Goal: Task Accomplishment & Management: Use online tool/utility

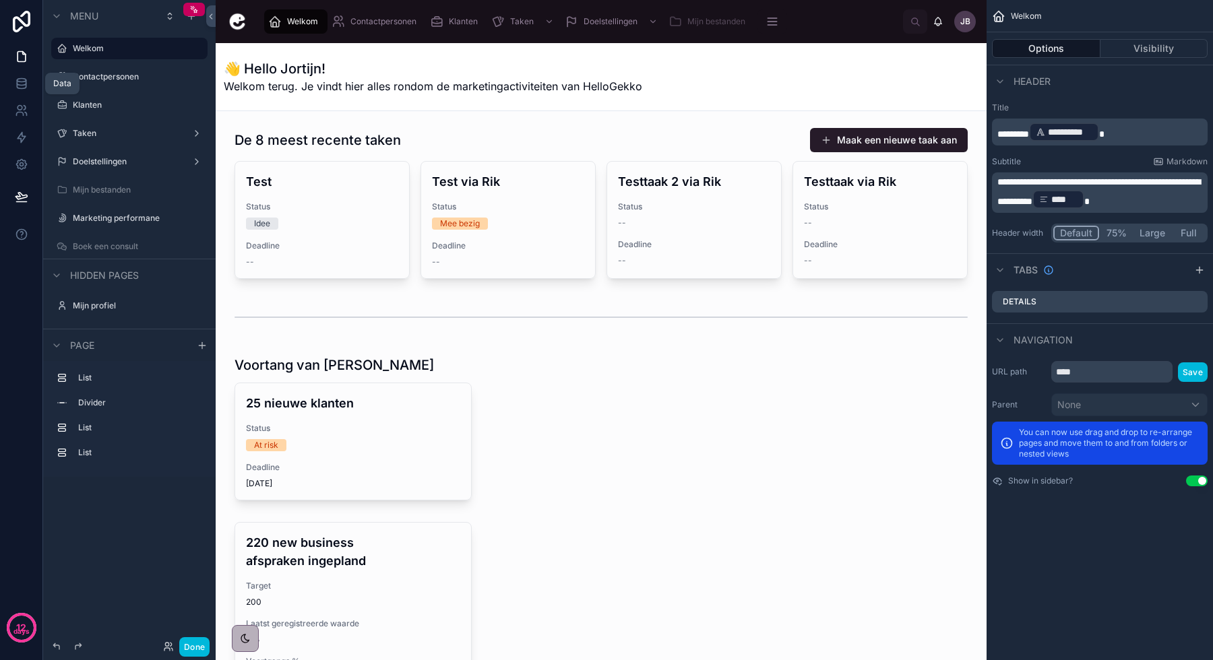
click at [22, 86] on icon at bounding box center [21, 82] width 9 height 5
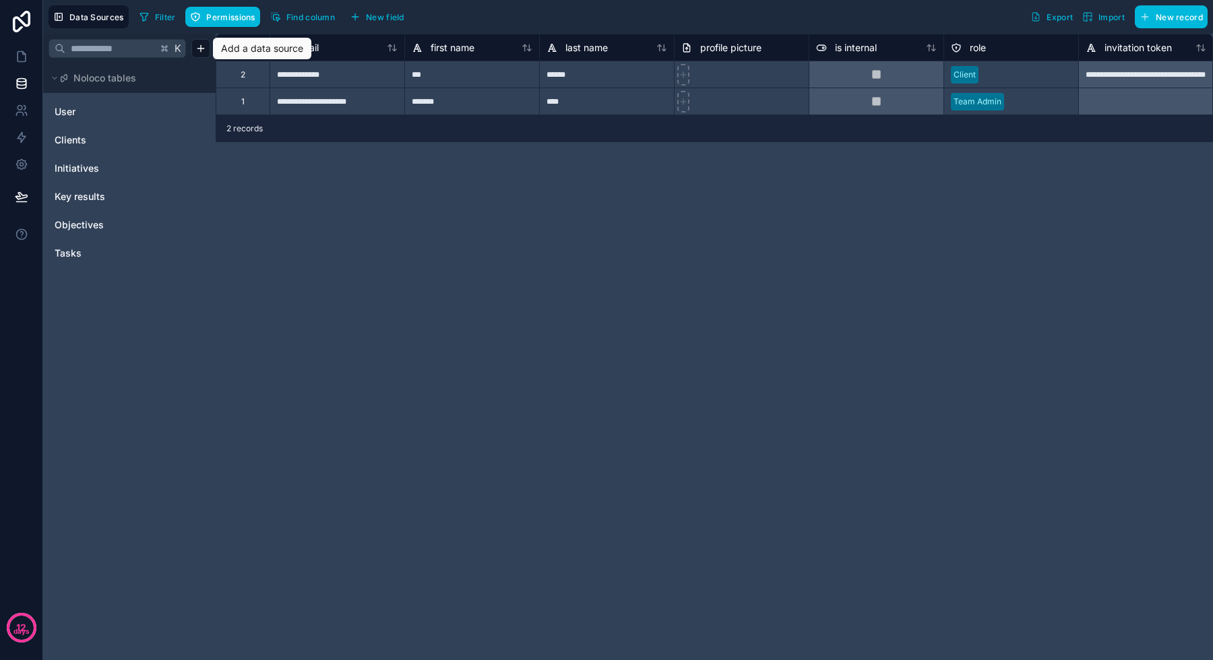
click at [199, 48] on html "**********" at bounding box center [606, 330] width 1213 height 660
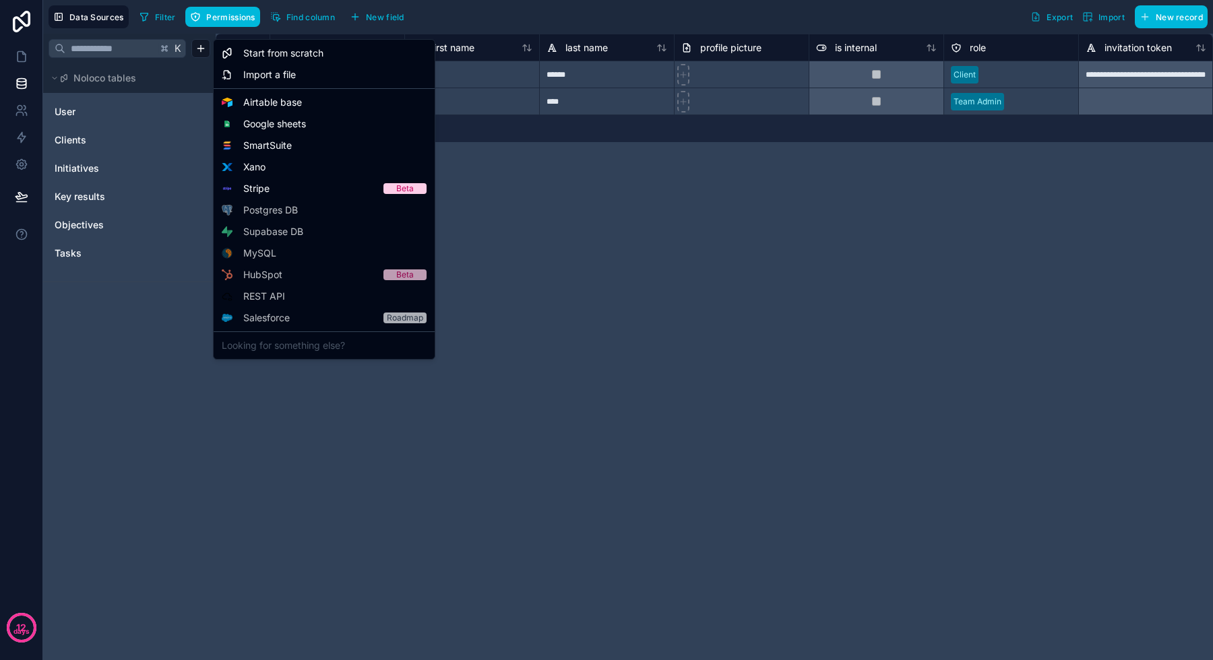
click at [292, 59] on span "Start from scratch" at bounding box center [283, 52] width 80 height 13
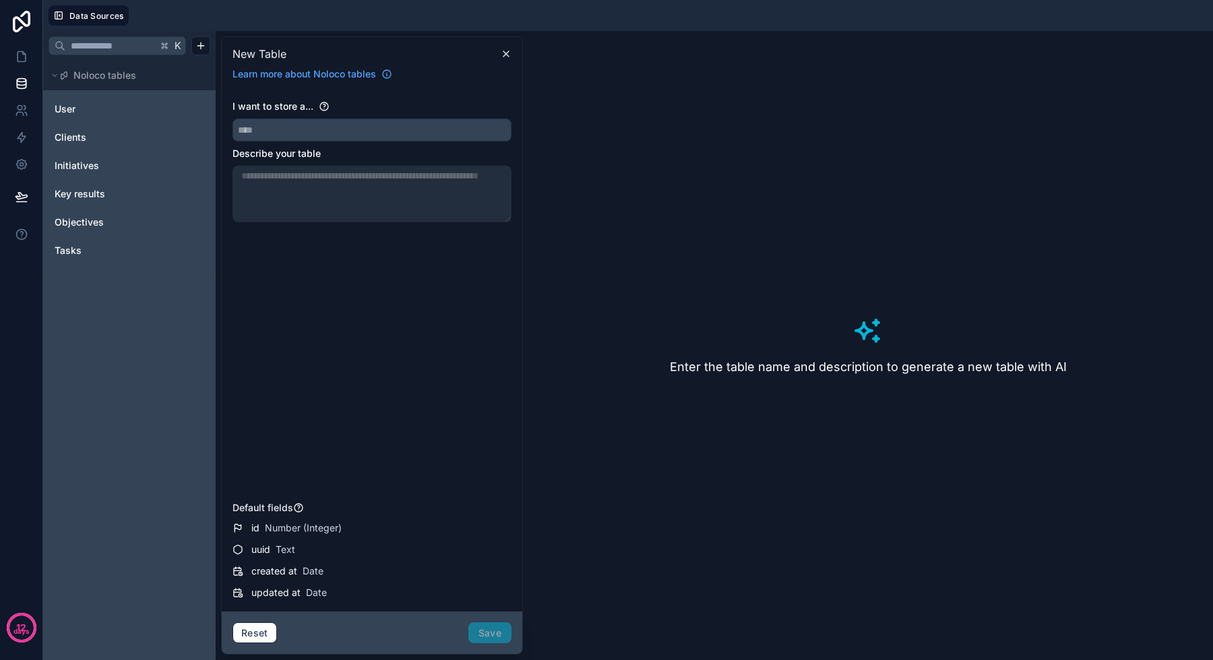
click at [304, 141] on div "I want to store a... Describe your table" at bounding box center [371, 298] width 279 height 396
click at [309, 107] on span "I want to store a..." at bounding box center [272, 105] width 81 height 11
click at [305, 123] on input "text" at bounding box center [372, 130] width 278 height 22
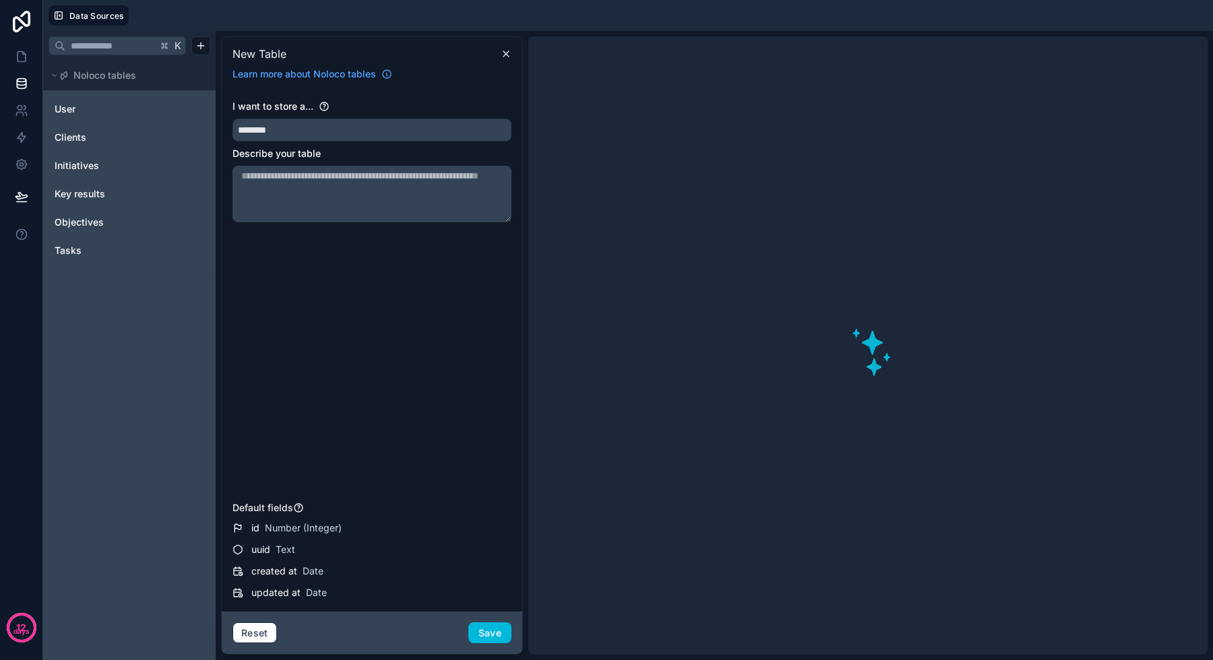
click at [232, 119] on button "*********" at bounding box center [371, 130] width 279 height 23
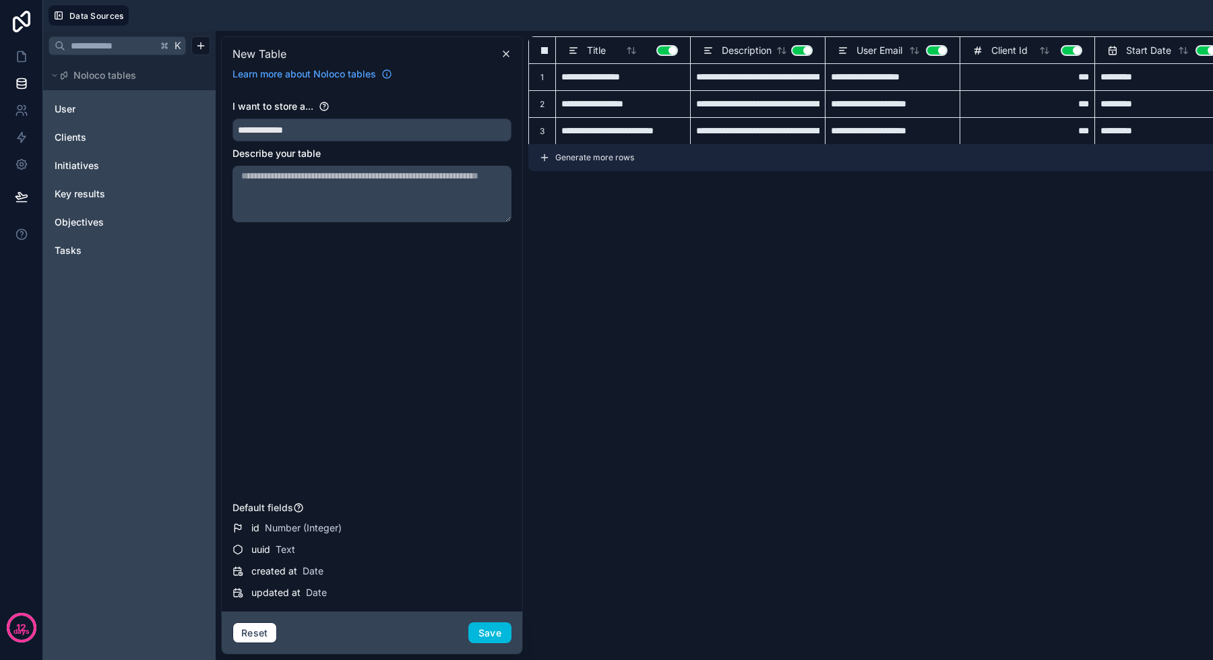
type input "**********"
click at [494, 631] on button "Save" at bounding box center [489, 634] width 43 height 22
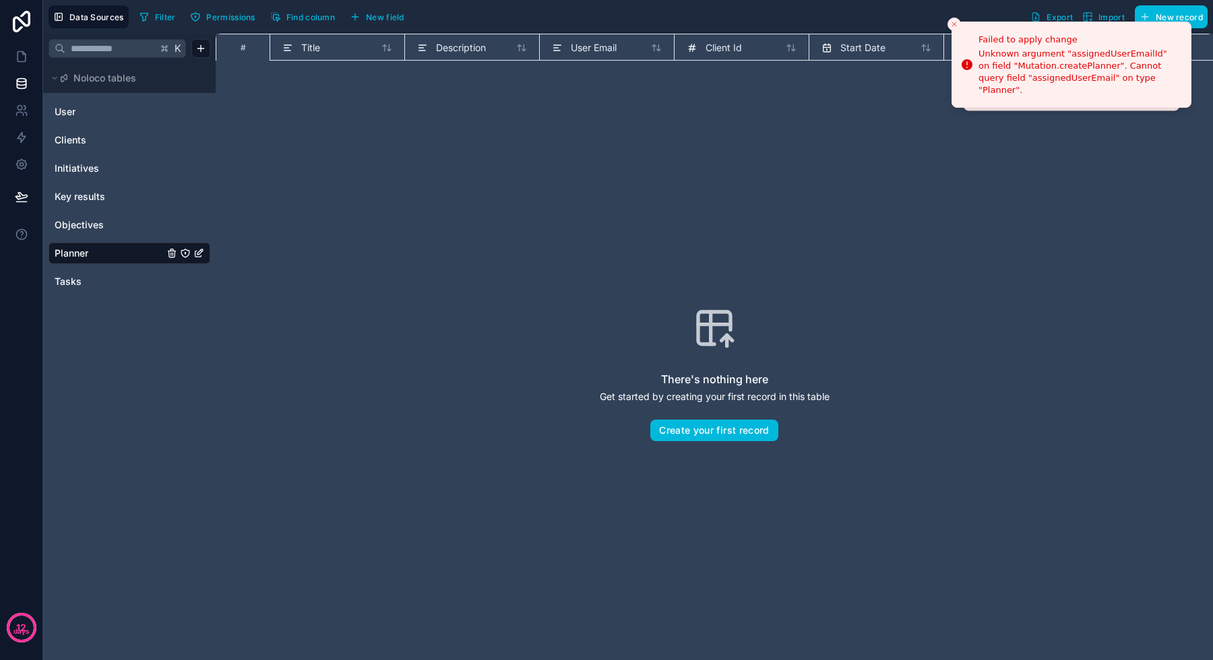
click at [310, 49] on span "Title" at bounding box center [310, 47] width 19 height 13
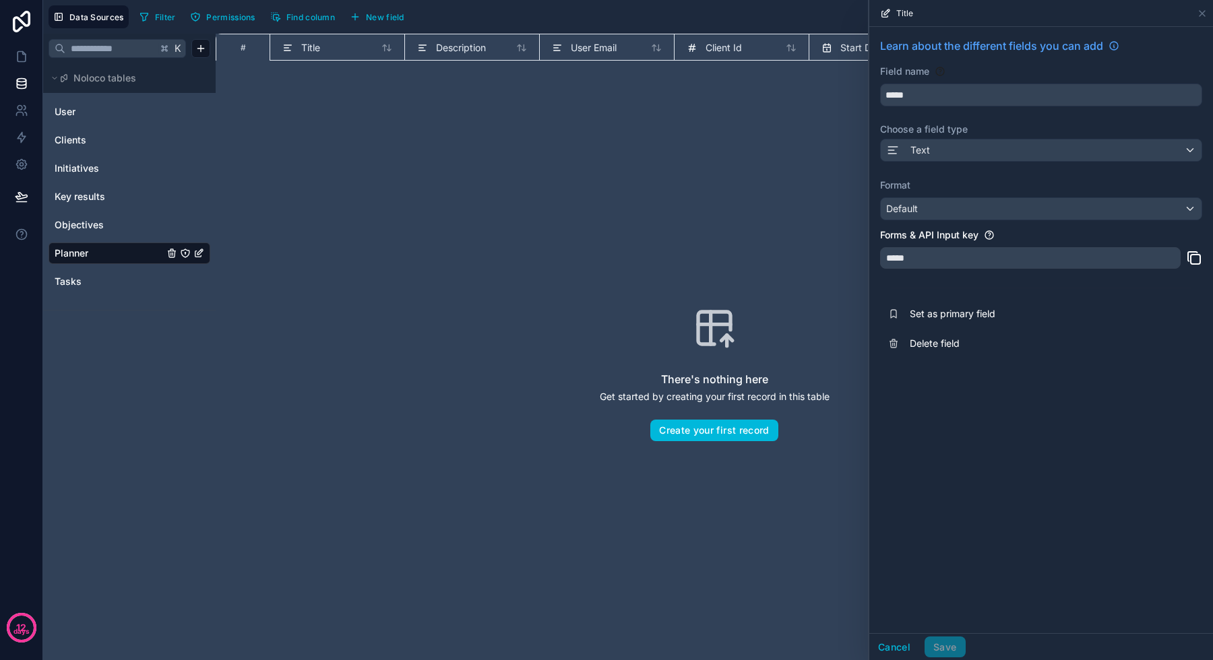
click at [941, 342] on span "Delete field" at bounding box center [1007, 343] width 194 height 13
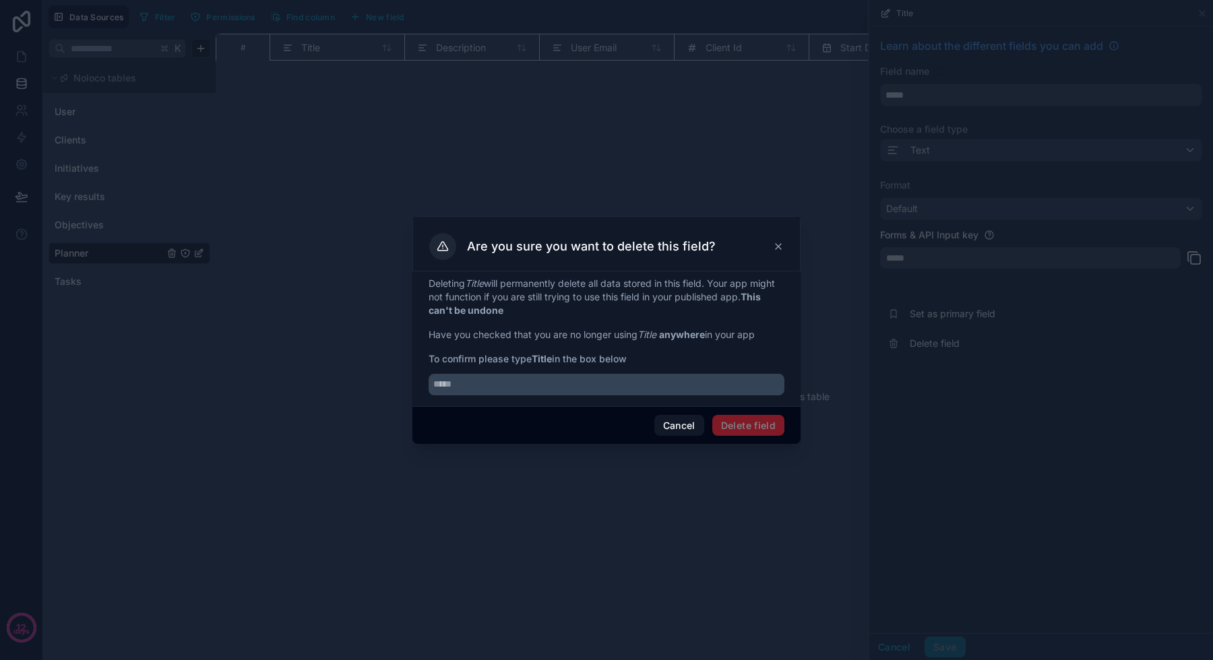
click at [519, 392] on input "text" at bounding box center [607, 385] width 356 height 22
type input "*****"
click at [756, 424] on button "Delete field" at bounding box center [748, 426] width 72 height 22
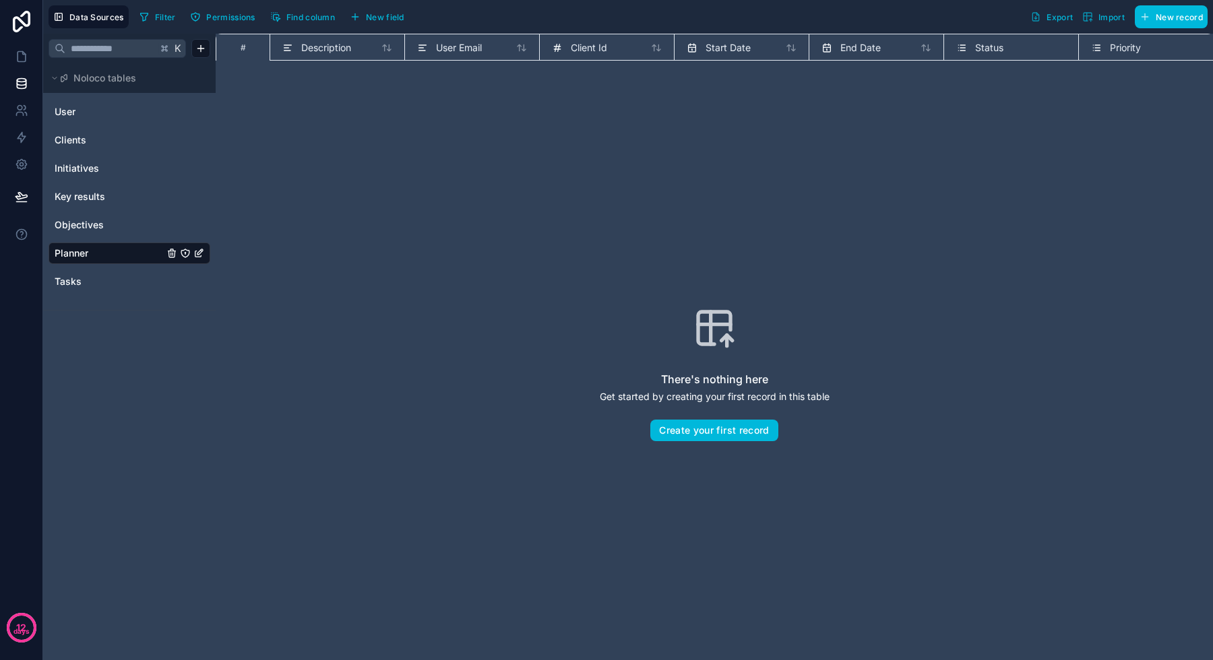
click at [328, 47] on span "Description" at bounding box center [326, 47] width 50 height 13
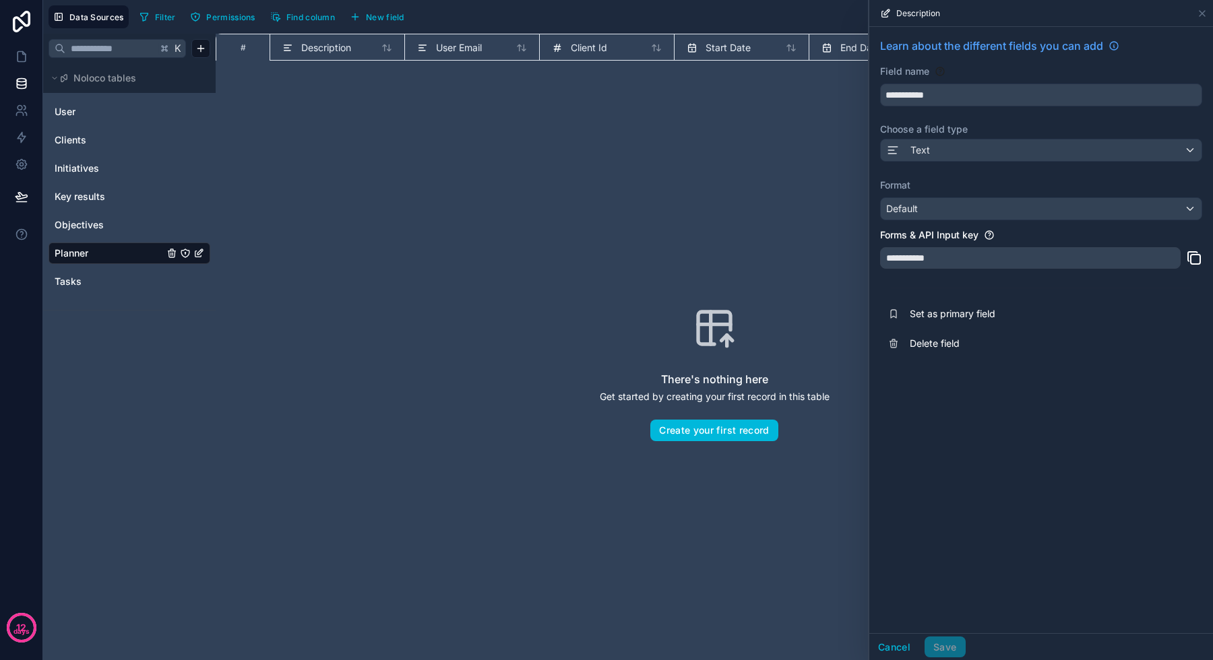
click at [935, 342] on span "Delete field" at bounding box center [1007, 343] width 194 height 13
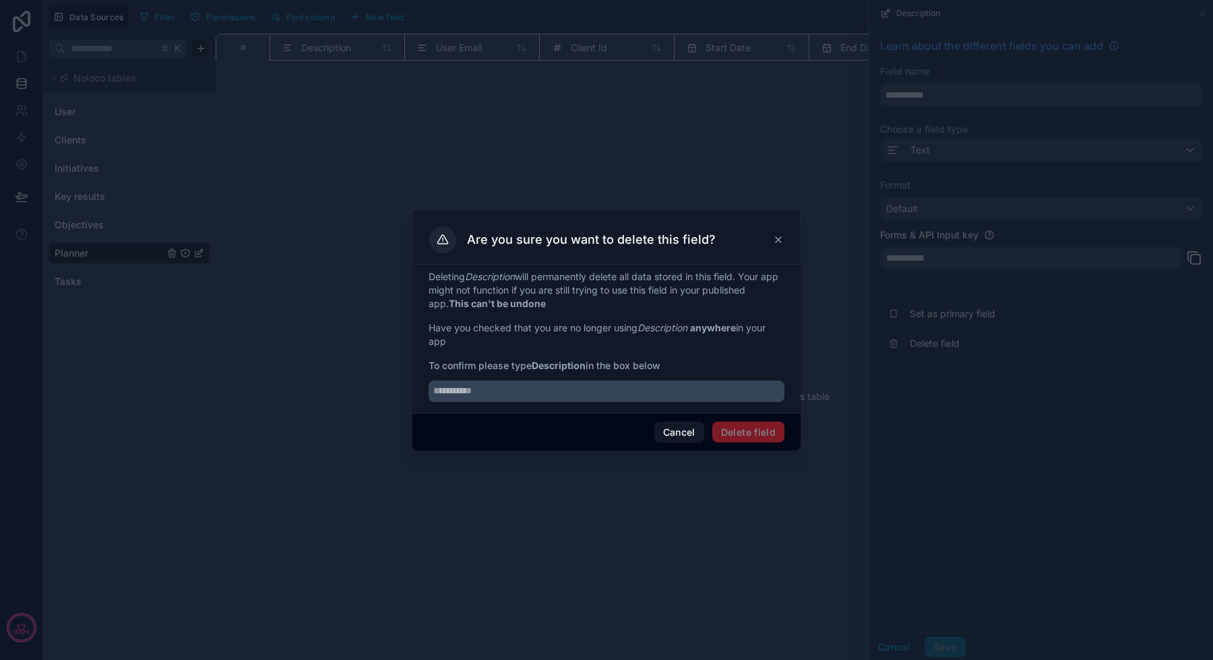
click at [633, 381] on input "text" at bounding box center [607, 392] width 356 height 22
type input "**********"
click at [757, 441] on button "Delete field" at bounding box center [748, 433] width 72 height 22
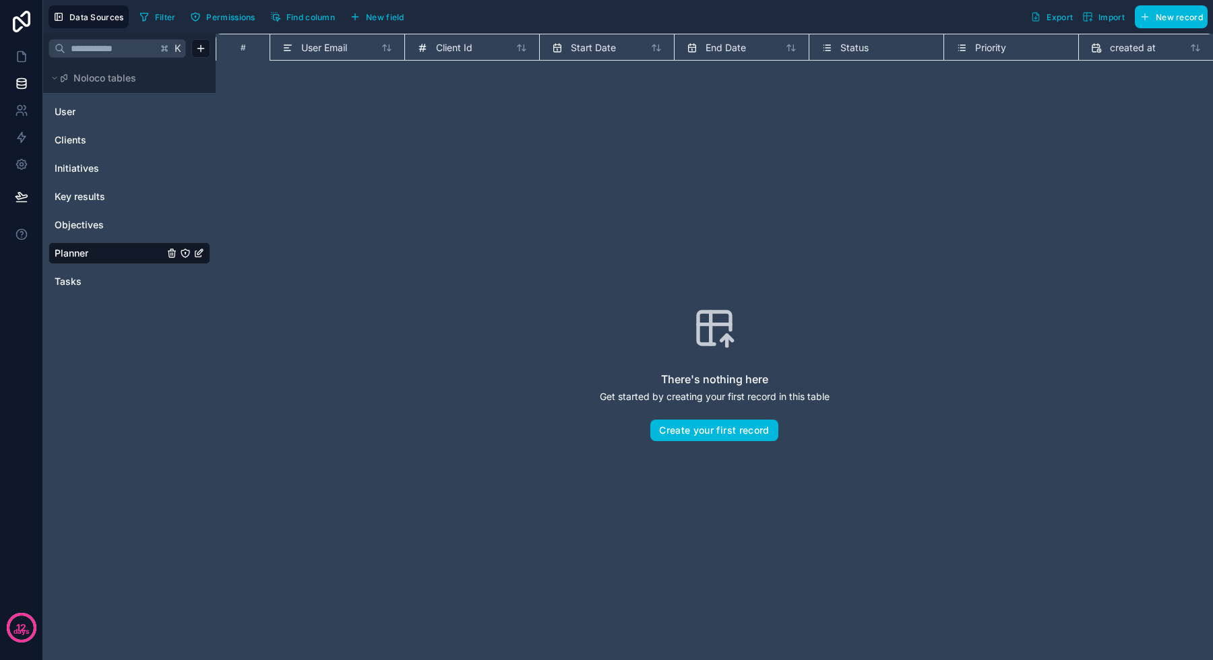
click at [318, 48] on span "User Email" at bounding box center [324, 47] width 46 height 13
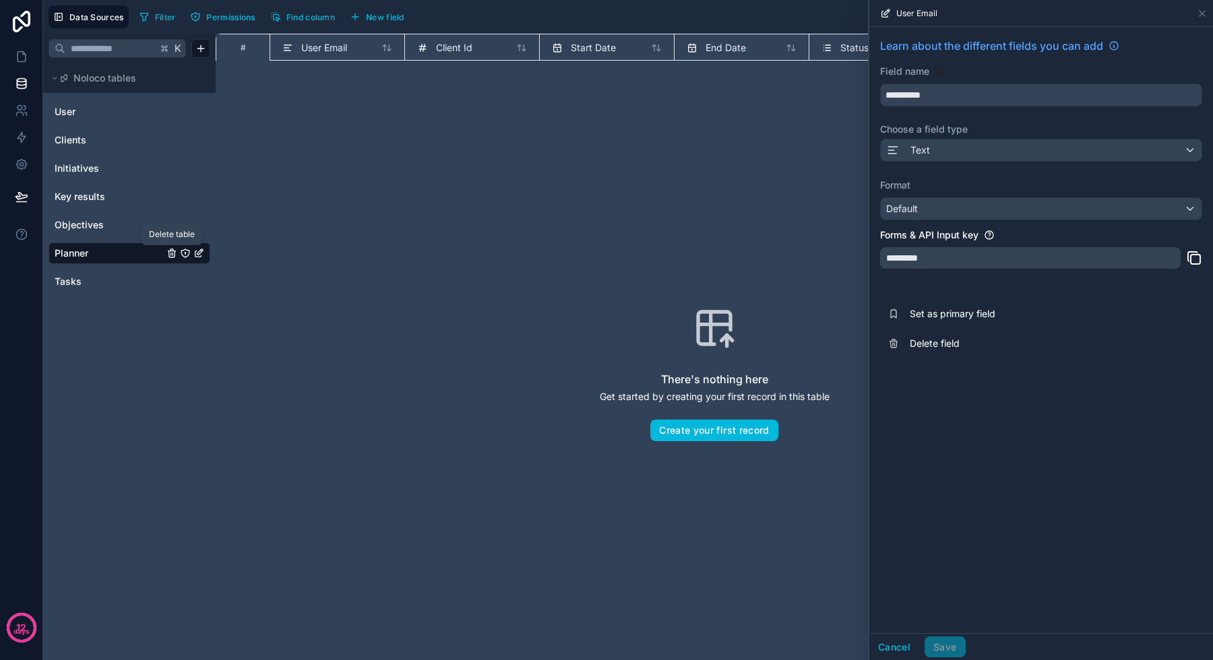
click at [175, 249] on icon "Planner" at bounding box center [171, 253] width 11 height 11
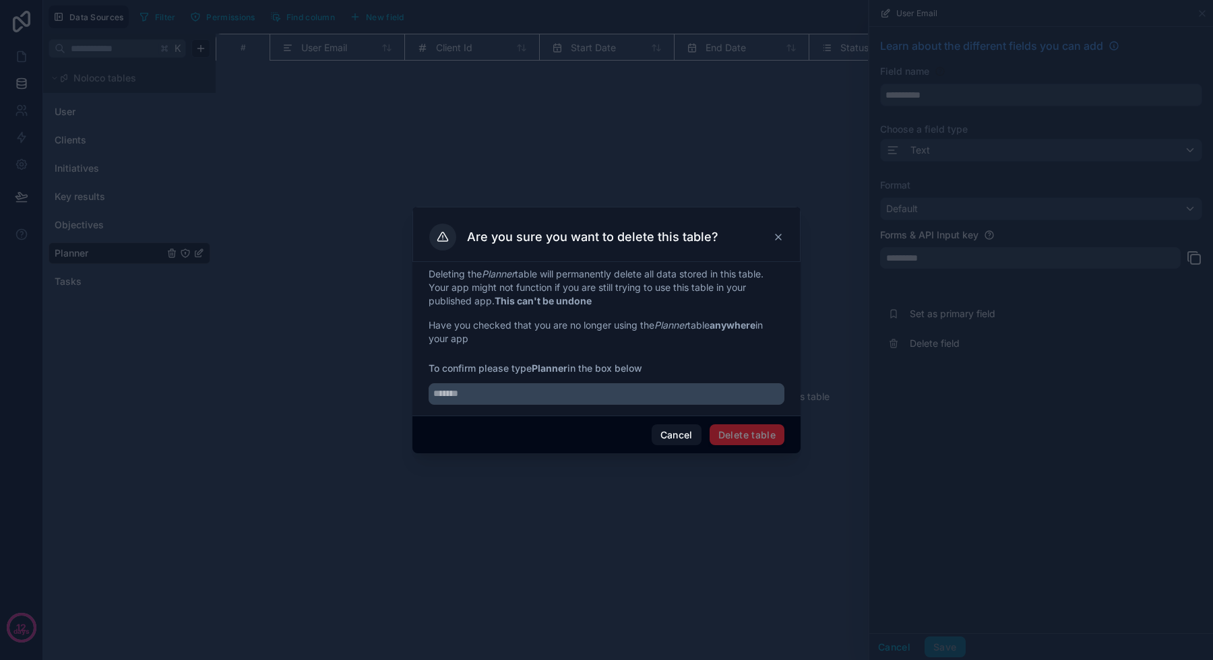
click at [677, 389] on input "text" at bounding box center [607, 394] width 356 height 22
type input "*******"
click at [730, 440] on button "Delete table" at bounding box center [746, 435] width 75 height 22
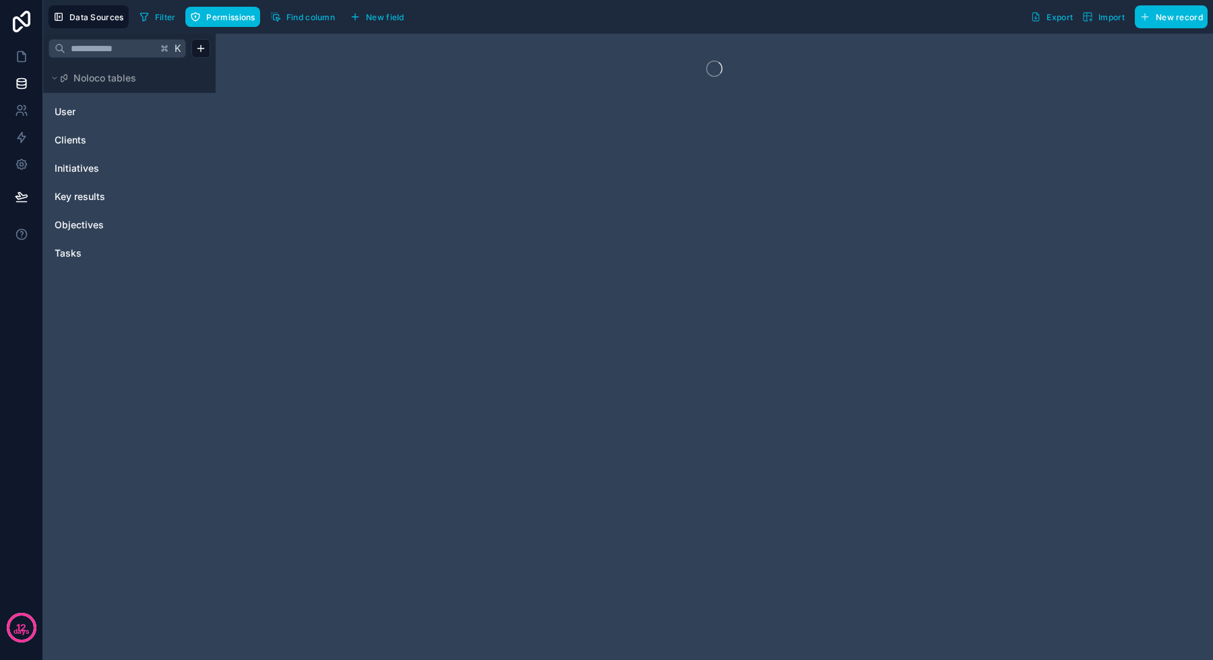
click at [200, 47] on html "12 days Data Sources Filter Permissions Find column New field Export Import New…" at bounding box center [606, 330] width 1213 height 660
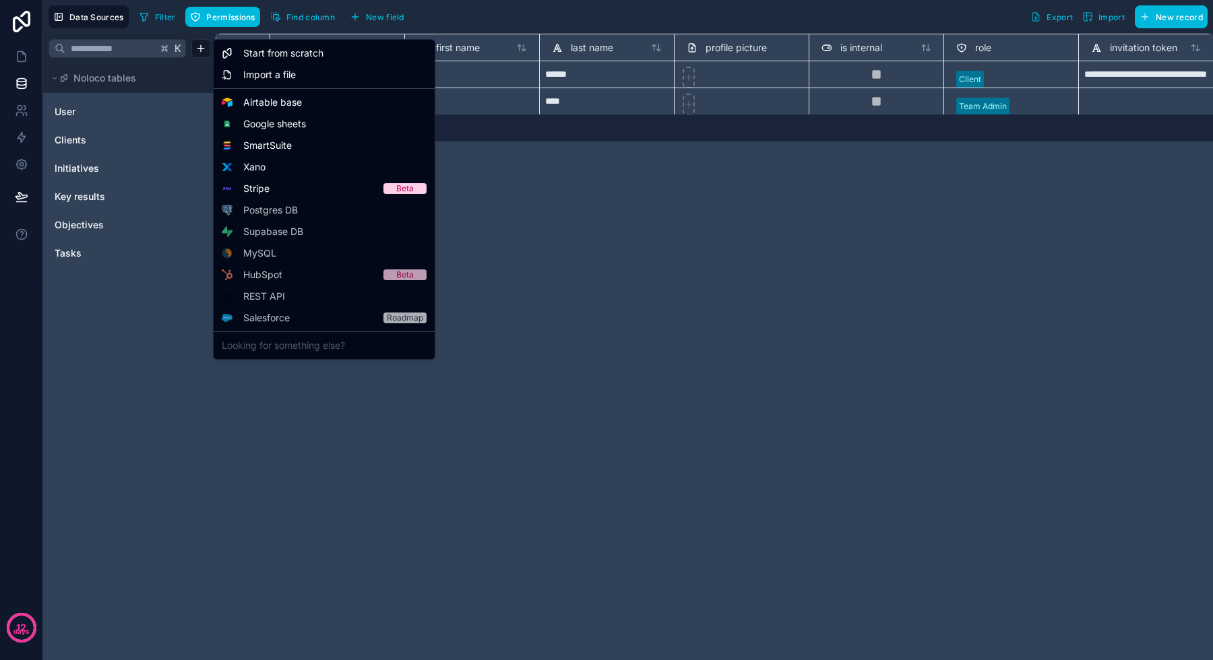
click at [290, 59] on span "Start from scratch" at bounding box center [283, 52] width 80 height 13
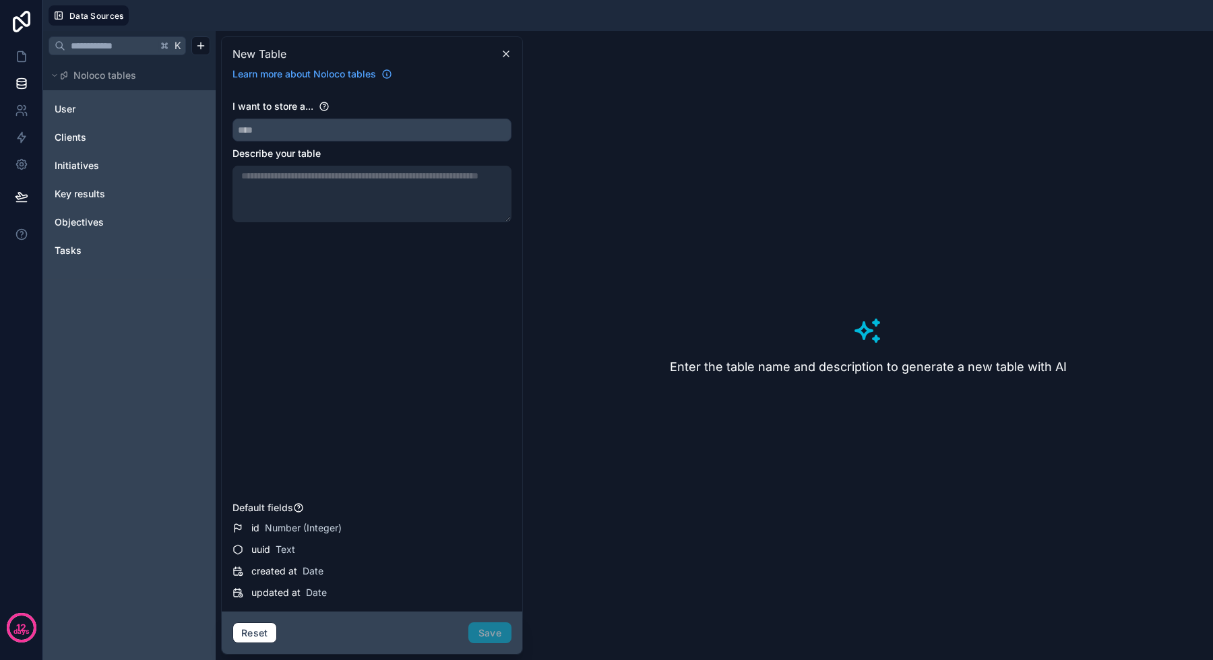
click at [293, 122] on input "text" at bounding box center [372, 130] width 278 height 22
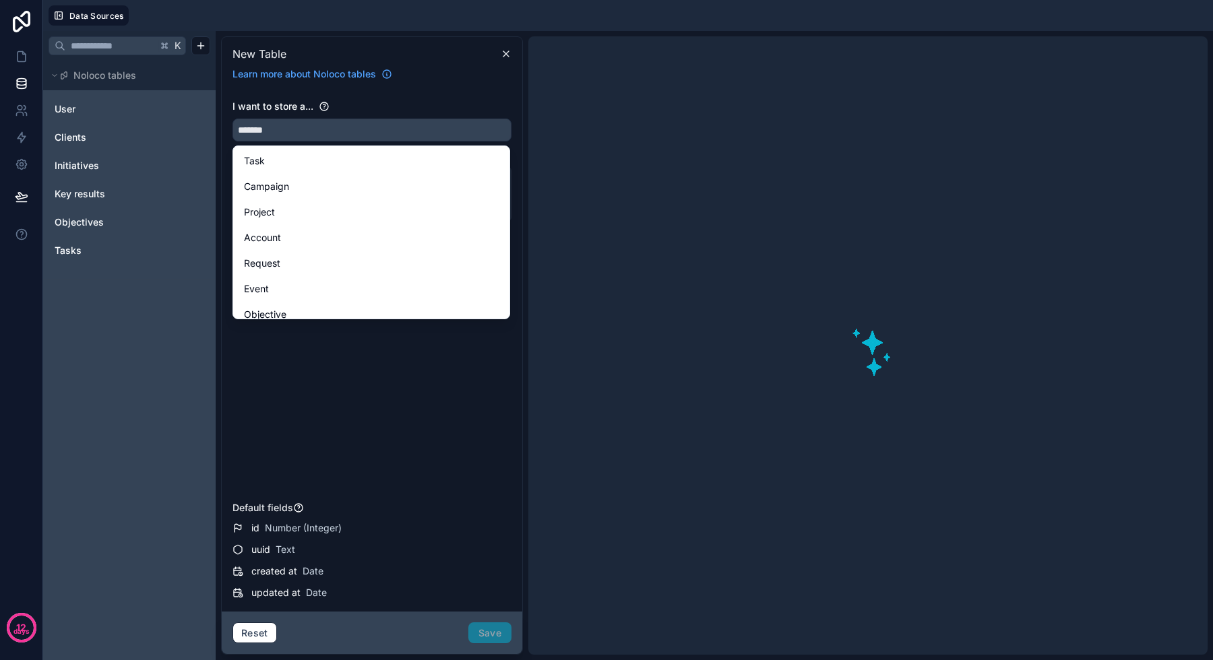
type input "*******"
click at [497, 629] on div "Reset Save" at bounding box center [371, 634] width 279 height 22
click at [493, 635] on div "Reset Save" at bounding box center [371, 634] width 279 height 22
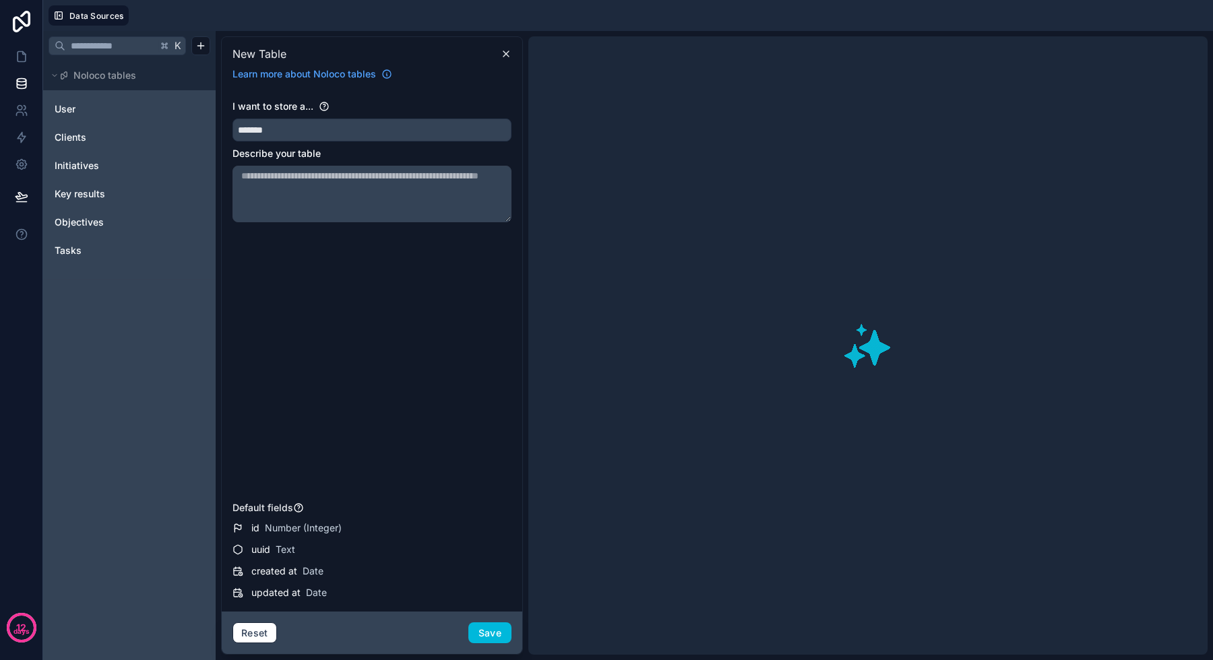
click at [491, 652] on div "Reset Save" at bounding box center [372, 633] width 301 height 43
click at [491, 640] on button "Save" at bounding box center [489, 634] width 43 height 22
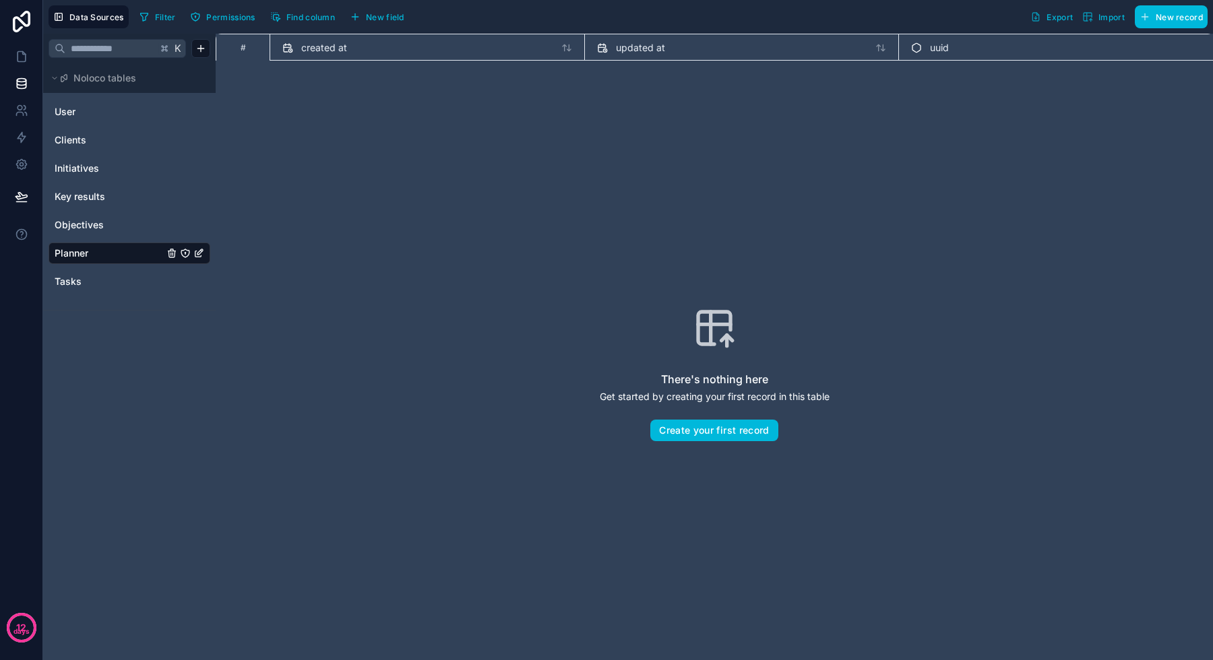
click at [381, 18] on span "New field" at bounding box center [385, 17] width 38 height 10
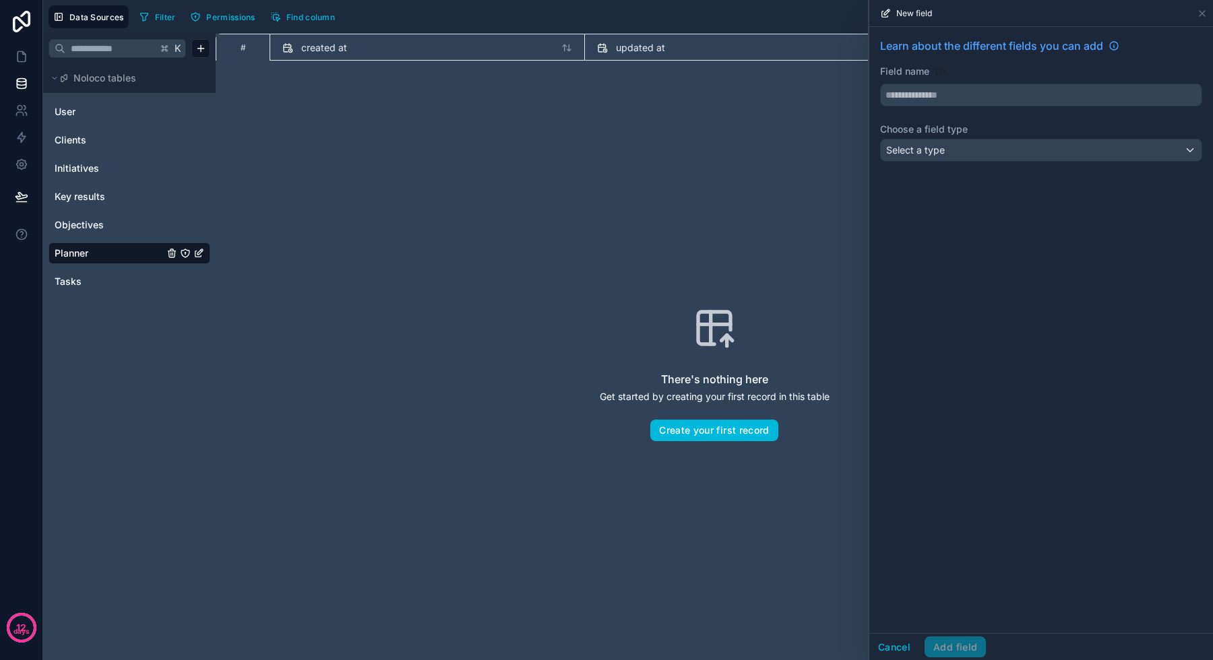
click at [984, 94] on input "text" at bounding box center [1041, 95] width 321 height 22
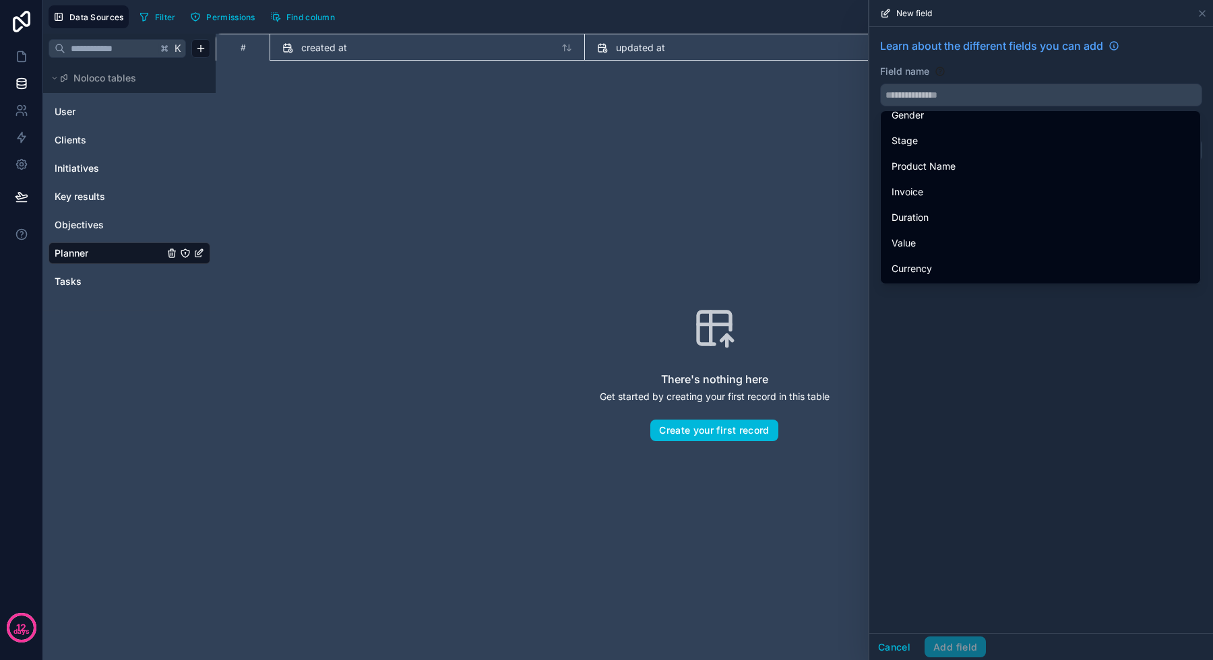
scroll to position [1813, 0]
click at [953, 93] on input "text" at bounding box center [1041, 95] width 321 height 22
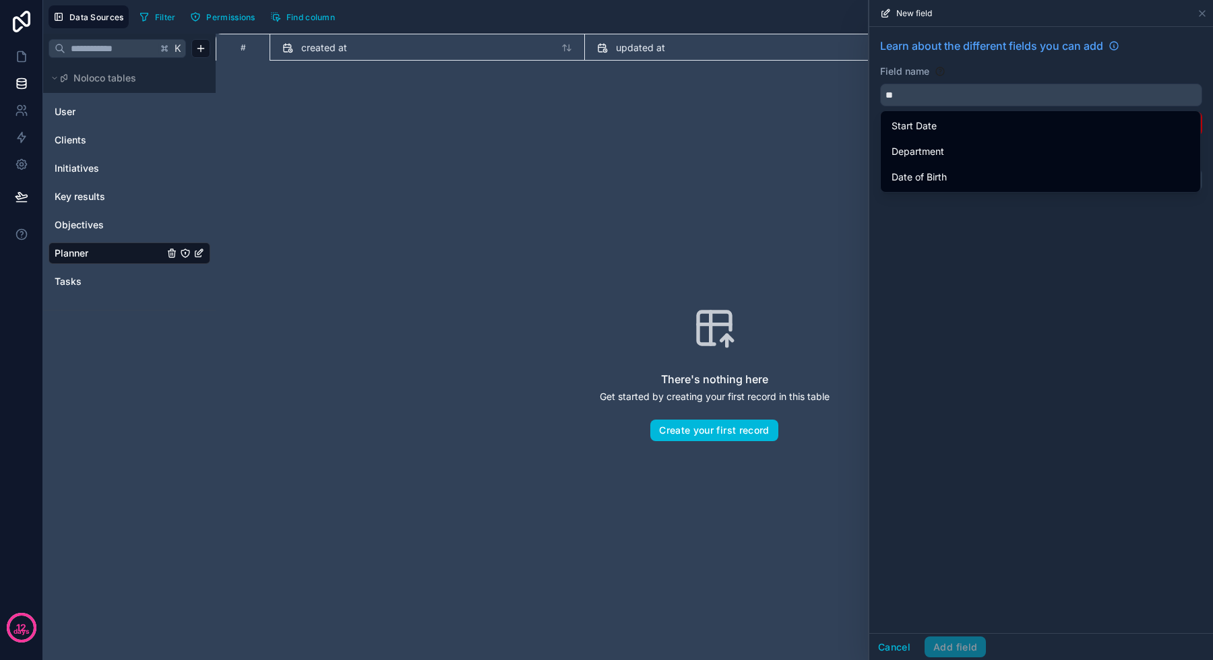
type input "*"
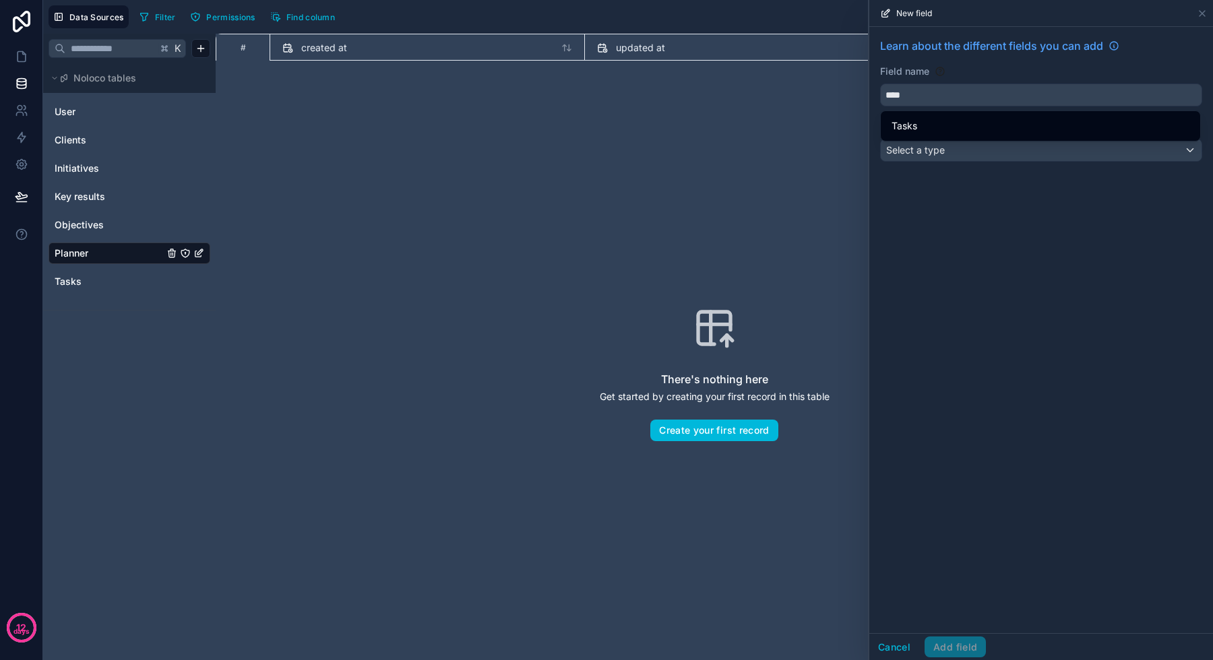
type input "****"
click at [951, 156] on div "Select a type" at bounding box center [1041, 150] width 321 height 22
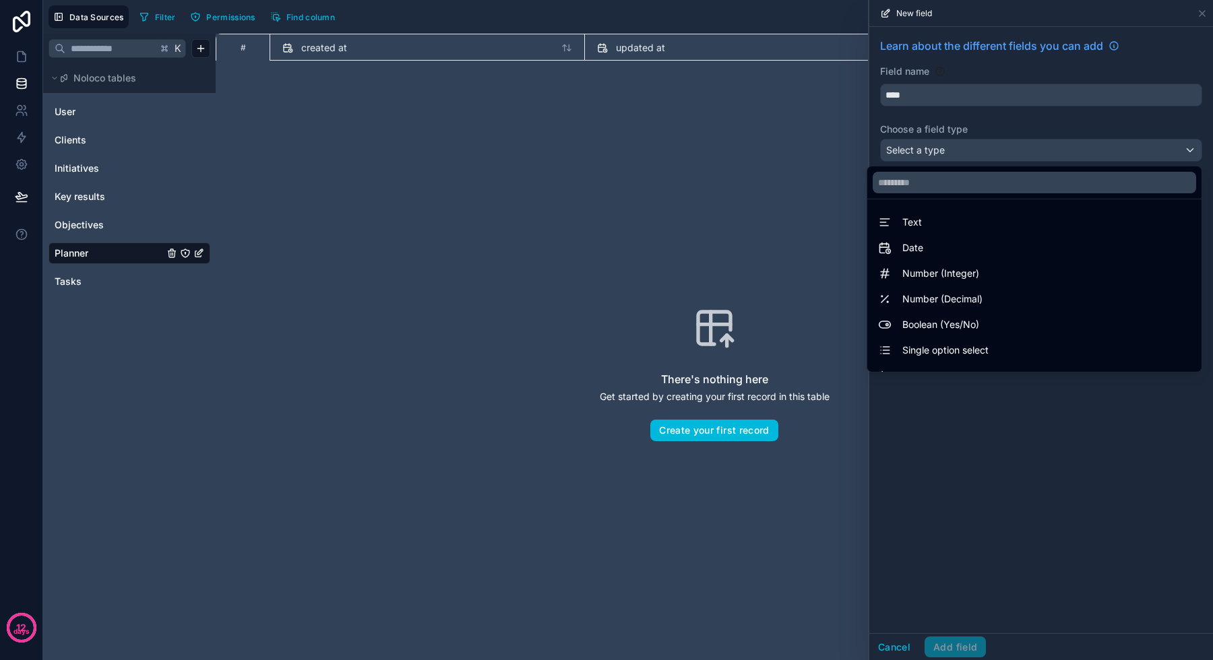
scroll to position [391, 0]
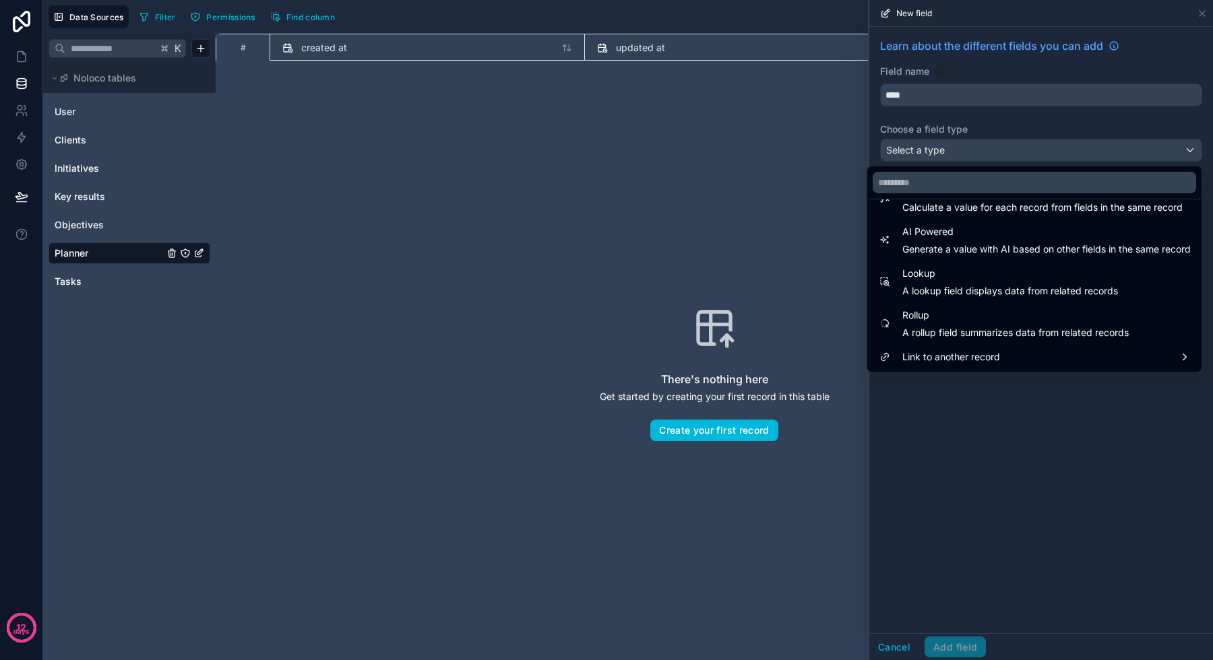
click at [941, 357] on span "Link to another record" at bounding box center [951, 357] width 98 height 16
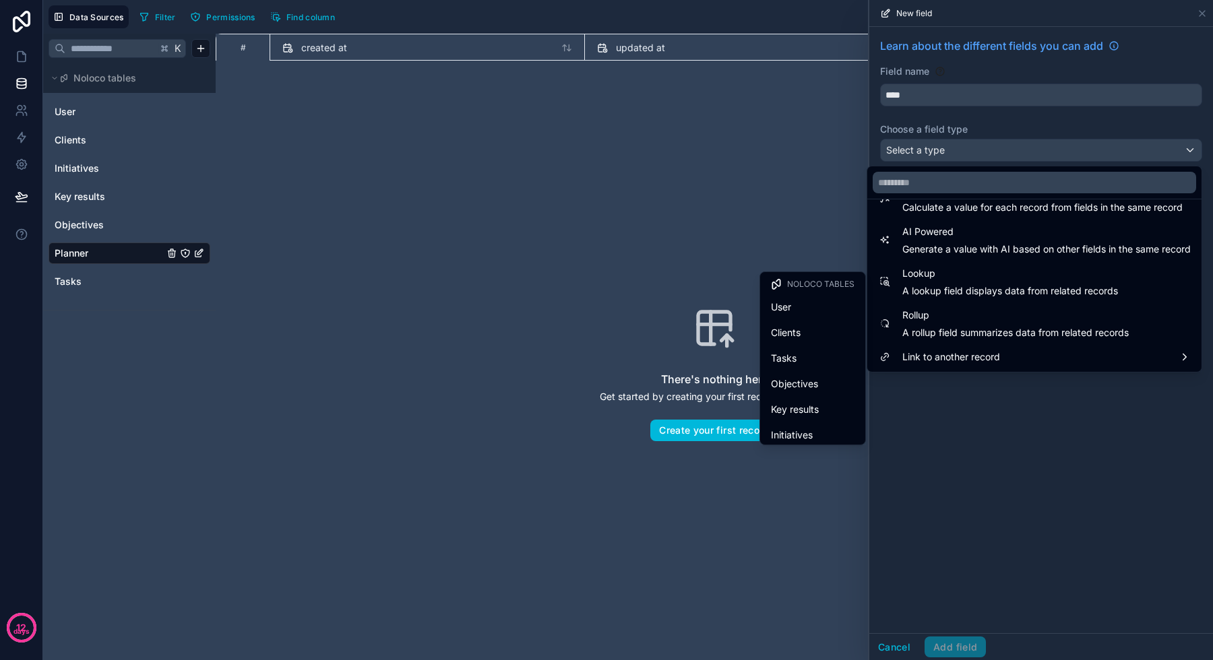
click at [798, 360] on div "Tasks" at bounding box center [813, 358] width 84 height 16
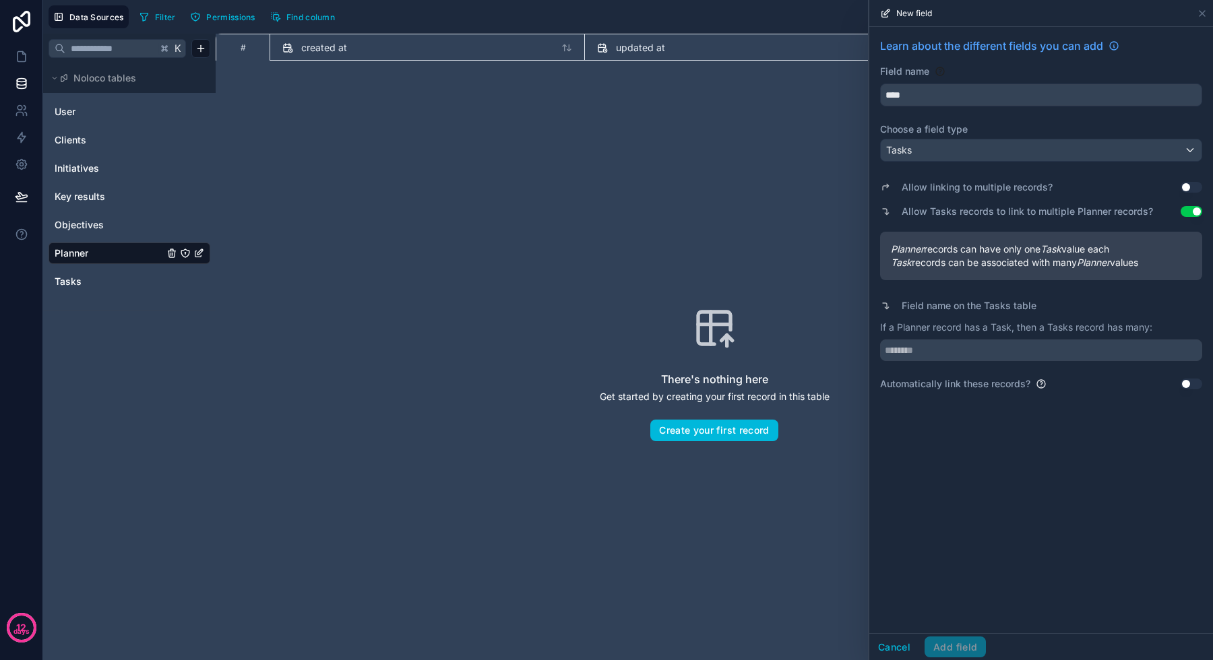
click at [975, 346] on input "text" at bounding box center [1041, 351] width 322 height 22
type input "**********"
click at [952, 642] on button "Add field" at bounding box center [954, 648] width 61 height 22
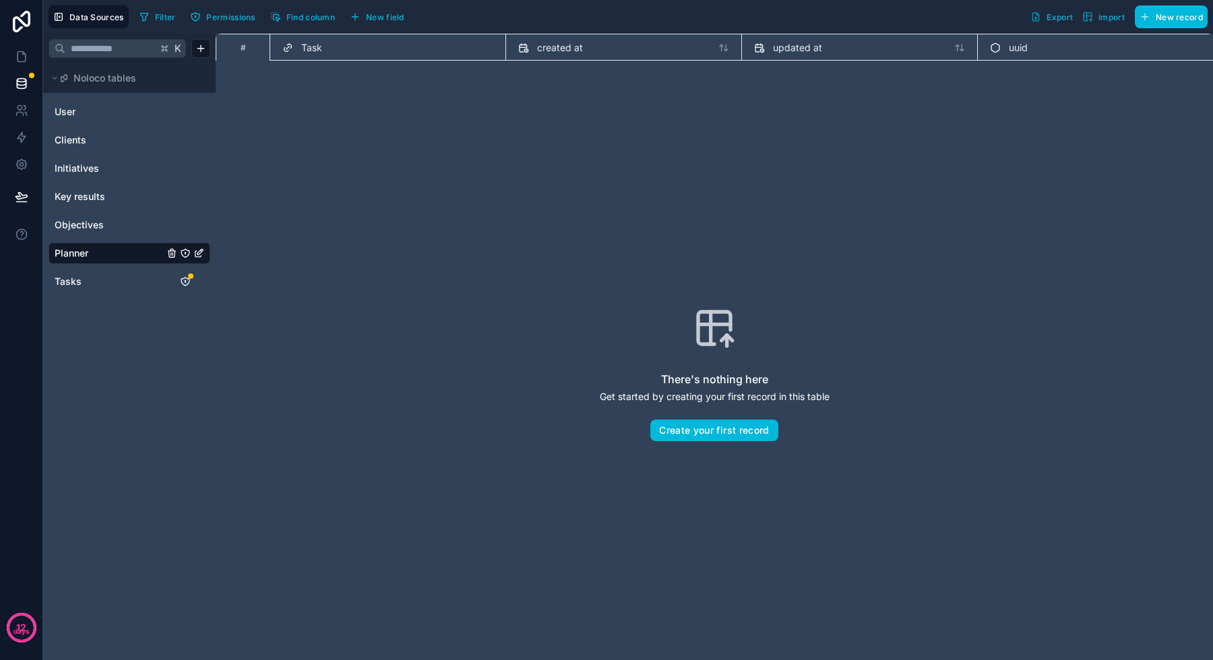
click at [187, 282] on icon "Tasks" at bounding box center [185, 281] width 11 height 11
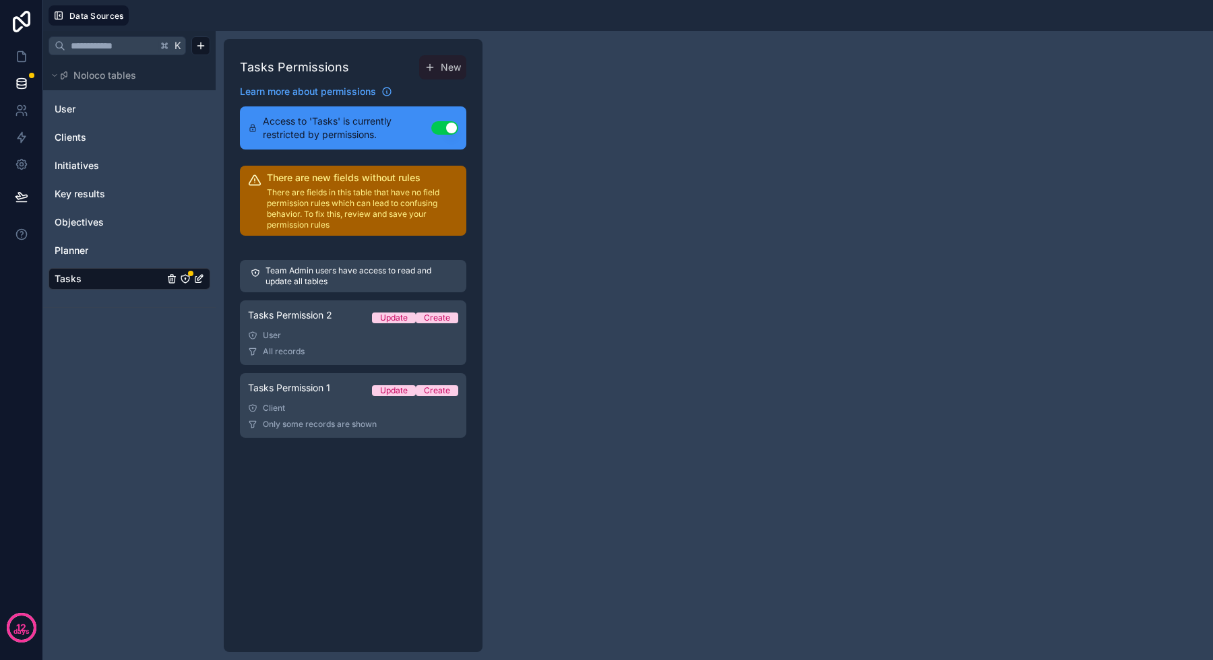
click at [92, 244] on link "Planner" at bounding box center [109, 250] width 109 height 13
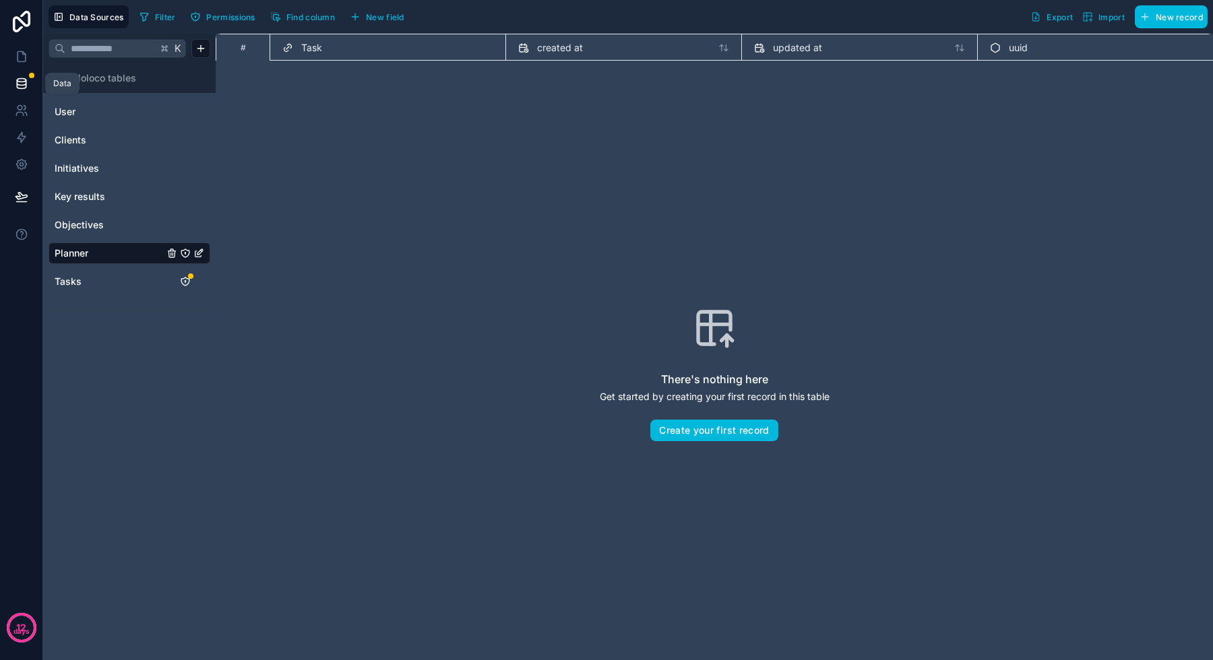
click at [18, 77] on icon at bounding box center [21, 83] width 13 height 13
click at [20, 61] on icon at bounding box center [22, 57] width 8 height 10
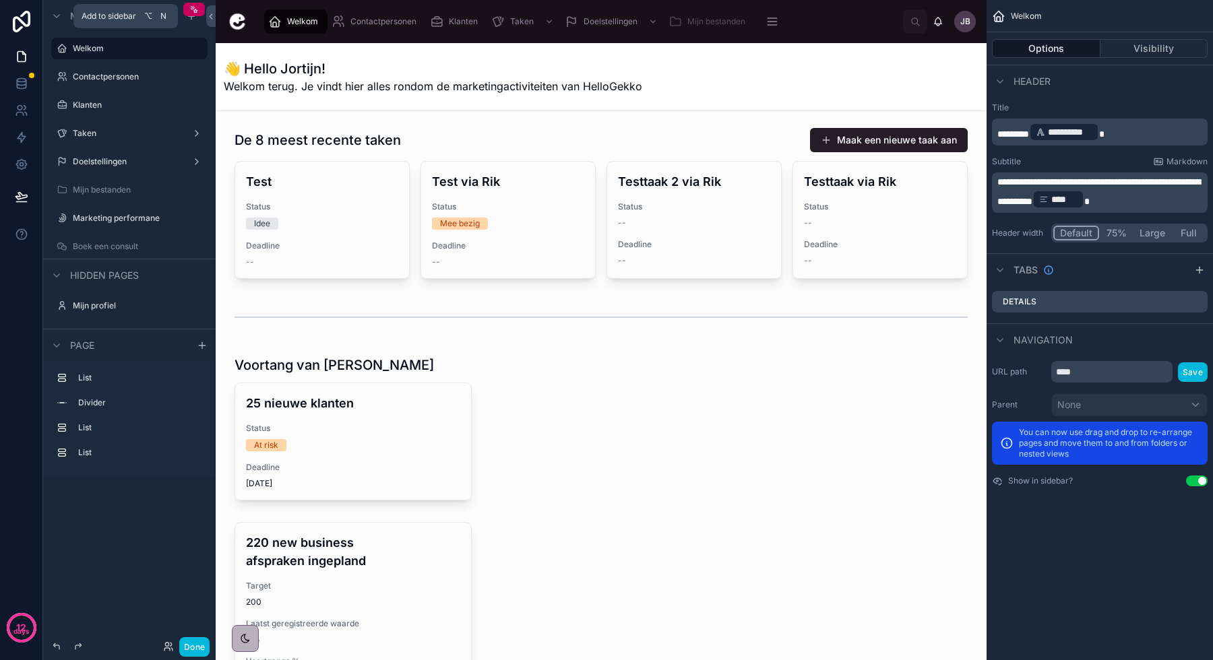
click at [189, 21] on icon "scrollable content" at bounding box center [191, 16] width 11 height 11
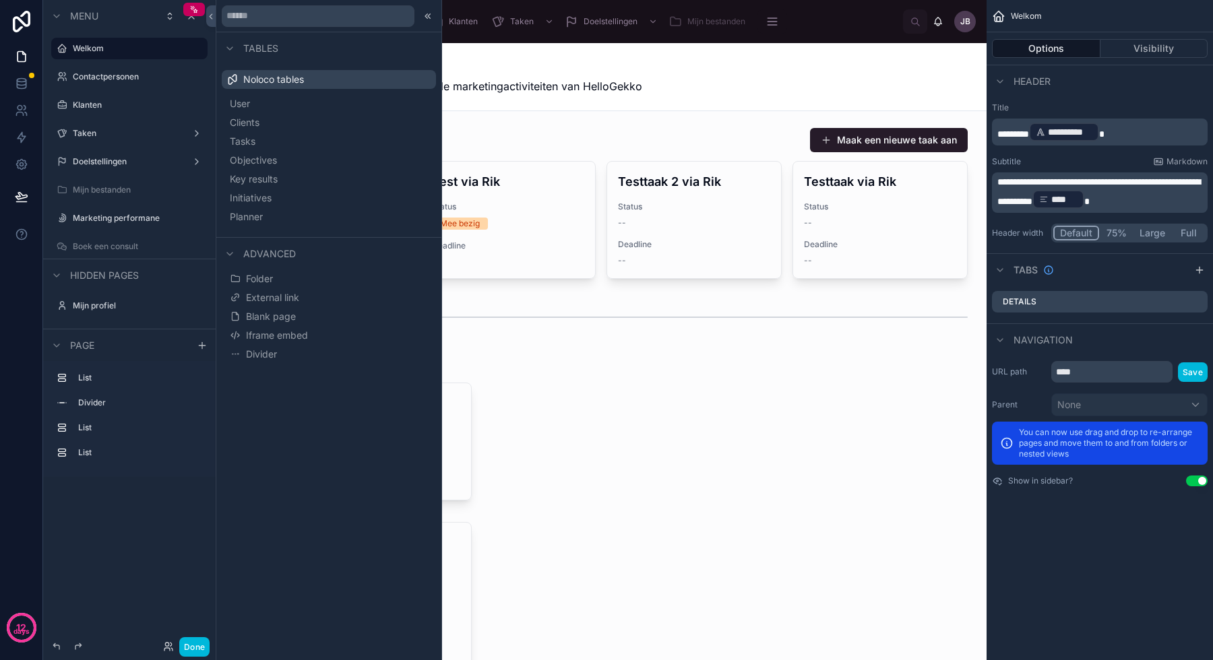
click at [263, 220] on span "Planner" at bounding box center [246, 216] width 33 height 13
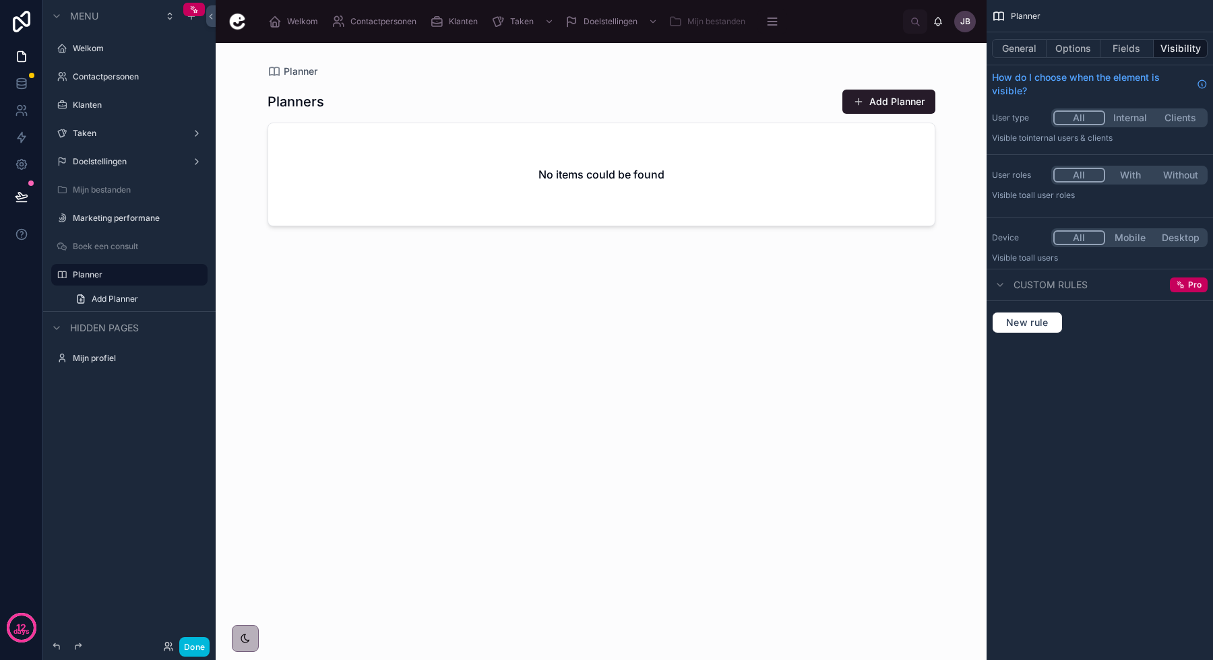
click at [462, 146] on div at bounding box center [601, 343] width 689 height 601
click at [433, 137] on div "No items could be found" at bounding box center [601, 174] width 666 height 102
click at [315, 100] on h1 "Planners" at bounding box center [295, 101] width 57 height 19
click at [1015, 46] on button "General" at bounding box center [1019, 48] width 55 height 19
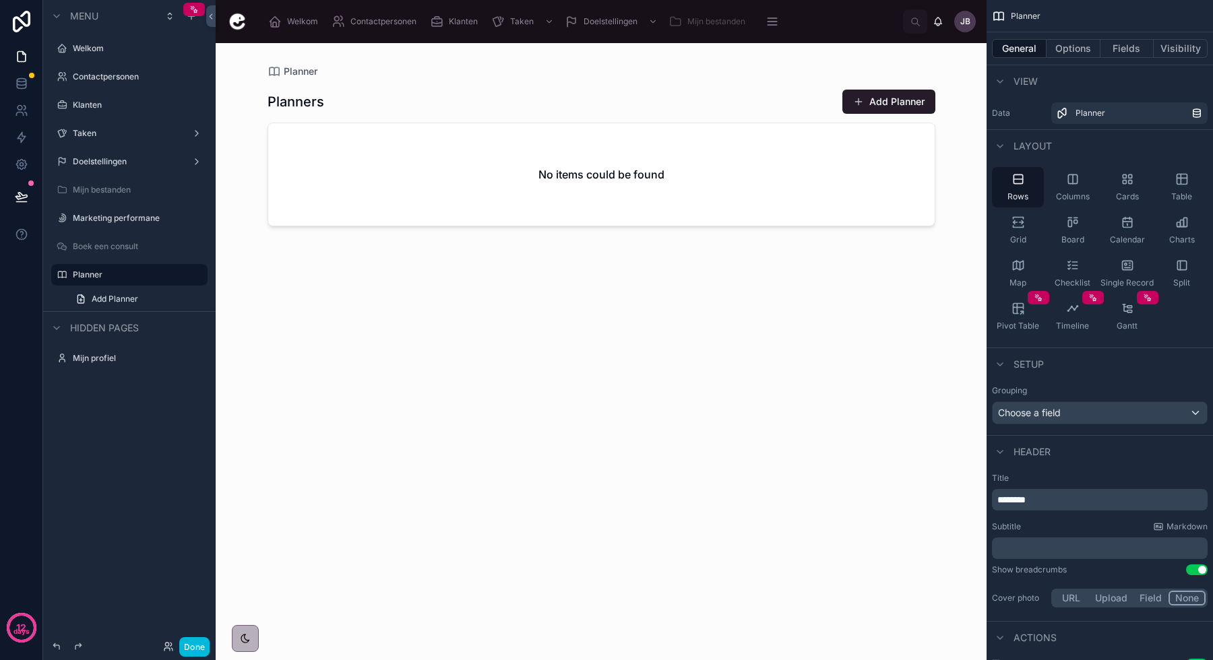
click at [1127, 230] on div "Calendar" at bounding box center [1127, 230] width 52 height 40
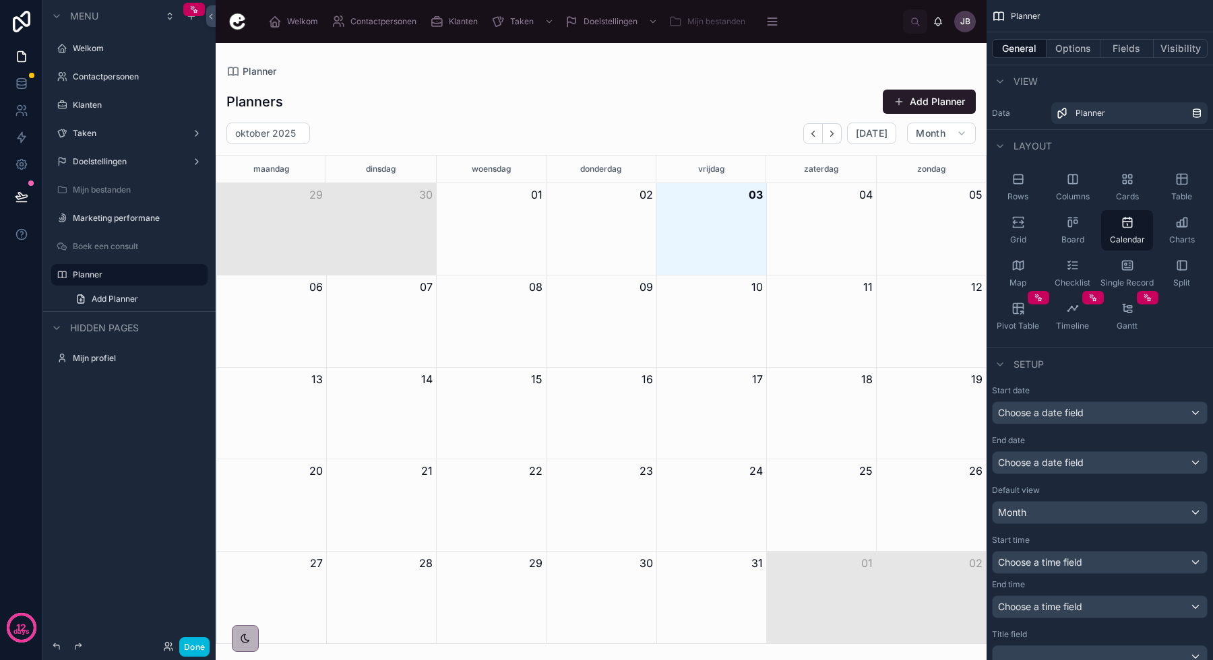
click at [1102, 411] on div "Choose a date field" at bounding box center [1099, 413] width 214 height 22
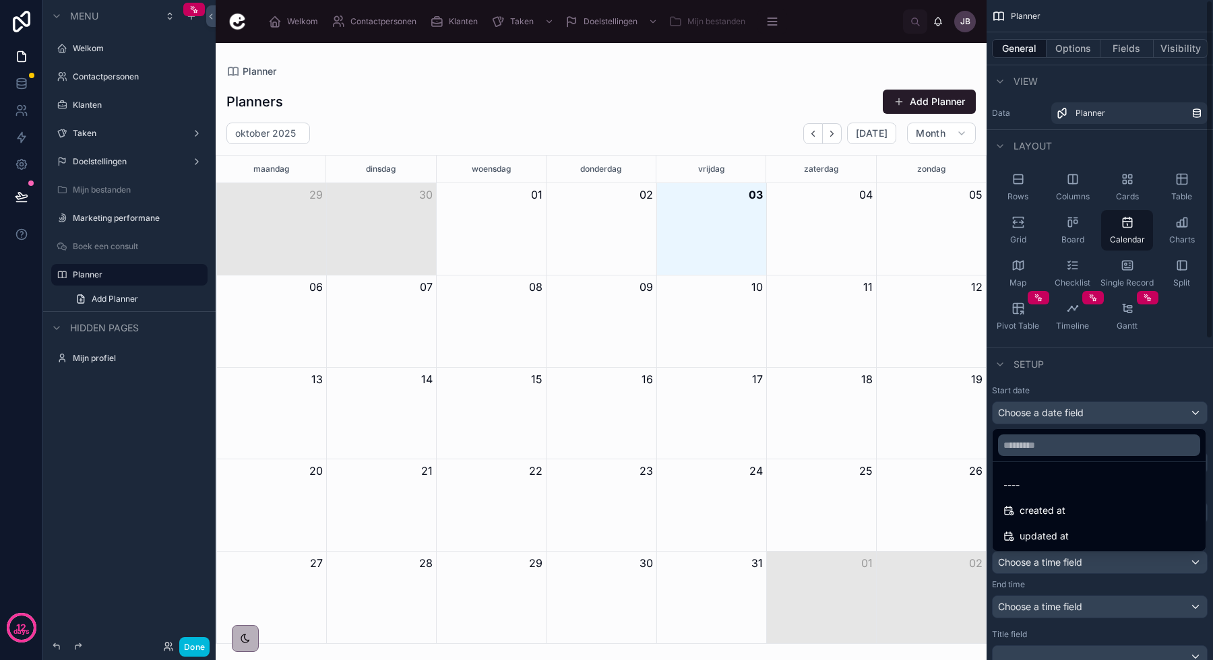
click at [1106, 384] on div "scrollable content" at bounding box center [606, 330] width 1213 height 660
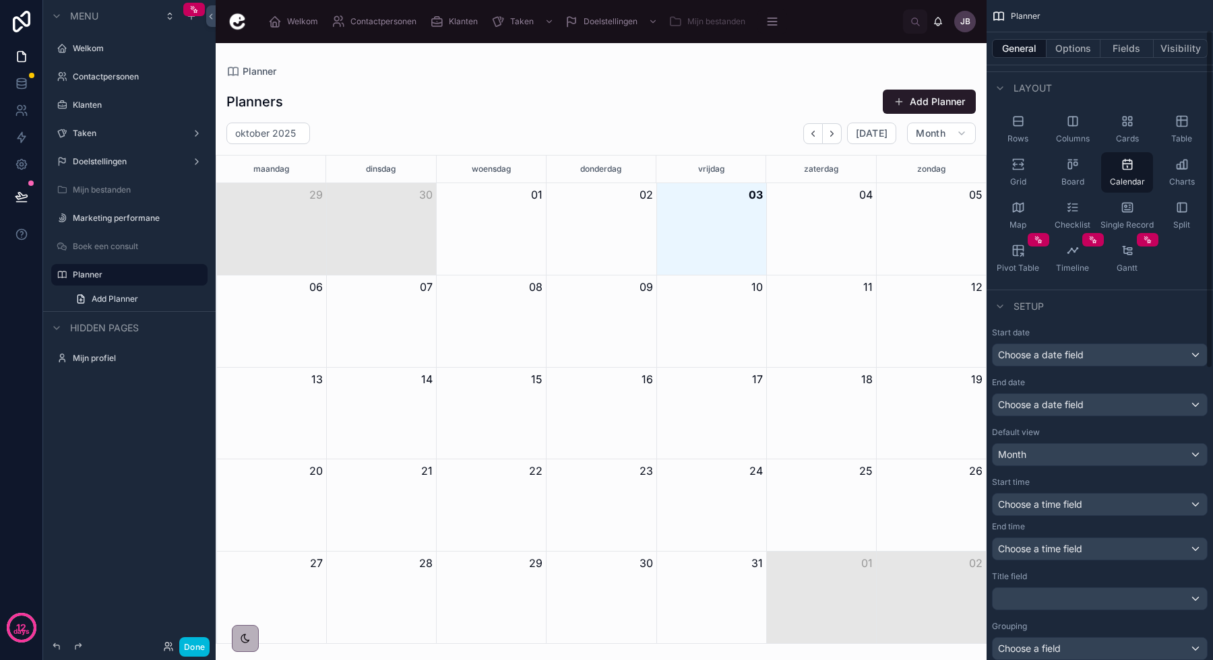
scroll to position [96, 0]
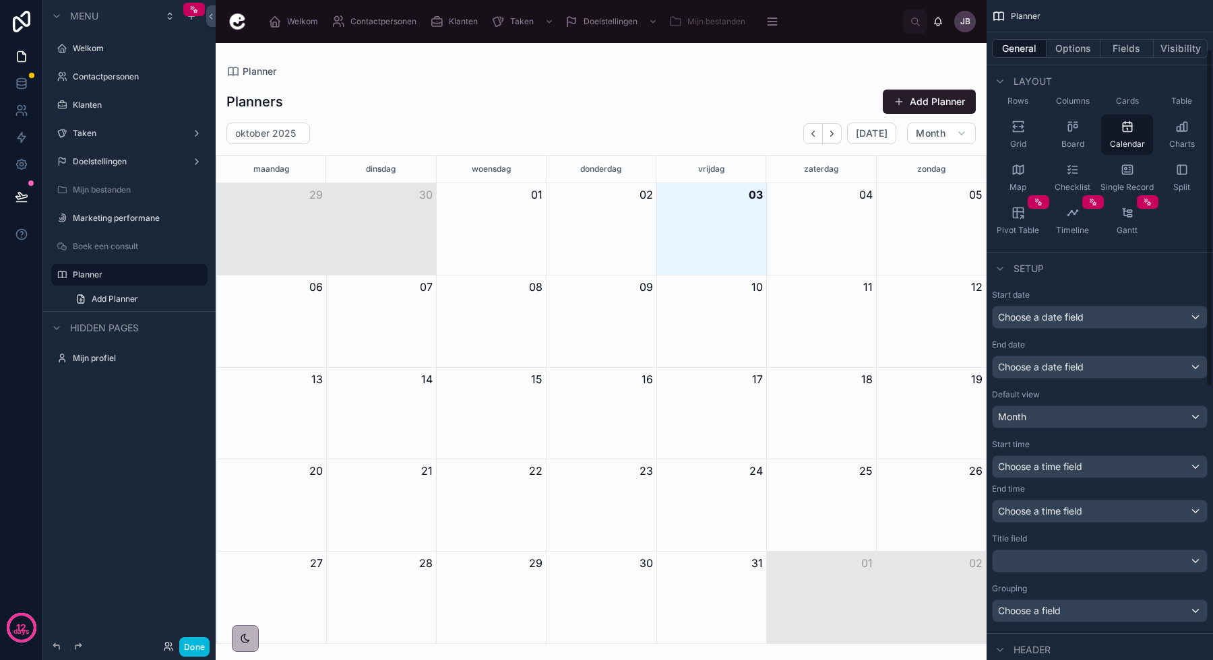
click at [1052, 407] on div "Month" at bounding box center [1099, 417] width 214 height 22
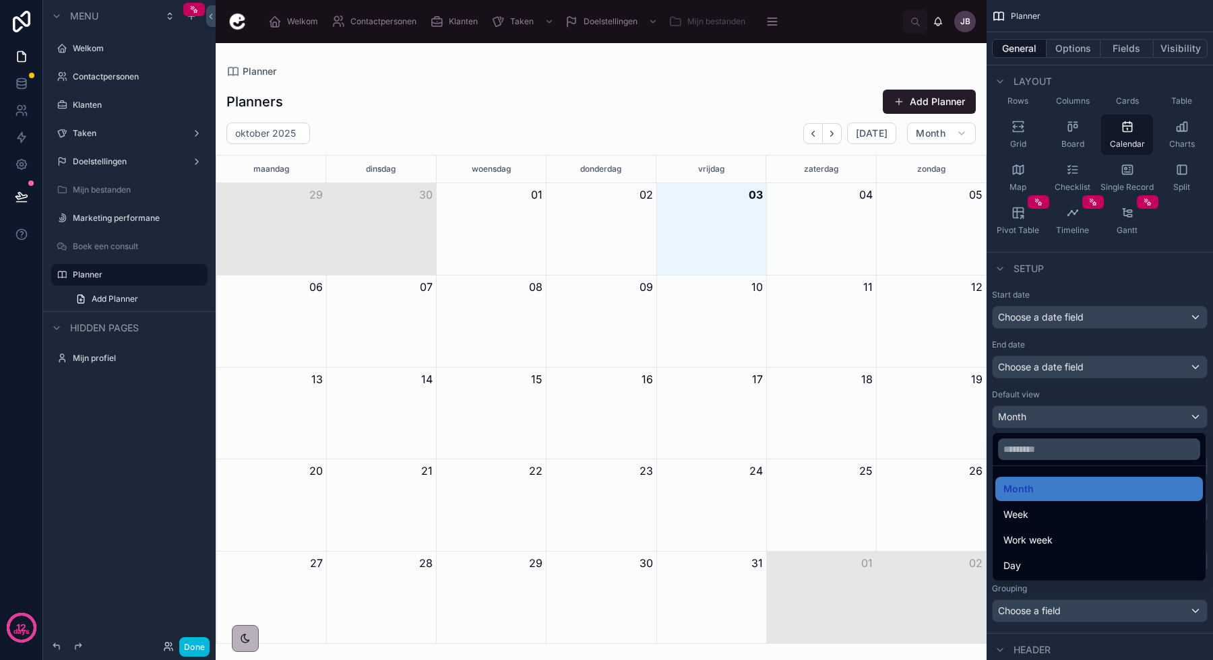
click at [1042, 514] on div "Week" at bounding box center [1098, 515] width 191 height 16
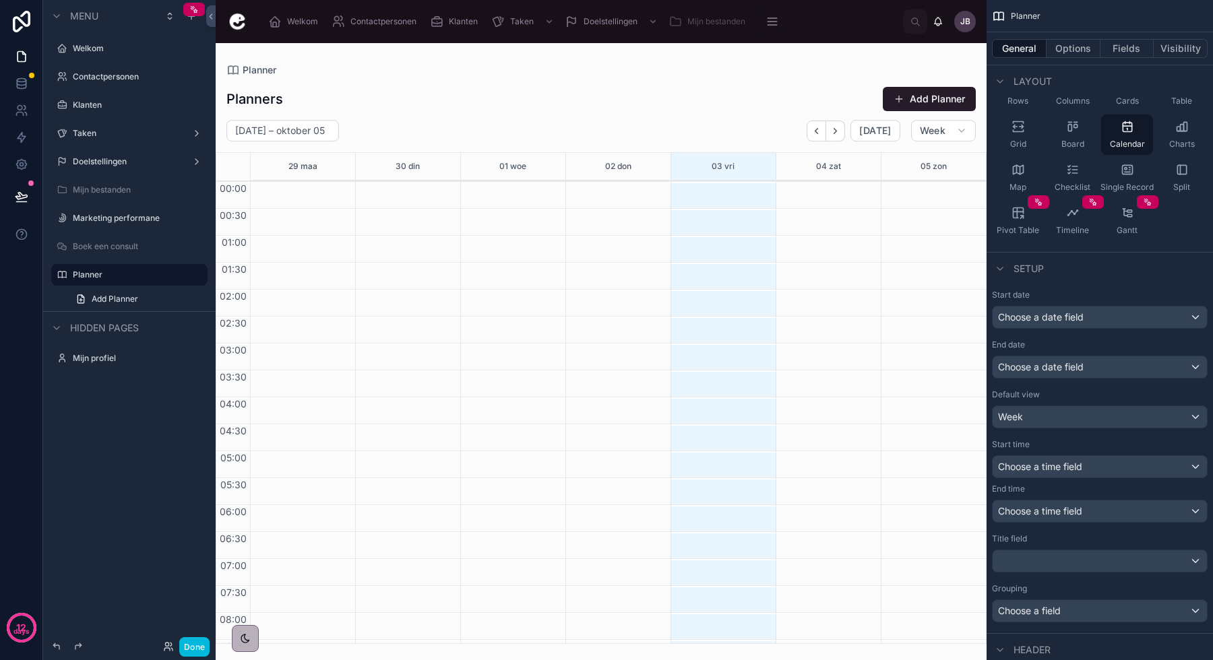
drag, startPoint x: 708, startPoint y: 241, endPoint x: 702, endPoint y: 303, distance: 62.3
drag, startPoint x: 708, startPoint y: 247, endPoint x: 707, endPoint y: 299, distance: 52.6
click at [1079, 464] on span "Choose a time field" at bounding box center [1040, 466] width 84 height 11
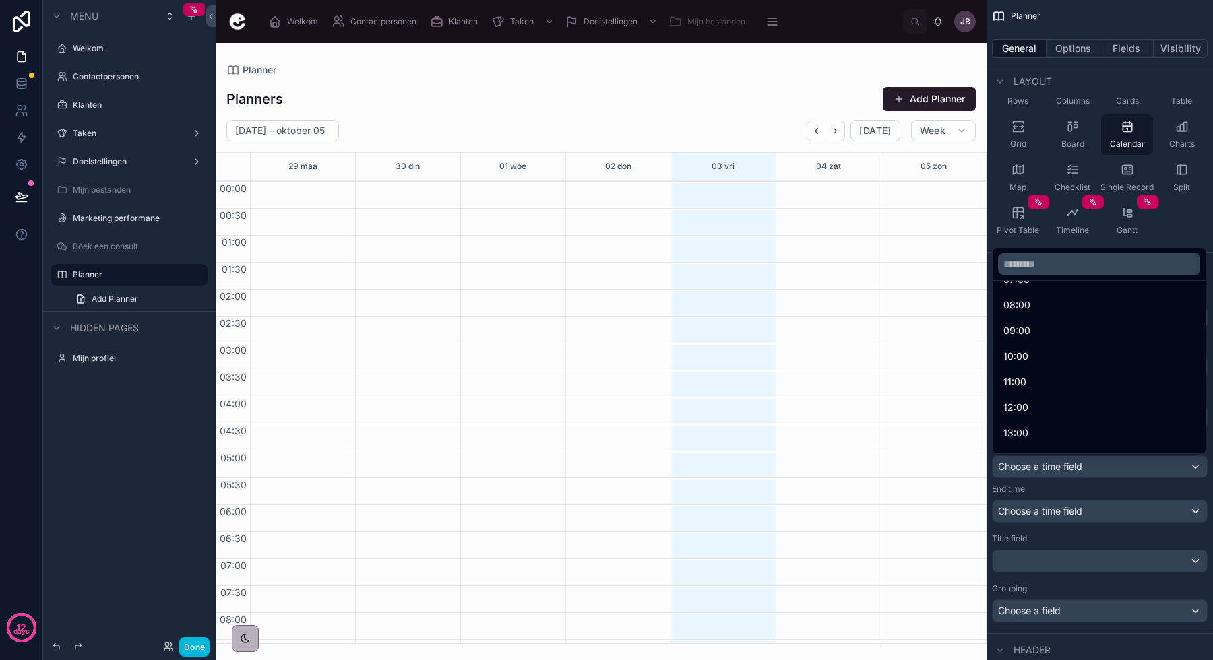
scroll to position [218, 0]
click at [1056, 265] on input "text" at bounding box center [1099, 264] width 202 height 22
type input "*"
type input "**"
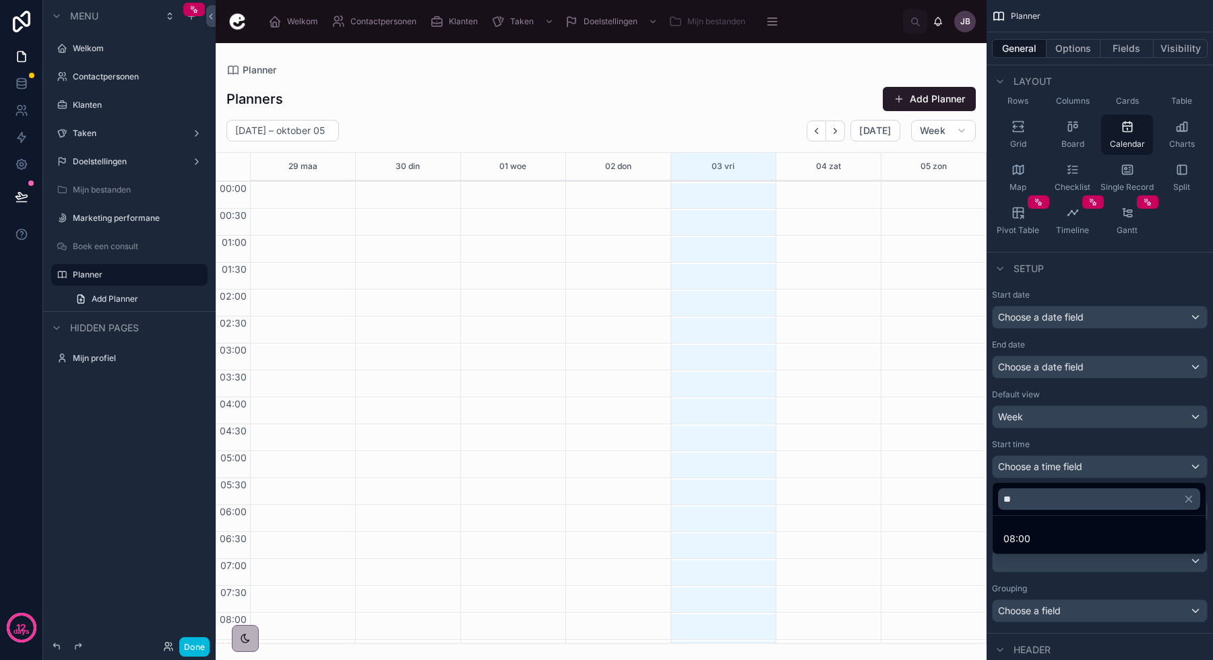
click at [1018, 539] on span "08:00" at bounding box center [1016, 539] width 27 height 16
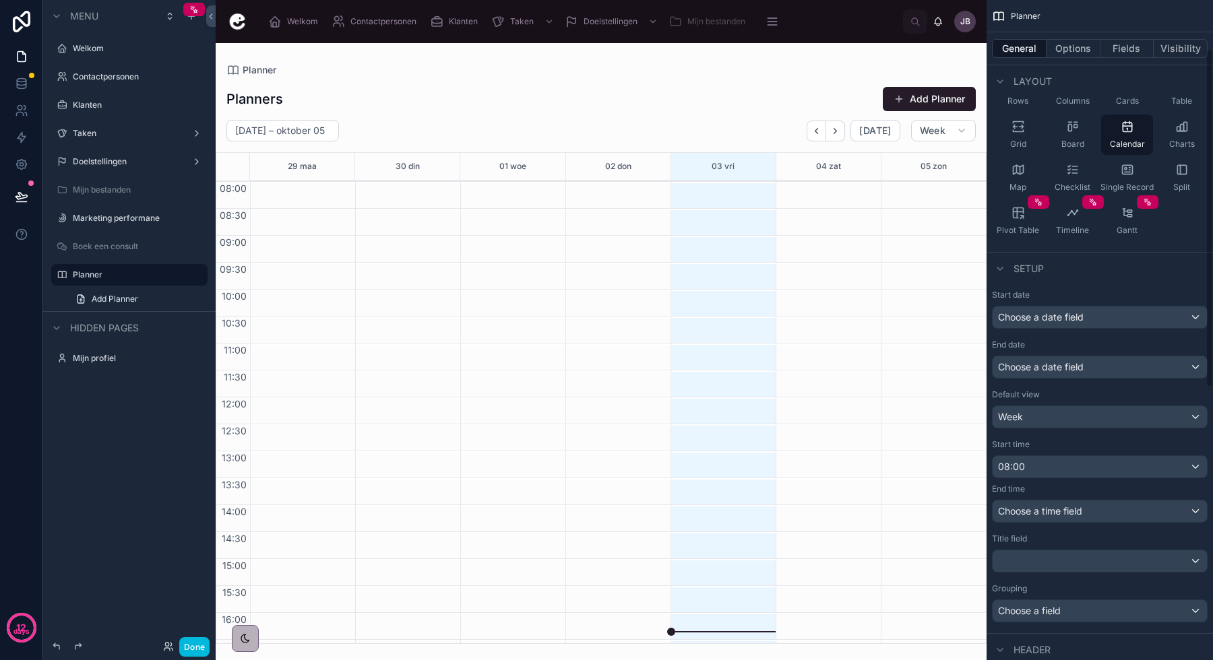
scroll to position [401, 0]
click at [1048, 511] on span "Choose a time field" at bounding box center [1040, 510] width 84 height 11
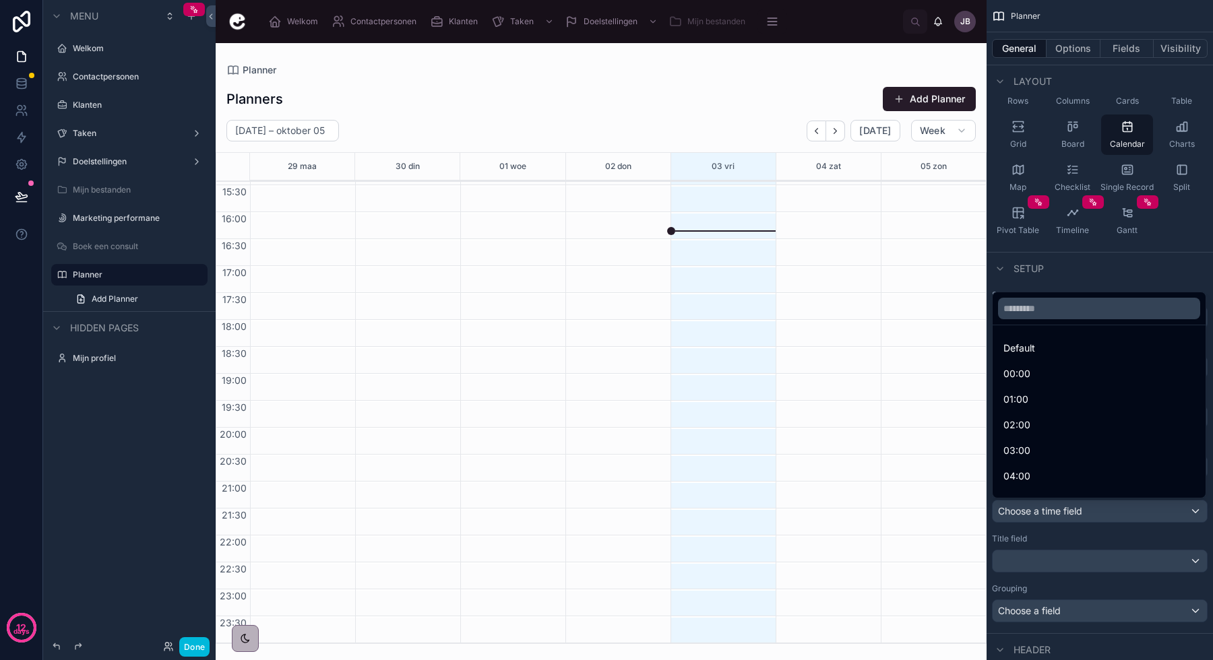
click at [1044, 315] on input "text" at bounding box center [1099, 309] width 202 height 22
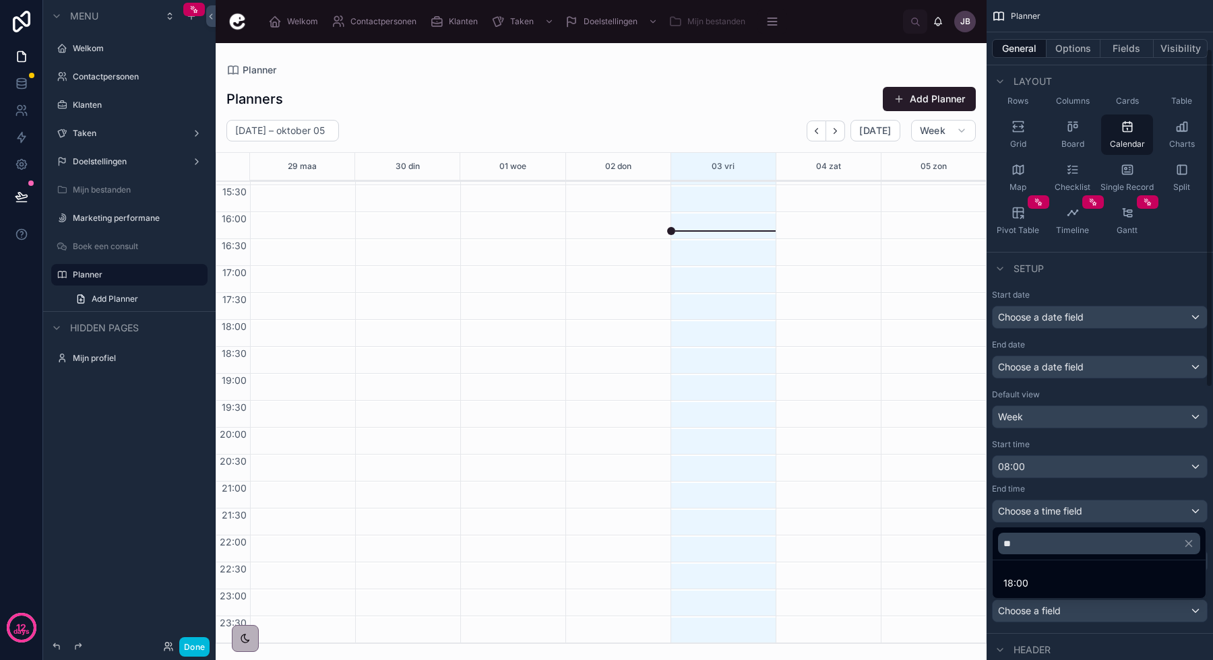
type input "***"
click at [1038, 588] on div "18:00" at bounding box center [1098, 583] width 191 height 16
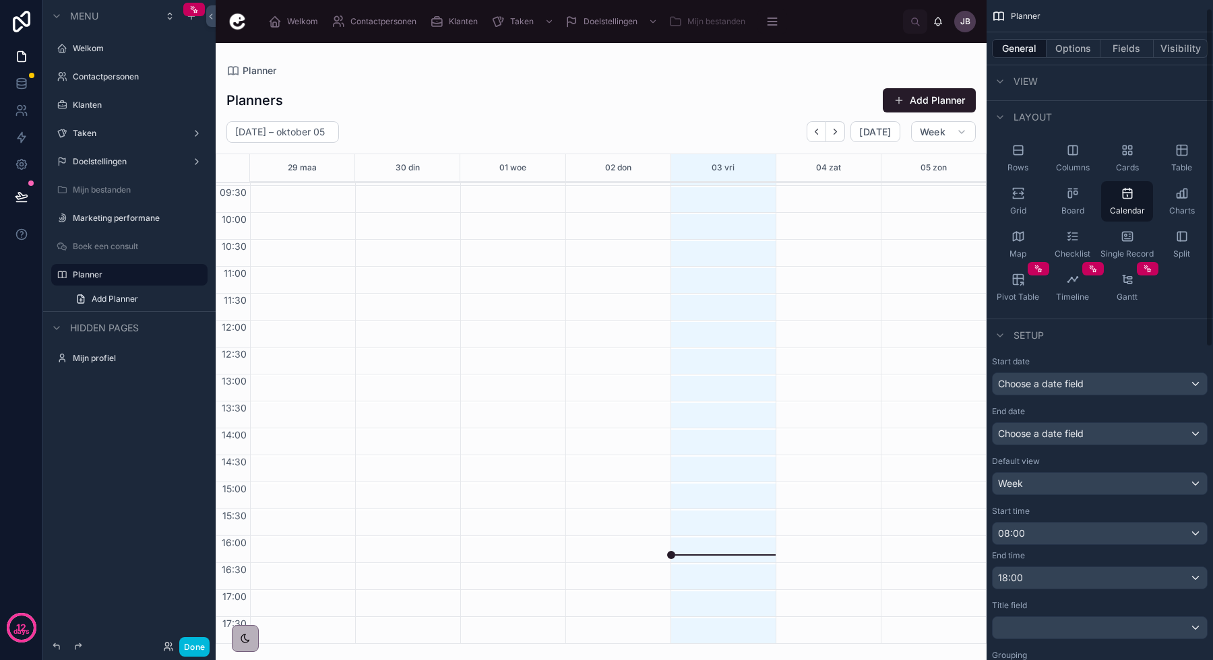
scroll to position [0, 0]
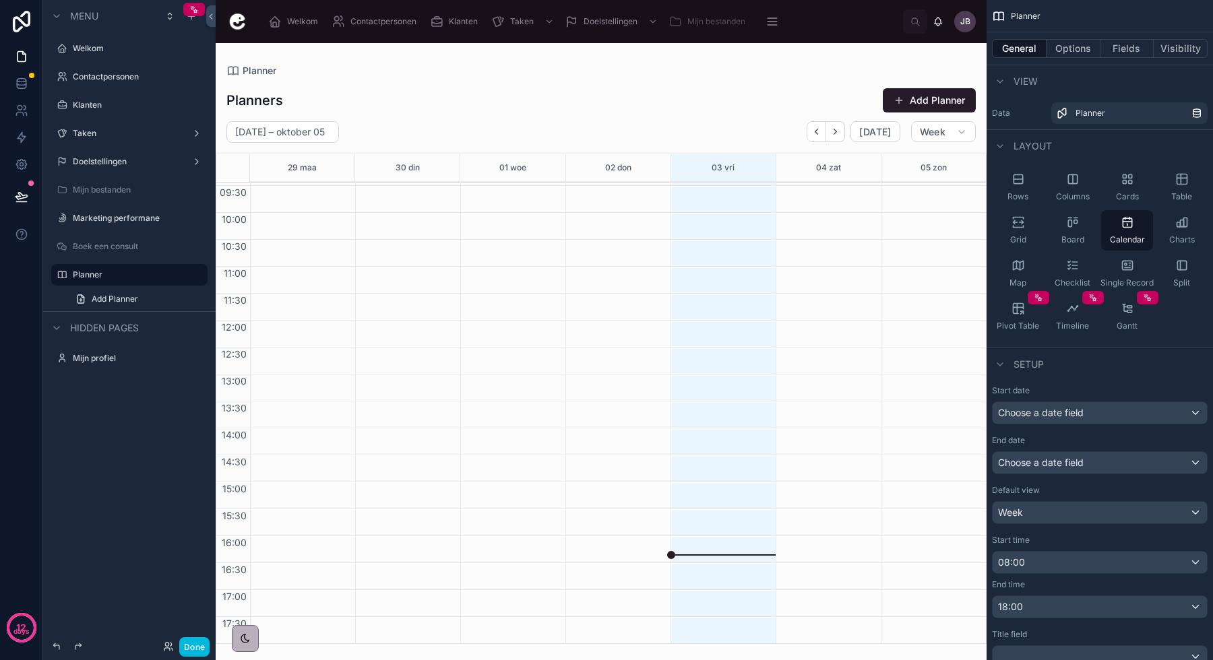
click at [1058, 453] on div "Choose a date field" at bounding box center [1099, 463] width 214 height 22
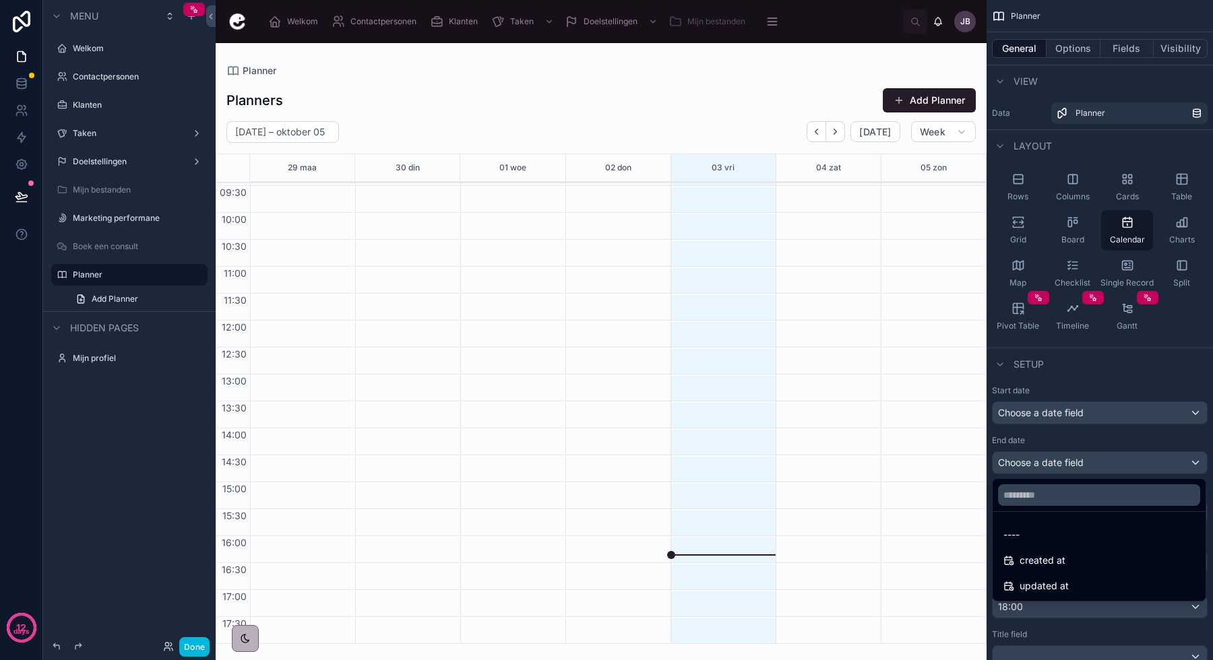
click at [1061, 458] on div "scrollable content" at bounding box center [606, 330] width 1213 height 660
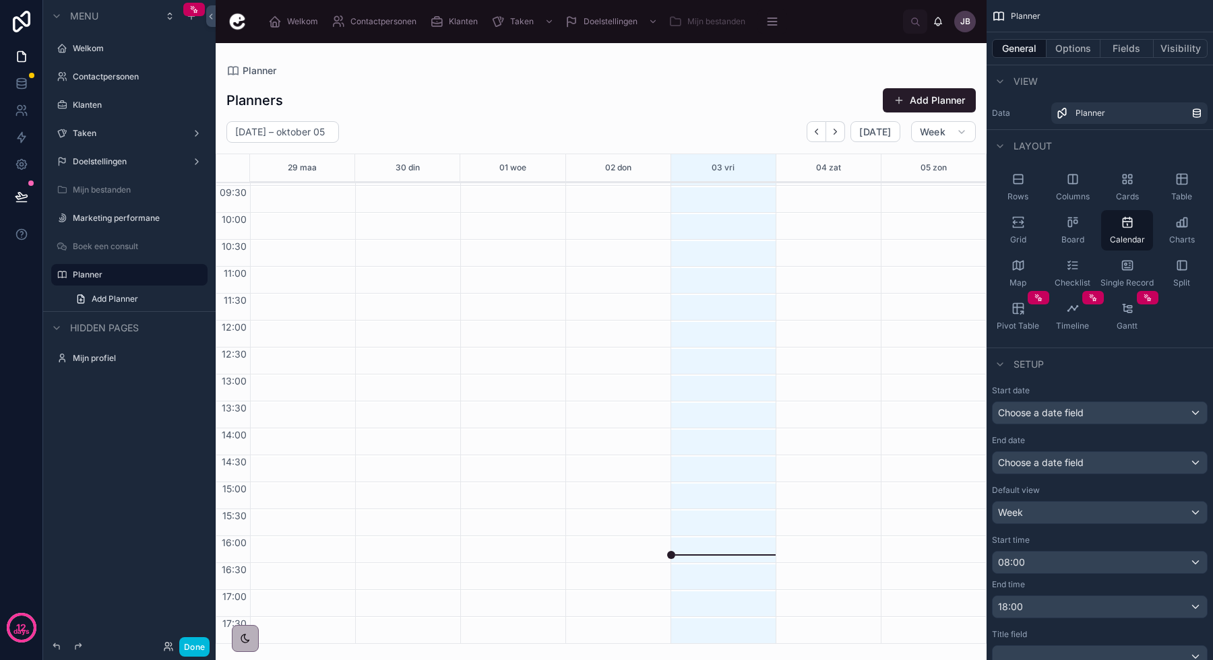
click at [1014, 306] on icon "scrollable content" at bounding box center [1017, 308] width 13 height 13
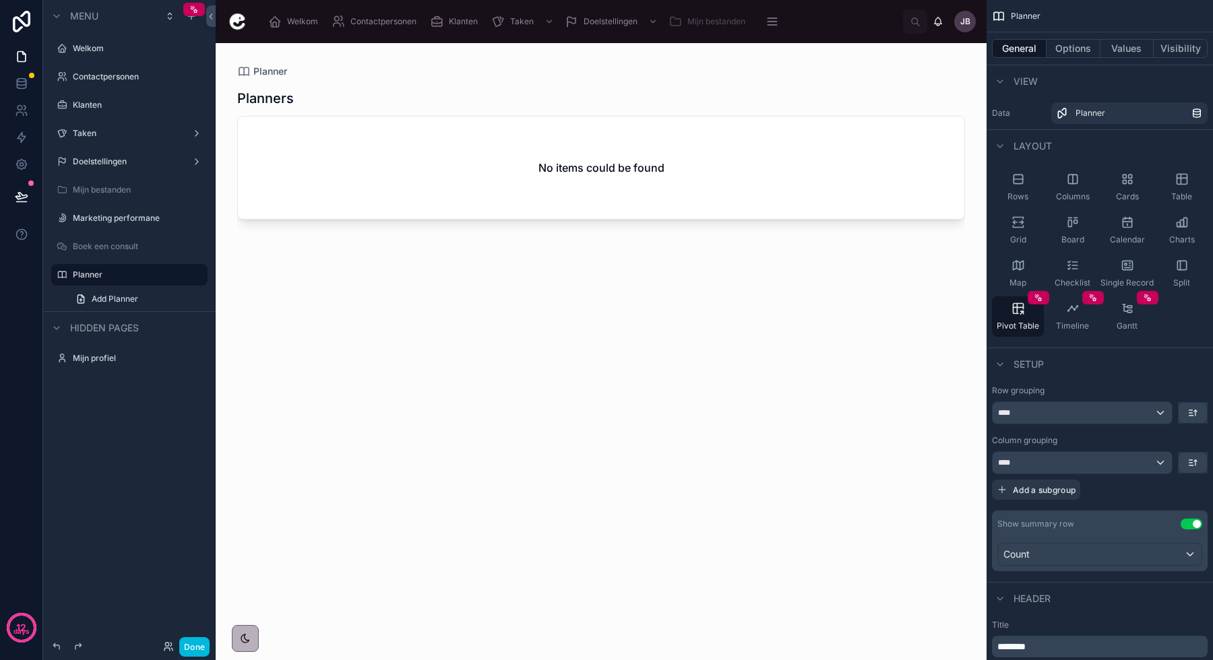
click at [1124, 272] on icon "scrollable content" at bounding box center [1126, 265] width 13 height 13
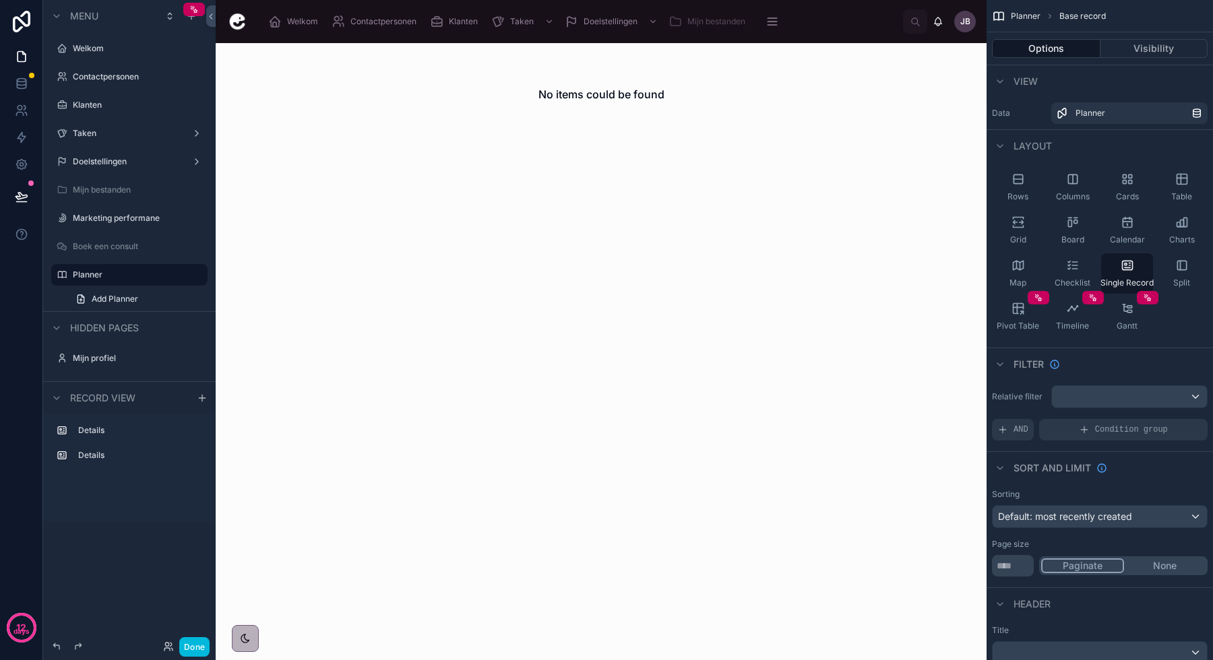
click at [1072, 224] on icon "scrollable content" at bounding box center [1072, 222] width 13 height 13
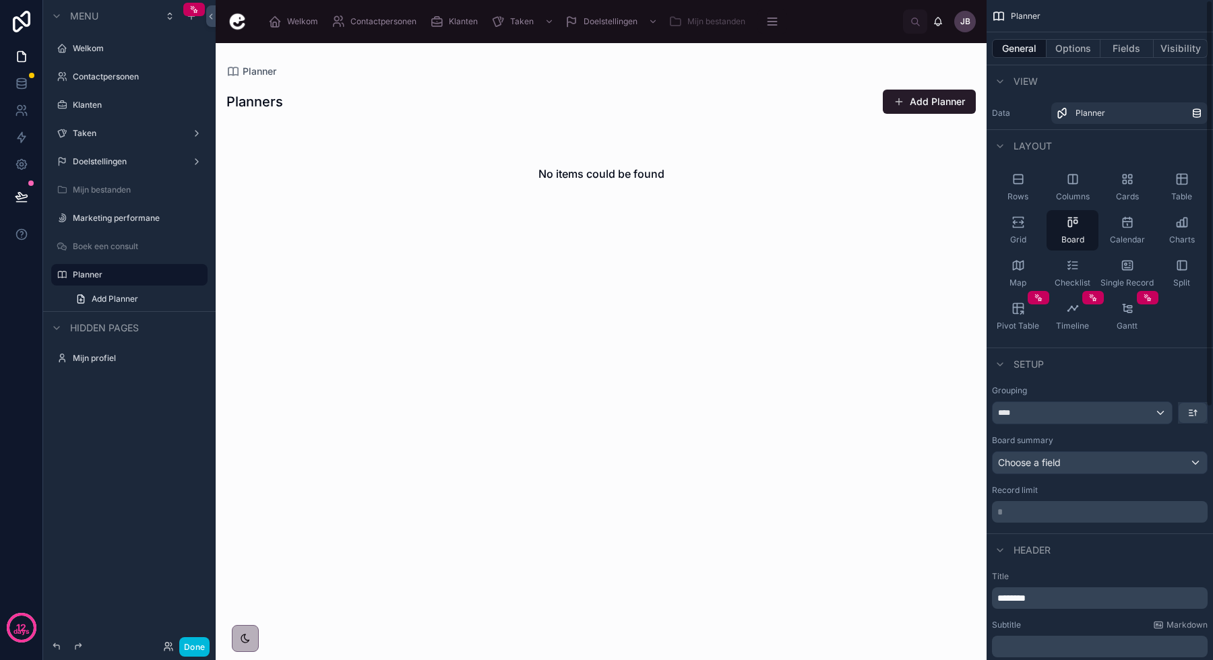
click at [1118, 228] on div "Calendar" at bounding box center [1127, 230] width 52 height 40
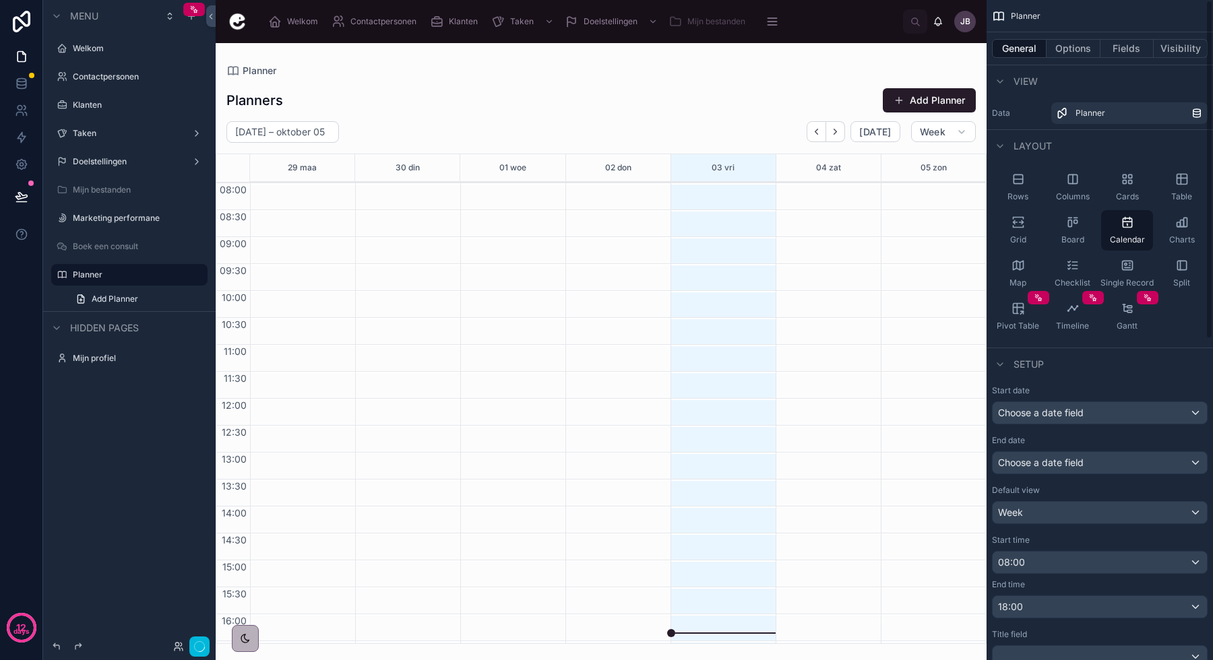
scroll to position [78, 0]
click at [1071, 51] on button "Options" at bounding box center [1073, 48] width 54 height 19
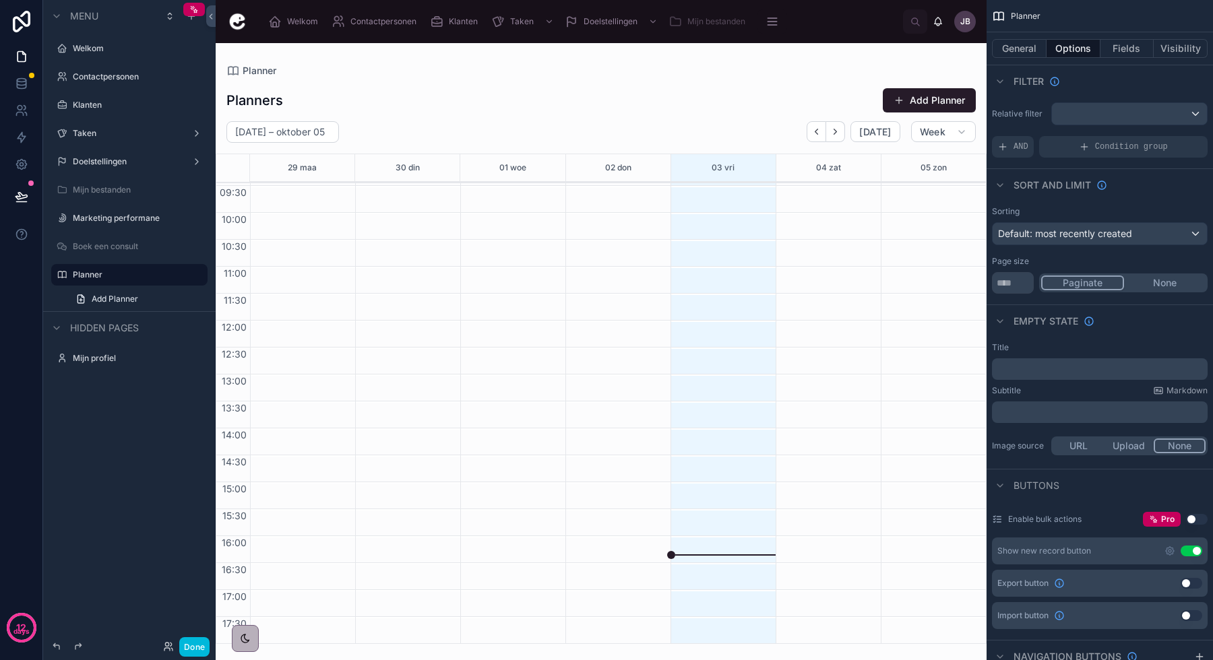
click at [1195, 553] on button "Use setting" at bounding box center [1191, 551] width 22 height 11
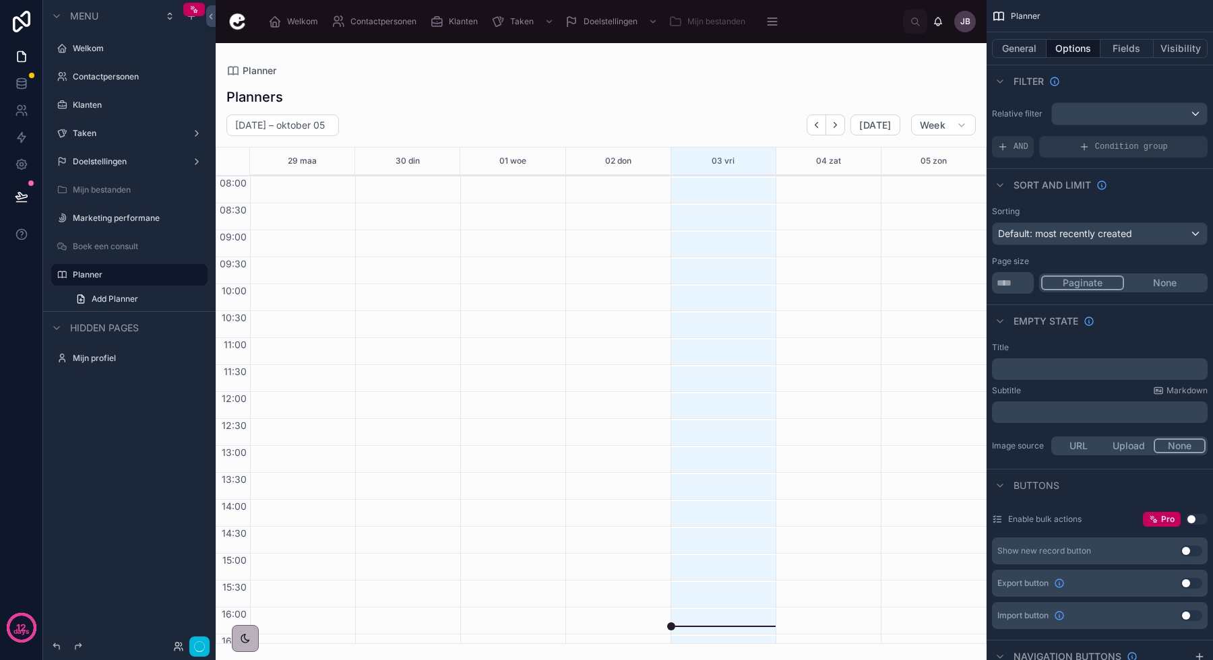
scroll to position [71, 0]
click at [1176, 289] on button "None" at bounding box center [1165, 283] width 82 height 15
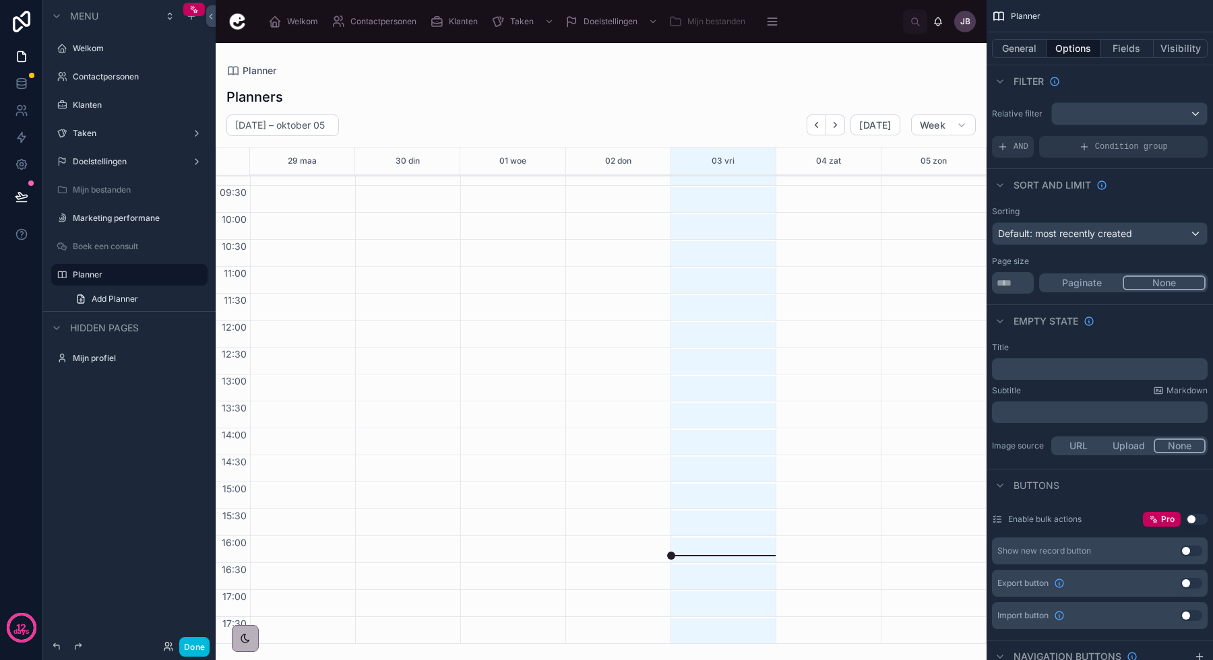
click at [1015, 286] on input "**" at bounding box center [1013, 283] width 42 height 22
type input "****"
click at [1131, 324] on div "Empty state" at bounding box center [1099, 321] width 226 height 32
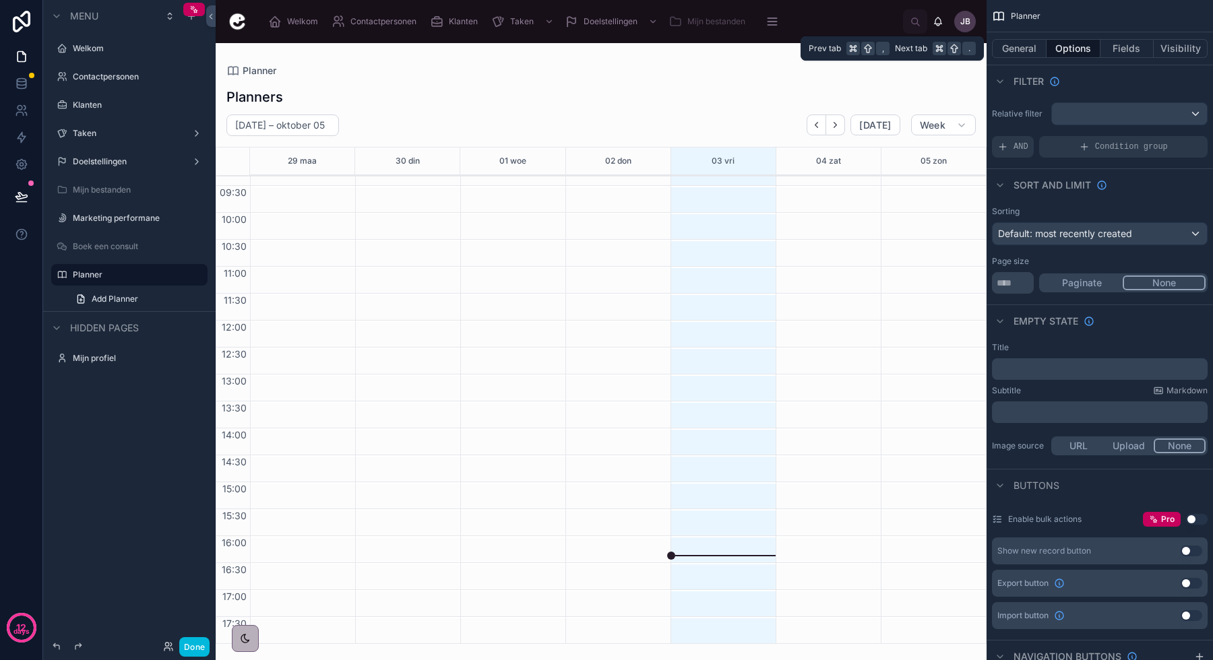
click at [1019, 46] on button "General" at bounding box center [1019, 48] width 55 height 19
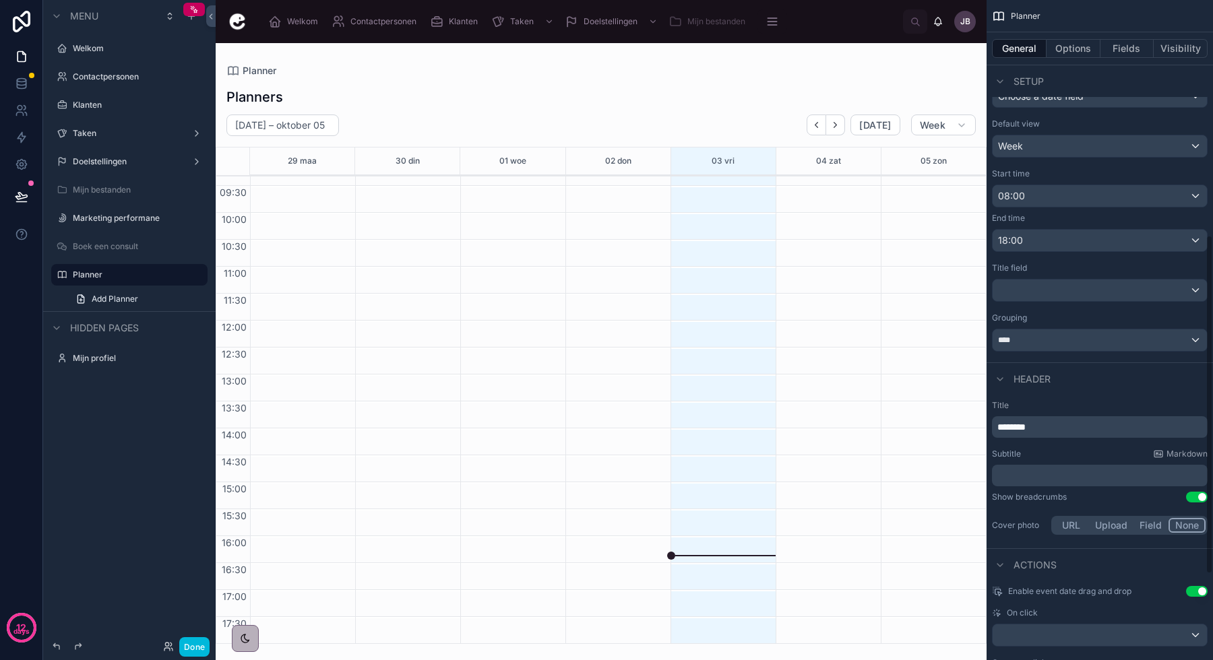
scroll to position [0, 0]
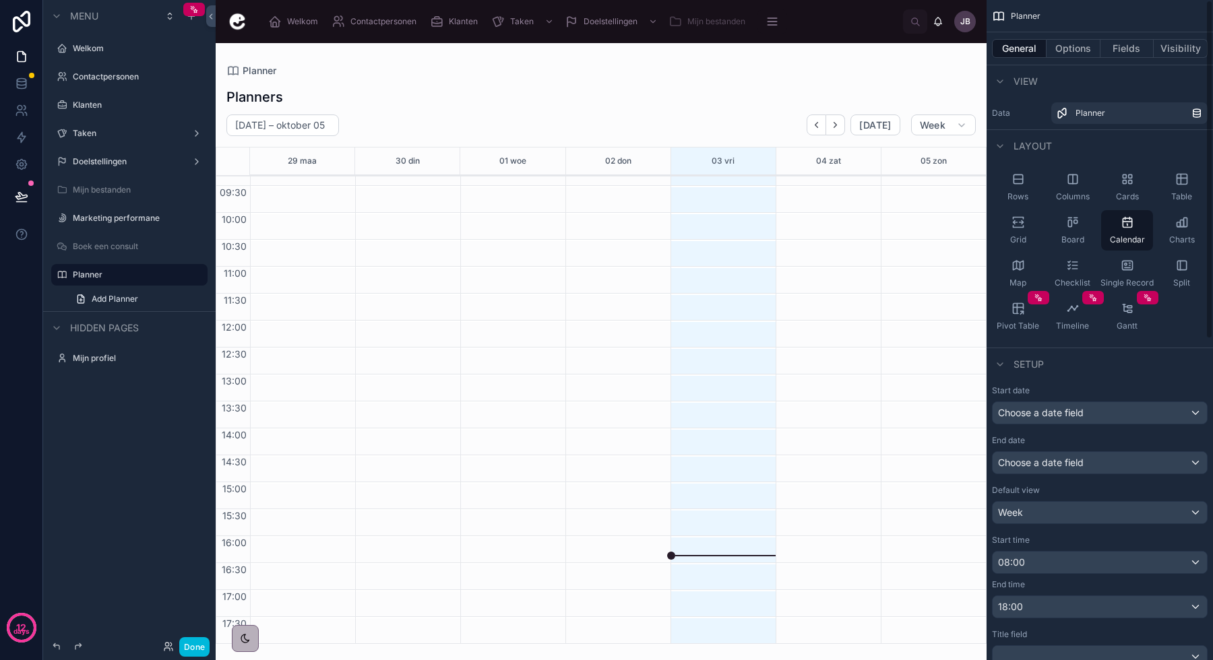
click at [1071, 44] on button "Options" at bounding box center [1073, 48] width 54 height 19
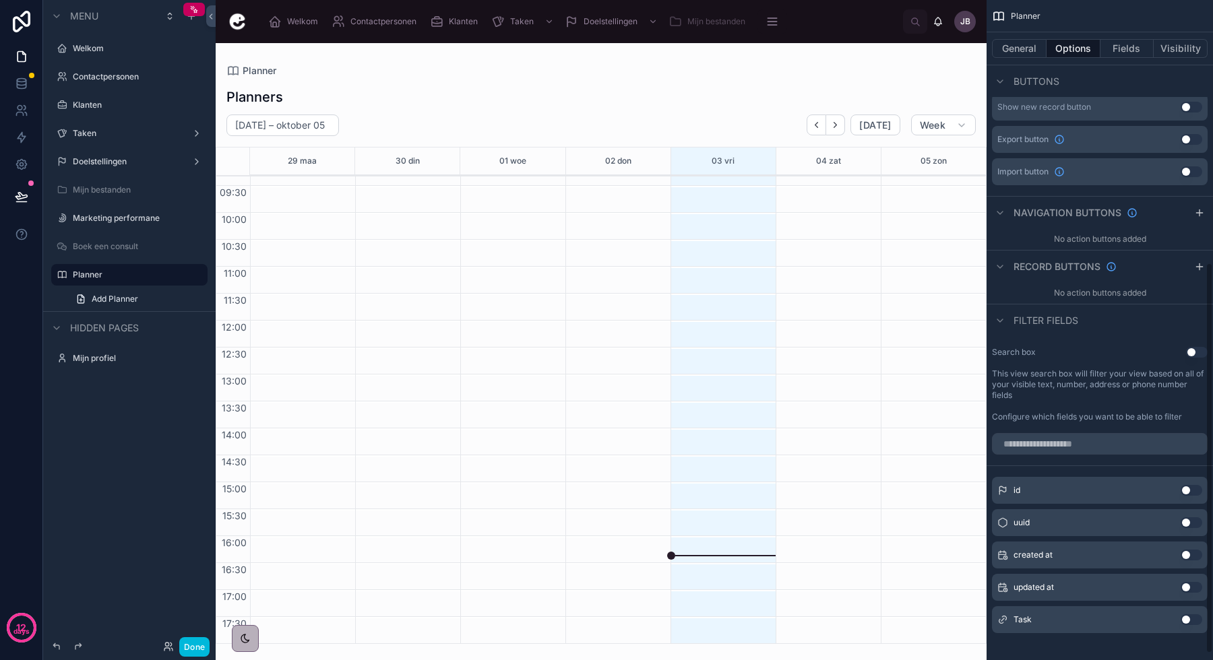
scroll to position [455, 0]
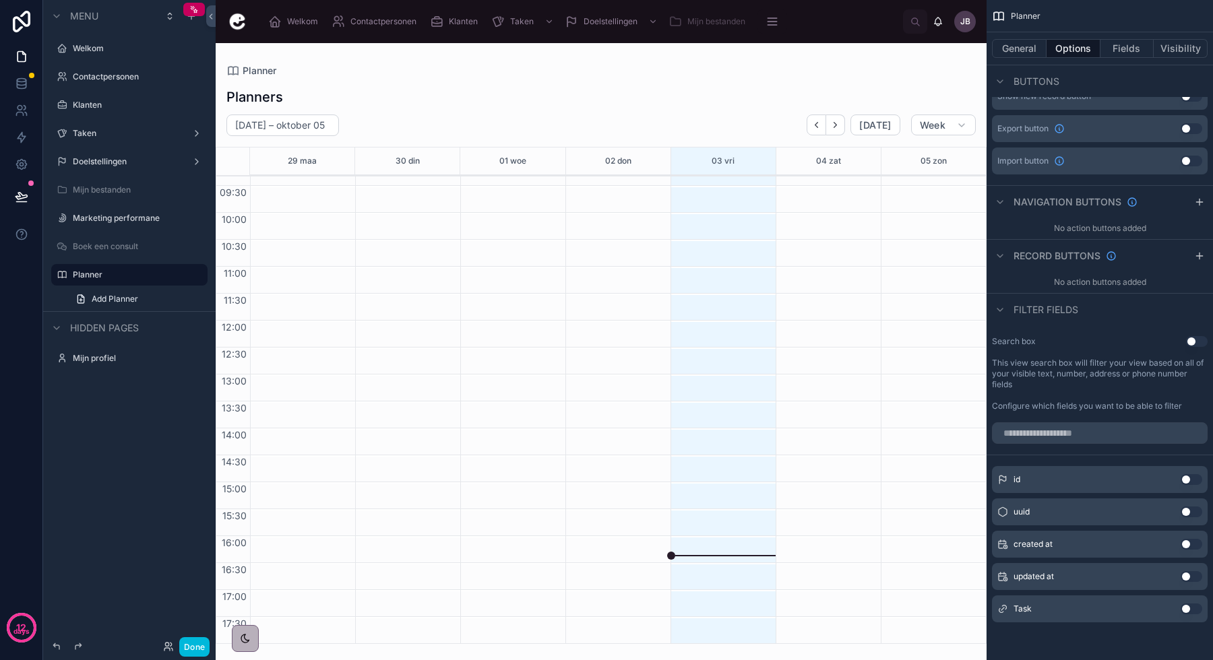
click at [1193, 605] on button "Use setting" at bounding box center [1191, 609] width 22 height 11
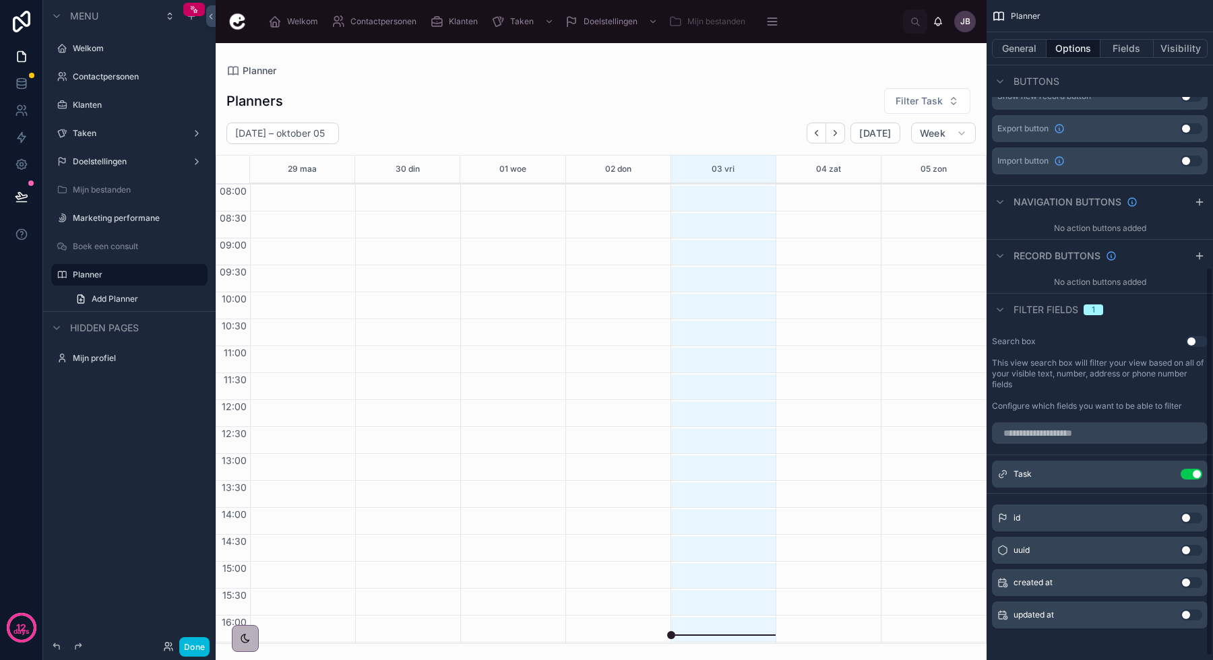
scroll to position [80, 0]
click at [1188, 475] on button "Use setting" at bounding box center [1191, 474] width 22 height 11
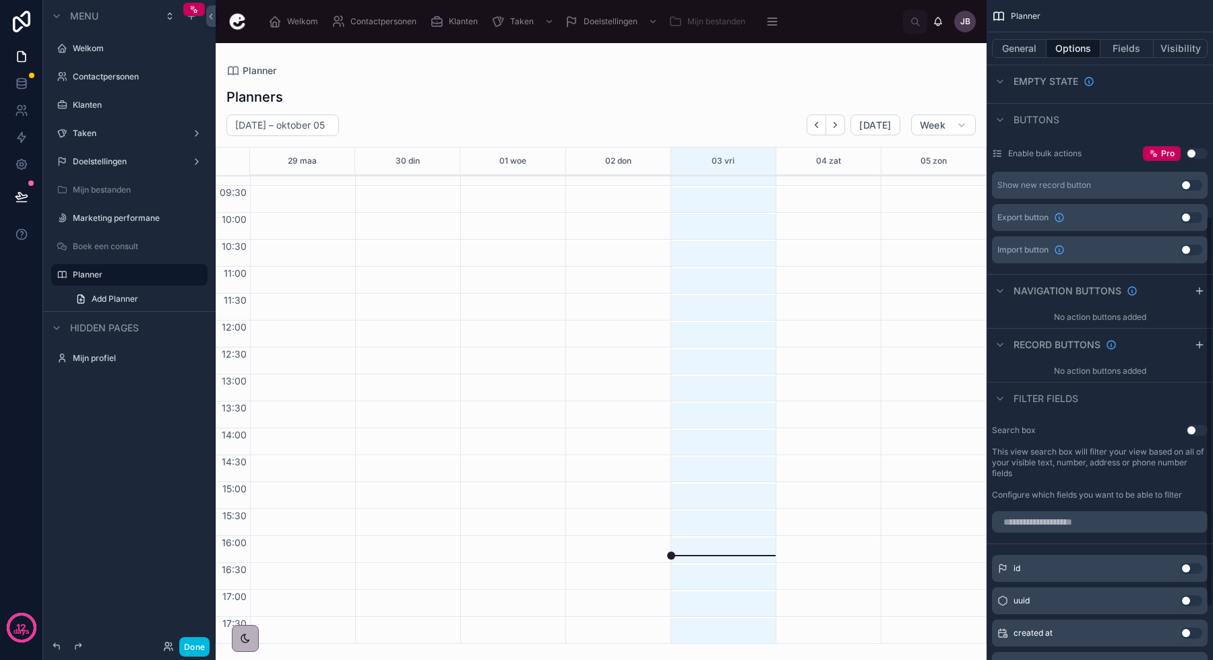
scroll to position [372, 0]
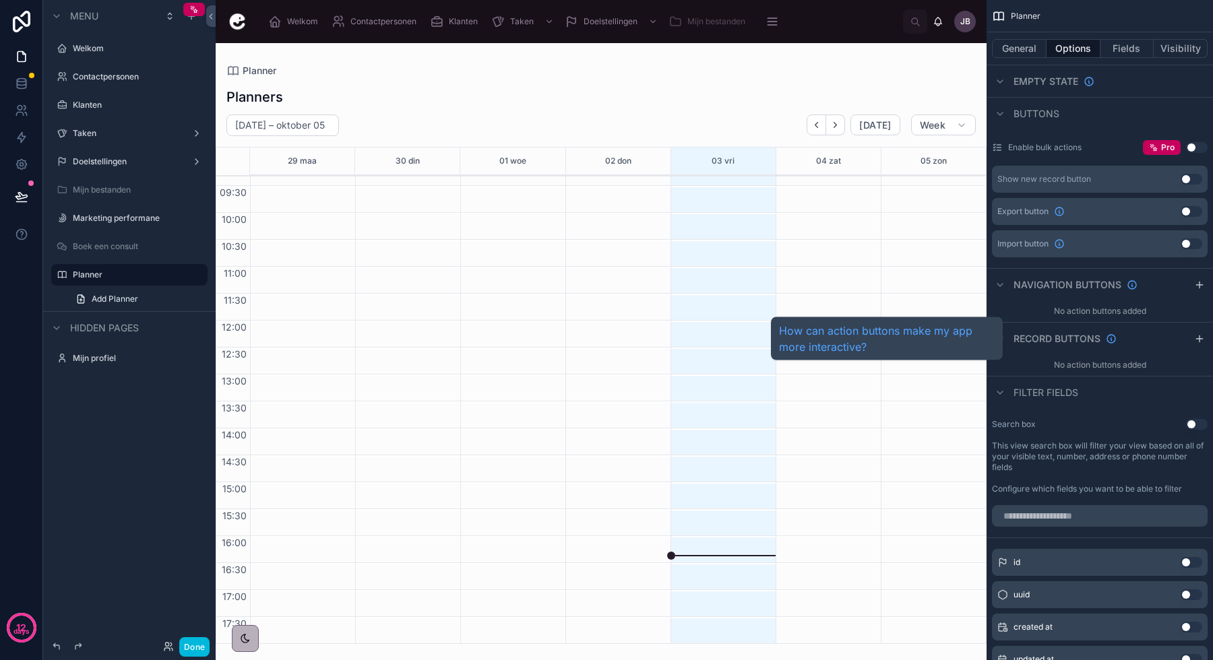
click at [1112, 340] on icon "scrollable content" at bounding box center [1111, 339] width 11 height 11
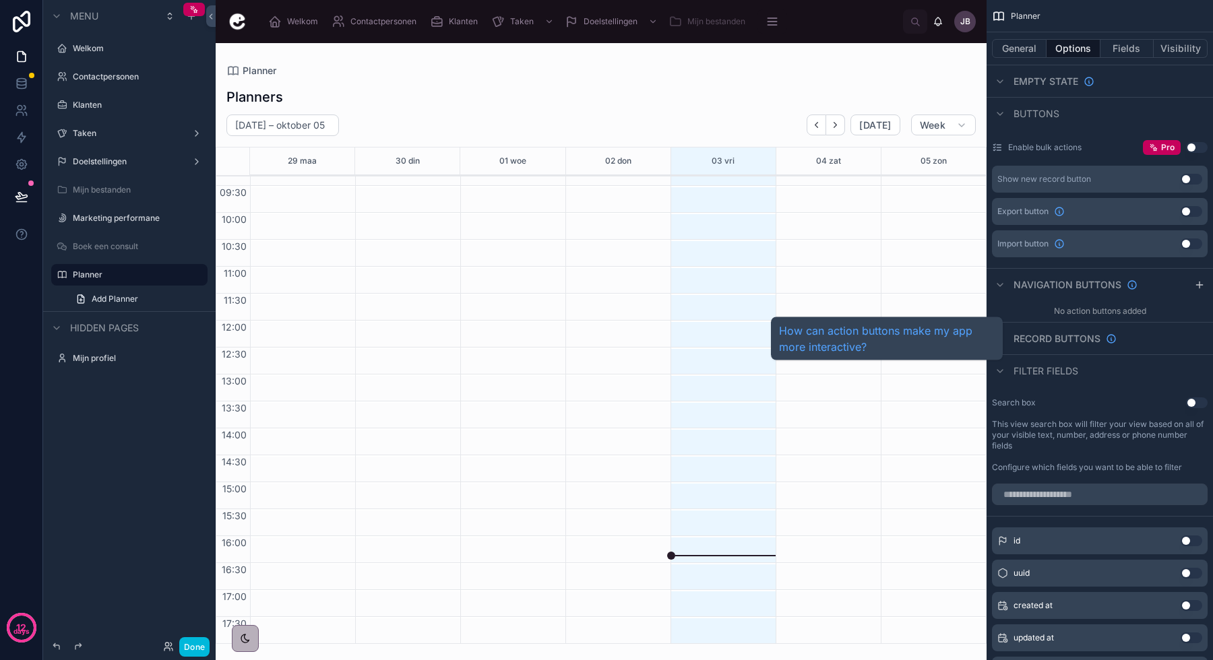
click at [1071, 334] on span "Record buttons" at bounding box center [1056, 338] width 87 height 13
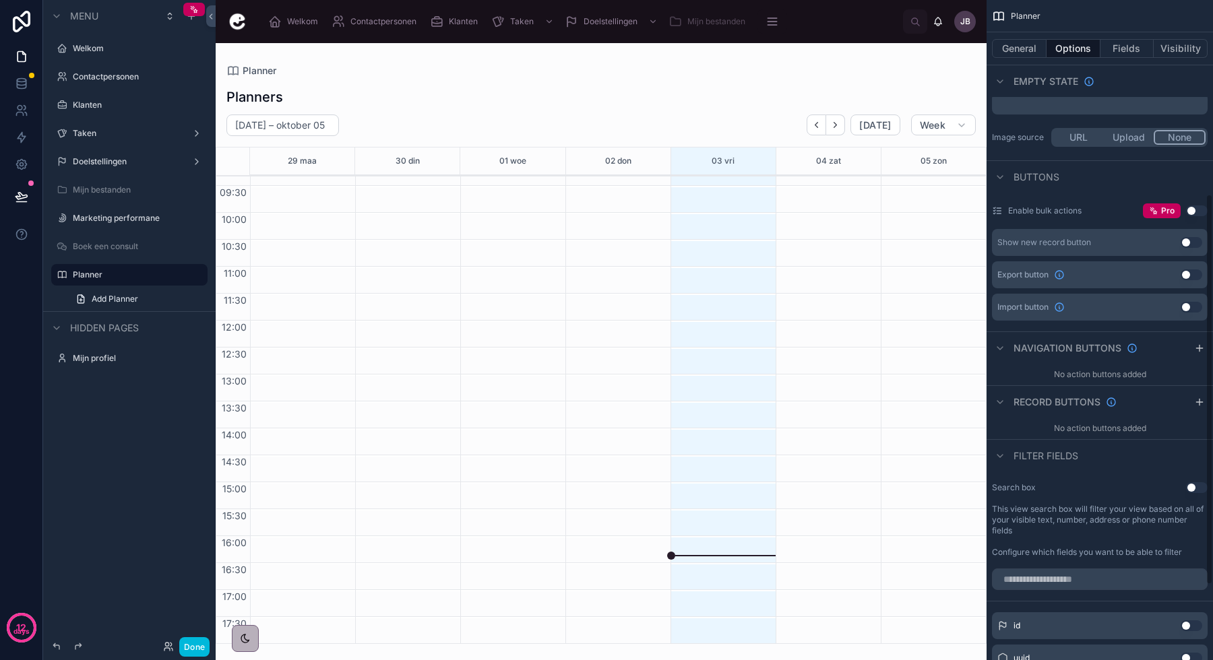
scroll to position [327, 0]
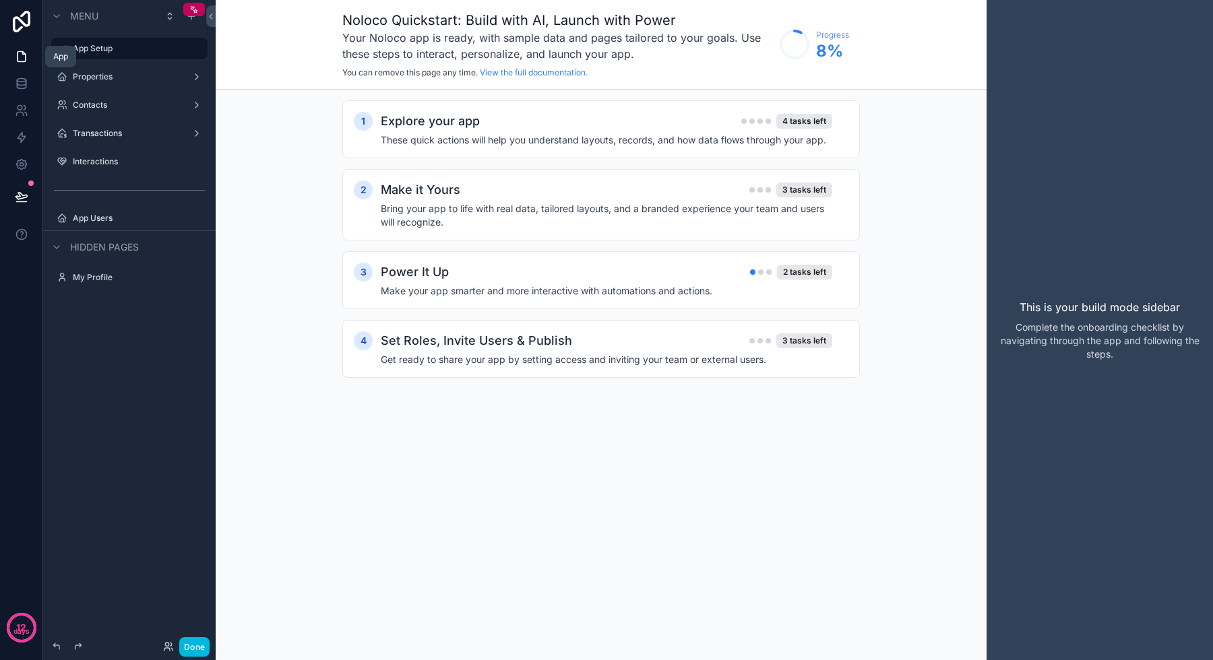
click at [22, 60] on icon at bounding box center [21, 56] width 13 height 13
click at [22, 59] on icon at bounding box center [21, 56] width 13 height 13
click at [106, 79] on label "Properties" at bounding box center [127, 76] width 108 height 11
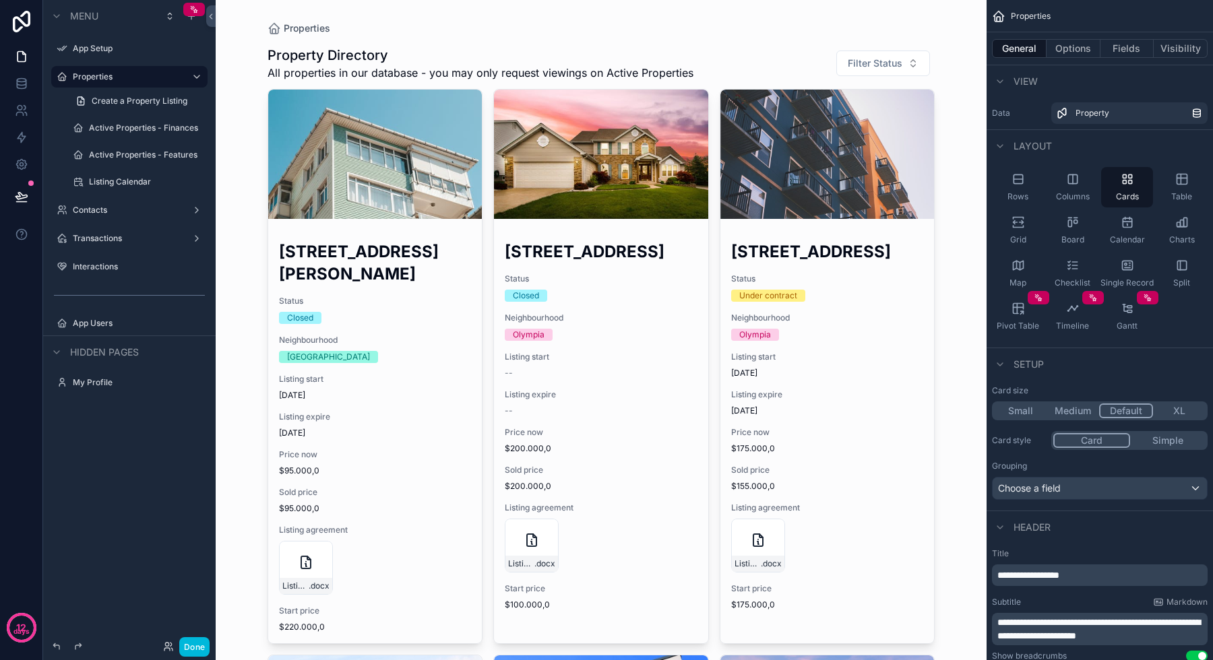
click at [107, 216] on div "Contacts" at bounding box center [129, 210] width 113 height 11
click at [106, 241] on label "Transactions" at bounding box center [127, 238] width 108 height 11
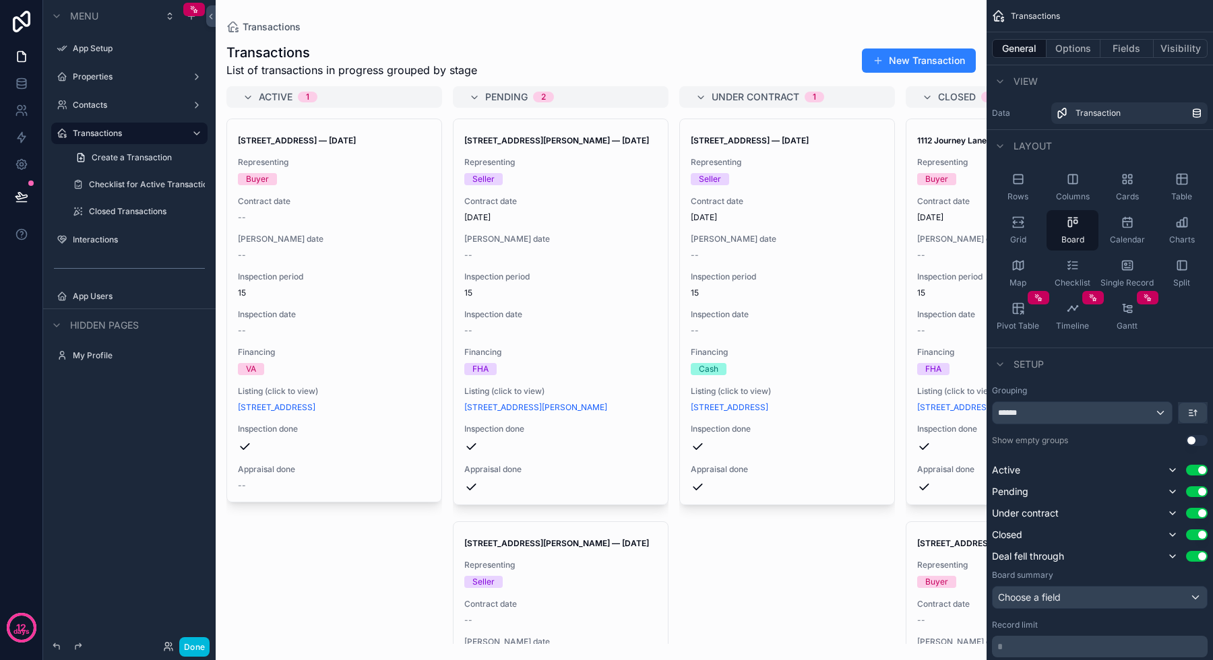
click at [106, 241] on label "Interactions" at bounding box center [136, 239] width 127 height 11
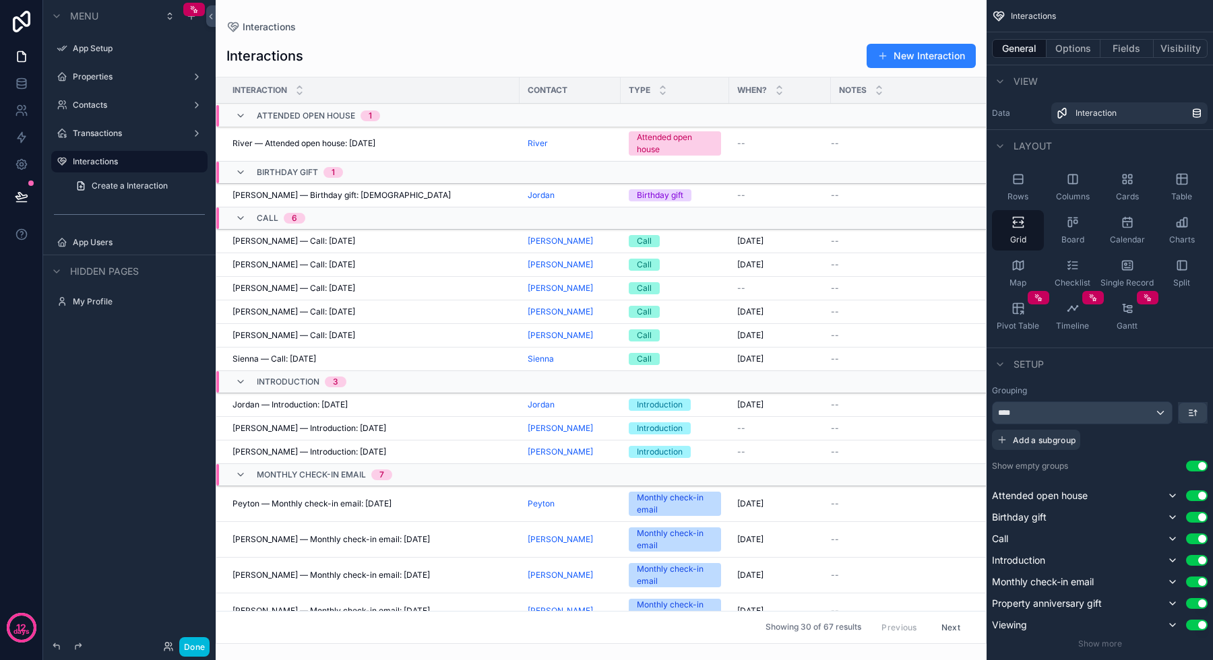
click at [108, 137] on label "Transactions" at bounding box center [127, 133] width 108 height 11
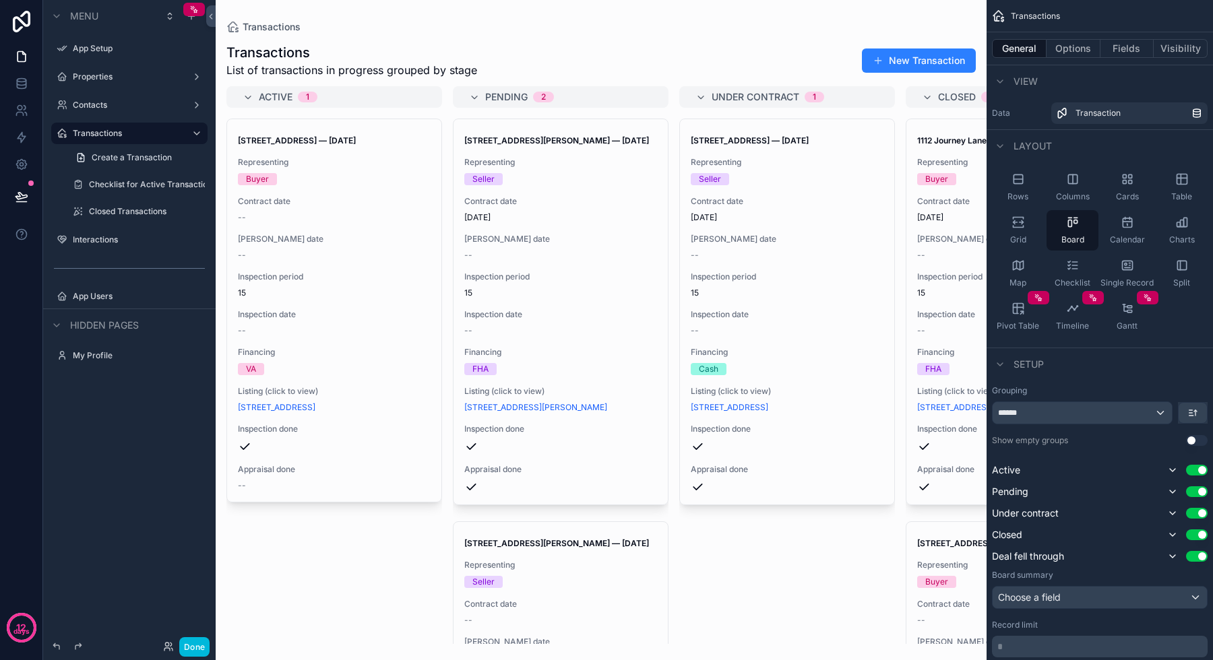
click at [113, 100] on label "Contacts" at bounding box center [127, 105] width 108 height 11
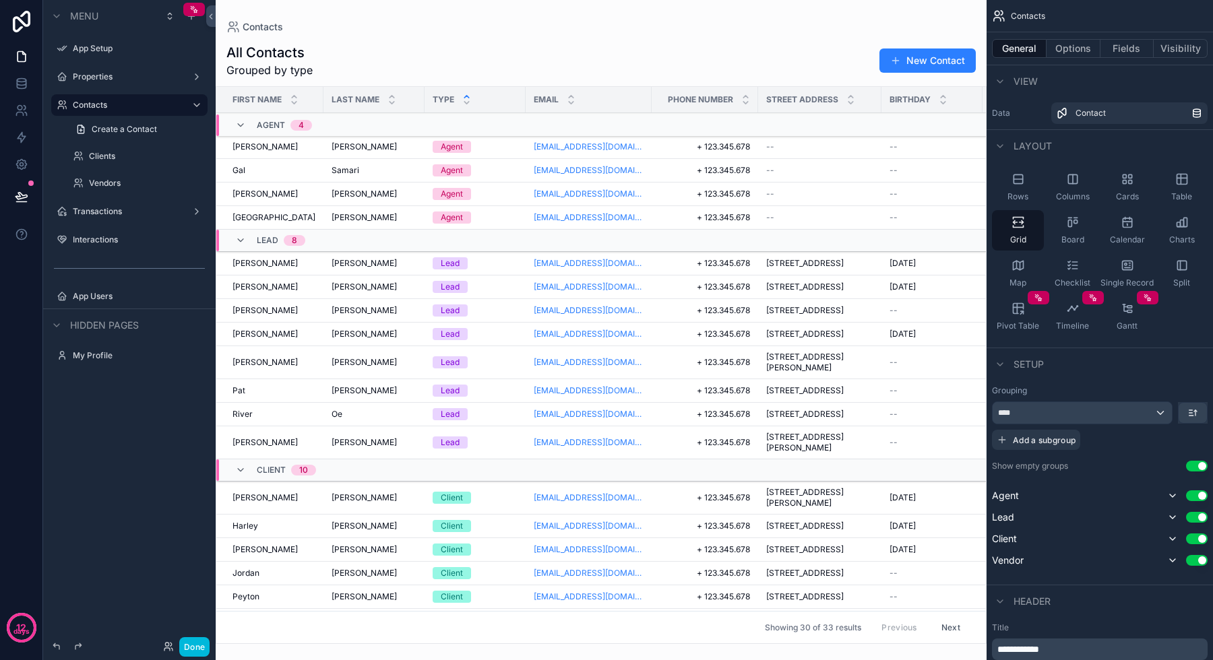
click at [116, 79] on label "Properties" at bounding box center [127, 76] width 108 height 11
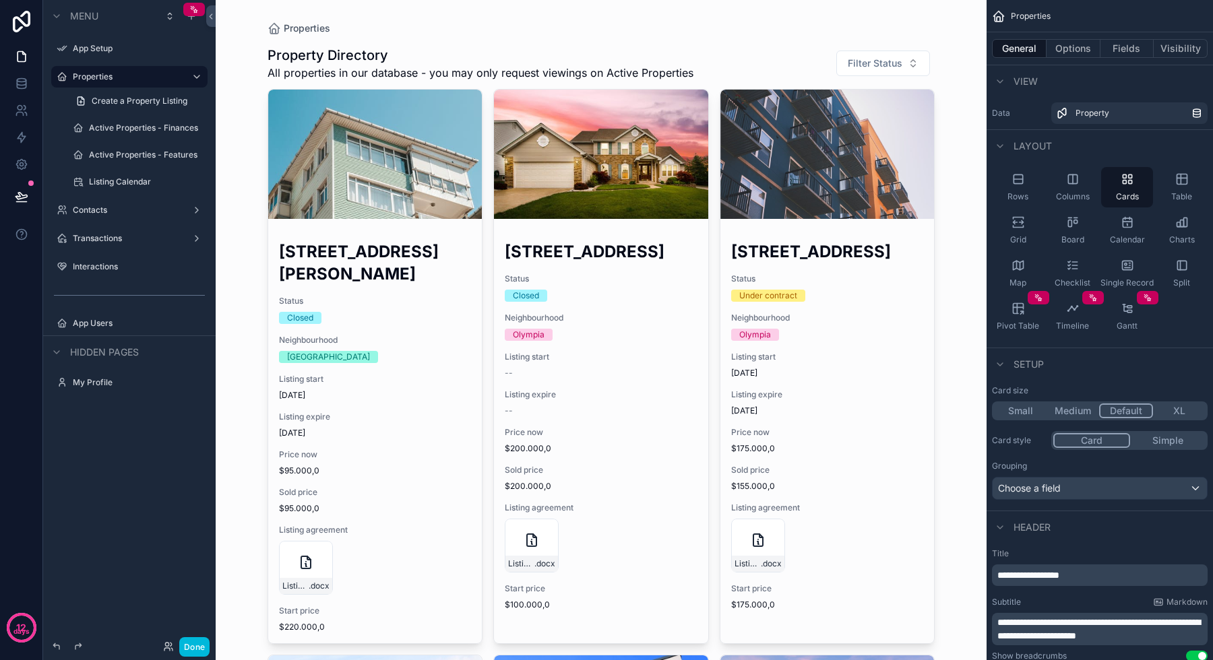
click at [119, 180] on label "Listing Calendar" at bounding box center [144, 182] width 110 height 11
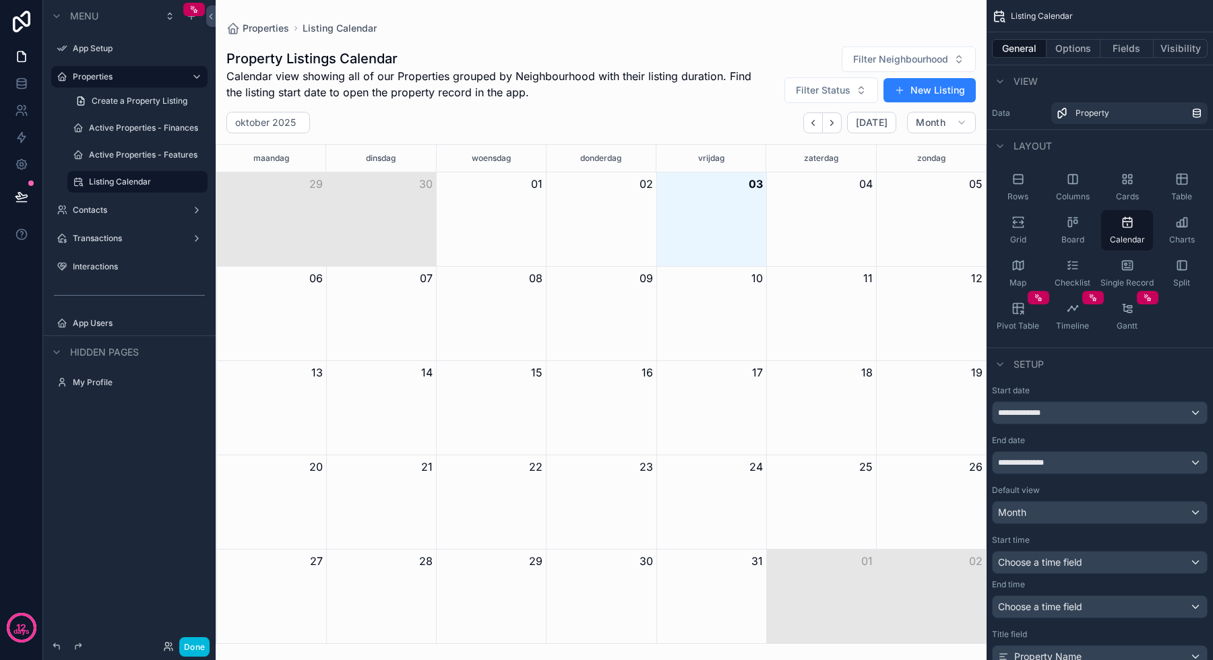
click at [125, 160] on div "Active Properties - Features" at bounding box center [147, 155] width 116 height 11
click at [133, 125] on label "Active Properties - Finances" at bounding box center [144, 128] width 110 height 11
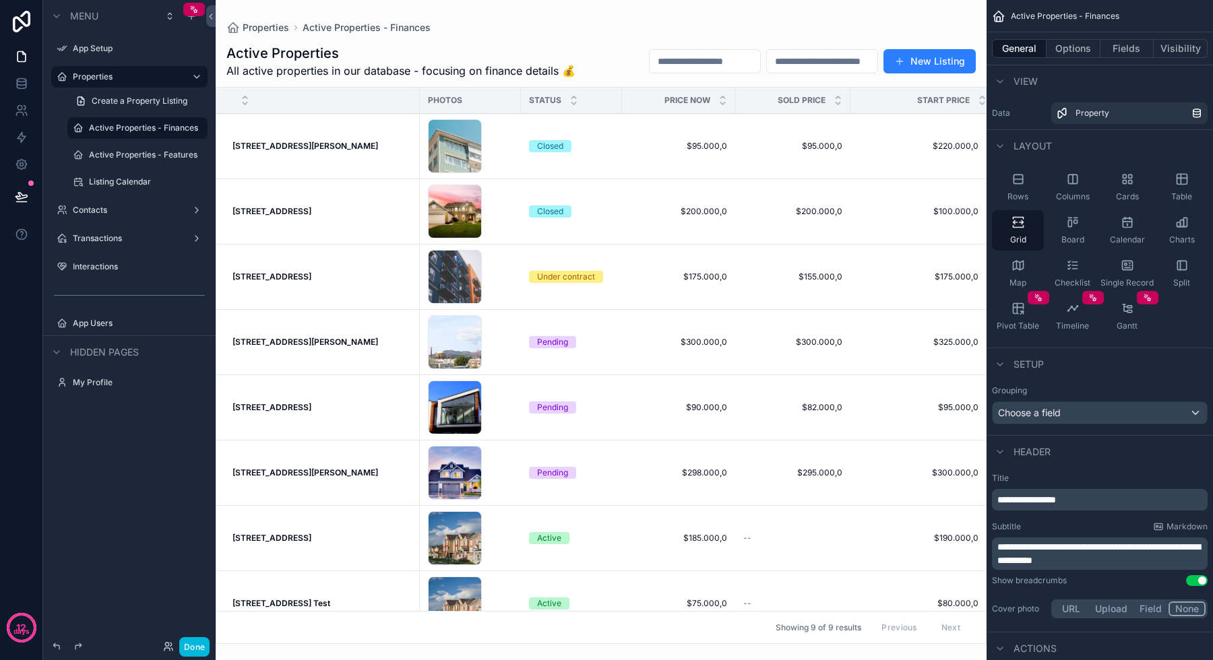
click at [133, 100] on span "Create a Property Listing" at bounding box center [140, 101] width 96 height 11
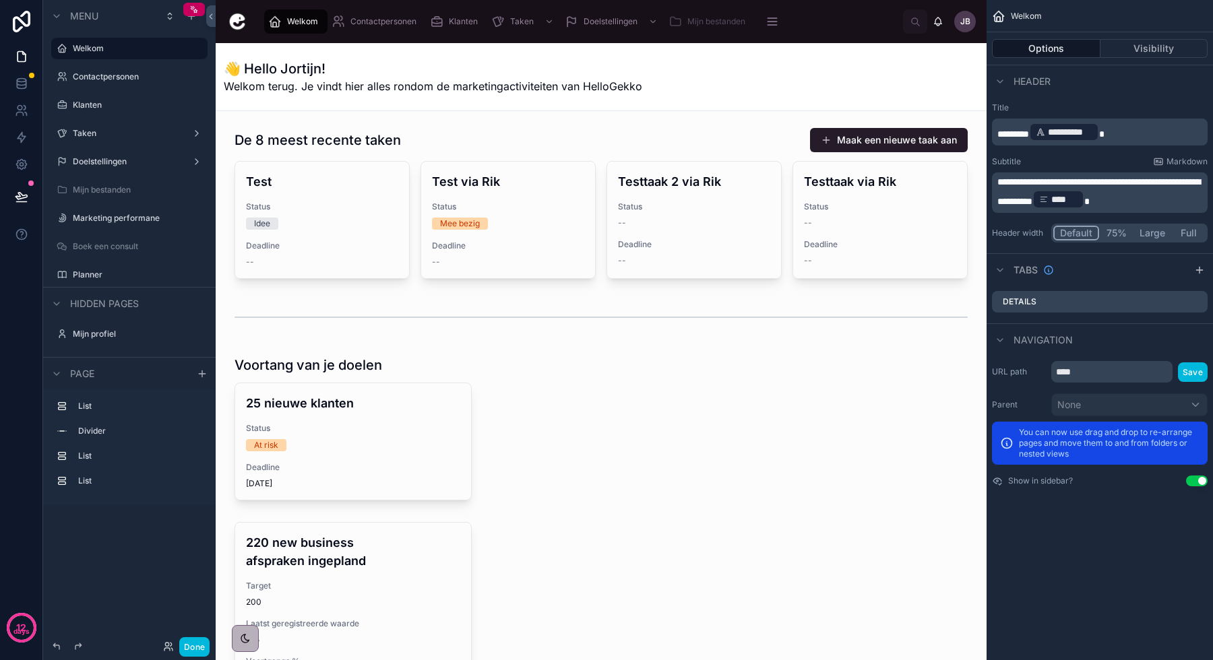
click at [111, 277] on label "Planner" at bounding box center [136, 275] width 127 height 11
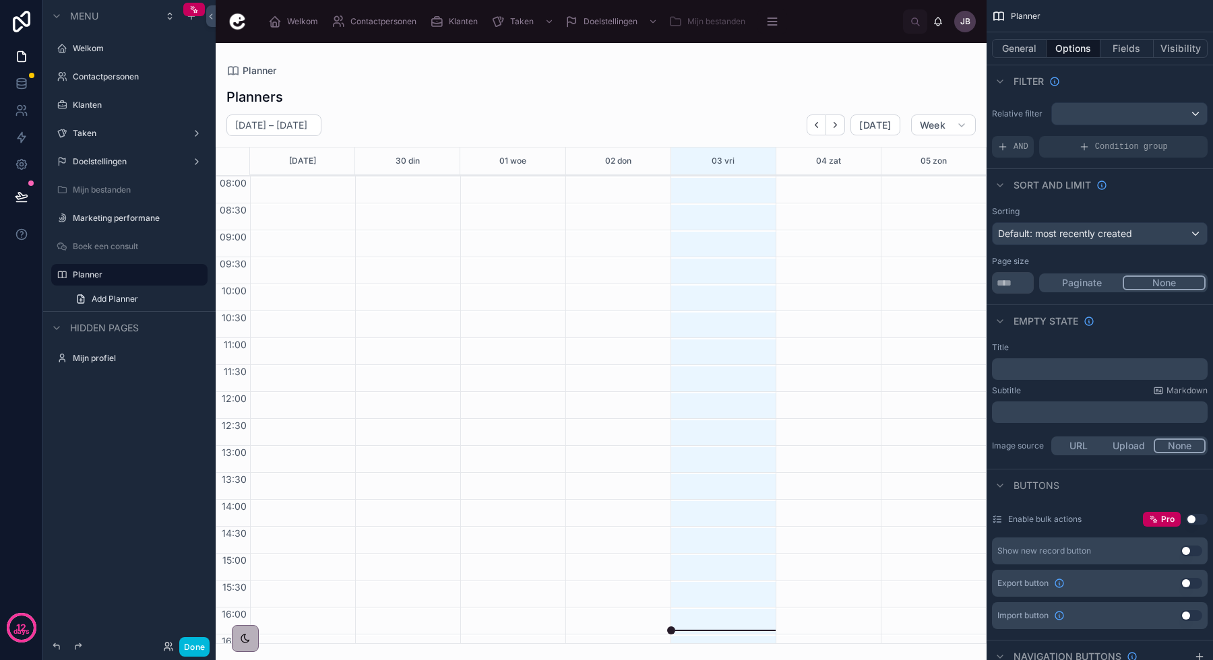
scroll to position [71, 0]
click at [709, 337] on div at bounding box center [601, 351] width 771 height 617
drag, startPoint x: 710, startPoint y: 332, endPoint x: 712, endPoint y: 403, distance: 70.8
click at [712, 402] on div at bounding box center [719, 374] width 98 height 539
drag, startPoint x: 719, startPoint y: 386, endPoint x: 718, endPoint y: 453, distance: 67.4
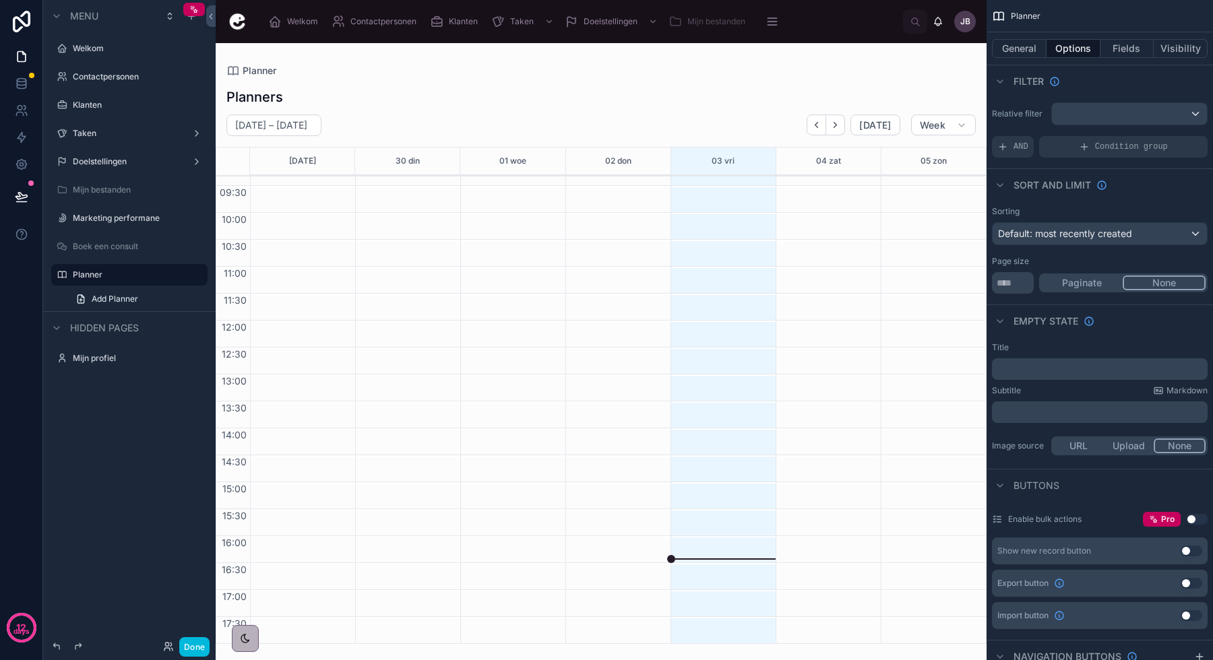
click at [718, 453] on div at bounding box center [719, 374] width 98 height 539
drag, startPoint x: 718, startPoint y: 453, endPoint x: 720, endPoint y: 341, distance: 112.5
click at [720, 341] on div at bounding box center [719, 374] width 98 height 539
drag, startPoint x: 720, startPoint y: 379, endPoint x: 720, endPoint y: 391, distance: 12.8
click at [720, 391] on div at bounding box center [719, 374] width 98 height 539
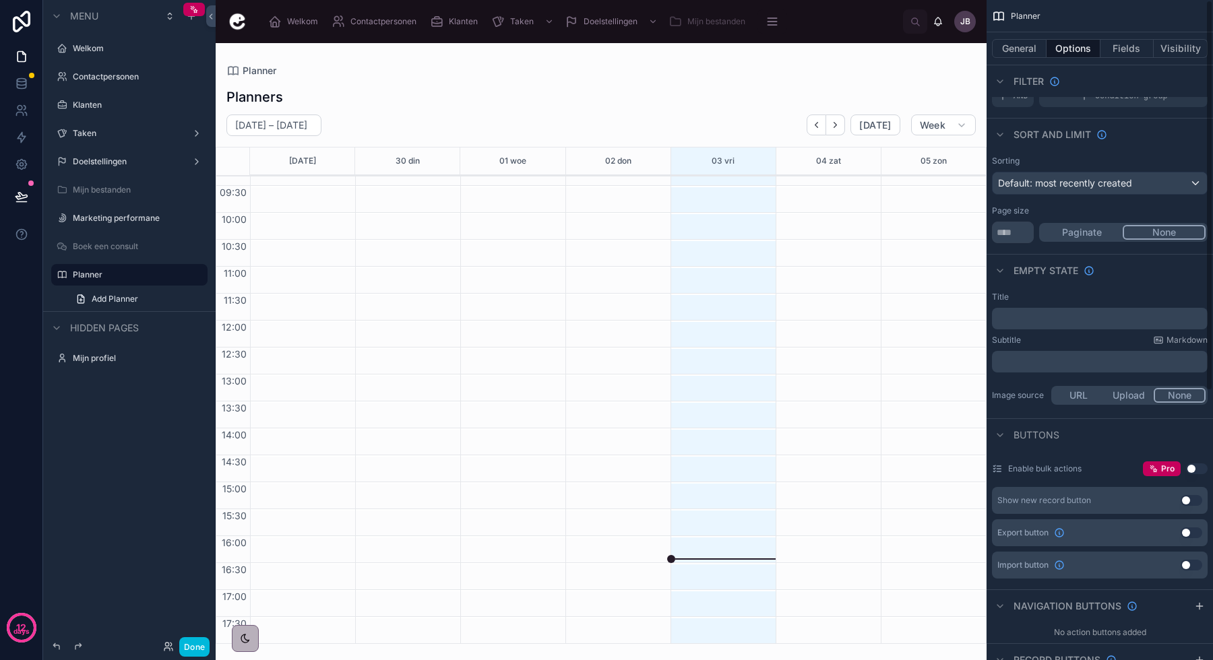
scroll to position [0, 0]
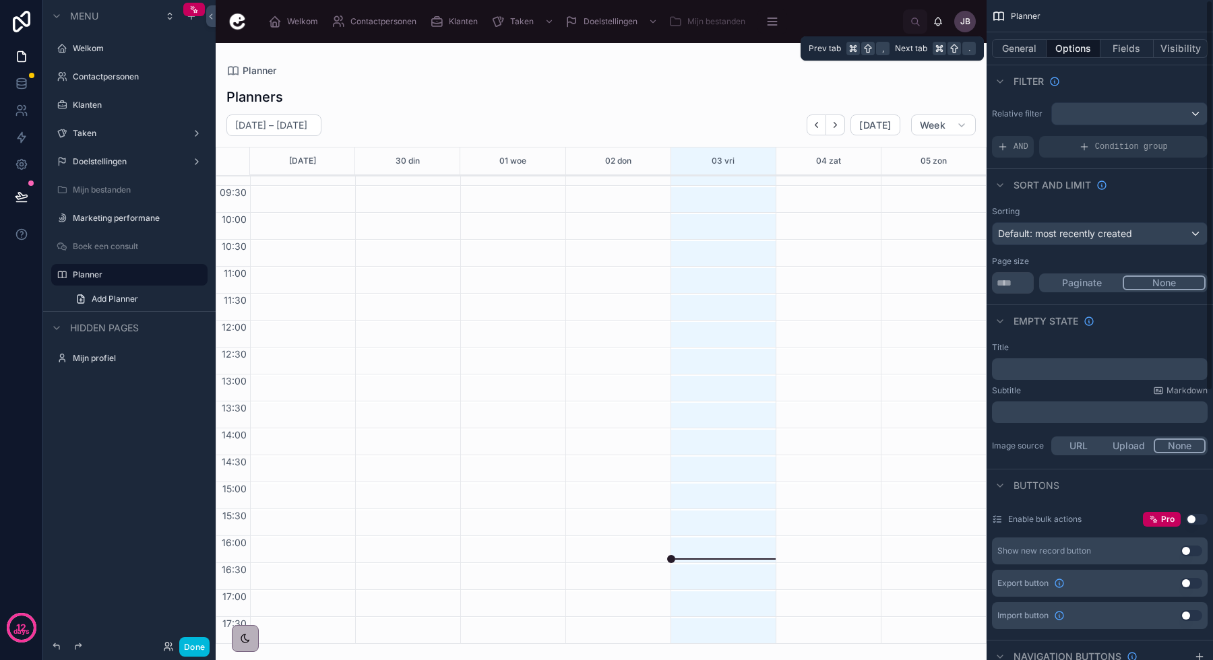
click at [1125, 46] on button "Fields" at bounding box center [1127, 48] width 54 height 19
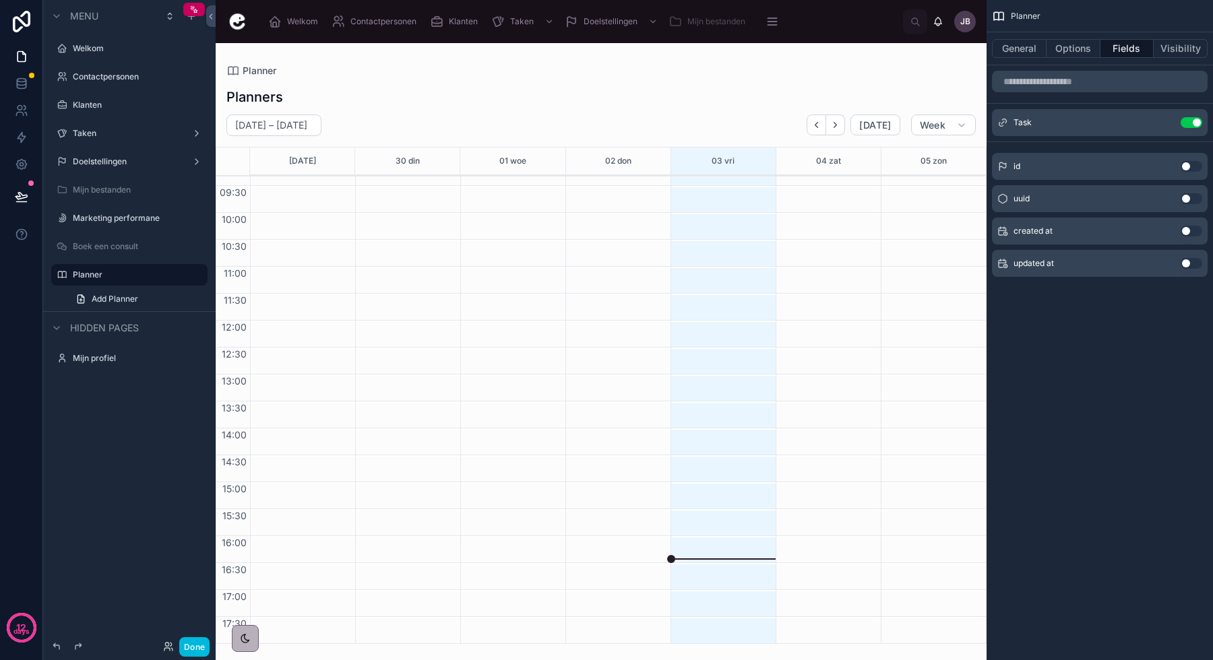
click at [1187, 50] on button "Visibility" at bounding box center [1181, 48] width 54 height 19
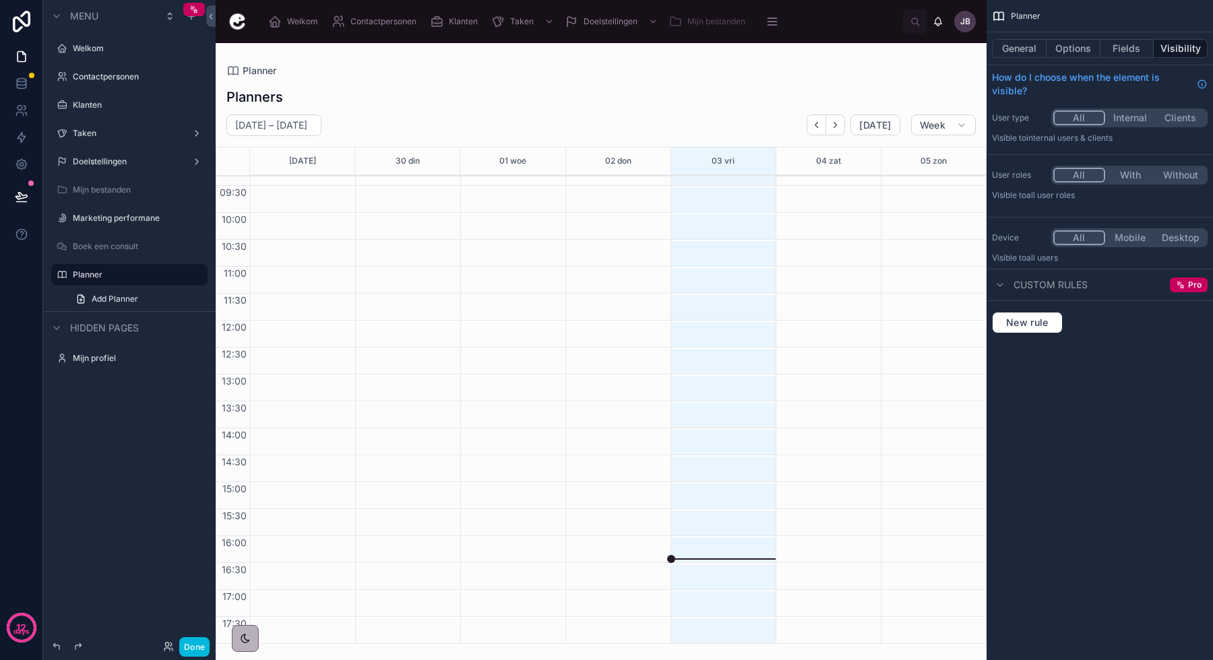
click at [1021, 47] on button "General" at bounding box center [1019, 48] width 55 height 19
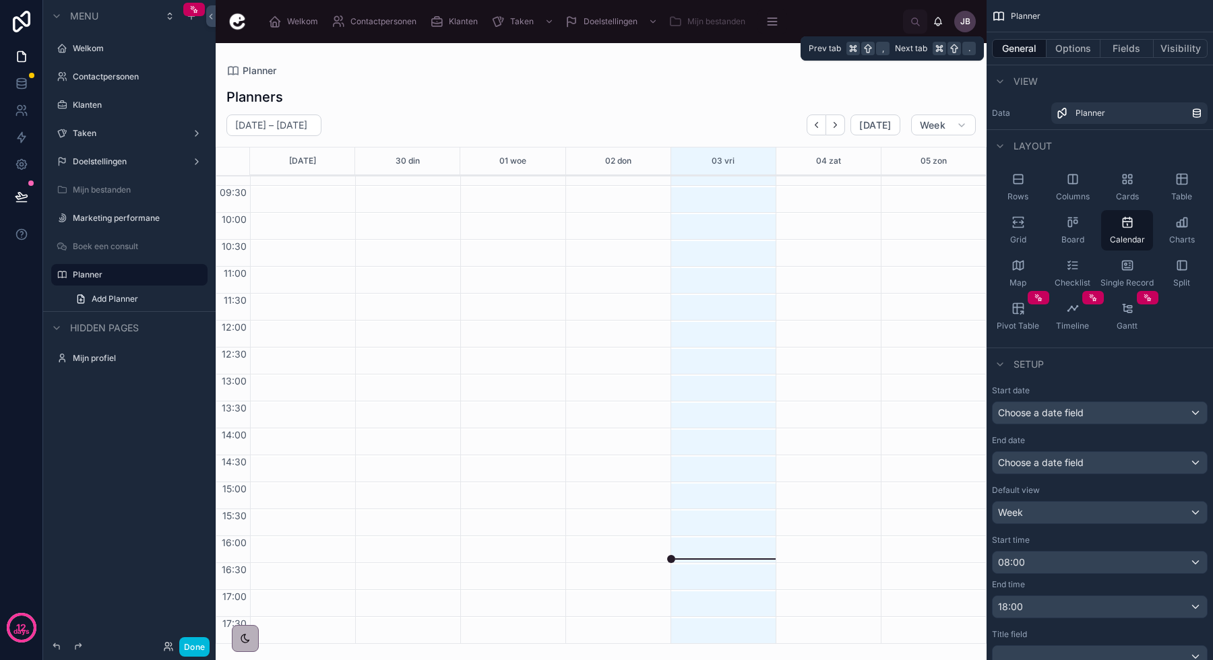
click at [1170, 54] on button "Visibility" at bounding box center [1181, 48] width 54 height 19
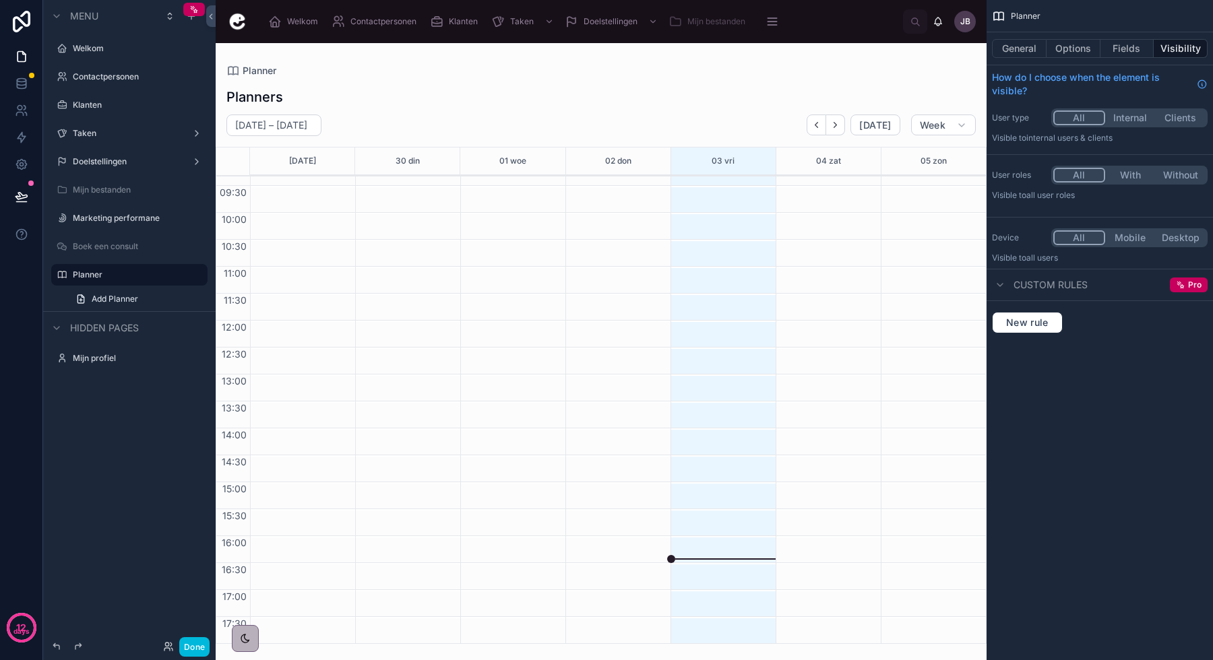
click at [1135, 119] on button "Internal" at bounding box center [1130, 117] width 51 height 15
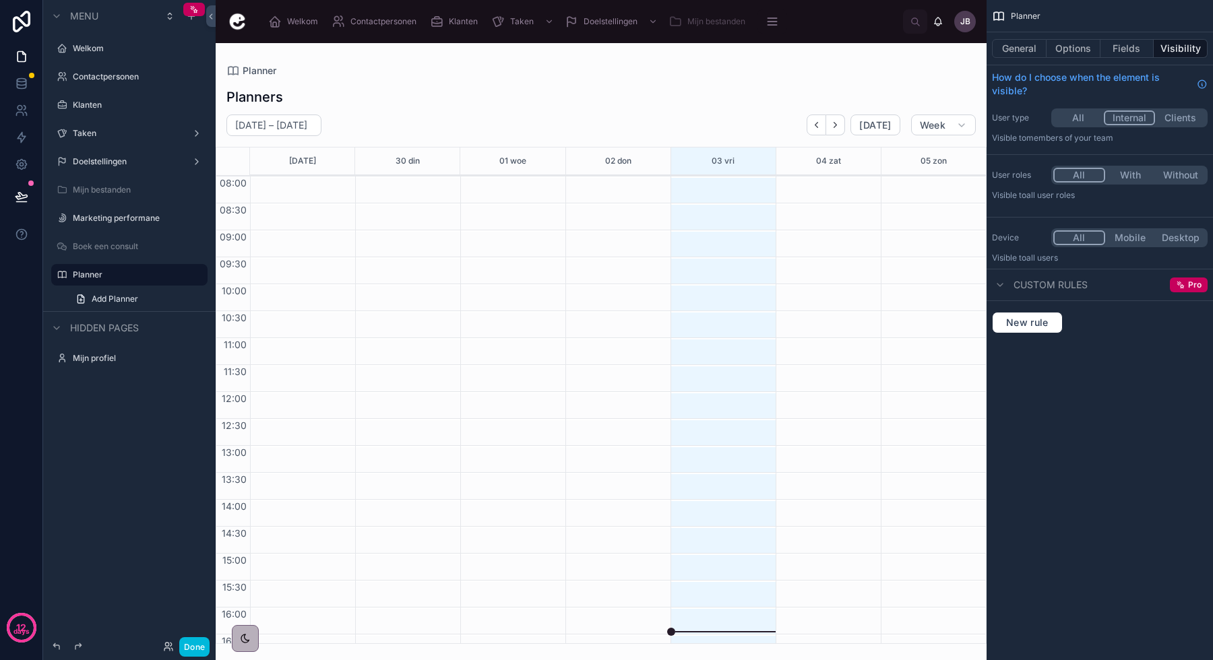
scroll to position [71, 0]
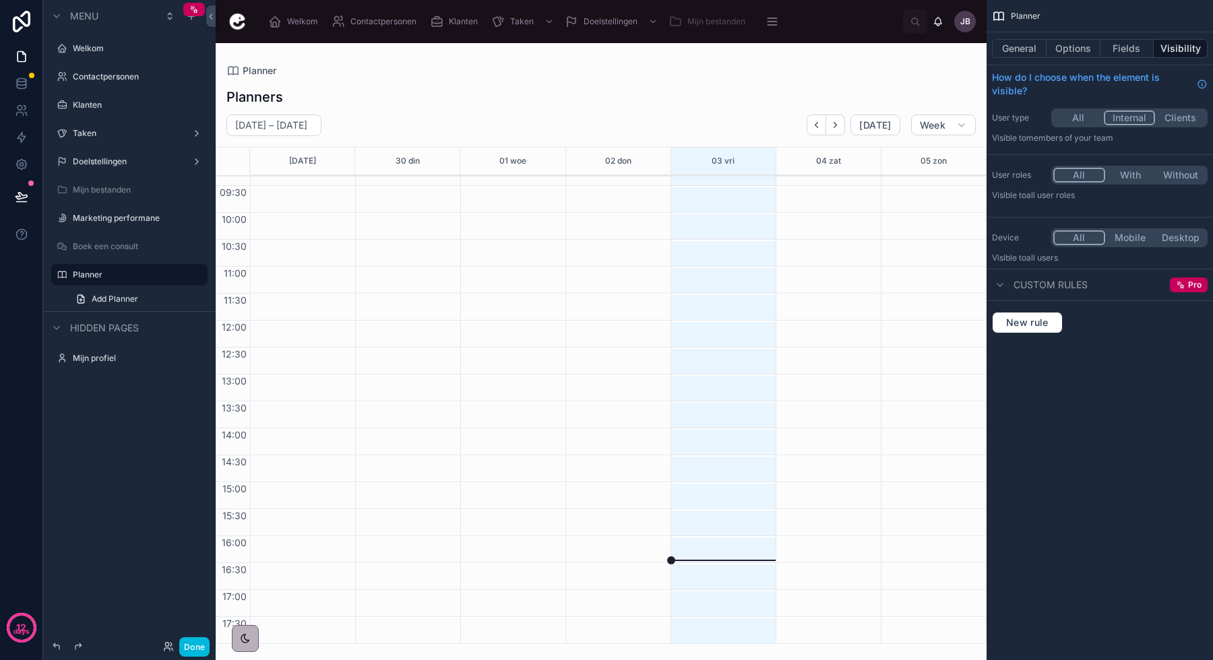
click at [1015, 54] on button "General" at bounding box center [1019, 48] width 55 height 19
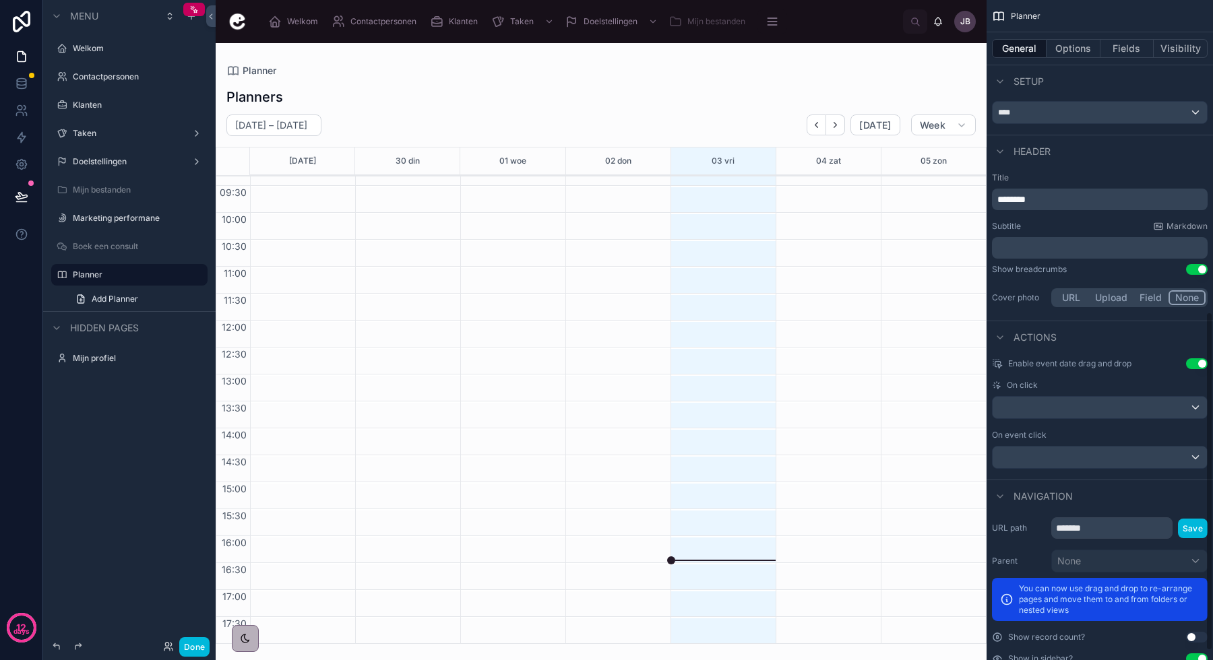
scroll to position [625, 0]
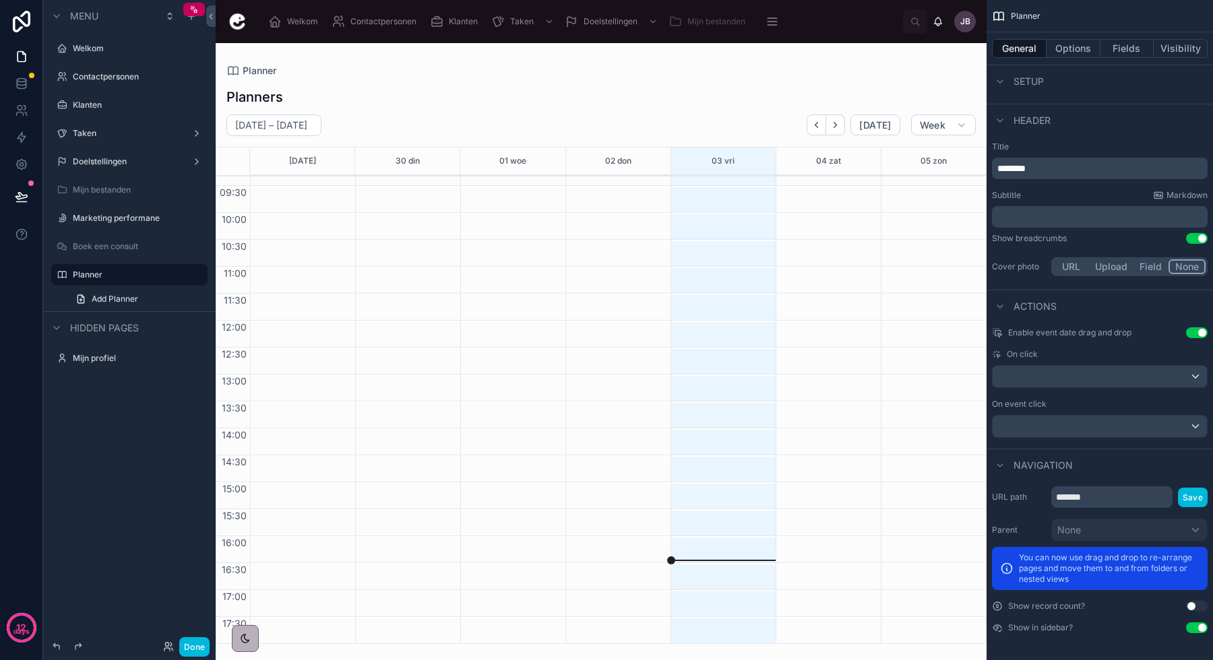
click at [1071, 381] on div "scrollable content" at bounding box center [1099, 377] width 214 height 22
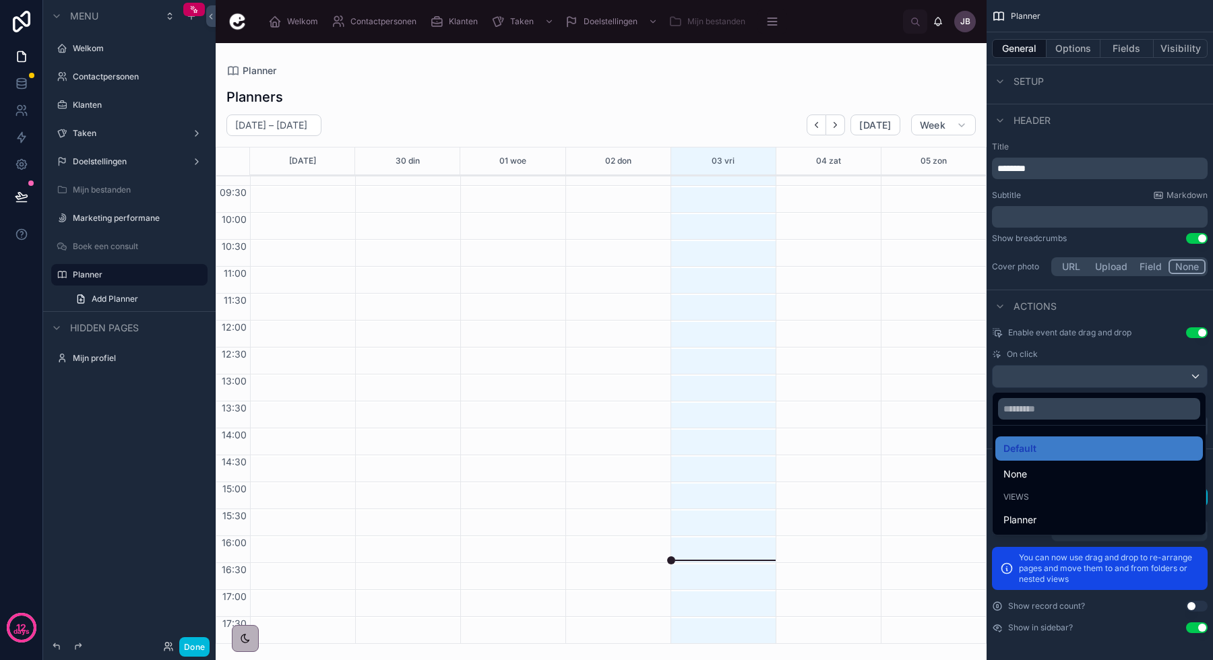
click at [1045, 518] on div "Planner" at bounding box center [1098, 520] width 191 height 16
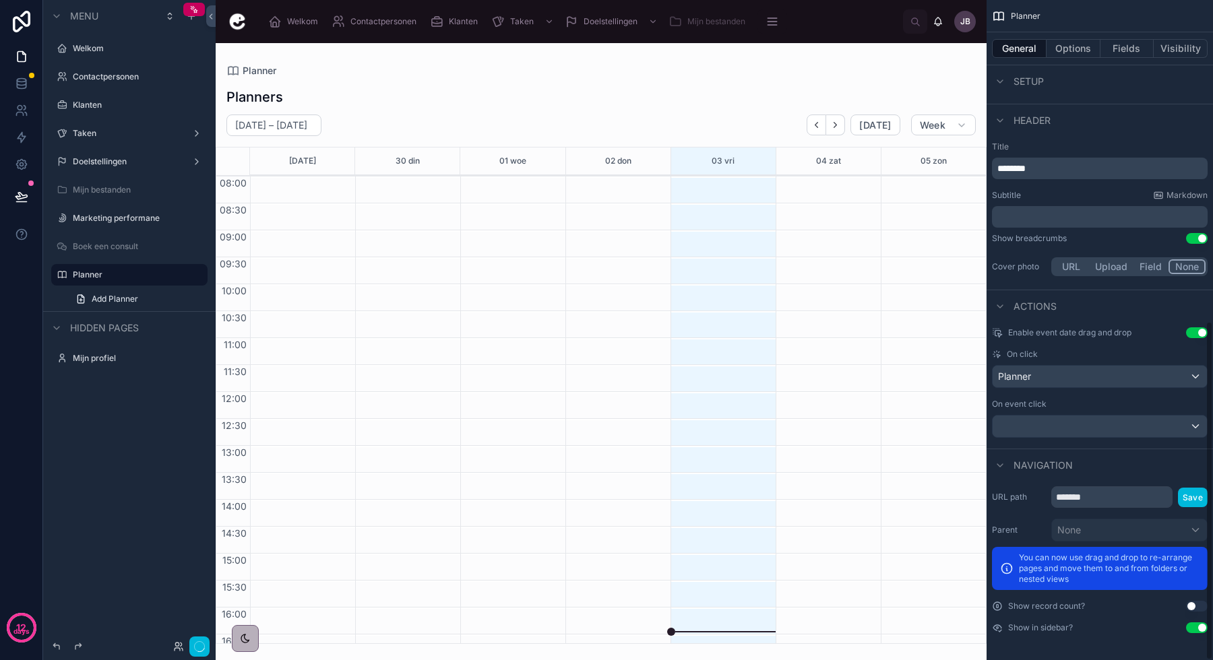
scroll to position [71, 0]
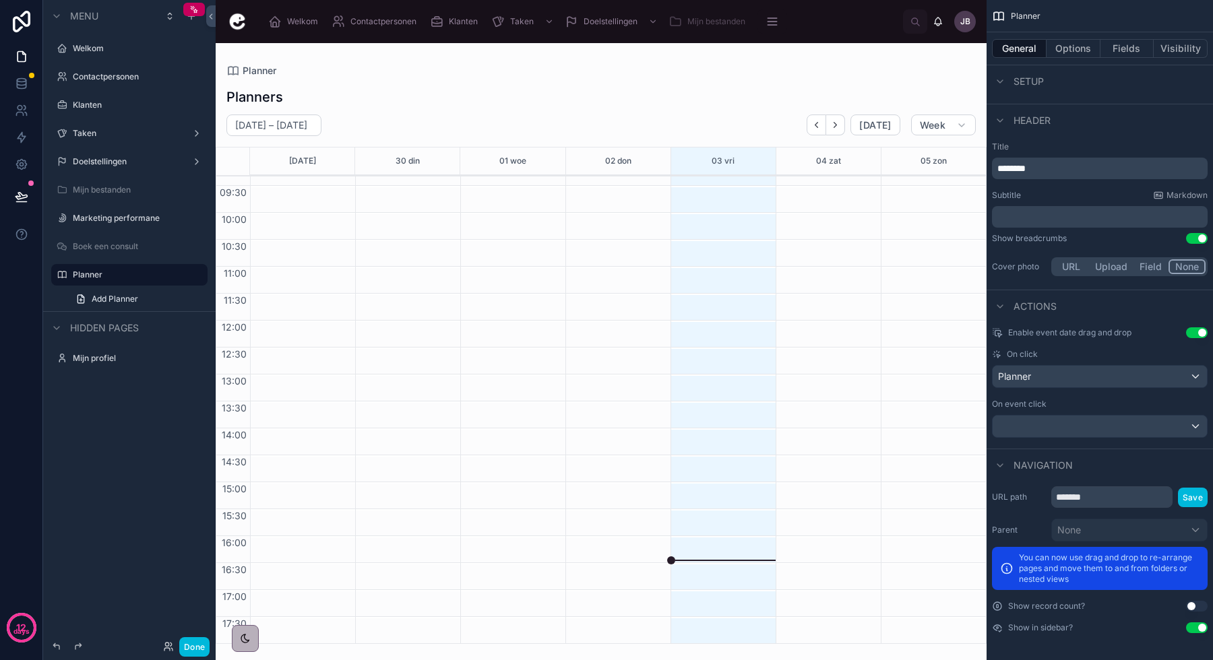
click at [739, 381] on div at bounding box center [719, 374] width 98 height 539
drag, startPoint x: 739, startPoint y: 381, endPoint x: 739, endPoint y: 420, distance: 39.8
click at [739, 420] on div at bounding box center [719, 374] width 98 height 539
click at [1047, 427] on div "scrollable content" at bounding box center [1099, 427] width 214 height 22
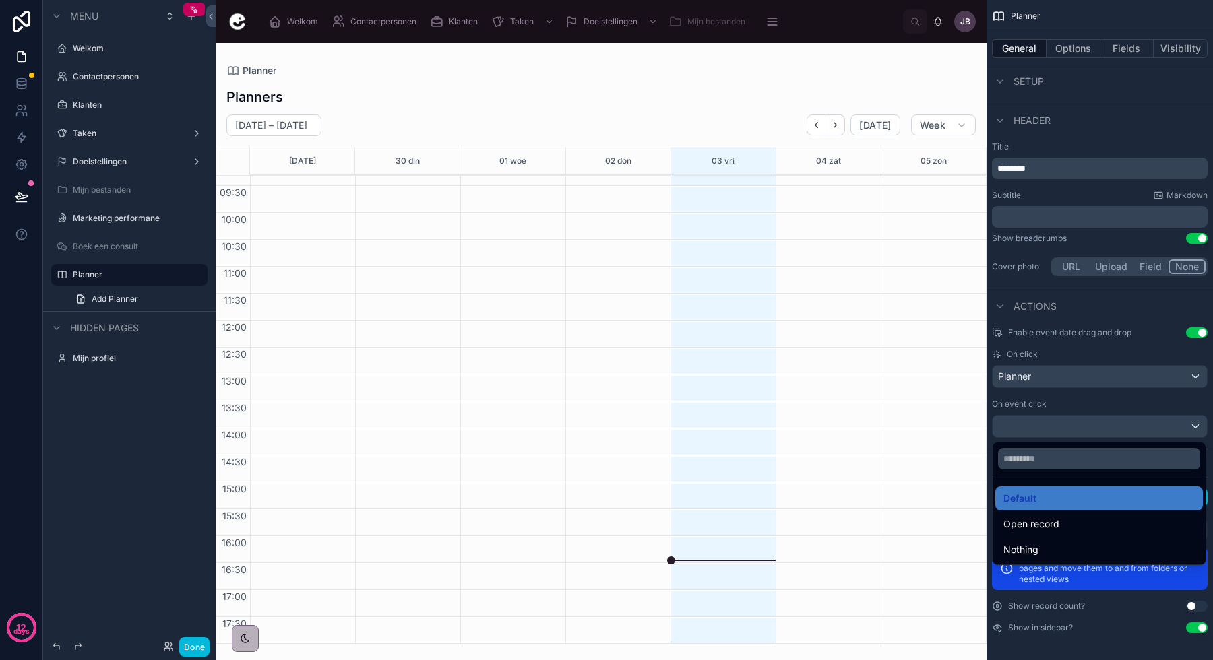
click at [1050, 530] on span "Open record" at bounding box center [1031, 524] width 56 height 16
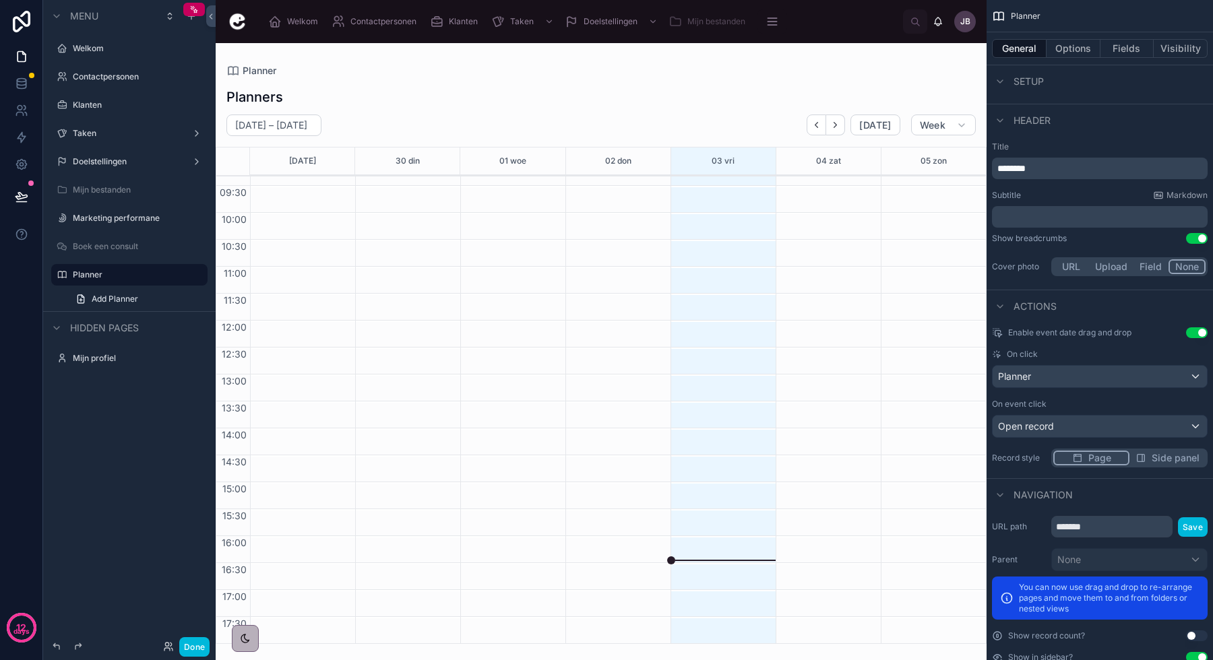
drag, startPoint x: 736, startPoint y: 355, endPoint x: 736, endPoint y: 386, distance: 31.0
click at [736, 386] on div at bounding box center [719, 374] width 98 height 539
drag, startPoint x: 736, startPoint y: 386, endPoint x: 736, endPoint y: 435, distance: 49.2
click at [736, 435] on div at bounding box center [719, 374] width 98 height 539
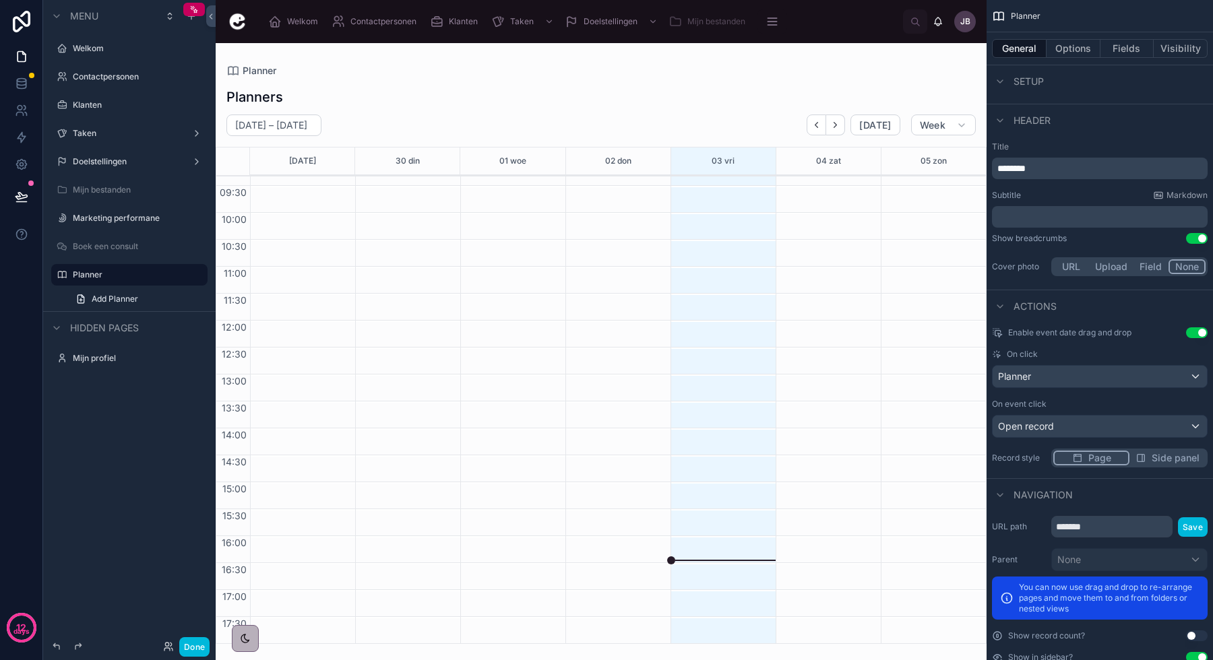
click at [736, 440] on div at bounding box center [719, 374] width 98 height 539
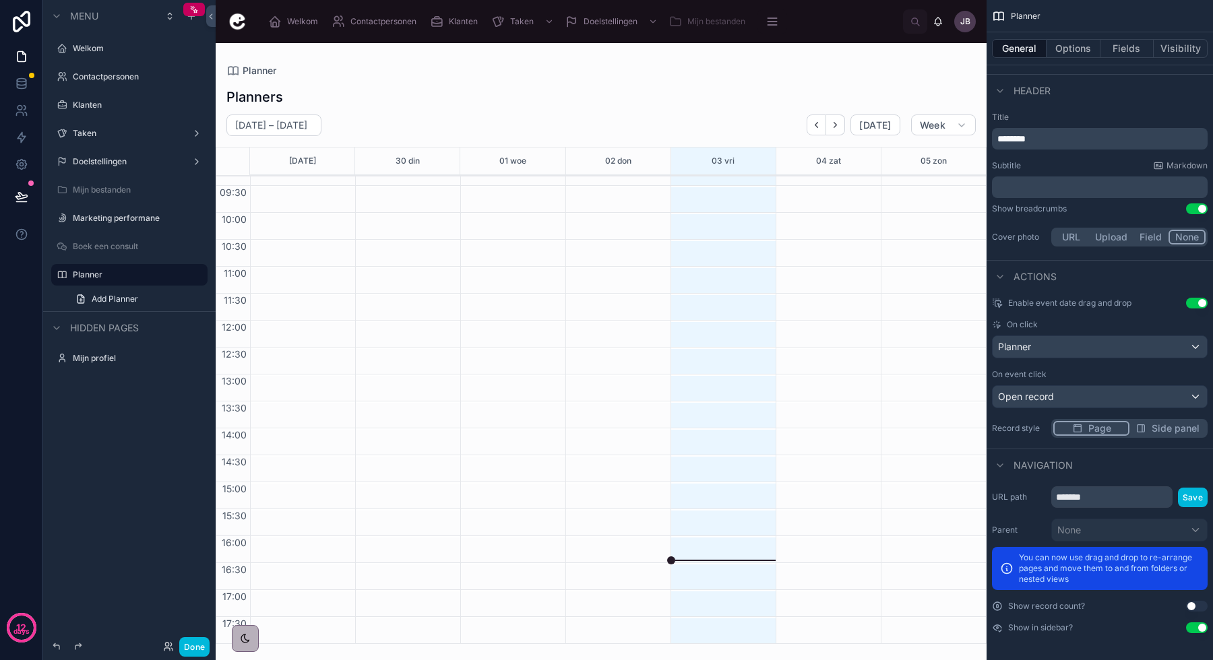
scroll to position [598, 0]
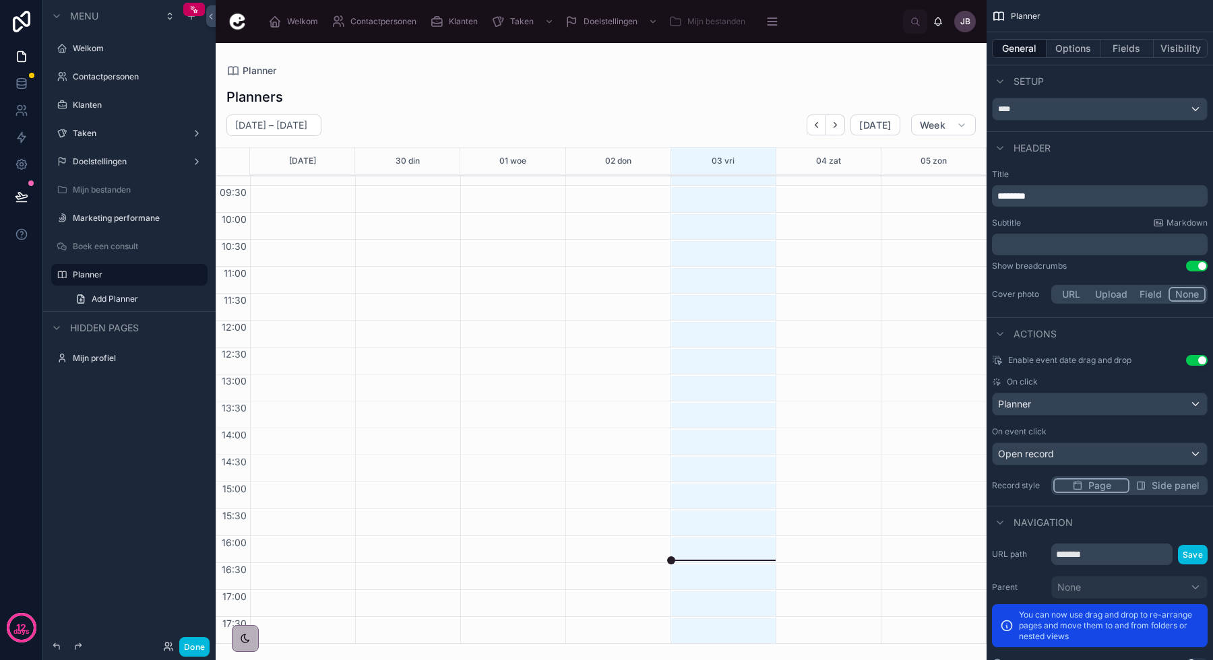
click at [1037, 407] on div "Planner" at bounding box center [1099, 404] width 214 height 22
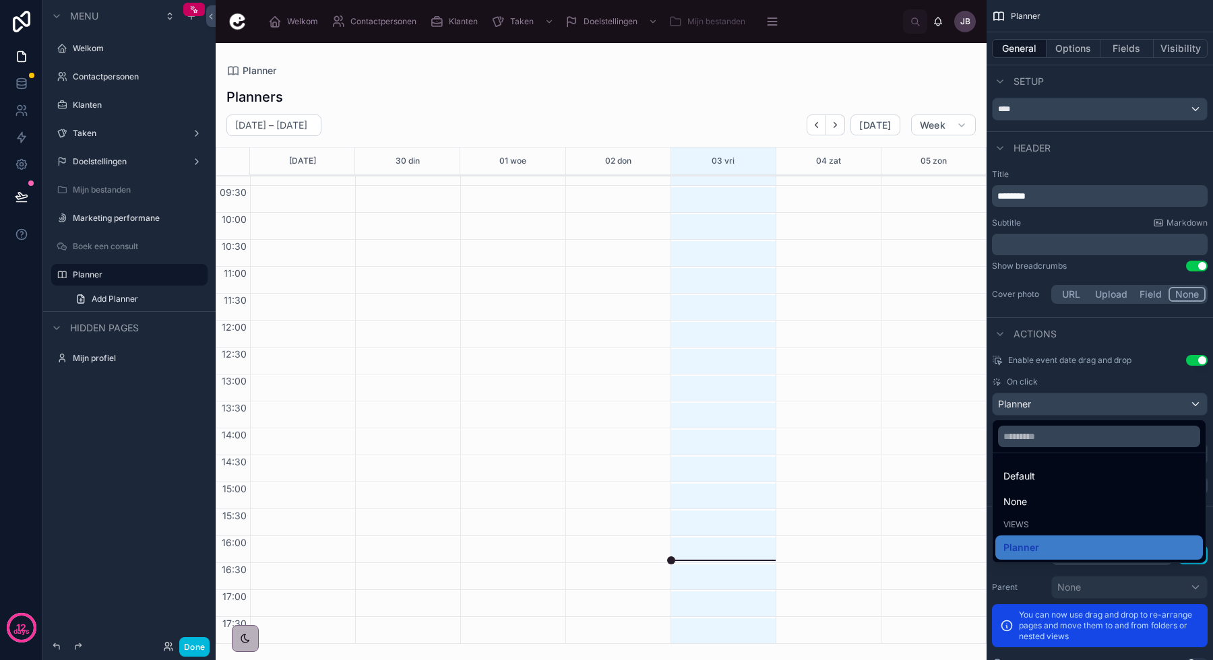
click at [1045, 367] on div "scrollable content" at bounding box center [606, 330] width 1213 height 660
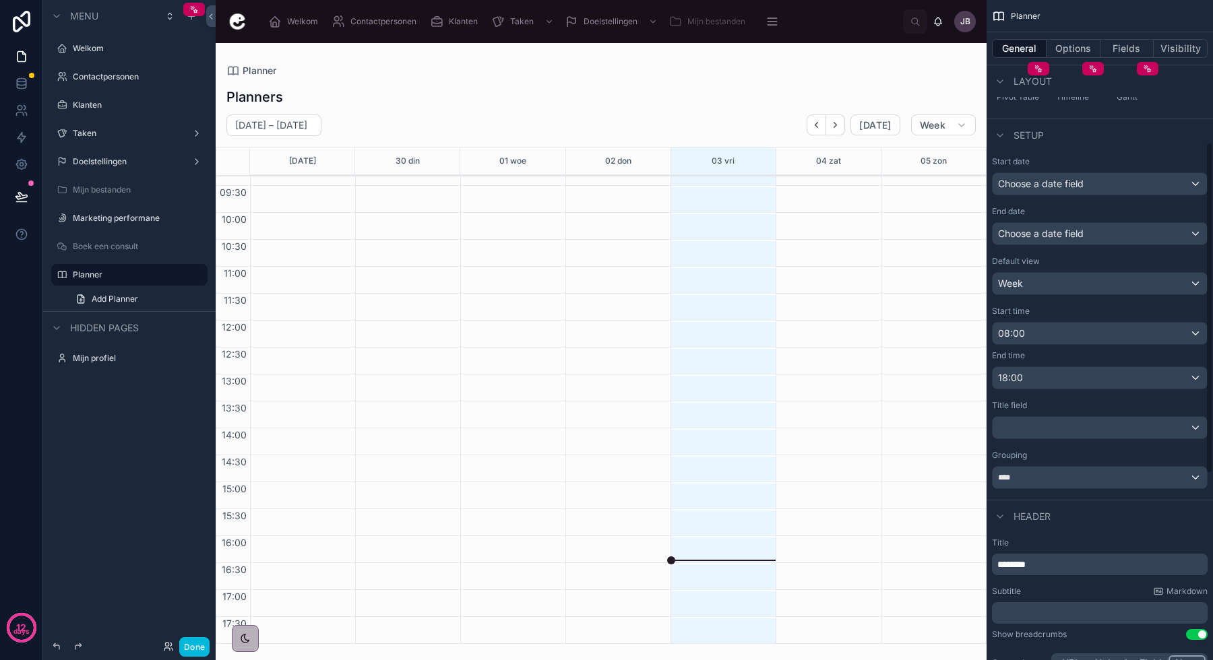
scroll to position [216, 0]
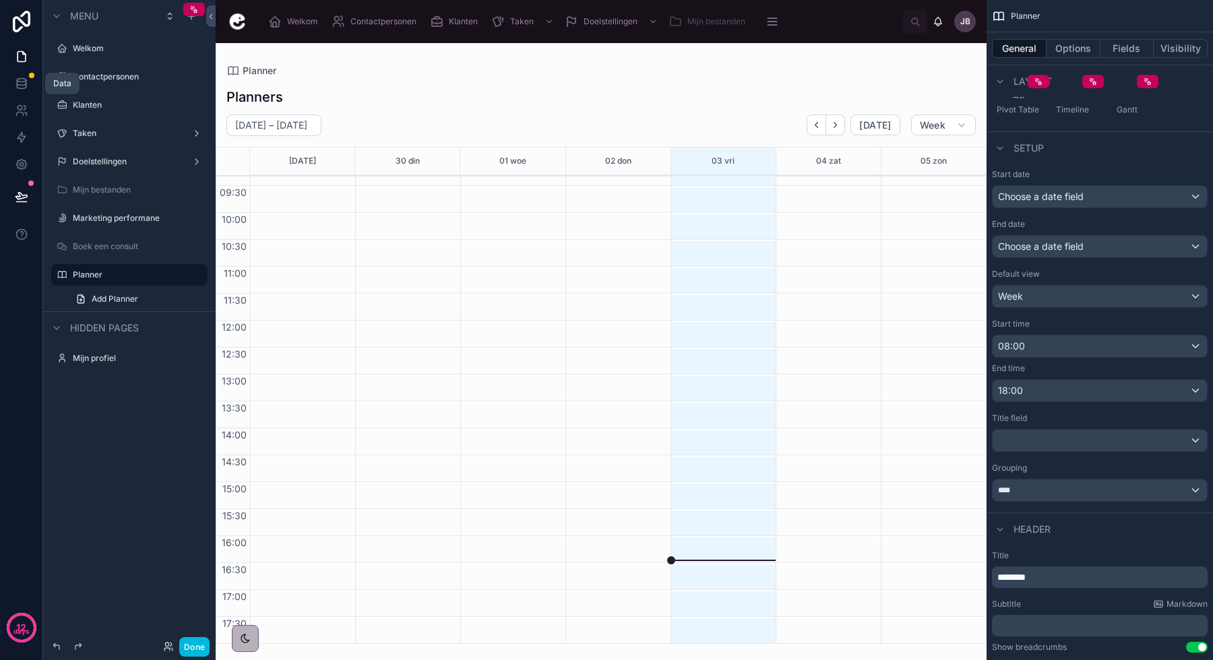
click at [19, 84] on icon at bounding box center [21, 82] width 9 height 5
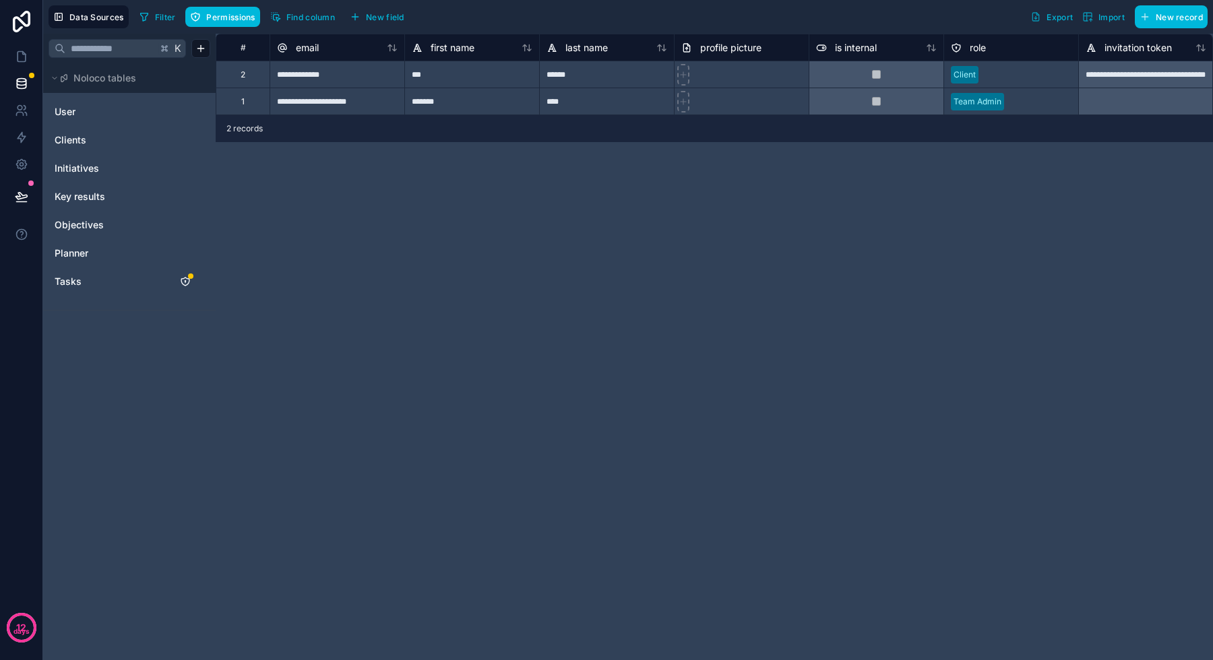
click at [92, 281] on link "Tasks" at bounding box center [109, 281] width 109 height 13
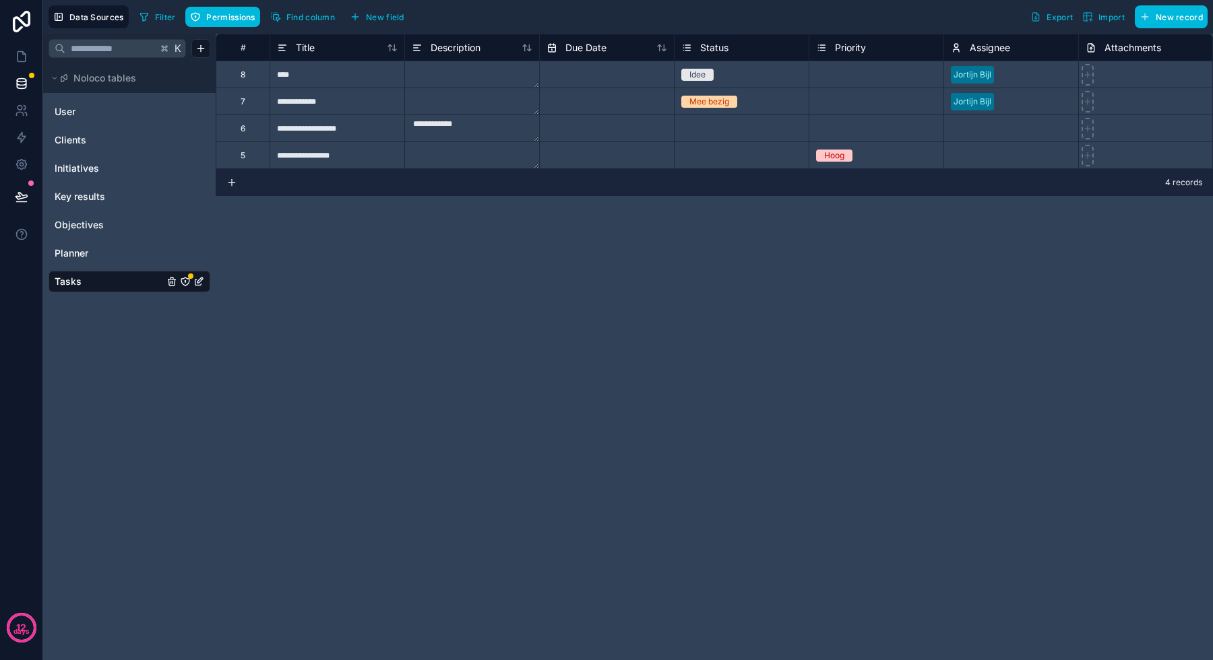
click at [102, 257] on link "Planner" at bounding box center [109, 253] width 109 height 13
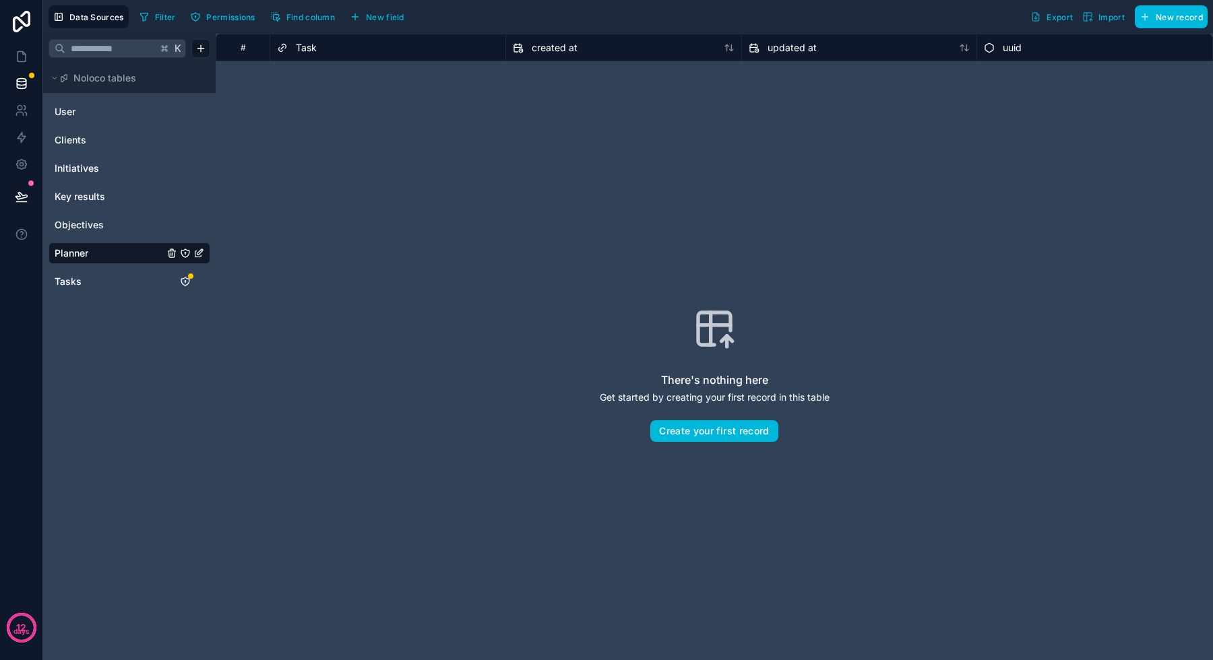
click at [318, 68] on div "There's nothing here Get started by creating your first record in this table Cr…" at bounding box center [714, 374] width 997 height 627
click at [722, 429] on button "Create your first record" at bounding box center [713, 431] width 127 height 22
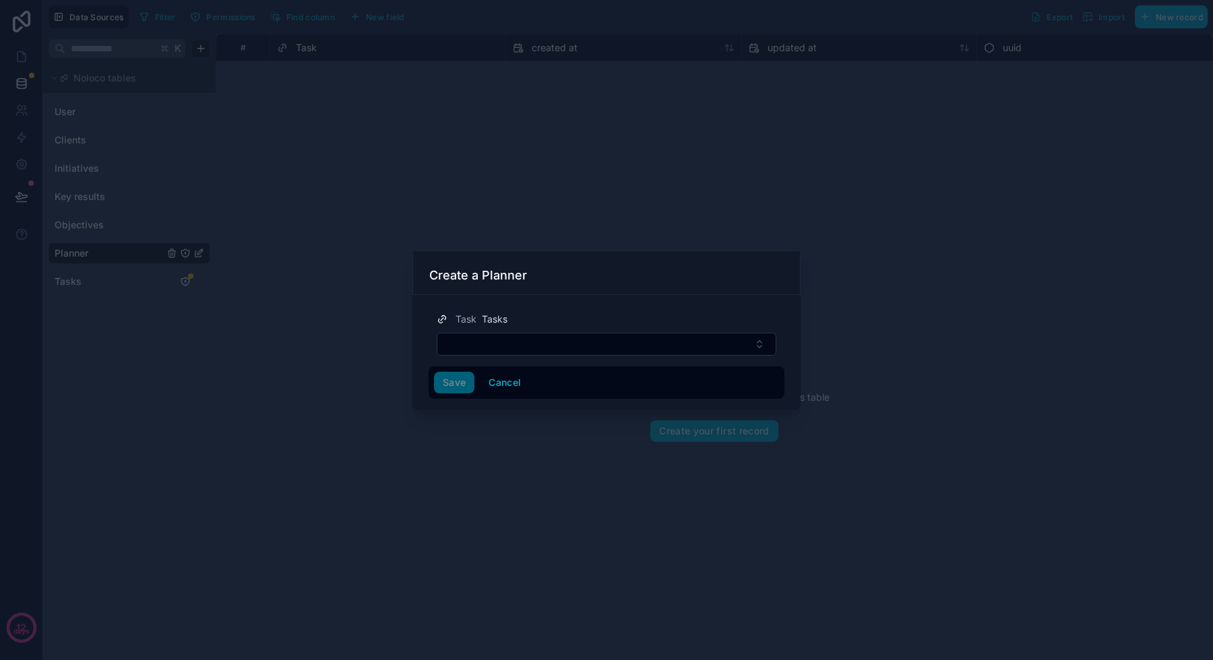
click at [482, 354] on button "Select Button" at bounding box center [607, 344] width 340 height 23
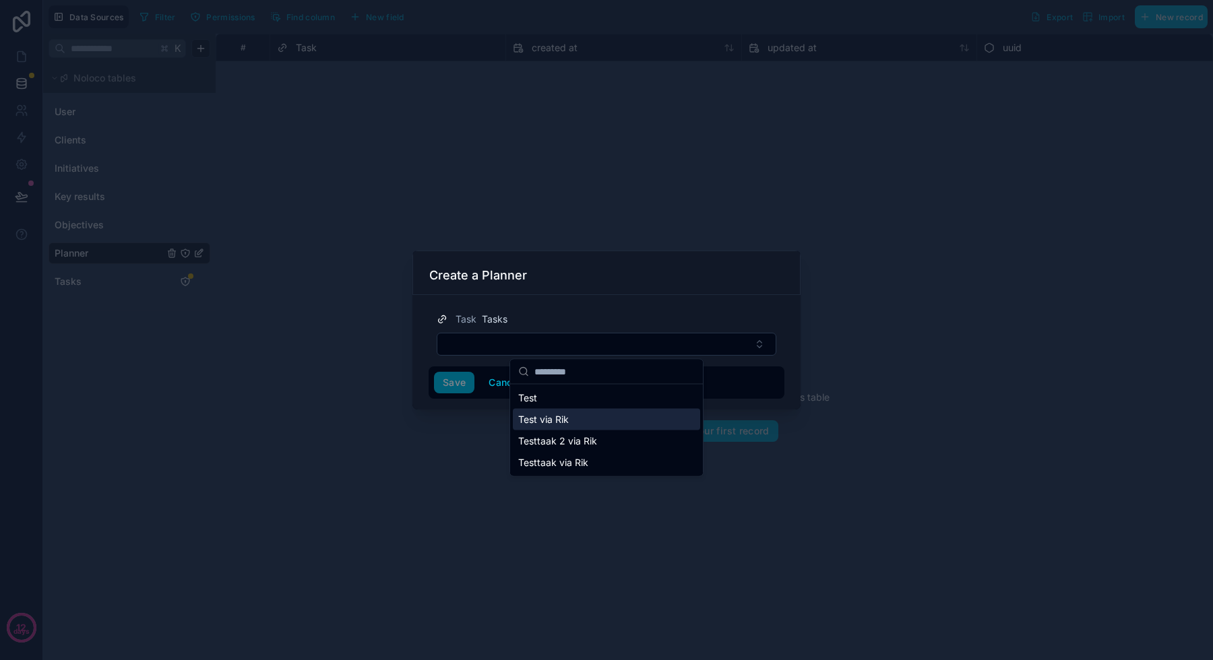
click at [564, 421] on span "Test via Rik" at bounding box center [543, 419] width 51 height 13
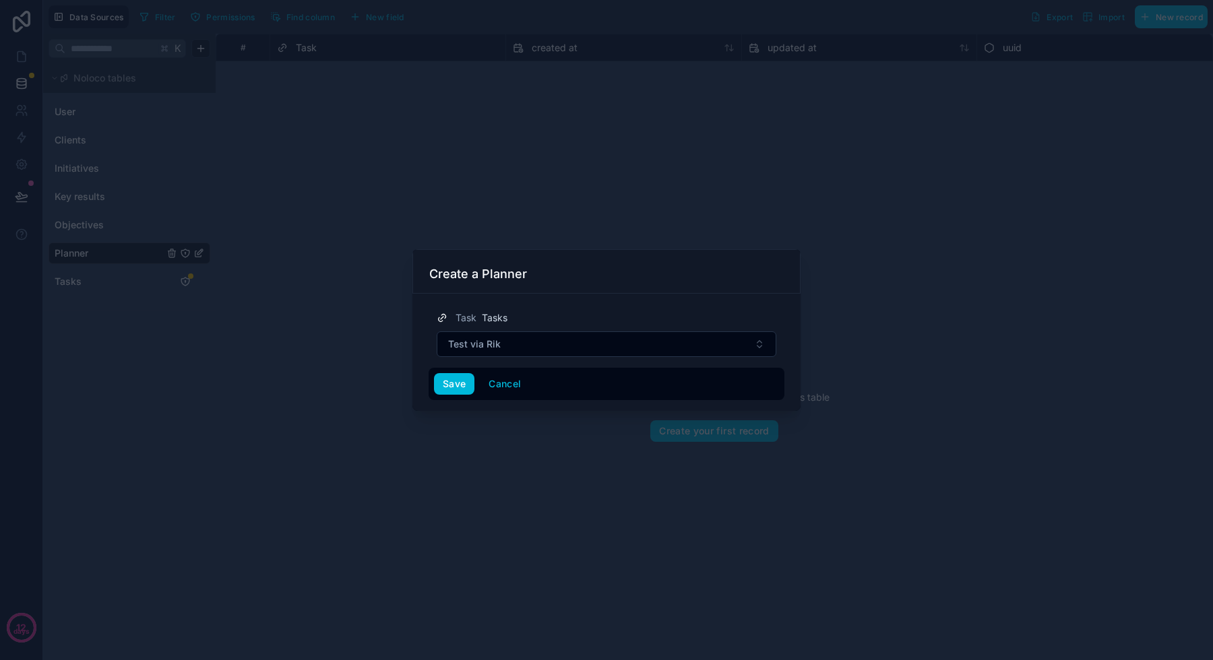
click at [441, 379] on button "Save" at bounding box center [454, 384] width 40 height 22
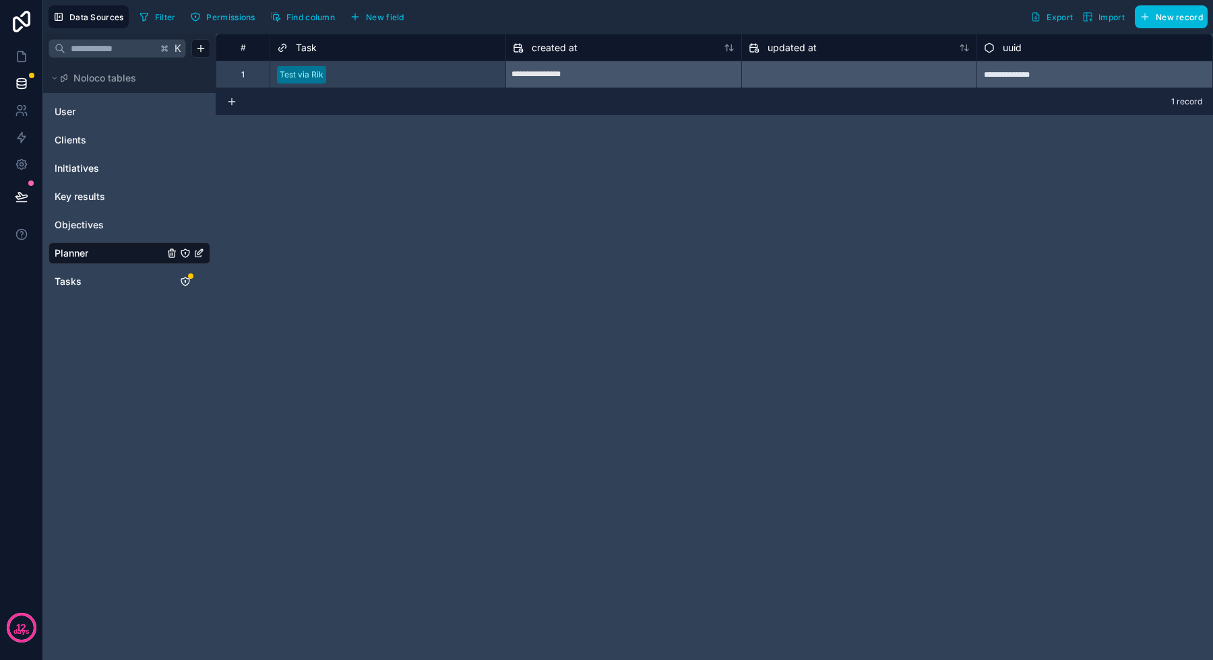
click at [197, 256] on icon "Planner" at bounding box center [198, 253] width 11 height 11
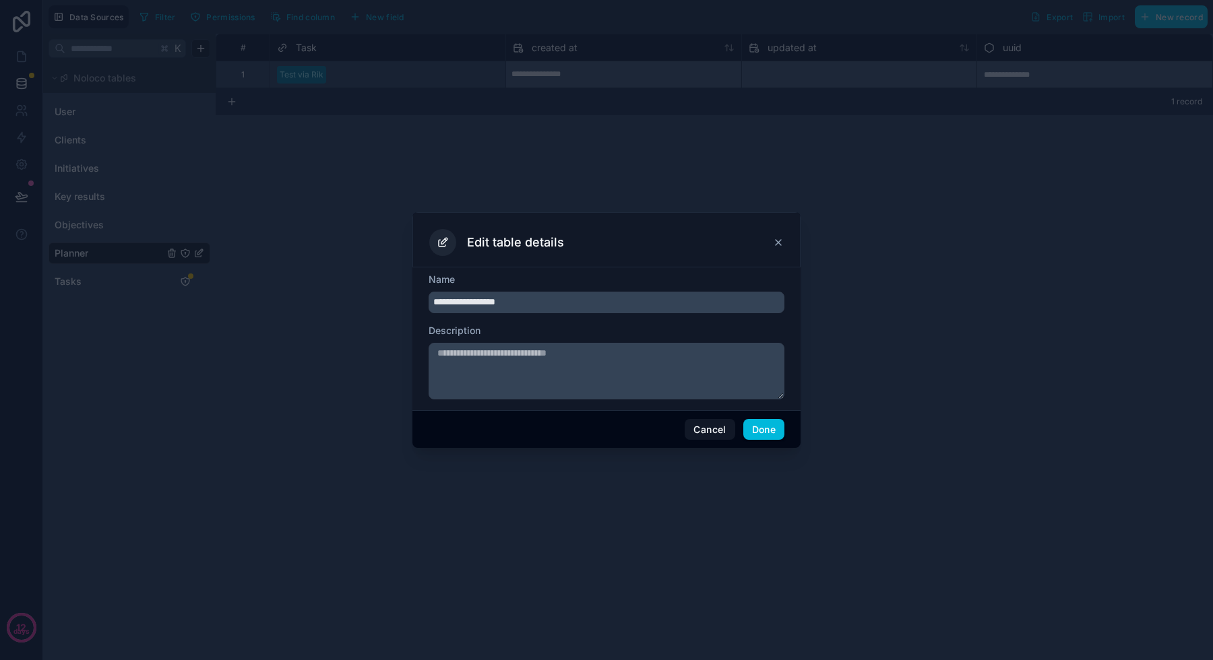
type input "**********"
click at [766, 429] on button "Done" at bounding box center [763, 430] width 41 height 22
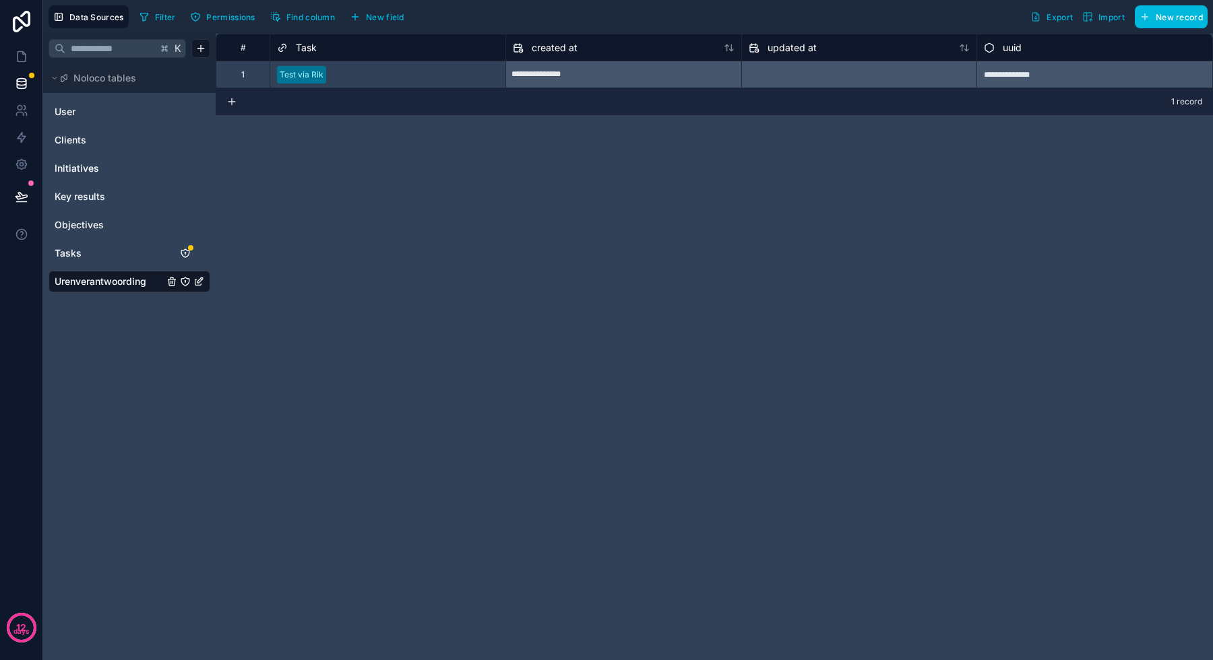
click at [389, 13] on span "New field" at bounding box center [385, 17] width 38 height 10
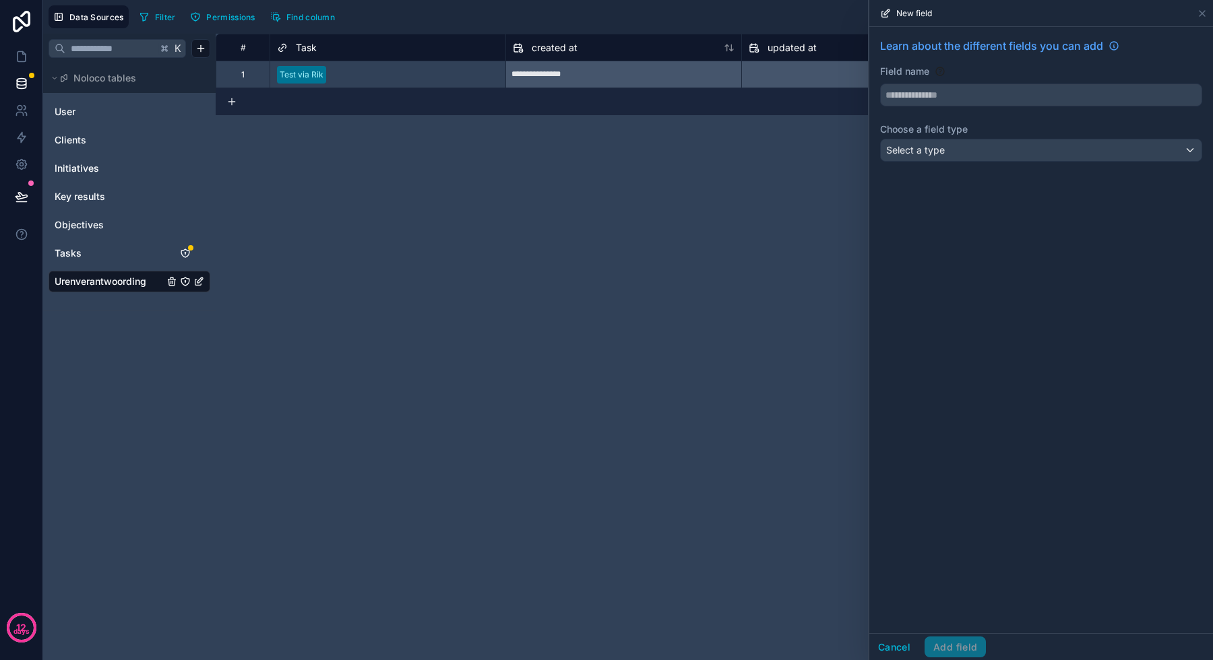
click at [935, 98] on input "text" at bounding box center [1041, 95] width 321 height 22
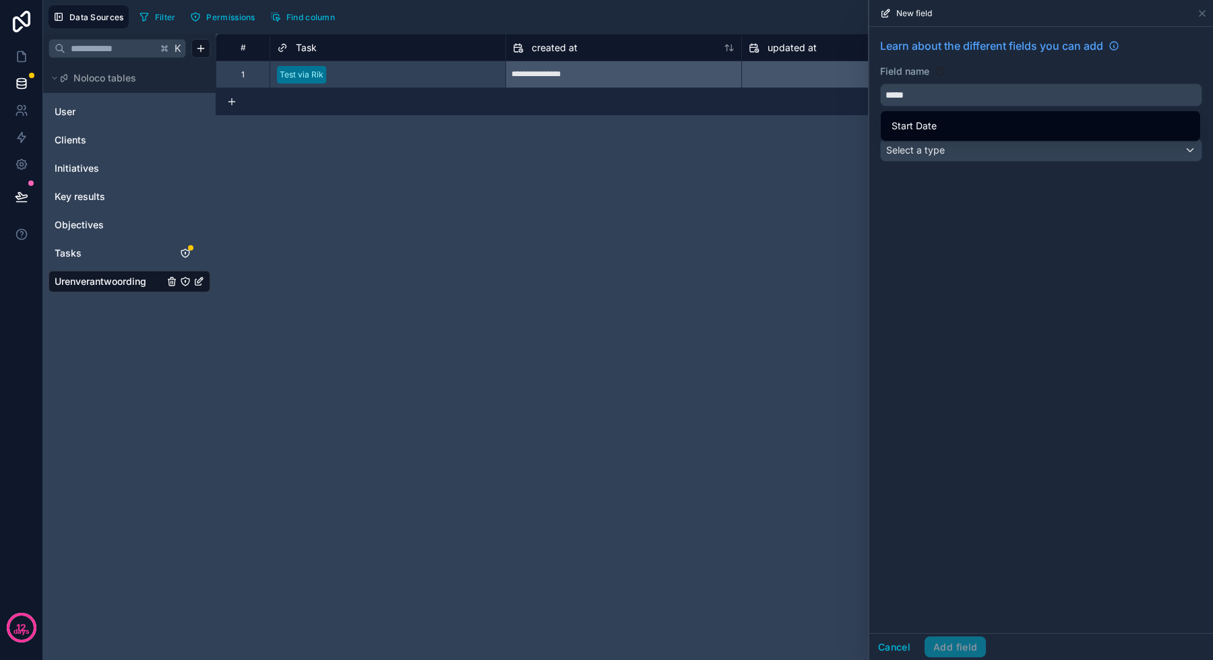
click at [939, 129] on div "Start Date" at bounding box center [1040, 126] width 298 height 16
type input "**********"
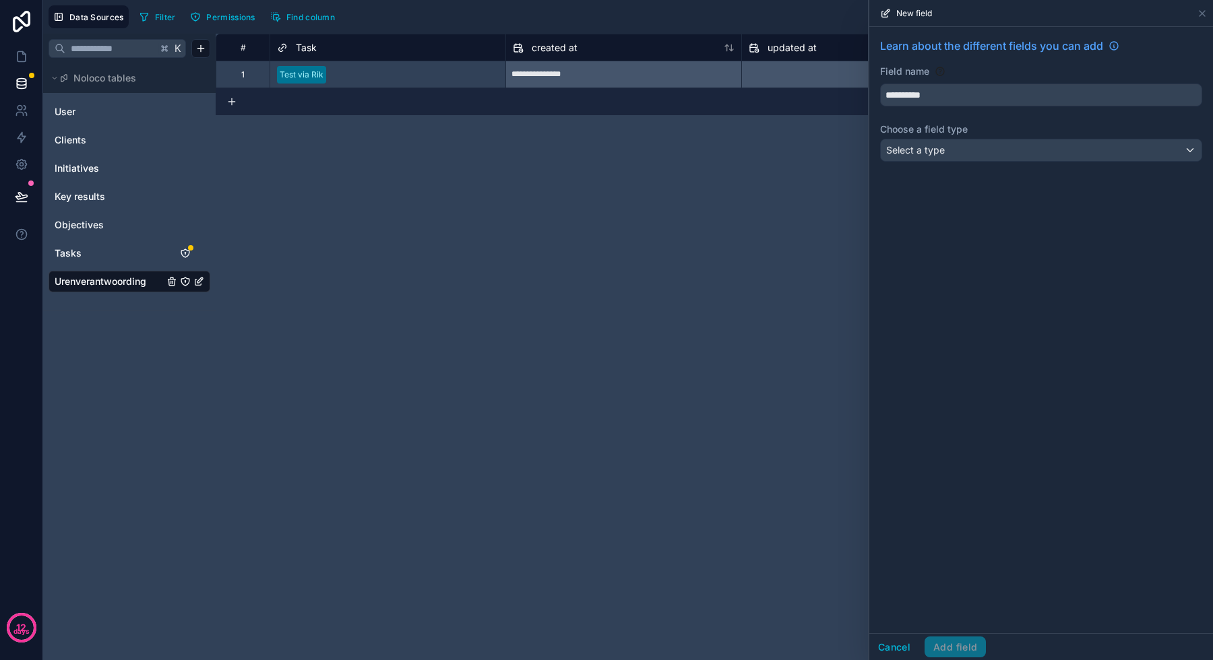
click at [942, 146] on span "Select a type" at bounding box center [915, 149] width 59 height 11
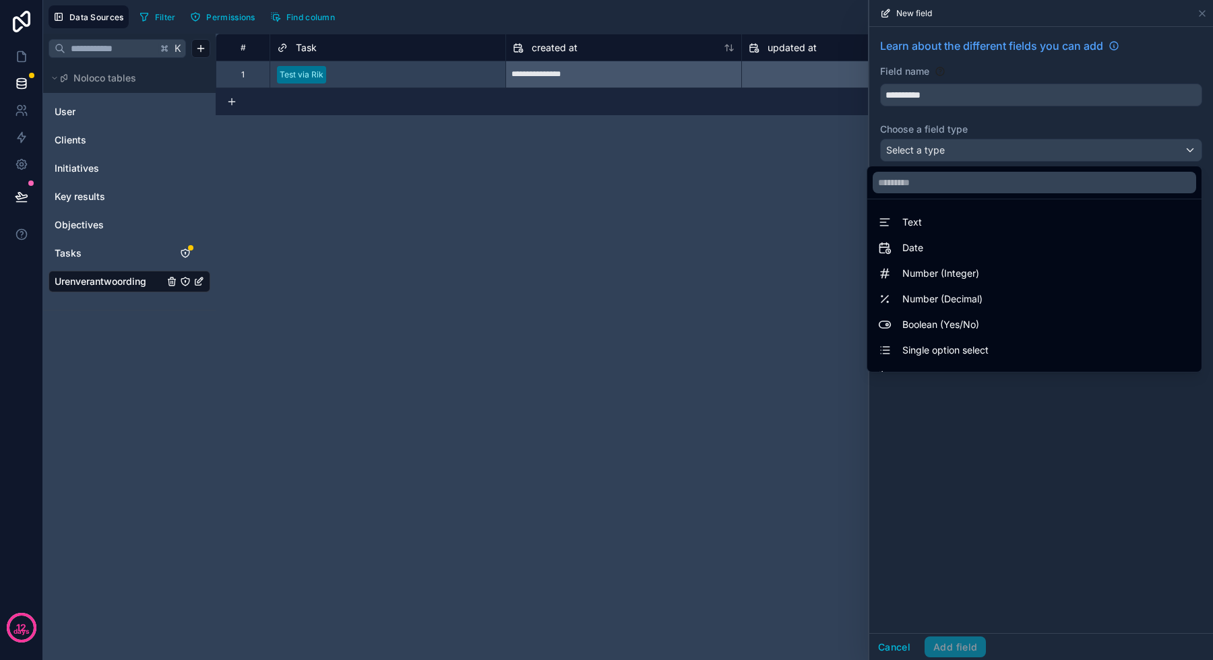
click at [928, 251] on div "Date" at bounding box center [1034, 248] width 313 height 16
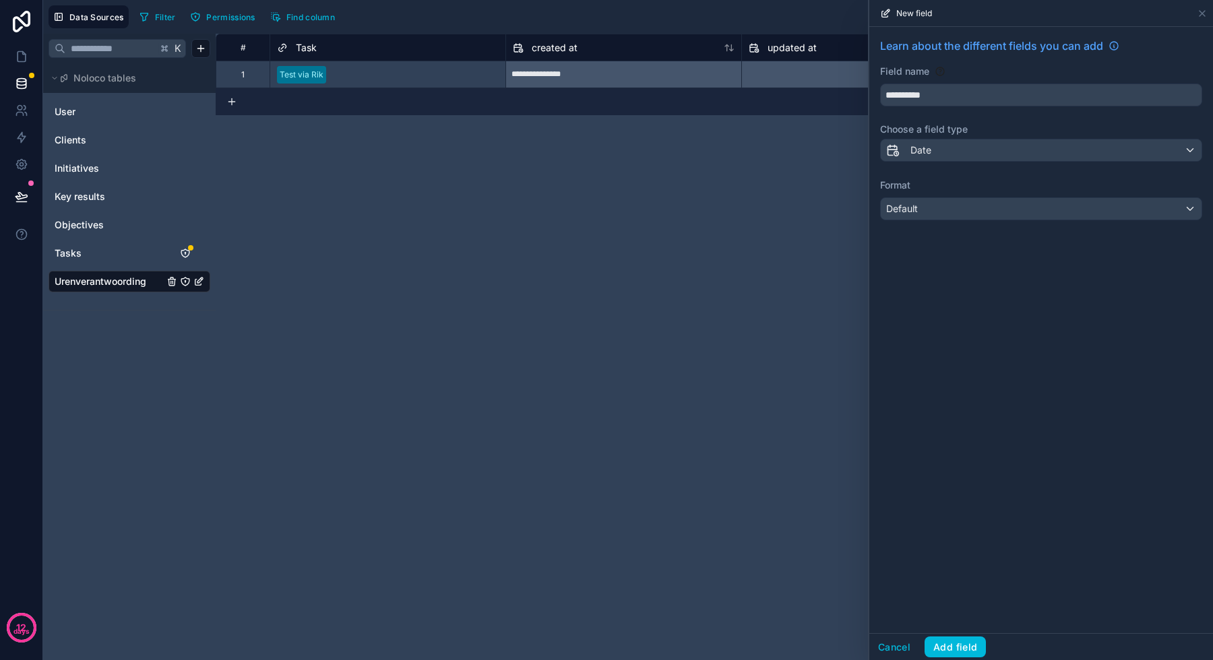
click at [957, 206] on div "Default" at bounding box center [1041, 209] width 321 height 22
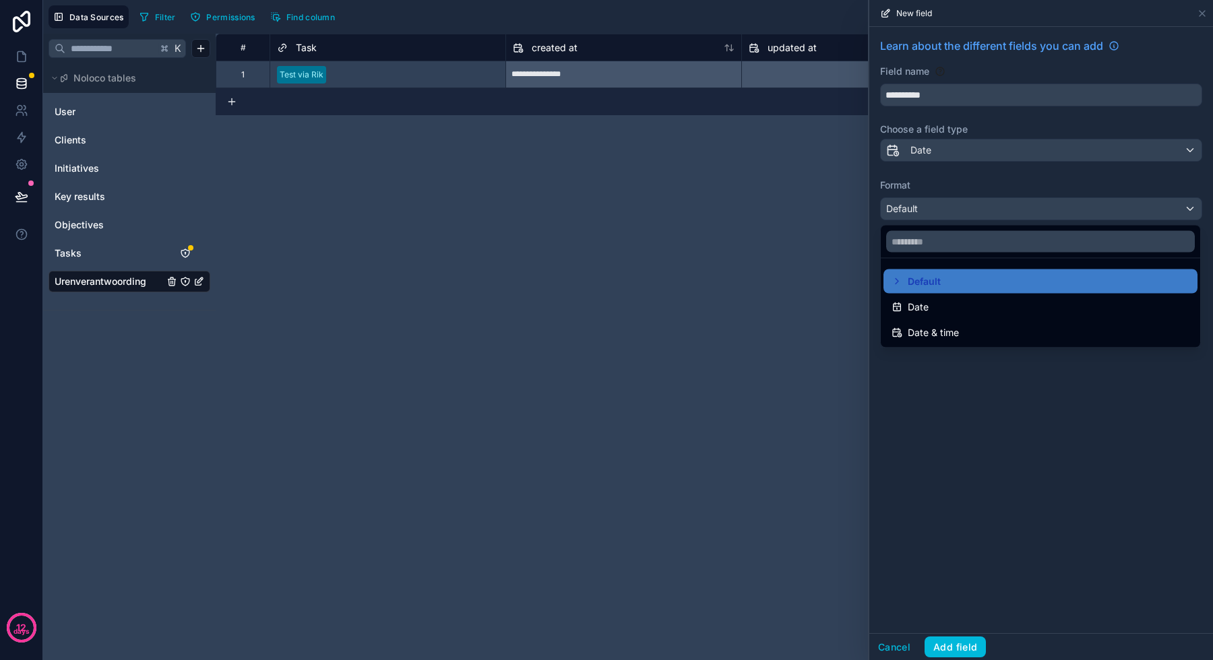
click at [935, 327] on span "Date & time" at bounding box center [933, 333] width 51 height 16
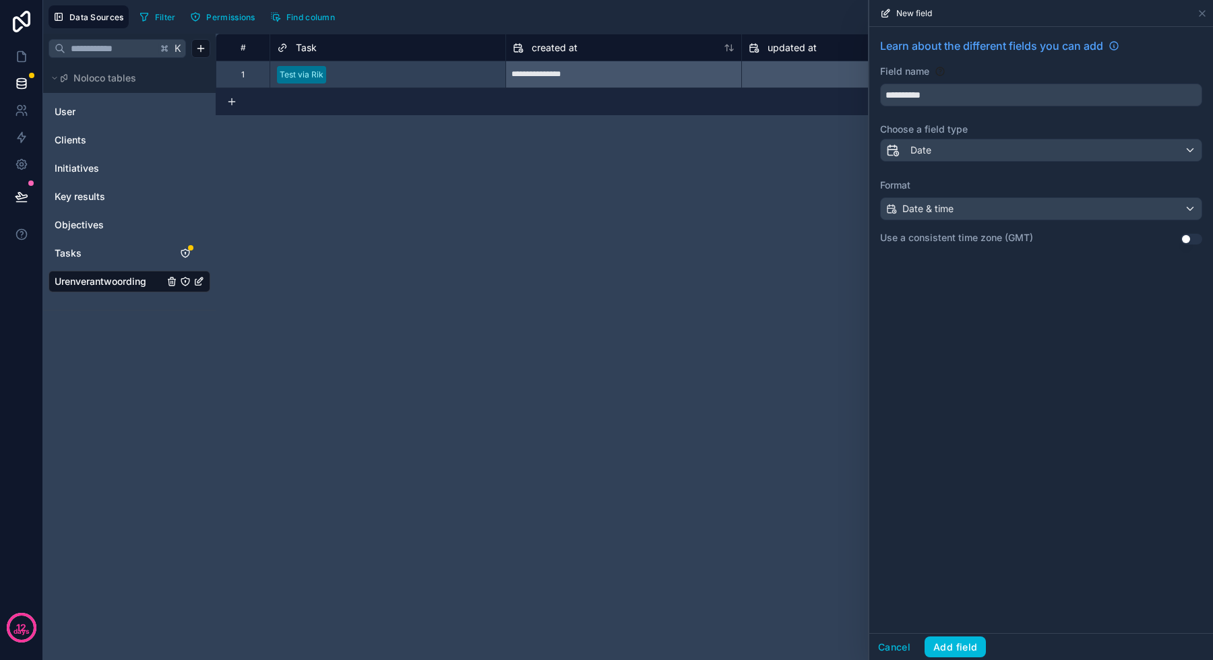
click at [945, 648] on button "Add field" at bounding box center [954, 648] width 61 height 22
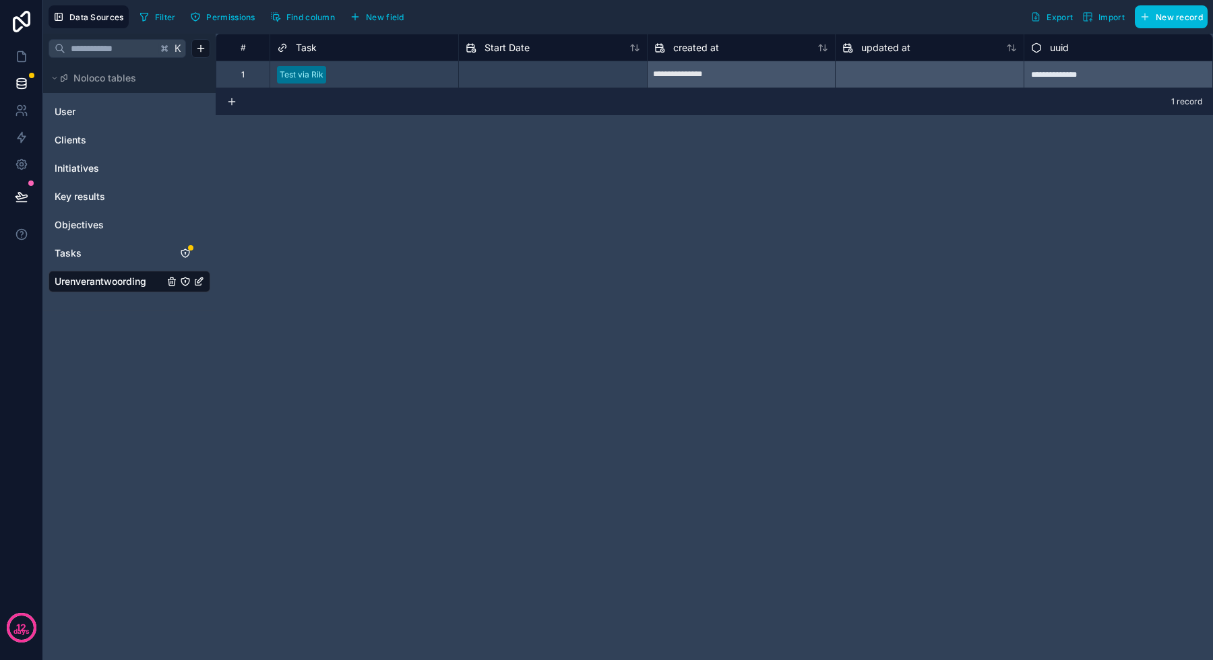
click at [390, 16] on span "New field" at bounding box center [385, 17] width 38 height 10
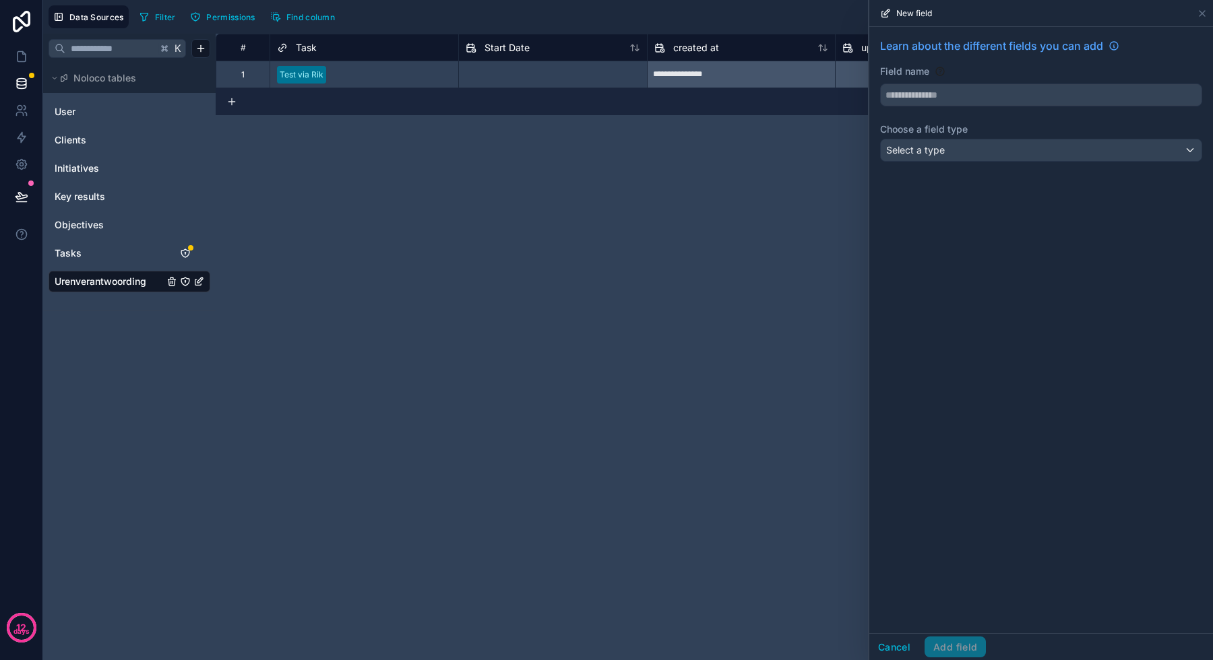
click at [988, 100] on input "text" at bounding box center [1041, 95] width 321 height 22
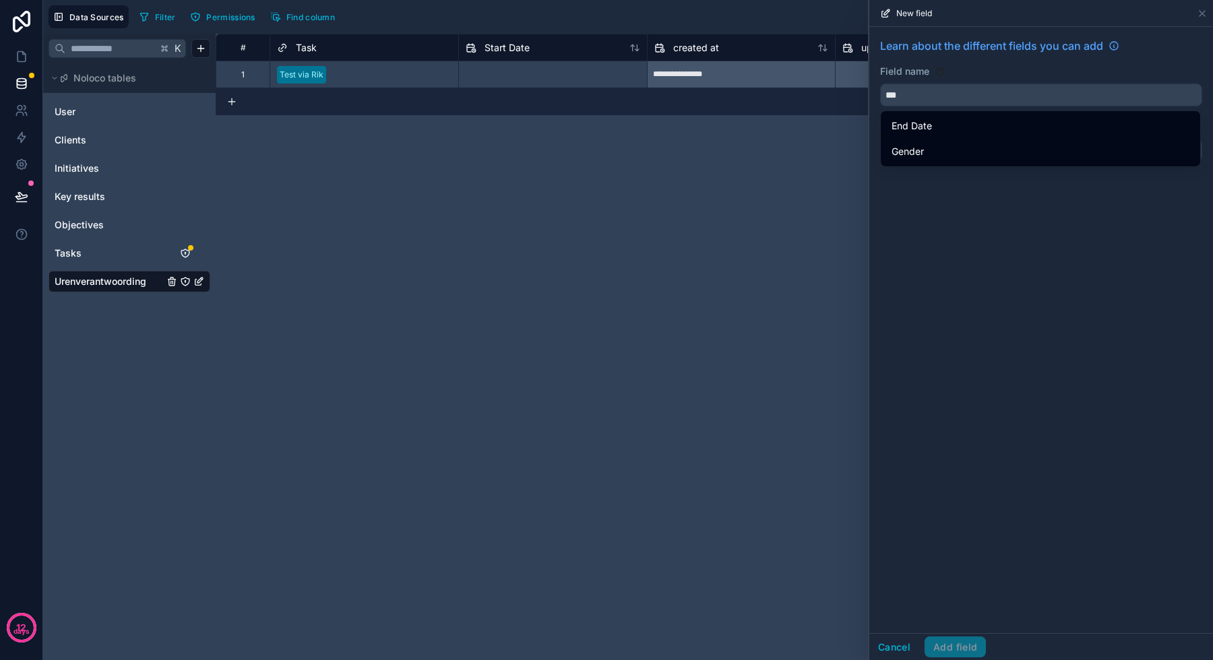
click at [961, 127] on div "End Date" at bounding box center [1040, 126] width 298 height 16
type input "********"
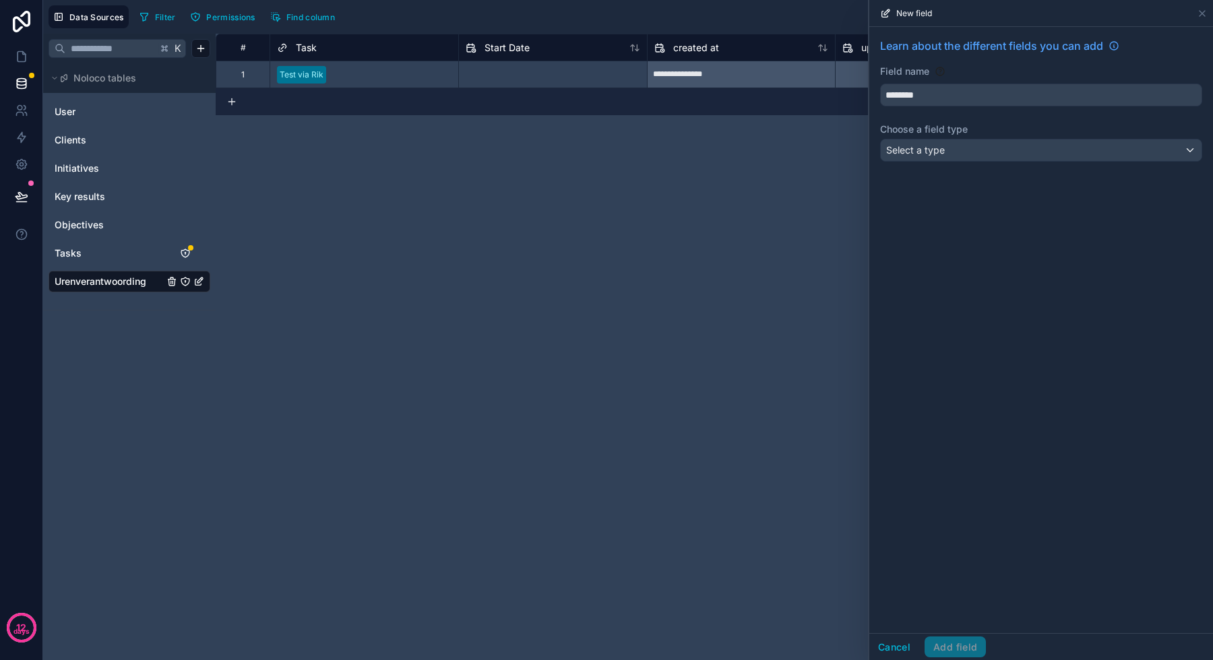
click at [955, 152] on div "Select a type" at bounding box center [1041, 150] width 321 height 22
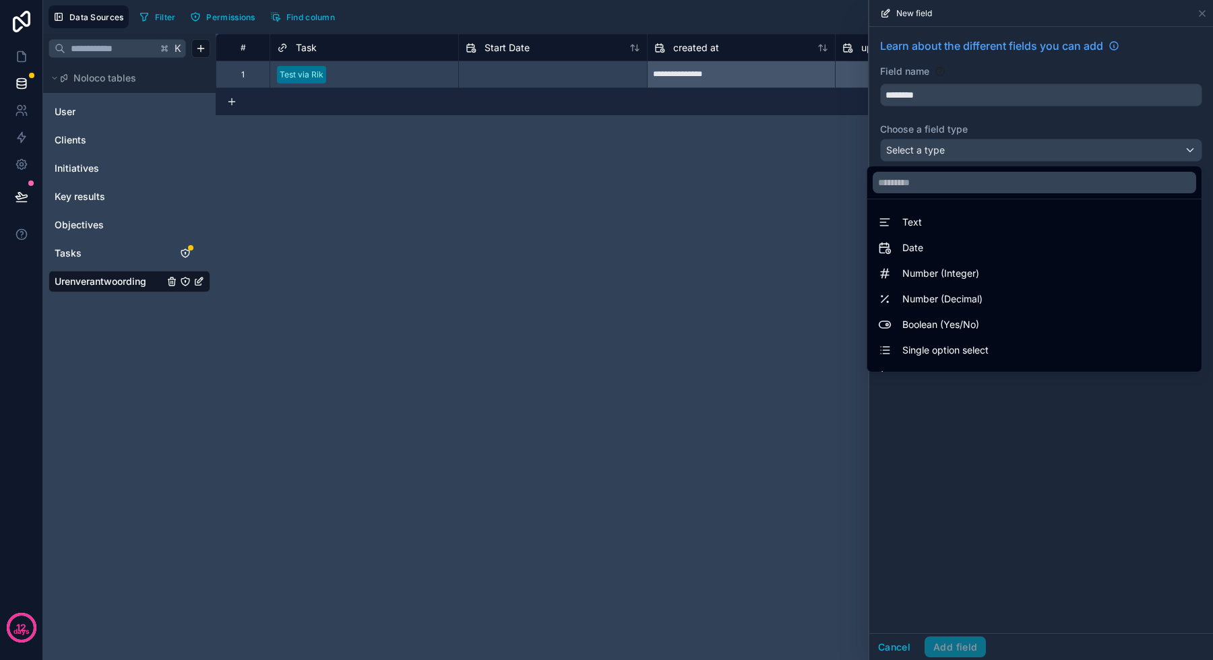
click at [934, 256] on div "Date" at bounding box center [1034, 248] width 329 height 24
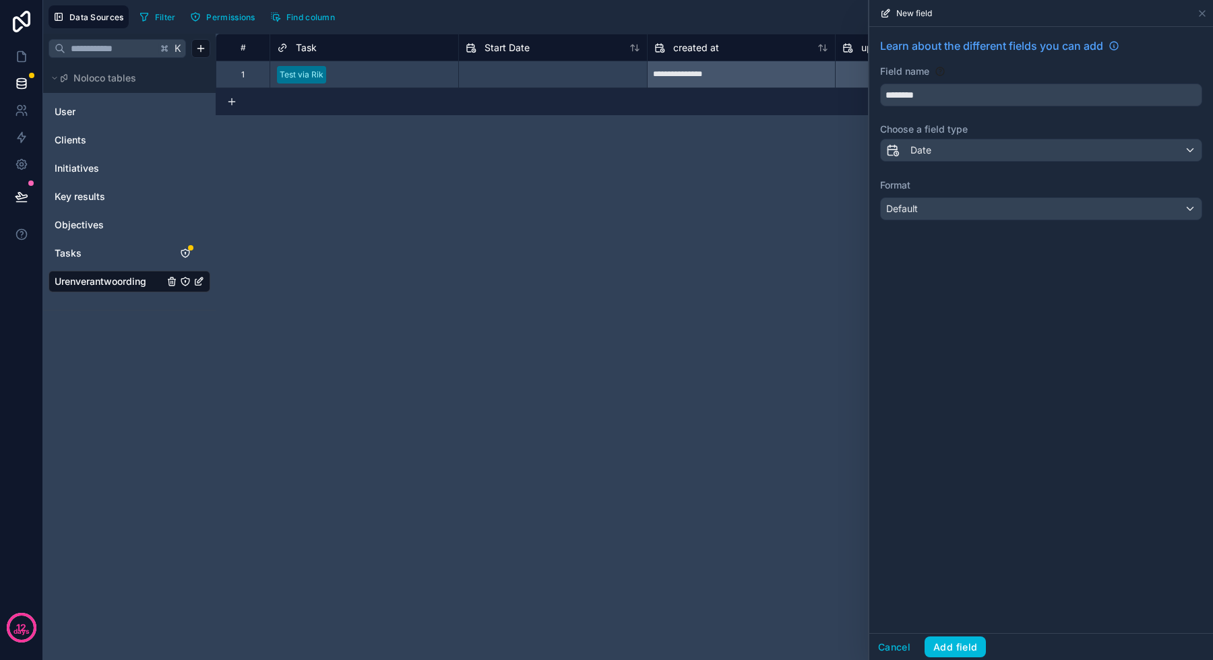
click at [948, 218] on div "Default" at bounding box center [1041, 209] width 321 height 22
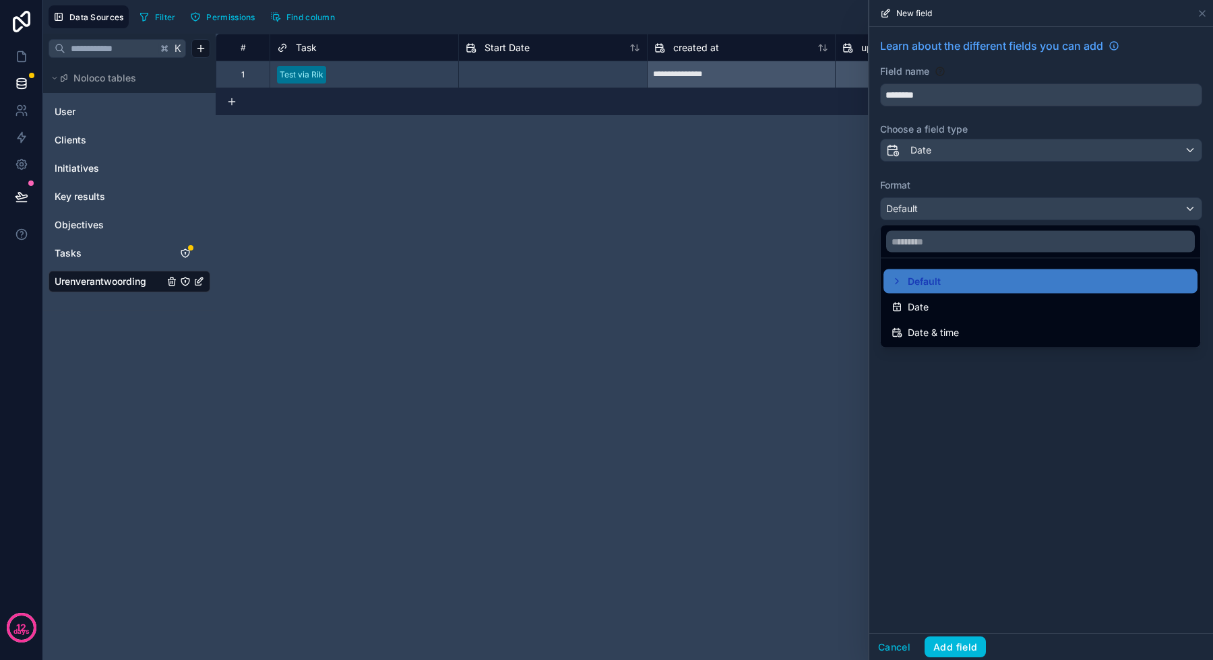
click at [928, 334] on span "Date & time" at bounding box center [933, 333] width 51 height 16
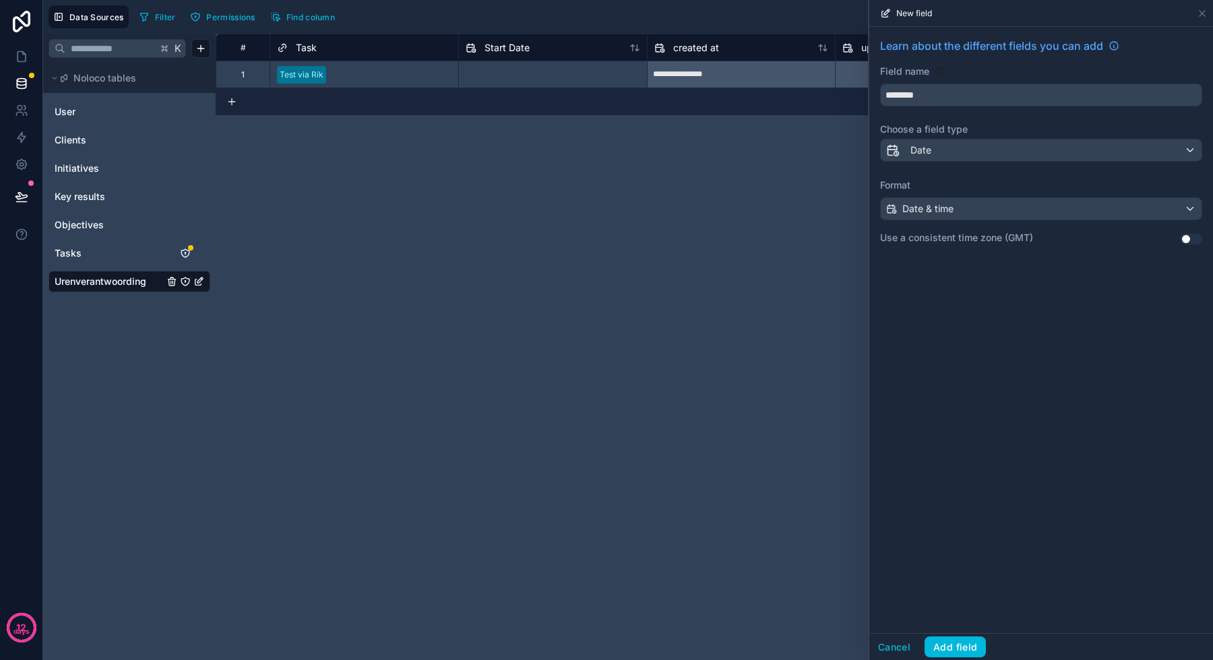
click at [951, 645] on button "Add field" at bounding box center [954, 648] width 61 height 22
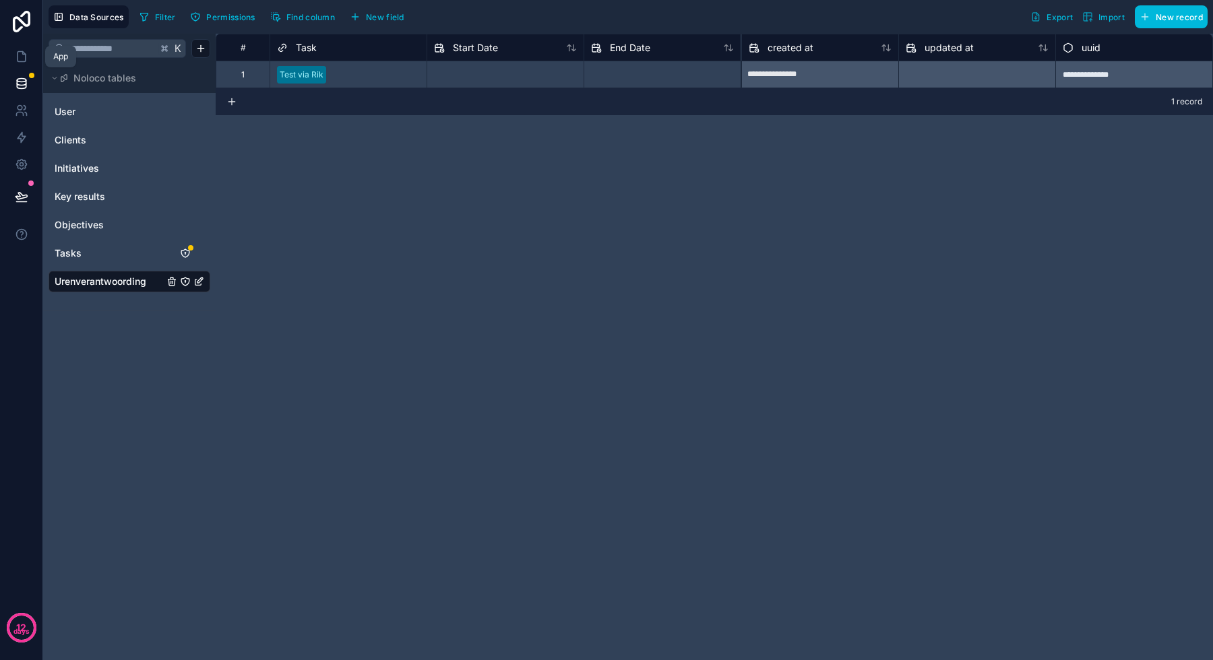
click at [22, 61] on icon at bounding box center [21, 56] width 13 height 13
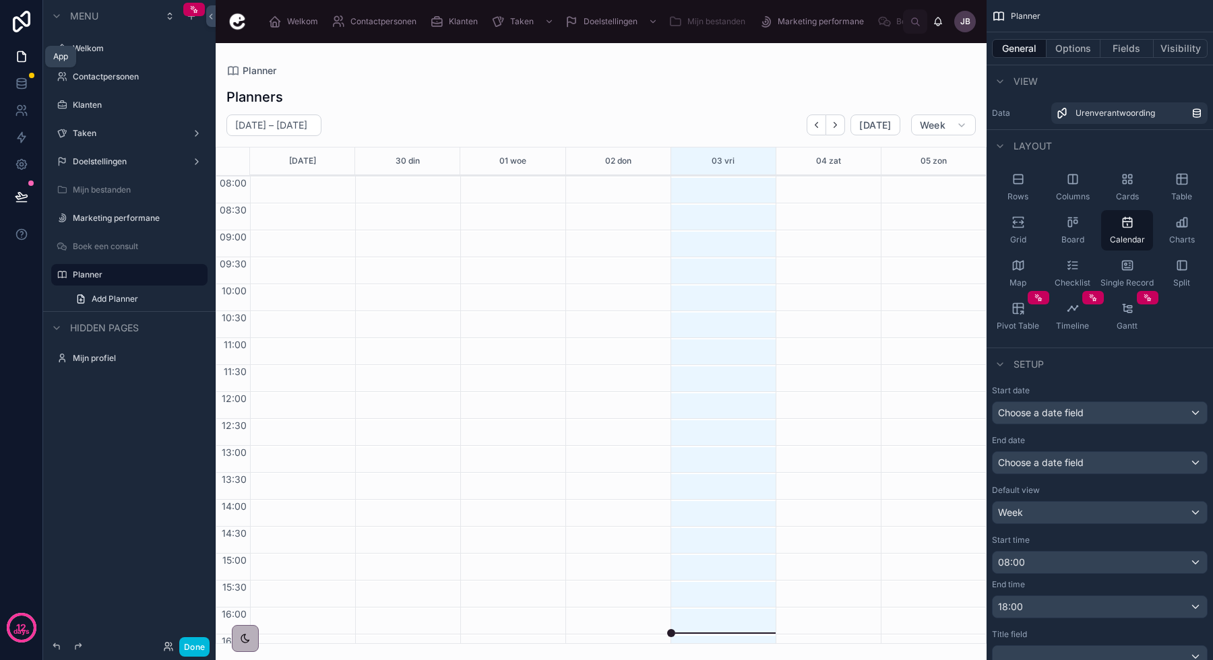
scroll to position [71, 0]
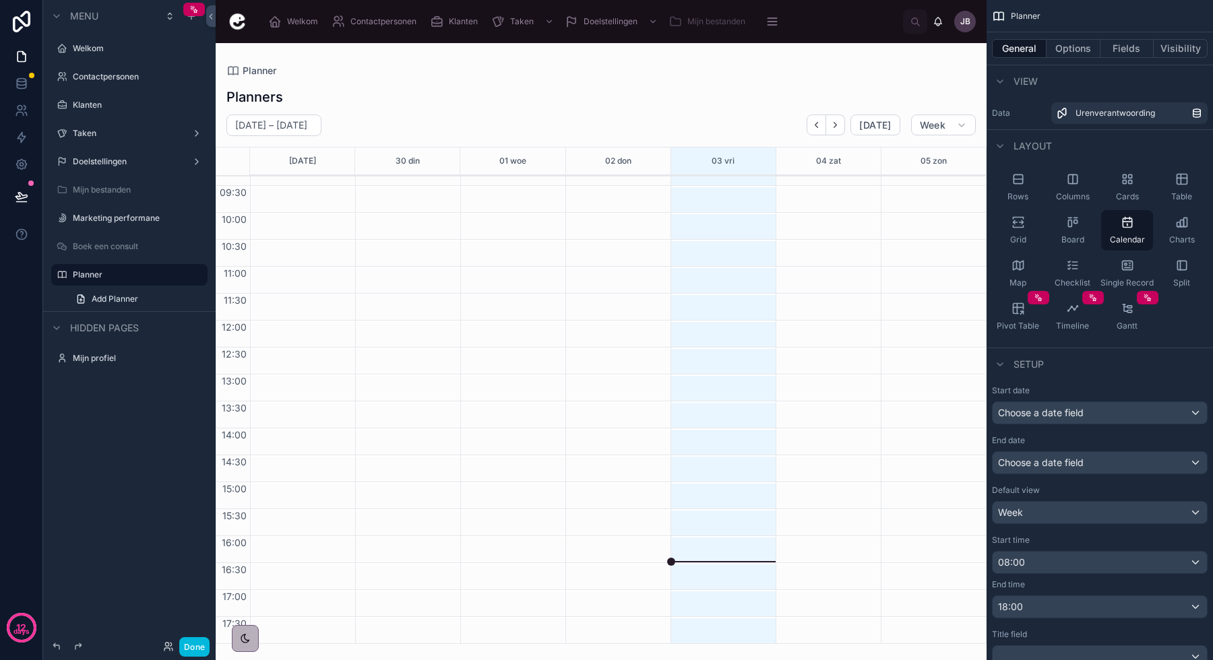
click at [97, 277] on label "Planner" at bounding box center [136, 275] width 127 height 11
click at [672, 336] on div at bounding box center [719, 374] width 98 height 539
drag, startPoint x: 689, startPoint y: 356, endPoint x: 689, endPoint y: 403, distance: 46.5
click at [689, 403] on div at bounding box center [719, 374] width 98 height 539
drag, startPoint x: 702, startPoint y: 375, endPoint x: 702, endPoint y: 404, distance: 28.3
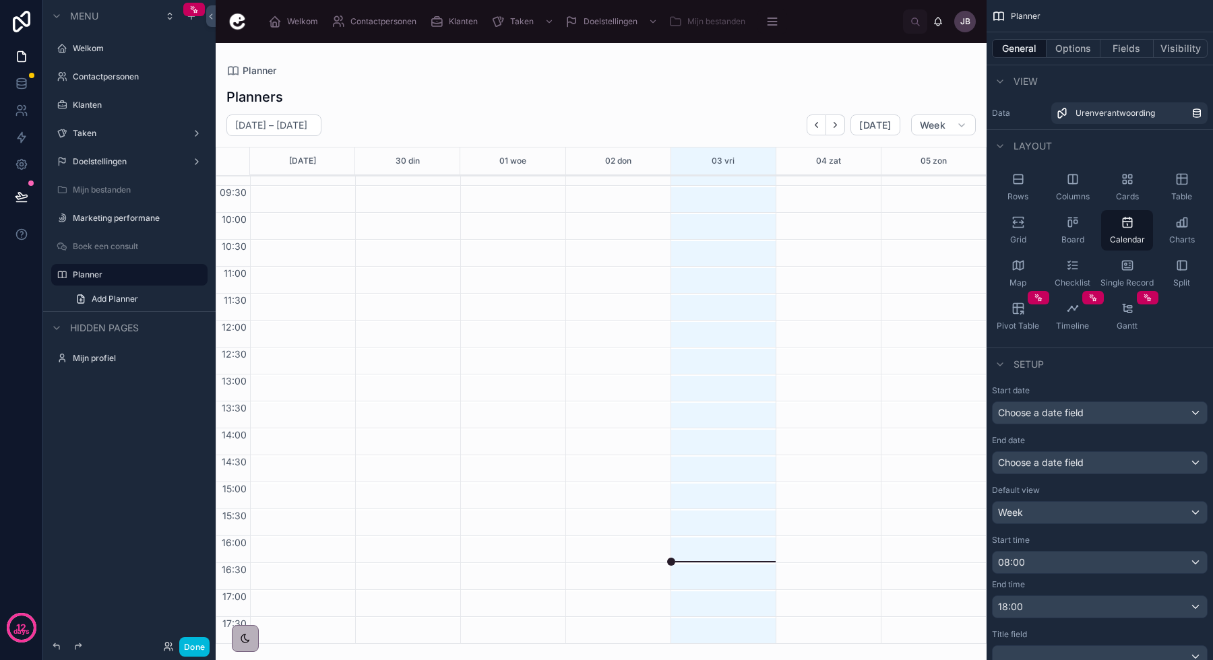
click at [702, 404] on div at bounding box center [719, 374] width 98 height 539
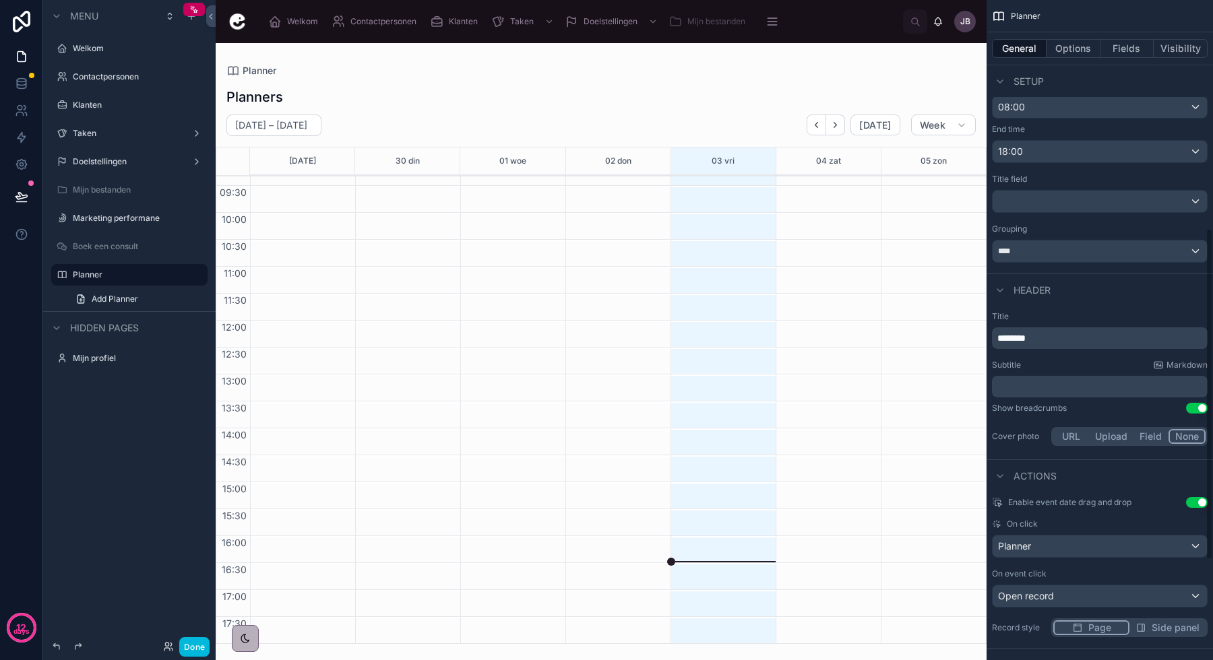
scroll to position [655, 0]
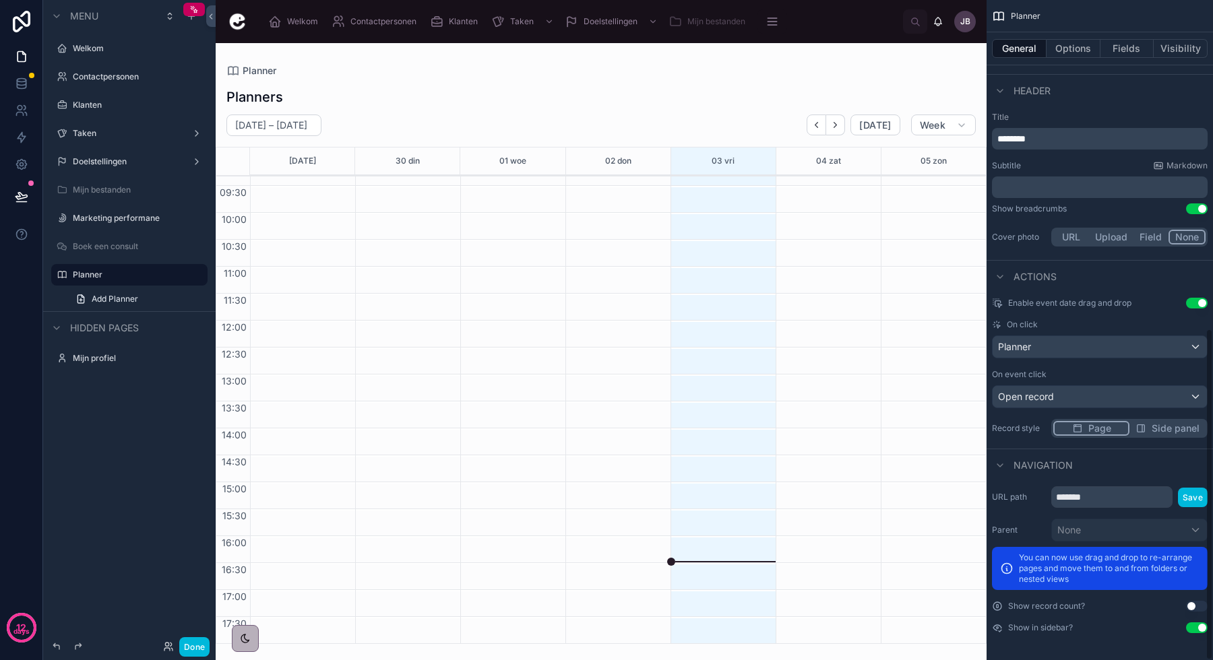
click at [1067, 391] on div "Open record" at bounding box center [1099, 397] width 214 height 22
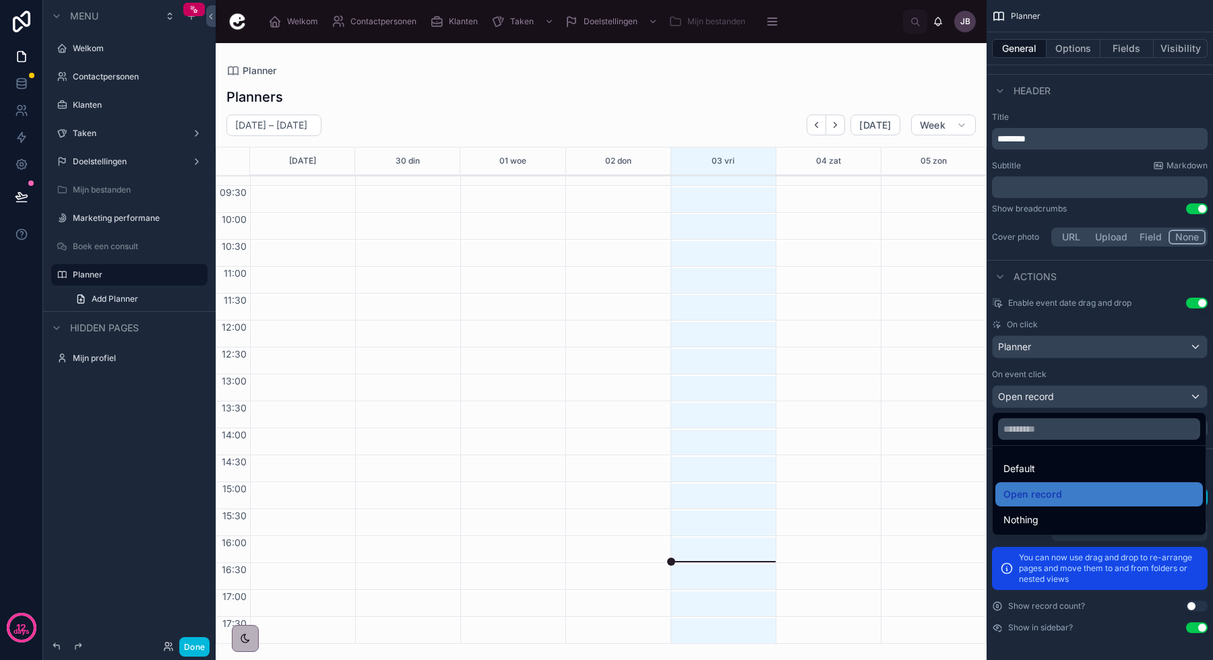
click at [1029, 468] on span "Default" at bounding box center [1019, 469] width 32 height 16
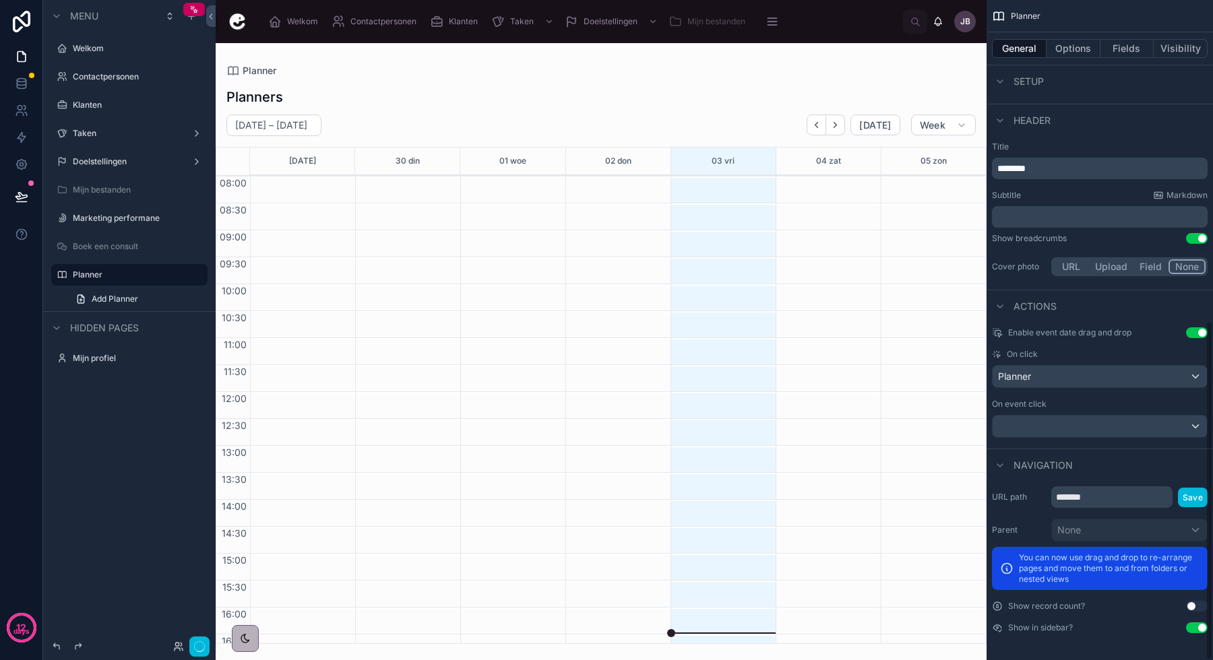
scroll to position [71, 0]
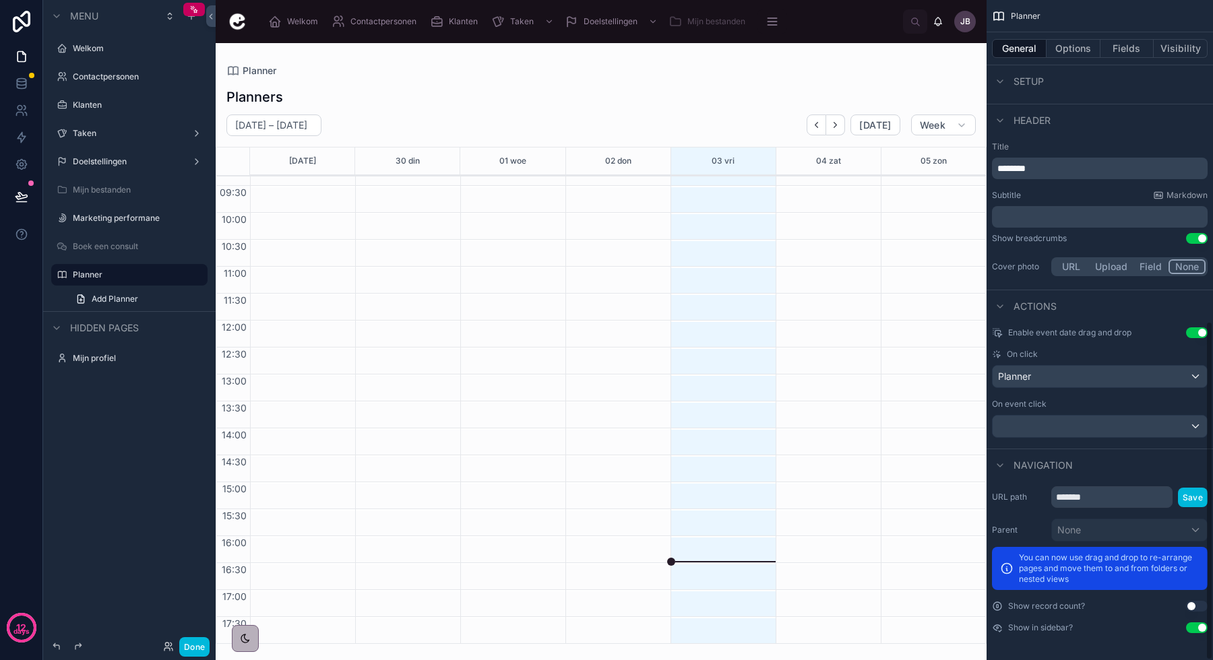
click at [712, 341] on div at bounding box center [719, 374] width 98 height 539
drag, startPoint x: 714, startPoint y: 350, endPoint x: 714, endPoint y: 365, distance: 14.1
click at [714, 365] on div at bounding box center [719, 374] width 98 height 539
click at [1206, 329] on div "Planner General Options Fields Visibility View Data Urenverantwoording Layout R…" at bounding box center [1099, 330] width 226 height 660
click at [1136, 378] on div "Planner" at bounding box center [1099, 377] width 214 height 22
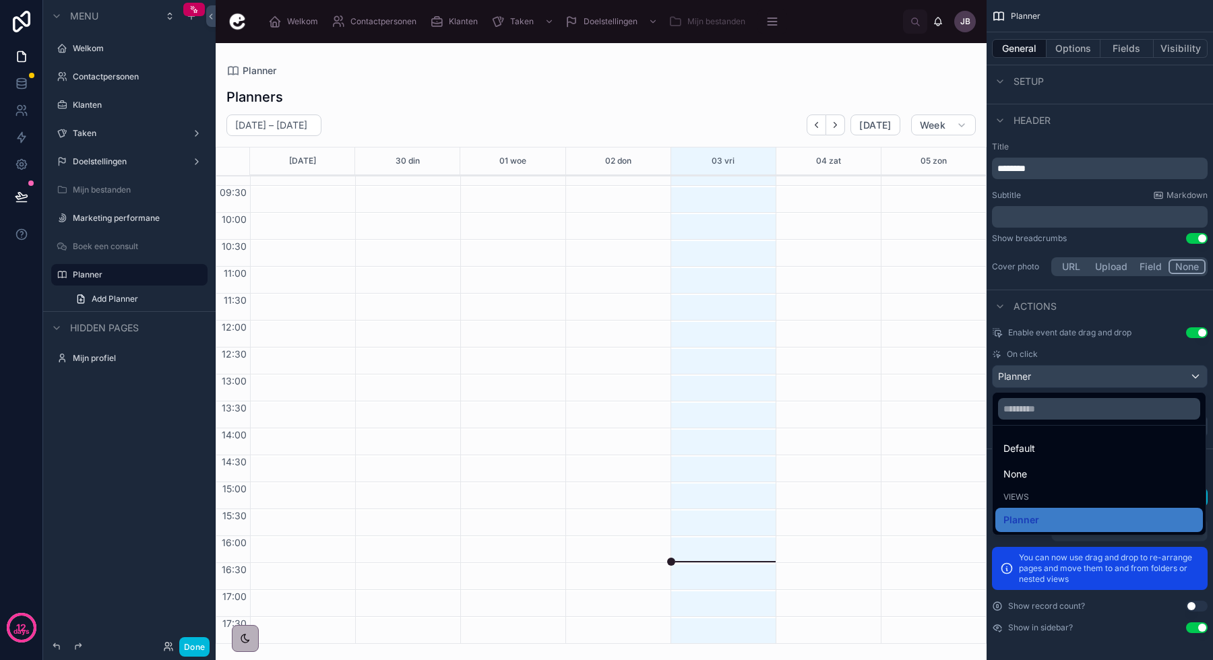
click at [1118, 379] on div "scrollable content" at bounding box center [606, 330] width 1213 height 660
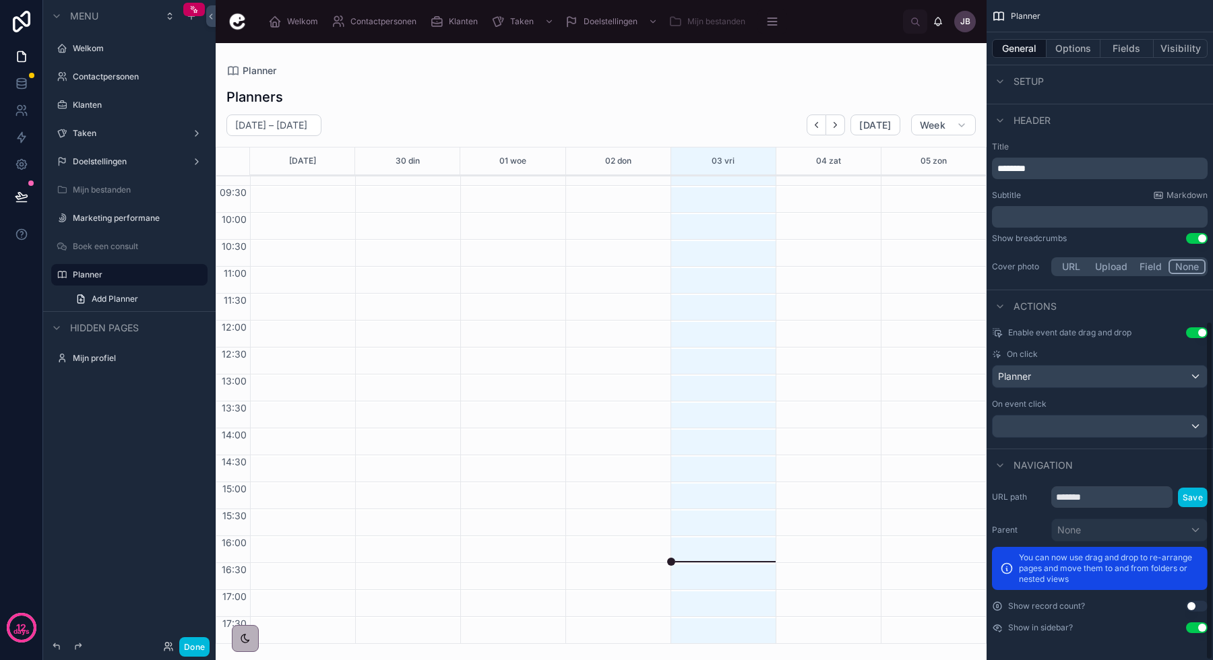
click at [1103, 379] on div "Planner" at bounding box center [1099, 377] width 214 height 22
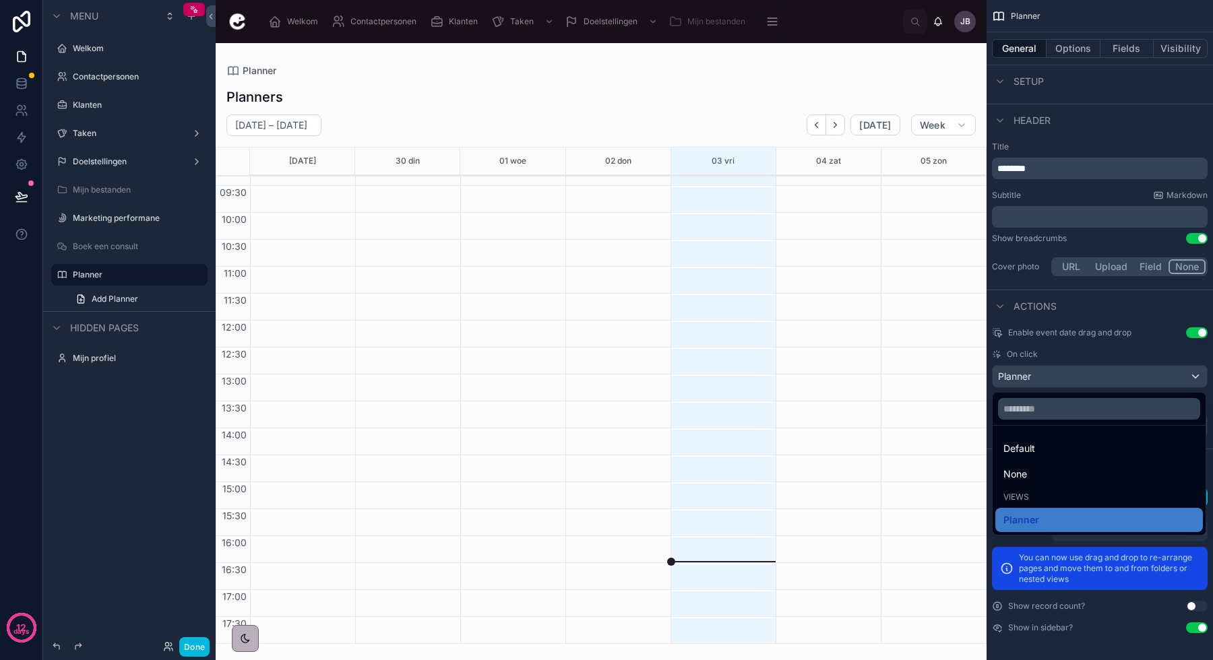
click at [1018, 451] on span "Default" at bounding box center [1019, 449] width 32 height 16
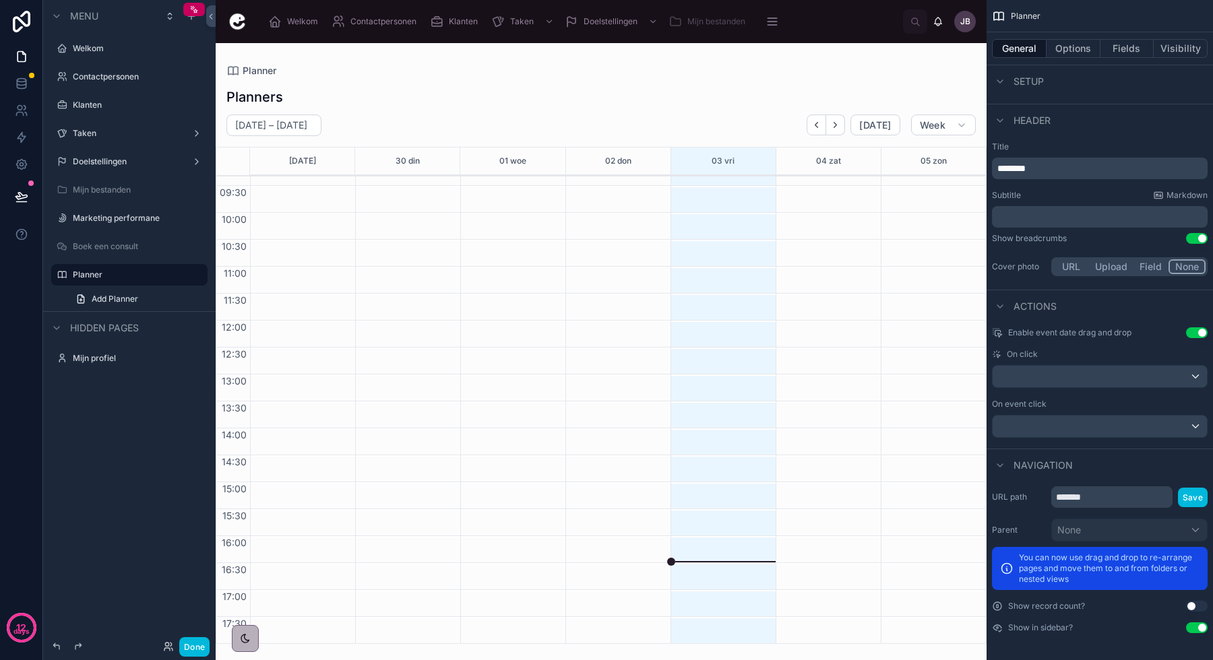
drag, startPoint x: 694, startPoint y: 352, endPoint x: 694, endPoint y: 379, distance: 26.3
click at [694, 379] on div at bounding box center [719, 374] width 98 height 539
click at [693, 379] on div at bounding box center [719, 374] width 98 height 539
click at [136, 294] on span "Add Planner" at bounding box center [115, 299] width 46 height 11
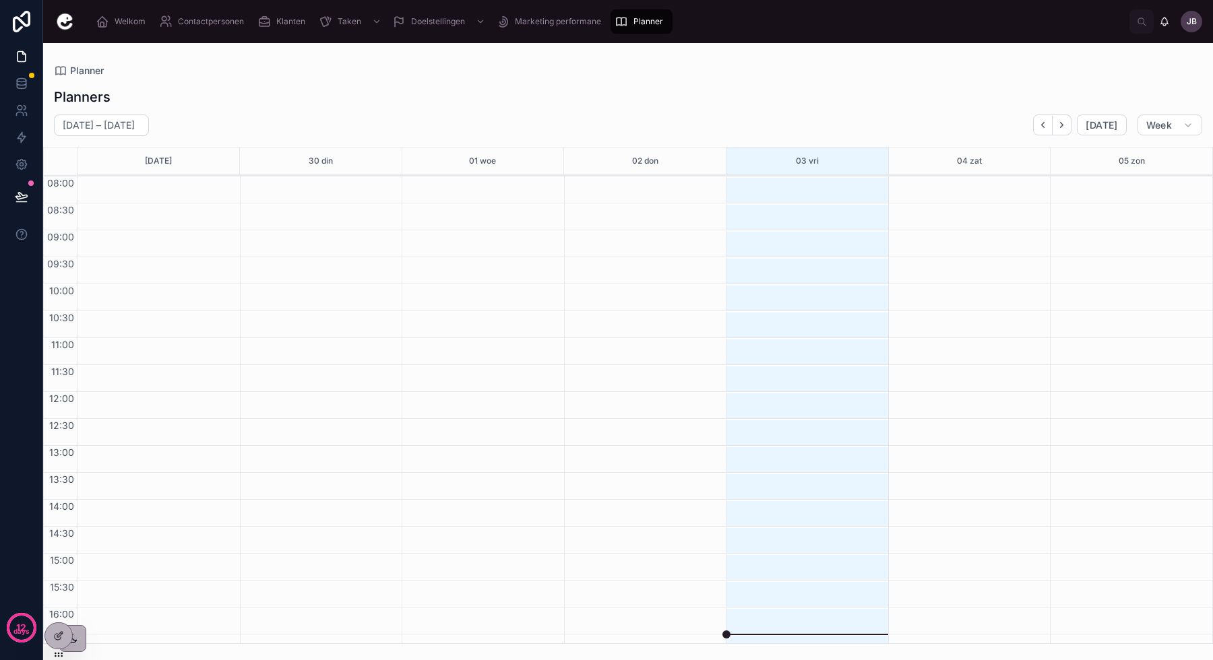
scroll to position [71, 0]
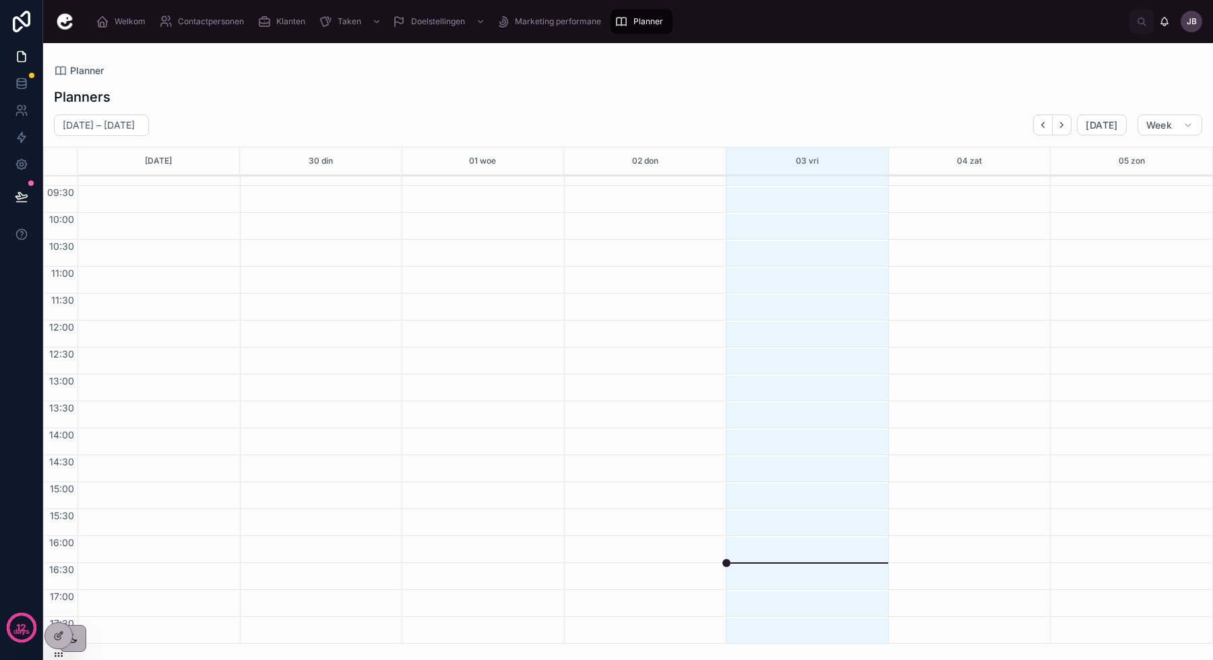
click at [49, 637] on div at bounding box center [58, 636] width 27 height 26
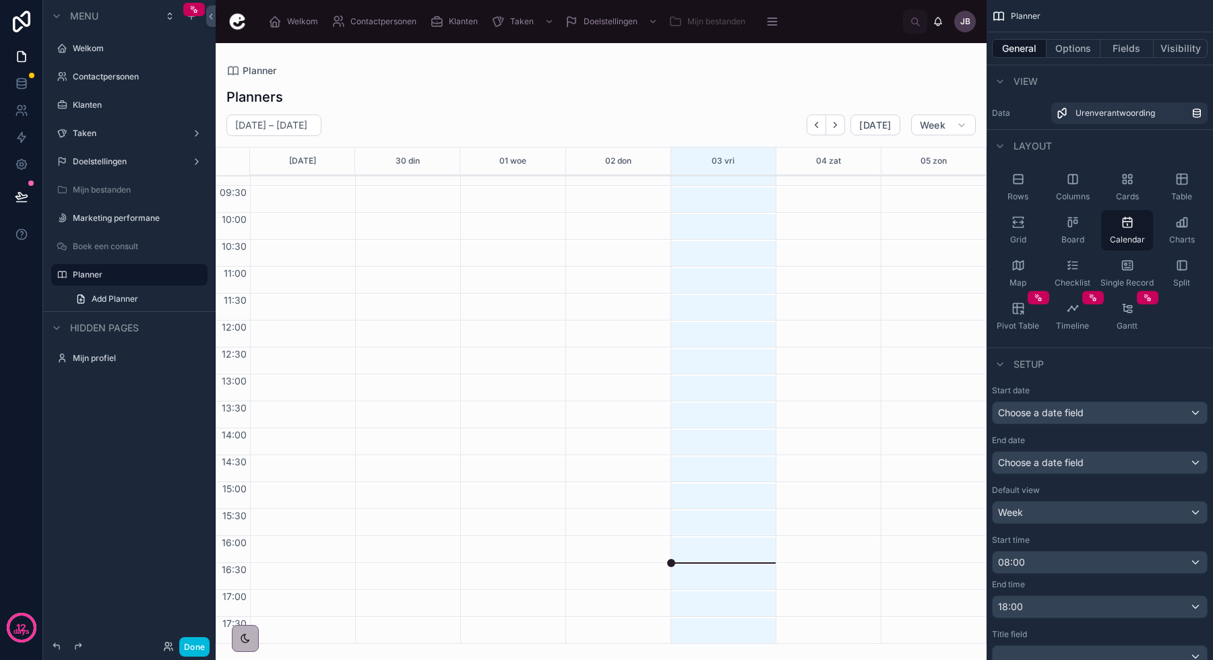
click at [141, 288] on link "Add Planner" at bounding box center [137, 299] width 140 height 22
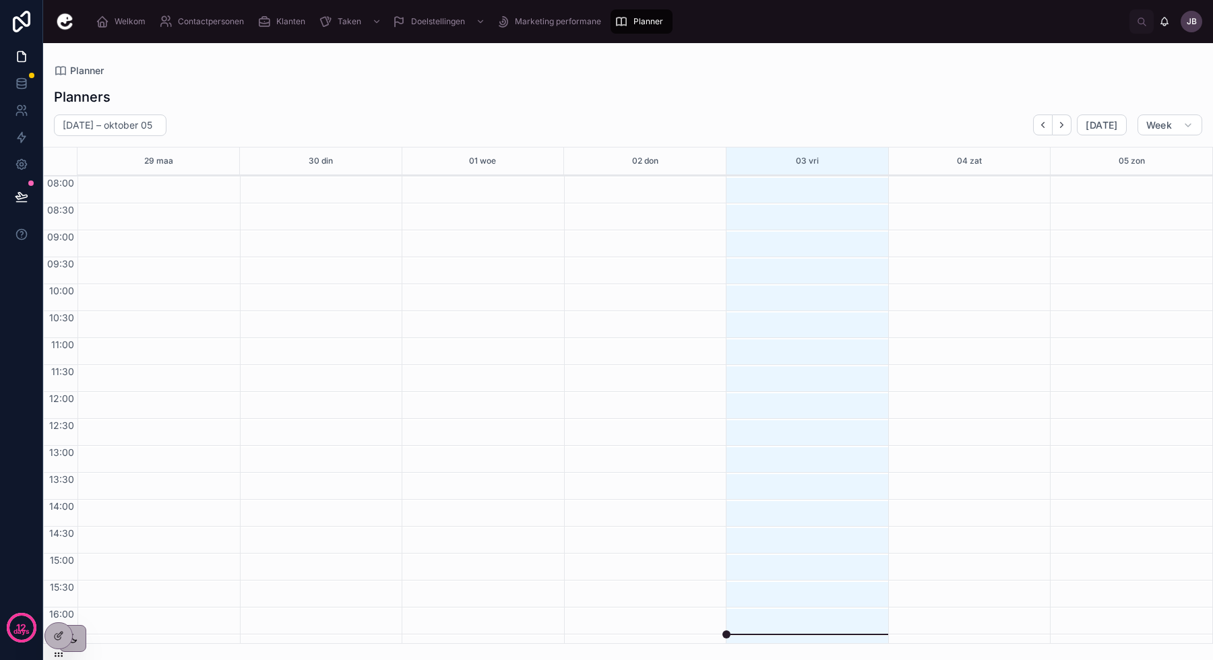
scroll to position [71, 0]
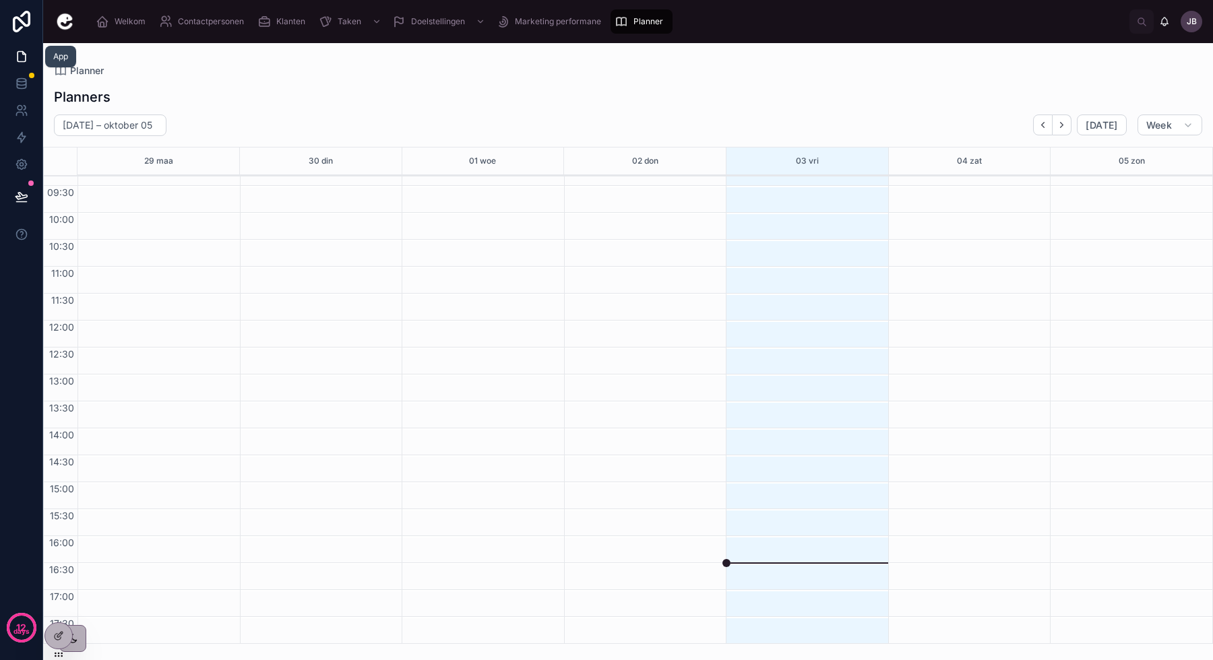
click at [20, 62] on icon at bounding box center [22, 57] width 8 height 10
click at [20, 82] on icon at bounding box center [21, 80] width 9 height 3
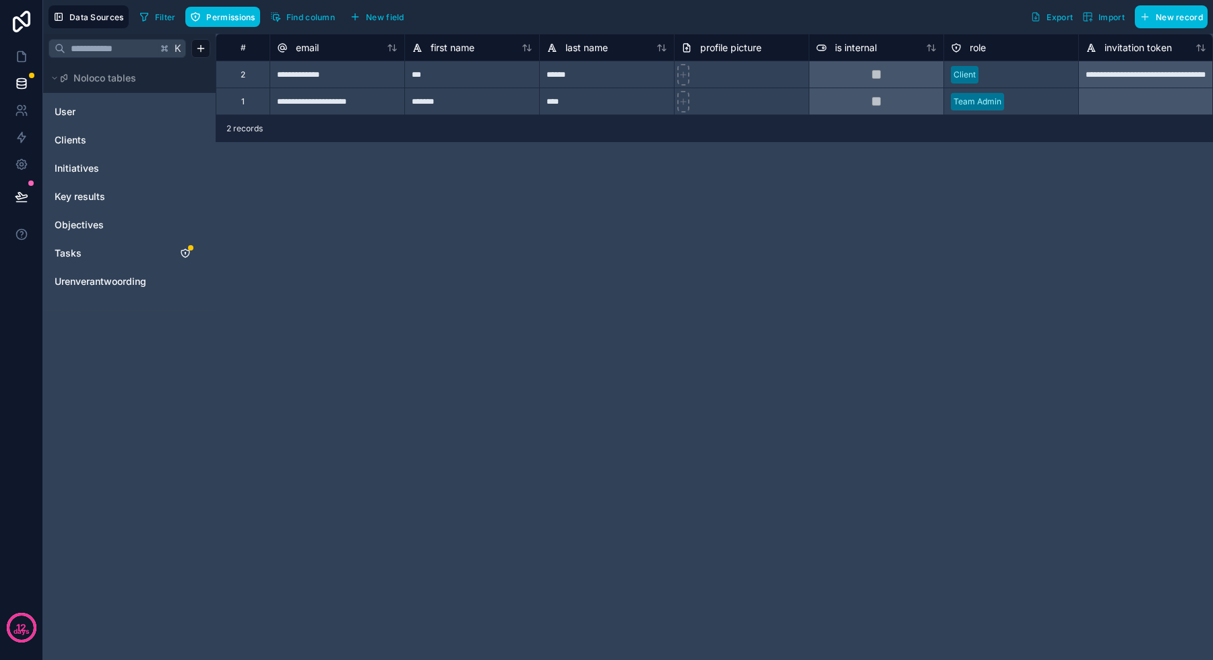
click at [103, 255] on link "Tasks" at bounding box center [109, 253] width 109 height 13
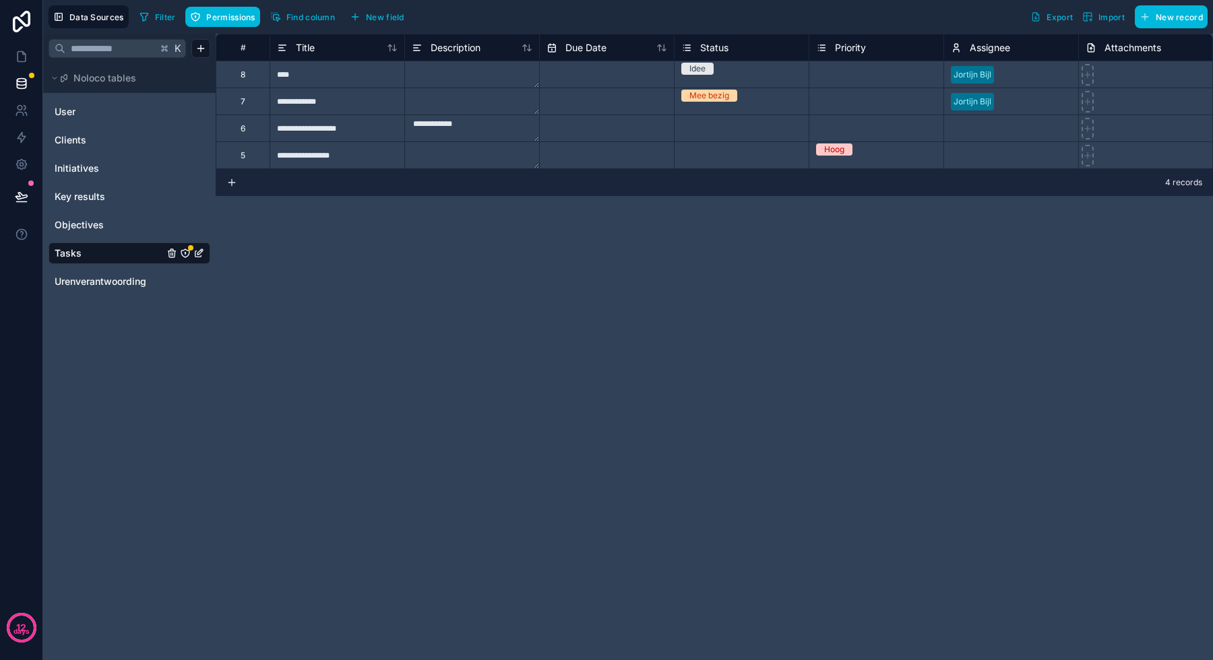
click at [104, 283] on span "Urenverantwoording" at bounding box center [101, 281] width 92 height 13
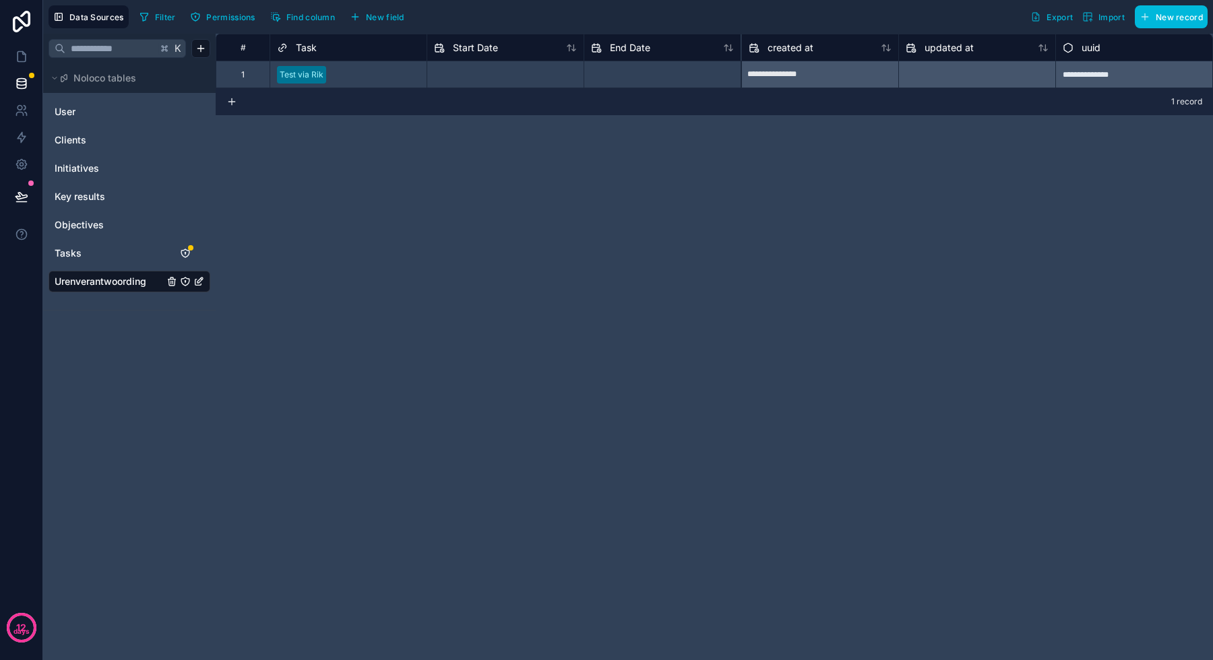
click at [468, 71] on input "text" at bounding box center [505, 75] width 156 height 22
select select "****"
select select "*"
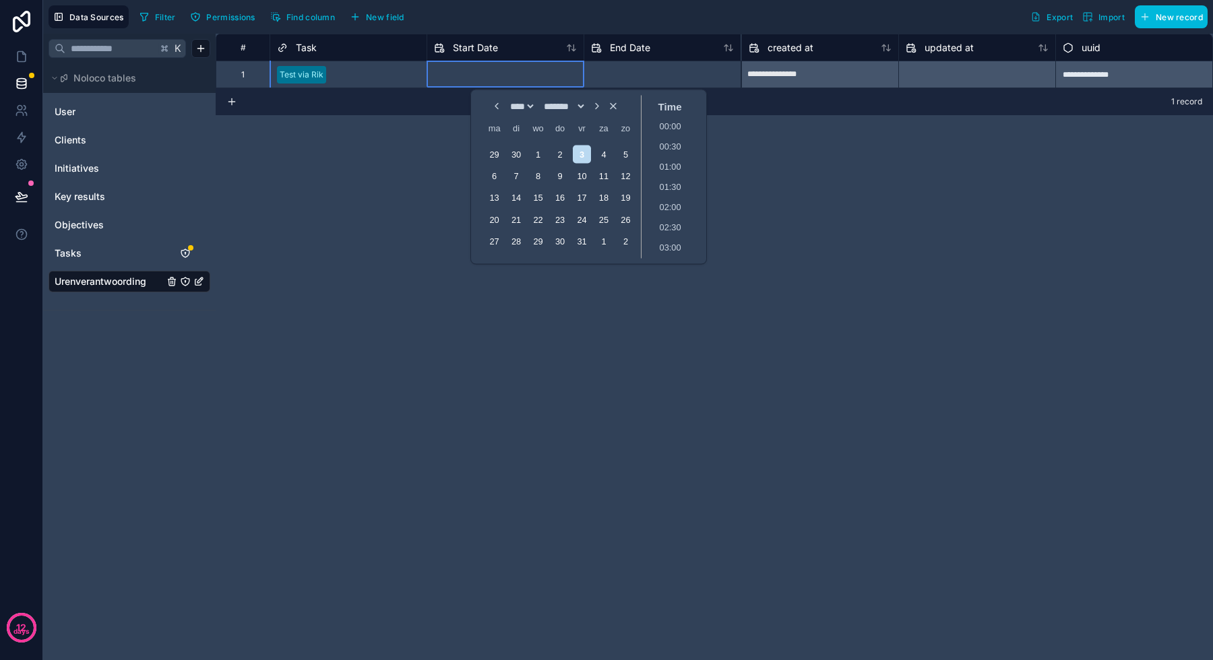
scroll to position [607, 0]
click at [510, 179] on div "7" at bounding box center [516, 176] width 18 height 18
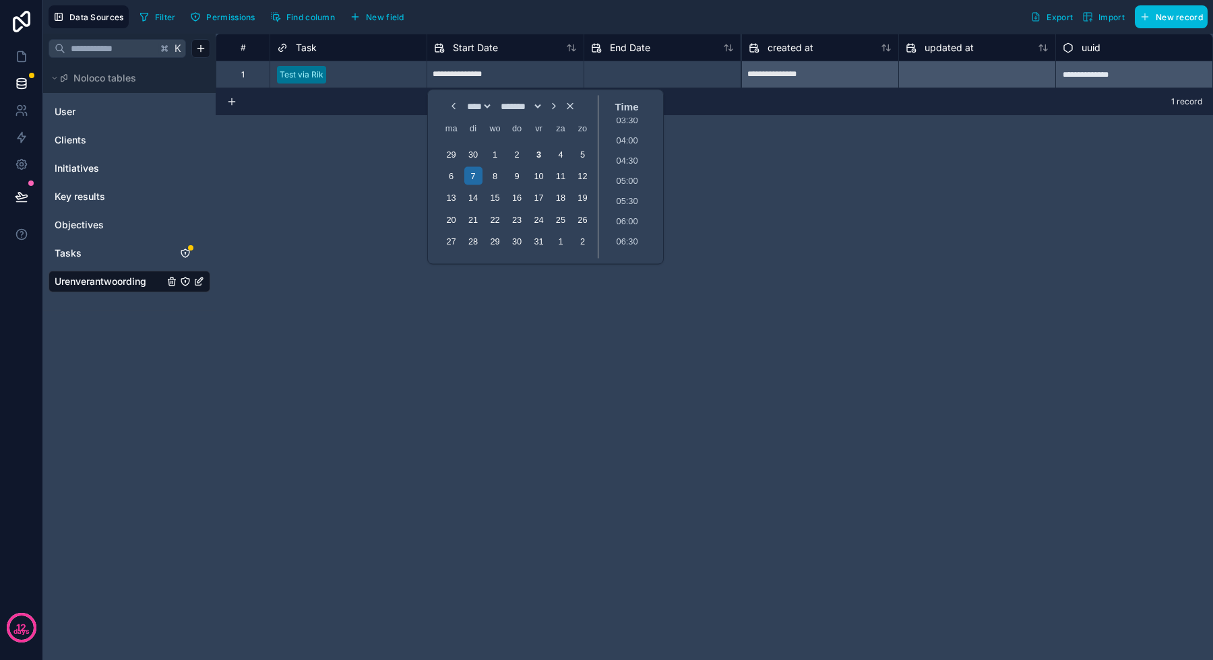
scroll to position [36, 0]
click at [626, 213] on li "03:00" at bounding box center [626, 213] width 57 height 20
type input "**********"
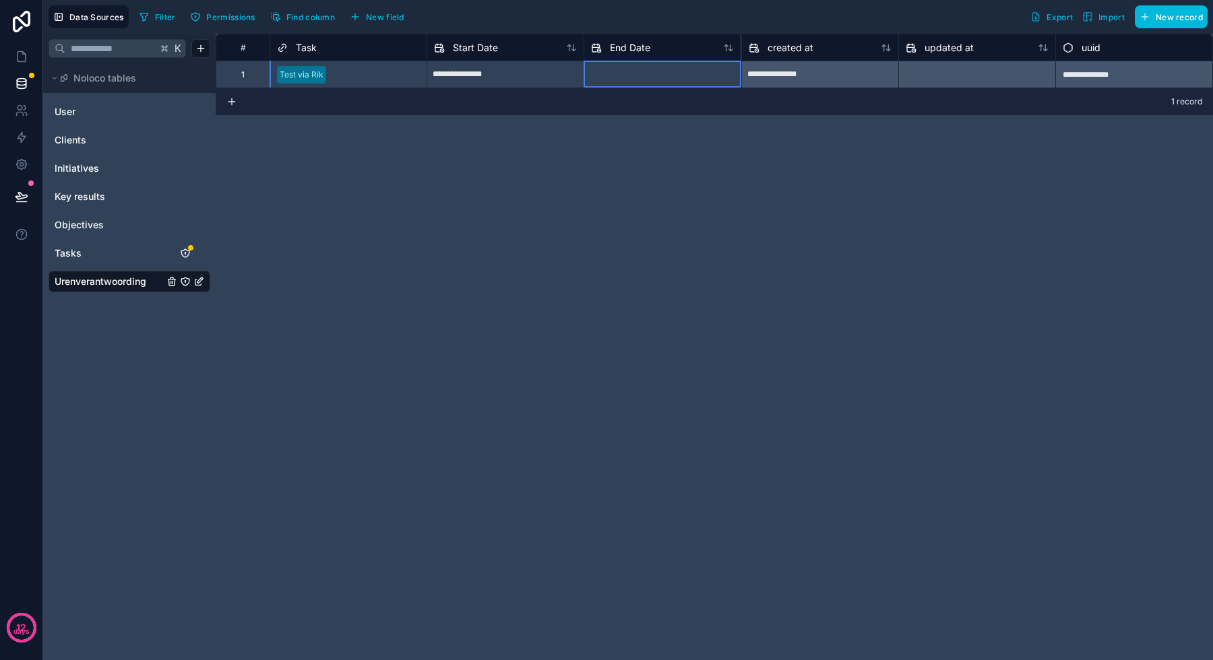
click at [641, 77] on input "text" at bounding box center [662, 75] width 156 height 22
select select "****"
select select "*"
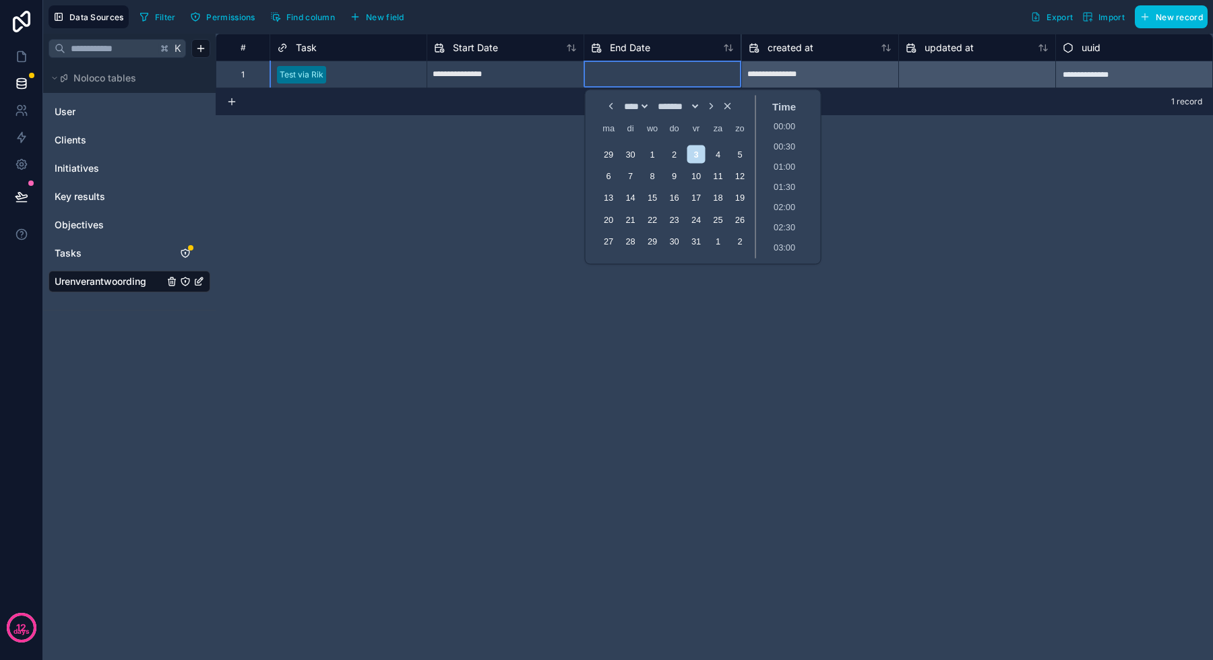
scroll to position [607, 0]
click at [675, 154] on div "2" at bounding box center [674, 154] width 18 height 18
type input "**********"
click at [534, 79] on input "**********" at bounding box center [505, 75] width 156 height 22
select select "****"
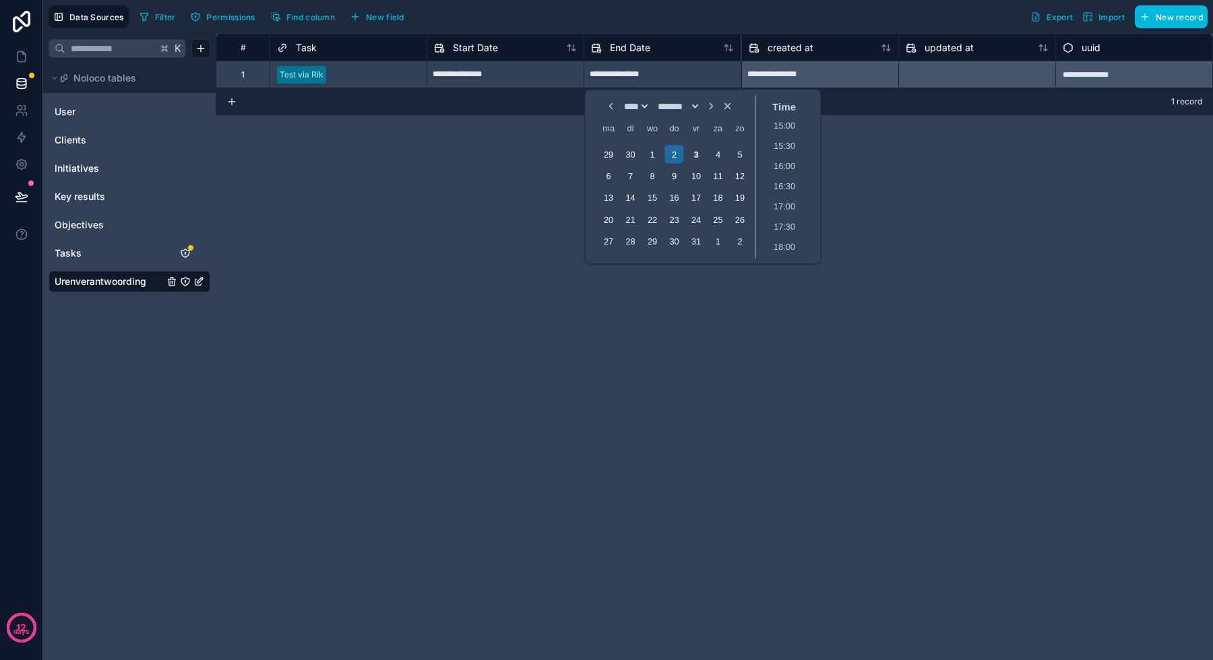
select select "*"
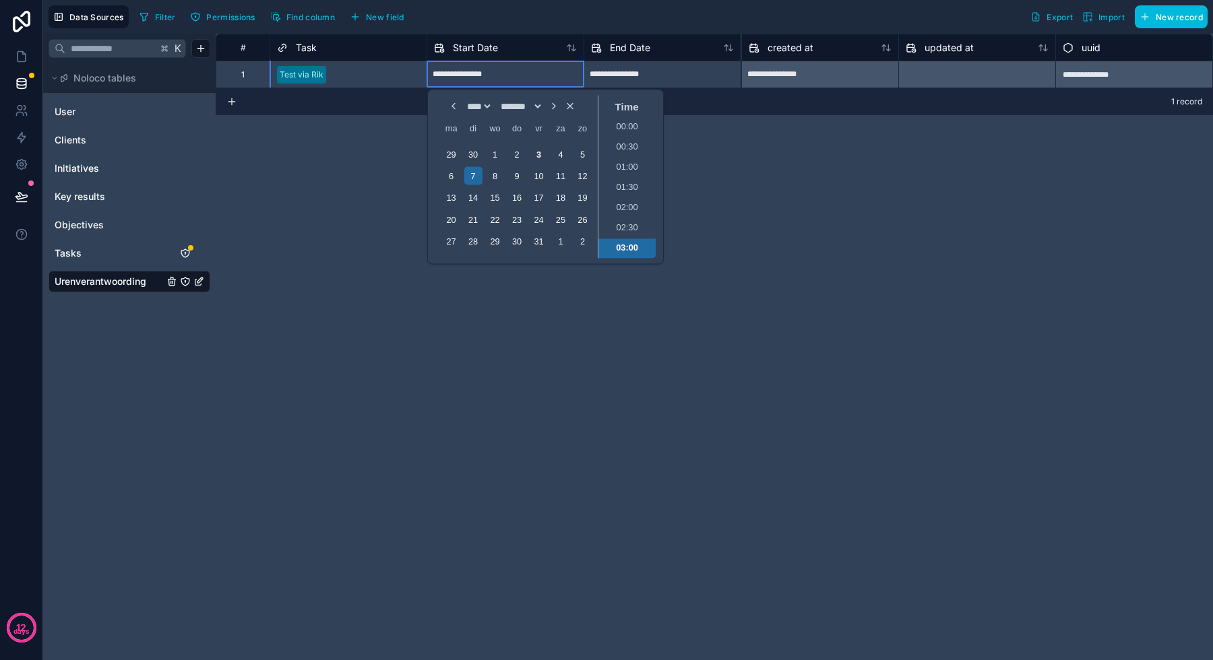
scroll to position [61, 0]
click at [515, 156] on div "2" at bounding box center [516, 154] width 18 height 18
type input "**********"
click at [630, 86] on div "**********" at bounding box center [661, 74] width 157 height 27
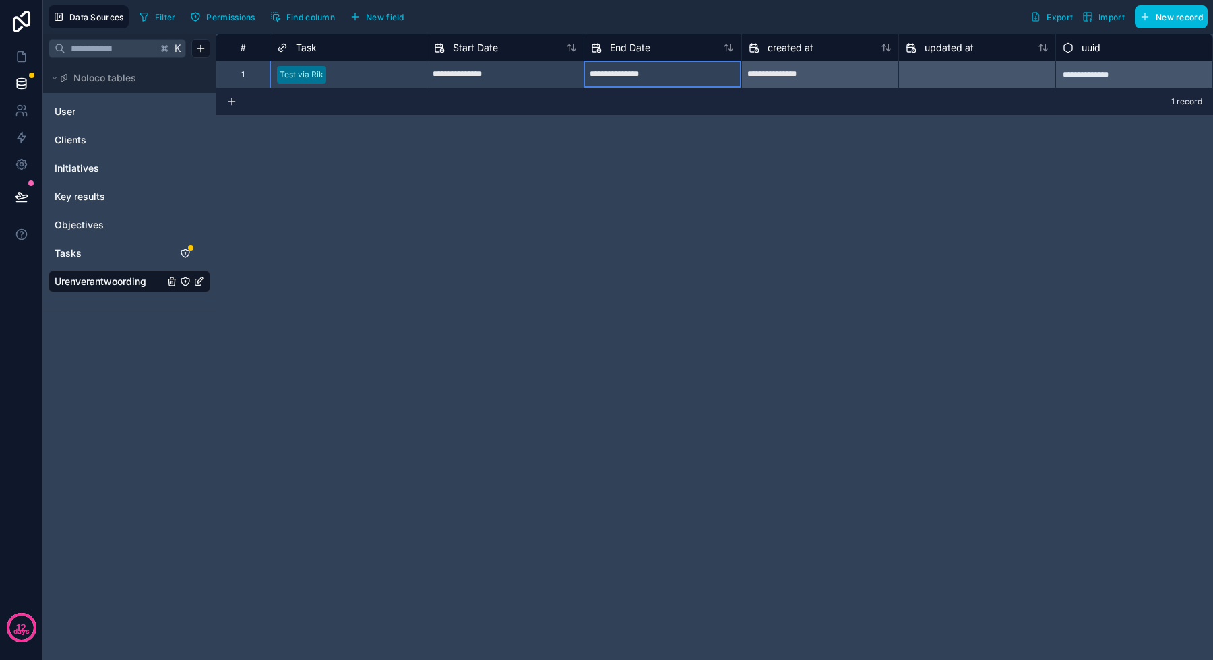
click at [660, 82] on input "**********" at bounding box center [662, 75] width 156 height 22
select select "****"
select select "*"
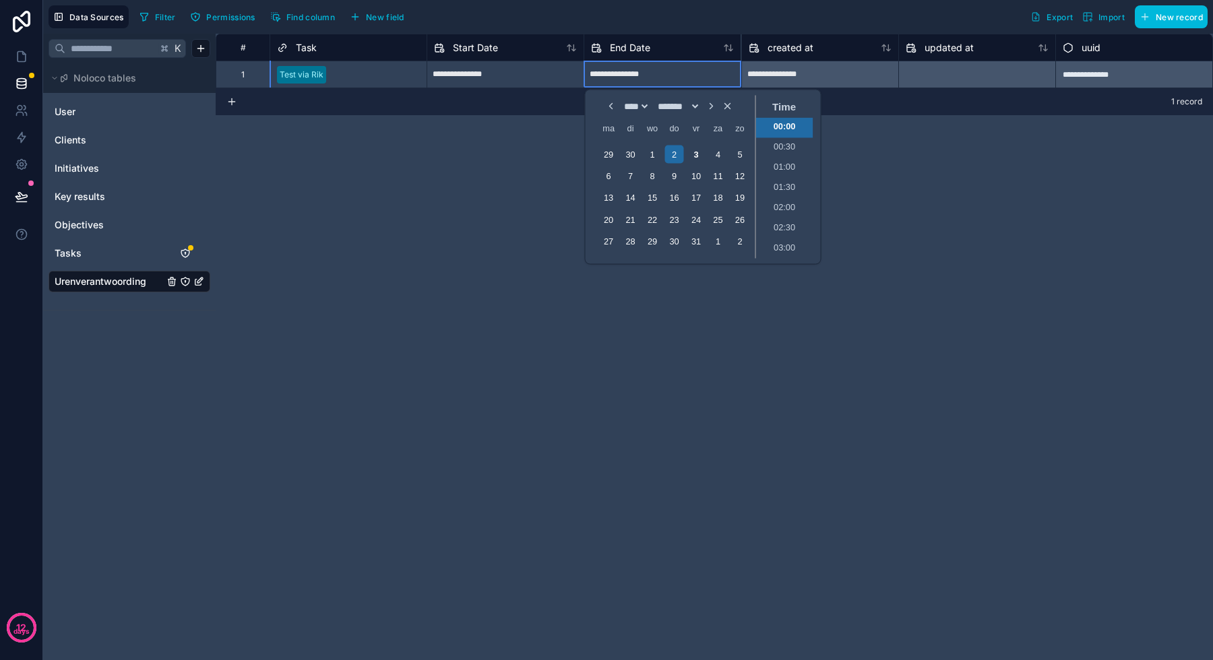
click at [532, 83] on input "**********" at bounding box center [505, 75] width 156 height 22
select select "****"
select select "*"
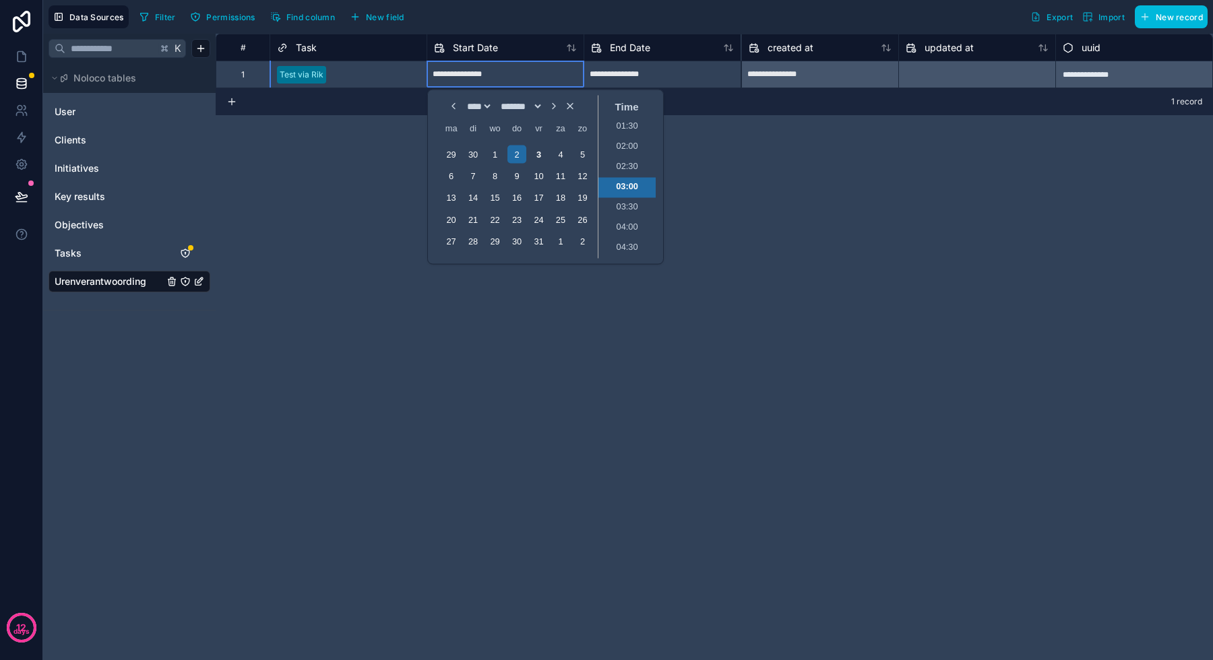
scroll to position [365, 0]
click at [625, 205] on li "11:00" at bounding box center [626, 207] width 57 height 20
type input "**********"
click at [681, 83] on input "**********" at bounding box center [662, 75] width 156 height 22
select select "****"
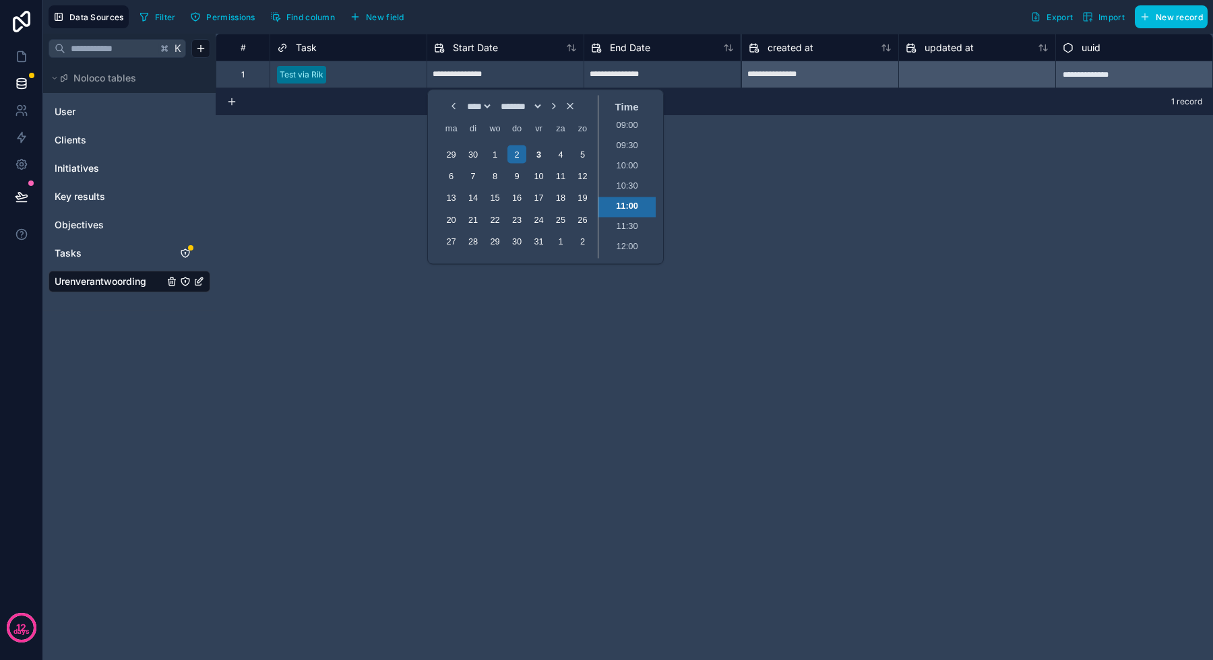
select select "*"
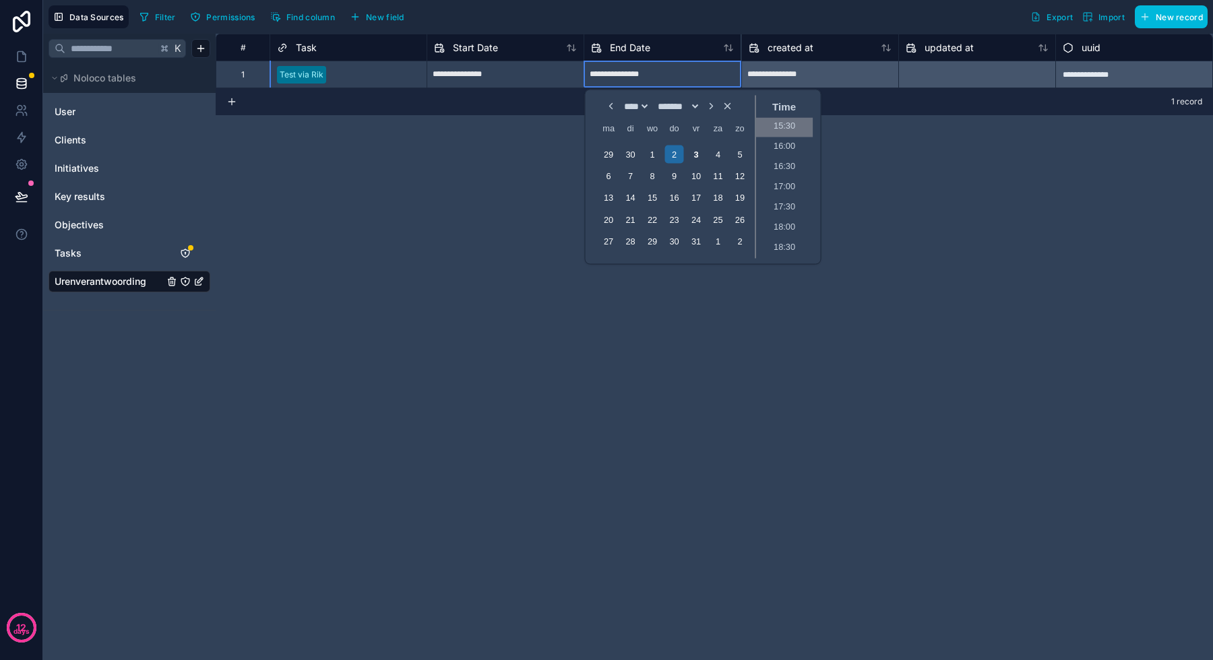
scroll to position [558, 0]
click at [791, 135] on li "14:00" at bounding box center [784, 136] width 57 height 20
type input "**********"
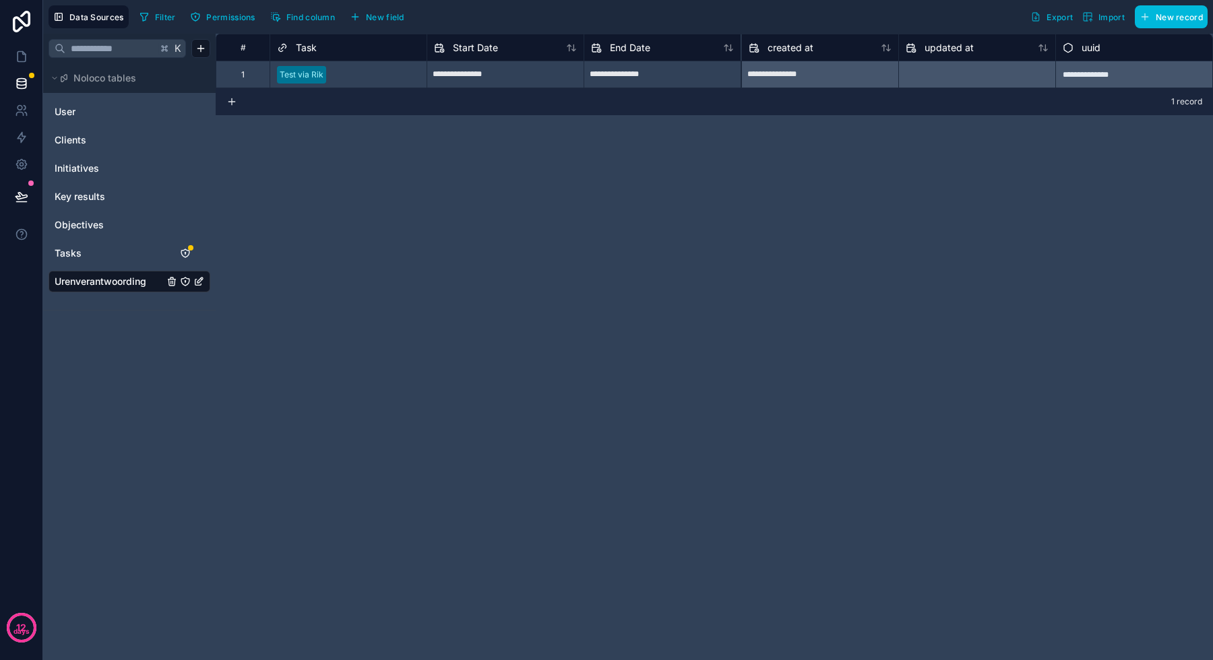
click at [883, 193] on div "**********" at bounding box center [714, 347] width 997 height 627
click at [22, 60] on icon at bounding box center [21, 56] width 13 height 13
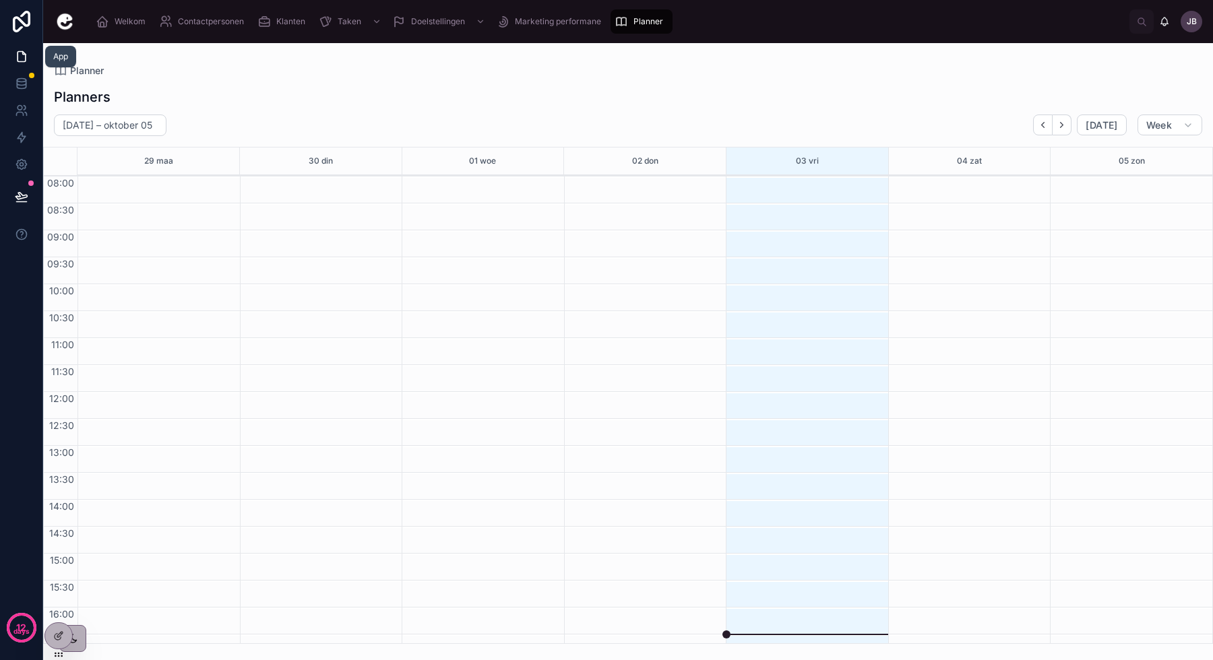
scroll to position [71, 0]
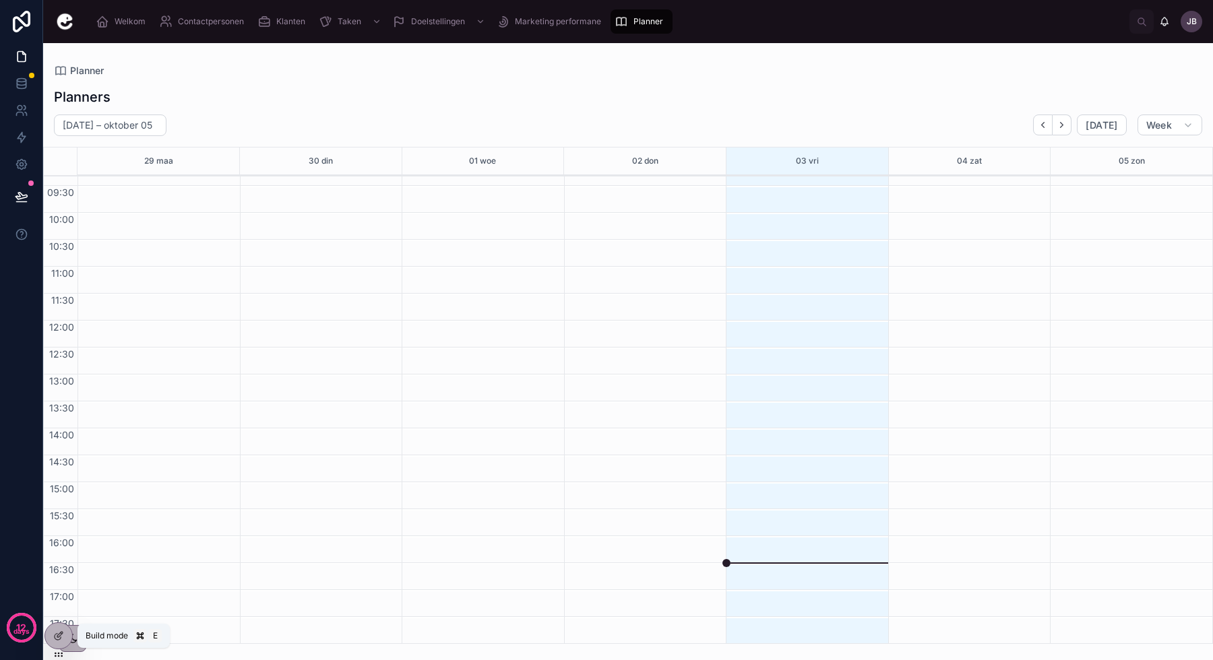
click at [59, 639] on icon at bounding box center [58, 636] width 11 height 11
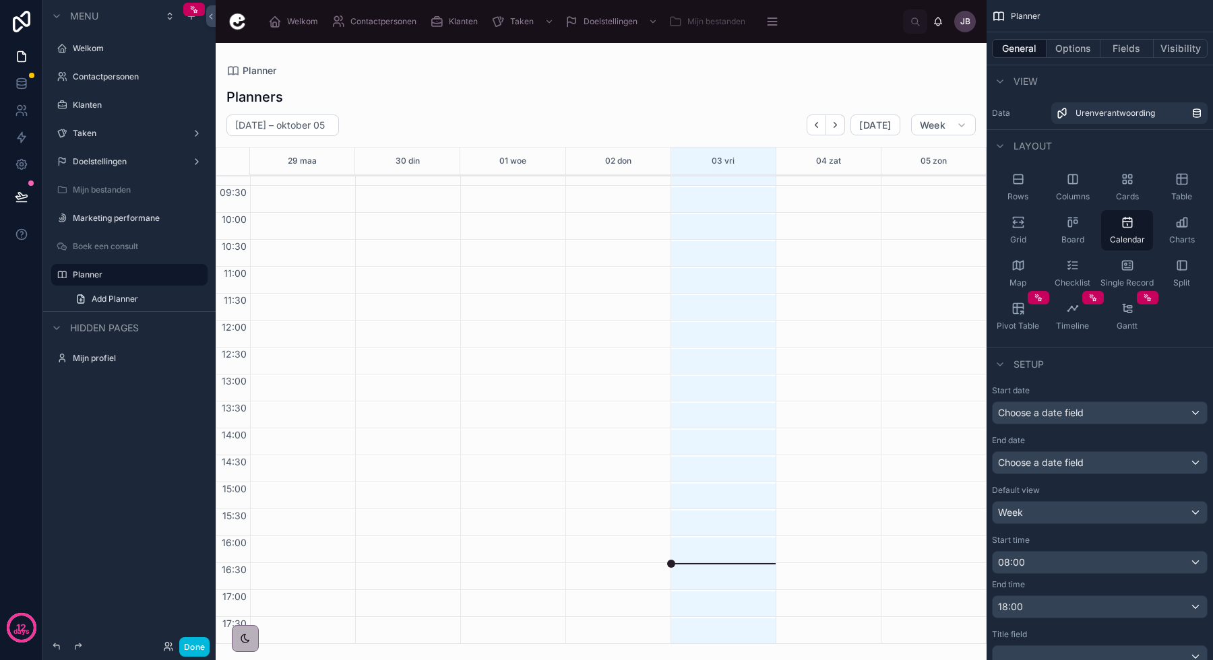
click at [838, 126] on div at bounding box center [601, 351] width 771 height 617
click at [837, 126] on icon "Next" at bounding box center [835, 125] width 3 height 5
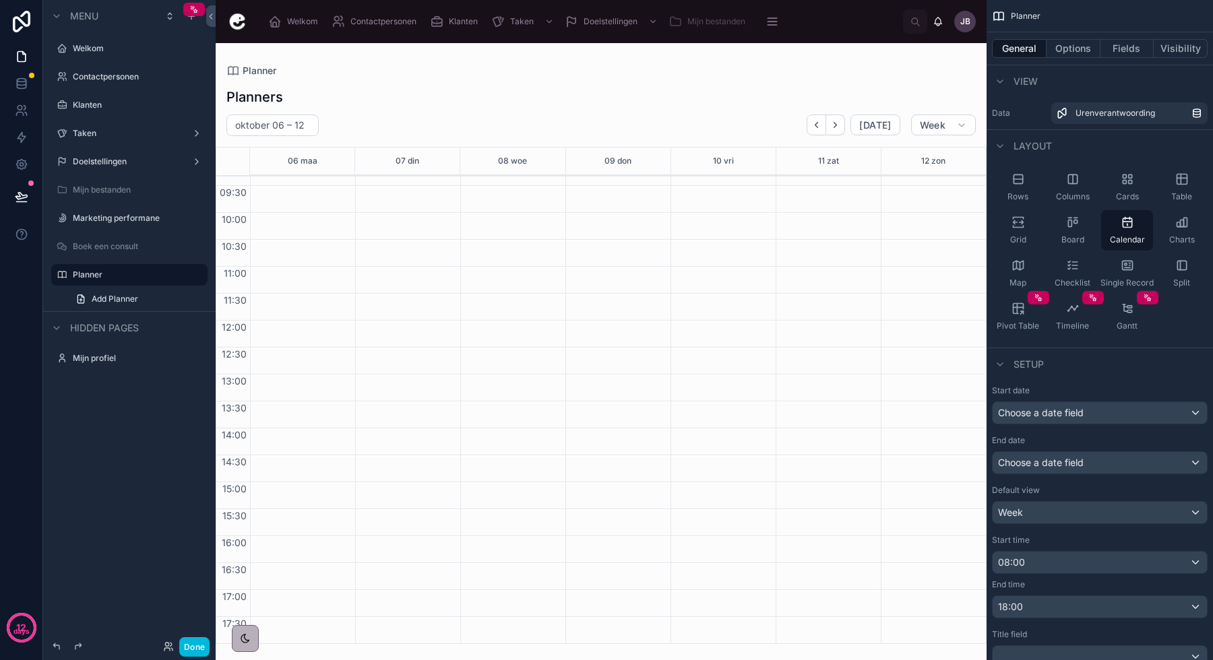
click at [815, 125] on icon "Back" at bounding box center [816, 125] width 10 height 10
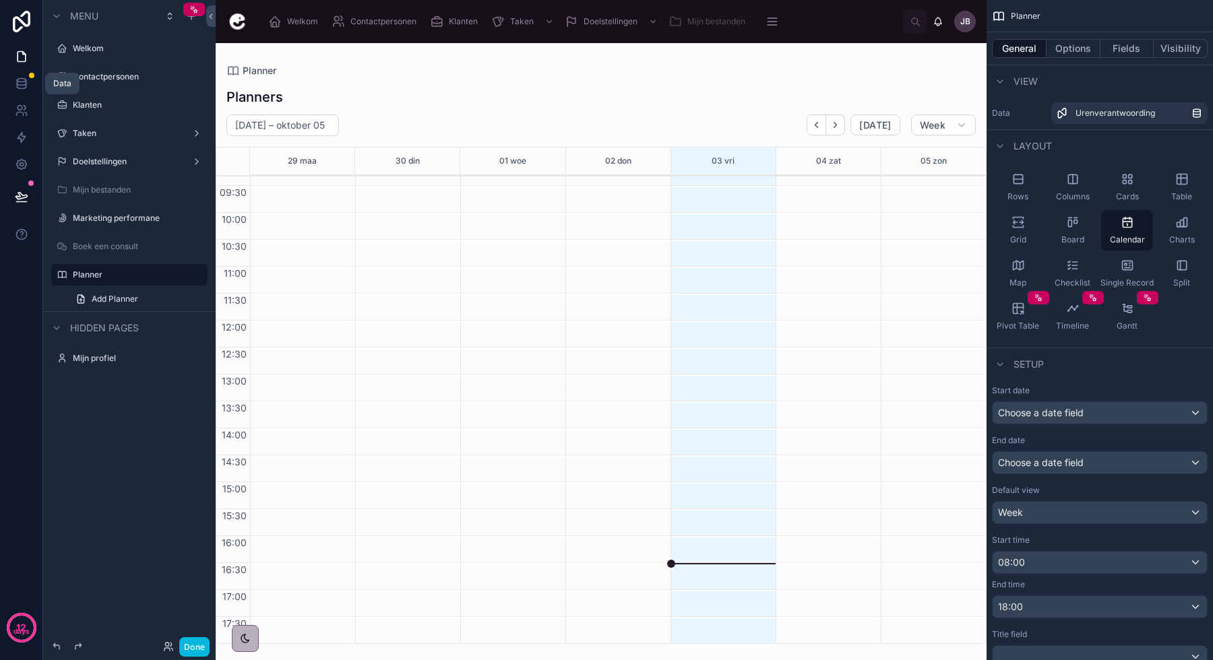
click at [27, 86] on icon at bounding box center [21, 83] width 13 height 13
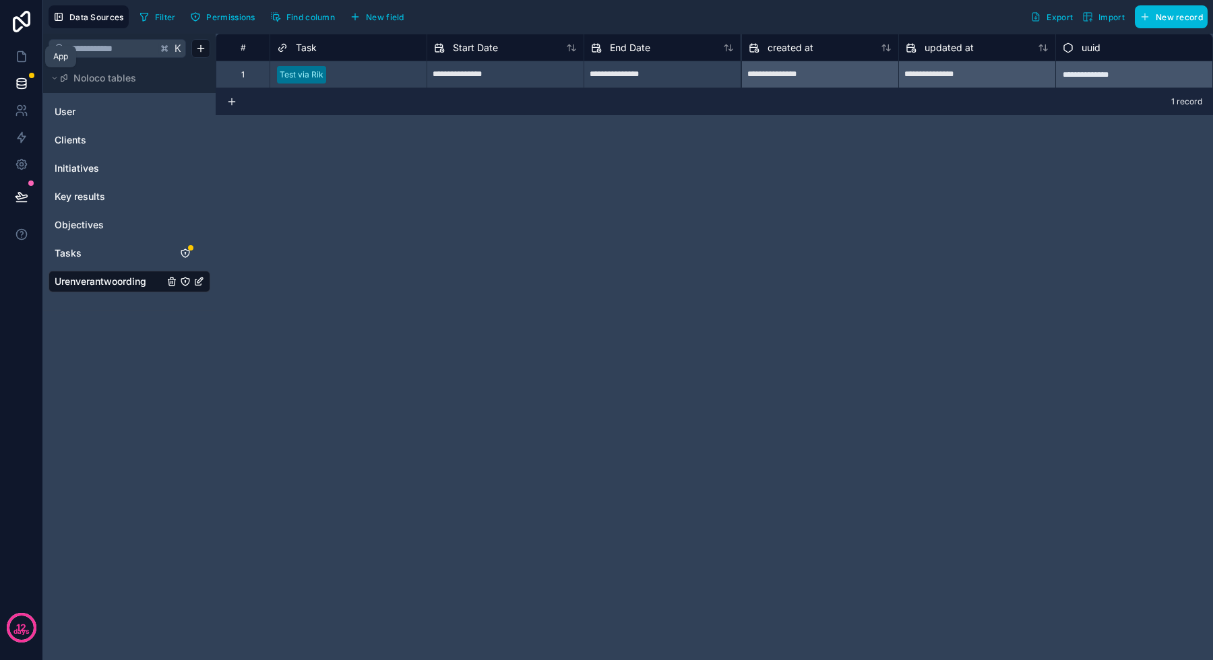
click at [21, 62] on icon at bounding box center [21, 56] width 13 height 13
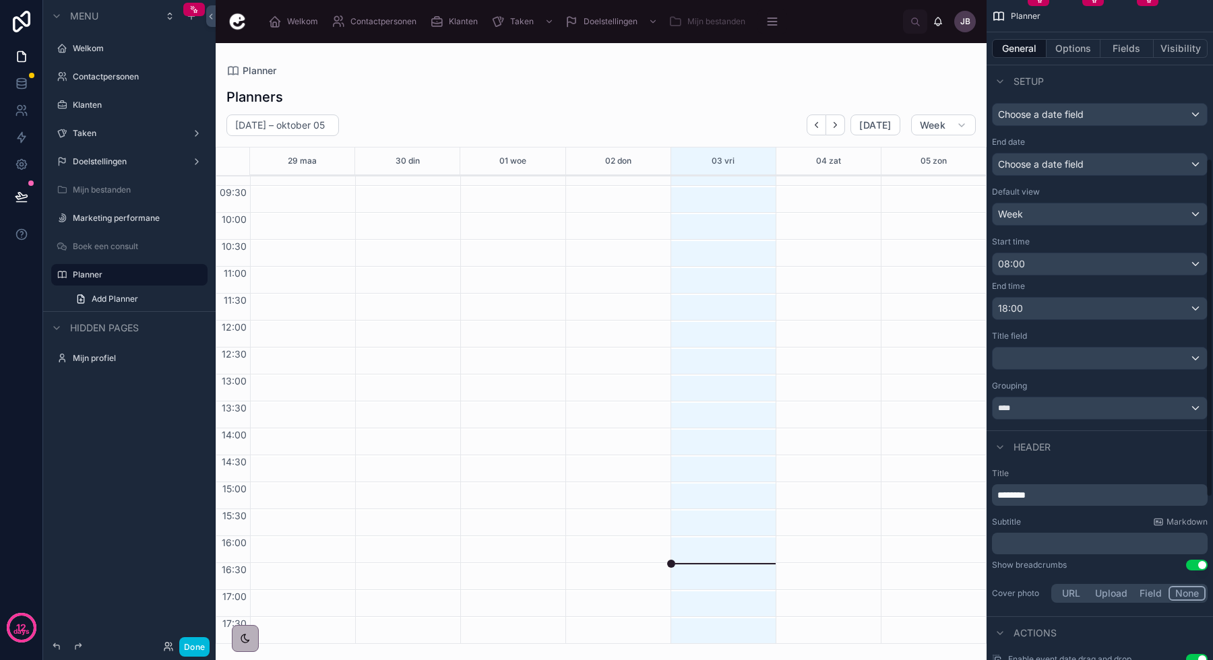
scroll to position [309, 0]
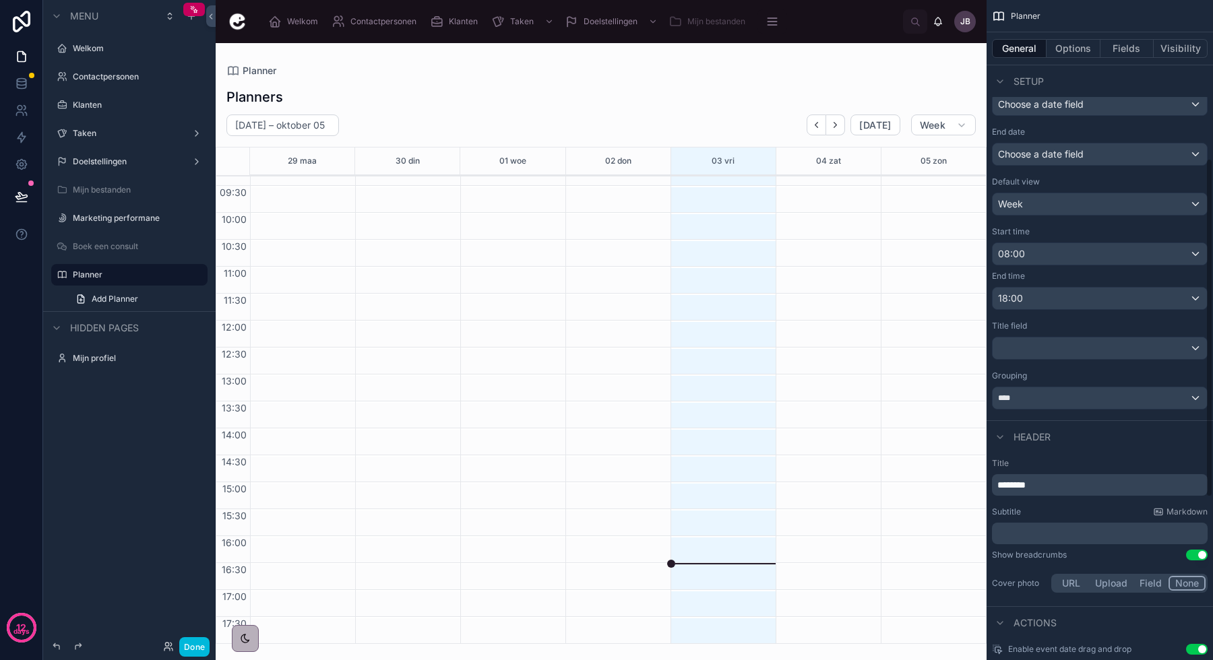
click at [1048, 348] on div "scrollable content" at bounding box center [1099, 349] width 214 height 22
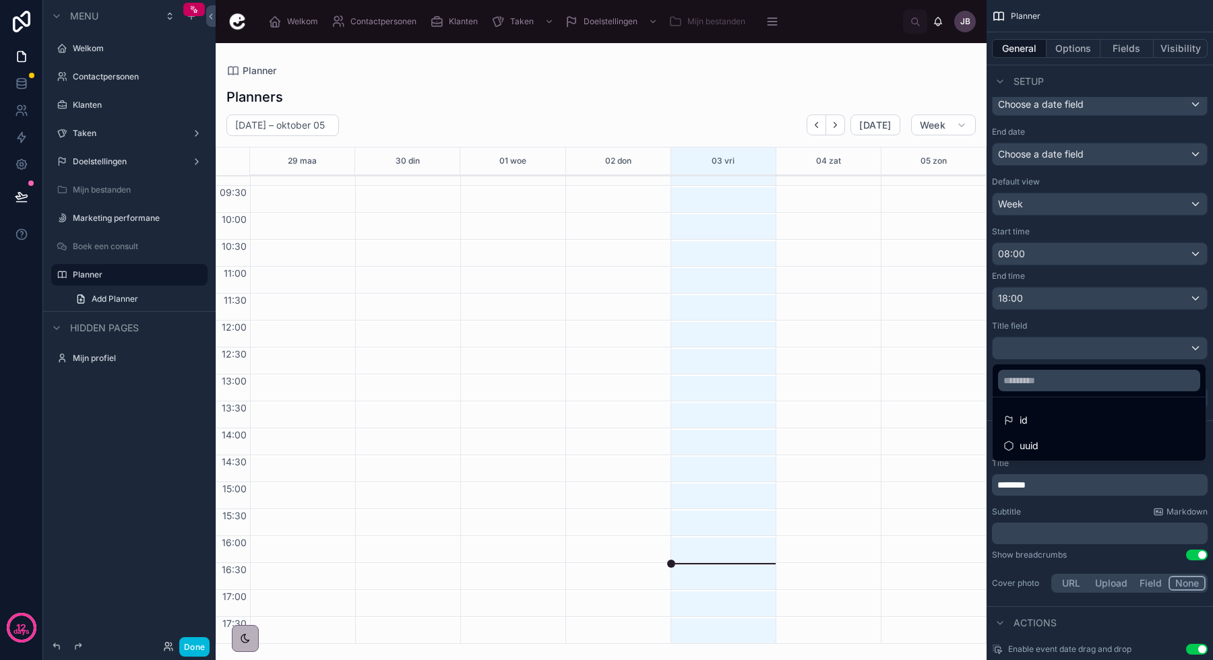
click at [1041, 419] on div "id" at bounding box center [1098, 420] width 191 height 16
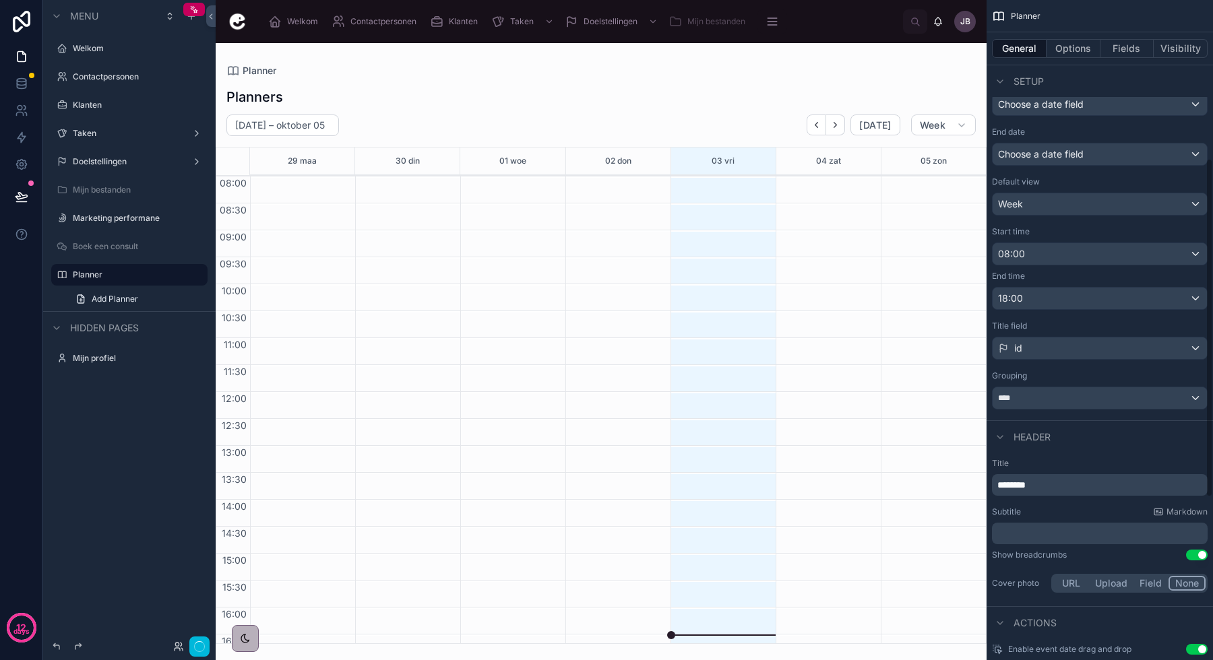
scroll to position [71, 0]
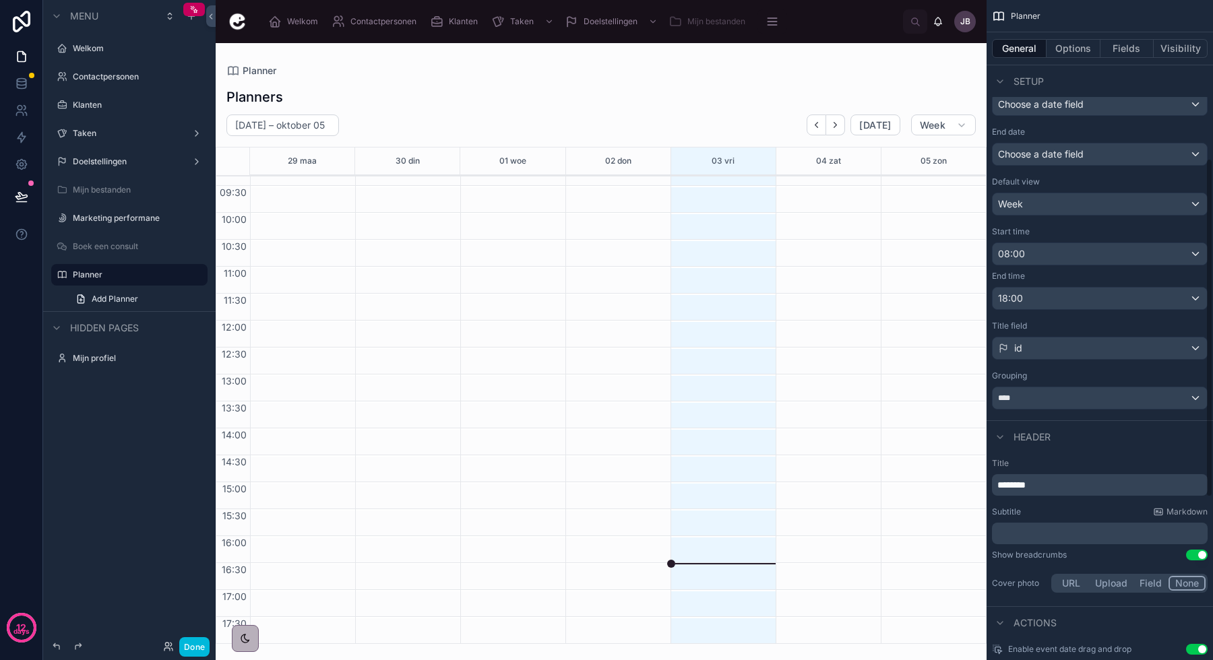
click at [1051, 347] on div "id" at bounding box center [1099, 349] width 214 height 22
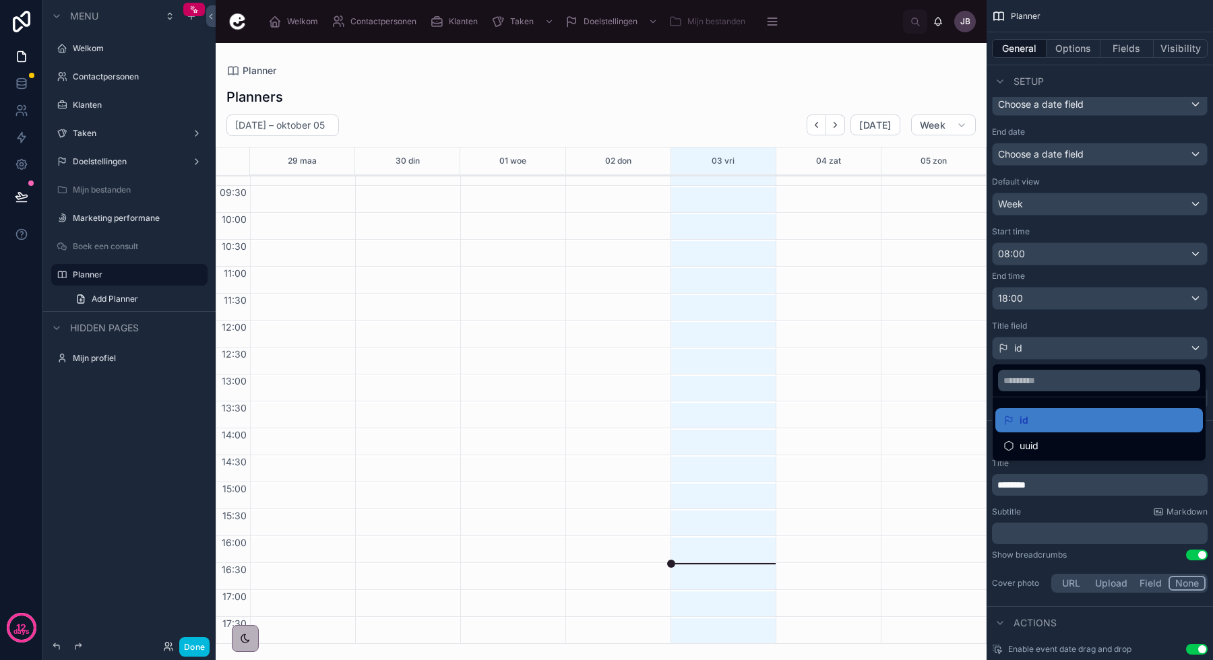
click at [1034, 407] on ul "id uuid" at bounding box center [1098, 429] width 213 height 63
click at [1041, 356] on div "scrollable content" at bounding box center [606, 330] width 1213 height 660
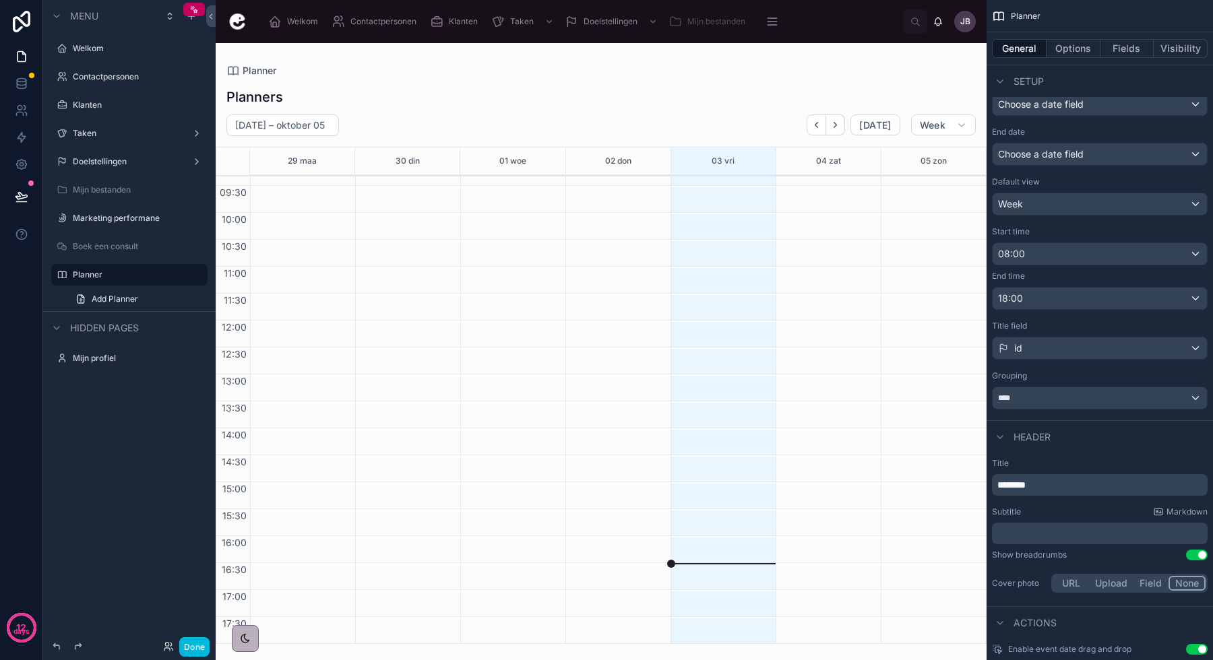
scroll to position [0, 0]
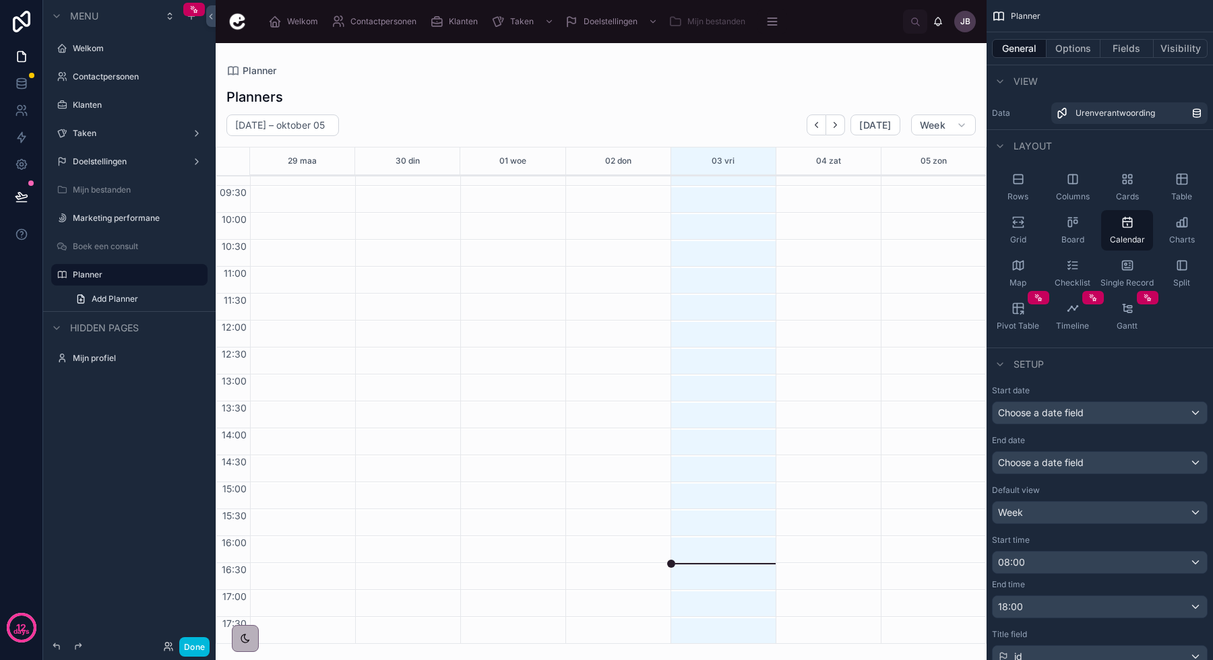
click at [1131, 226] on icon "scrollable content" at bounding box center [1127, 222] width 9 height 9
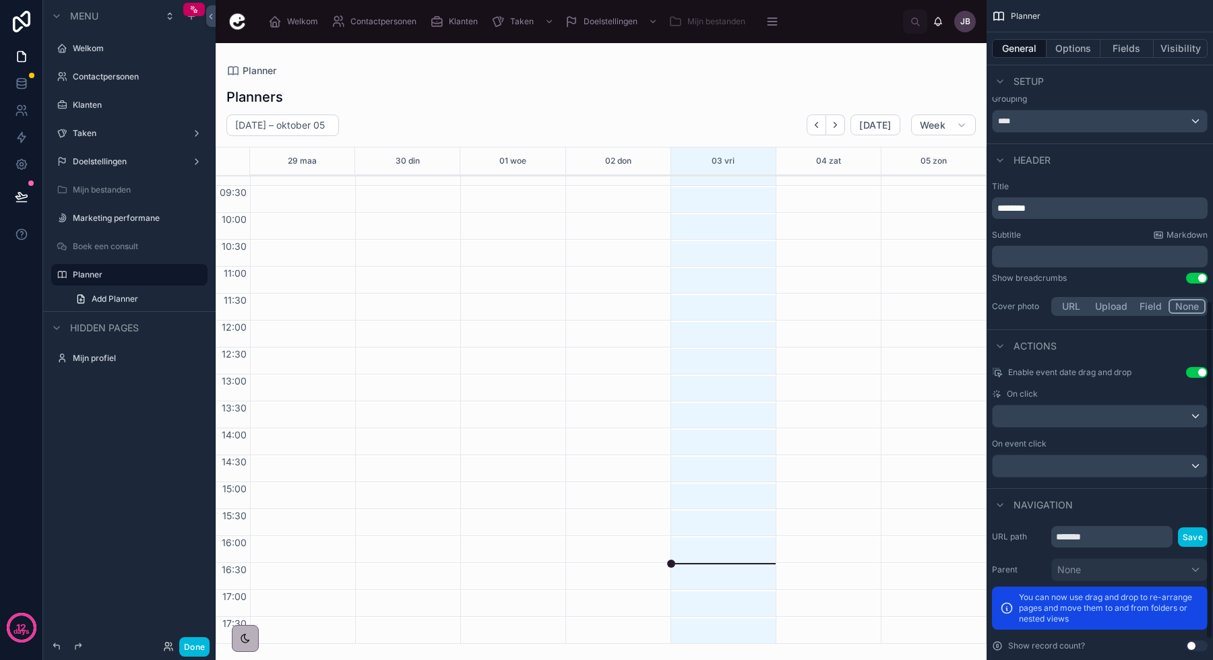
scroll to position [625, 0]
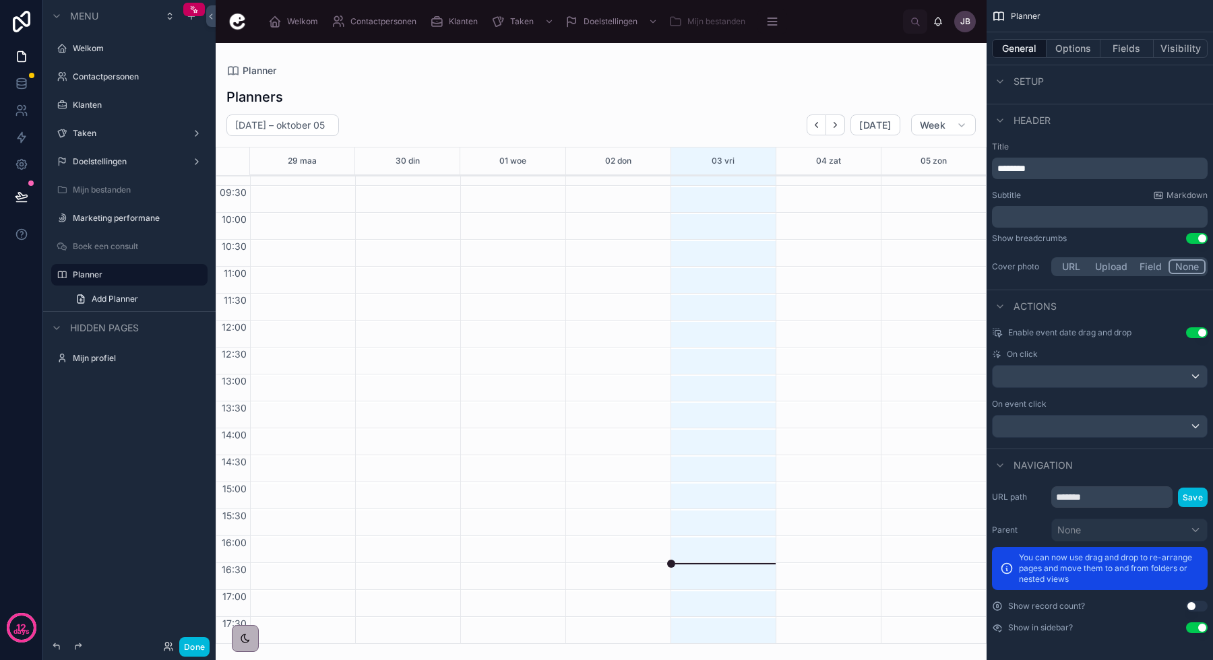
click at [1076, 51] on button "Options" at bounding box center [1073, 48] width 54 height 19
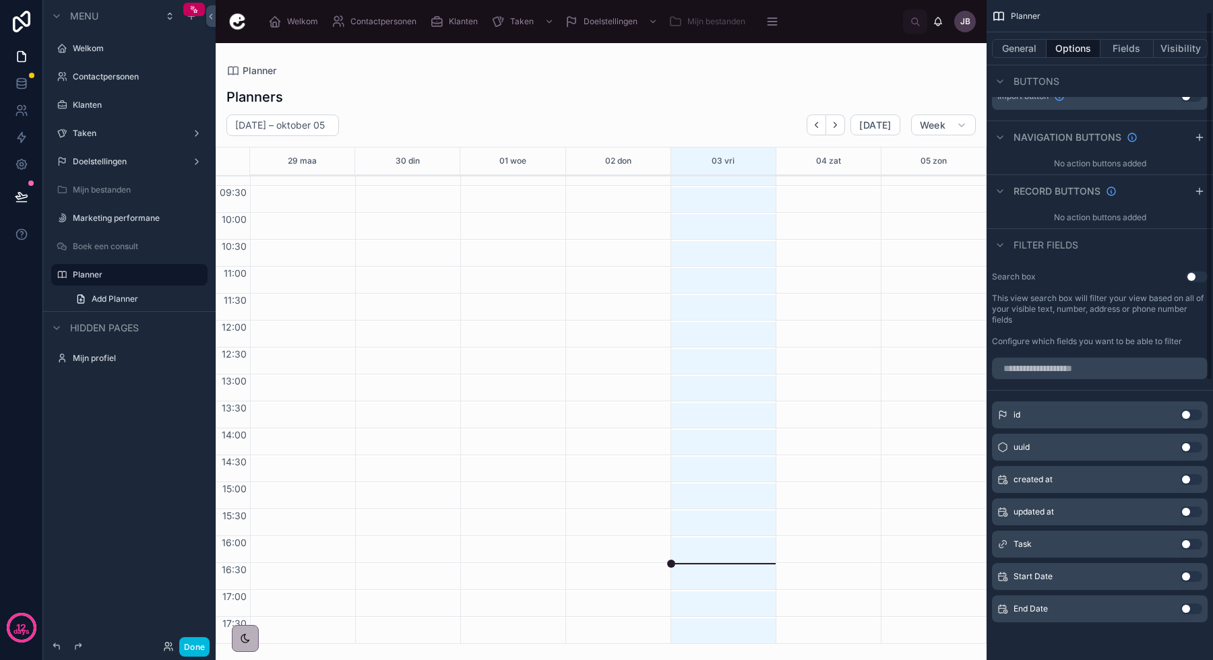
scroll to position [0, 0]
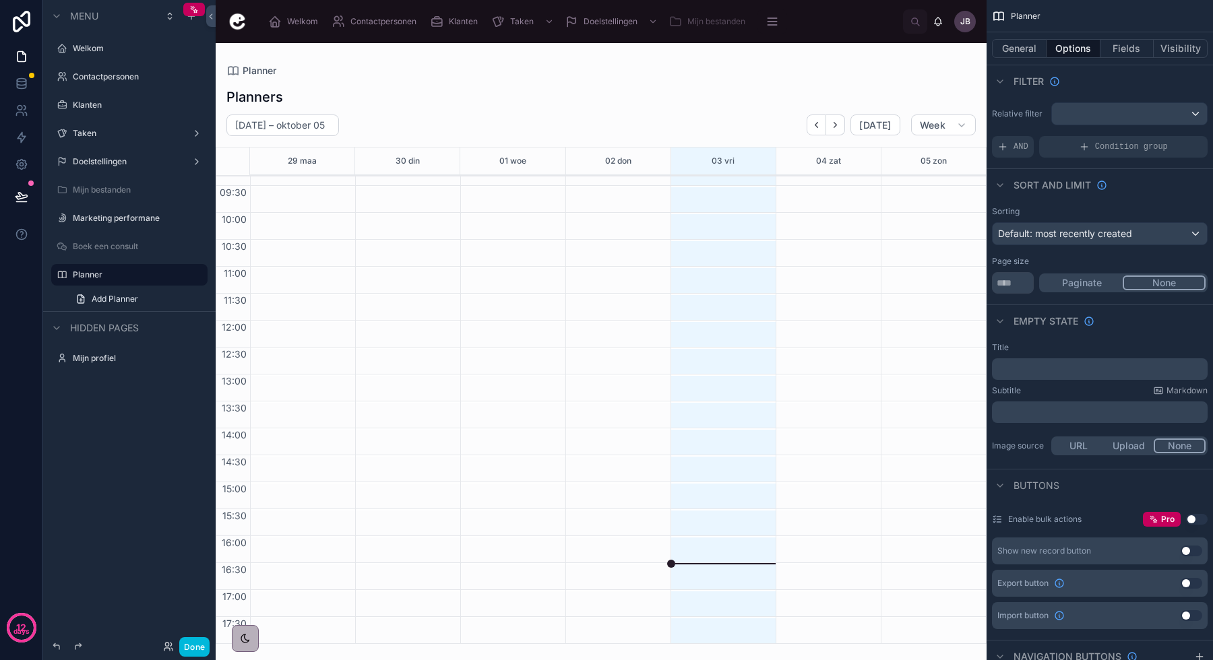
click at [131, 306] on link "Add Planner" at bounding box center [137, 299] width 140 height 22
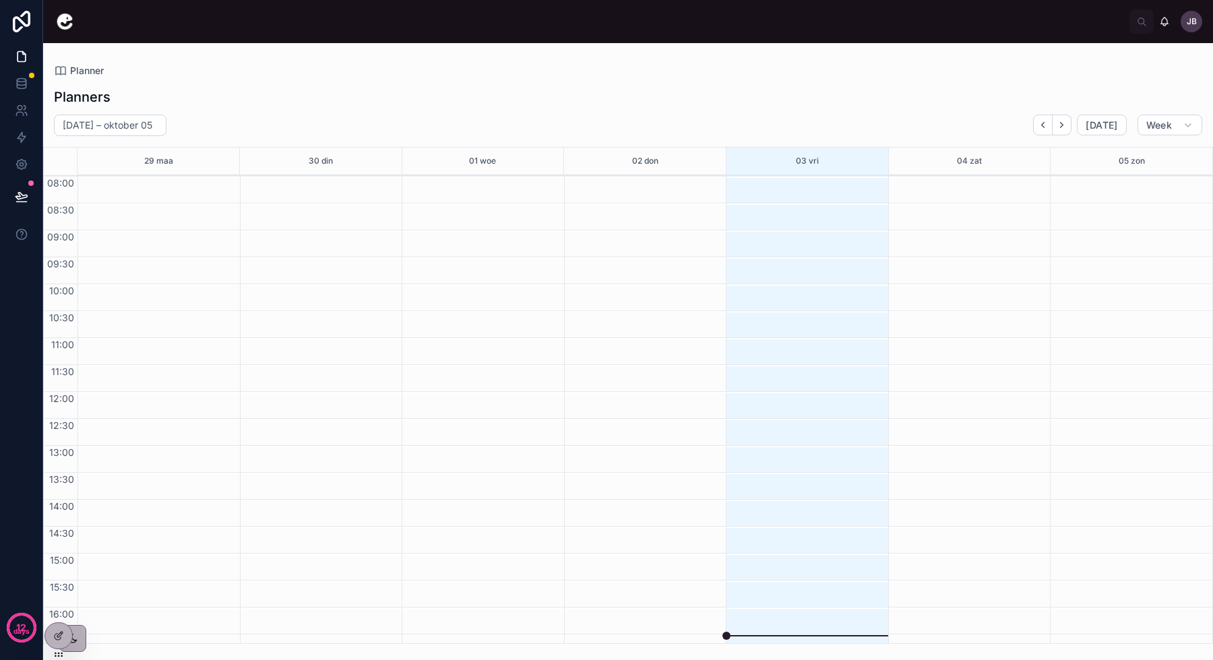
scroll to position [71, 0]
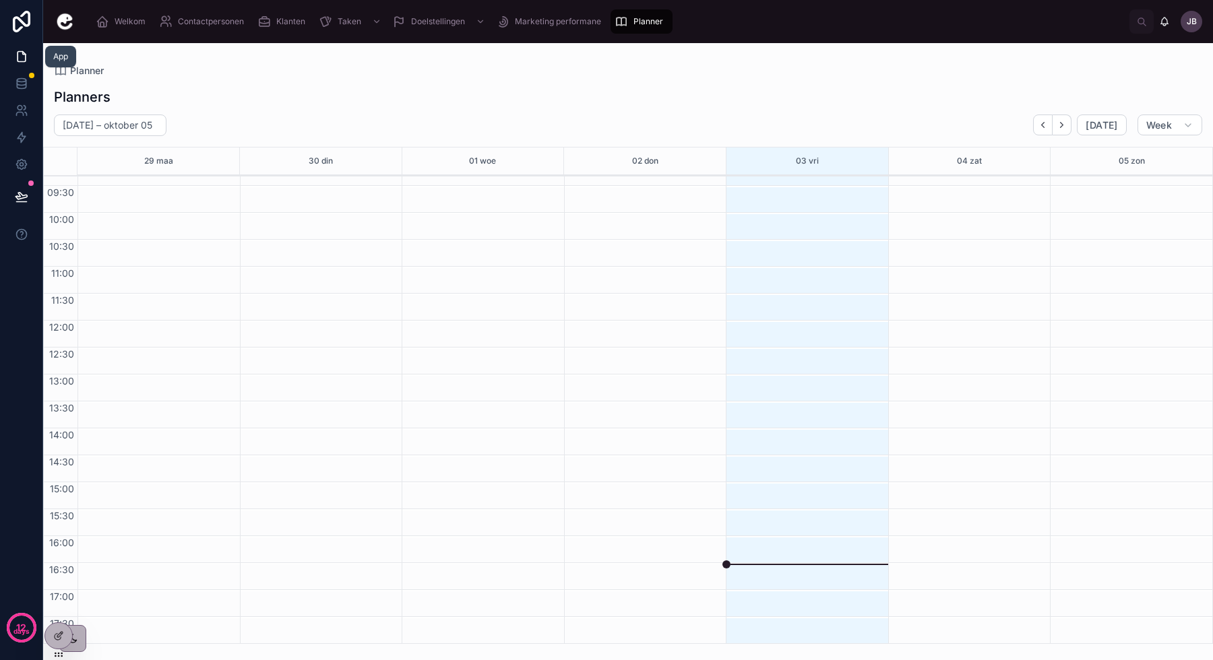
click at [23, 57] on icon at bounding box center [21, 56] width 13 height 13
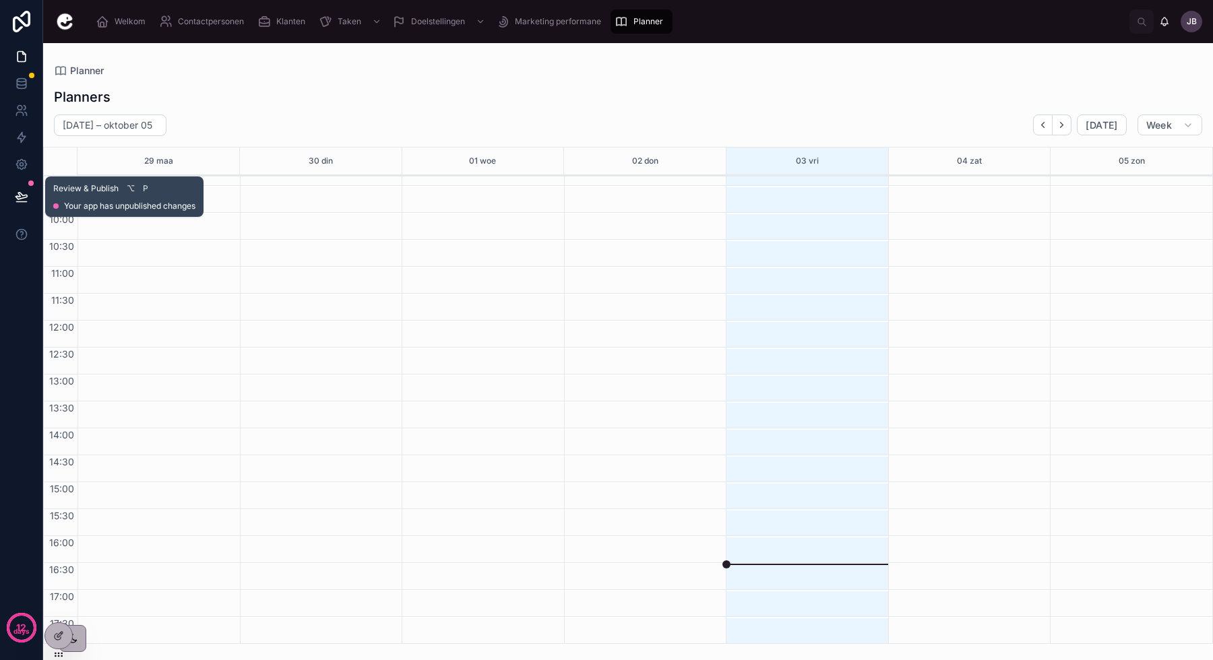
click at [19, 194] on icon at bounding box center [20, 196] width 11 height 7
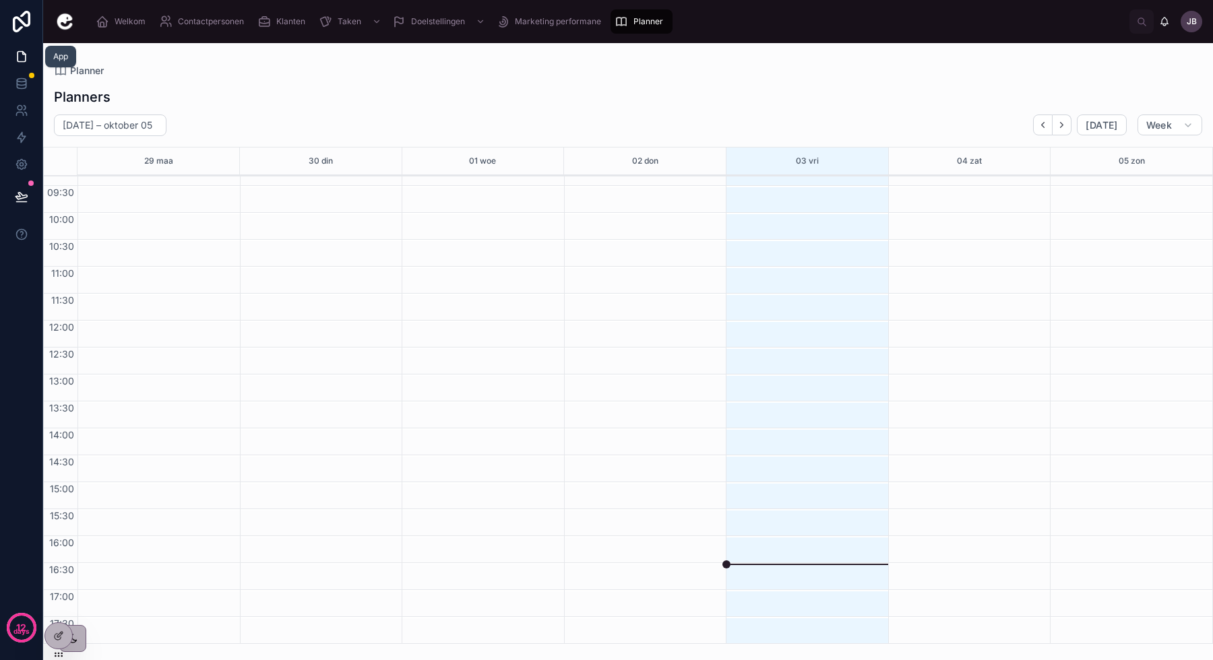
click at [24, 53] on icon at bounding box center [22, 57] width 8 height 10
click at [20, 115] on icon at bounding box center [21, 110] width 13 height 13
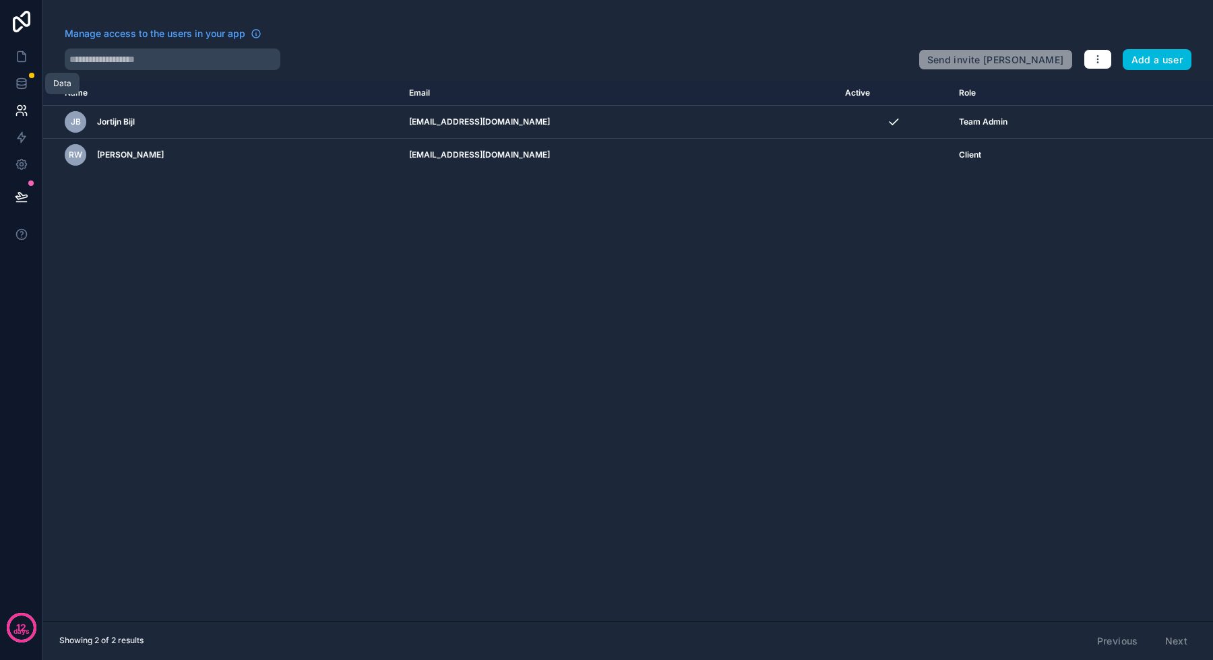
click at [25, 82] on icon at bounding box center [21, 82] width 9 height 5
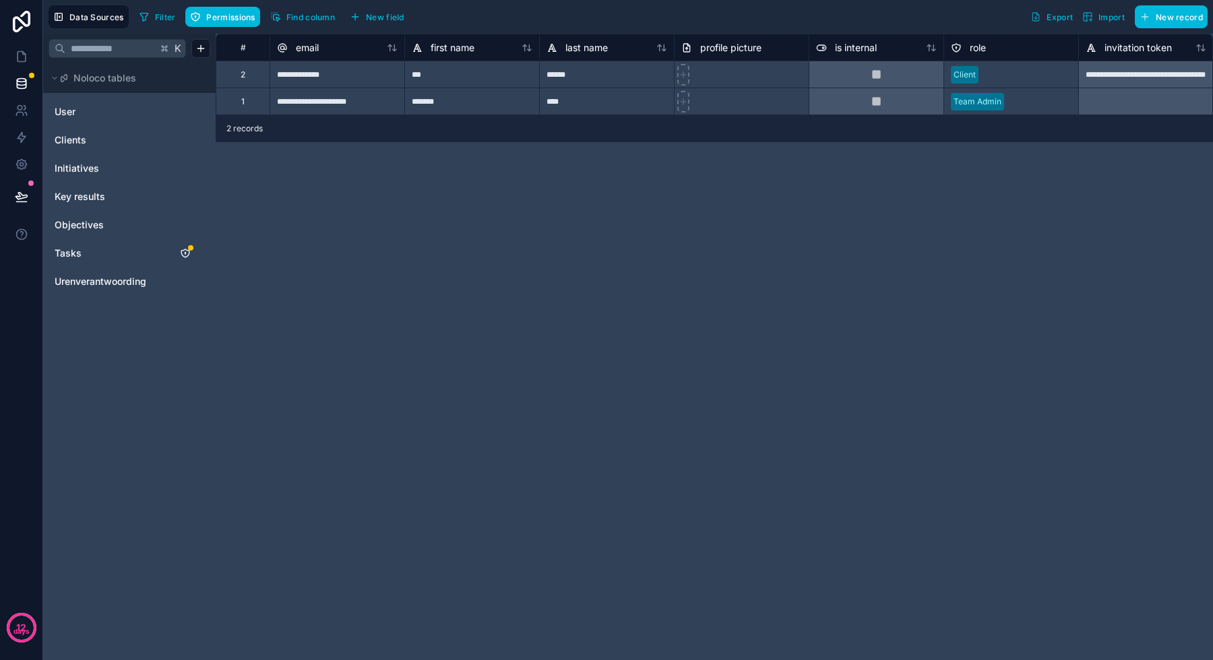
click at [93, 251] on link "Tasks" at bounding box center [109, 253] width 109 height 13
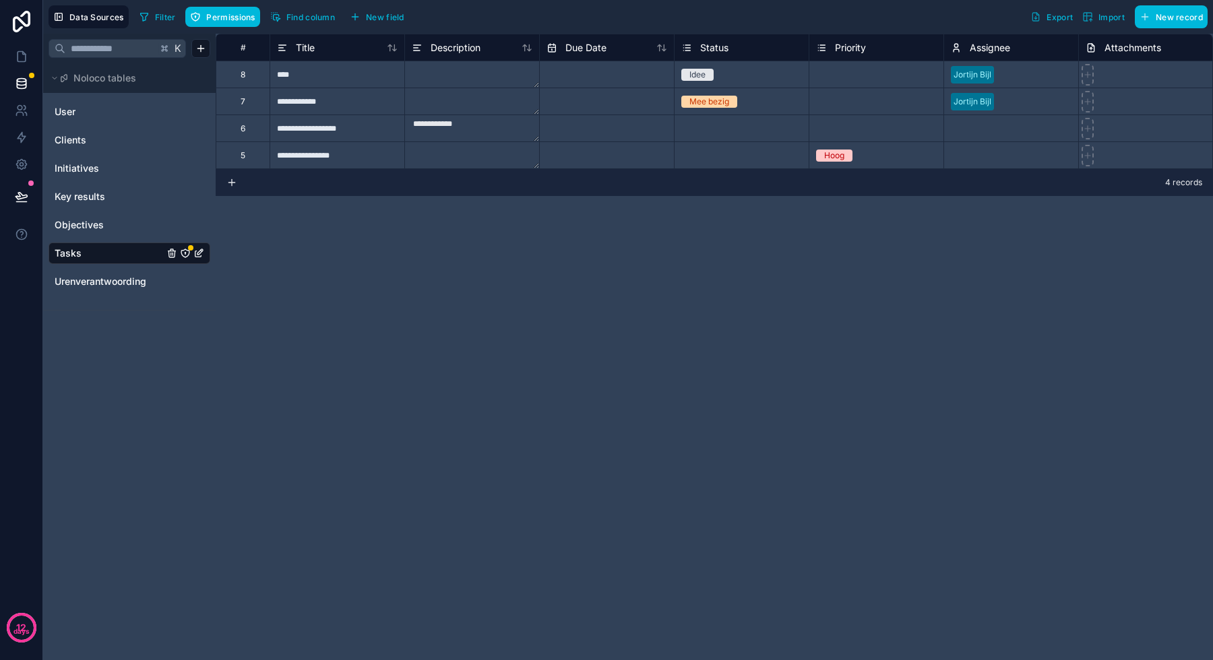
click at [100, 284] on span "Urenverantwoording" at bounding box center [101, 281] width 92 height 13
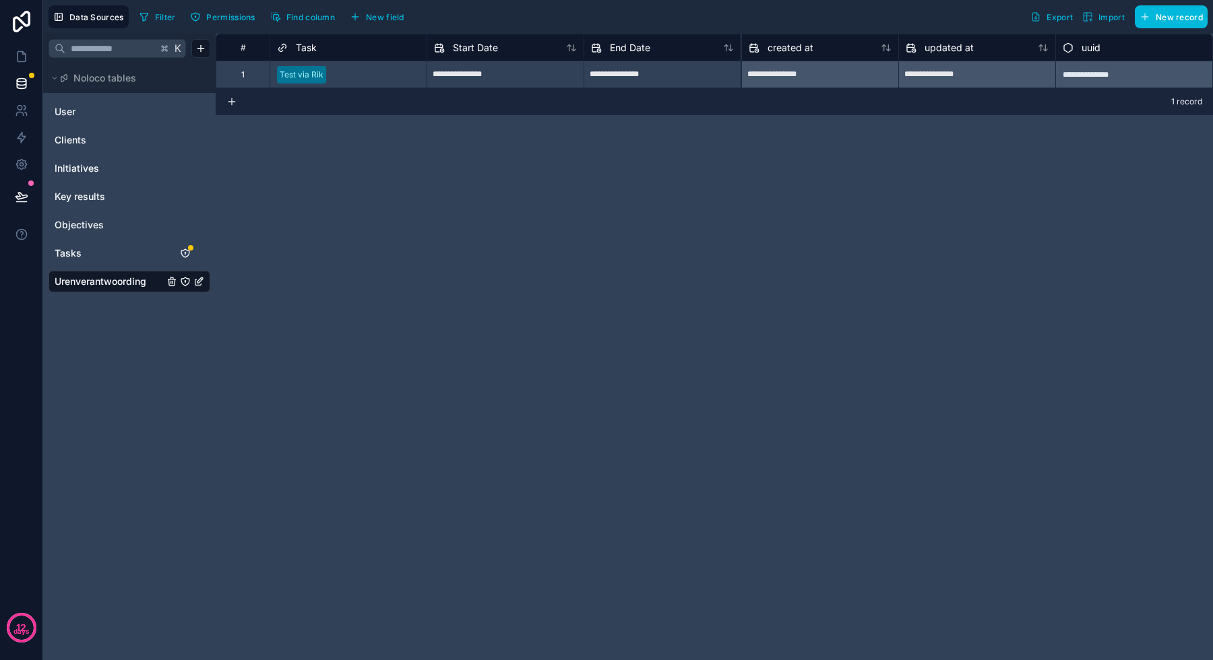
click at [387, 9] on button "New field" at bounding box center [377, 17] width 64 height 20
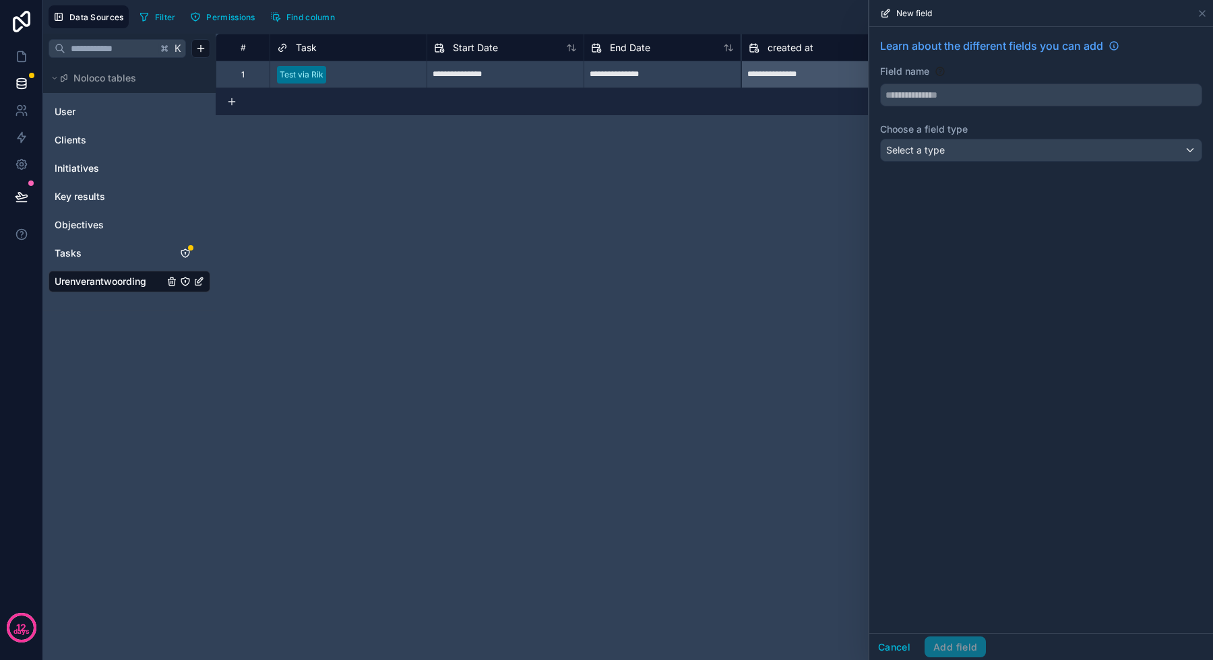
click at [982, 96] on input "text" at bounding box center [1041, 95] width 321 height 22
type input "********"
click at [961, 144] on div "Select a type" at bounding box center [1041, 150] width 321 height 22
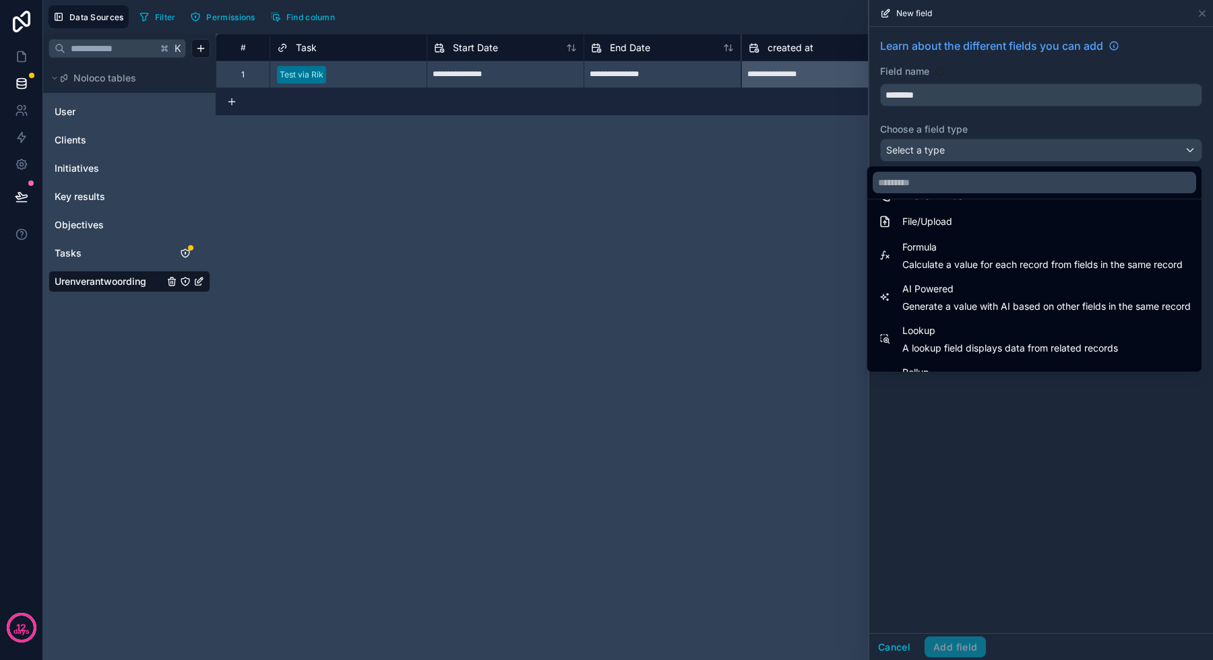
scroll to position [391, 0]
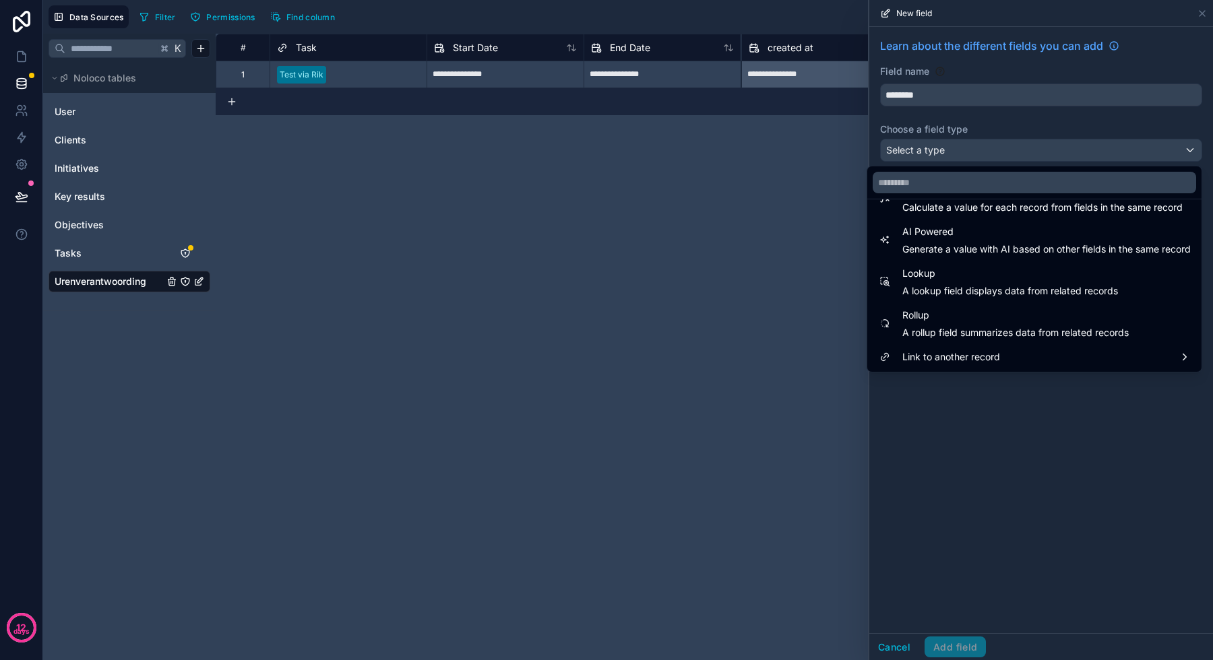
click at [930, 354] on span "Link to another record" at bounding box center [951, 357] width 98 height 16
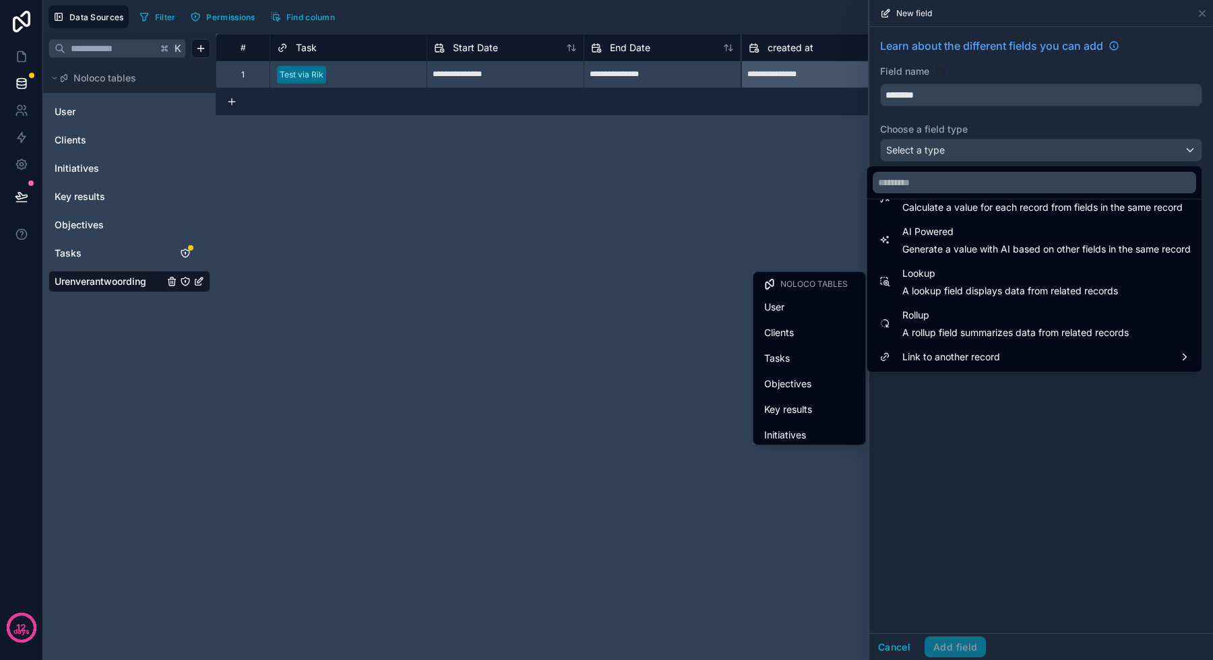
click at [813, 305] on div "User" at bounding box center [809, 307] width 90 height 16
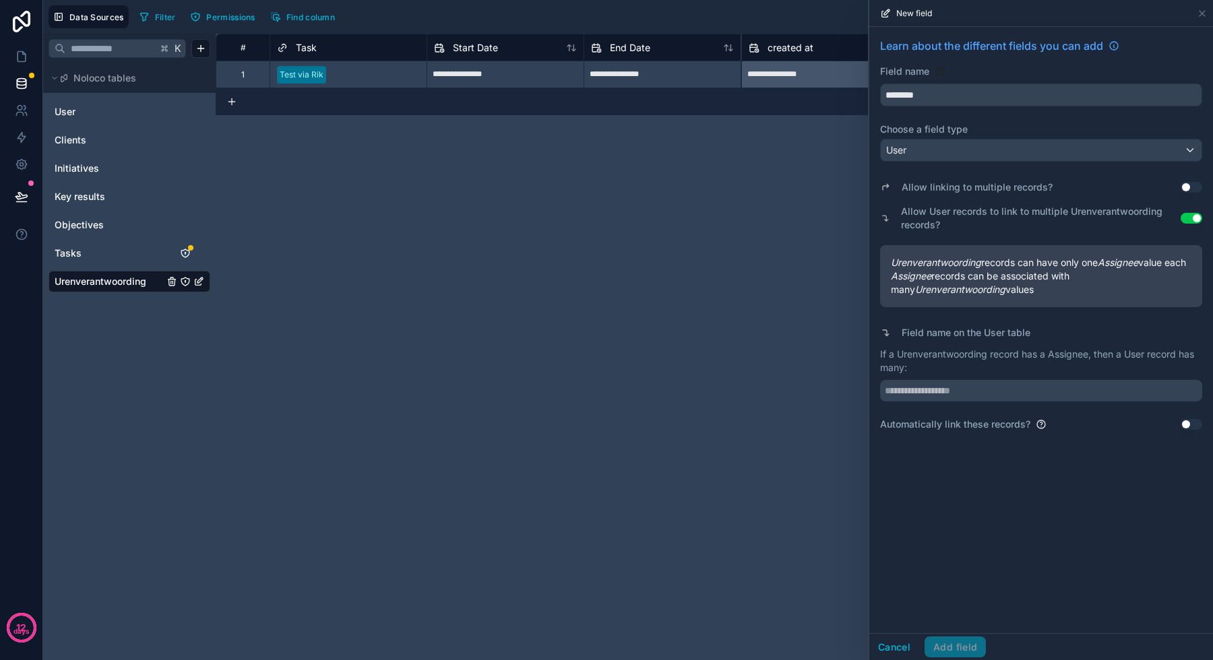
click at [985, 402] on input "text" at bounding box center [1041, 391] width 322 height 22
type input "*"
type input "**********"
click at [953, 645] on button "Add field" at bounding box center [954, 648] width 61 height 22
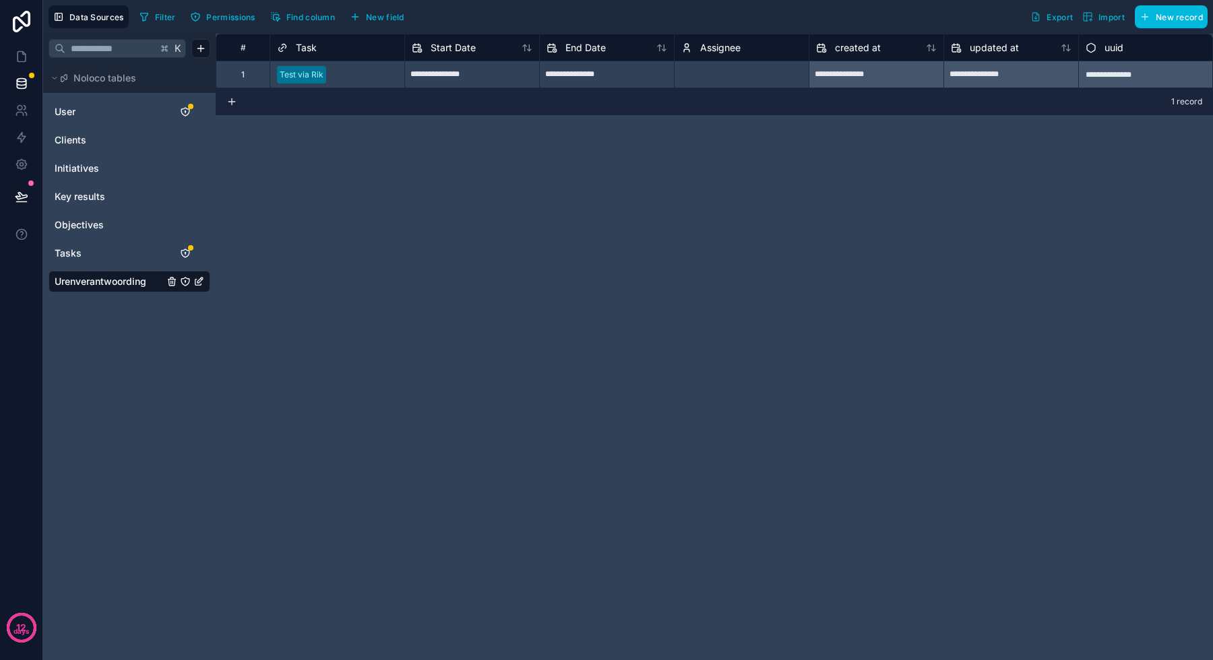
click at [726, 75] on div "Select a Assignee" at bounding box center [714, 74] width 67 height 11
click at [726, 47] on span "Assignee" at bounding box center [720, 47] width 40 height 13
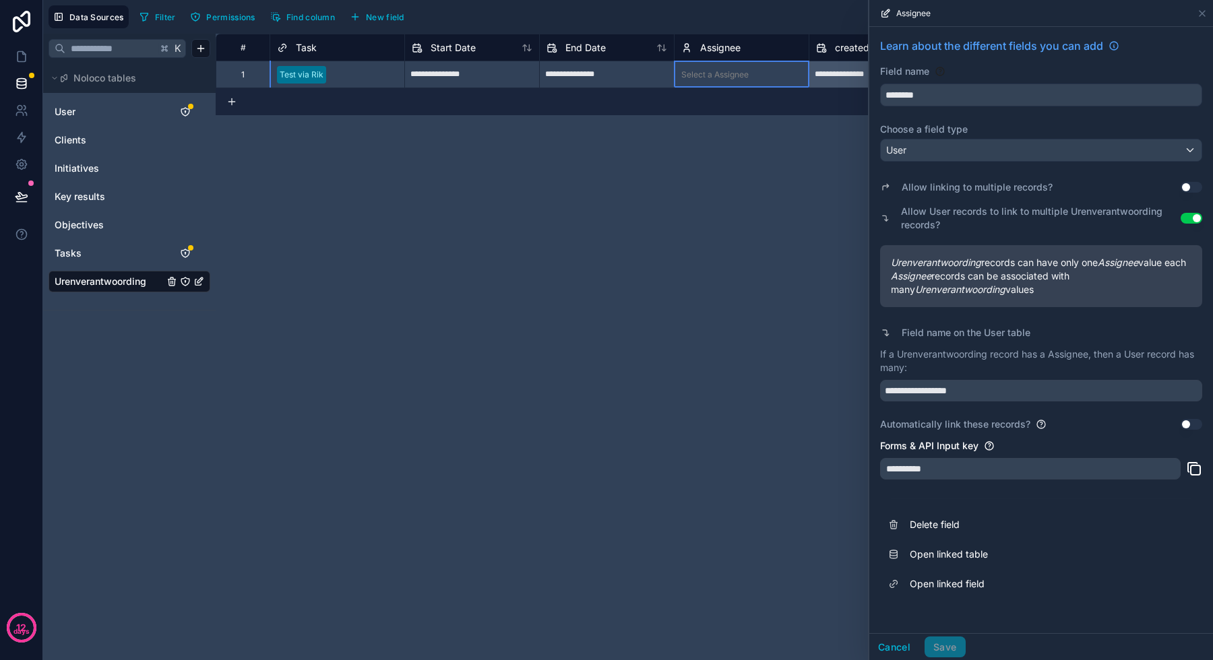
click at [700, 313] on div "**********" at bounding box center [714, 347] width 997 height 627
click at [693, 305] on div "**********" at bounding box center [714, 347] width 997 height 627
click at [913, 650] on button "Cancel" at bounding box center [894, 648] width 50 height 22
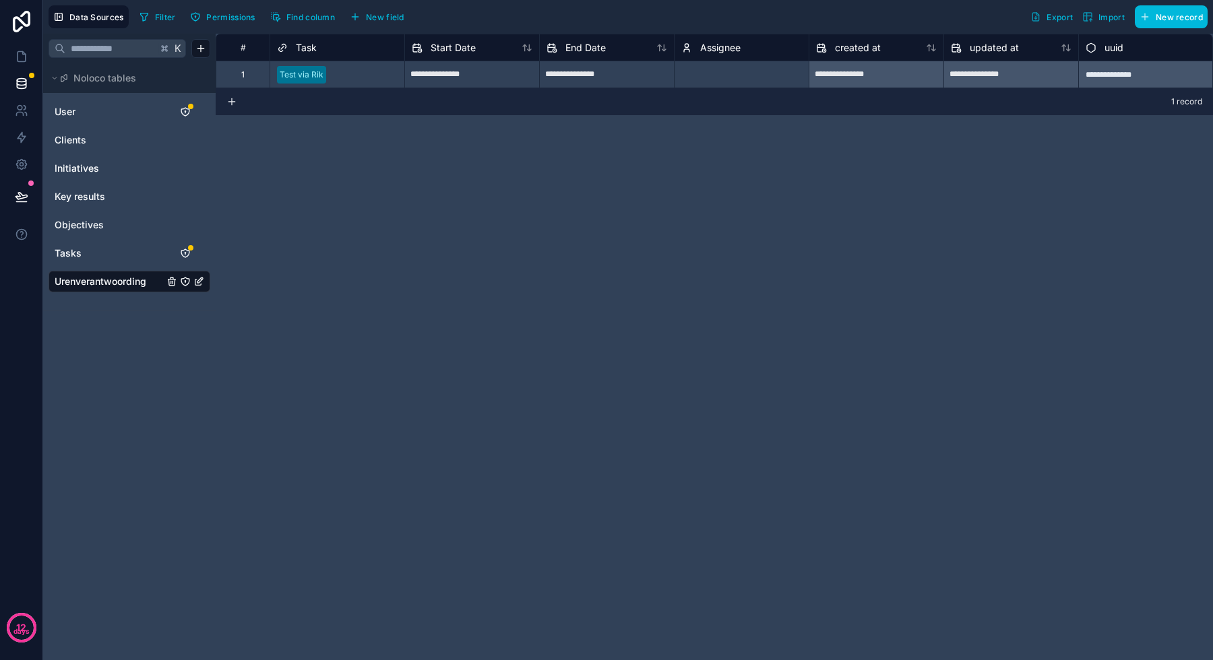
click at [707, 90] on div "1 record" at bounding box center [714, 101] width 997 height 27
click at [710, 82] on div "Select a Assignee" at bounding box center [741, 74] width 134 height 19
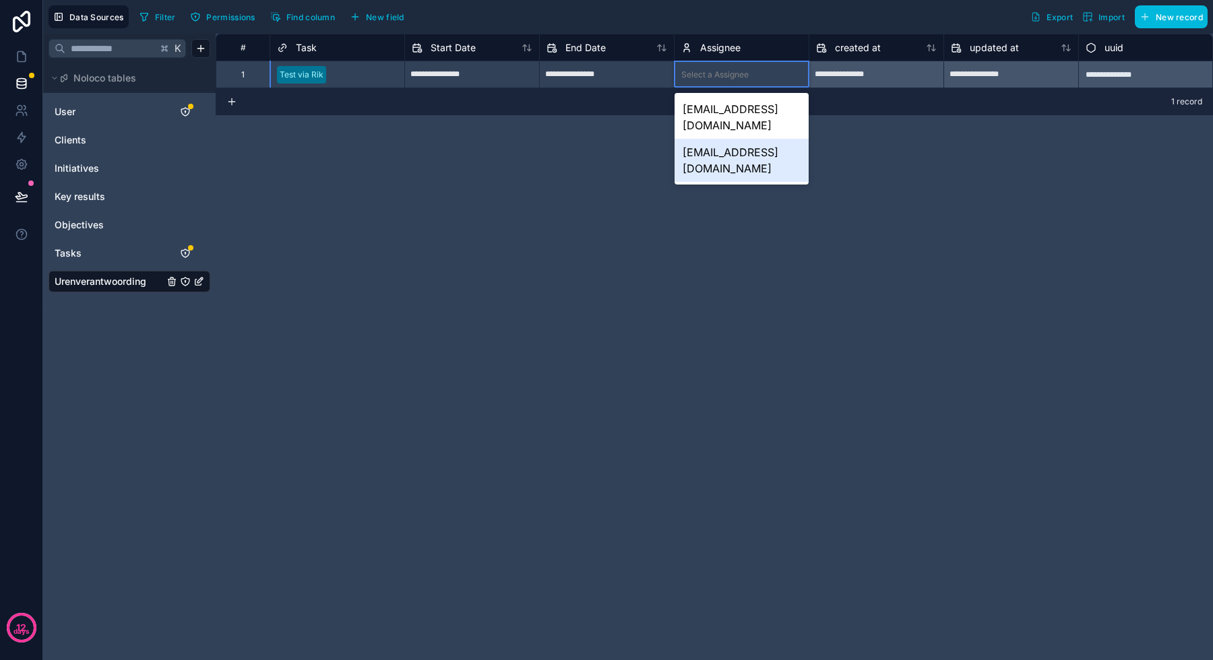
click at [710, 139] on div "[EMAIL_ADDRESS][DOMAIN_NAME]" at bounding box center [741, 160] width 134 height 43
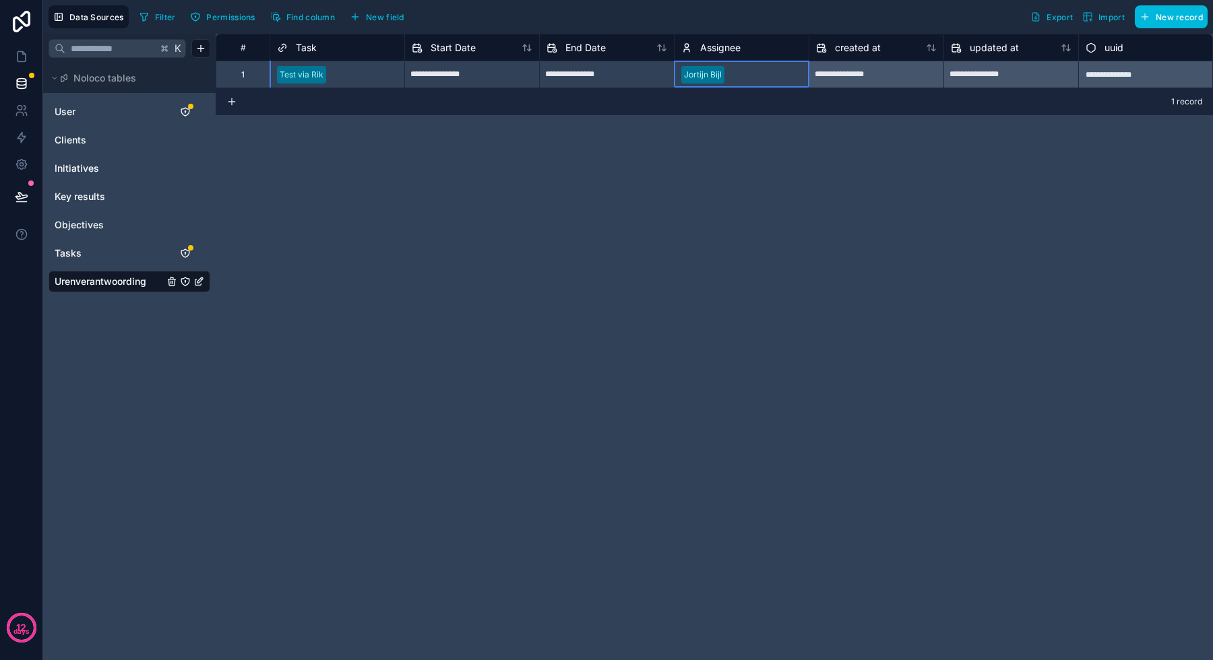
click at [623, 178] on div "**********" at bounding box center [714, 347] width 997 height 627
click at [23, 53] on icon at bounding box center [21, 56] width 13 height 13
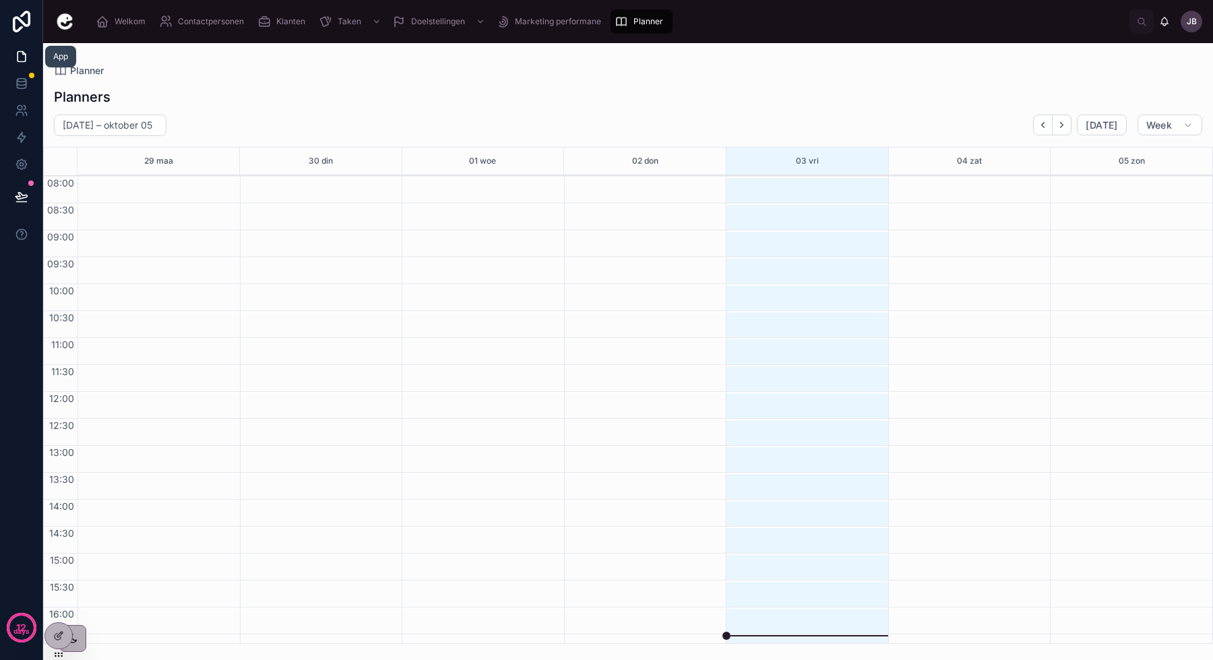
scroll to position [71, 0]
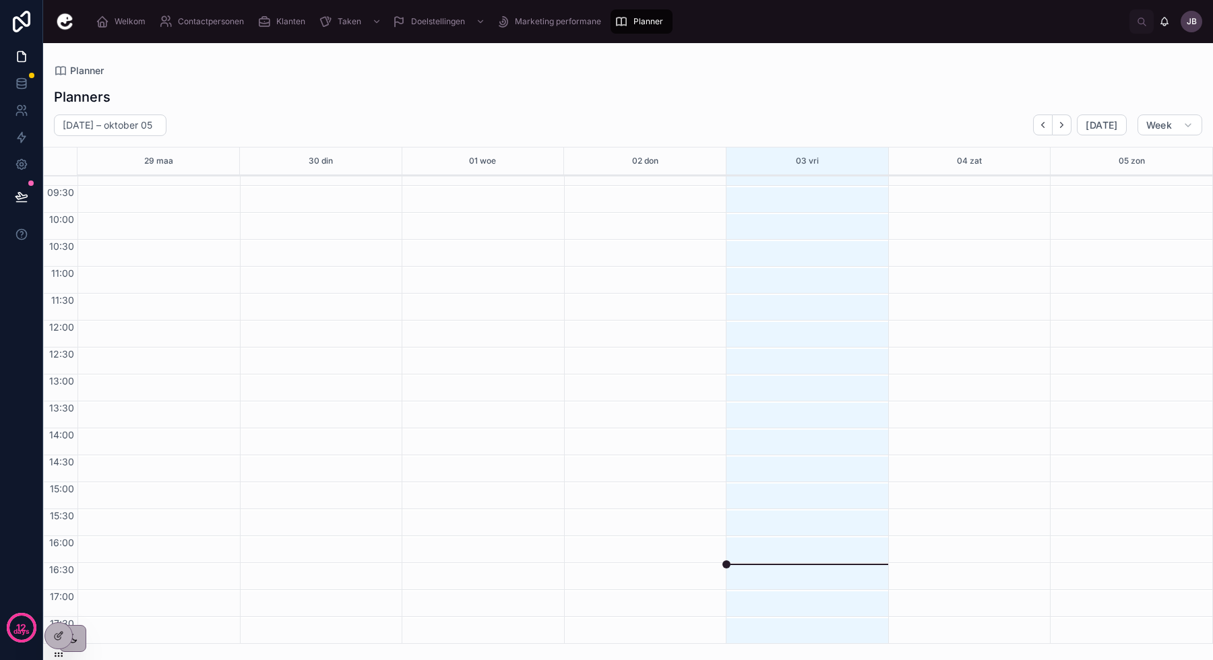
click at [77, 644] on div at bounding box center [73, 639] width 12 height 12
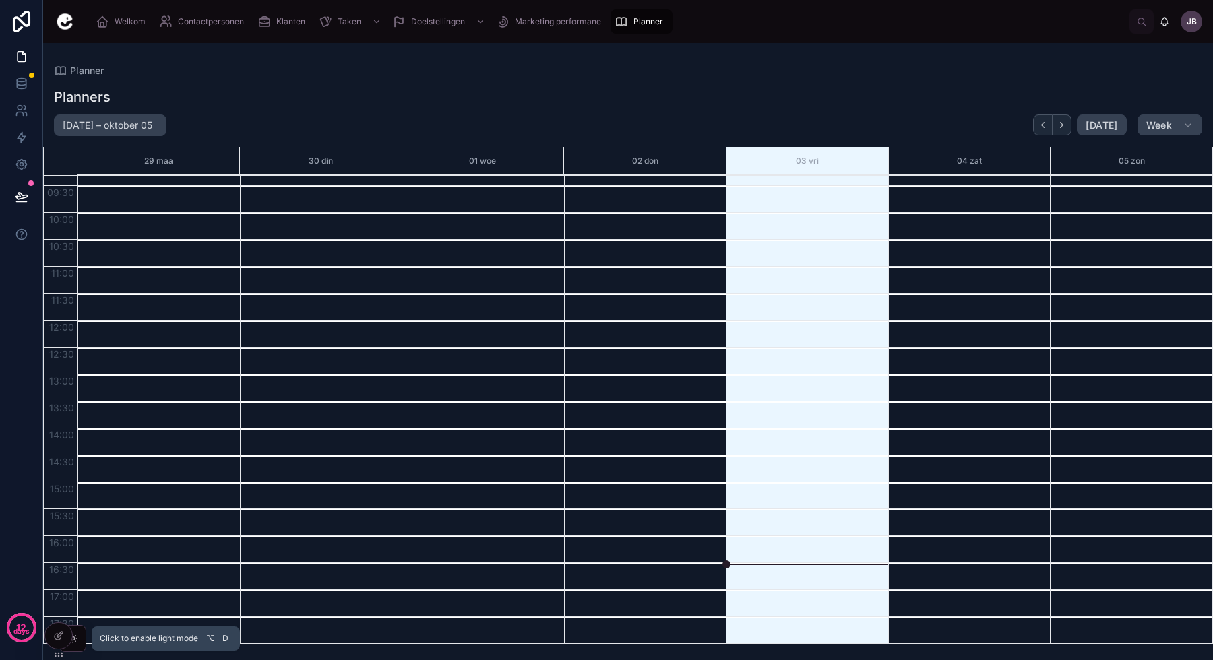
click at [77, 643] on icon at bounding box center [72, 638] width 11 height 11
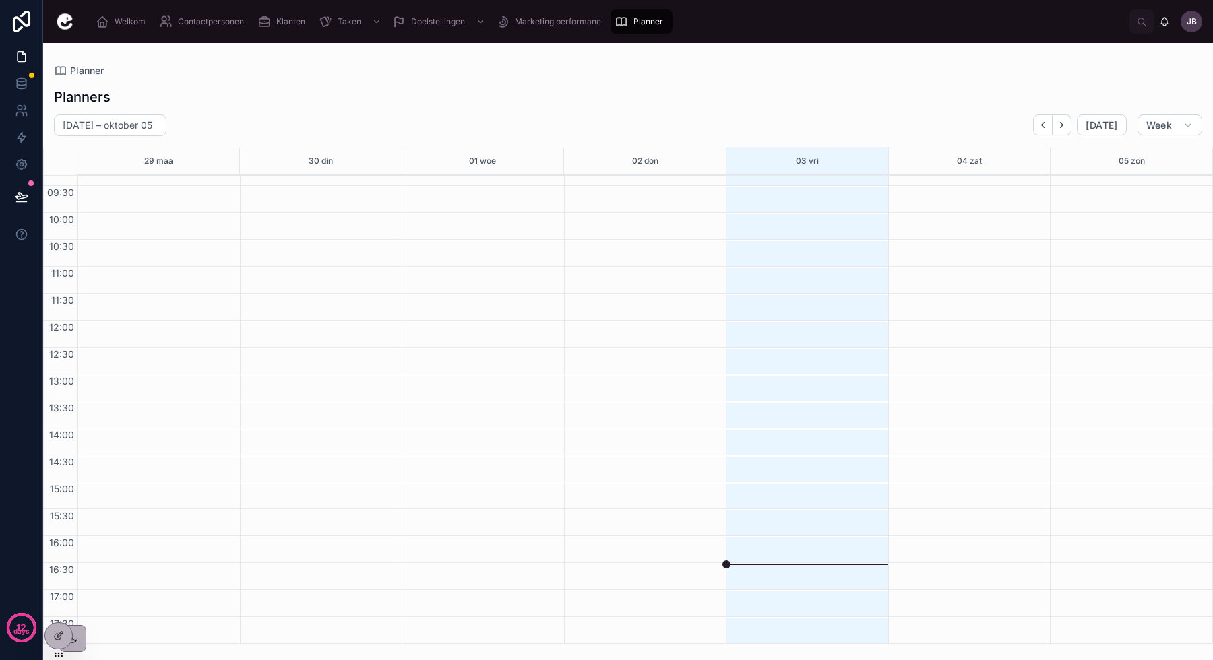
click at [55, 639] on icon at bounding box center [58, 637] width 6 height 6
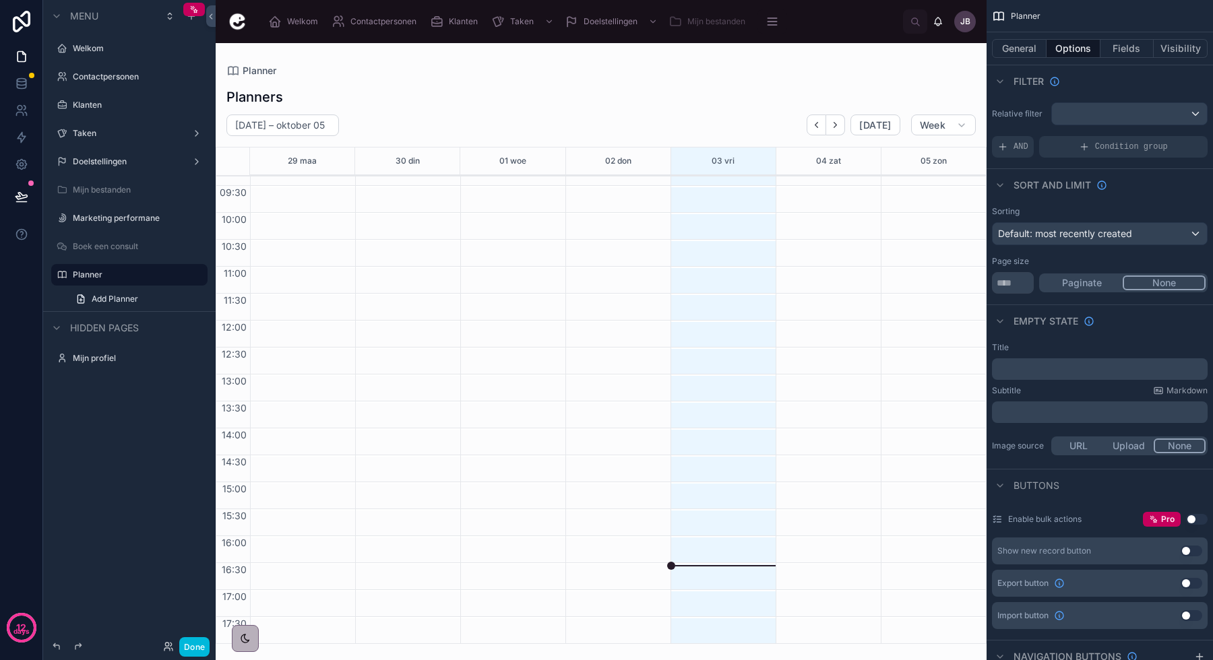
click at [0, 0] on icon "scrollable content" at bounding box center [0, 0] width 0 height 0
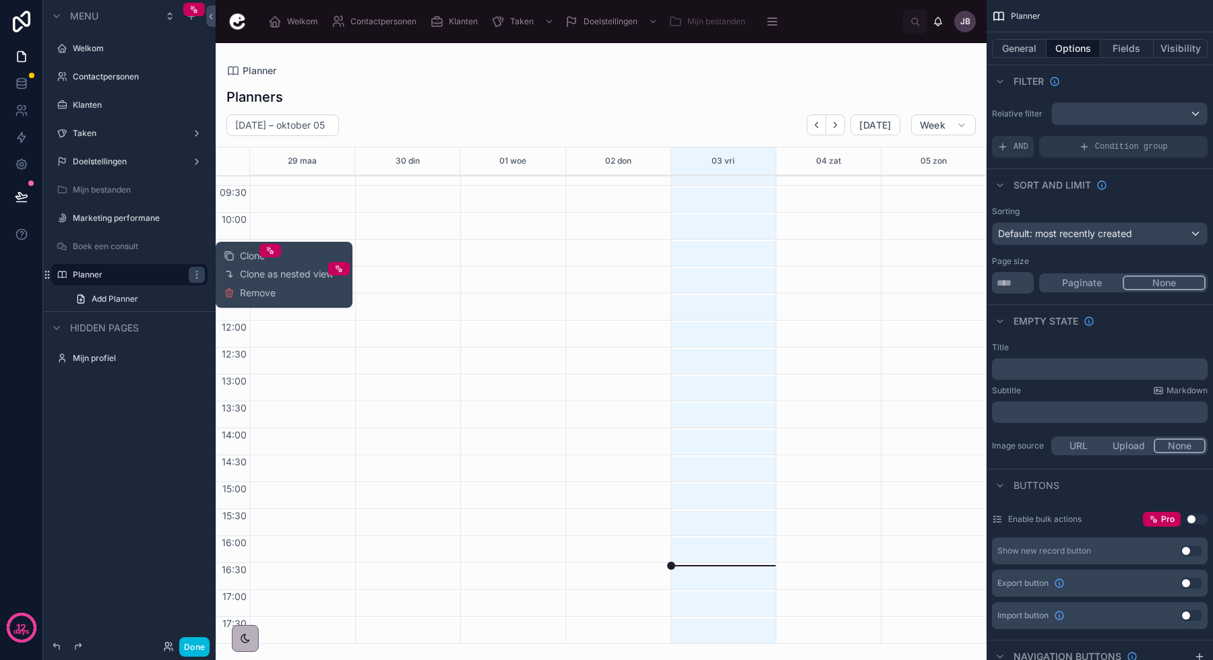
click at [249, 297] on span "Remove" at bounding box center [258, 292] width 36 height 13
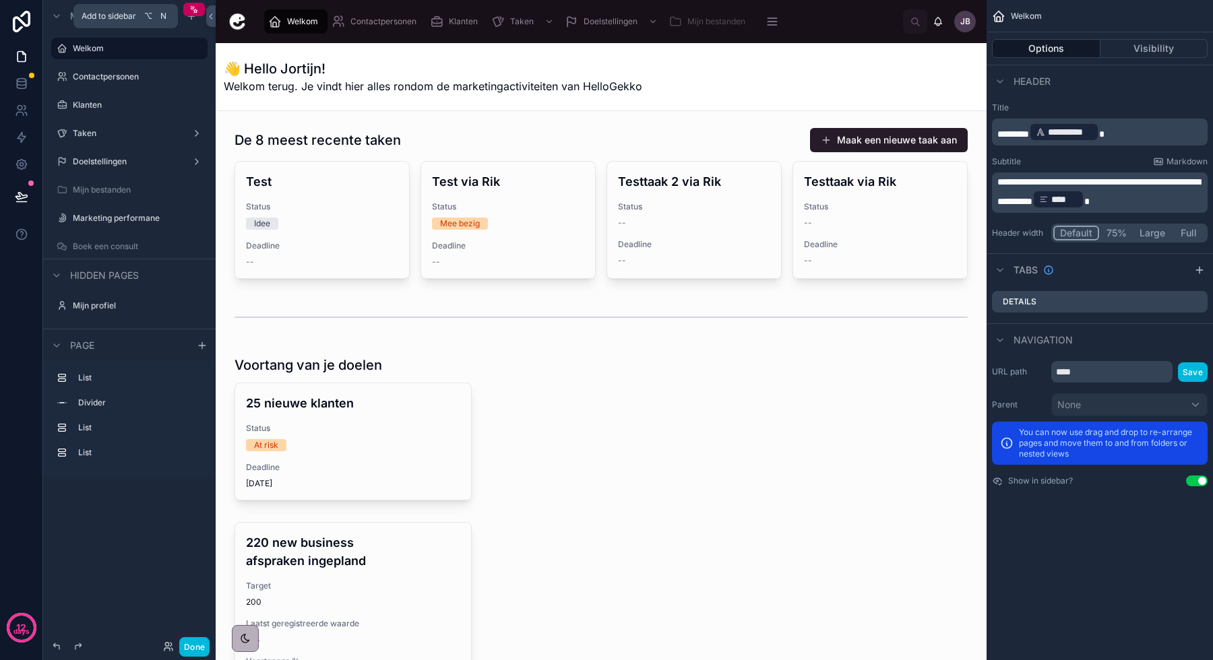
click at [192, 20] on icon "scrollable content" at bounding box center [191, 16] width 11 height 11
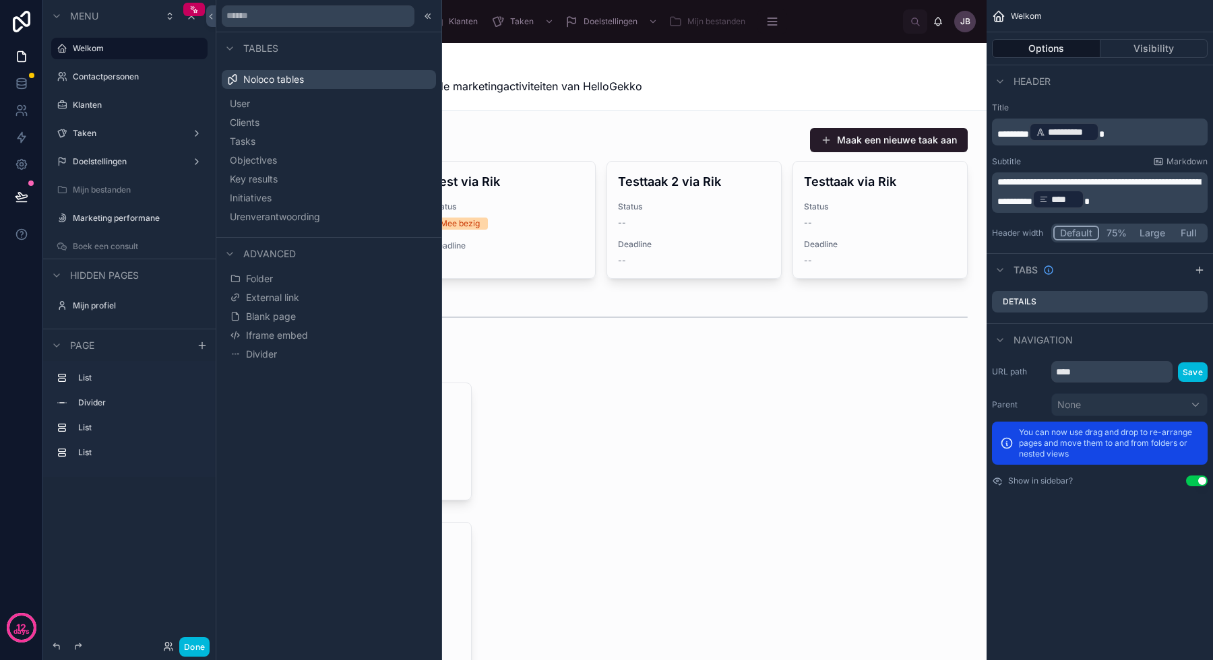
click at [282, 220] on span "Urenverantwoording" at bounding box center [275, 216] width 90 height 13
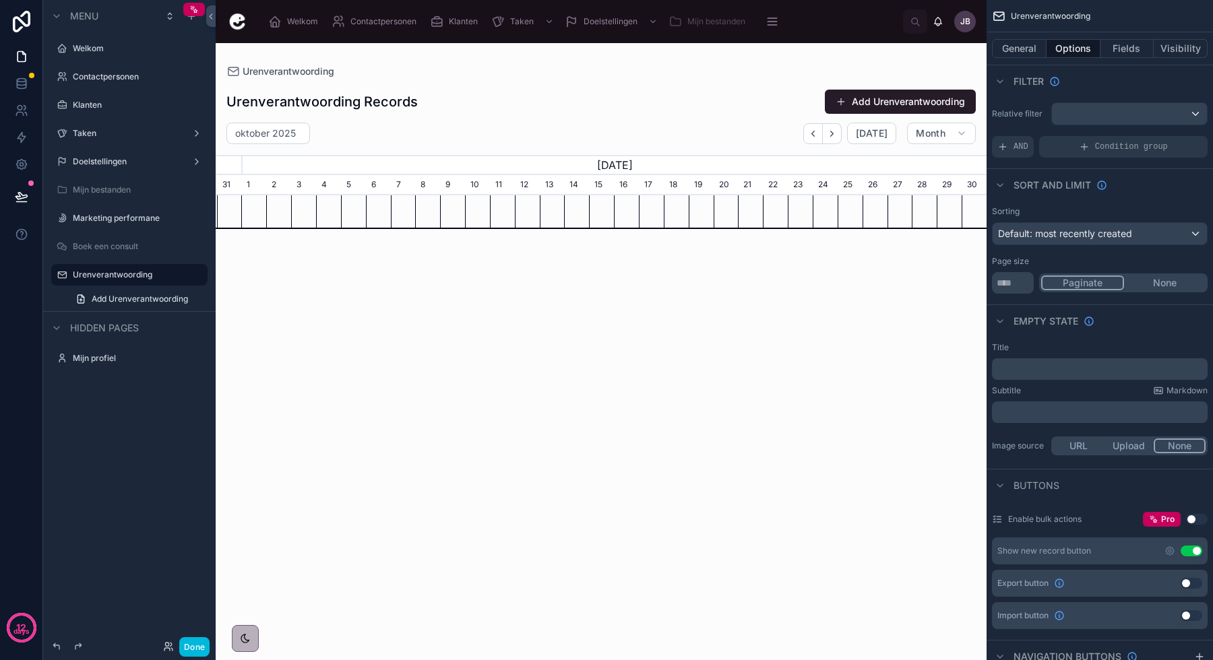
scroll to position [0, 771]
click at [1030, 46] on button "General" at bounding box center [1019, 48] width 55 height 19
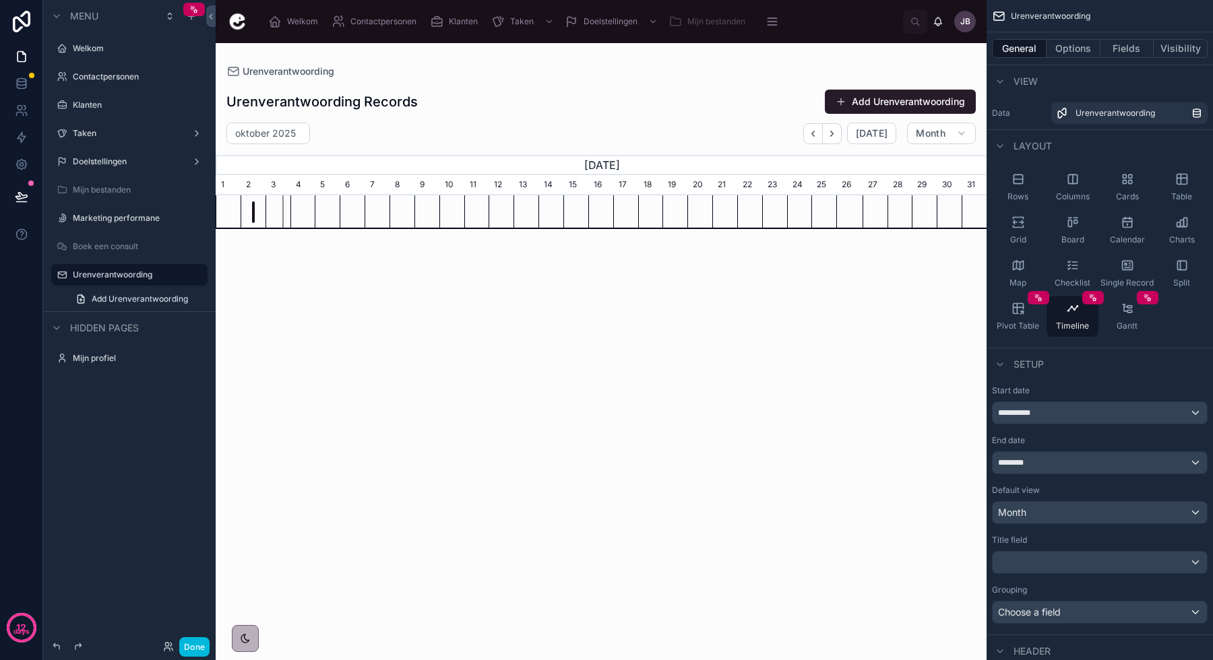
click at [1127, 230] on div "Calendar" at bounding box center [1127, 230] width 52 height 40
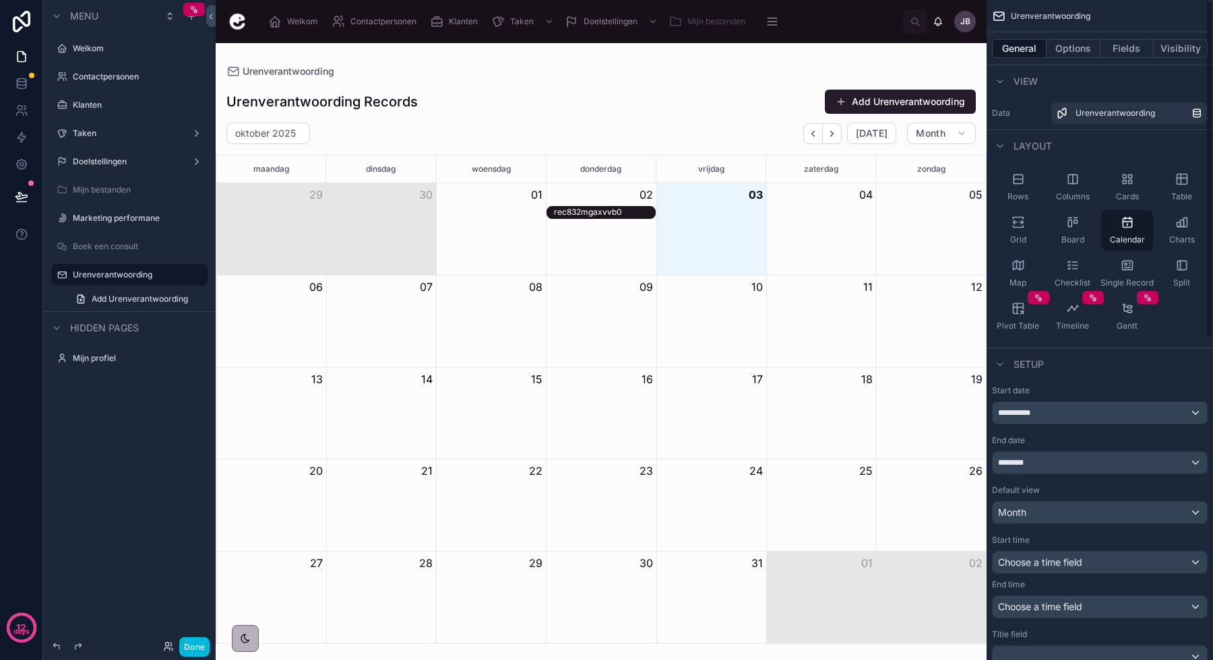
click at [1071, 526] on div "**********" at bounding box center [1100, 551] width 216 height 333
click at [1068, 519] on div "Month" at bounding box center [1099, 513] width 214 height 22
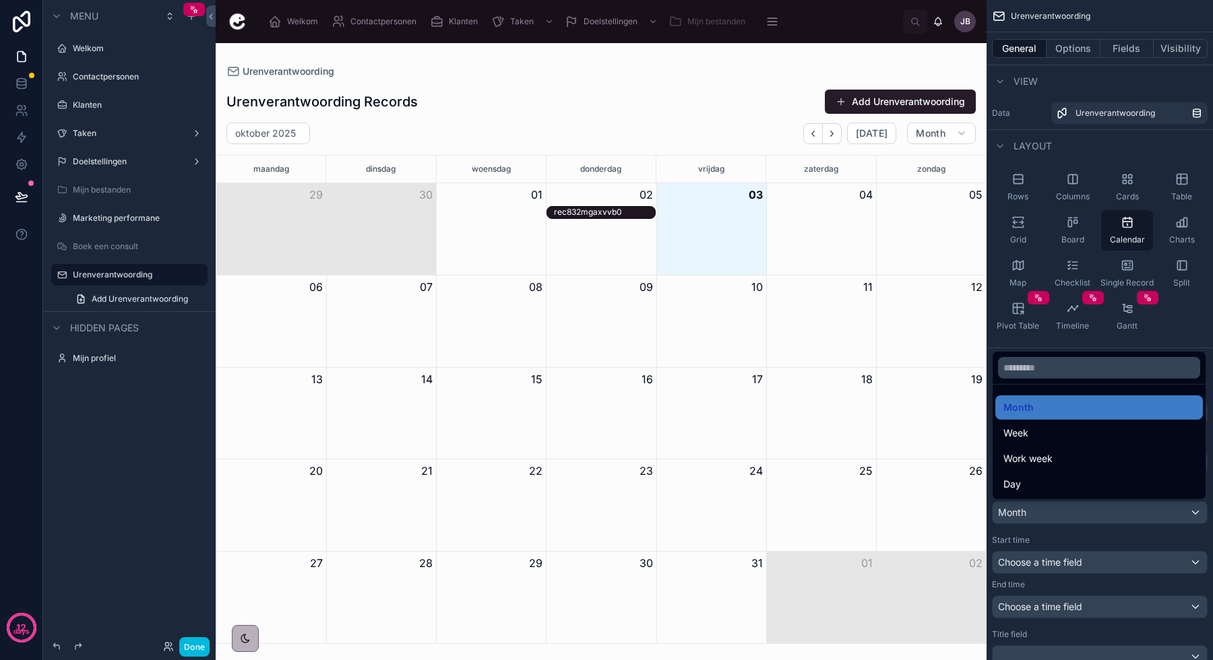
click at [1053, 421] on div "Week" at bounding box center [1099, 433] width 208 height 24
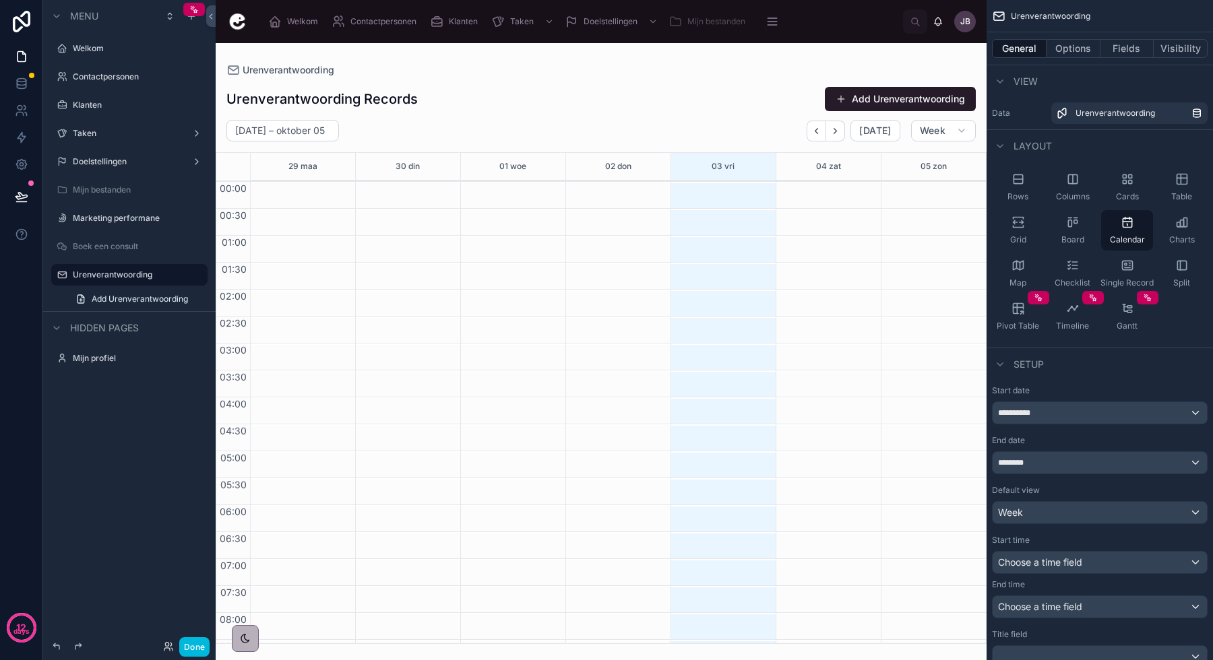
click at [1043, 563] on span "Choose a time field" at bounding box center [1040, 562] width 84 height 11
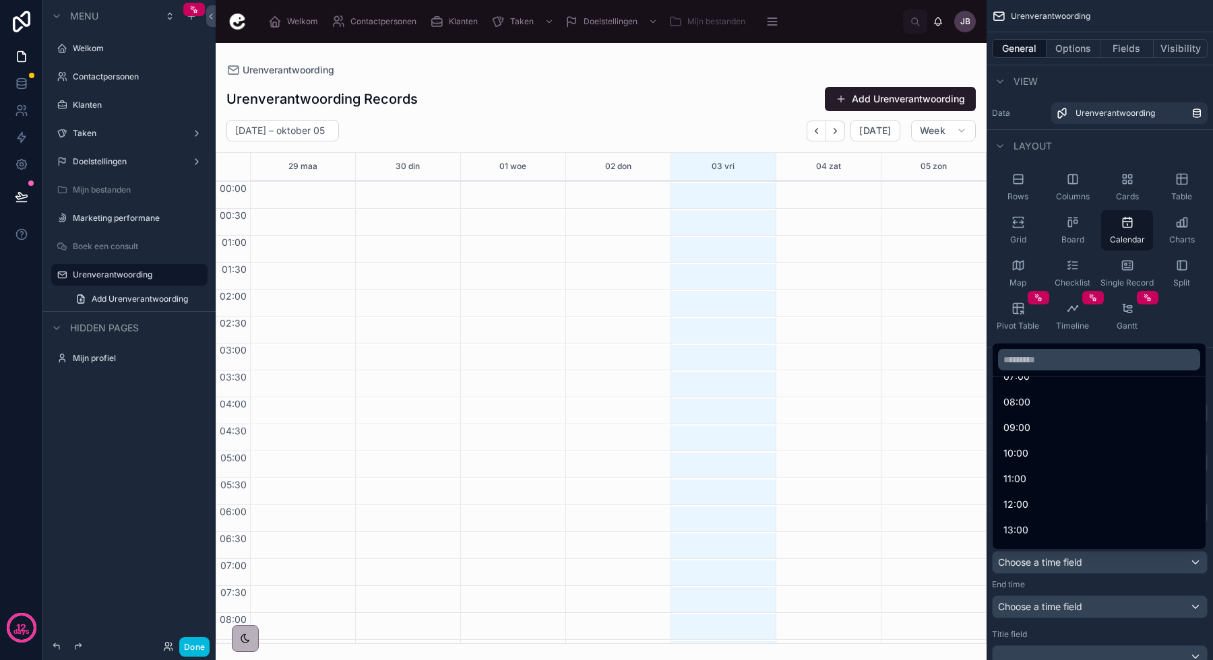
scroll to position [222, 0]
click at [1028, 414] on span "08:00" at bounding box center [1016, 408] width 27 height 16
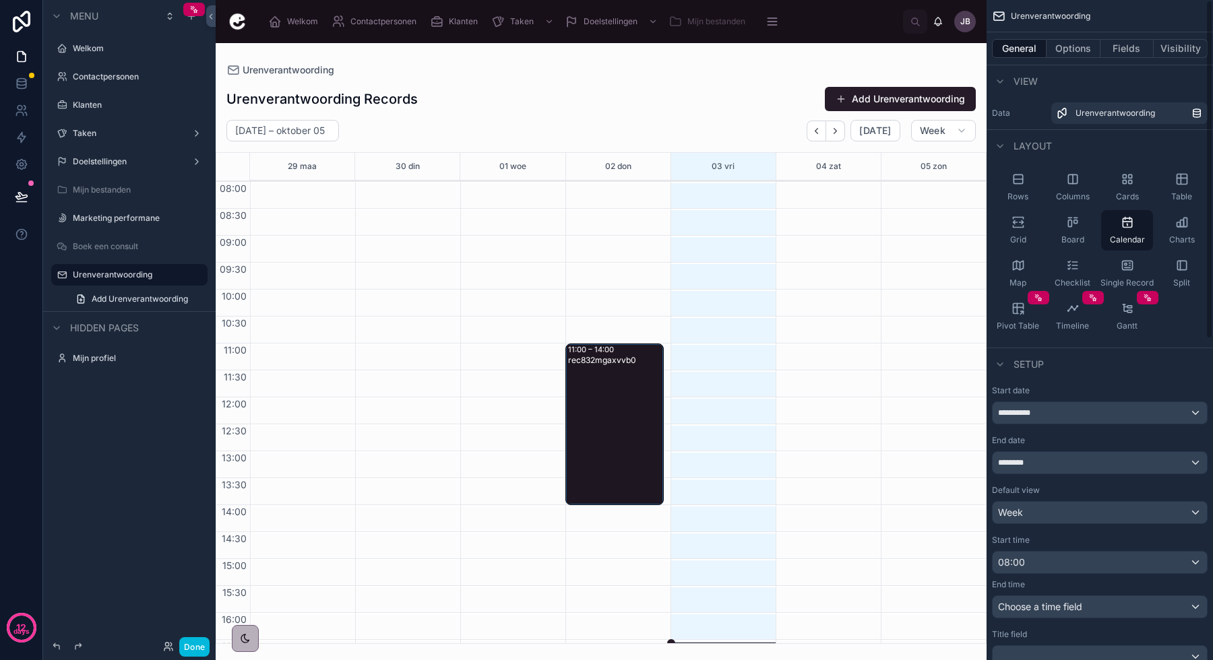
scroll to position [401, 0]
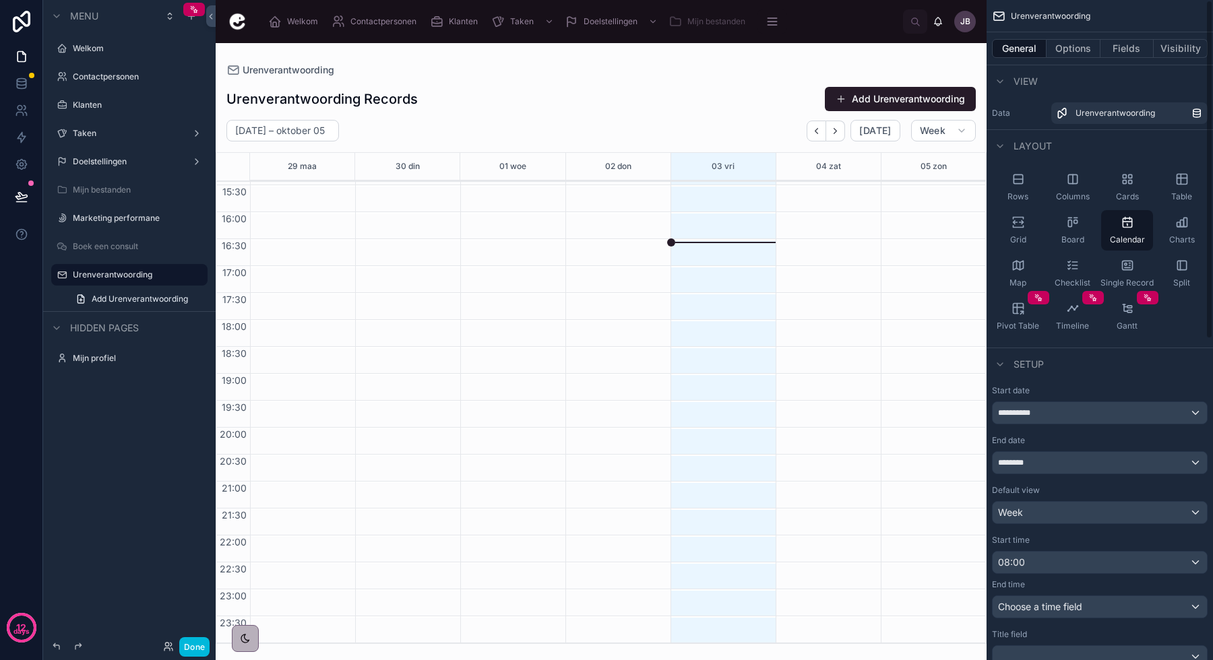
click at [1040, 601] on span "Choose a time field" at bounding box center [1040, 606] width 84 height 11
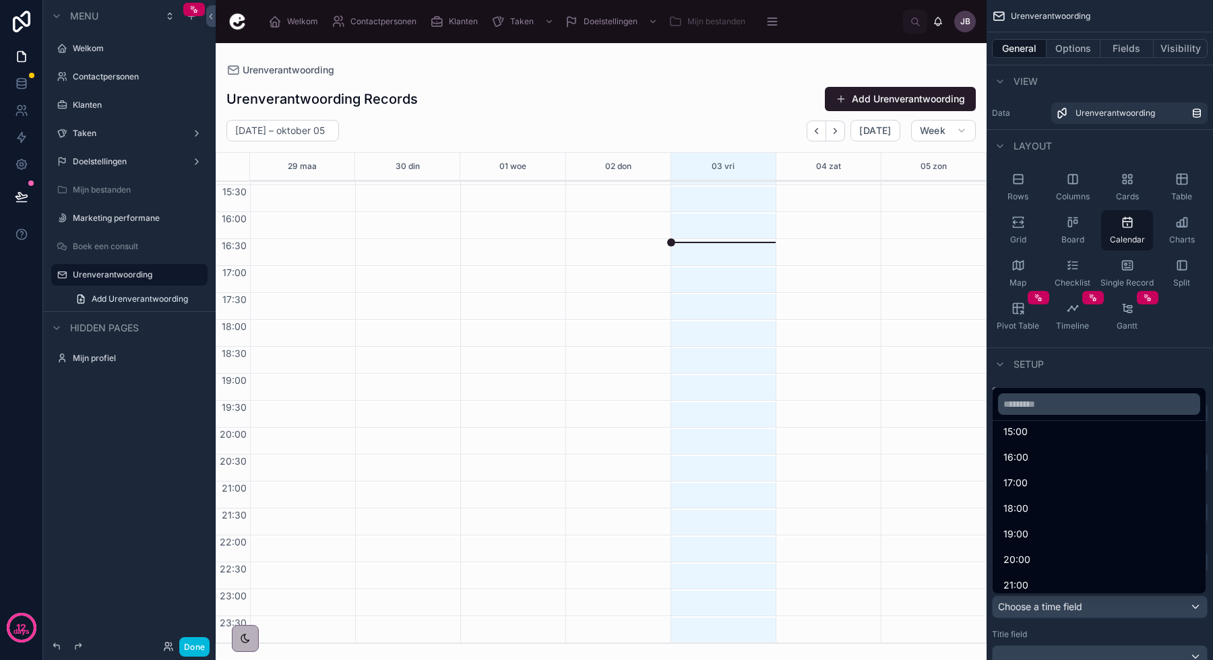
scroll to position [425, 0]
click at [1013, 502] on span "18:00" at bounding box center [1015, 505] width 25 height 16
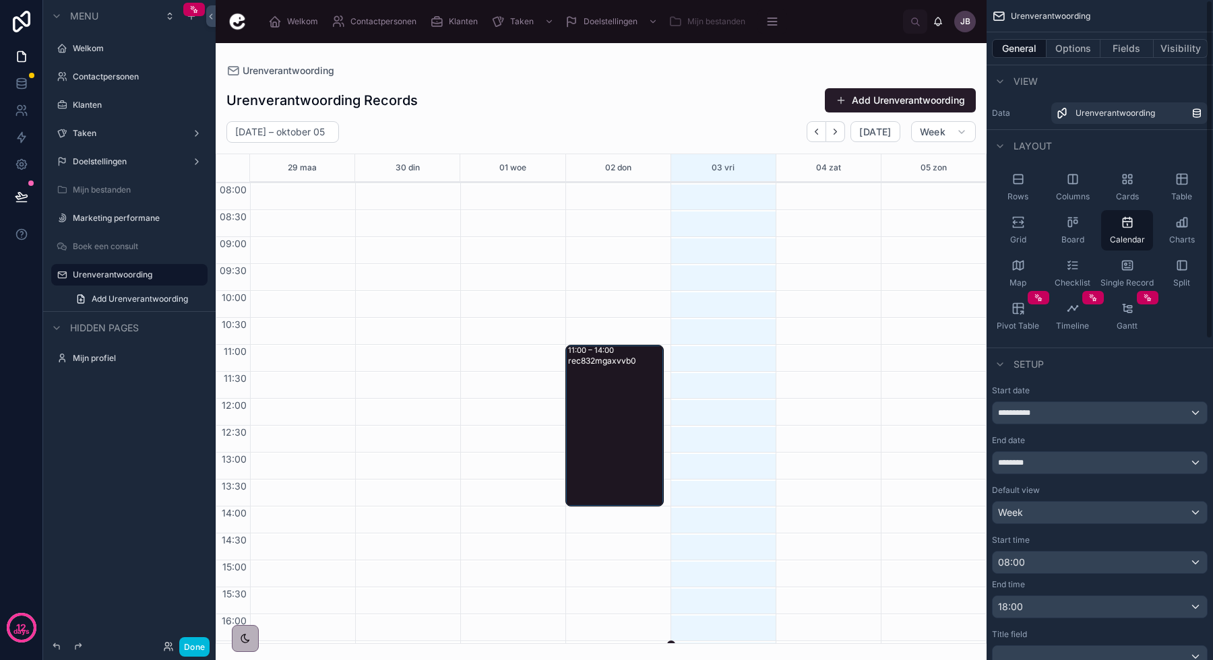
scroll to position [78, 0]
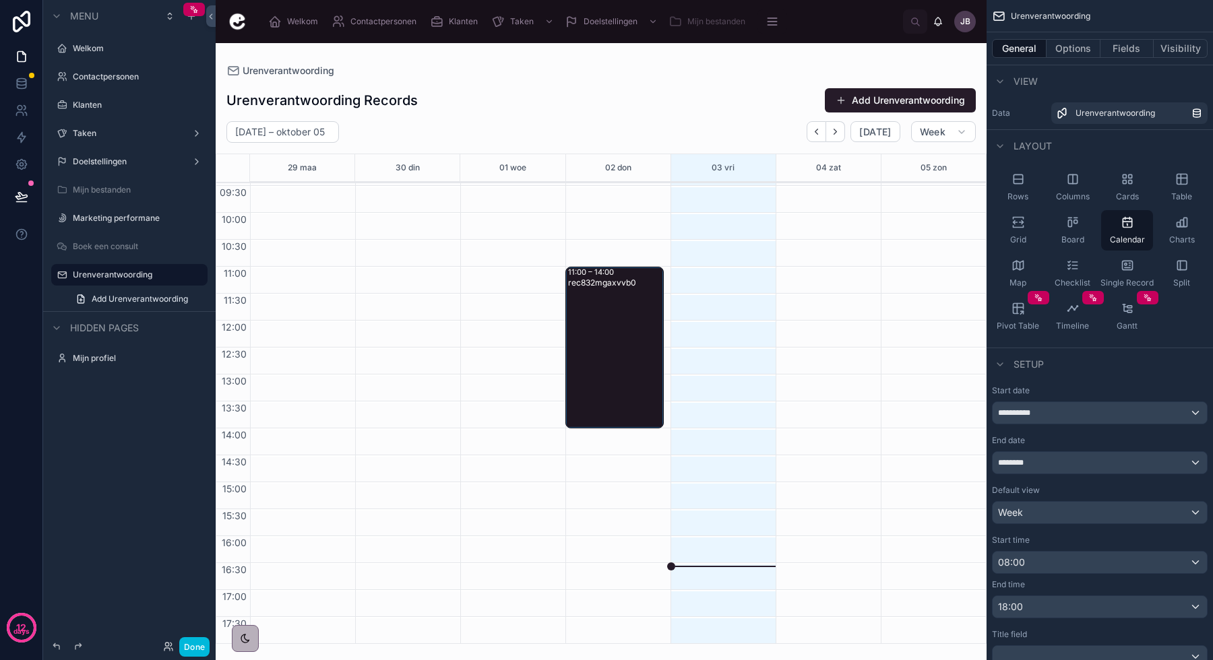
click at [613, 358] on div at bounding box center [601, 351] width 771 height 617
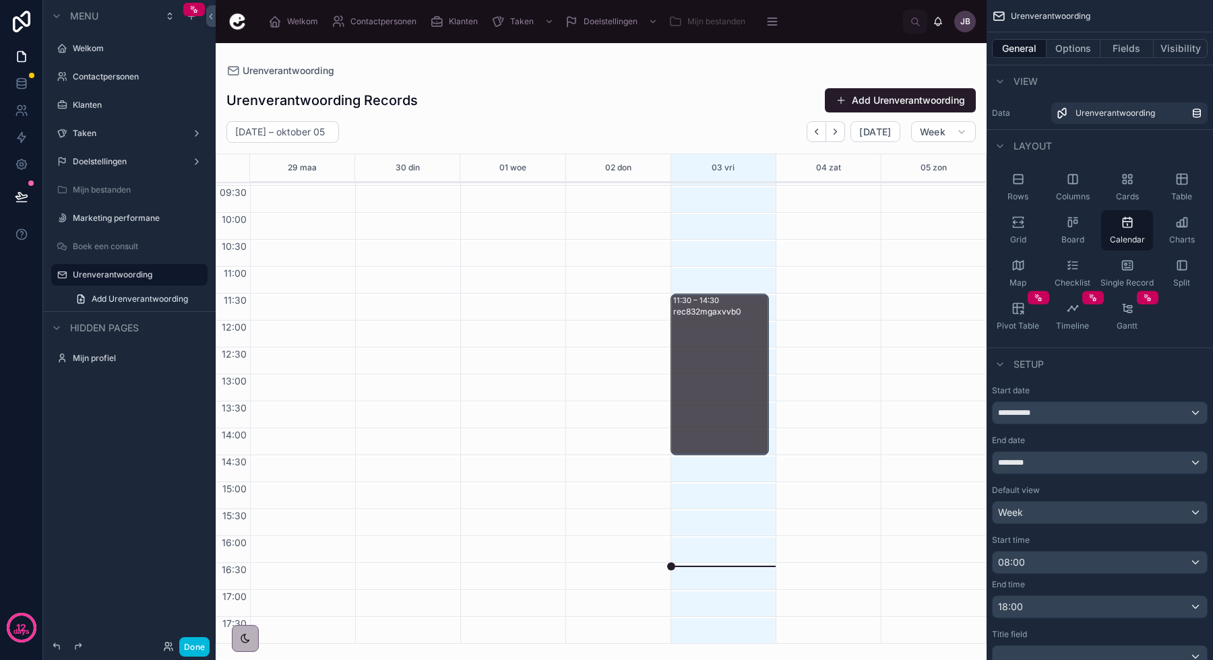
drag, startPoint x: 610, startPoint y: 338, endPoint x: 712, endPoint y: 367, distance: 105.8
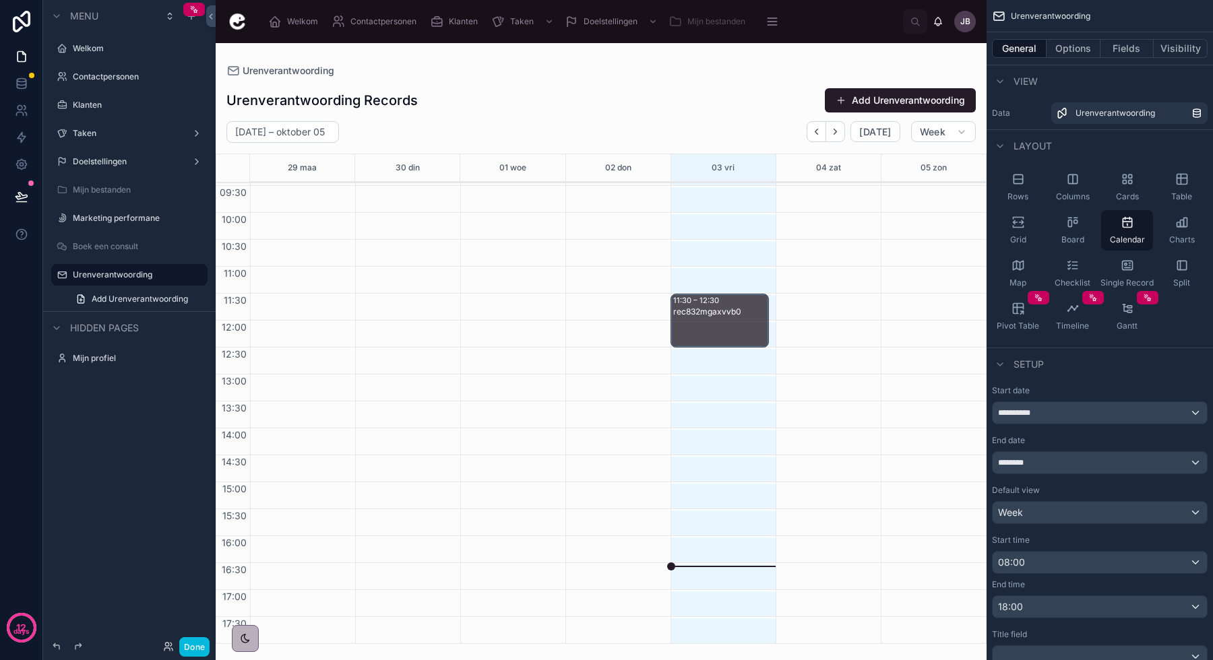
drag, startPoint x: 719, startPoint y: 451, endPoint x: 721, endPoint y: 358, distance: 93.7
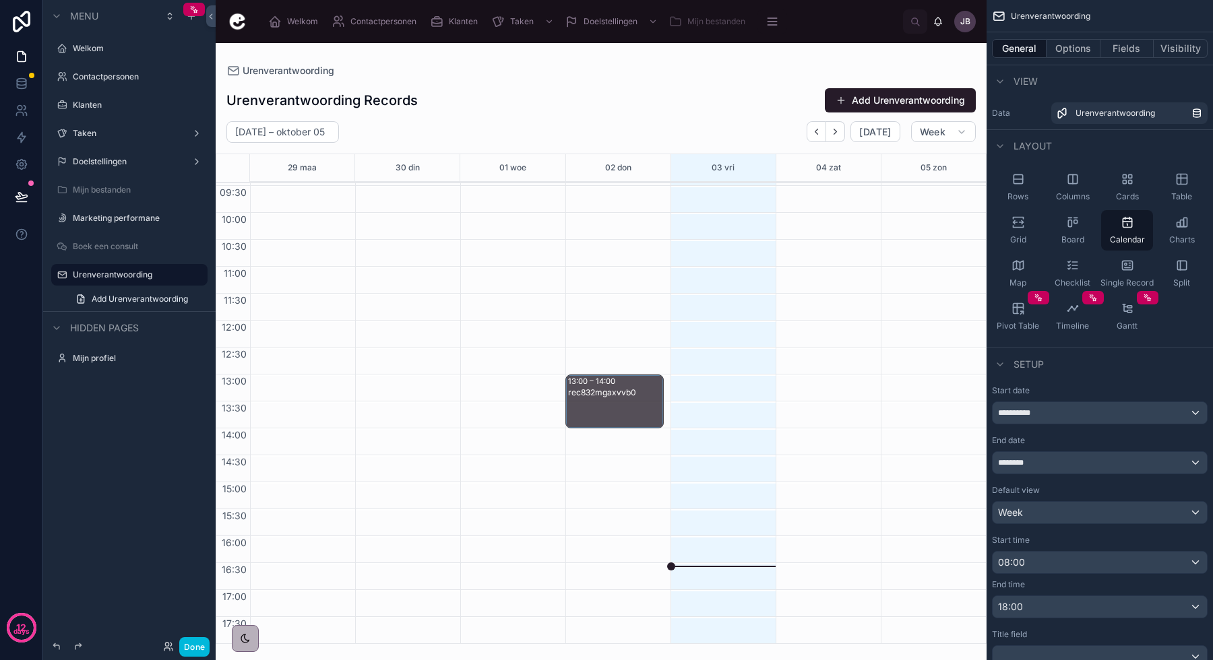
drag, startPoint x: 726, startPoint y: 326, endPoint x: 606, endPoint y: 412, distance: 148.3
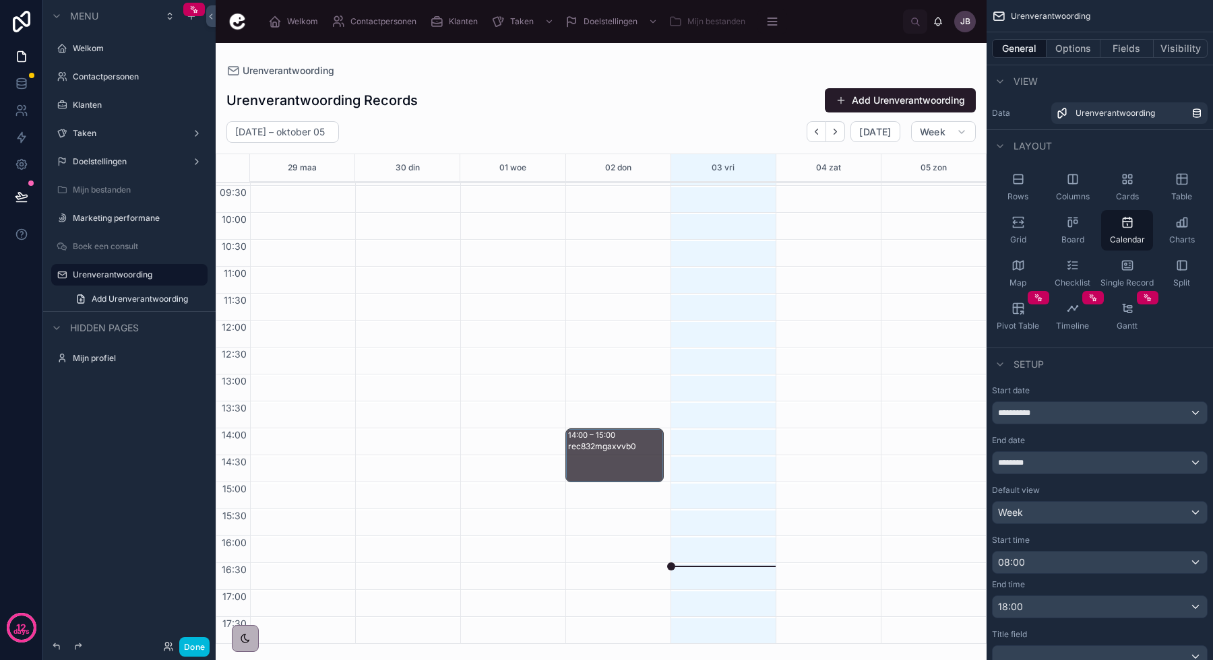
drag, startPoint x: 614, startPoint y: 427, endPoint x: 614, endPoint y: 486, distance: 60.0
drag, startPoint x: 613, startPoint y: 480, endPoint x: 612, endPoint y: 567, distance: 87.6
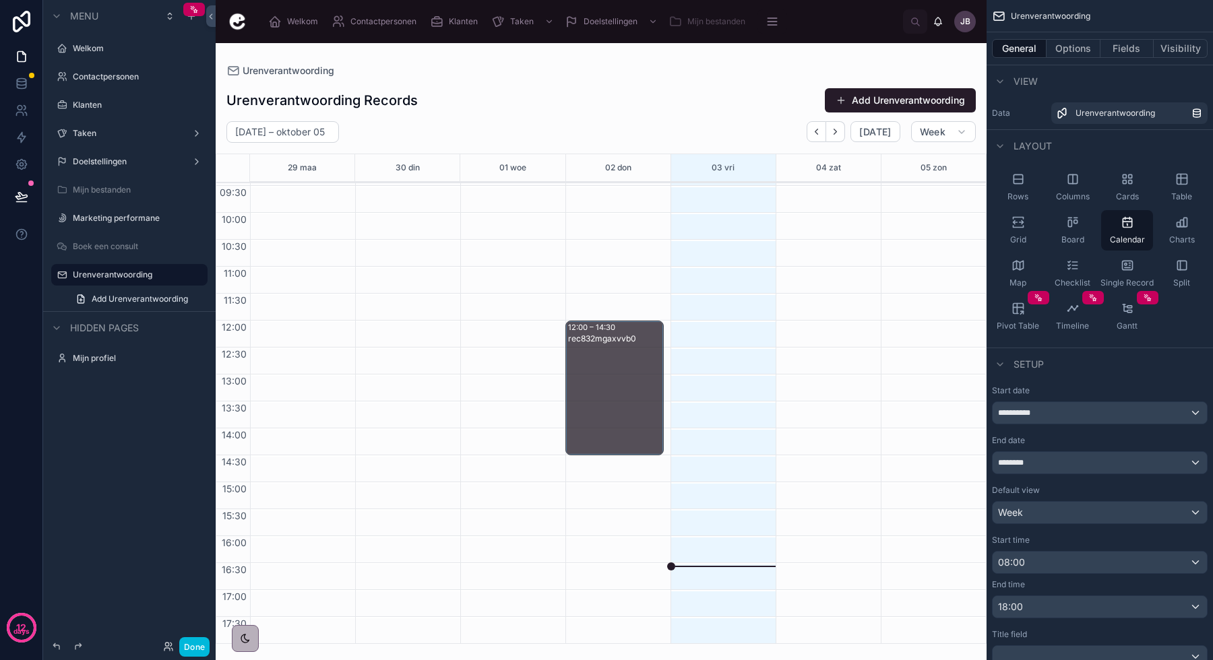
drag, startPoint x: 619, startPoint y: 528, endPoint x: 620, endPoint y: 427, distance: 101.7
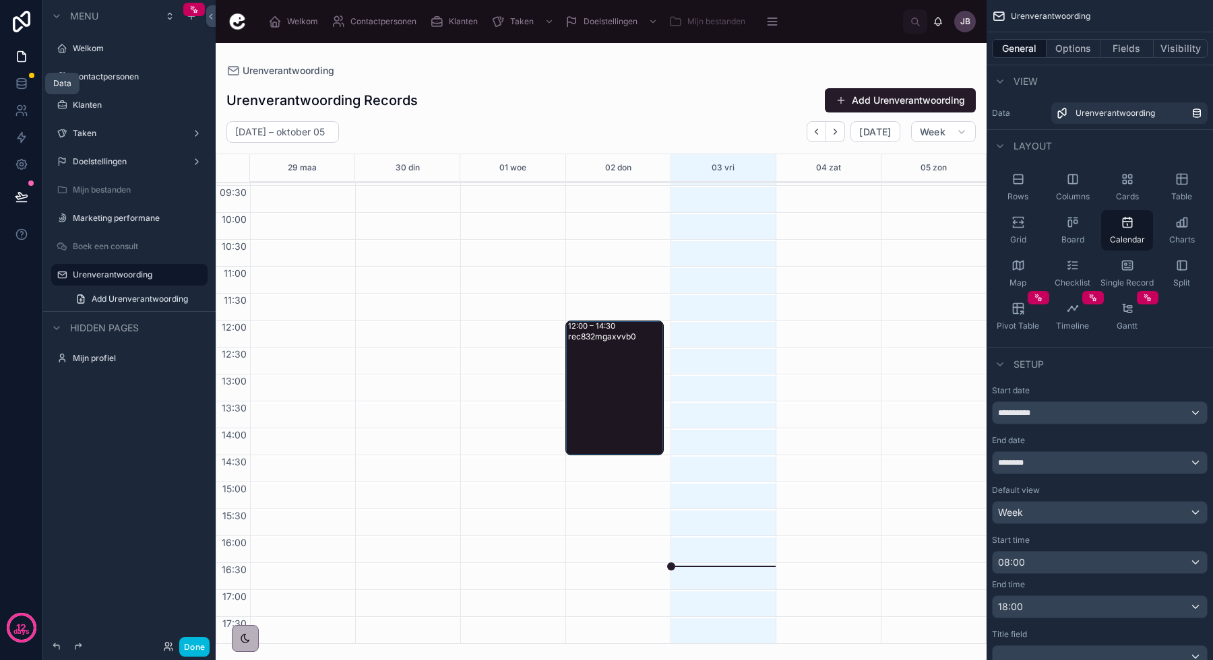
click at [24, 76] on link at bounding box center [21, 83] width 42 height 27
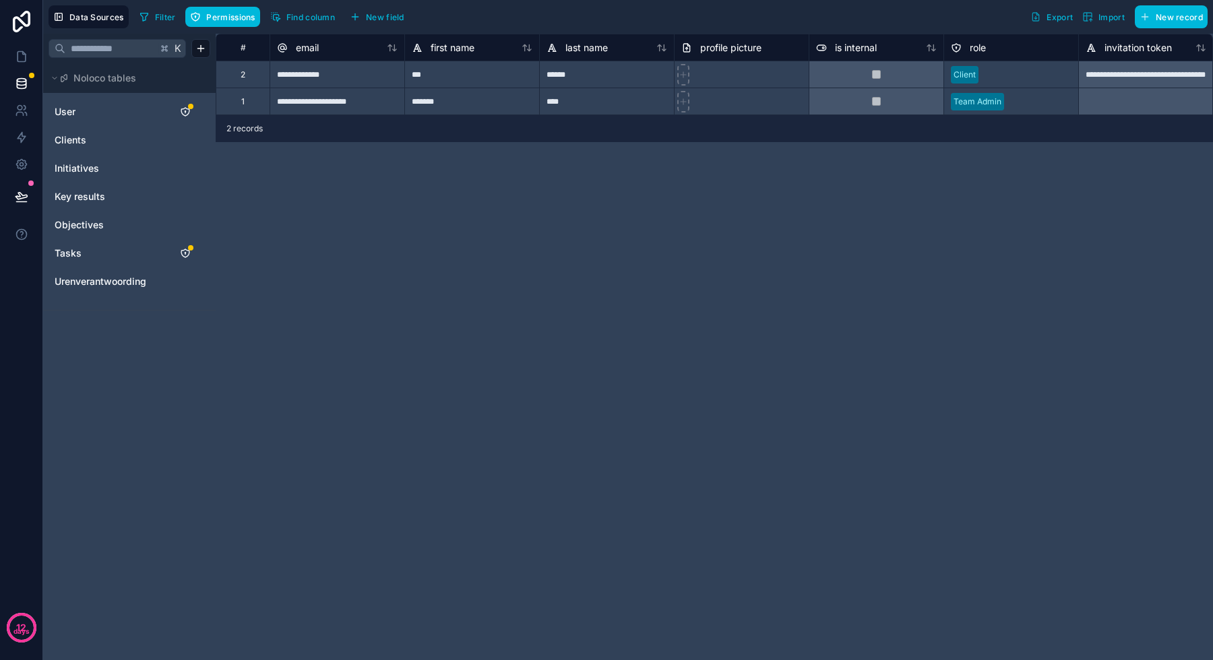
click at [113, 288] on span "Urenverantwoording" at bounding box center [101, 281] width 92 height 13
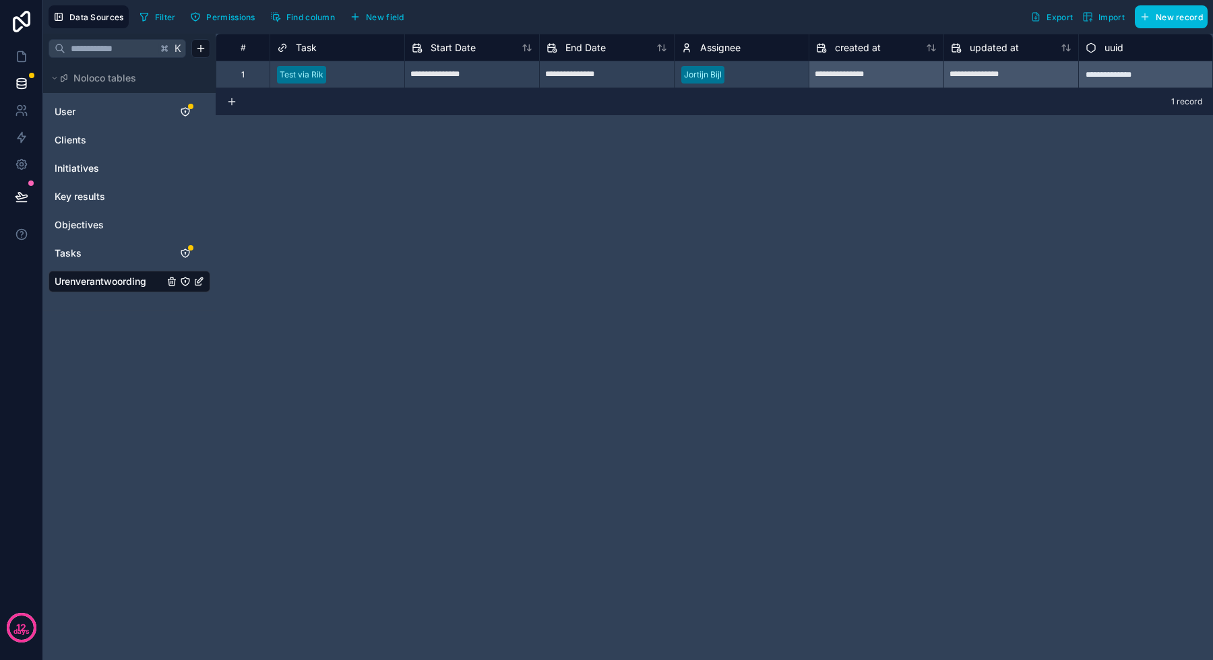
click at [389, 24] on button "New field" at bounding box center [377, 17] width 64 height 20
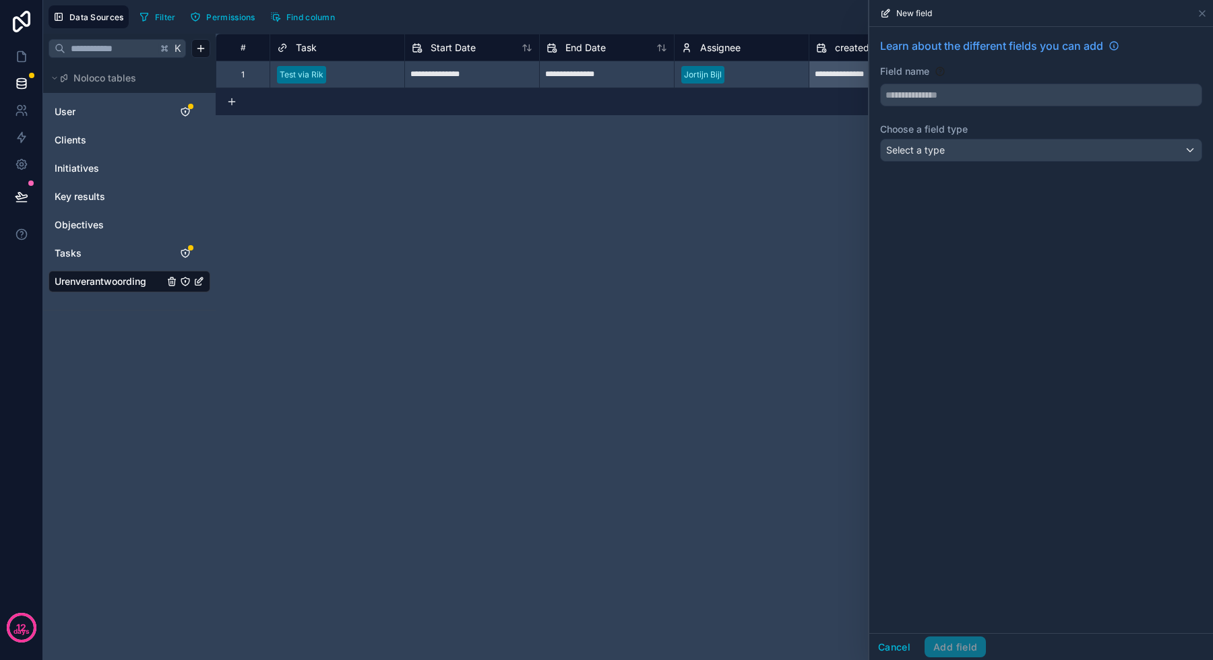
click at [959, 96] on input "text" at bounding box center [1041, 95] width 321 height 22
type input "******"
click at [939, 148] on span "Select a type" at bounding box center [915, 149] width 59 height 11
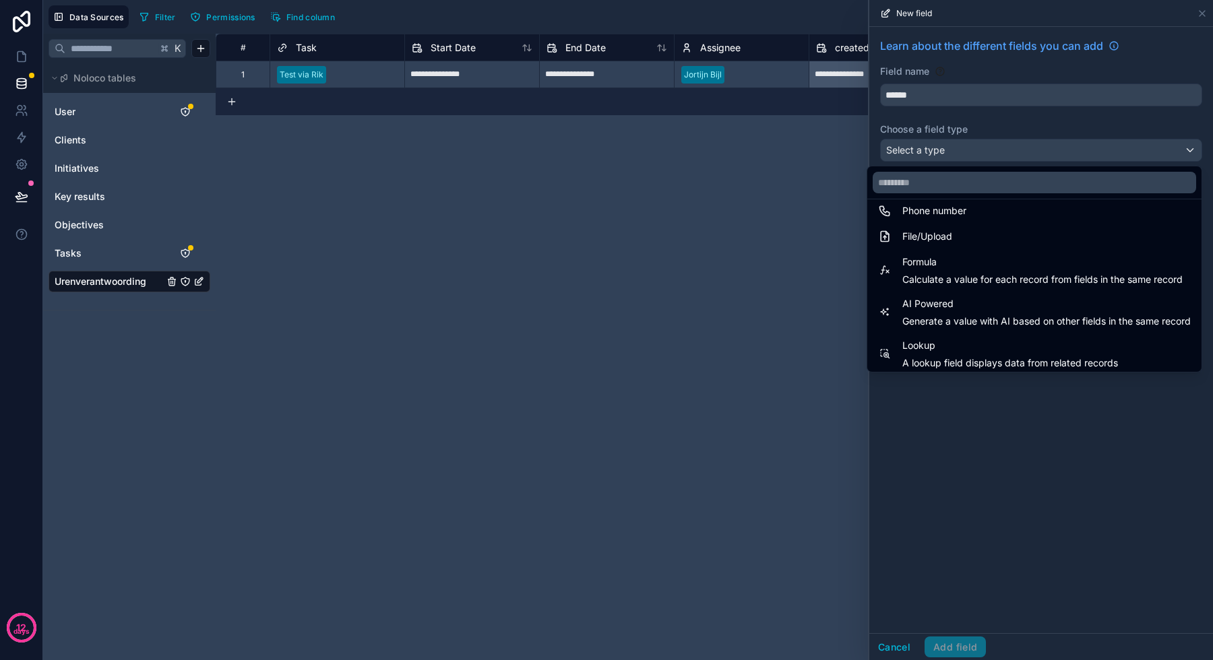
scroll to position [391, 0]
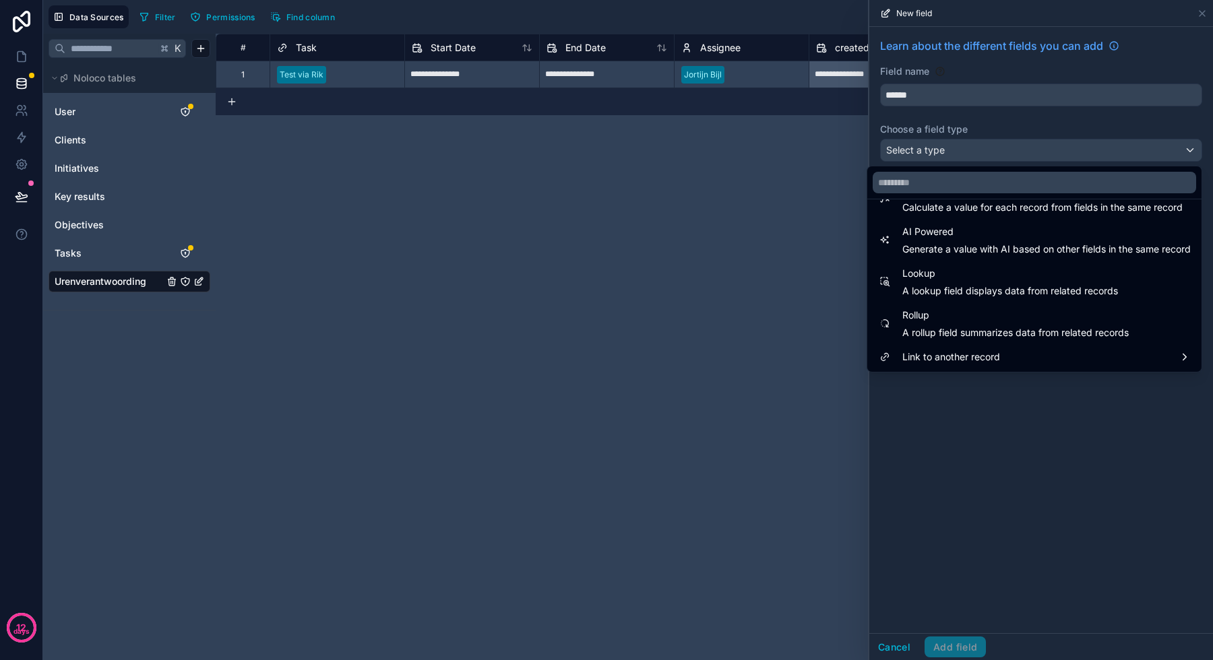
click at [933, 185] on input "text" at bounding box center [1034, 183] width 323 height 22
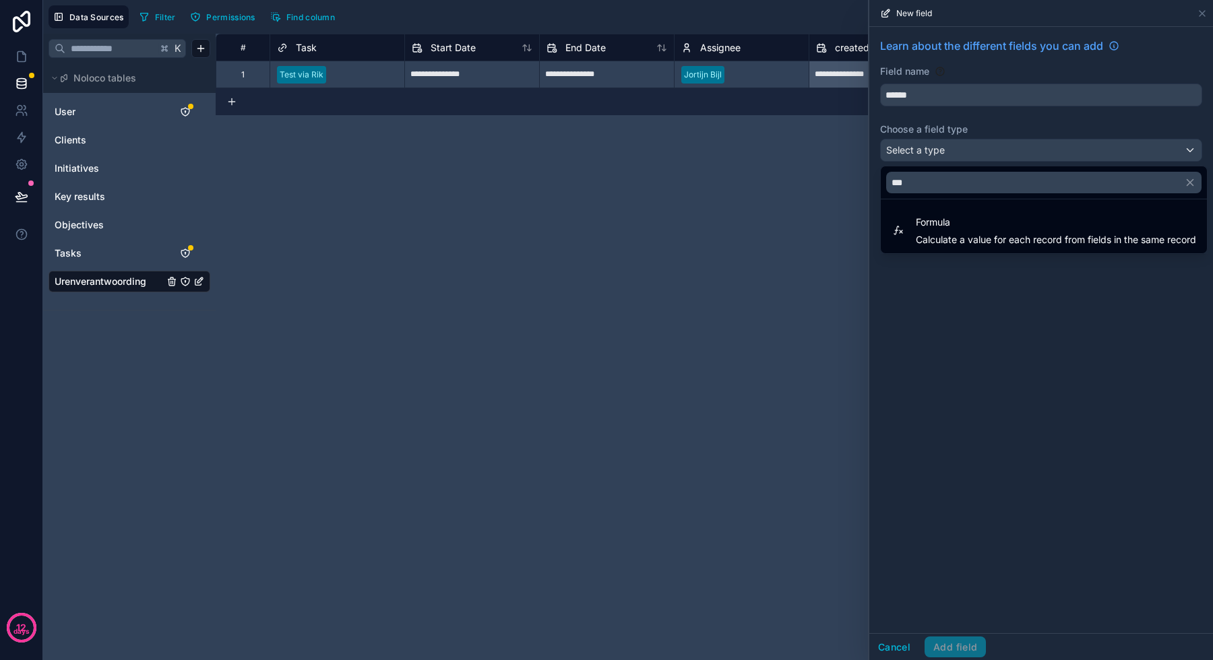
type input "****"
click at [931, 225] on span "Formula" at bounding box center [1056, 222] width 280 height 16
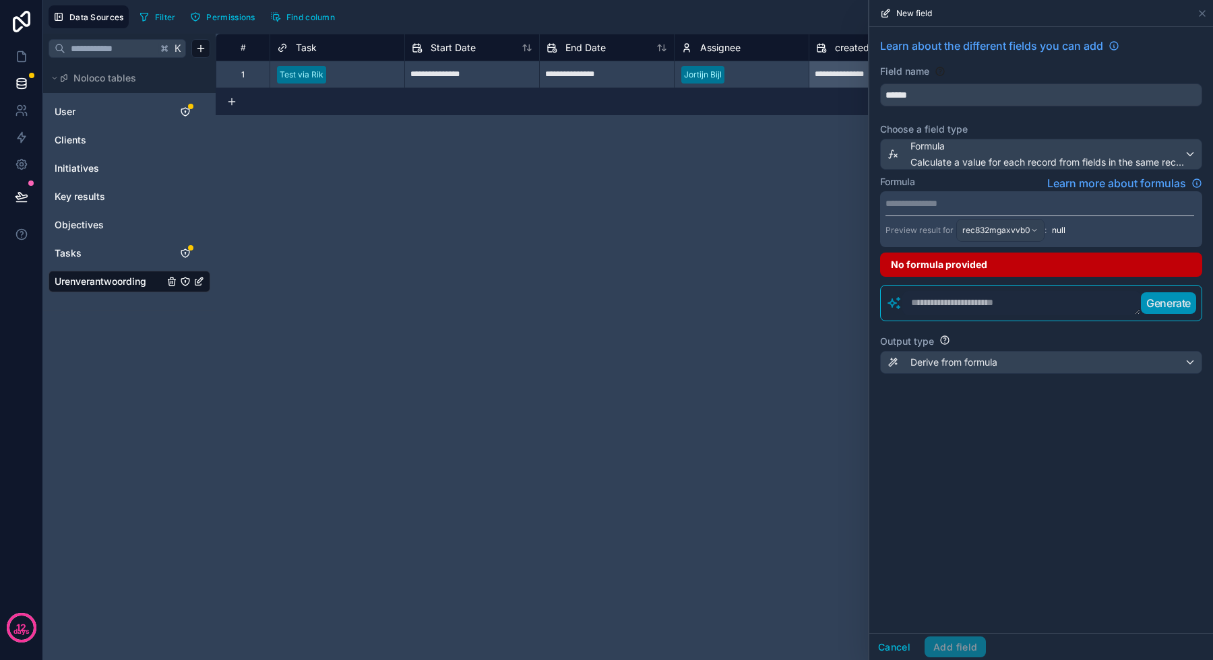
click at [930, 201] on p "**********" at bounding box center [1039, 203] width 309 height 13
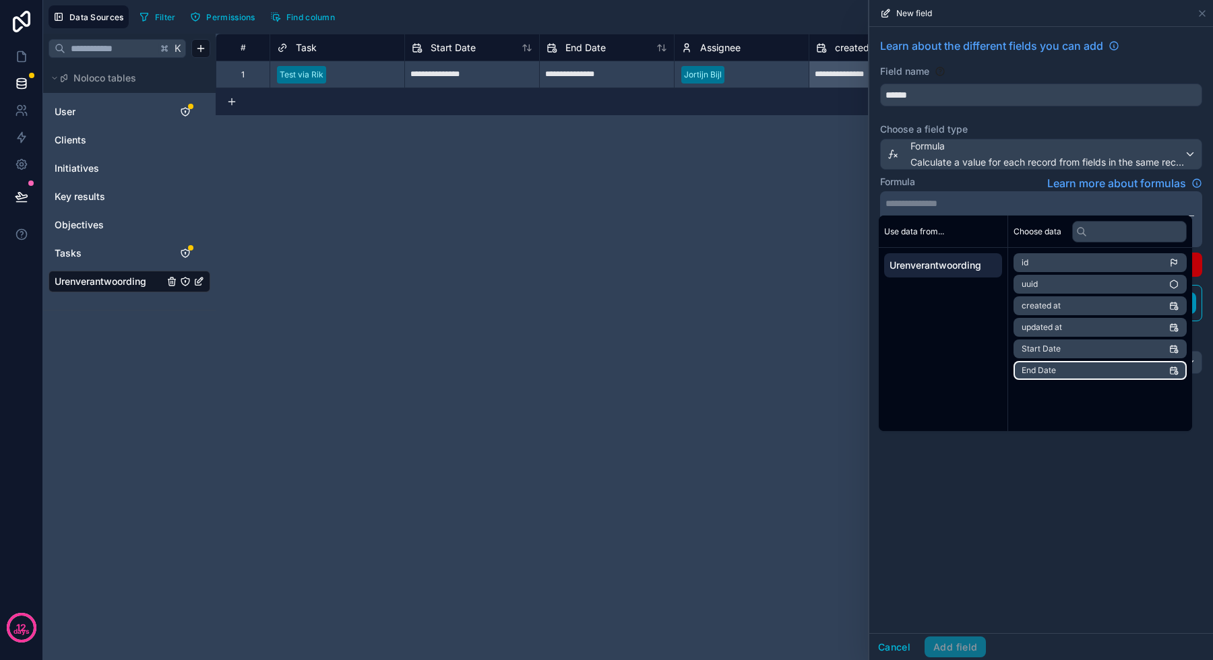
click at [1049, 362] on li "End Date" at bounding box center [1099, 370] width 173 height 19
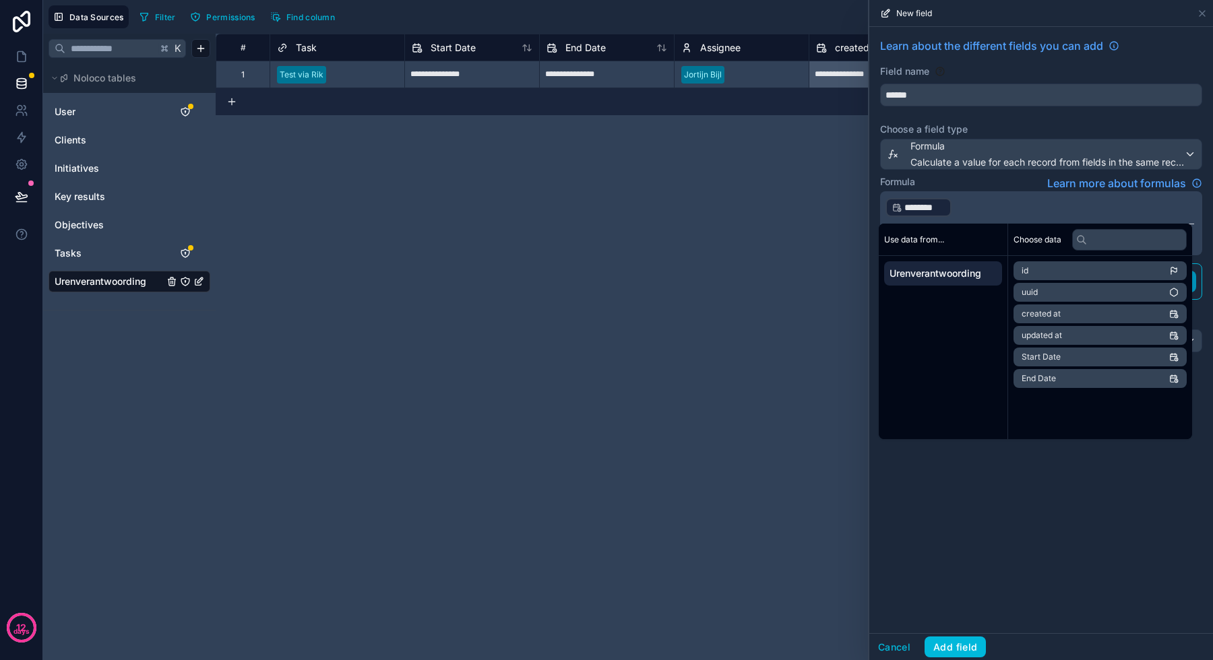
click at [997, 201] on p "﻿ ******** ﻿ ﻿" at bounding box center [1039, 208] width 309 height 22
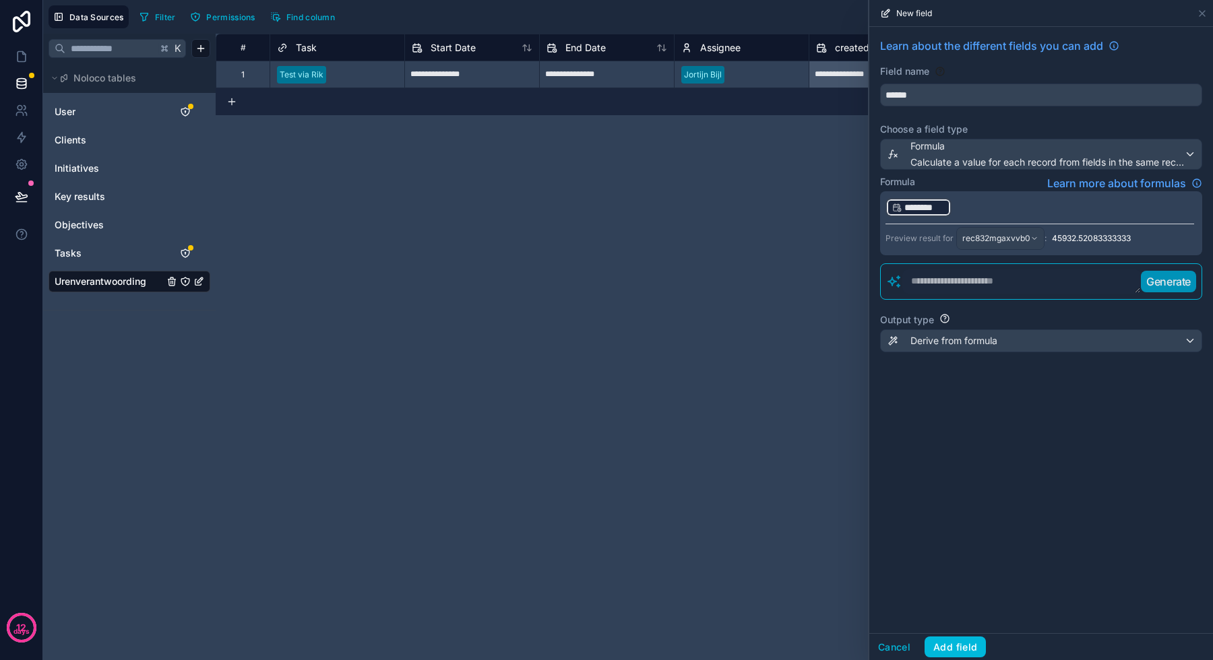
click at [984, 208] on p "﻿ ******** ﻿ ﻿" at bounding box center [1039, 208] width 309 height 22
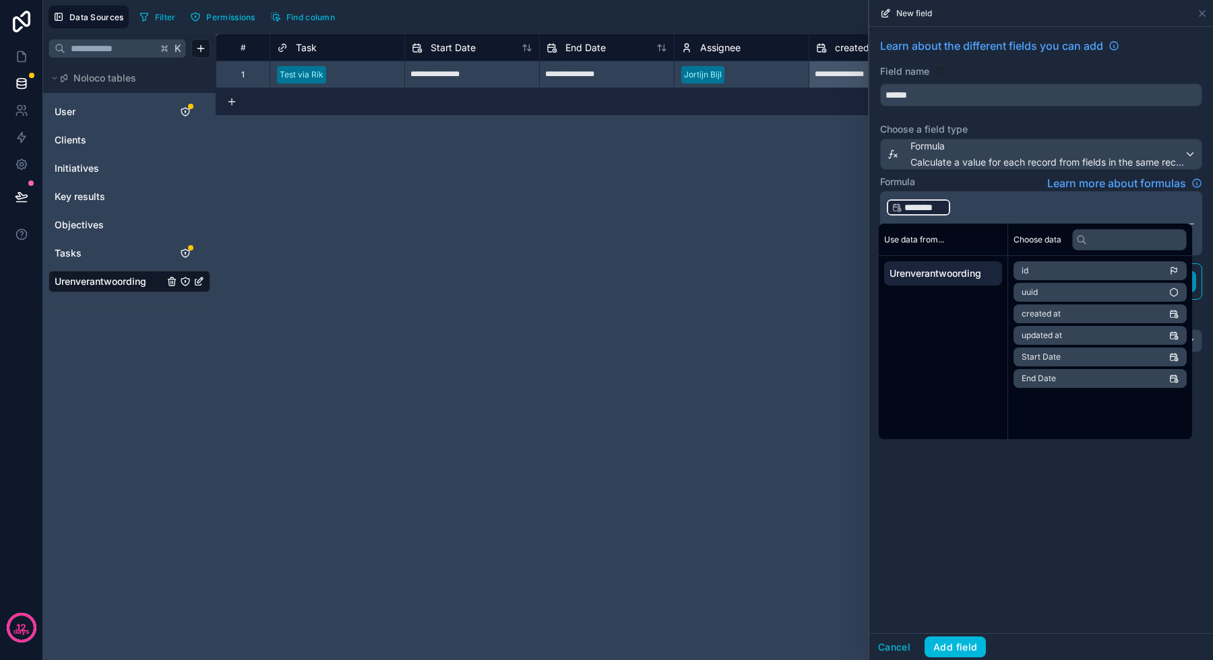
click at [984, 208] on p "﻿ ******** ﻿ ﻿" at bounding box center [1039, 208] width 309 height 22
click at [1042, 352] on span "Start Date" at bounding box center [1040, 357] width 39 height 11
click at [1029, 521] on div "**********" at bounding box center [1041, 330] width 344 height 606
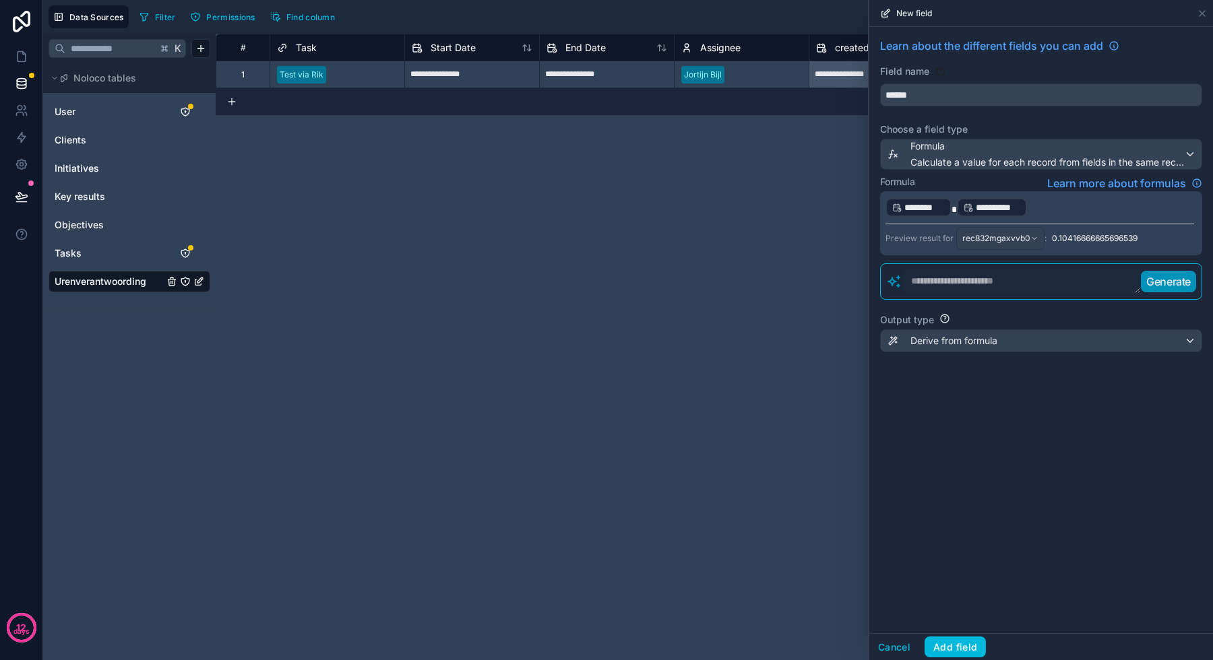
click at [1056, 211] on p "**********" at bounding box center [1039, 208] width 309 height 22
click at [1044, 208] on p "**********" at bounding box center [1039, 208] width 309 height 22
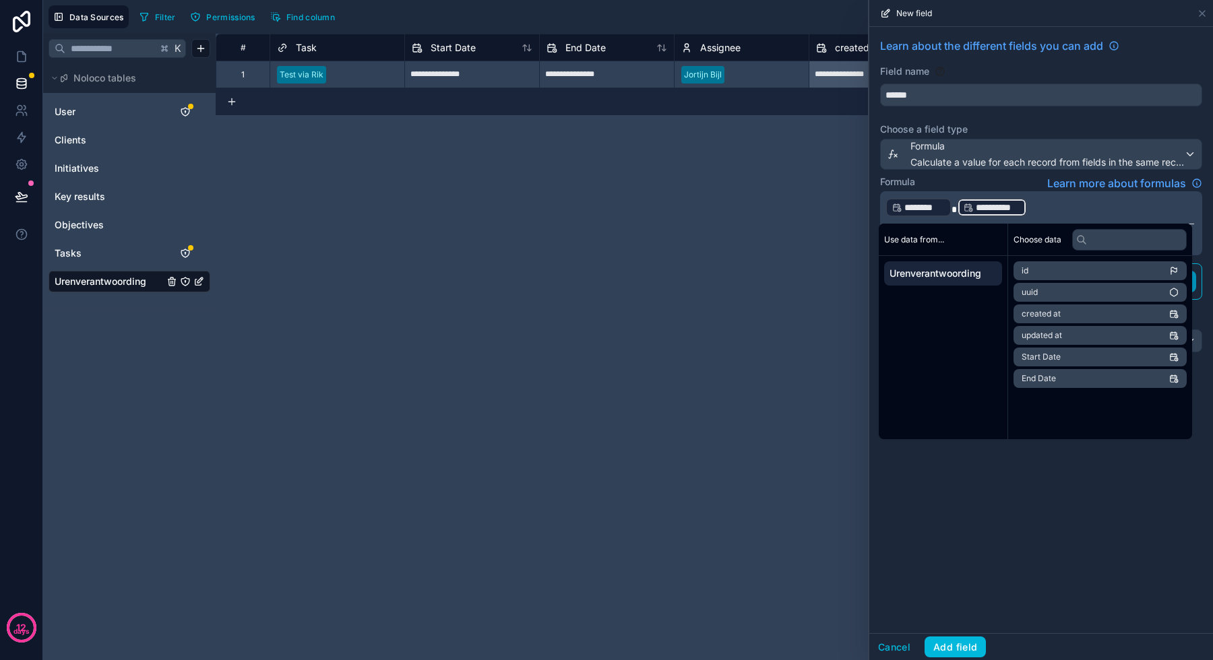
click at [1059, 208] on p "**********" at bounding box center [1039, 208] width 309 height 22
click at [1054, 210] on p "**********" at bounding box center [1039, 208] width 309 height 22
click at [1074, 208] on p "**********" at bounding box center [1039, 208] width 309 height 22
click at [1023, 493] on div "**********" at bounding box center [1041, 330] width 344 height 606
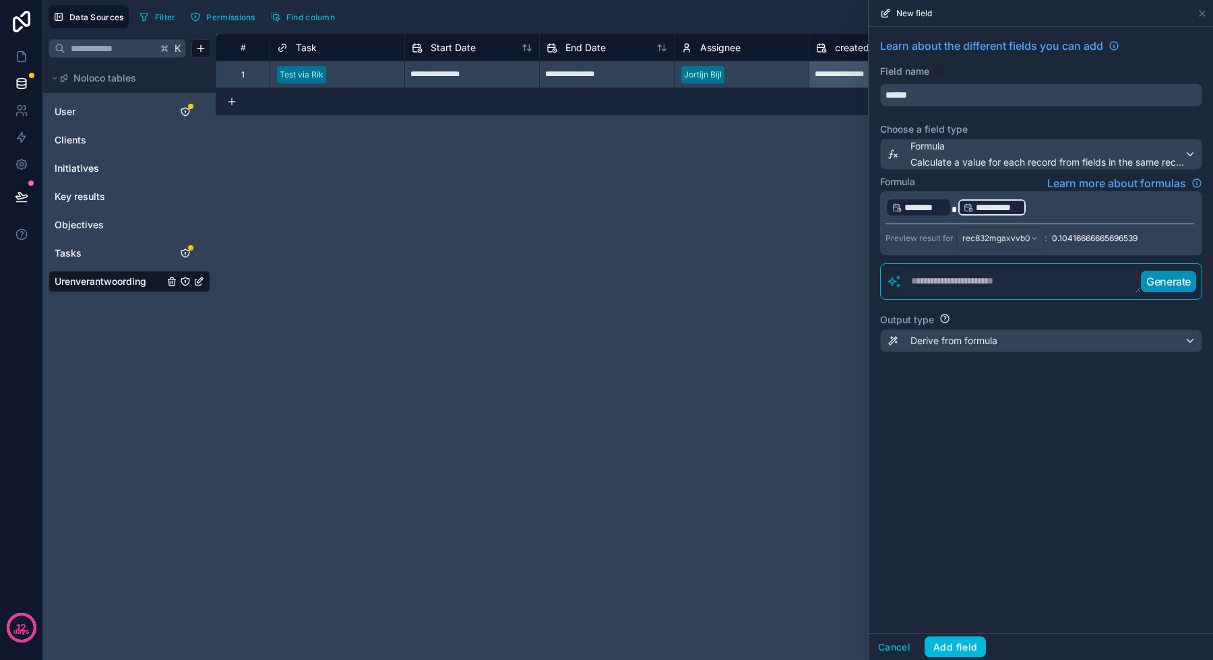
click at [1101, 236] on span "0.10416666665696539" at bounding box center [1095, 238] width 86 height 11
copy div "0.10416666665696539"
click at [1050, 208] on p "**********" at bounding box center [1039, 208] width 309 height 22
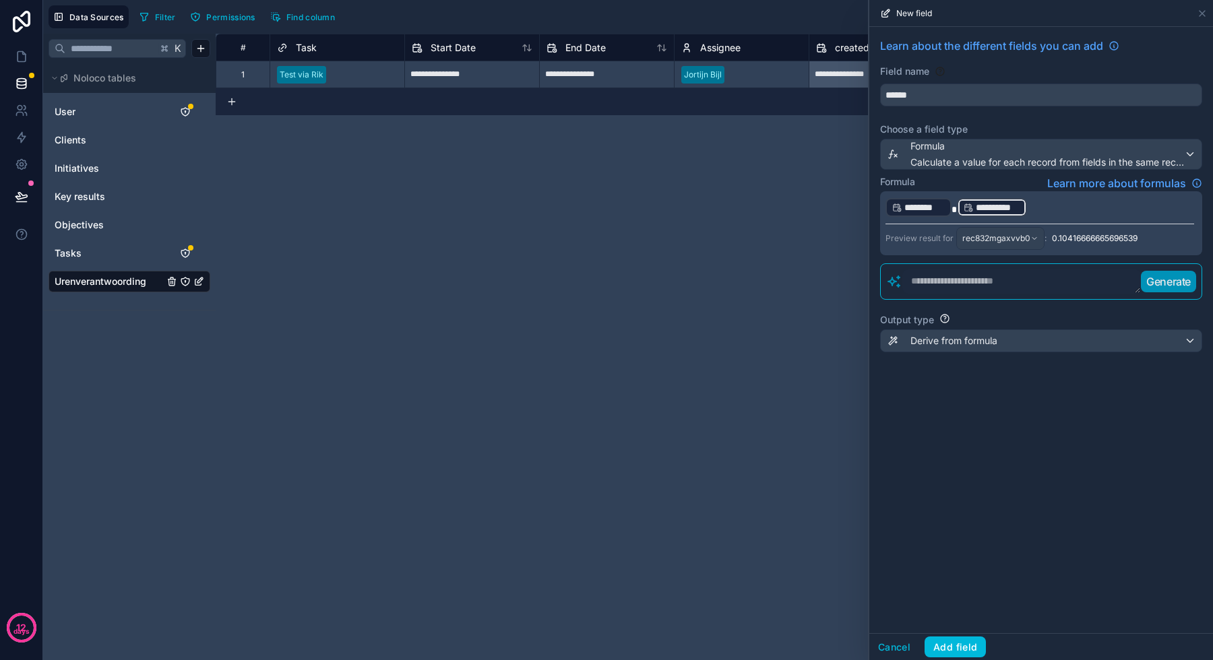
click at [1050, 208] on p "**********" at bounding box center [1039, 208] width 309 height 22
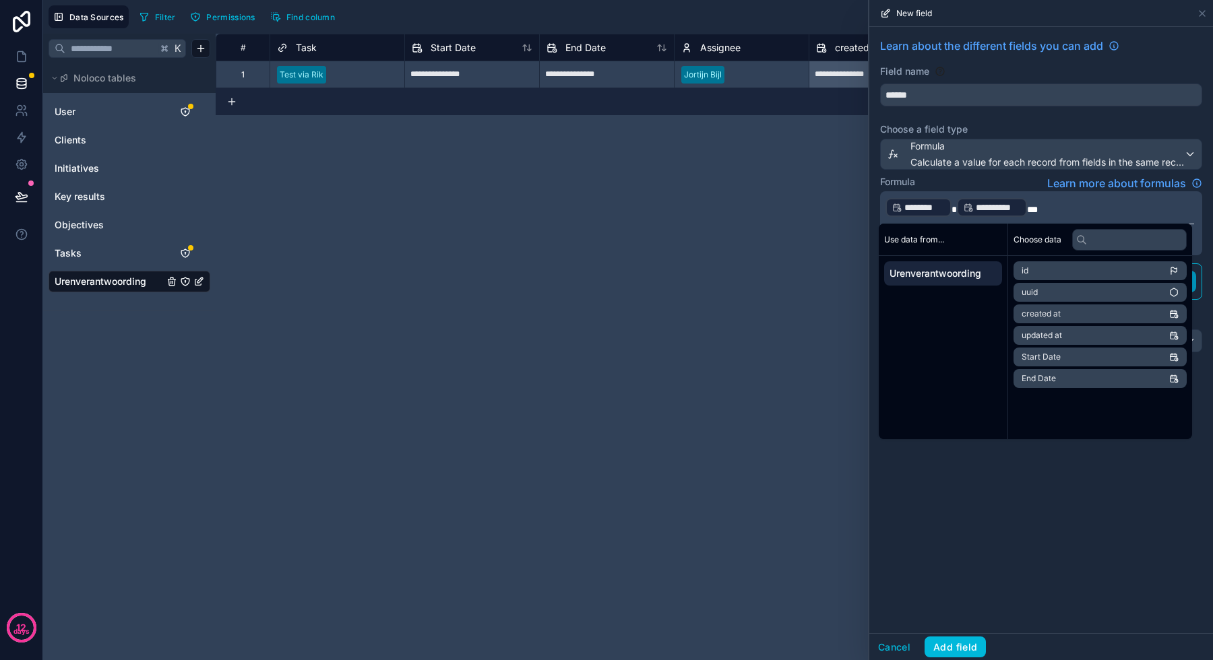
click at [1056, 510] on div "**********" at bounding box center [1041, 330] width 344 height 606
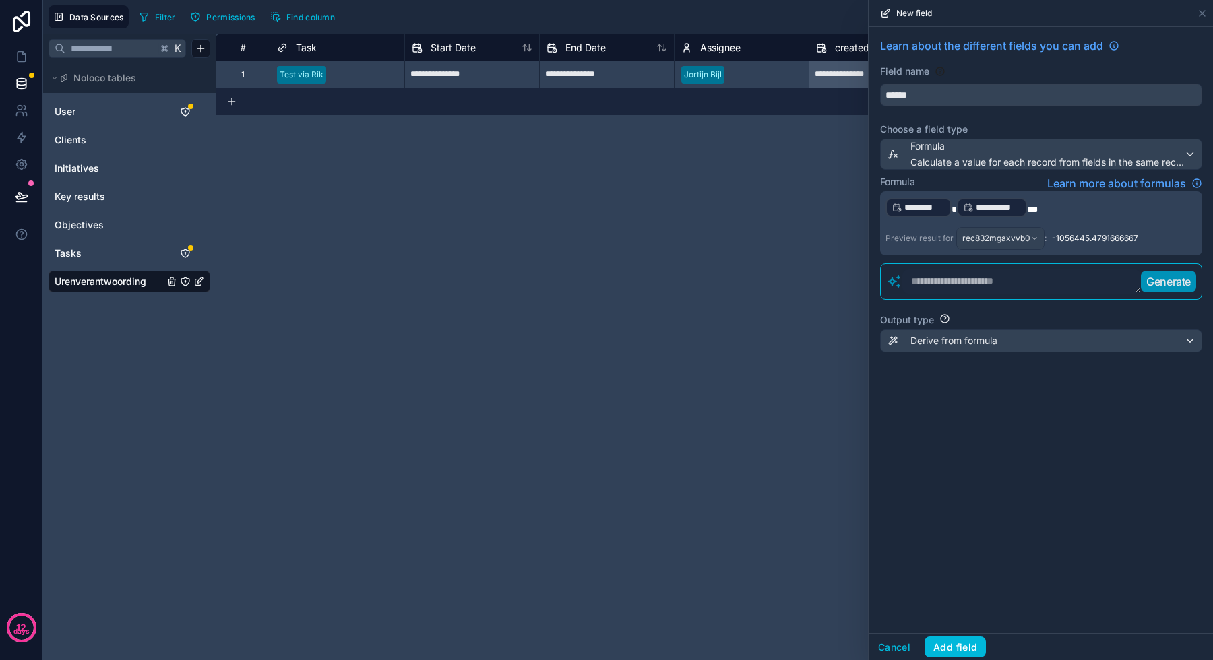
click at [1081, 212] on p "**********" at bounding box center [1039, 208] width 309 height 22
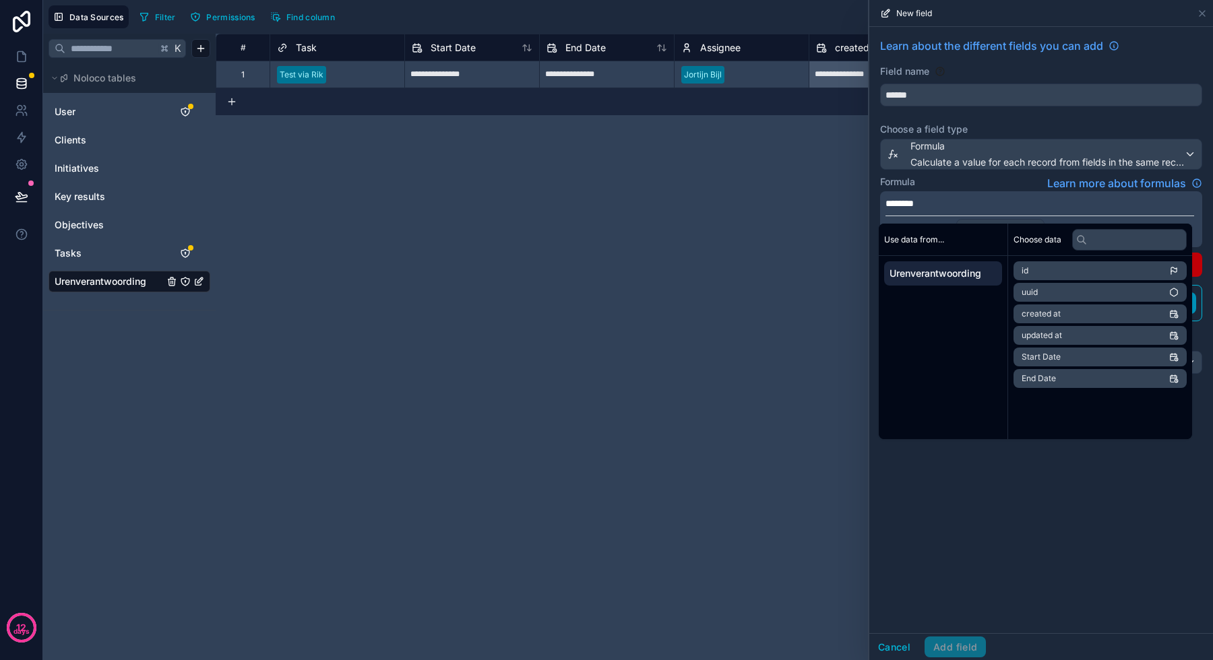
click at [933, 203] on p "*******" at bounding box center [1039, 203] width 309 height 13
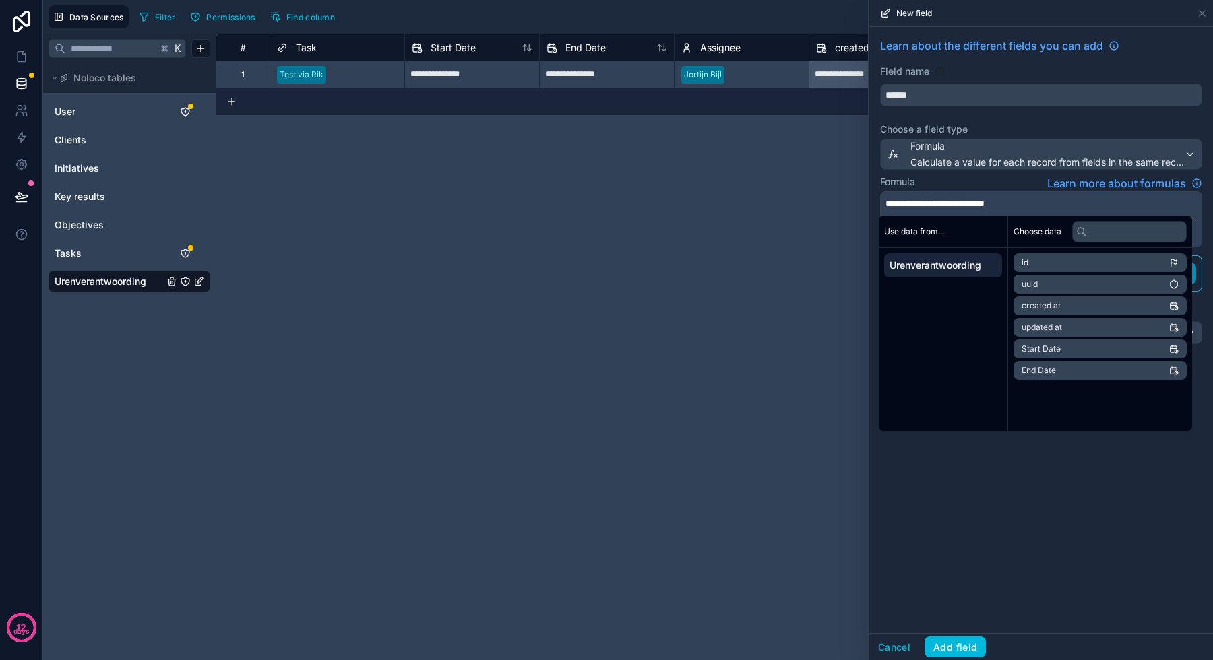
click at [947, 201] on span "**********" at bounding box center [934, 203] width 99 height 9
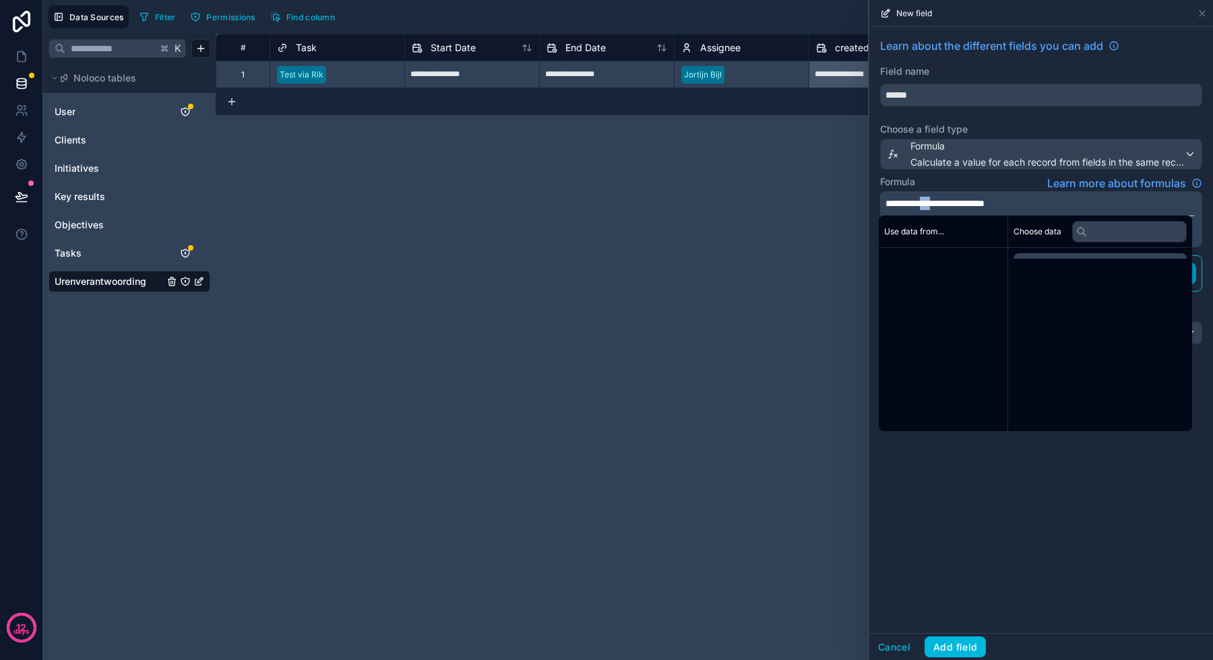
click at [947, 201] on span "**********" at bounding box center [934, 203] width 99 height 9
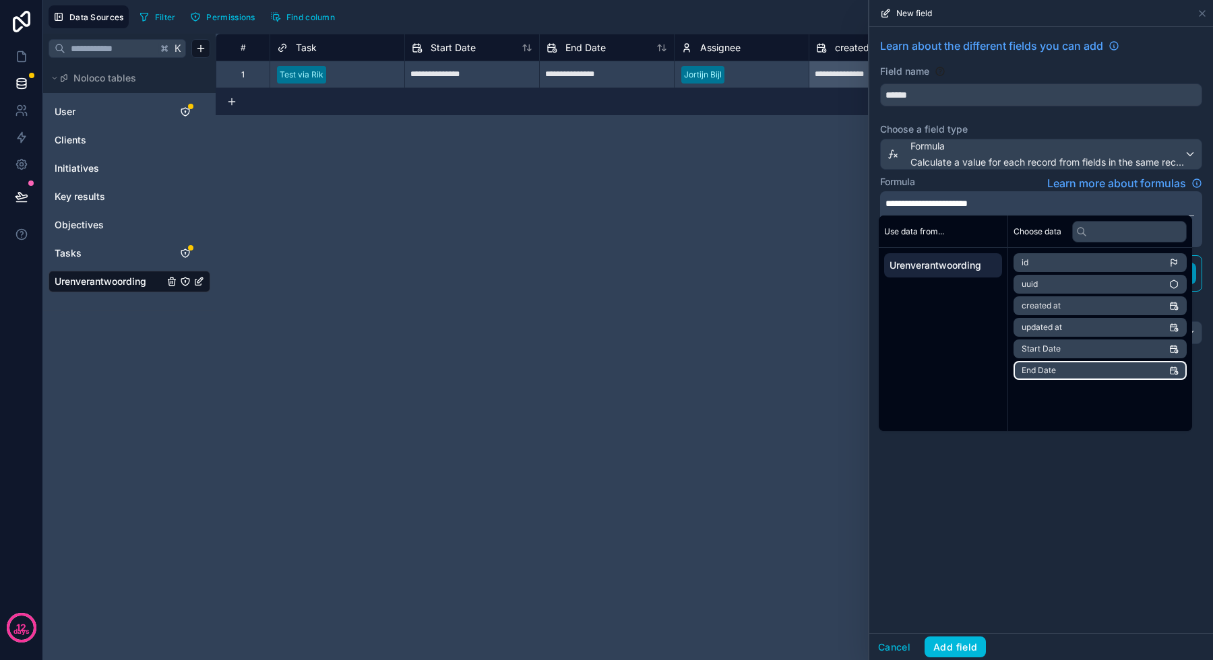
click at [1067, 368] on li "End Date" at bounding box center [1099, 370] width 173 height 19
click at [1034, 209] on span "**********" at bounding box center [1009, 209] width 52 height 9
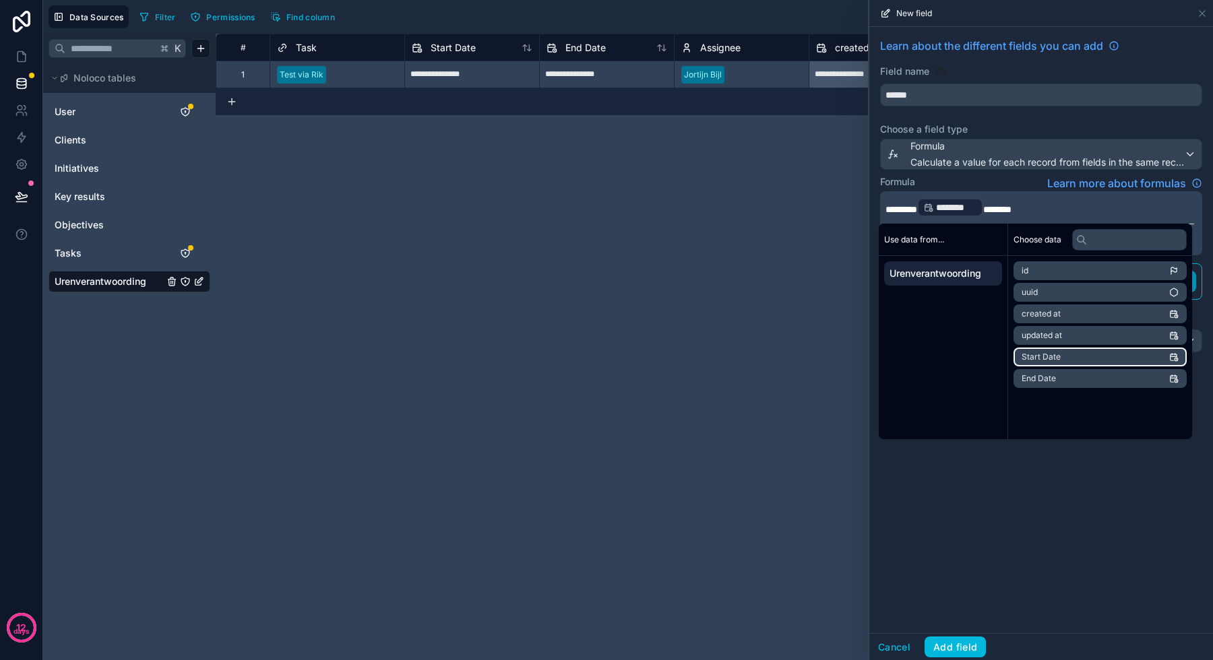
click at [1063, 352] on li "Start Date" at bounding box center [1099, 357] width 173 height 19
click at [1035, 522] on div "**********" at bounding box center [1041, 330] width 344 height 606
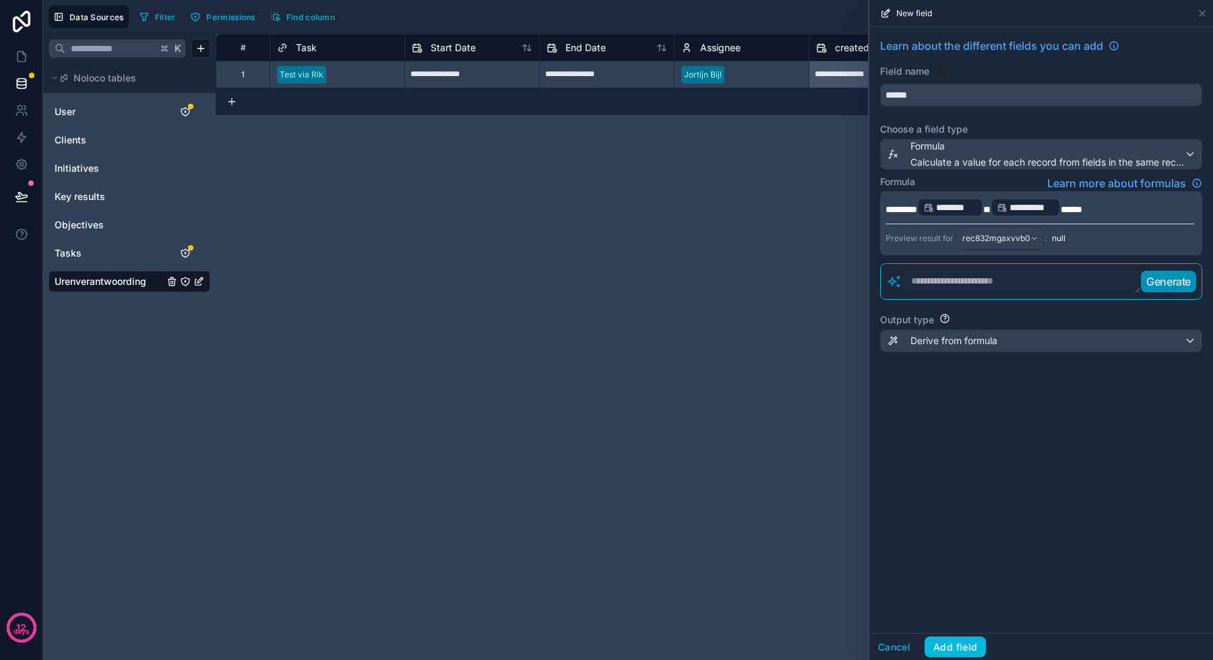
click at [1086, 184] on span "Learn more about formulas" at bounding box center [1116, 183] width 139 height 16
click at [957, 100] on input "******" at bounding box center [1041, 95] width 321 height 22
click at [955, 144] on span "Formula" at bounding box center [1047, 145] width 274 height 13
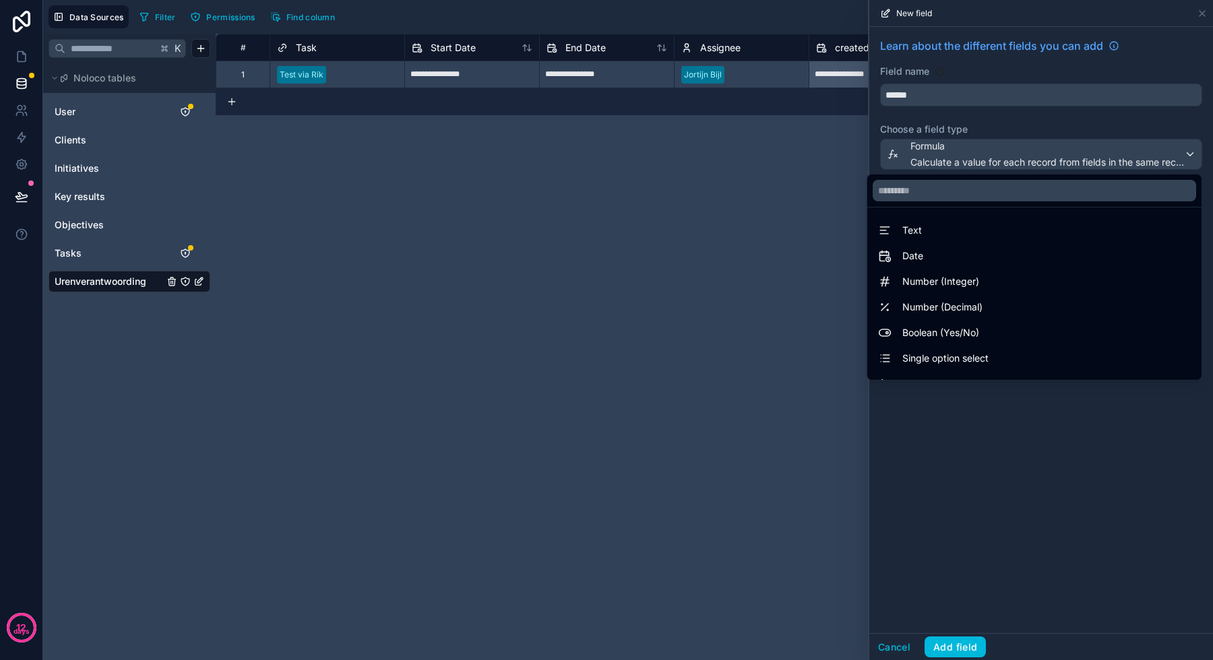
click at [947, 184] on input "text" at bounding box center [1034, 191] width 323 height 22
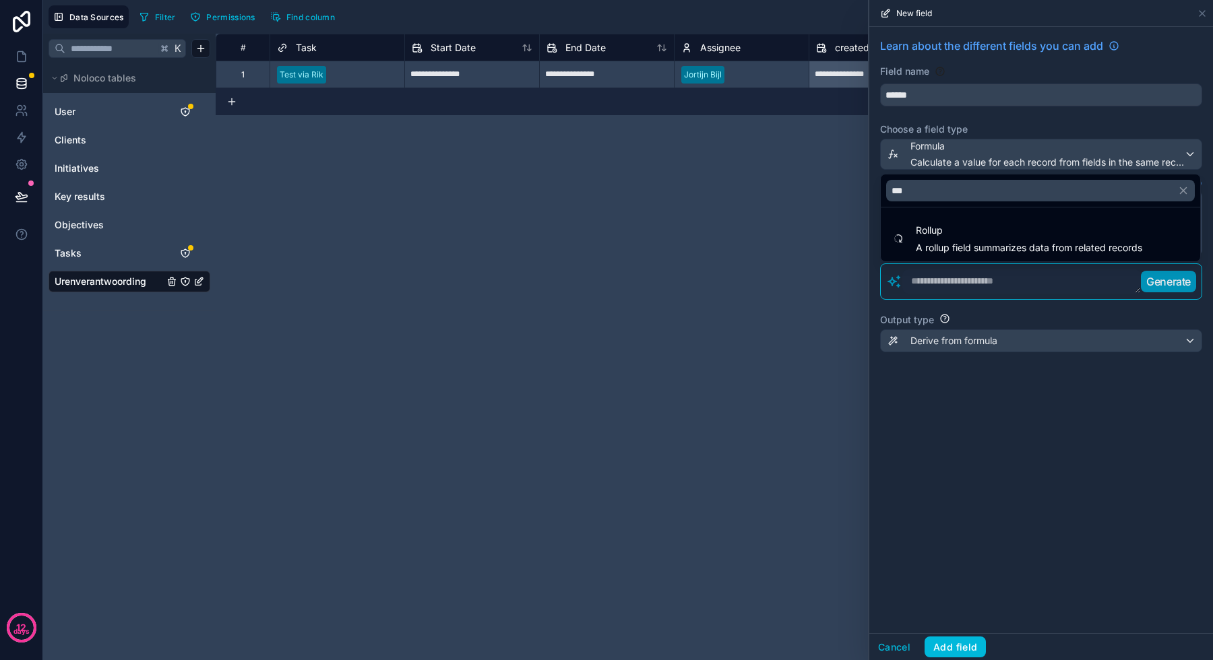
type input "****"
click at [949, 231] on span "Rollup" at bounding box center [1029, 230] width 226 height 16
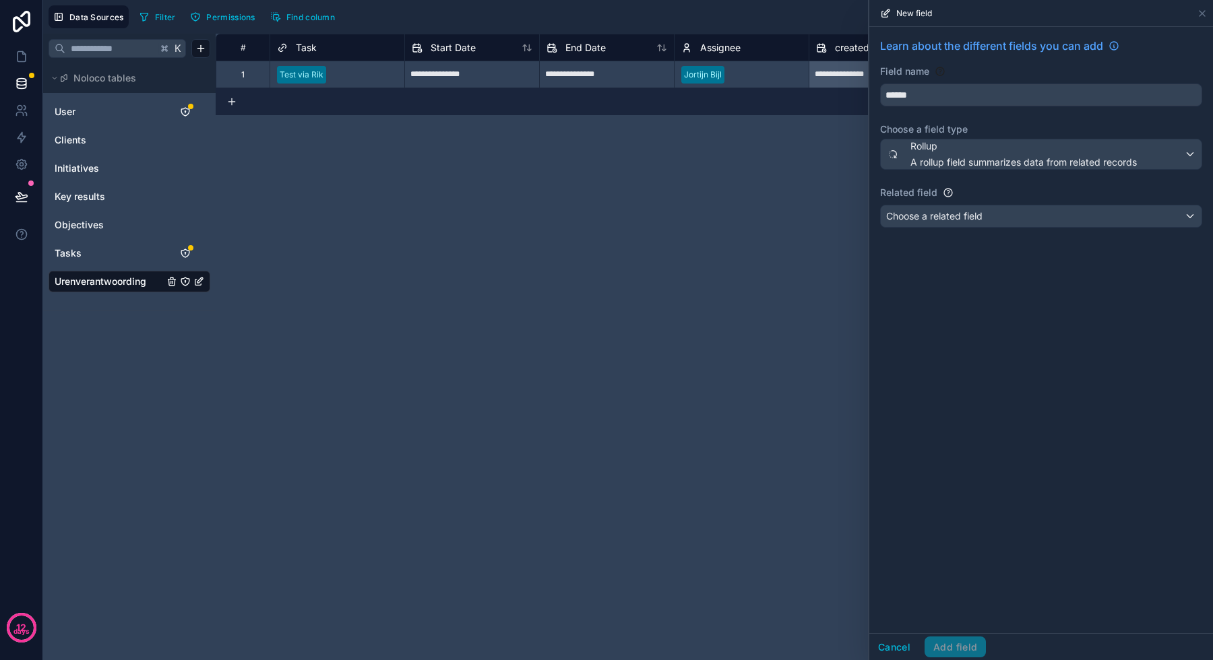
click at [971, 222] on span "Choose a related field" at bounding box center [934, 216] width 96 height 13
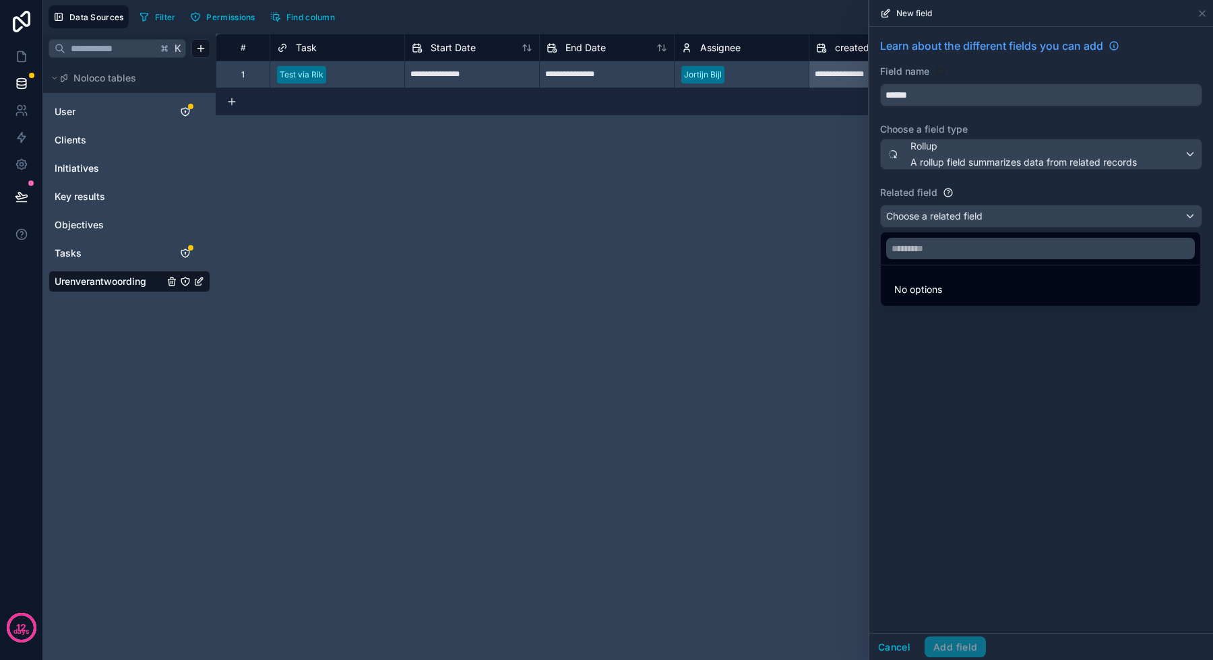
click at [858, 225] on div "**********" at bounding box center [714, 347] width 997 height 627
click at [957, 156] on div at bounding box center [1041, 330] width 344 height 660
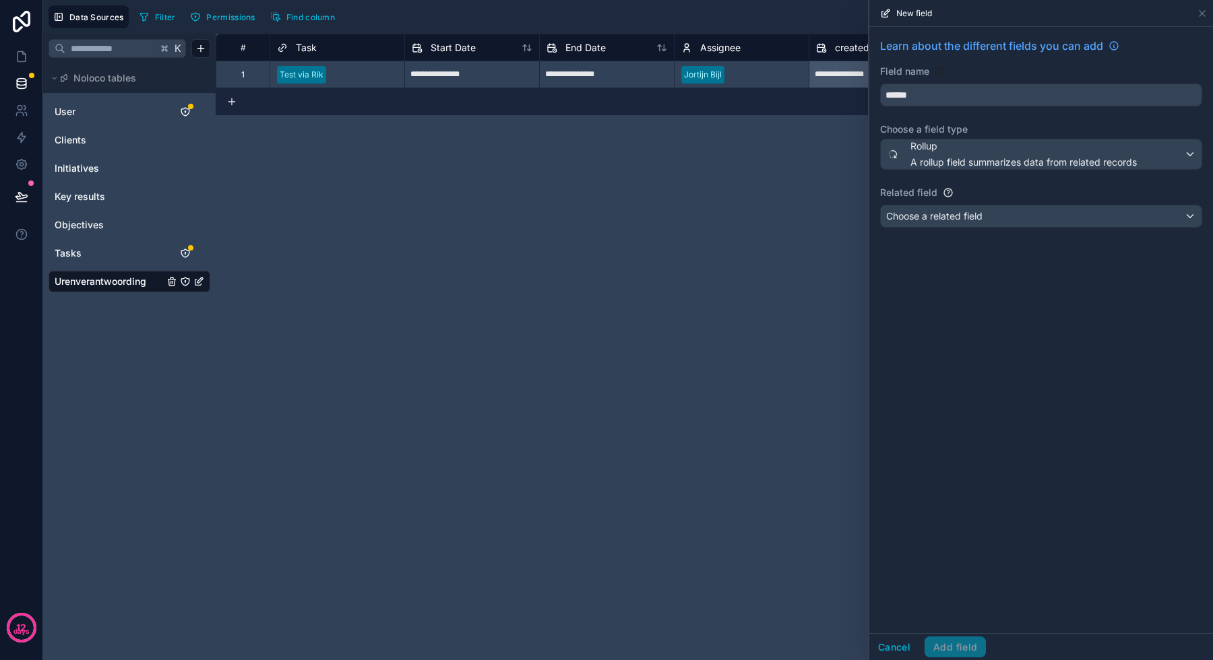
click at [888, 643] on button "Cancel" at bounding box center [894, 648] width 50 height 22
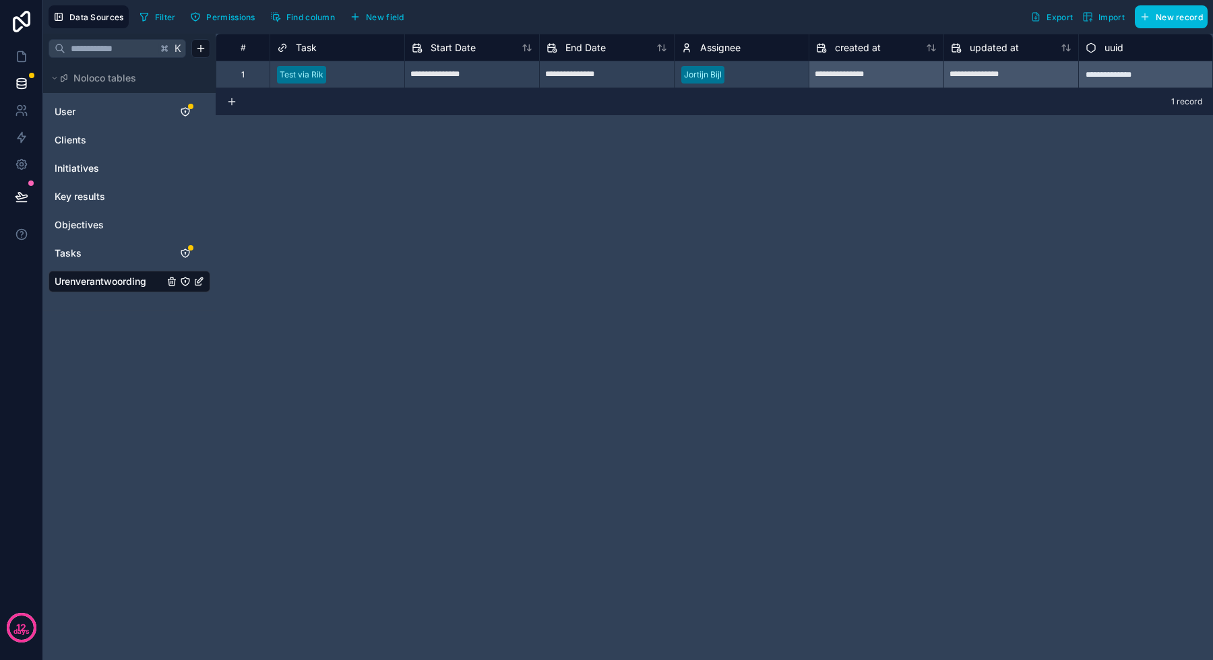
scroll to position [0, 1]
click at [393, 13] on span "New field" at bounding box center [385, 17] width 38 height 10
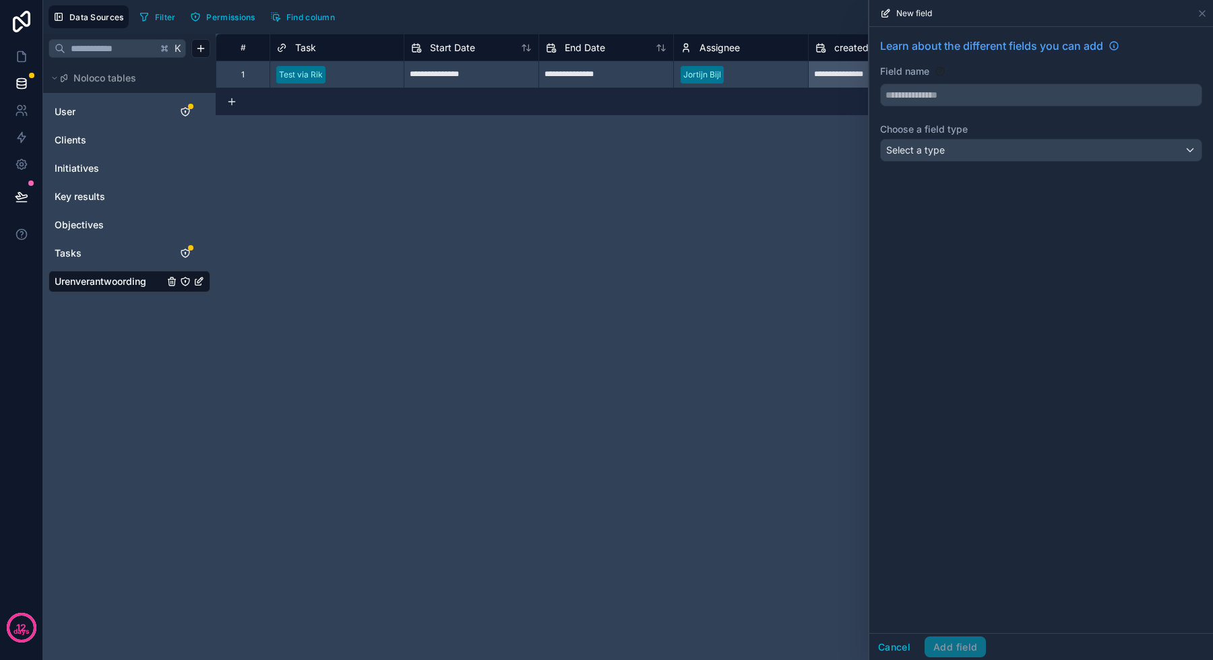
click at [930, 96] on input "text" at bounding box center [1041, 95] width 321 height 22
type input "*******"
click at [928, 137] on div "Learn about the different fields you can add Field name ******* Choose a field …" at bounding box center [1041, 102] width 344 height 151
click at [928, 157] on div "Select a type" at bounding box center [1041, 150] width 321 height 22
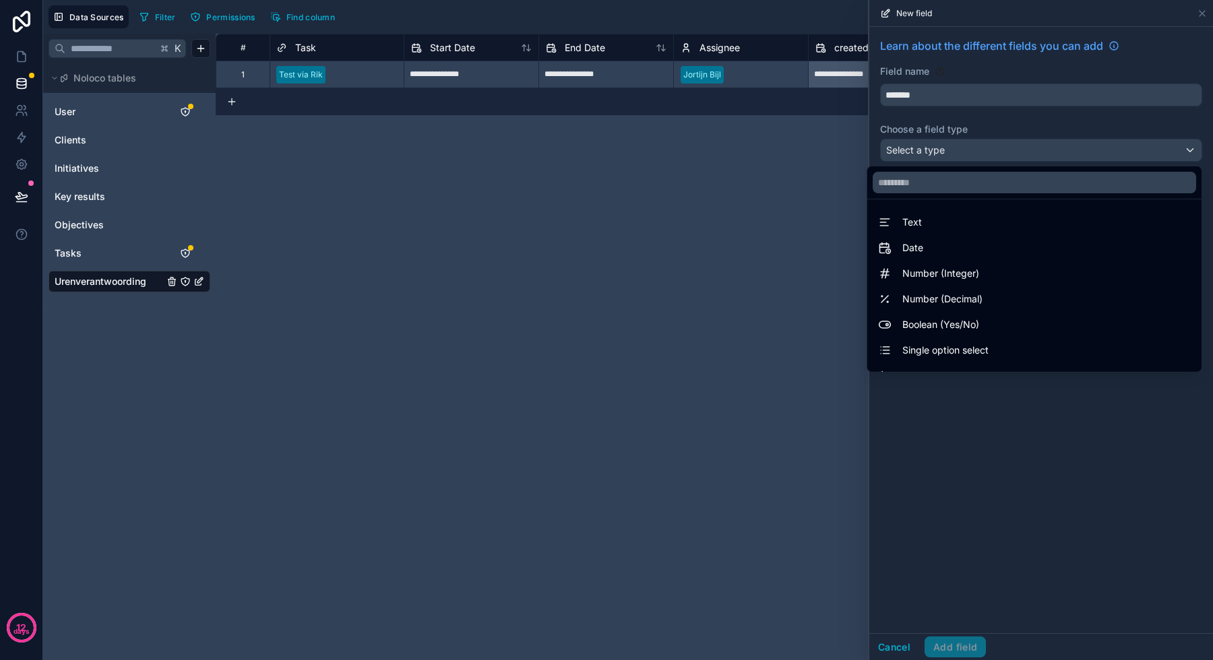
click at [926, 195] on div at bounding box center [1034, 182] width 334 height 32
click at [922, 191] on input "text" at bounding box center [1034, 183] width 323 height 22
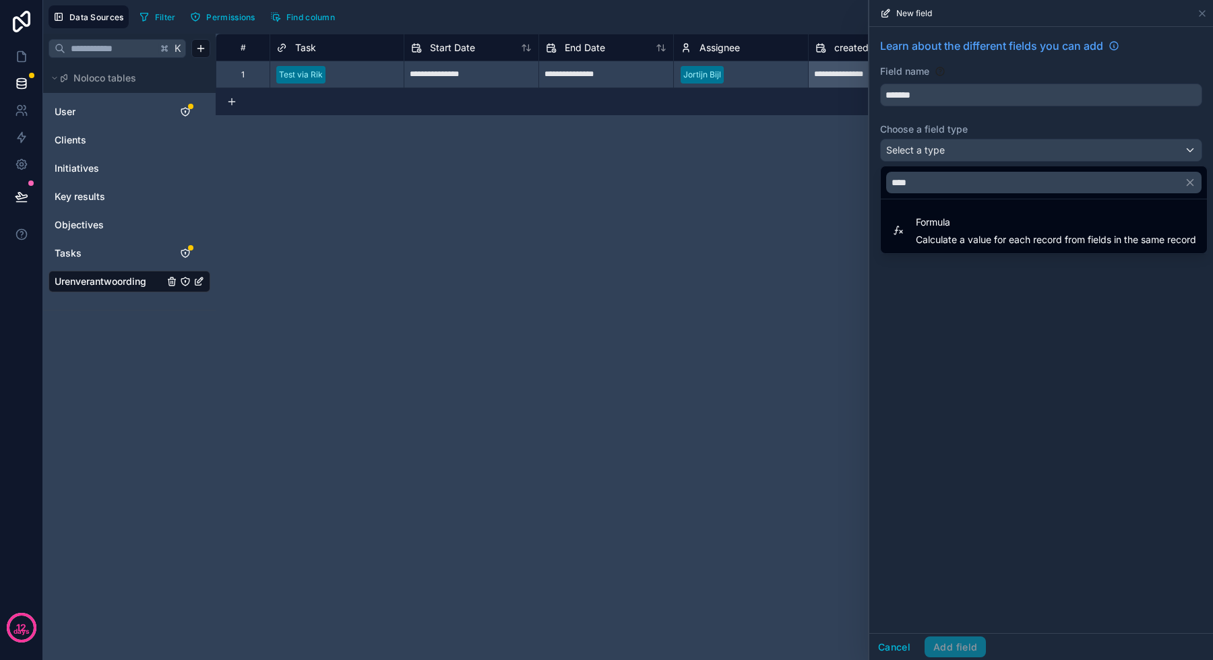
type input "****"
click at [926, 222] on span "Formula" at bounding box center [1056, 222] width 280 height 16
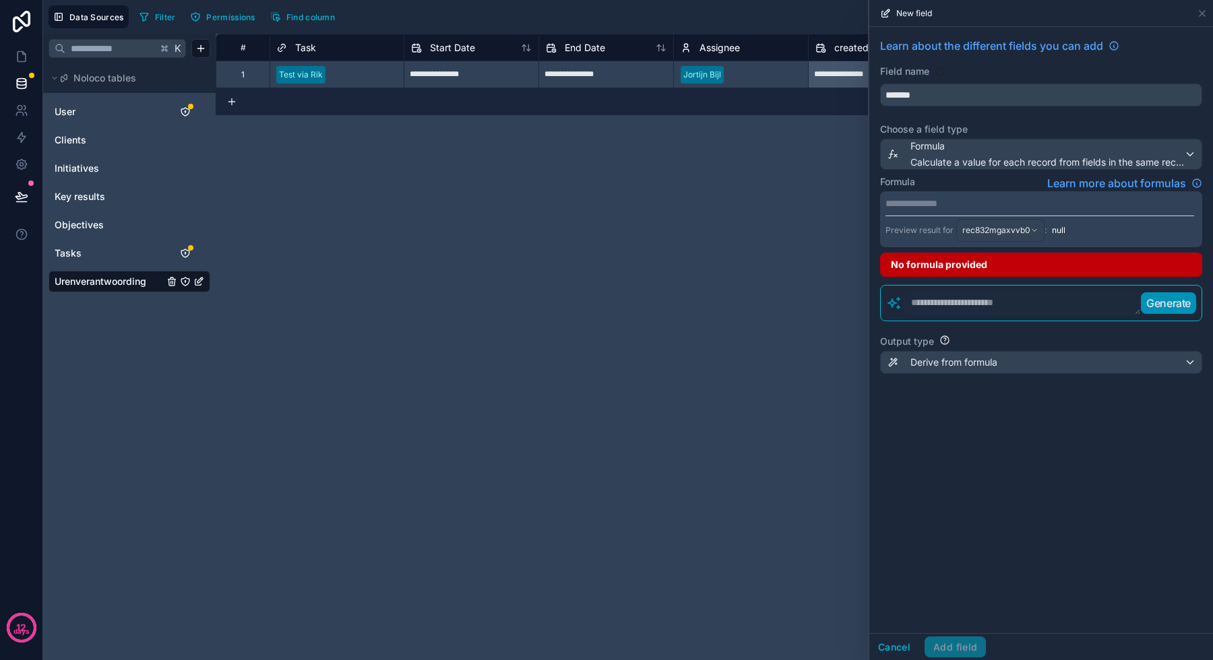
click at [913, 209] on p "**********" at bounding box center [1039, 203] width 309 height 13
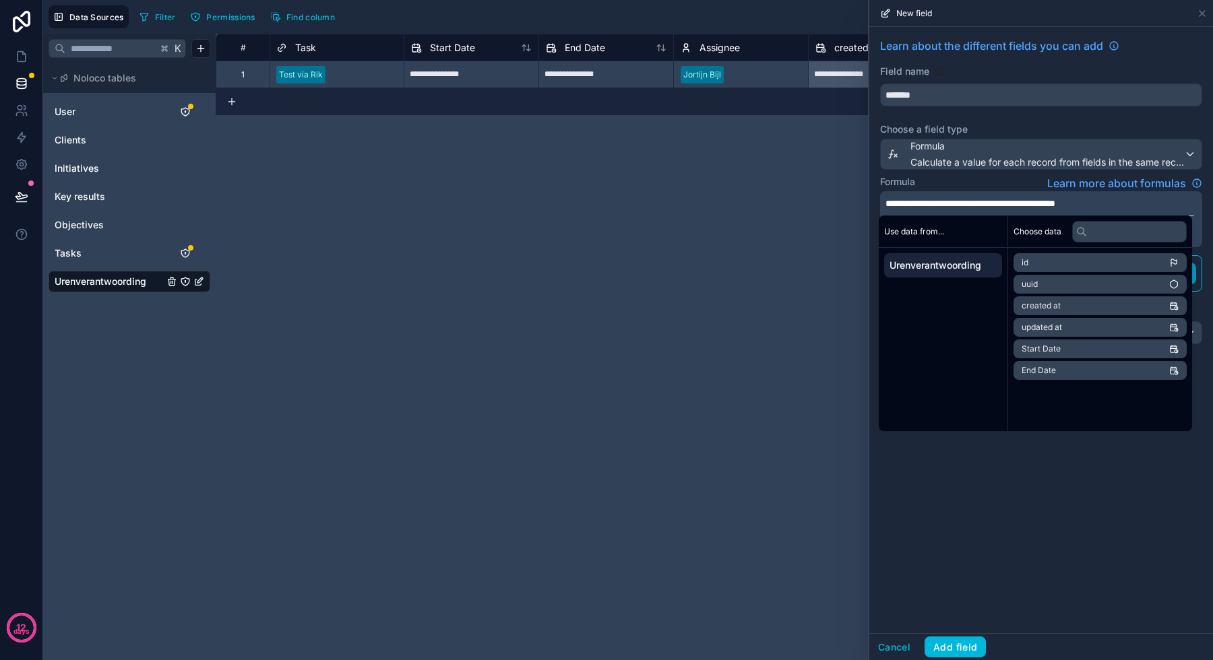
click at [990, 203] on span "**********" at bounding box center [970, 203] width 170 height 9
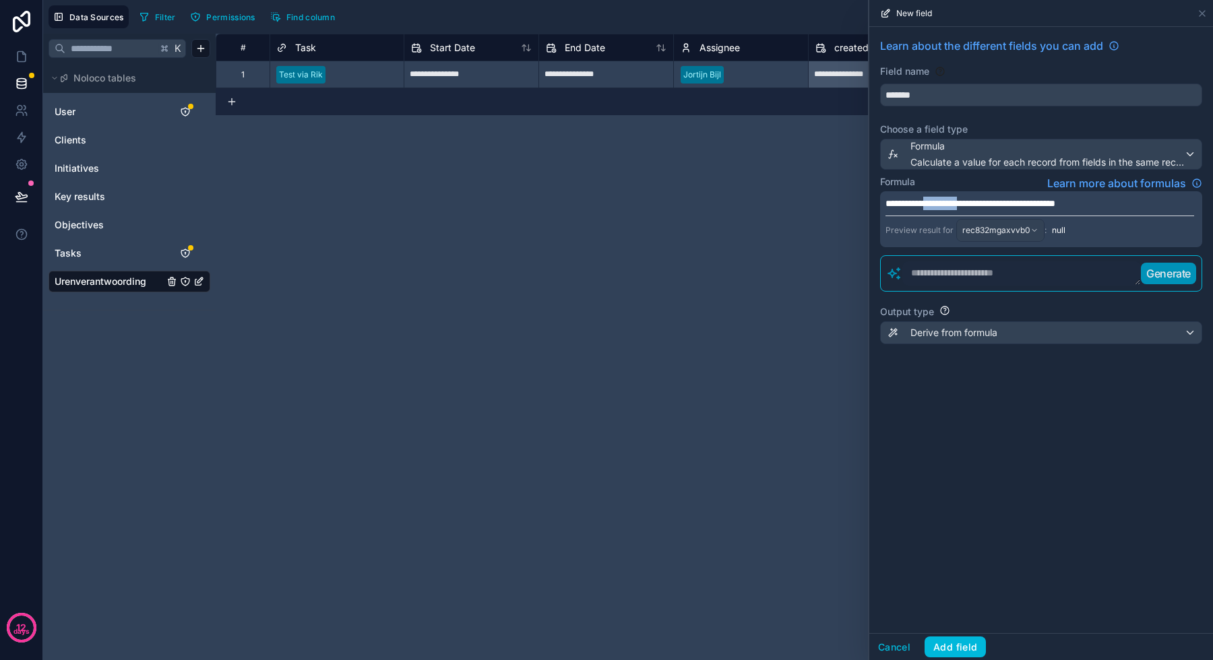
drag, startPoint x: 994, startPoint y: 203, endPoint x: 941, endPoint y: 203, distance: 53.2
click at [941, 203] on span "**********" at bounding box center [970, 203] width 170 height 9
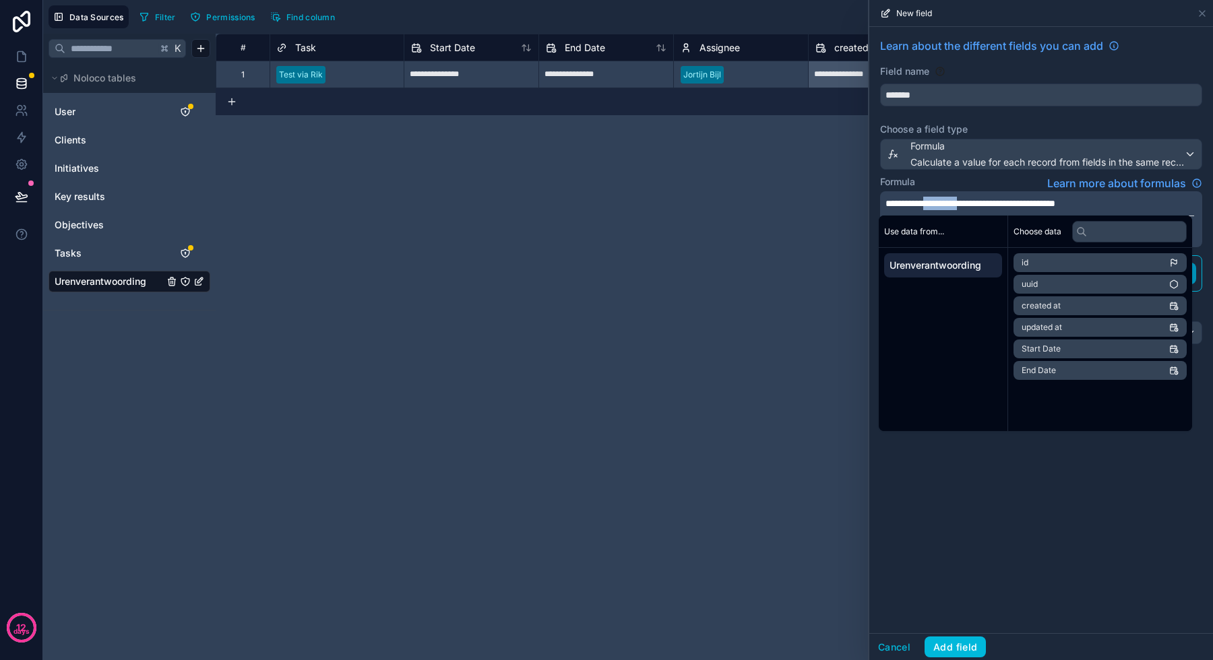
click at [1043, 546] on div "**********" at bounding box center [1041, 330] width 344 height 606
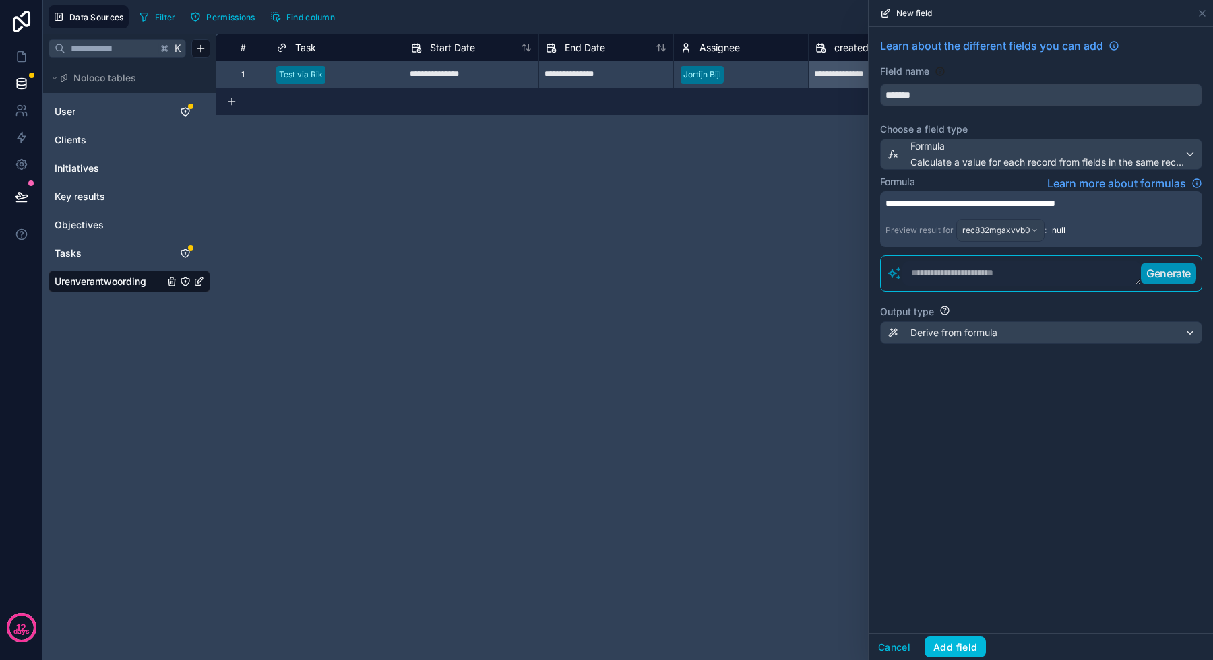
click at [990, 206] on span "**********" at bounding box center [970, 203] width 170 height 9
drag, startPoint x: 997, startPoint y: 206, endPoint x: 950, endPoint y: 205, distance: 47.2
click at [950, 205] on span "**********" at bounding box center [970, 203] width 170 height 9
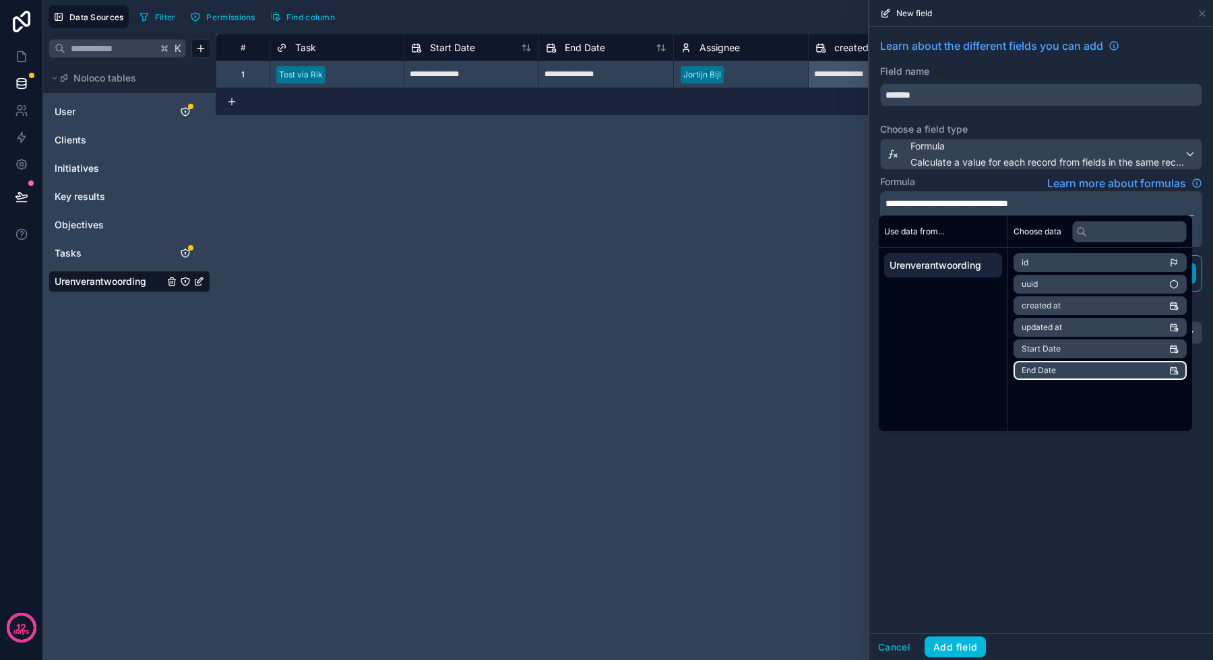
click at [1047, 362] on li "End Date" at bounding box center [1099, 370] width 173 height 19
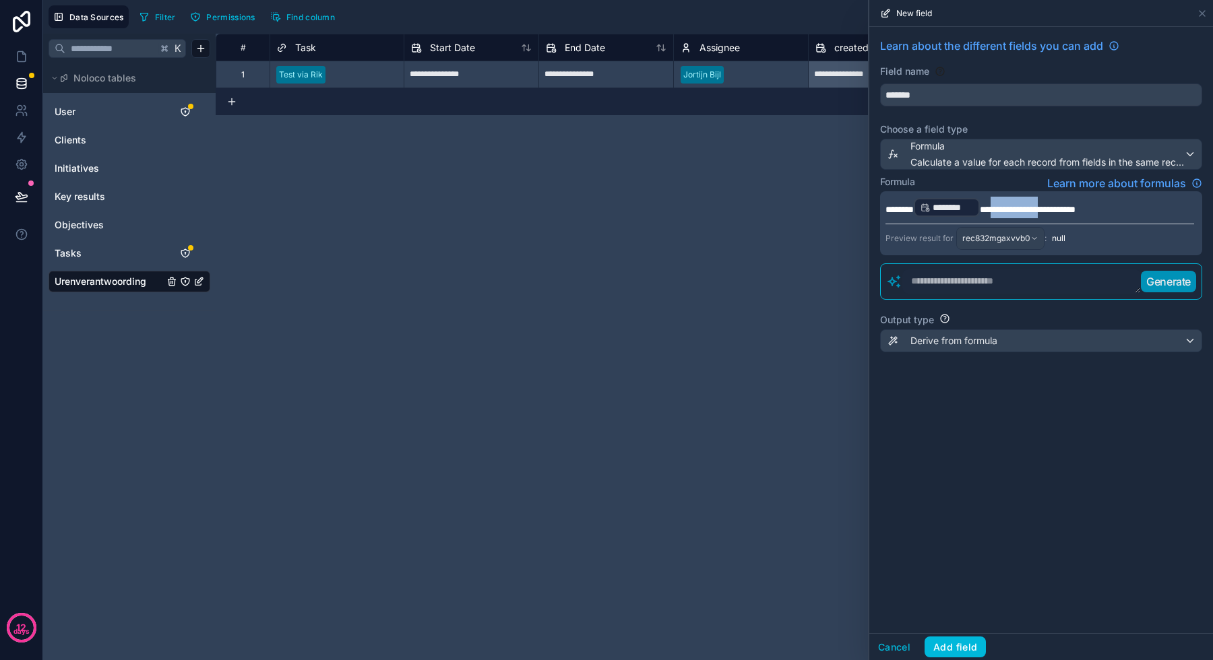
drag, startPoint x: 1072, startPoint y: 208, endPoint x: 1004, endPoint y: 206, distance: 68.1
click at [1004, 206] on span "**********" at bounding box center [1028, 209] width 96 height 9
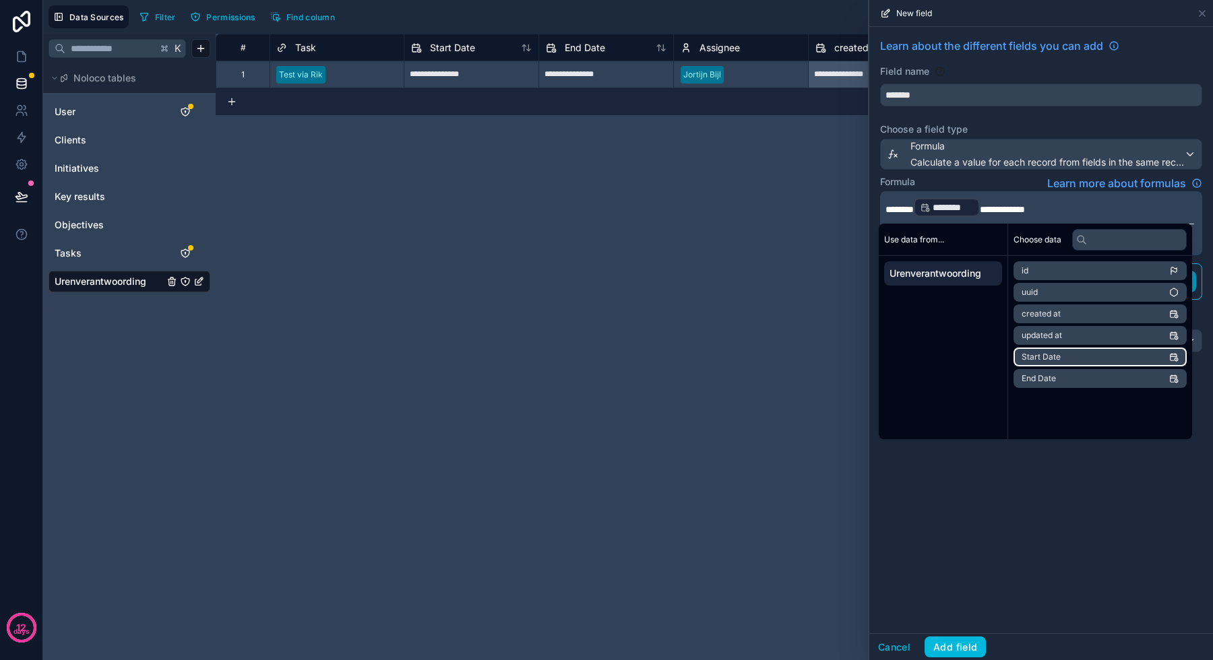
click at [1059, 360] on span "Start Date" at bounding box center [1040, 357] width 39 height 11
click at [1062, 495] on div "**********" at bounding box center [1041, 330] width 344 height 606
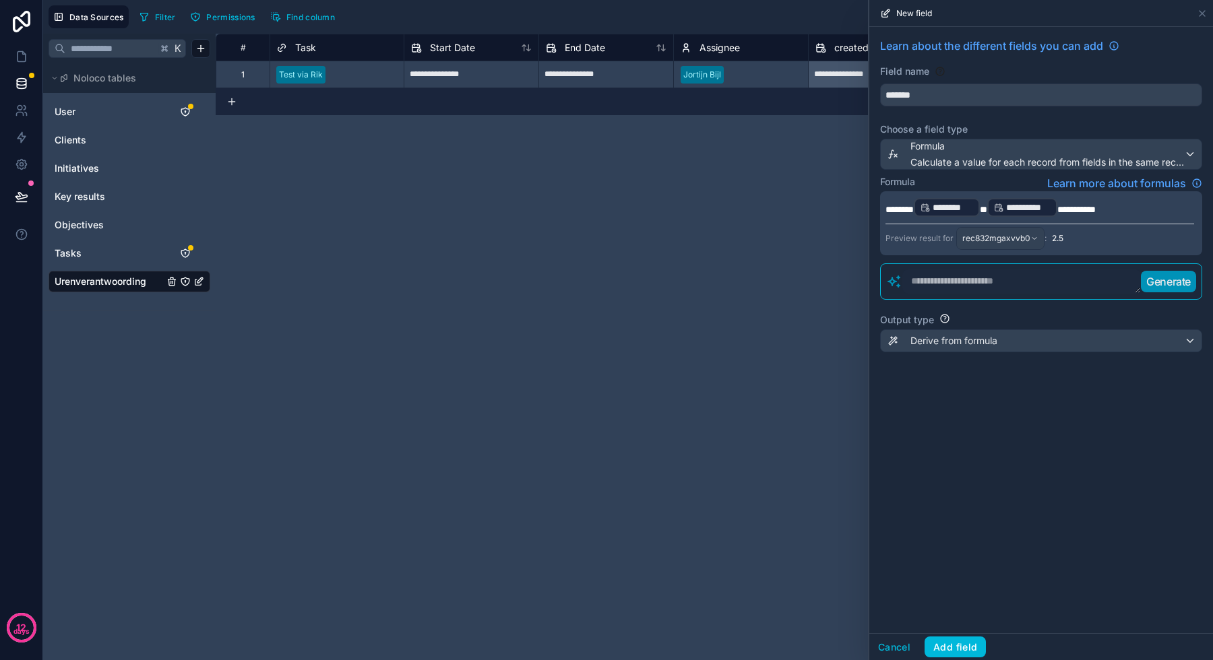
click at [1133, 210] on p "**********" at bounding box center [1039, 208] width 309 height 22
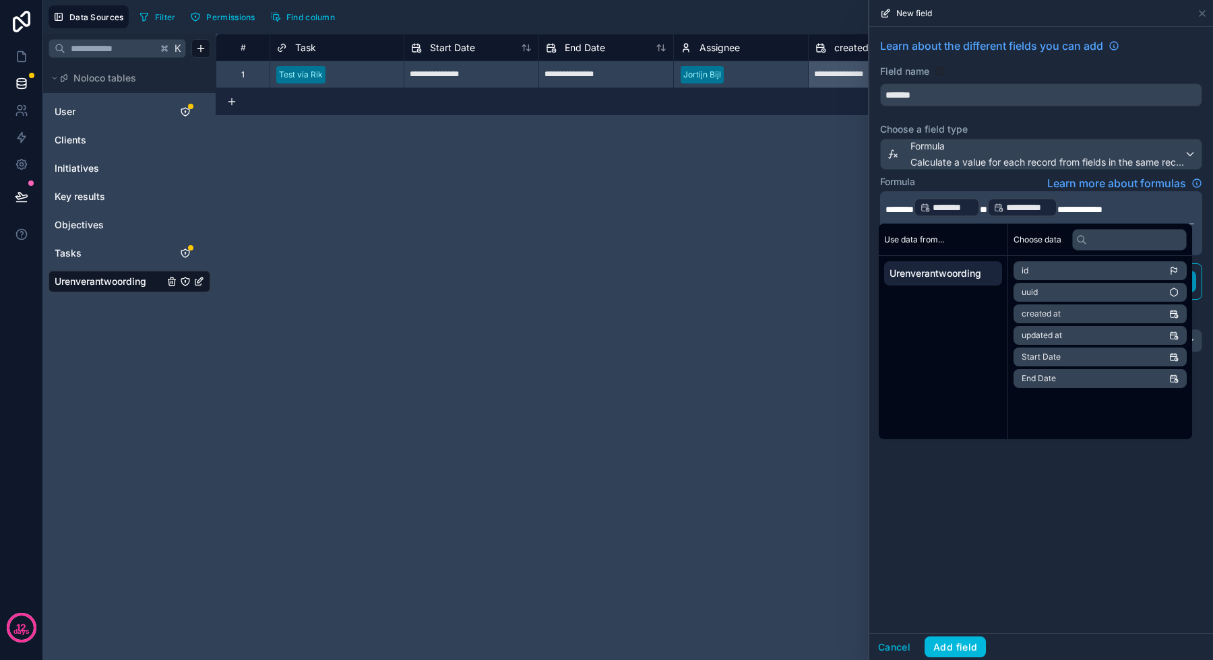
click at [1124, 533] on div "**********" at bounding box center [1041, 330] width 344 height 606
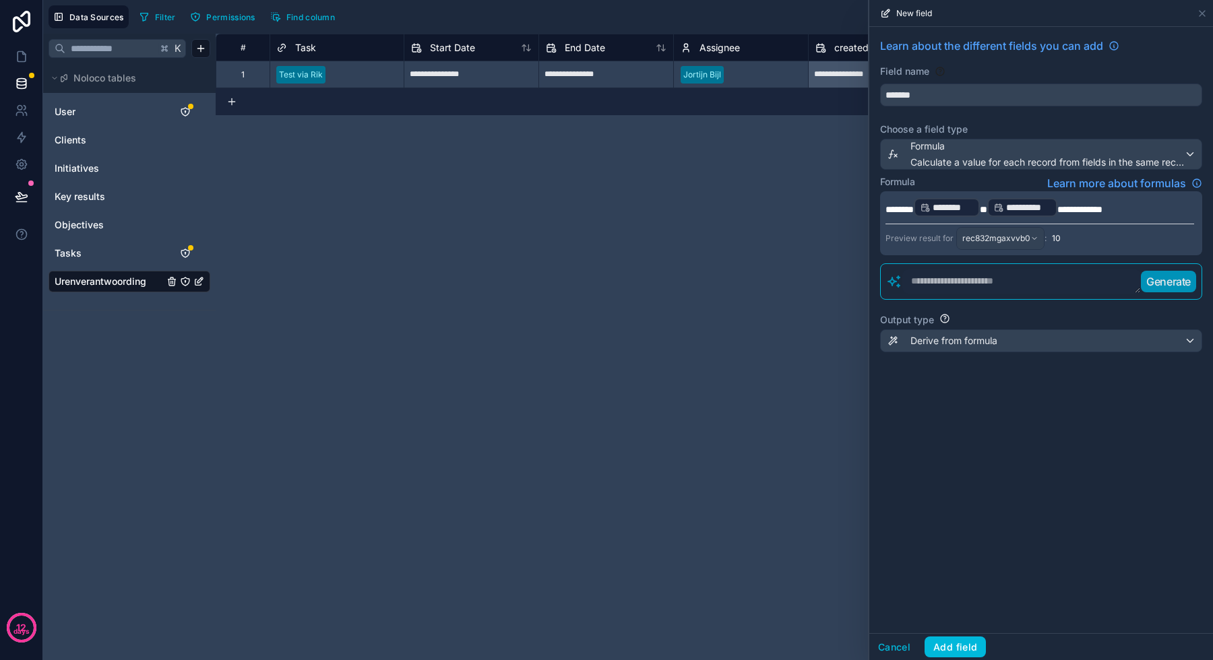
click at [950, 642] on button "Add field" at bounding box center [954, 648] width 61 height 22
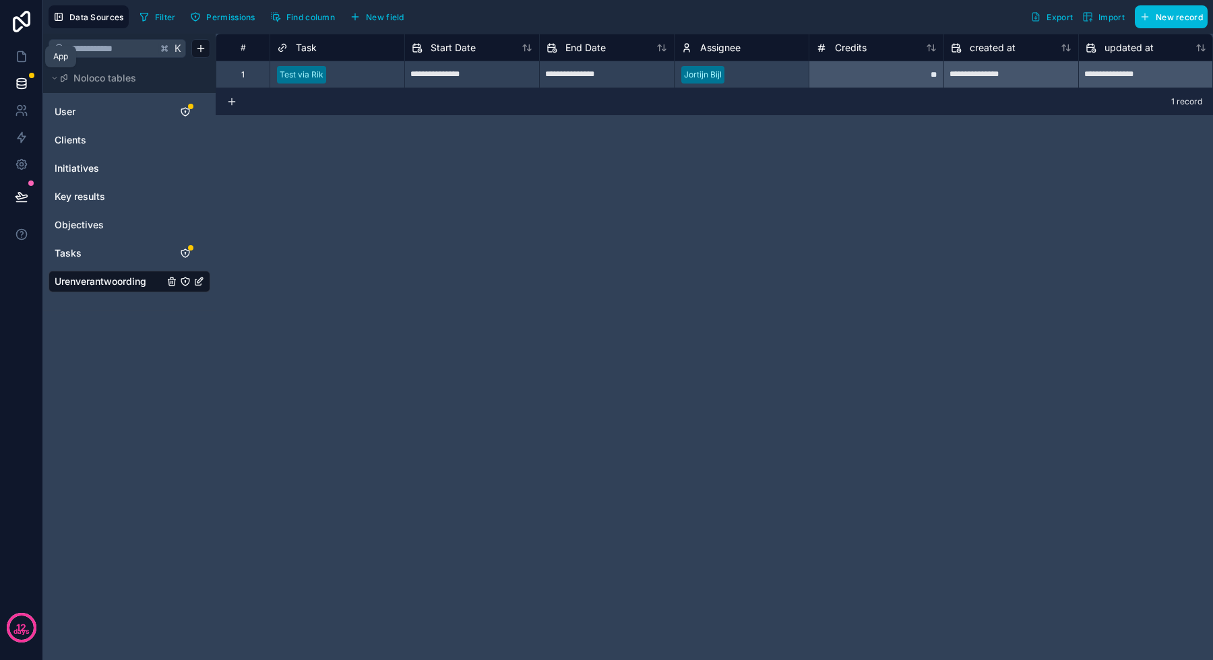
click at [19, 61] on icon at bounding box center [22, 57] width 8 height 10
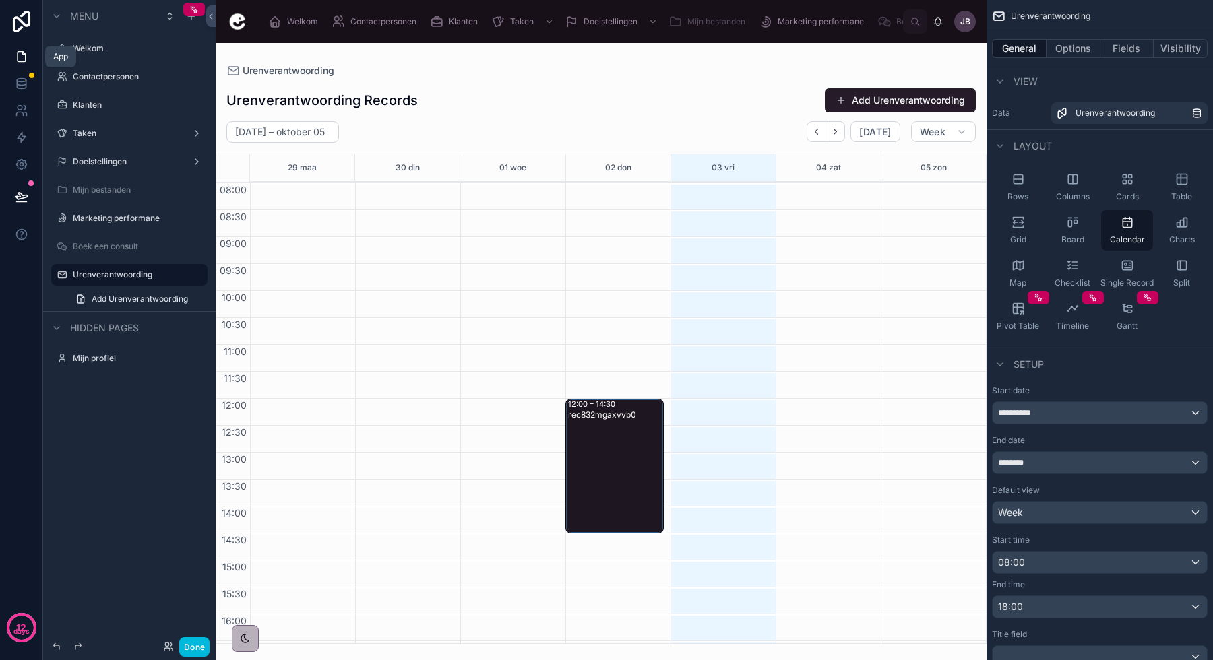
scroll to position [78, 0]
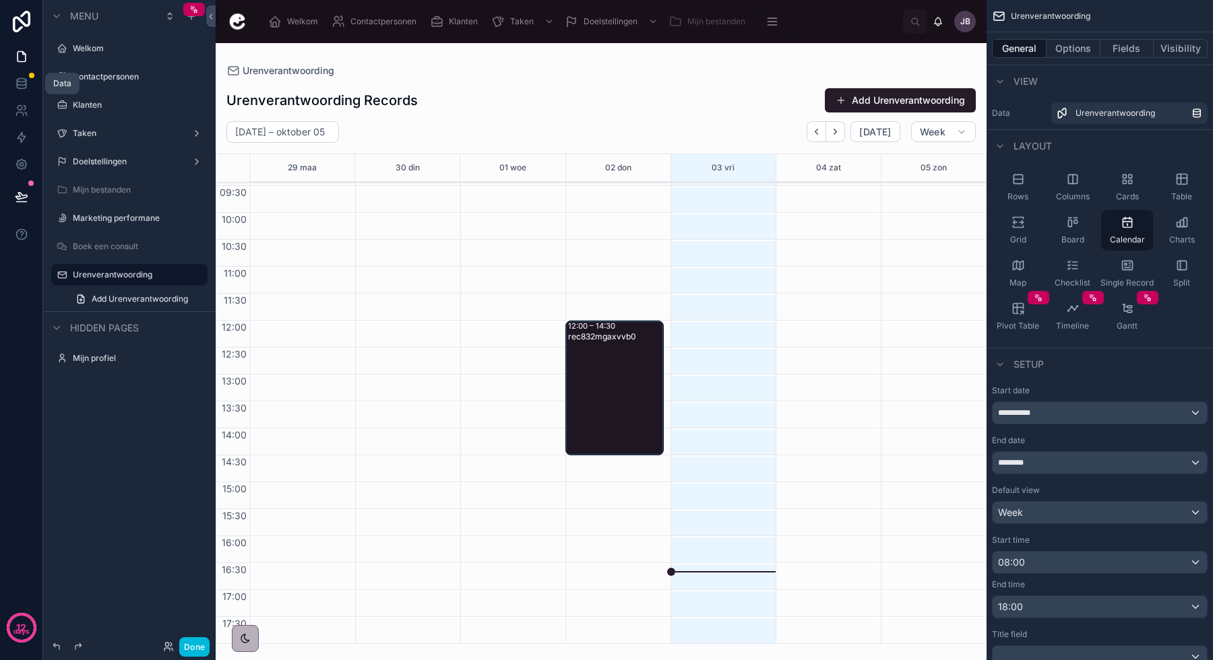
click at [21, 80] on icon at bounding box center [21, 83] width 13 height 13
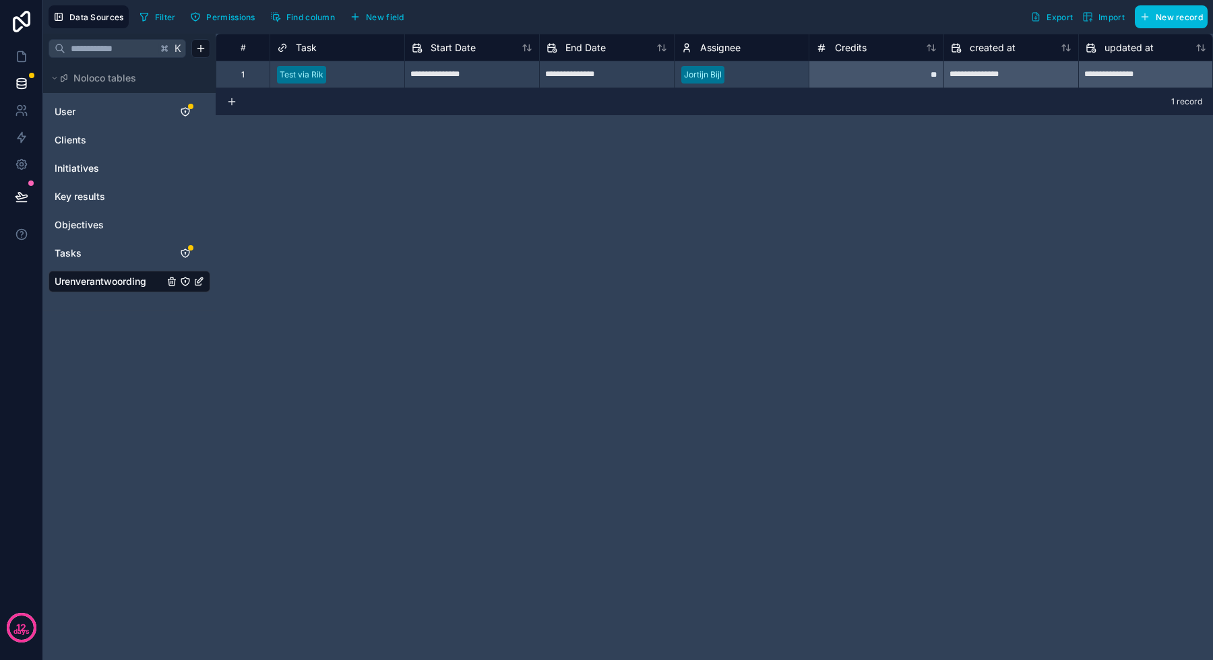
click at [380, 20] on span "New field" at bounding box center [385, 17] width 38 height 10
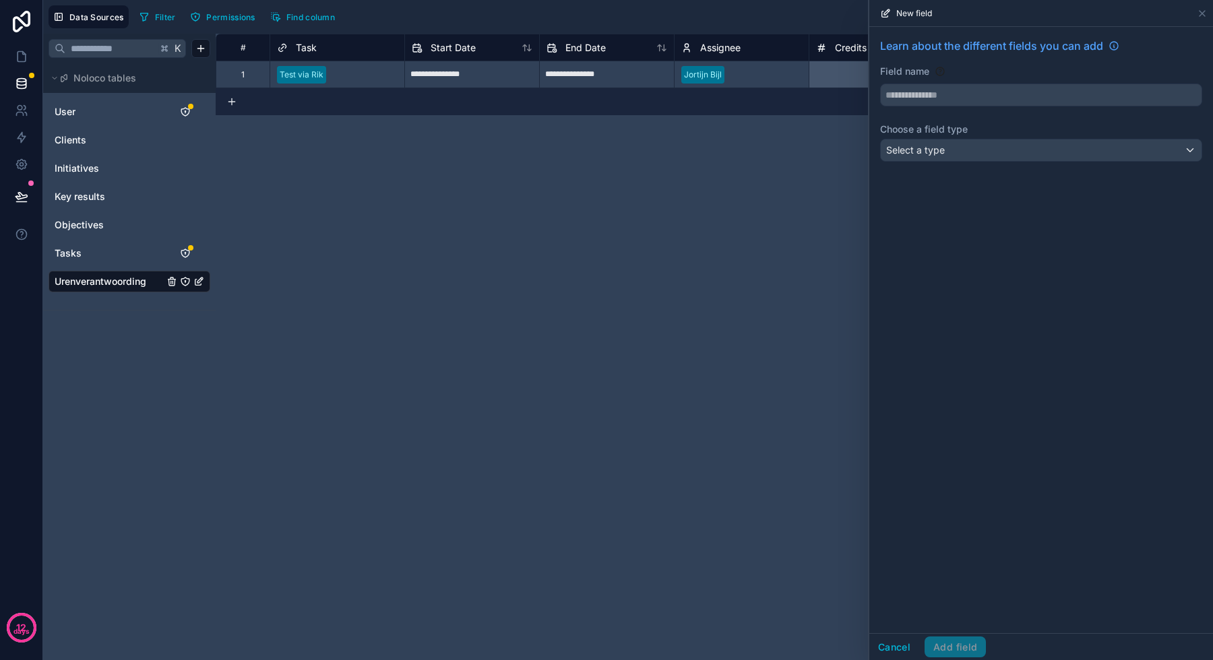
click at [1023, 107] on div "Learn about the different fields you can add Field name Choose a field type Sel…" at bounding box center [1041, 102] width 344 height 151
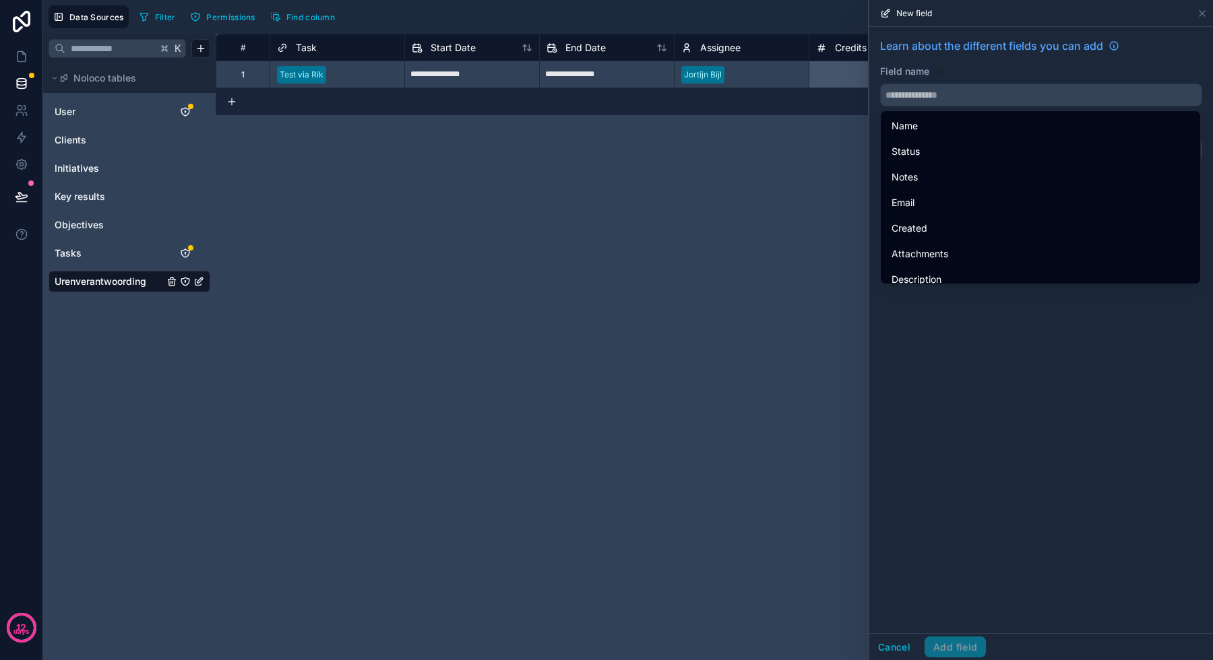
click at [1023, 97] on input "text" at bounding box center [1041, 95] width 321 height 22
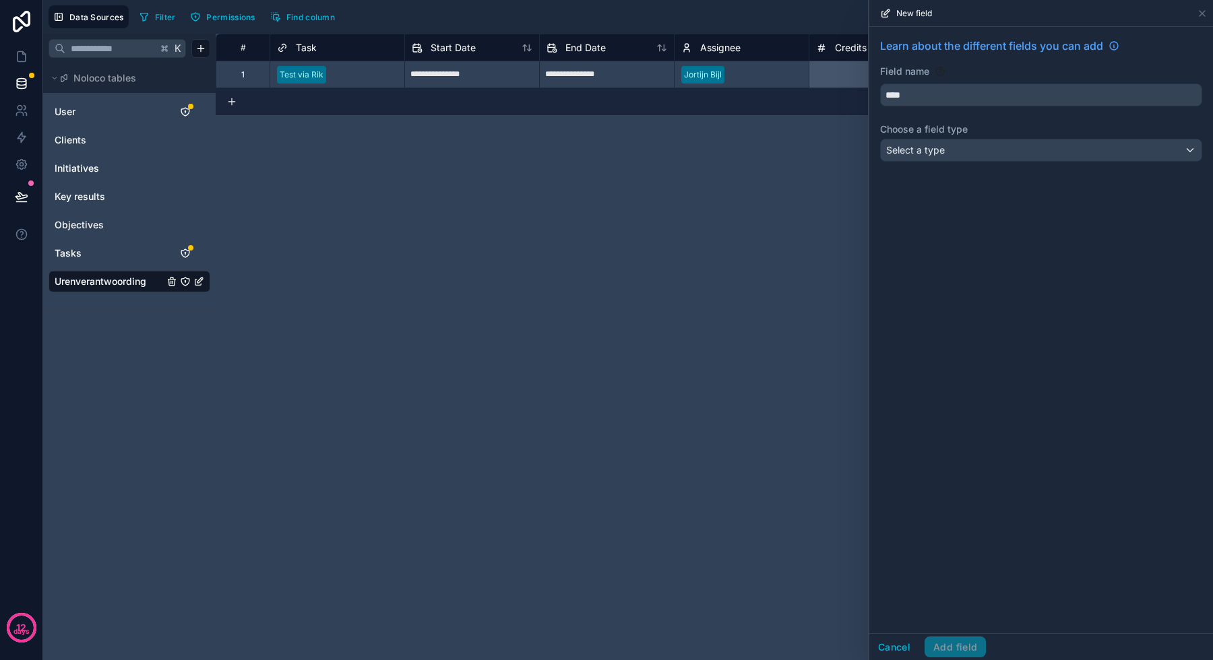
type input "*****"
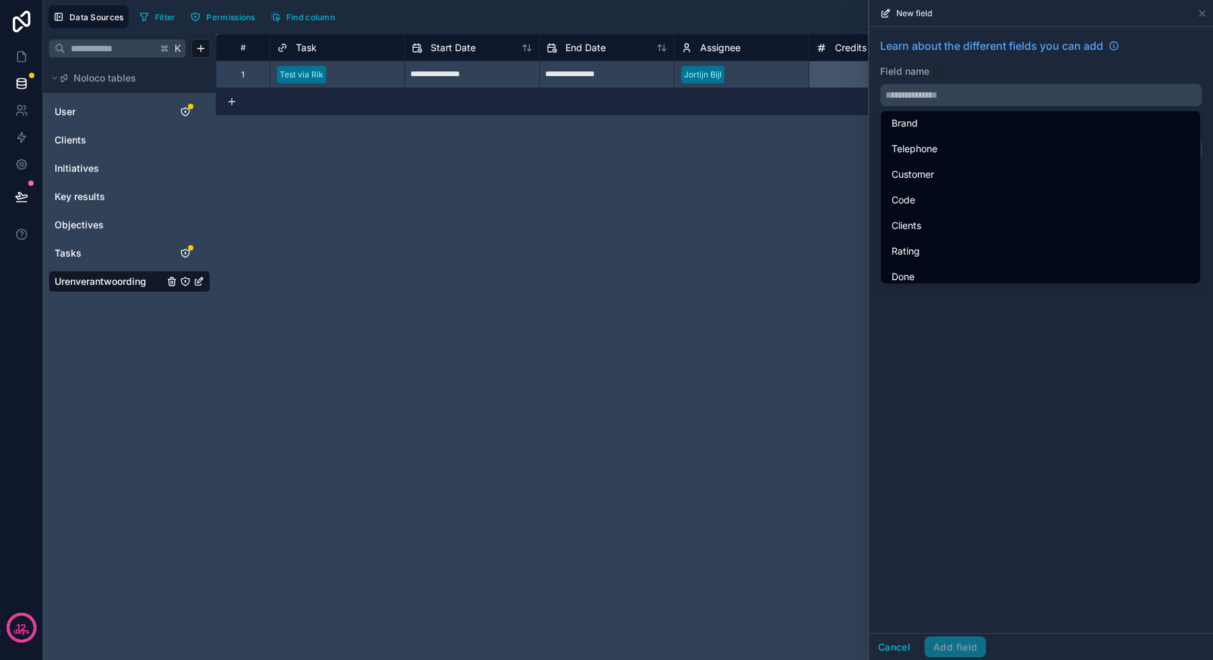
scroll to position [2087, 0]
click at [947, 94] on input "text" at bounding box center [1041, 95] width 321 height 22
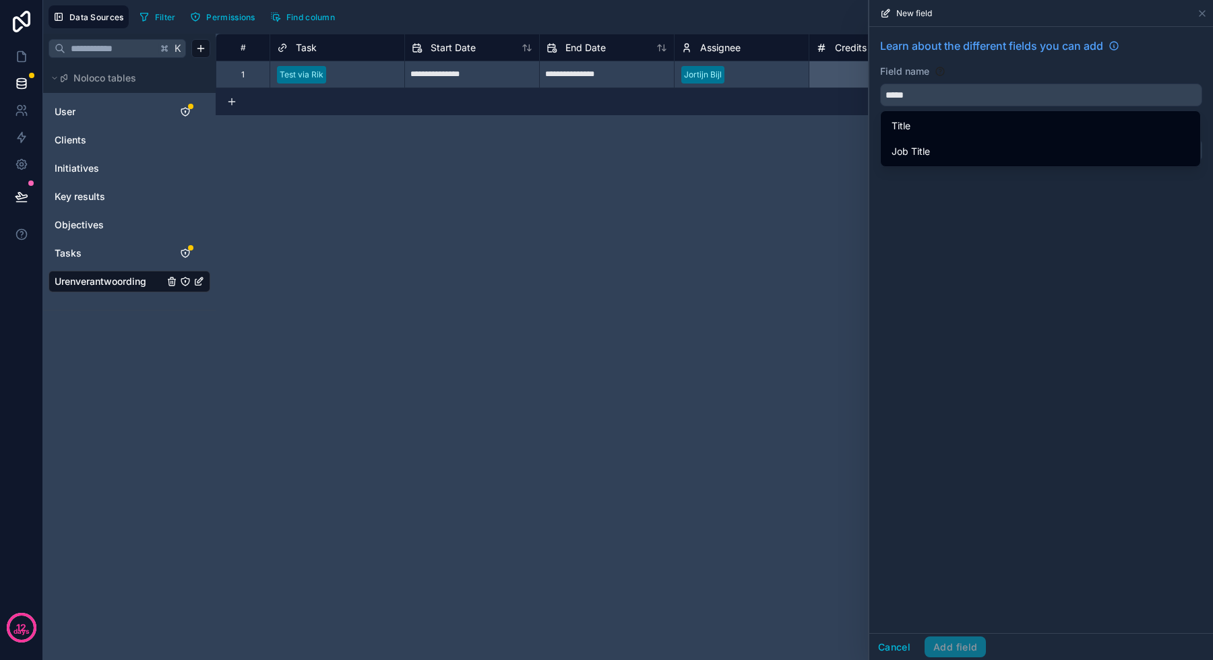
type input "*****"
click at [973, 220] on div "Learn about the different fields you can add Field name ***** Choose a field ty…" at bounding box center [1041, 330] width 344 height 606
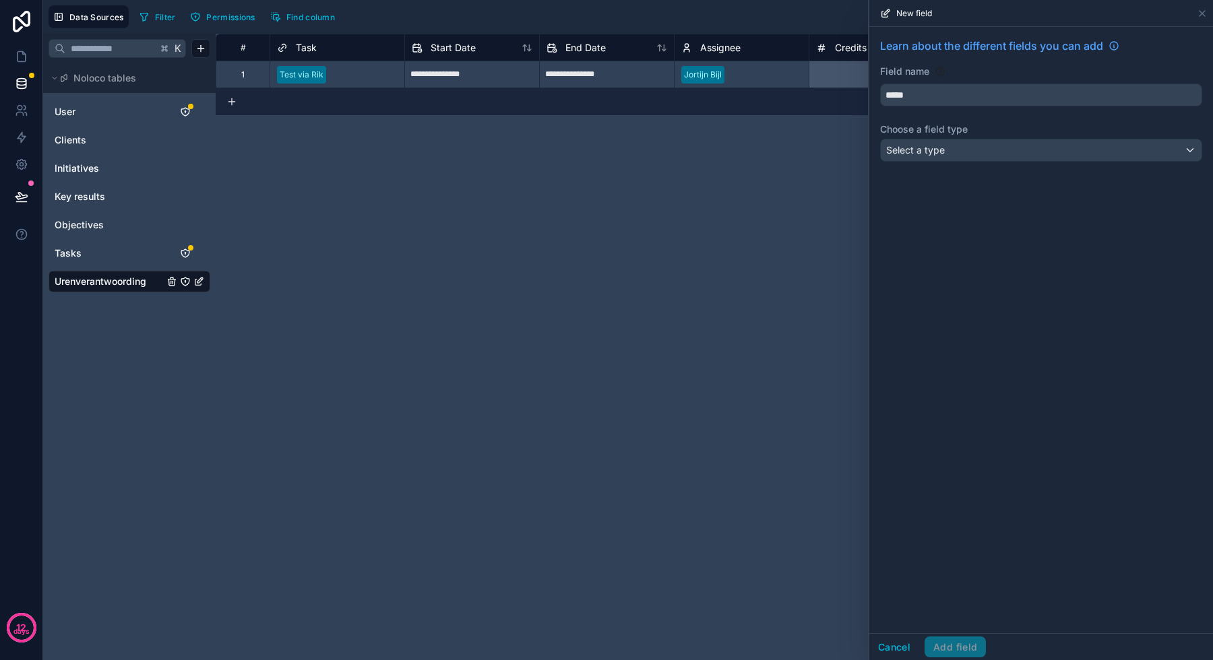
click at [956, 150] on div "Select a type" at bounding box center [1041, 150] width 321 height 22
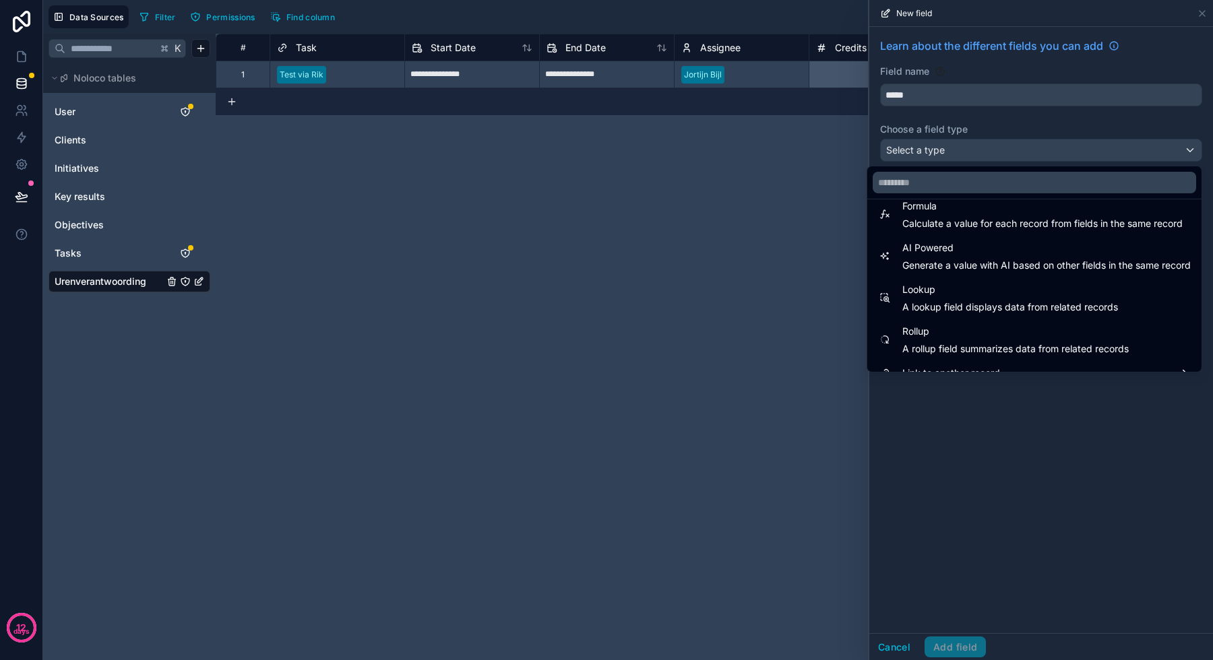
scroll to position [391, 0]
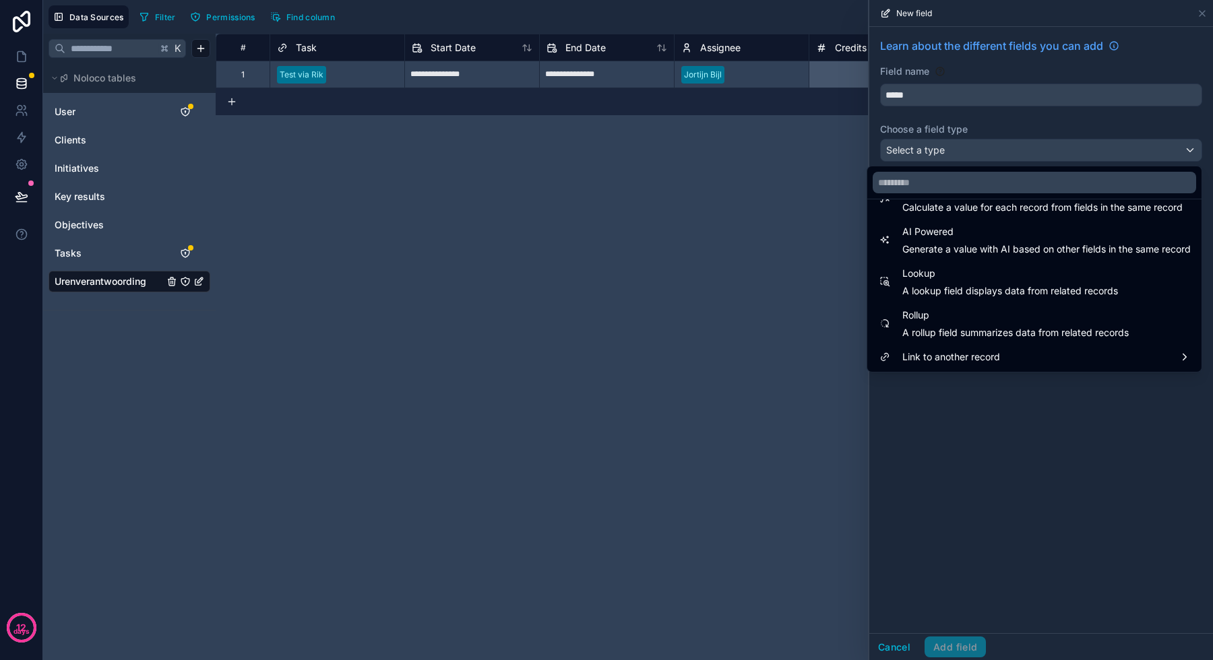
click at [932, 331] on span "A rollup field summarizes data from related records" at bounding box center [1015, 332] width 226 height 13
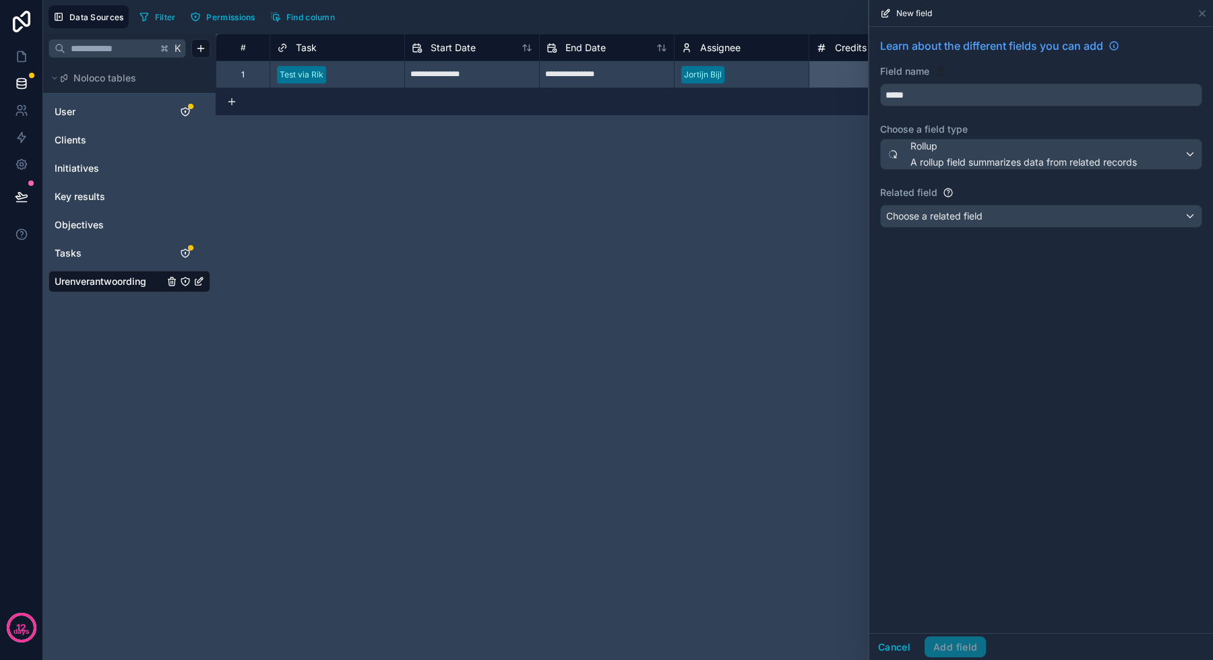
click at [938, 218] on span "Choose a related field" at bounding box center [934, 215] width 96 height 11
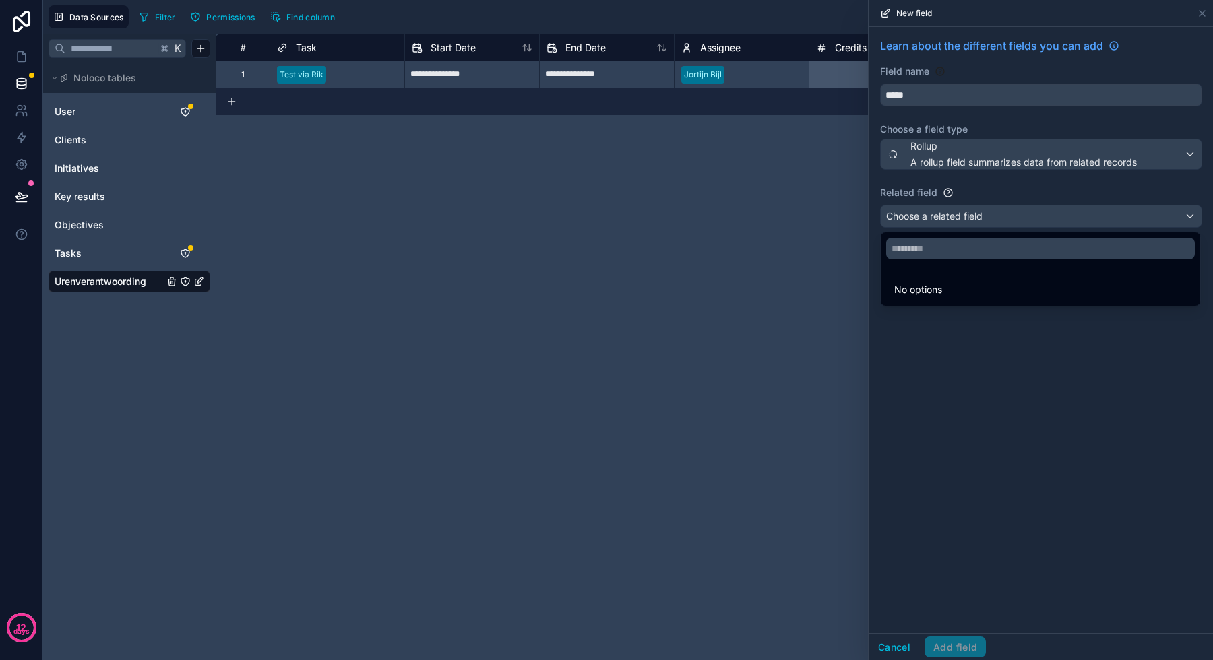
click at [932, 285] on span "No options" at bounding box center [918, 289] width 48 height 11
click at [777, 164] on div "**********" at bounding box center [714, 347] width 997 height 627
click at [329, 73] on div "Test via Rik" at bounding box center [337, 75] width 134 height 20
click at [1067, 150] on div at bounding box center [1041, 330] width 344 height 660
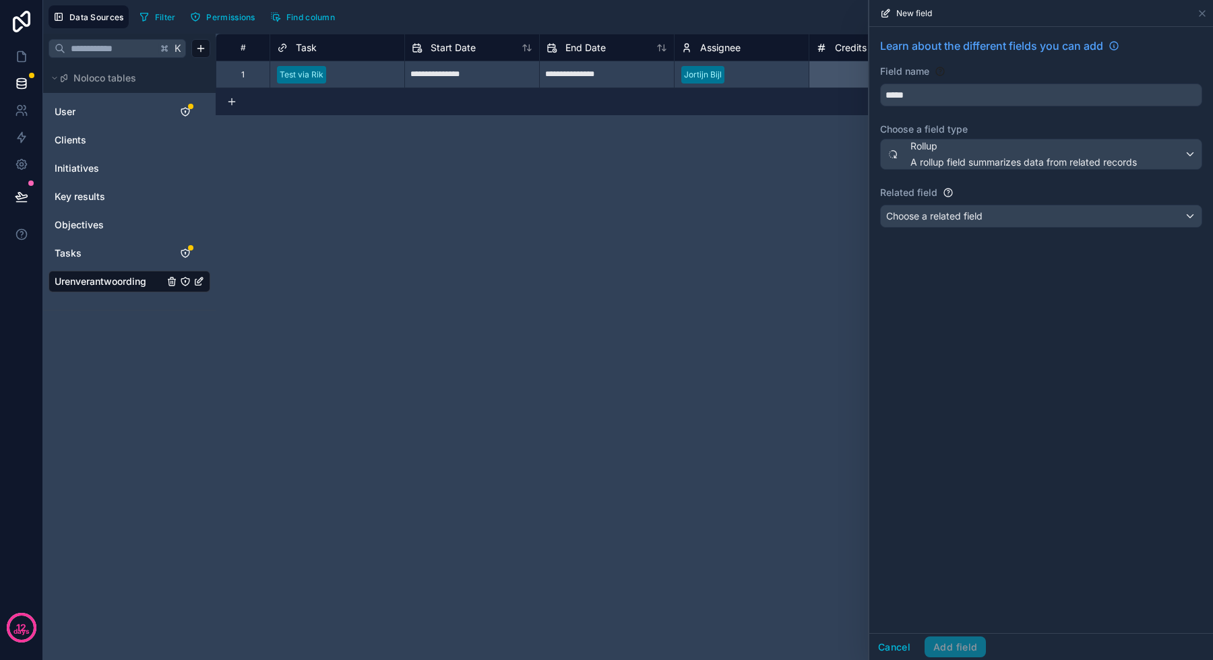
click at [1067, 152] on span "Rollup" at bounding box center [1023, 145] width 226 height 13
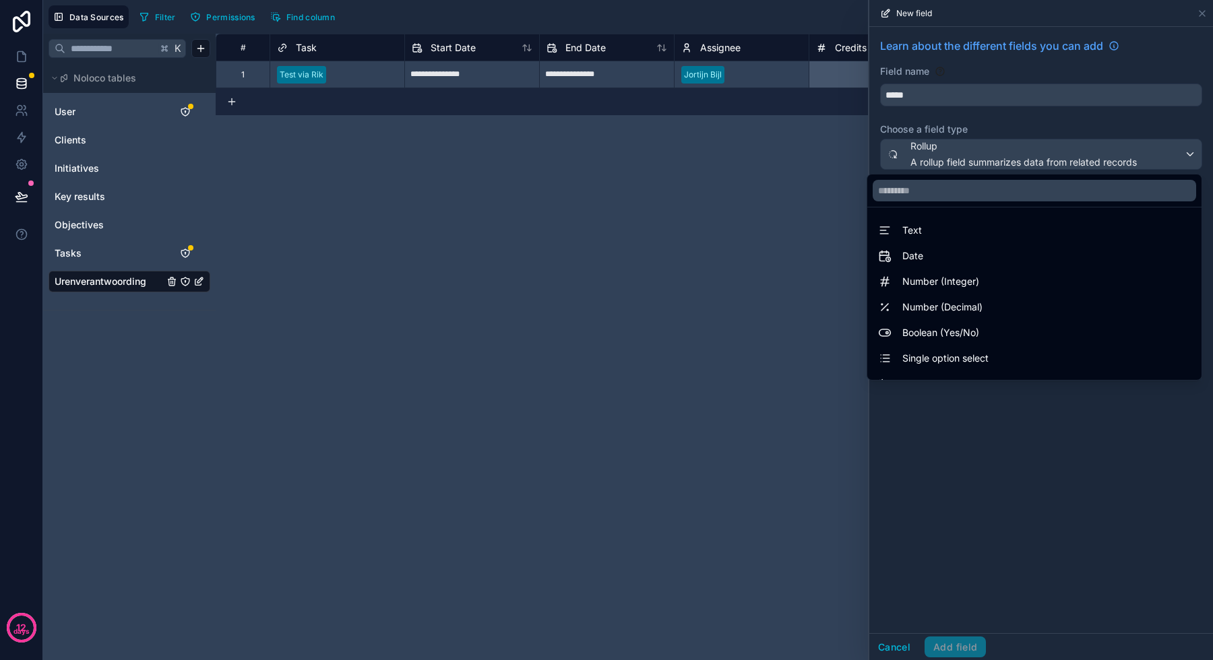
click at [998, 443] on div at bounding box center [1041, 330] width 344 height 660
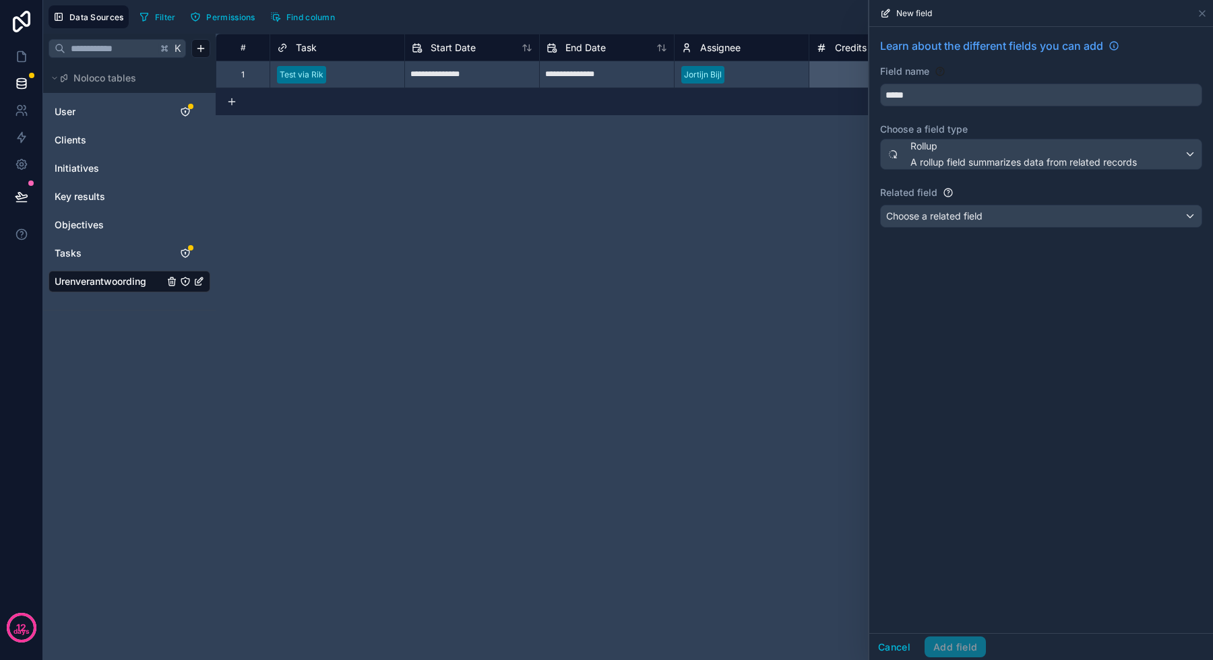
click at [986, 172] on div "Learn about the different fields you can add Field name ***** Choose a field ty…" at bounding box center [1041, 135] width 344 height 217
click at [980, 164] on span "A rollup field summarizes data from related records" at bounding box center [1023, 162] width 226 height 13
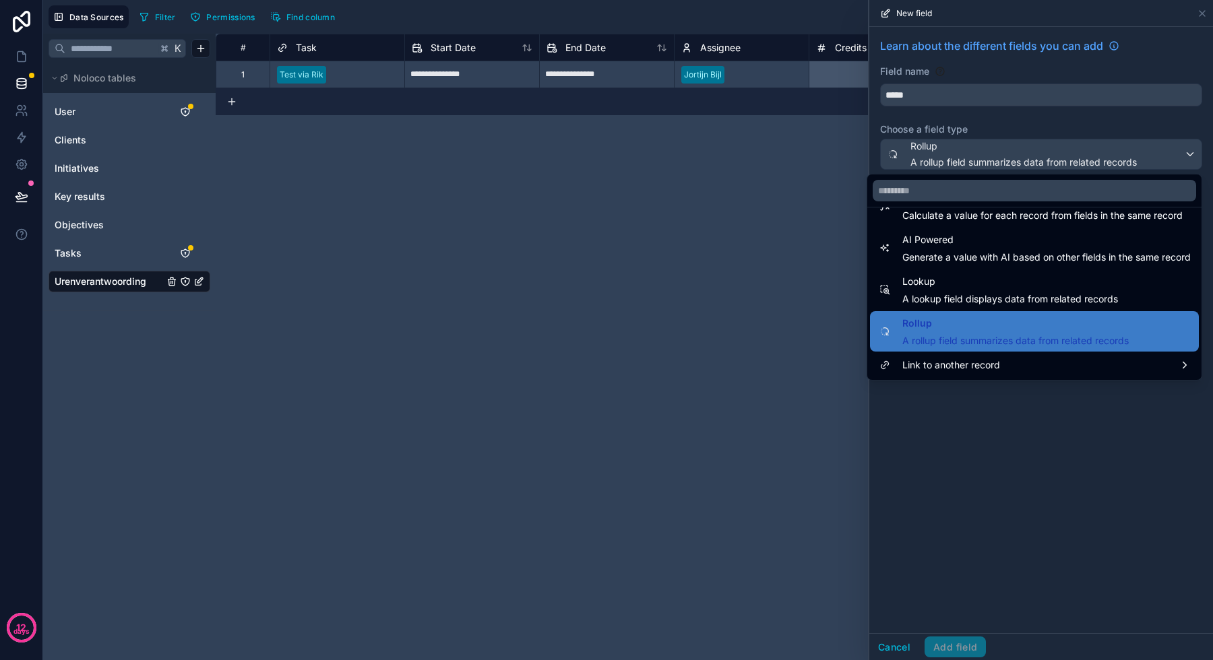
click at [961, 279] on span "Lookup" at bounding box center [1010, 282] width 216 height 16
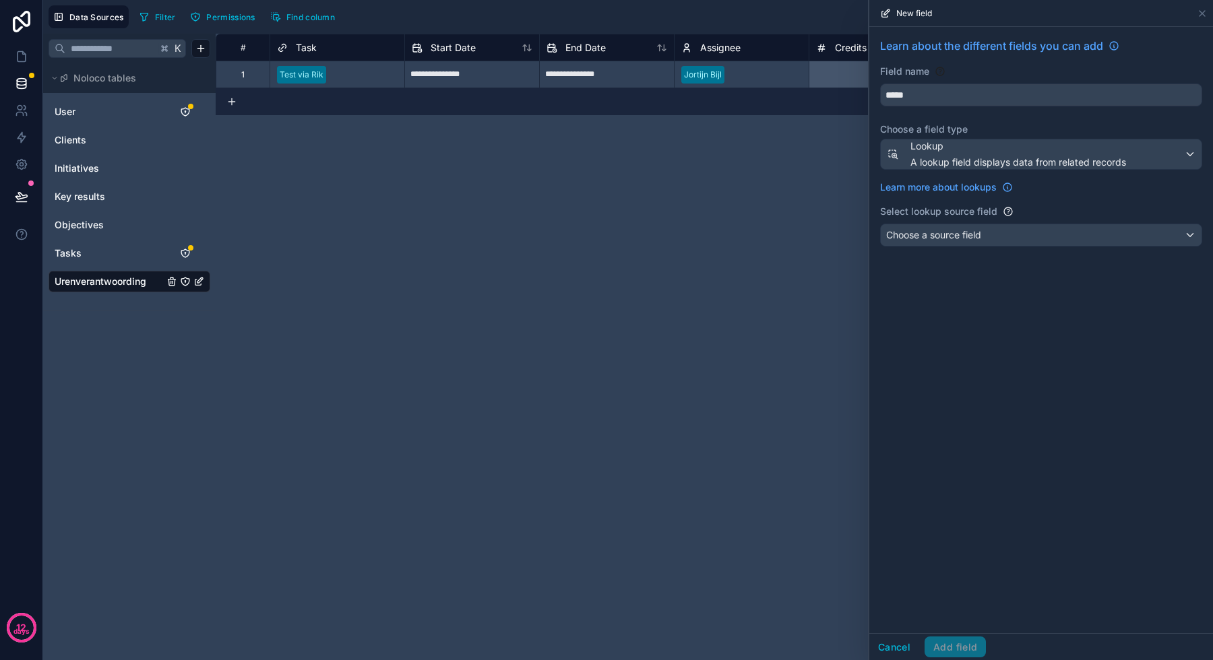
click at [971, 230] on span "Choose a source field" at bounding box center [933, 234] width 95 height 11
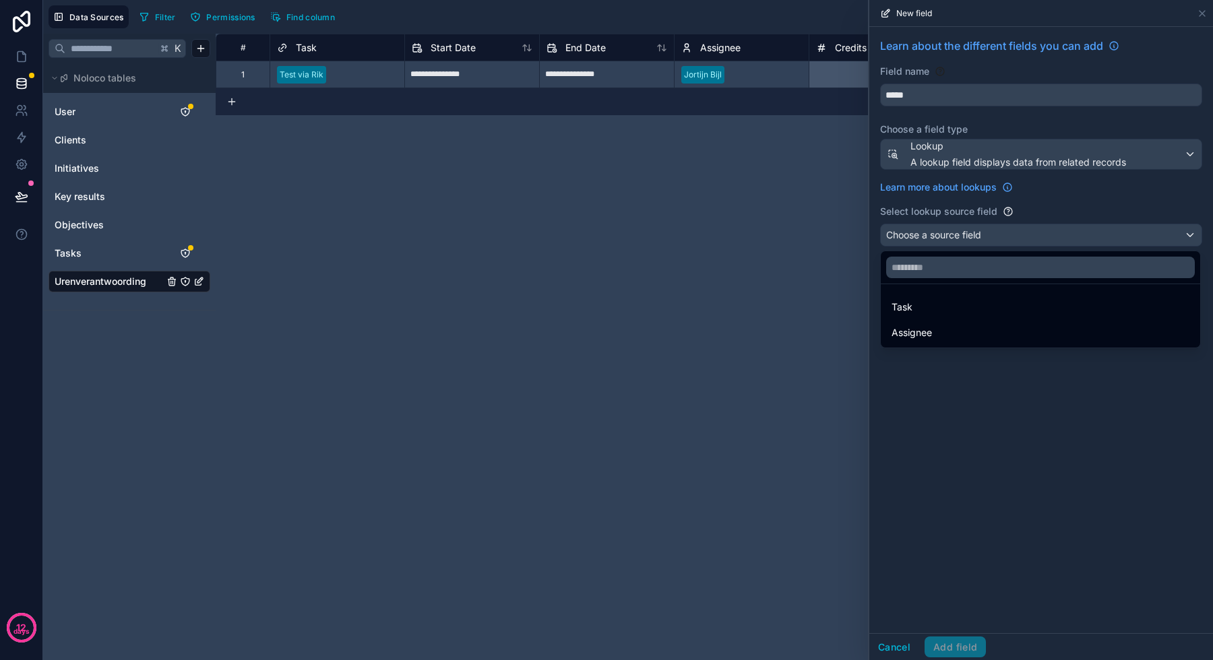
click at [964, 306] on div "Task" at bounding box center [1040, 307] width 298 height 16
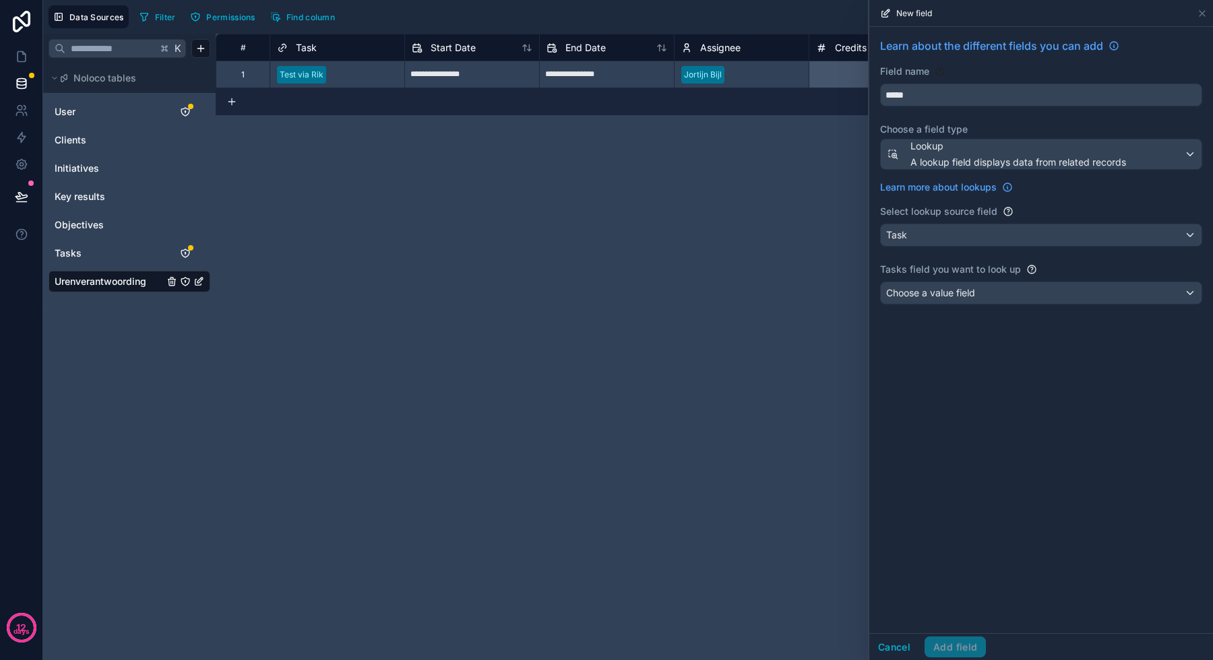
click at [982, 298] on div "Choose a value field" at bounding box center [1041, 293] width 321 height 22
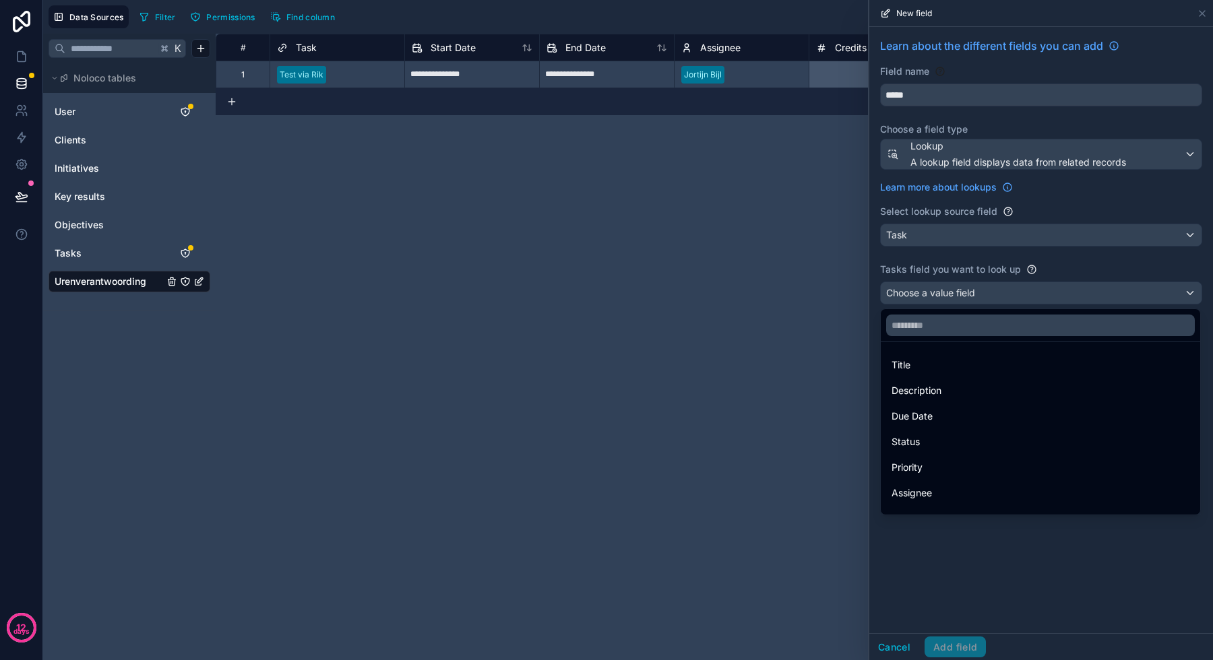
click at [942, 364] on div "Title" at bounding box center [1040, 365] width 298 height 16
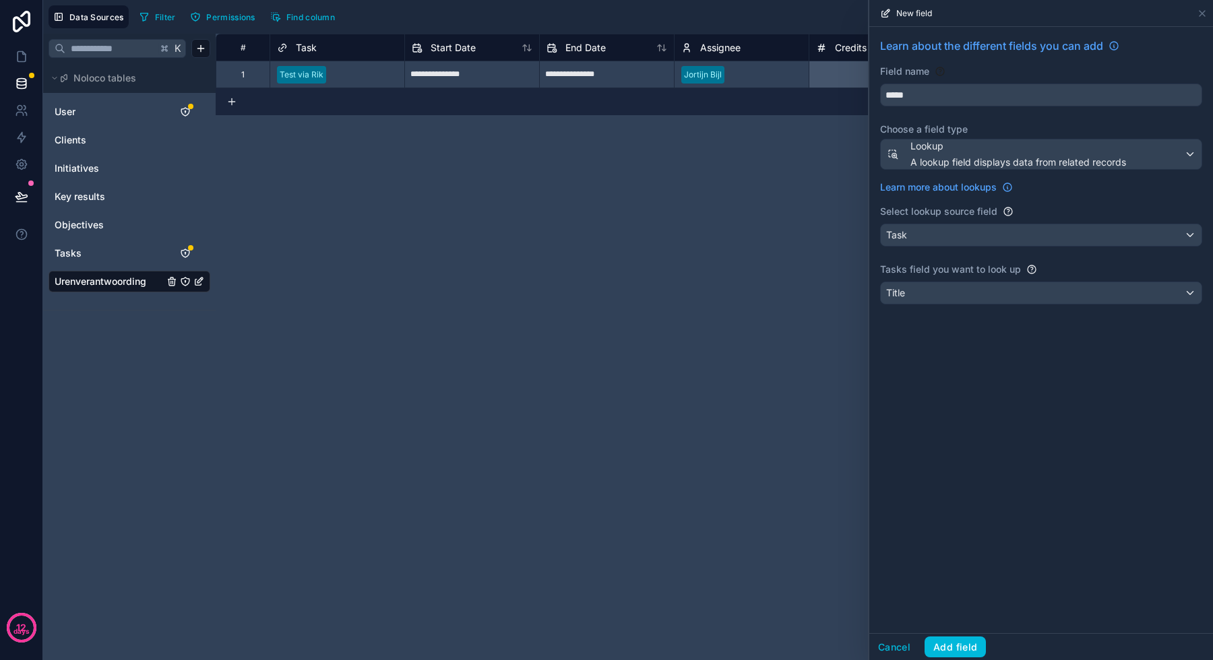
click at [780, 360] on div "**********" at bounding box center [714, 347] width 997 height 627
click at [963, 641] on button "Add field" at bounding box center [954, 648] width 61 height 22
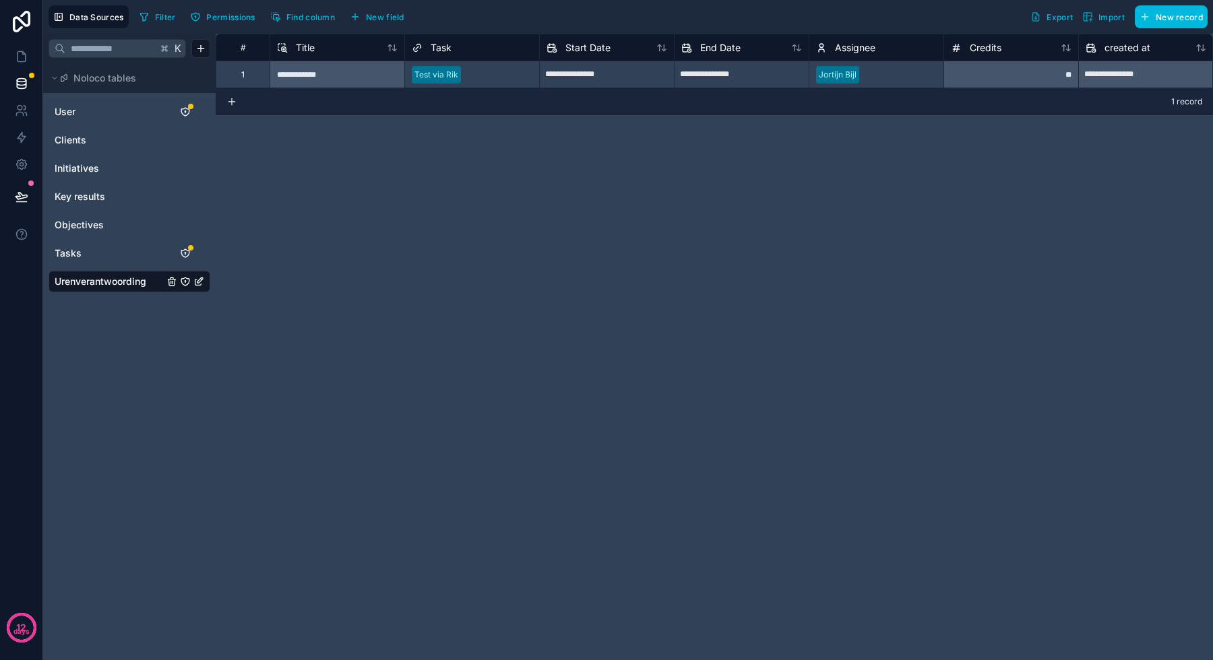
click at [392, 17] on span "New field" at bounding box center [385, 17] width 38 height 10
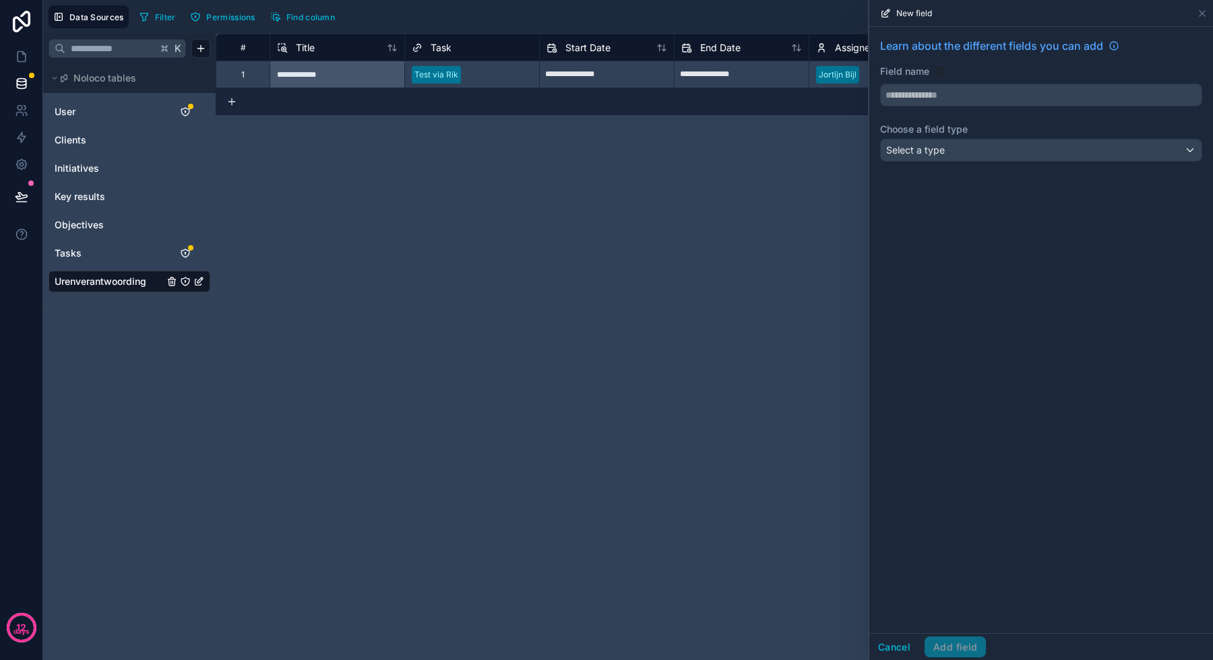
click at [975, 94] on input "text" at bounding box center [1041, 95] width 321 height 22
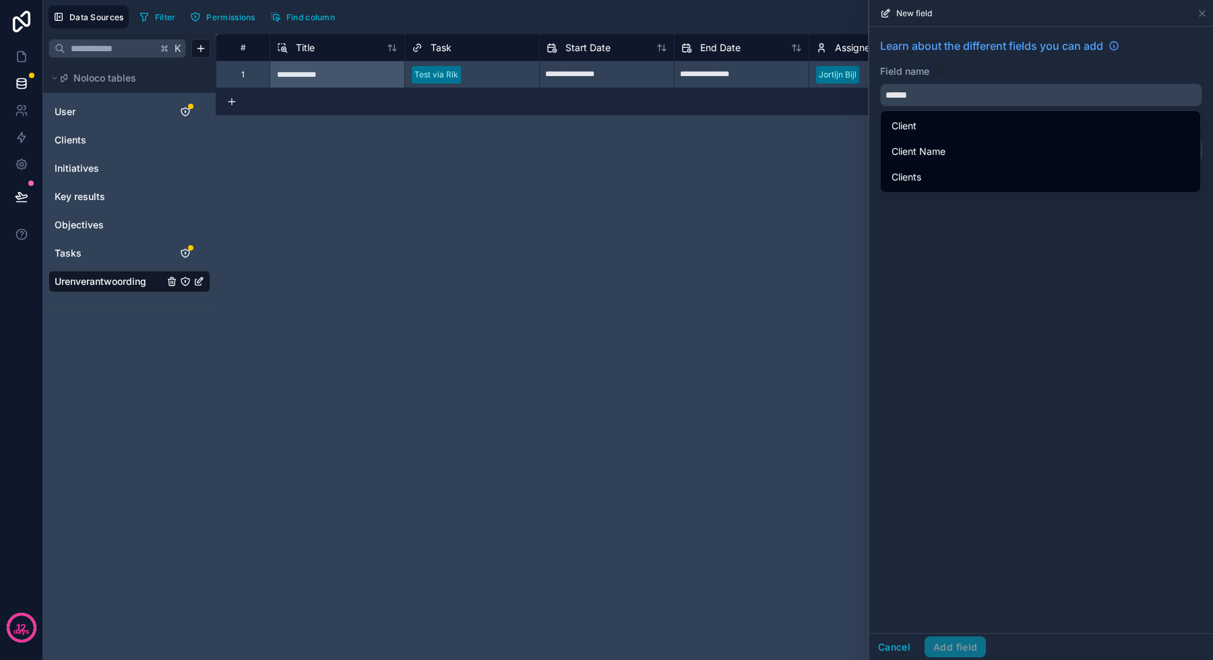
type input "******"
click at [945, 123] on div "Client" at bounding box center [1040, 126] width 298 height 16
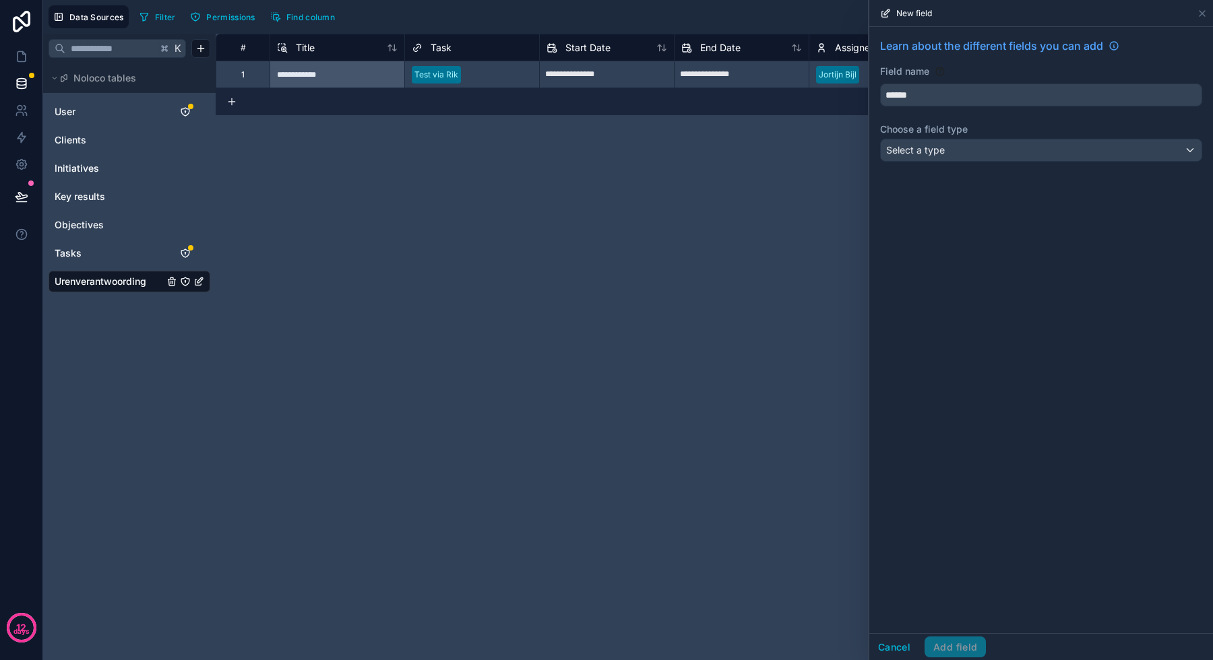
click at [951, 144] on div "Select a type" at bounding box center [1041, 150] width 321 height 22
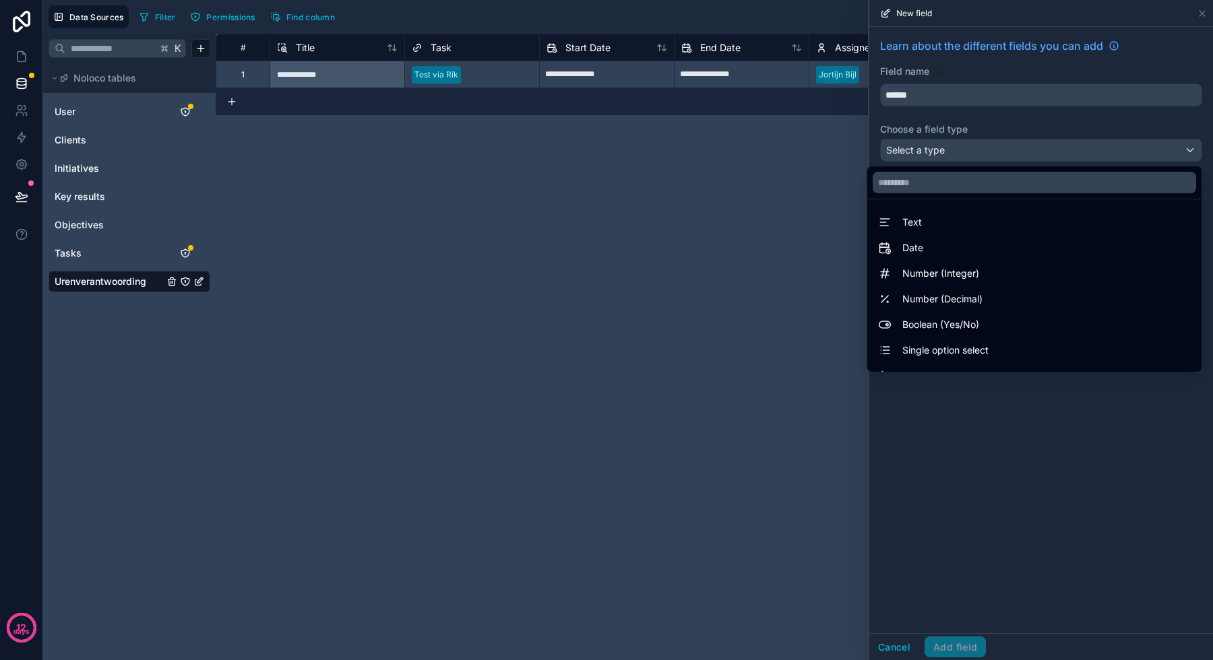
click at [938, 188] on input "text" at bounding box center [1034, 183] width 323 height 22
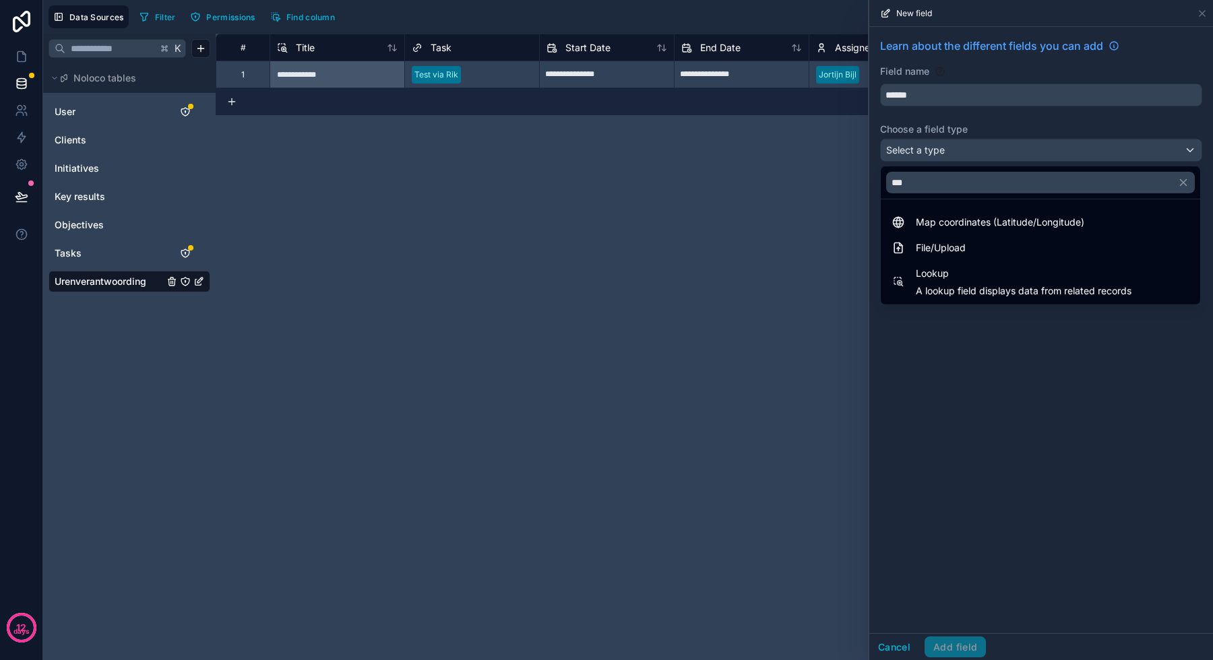
type input "****"
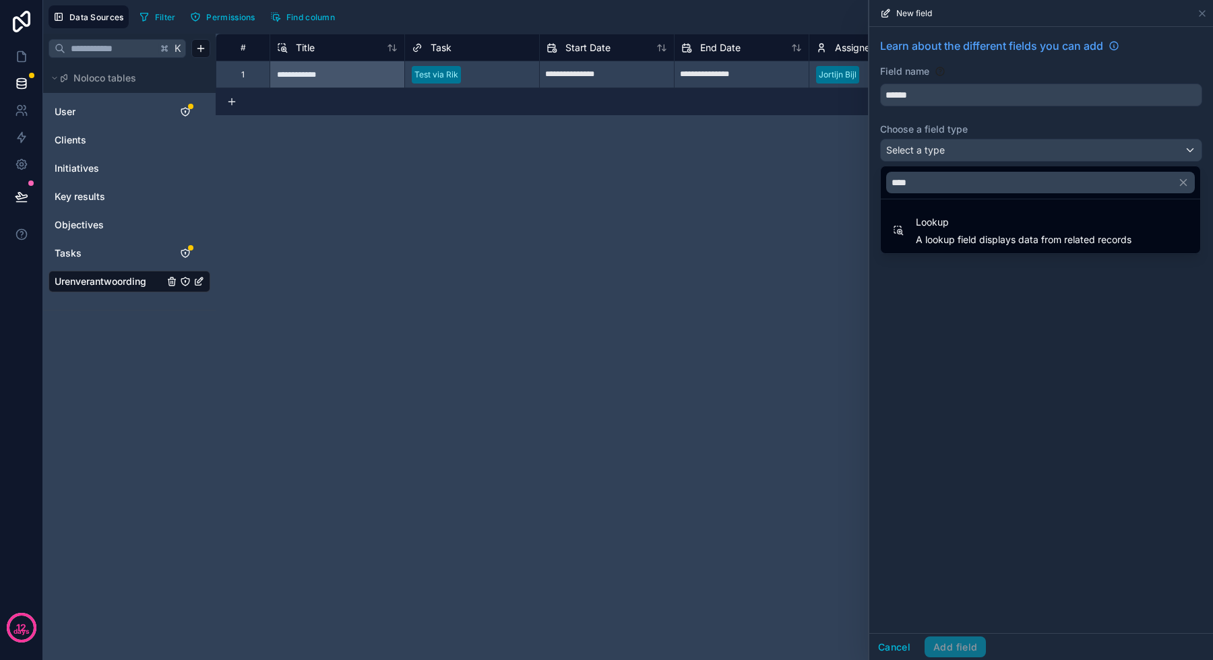
click at [944, 236] on span "A lookup field displays data from related records" at bounding box center [1024, 239] width 216 height 13
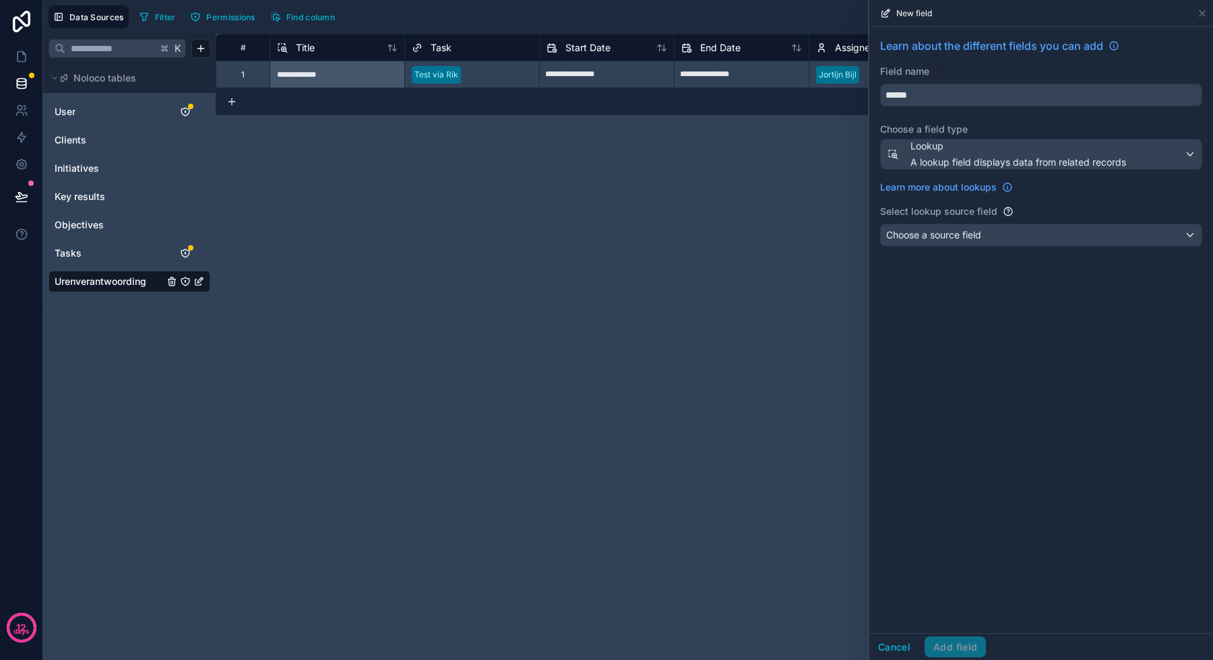
click at [929, 228] on span "Choose a source field" at bounding box center [933, 234] width 95 height 13
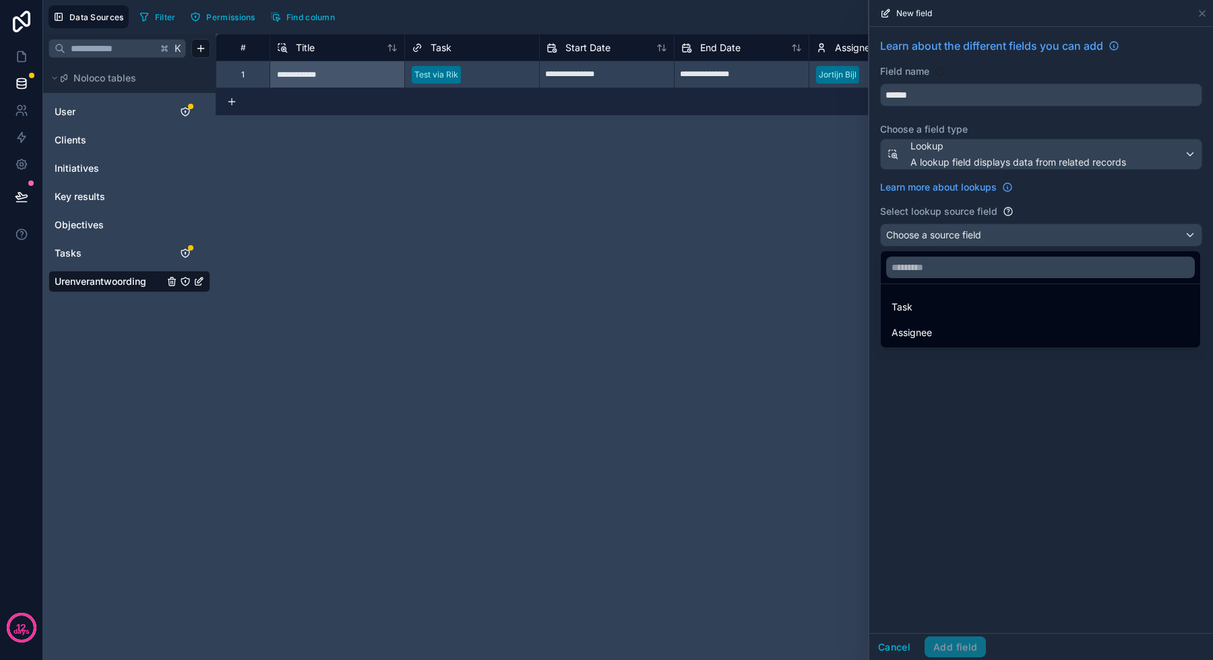
click at [928, 309] on div "Task" at bounding box center [1040, 307] width 298 height 16
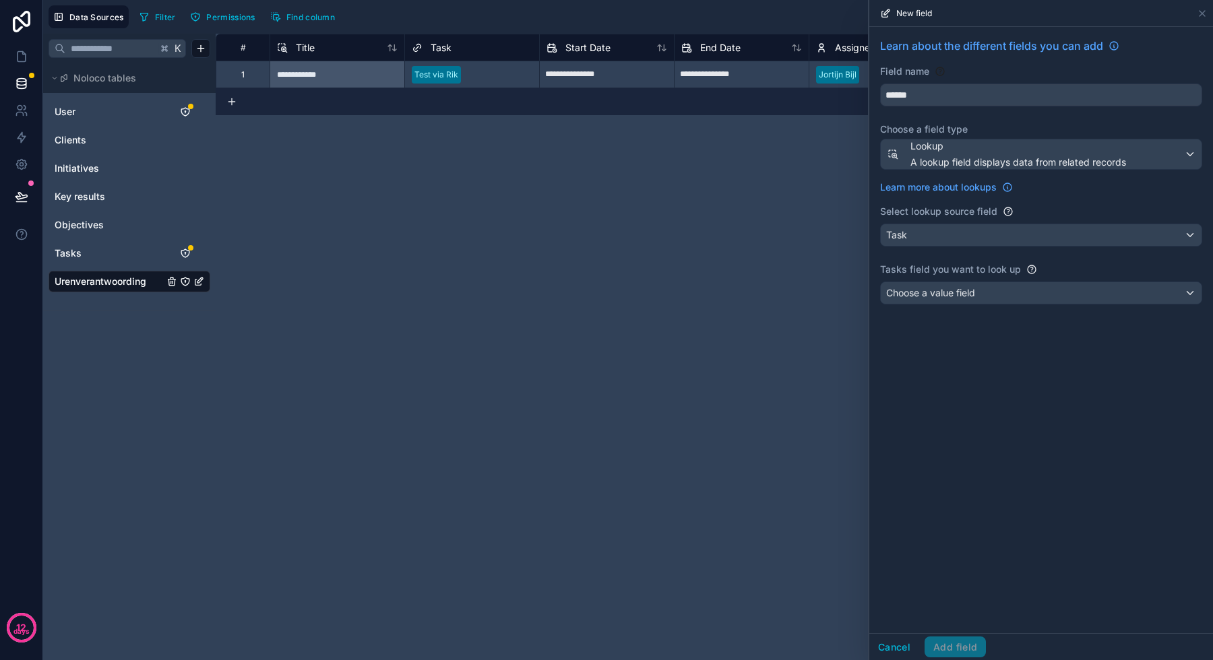
click at [941, 294] on span "Choose a value field" at bounding box center [930, 292] width 89 height 11
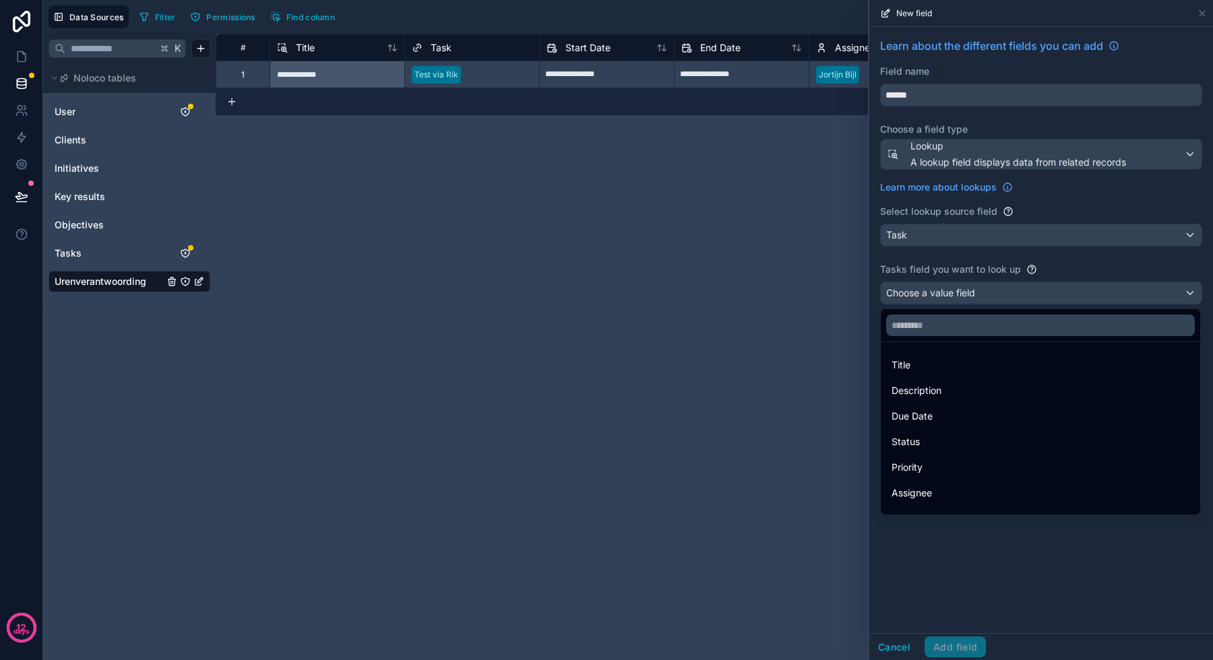
scroll to position [44, 0]
click at [935, 472] on div "Client" at bounding box center [1040, 474] width 298 height 16
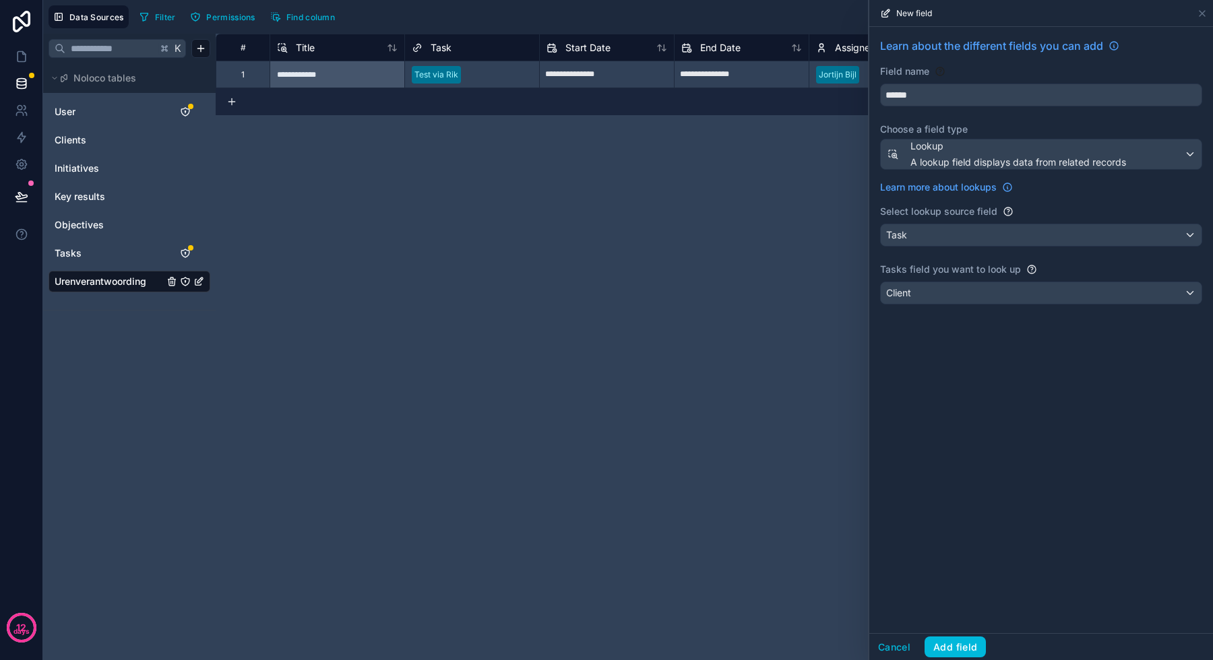
click at [961, 645] on button "Add field" at bounding box center [954, 648] width 61 height 22
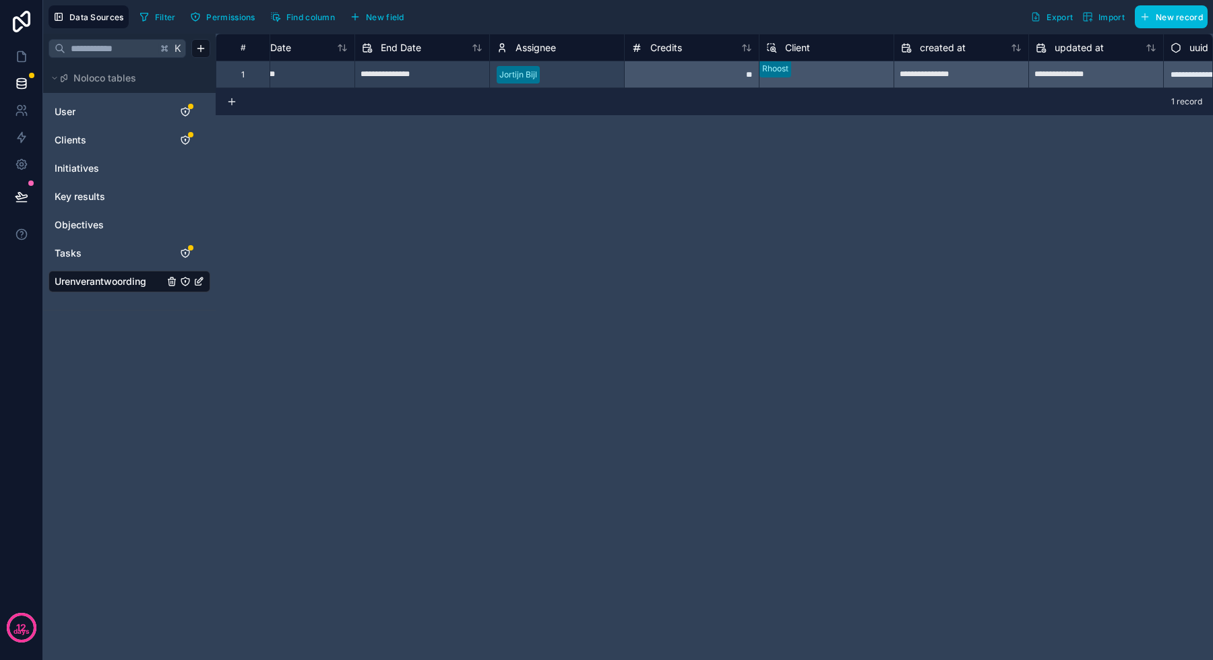
scroll to position [0, 405]
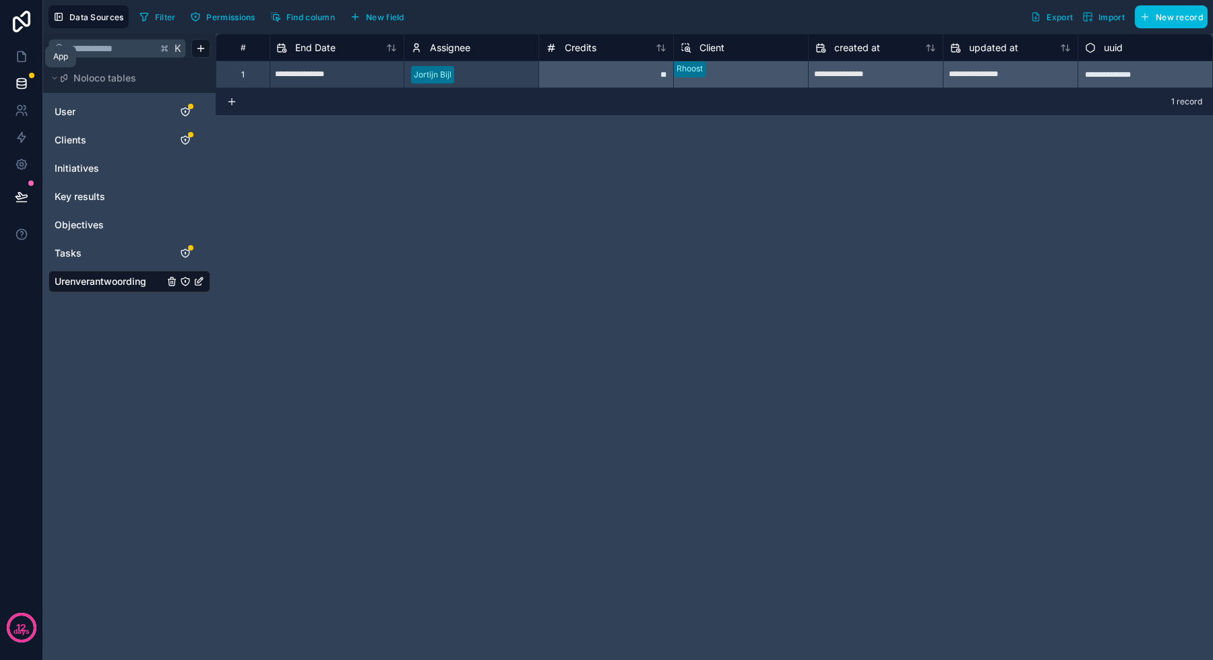
click at [24, 65] on link at bounding box center [21, 56] width 42 height 27
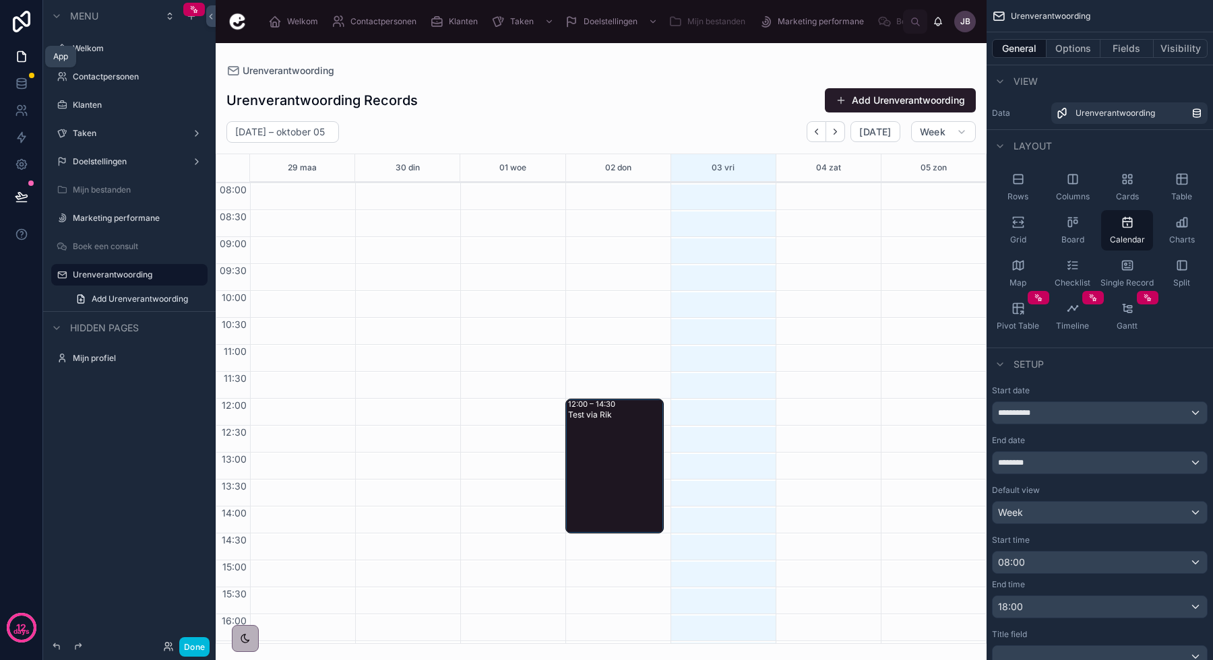
scroll to position [78, 0]
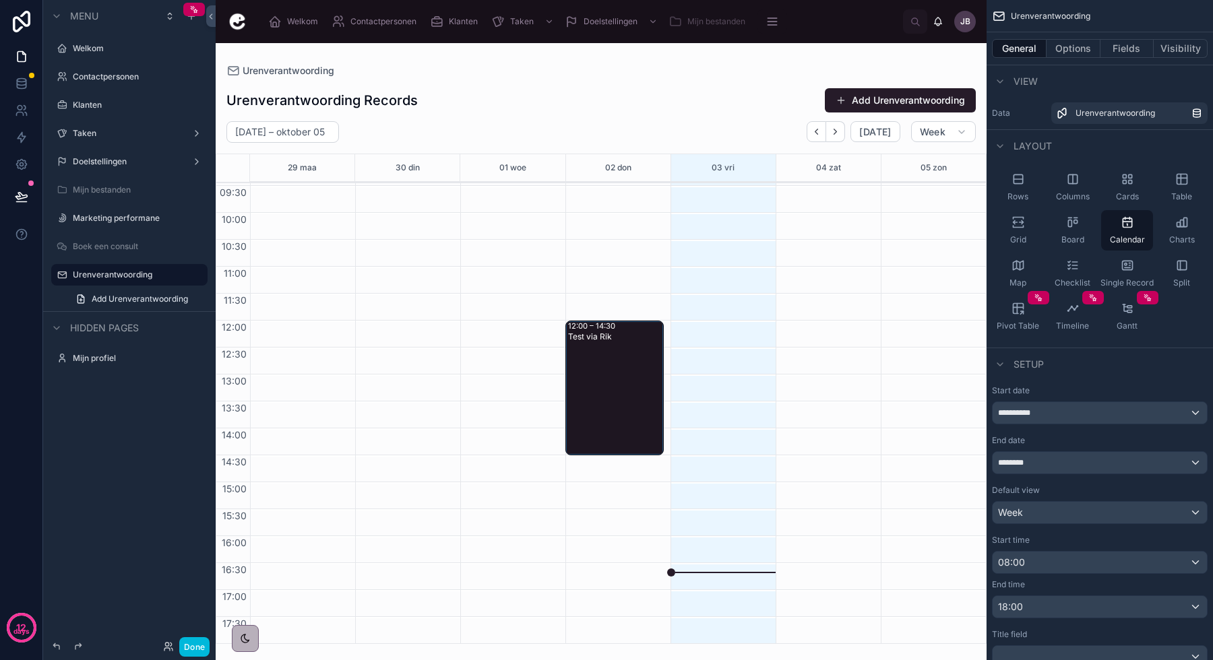
click at [615, 383] on div "Test via Rik" at bounding box center [615, 397] width 94 height 132
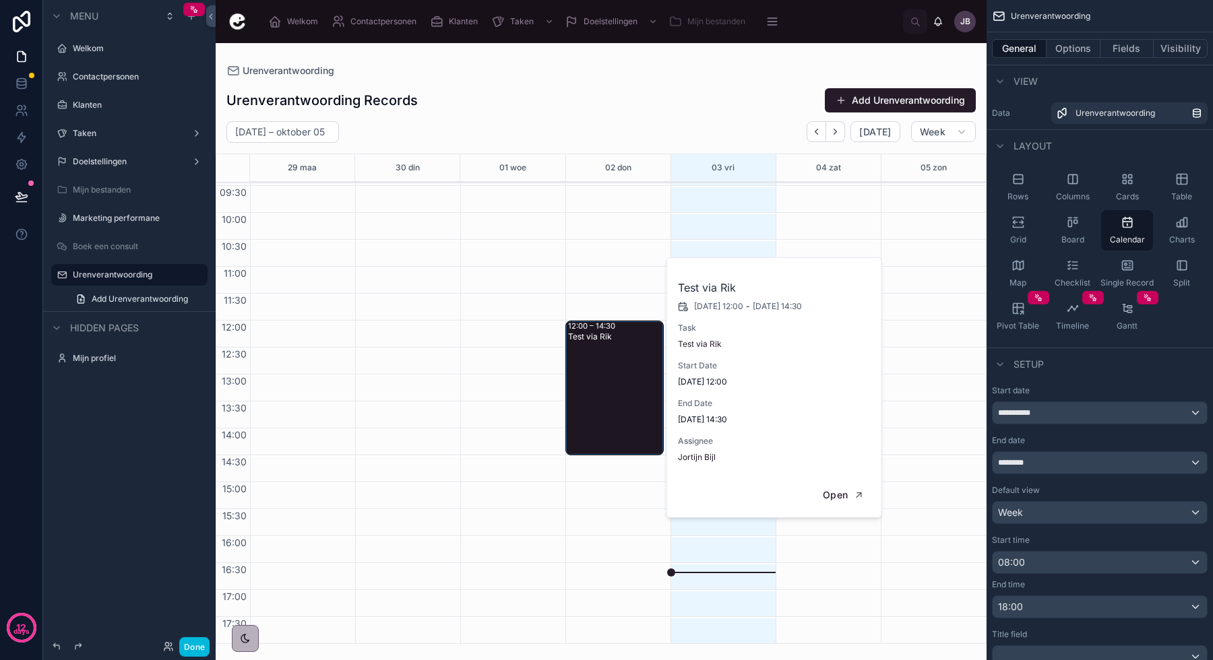
click at [590, 377] on div "Test via Rik" at bounding box center [615, 397] width 94 height 132
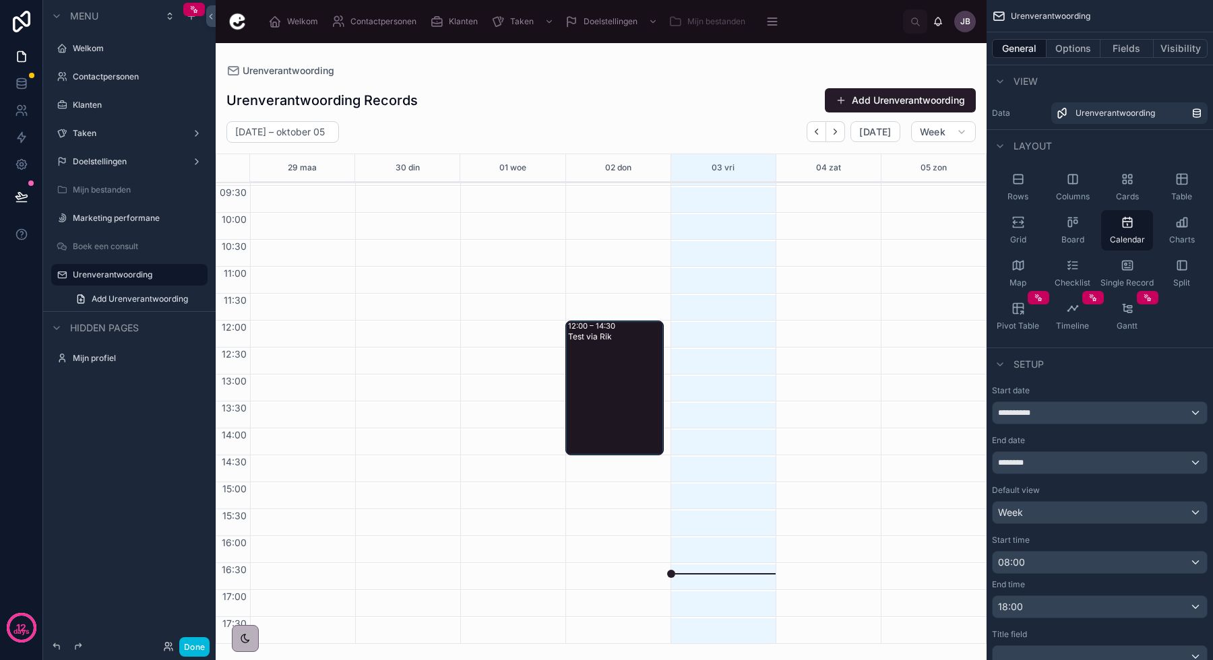
click at [632, 383] on div "Test via Rik" at bounding box center [615, 397] width 94 height 132
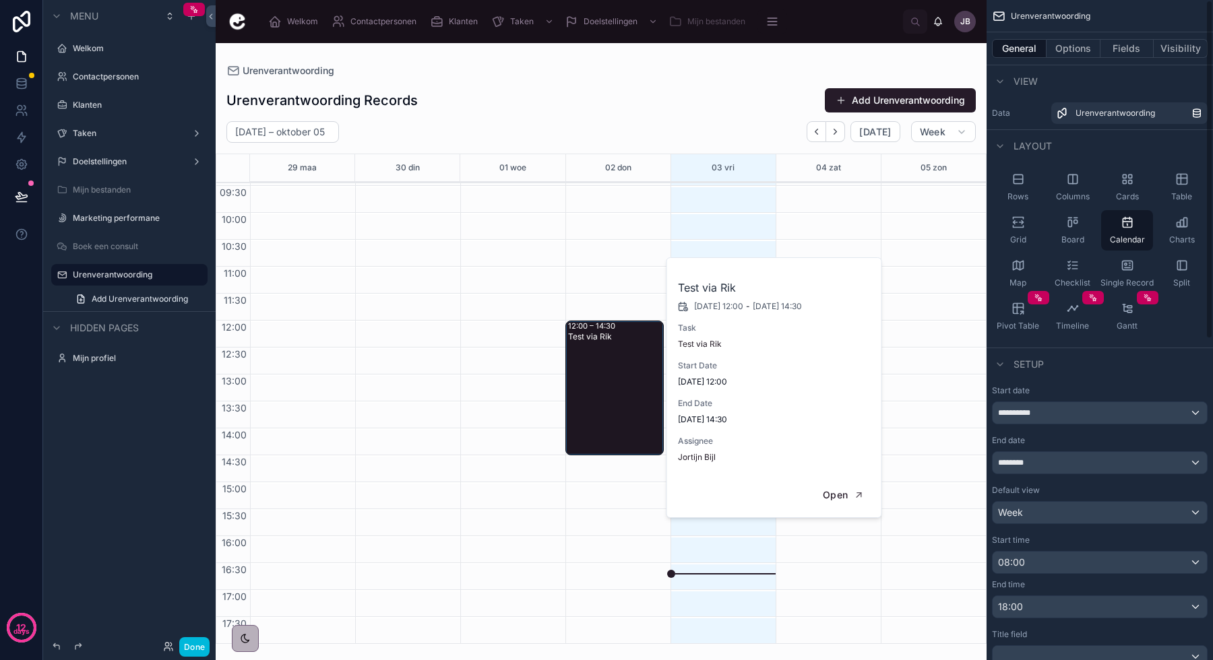
click at [1071, 39] on button "Options" at bounding box center [1073, 48] width 54 height 19
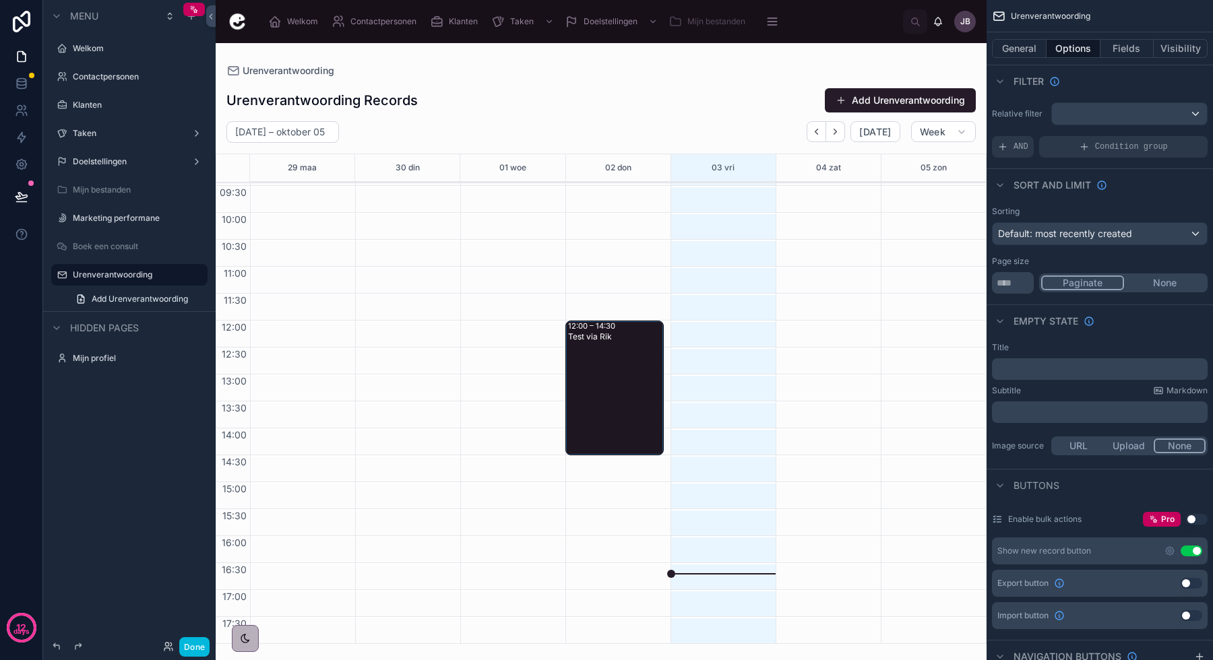
click at [1128, 53] on button "Fields" at bounding box center [1127, 48] width 54 height 19
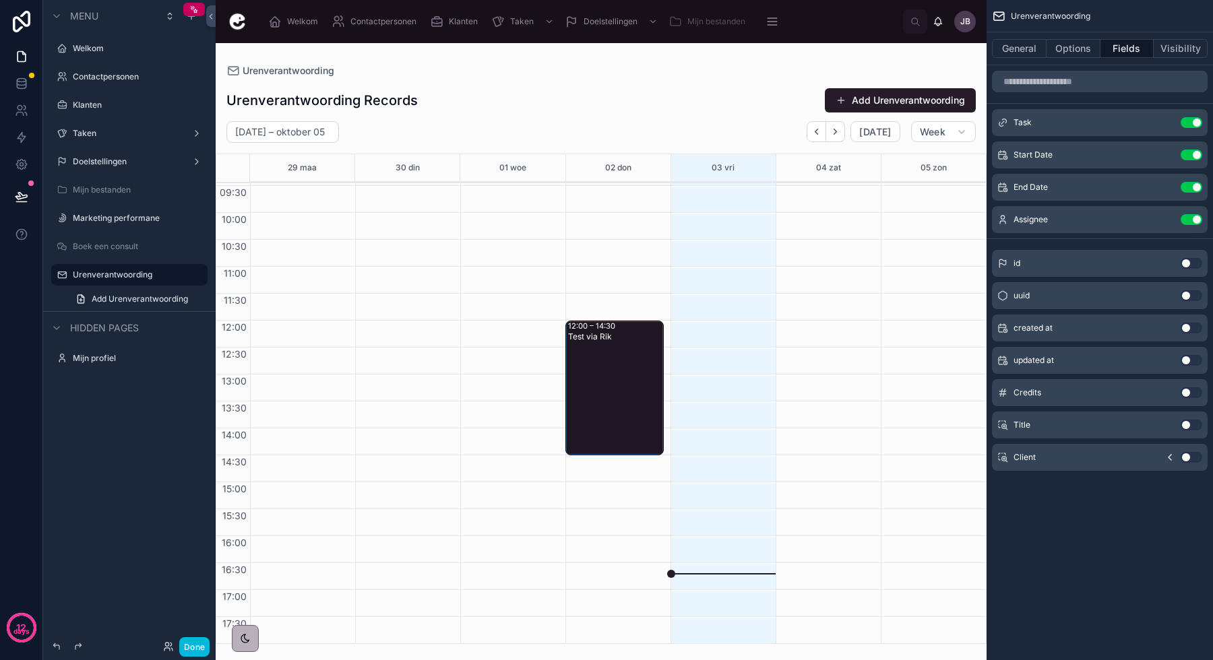
click at [1190, 217] on button "Use setting" at bounding box center [1191, 219] width 22 height 11
click at [1190, 217] on div "id Use setting uuid Use setting created at Use setting updated at Use setting A…" at bounding box center [1099, 341] width 226 height 259
click at [1192, 457] on button "Use setting" at bounding box center [1191, 457] width 22 height 11
click at [1067, 48] on button "Options" at bounding box center [1073, 48] width 54 height 19
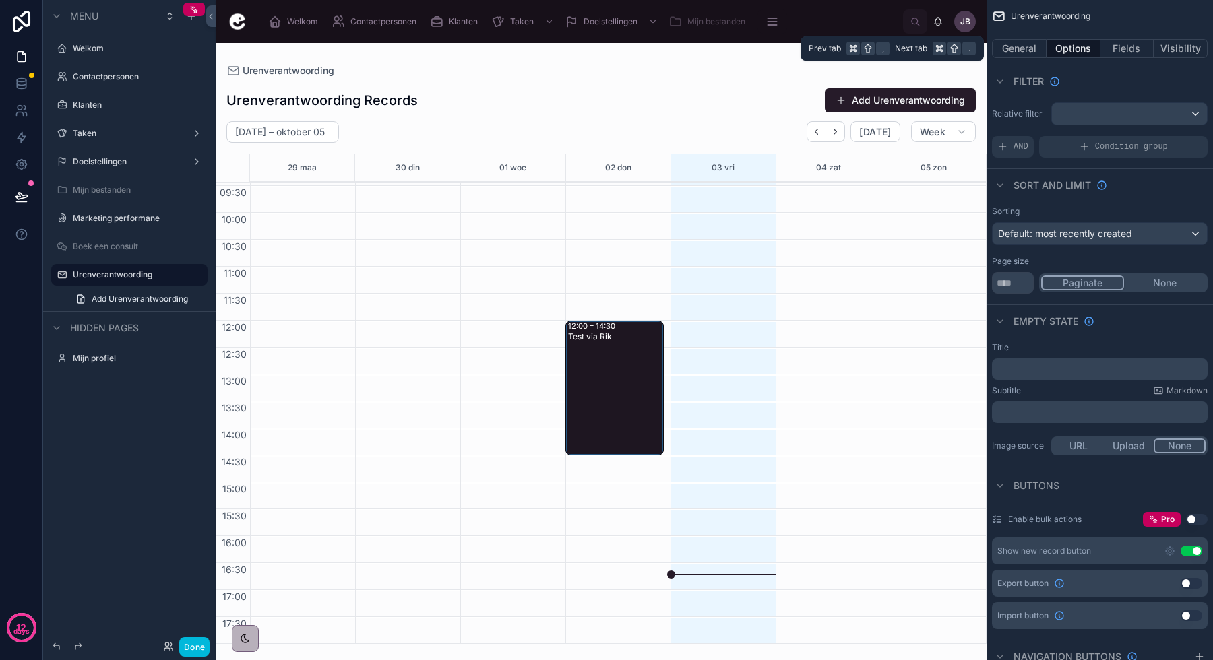
click at [1023, 46] on button "General" at bounding box center [1019, 48] width 55 height 19
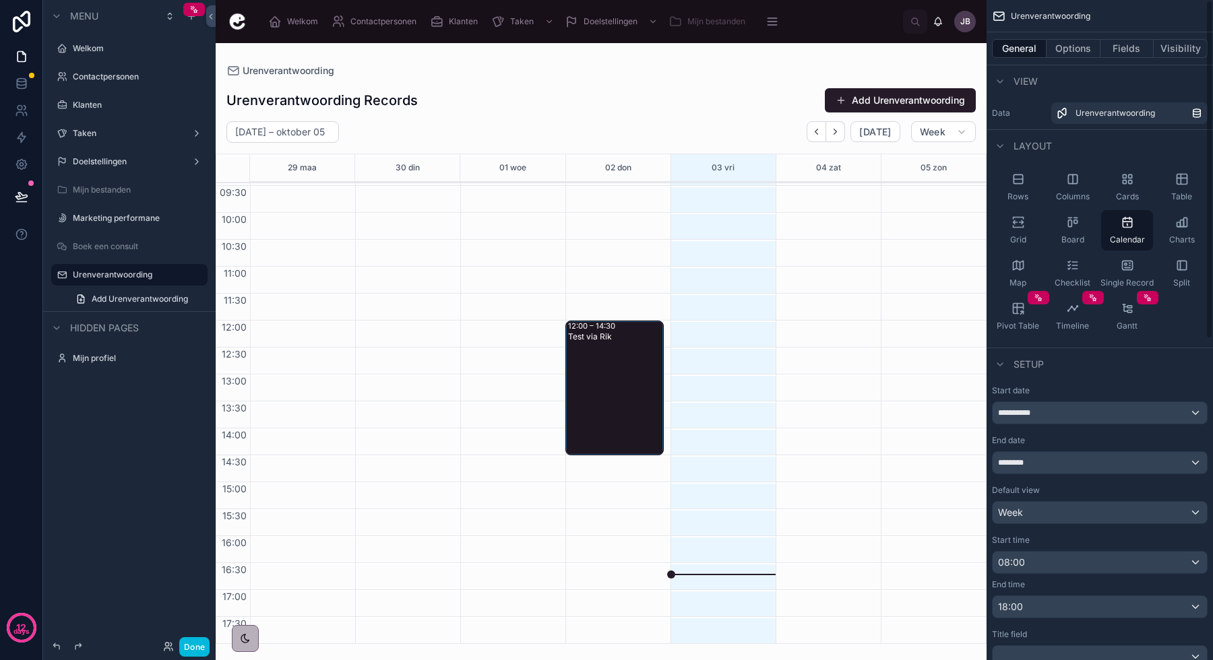
click at [1048, 507] on div "Week" at bounding box center [1099, 513] width 214 height 22
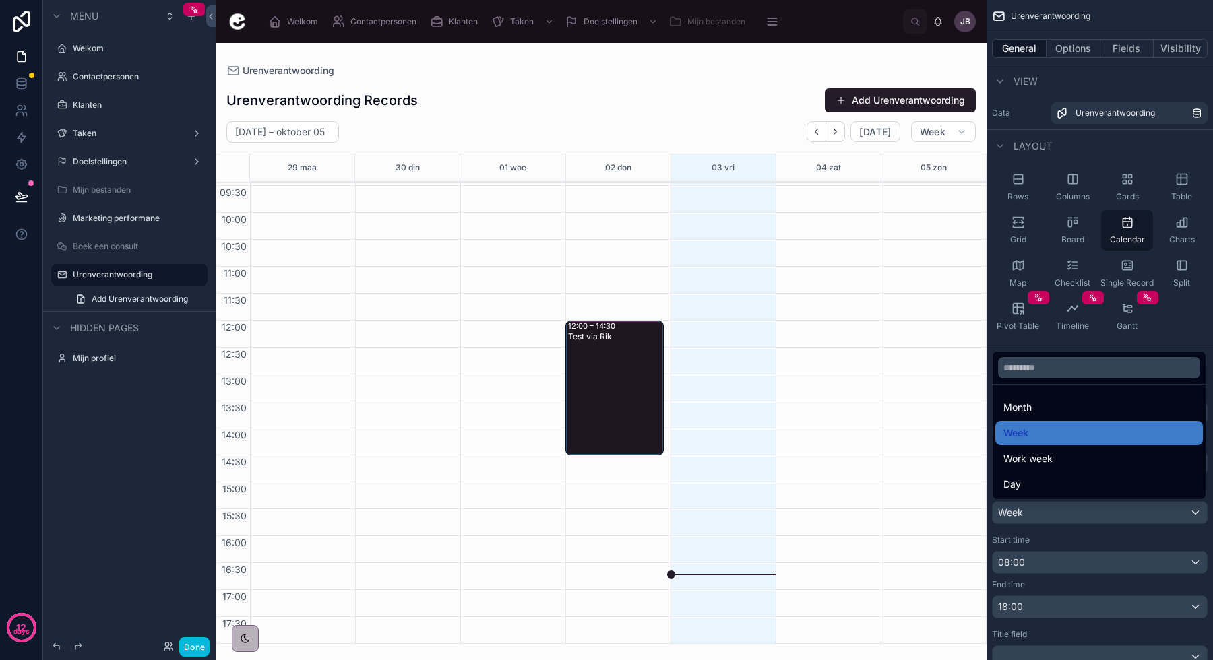
click at [1049, 463] on span "Work week" at bounding box center [1027, 459] width 49 height 16
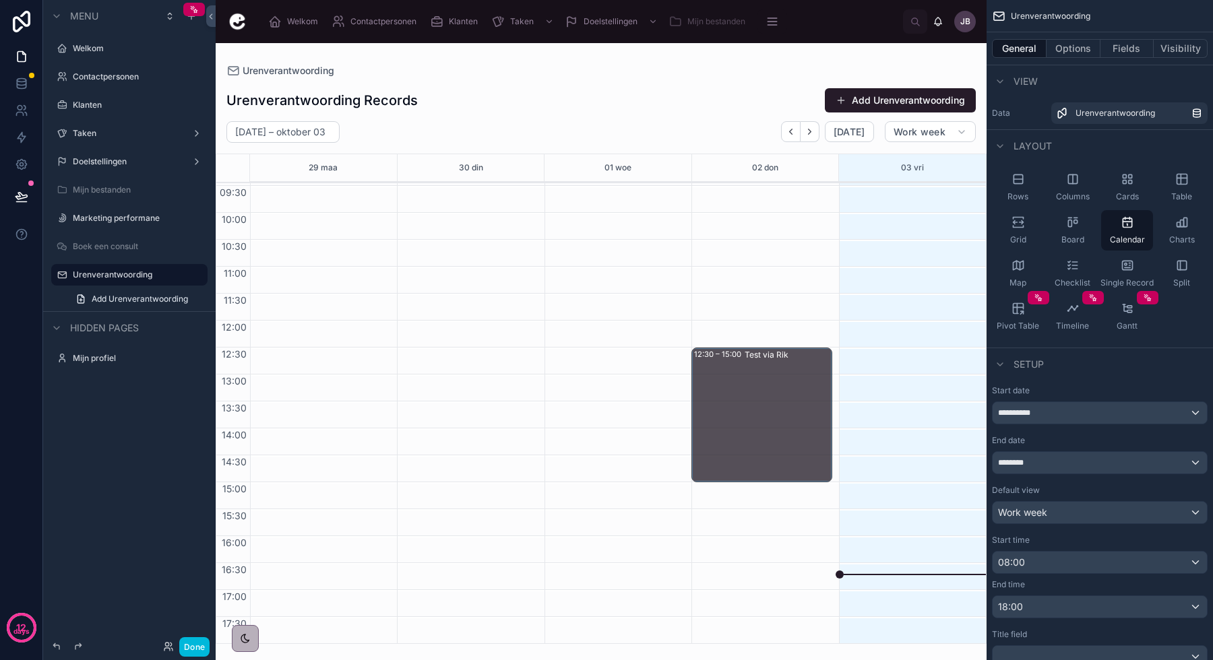
drag, startPoint x: 761, startPoint y: 383, endPoint x: 736, endPoint y: 413, distance: 39.7
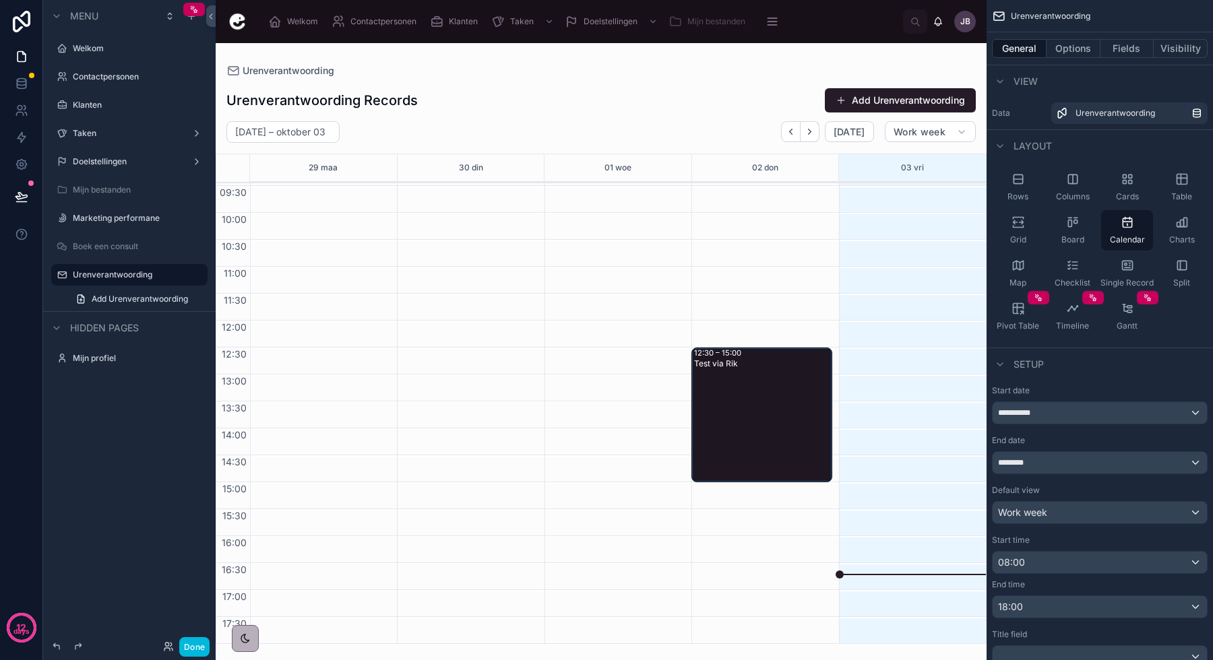
scroll to position [133, 0]
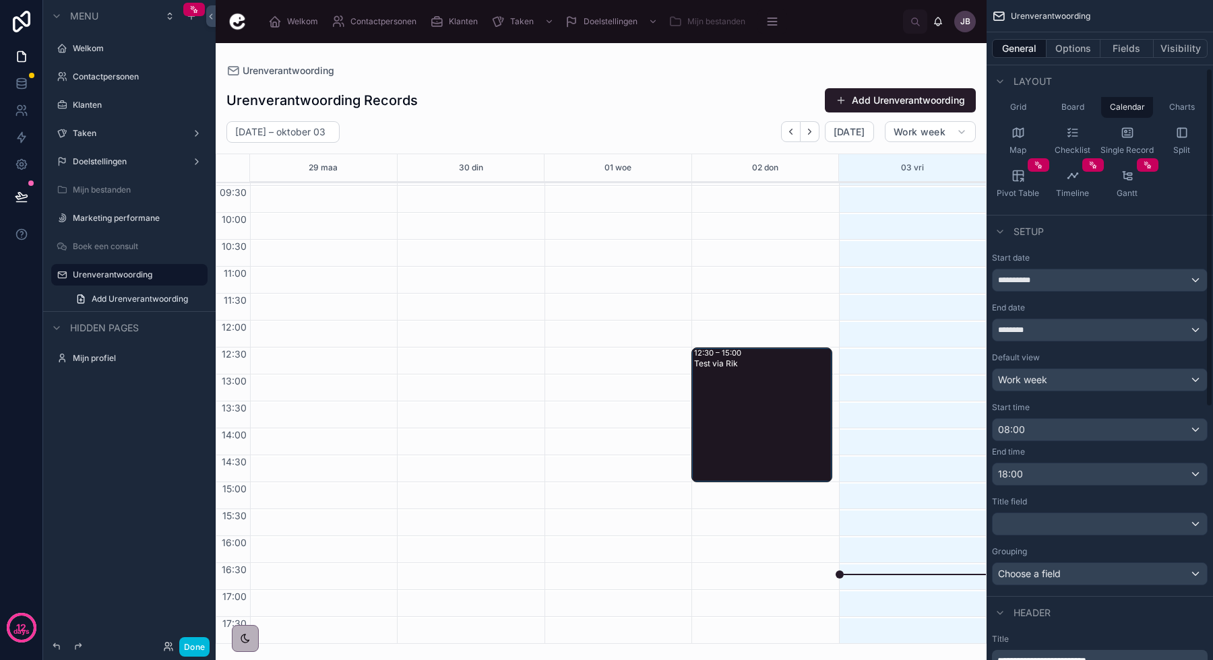
click at [1045, 524] on div "scrollable content" at bounding box center [1099, 524] width 214 height 22
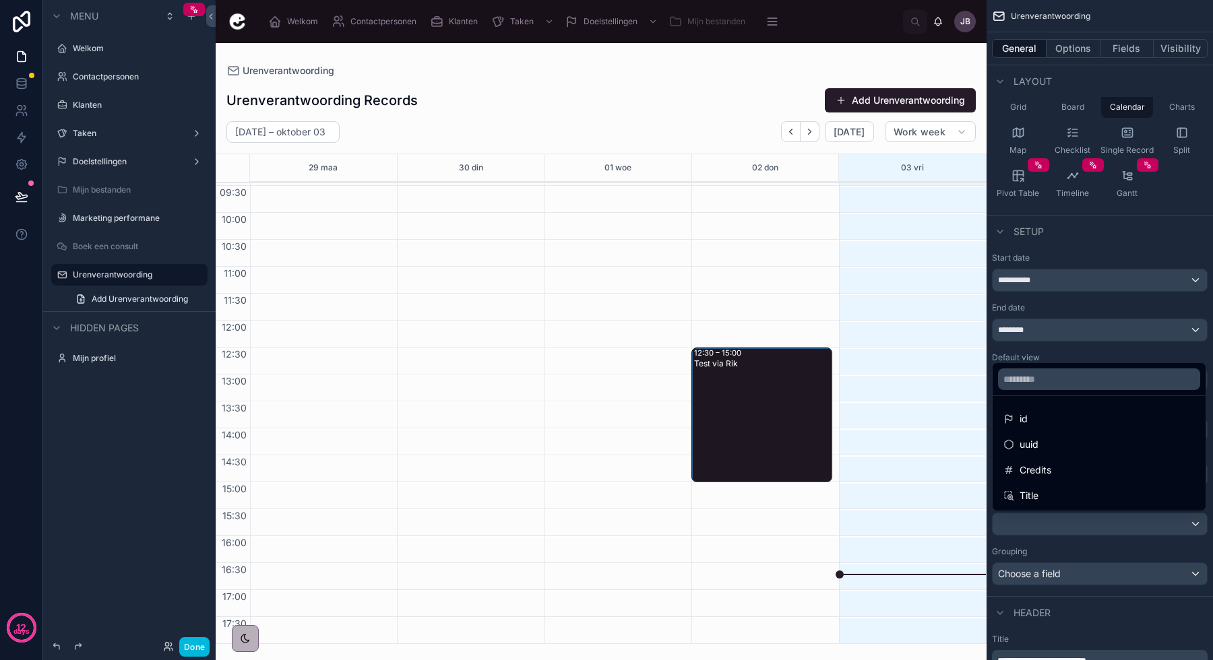
click at [1046, 493] on div "Title" at bounding box center [1098, 496] width 191 height 16
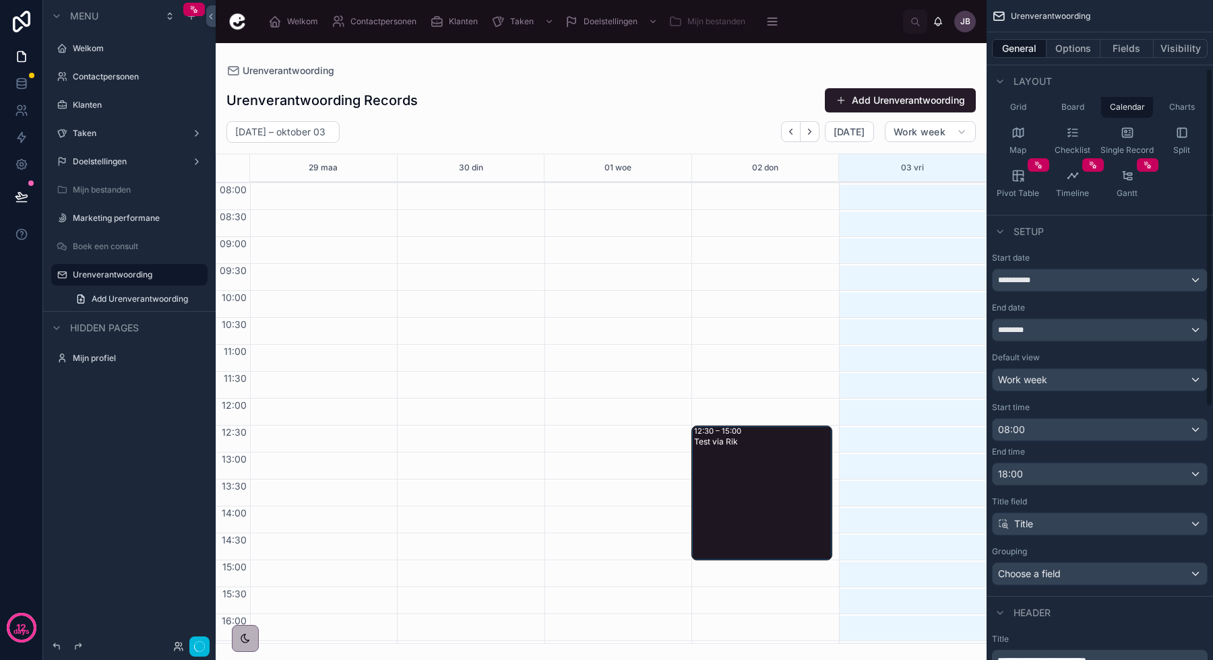
scroll to position [78, 0]
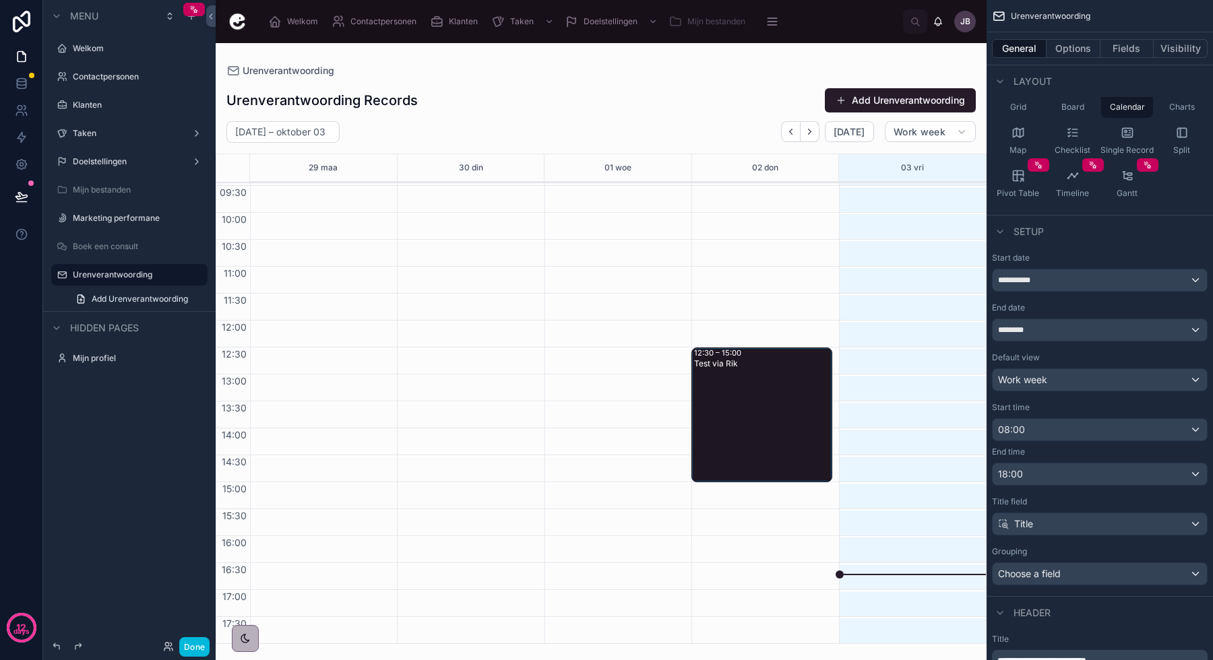
click at [1045, 526] on div "Title" at bounding box center [1099, 524] width 214 height 22
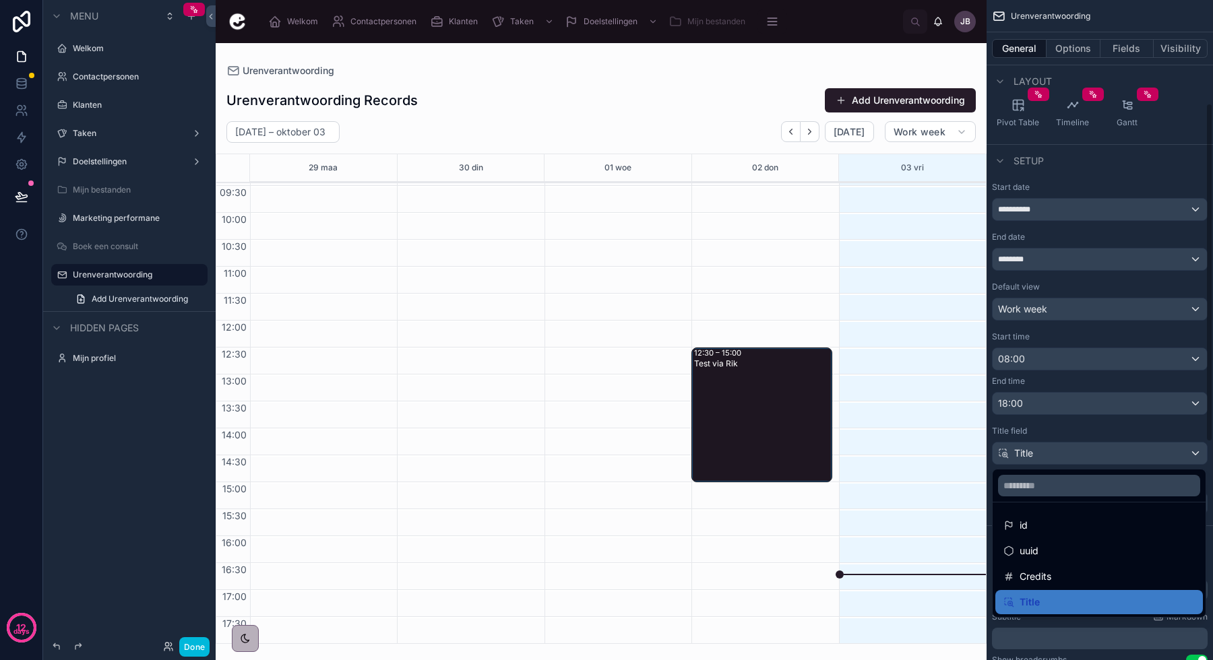
scroll to position [257, 0]
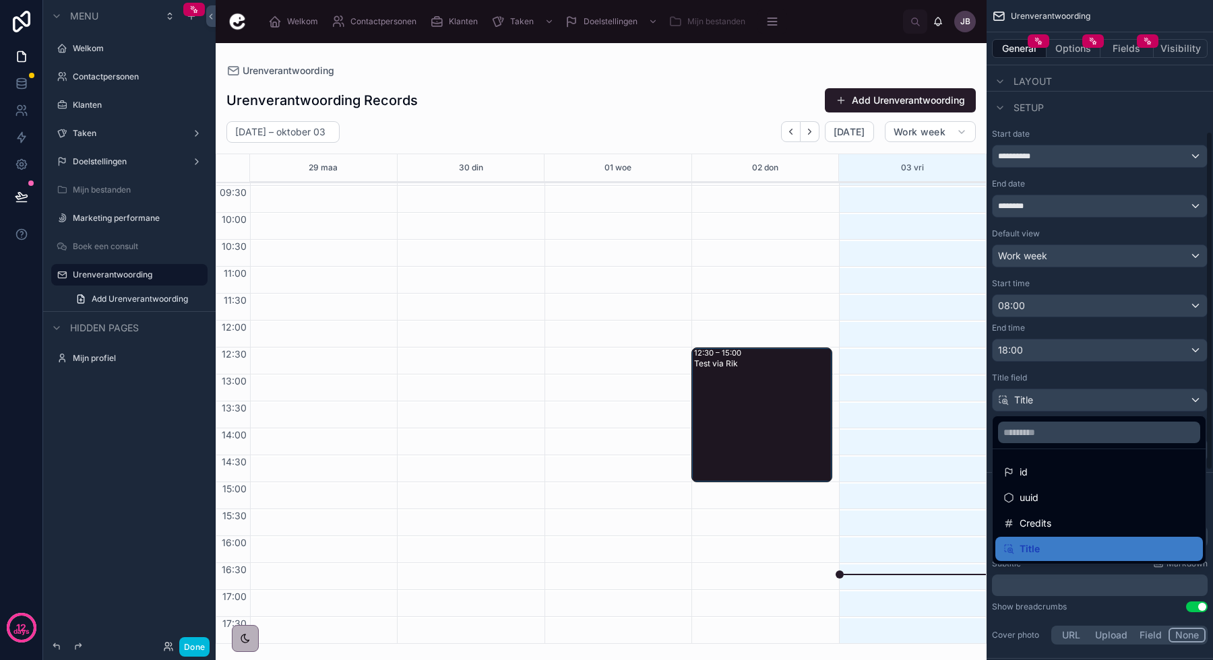
click at [1032, 396] on div "scrollable content" at bounding box center [606, 330] width 1213 height 660
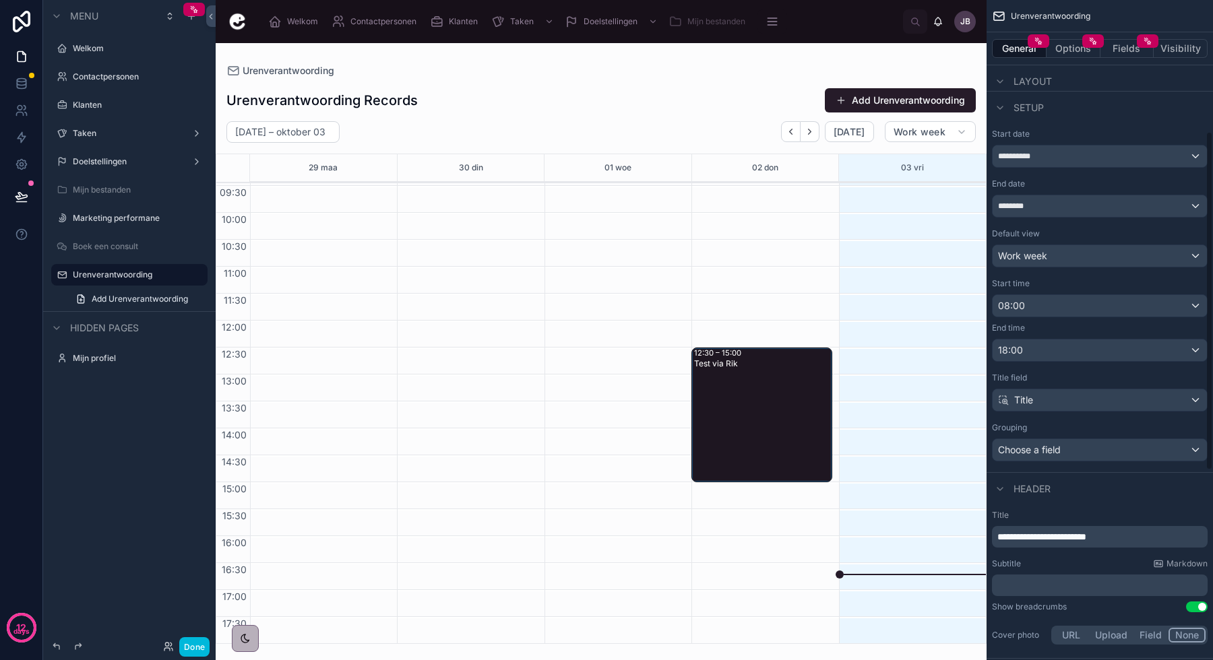
click at [1040, 400] on div "Title" at bounding box center [1099, 400] width 214 height 22
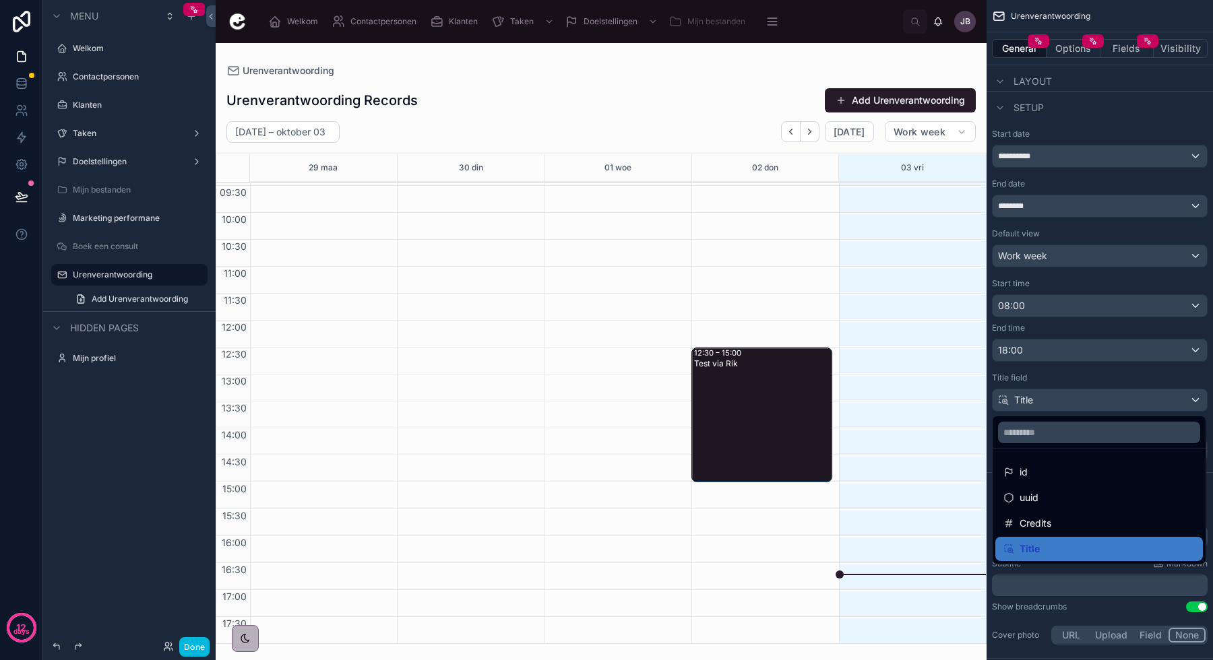
click at [1037, 410] on div "scrollable content" at bounding box center [606, 330] width 1213 height 660
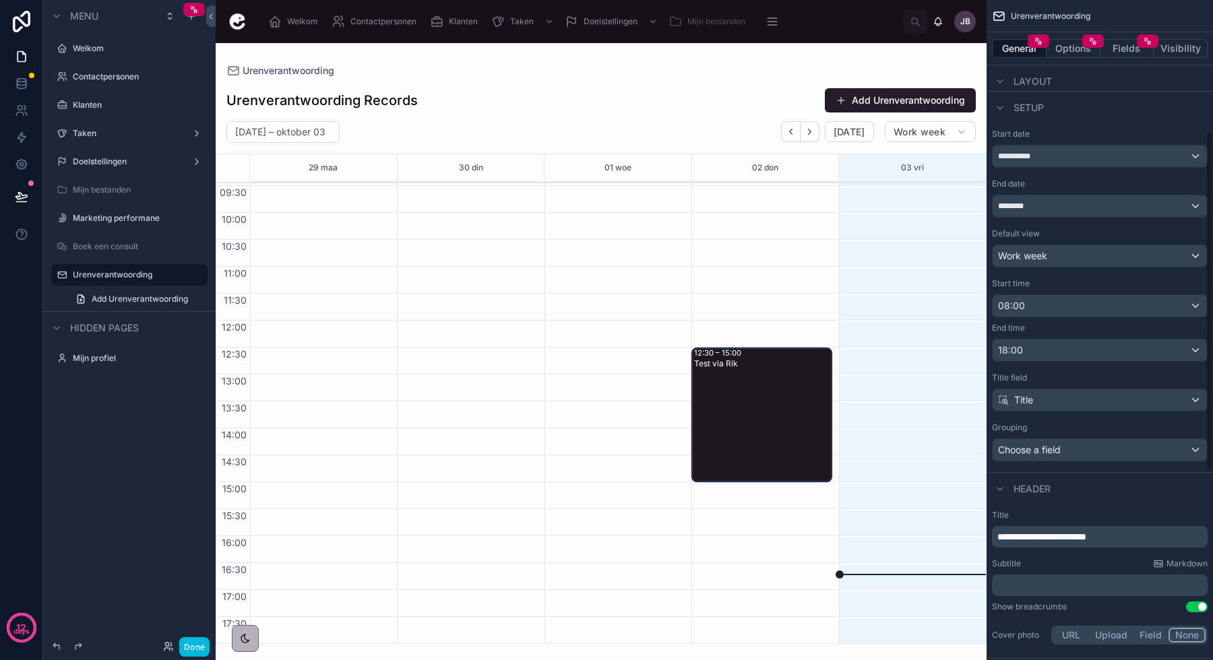
click at [1041, 409] on div "Title" at bounding box center [1099, 400] width 214 height 22
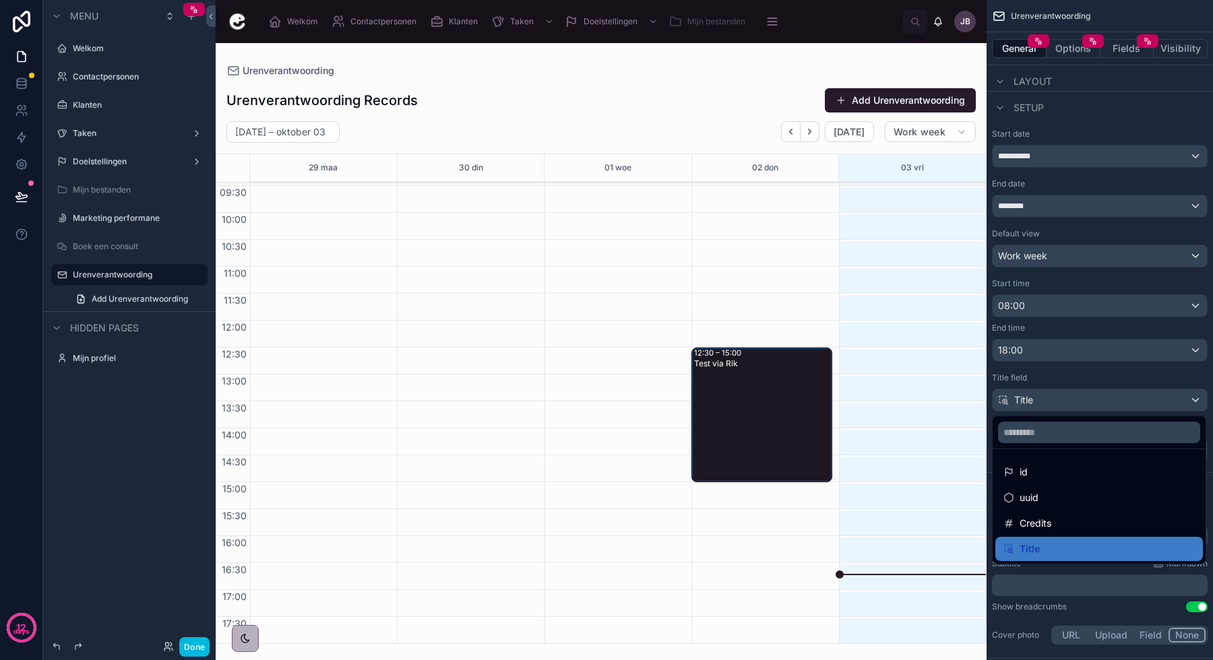
click at [1025, 469] on span "id" at bounding box center [1023, 472] width 8 height 16
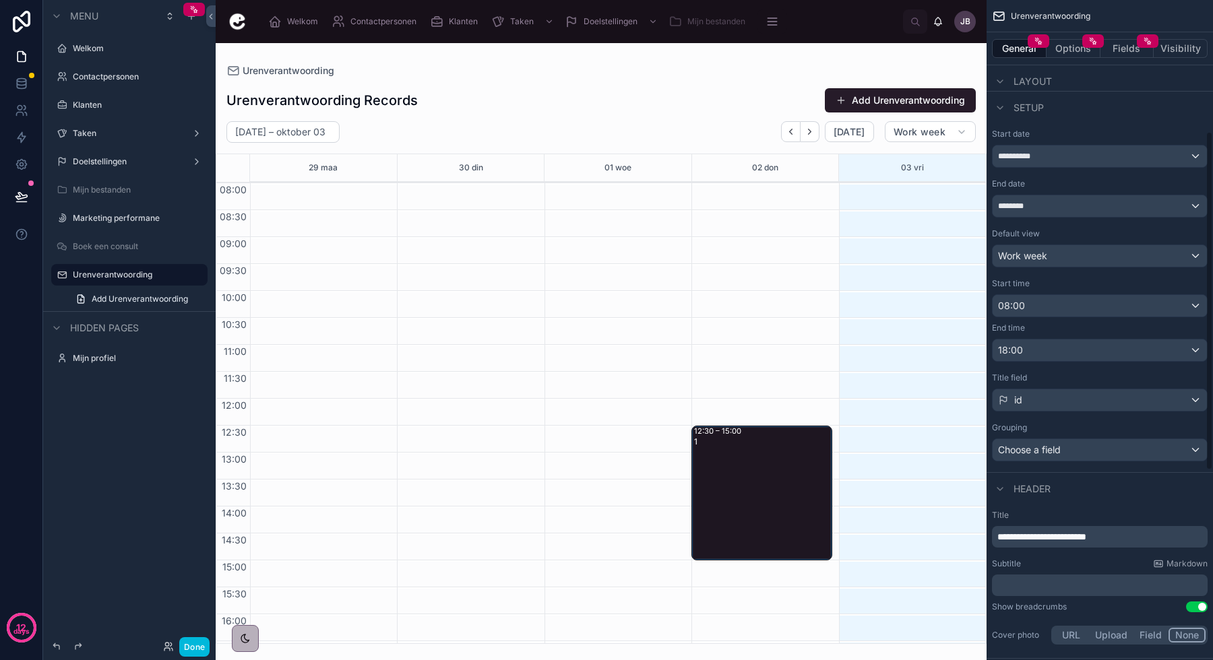
scroll to position [78, 0]
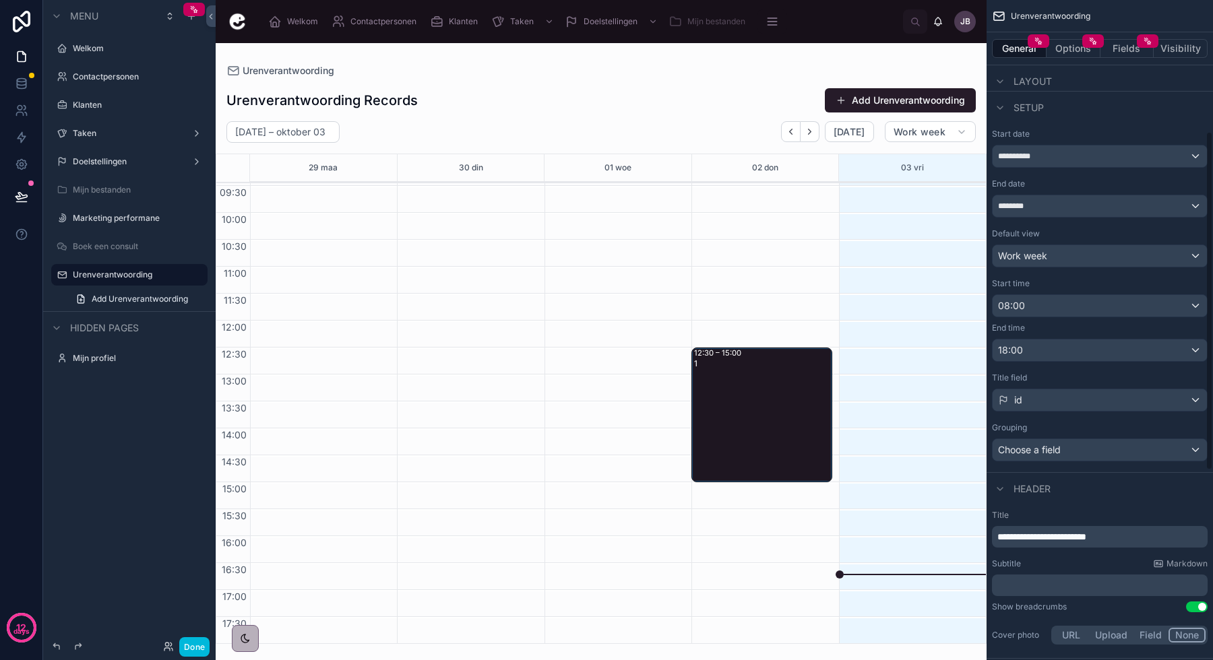
click at [1038, 400] on div "id" at bounding box center [1099, 400] width 214 height 22
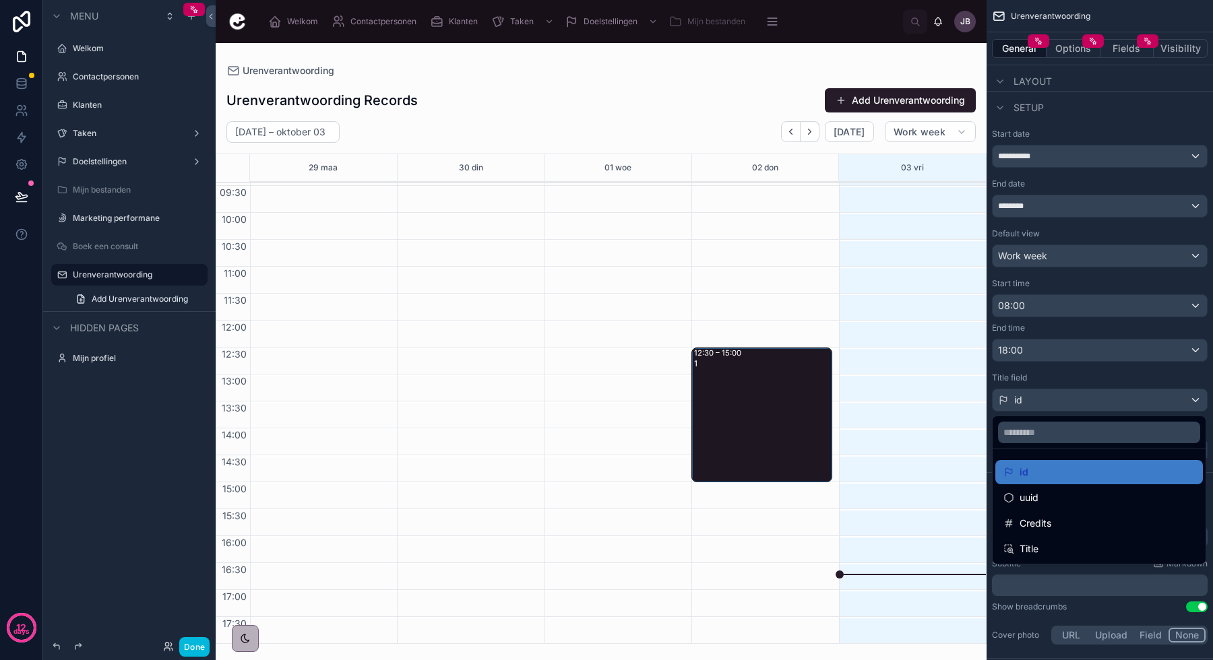
click at [1031, 544] on span "Title" at bounding box center [1028, 549] width 19 height 16
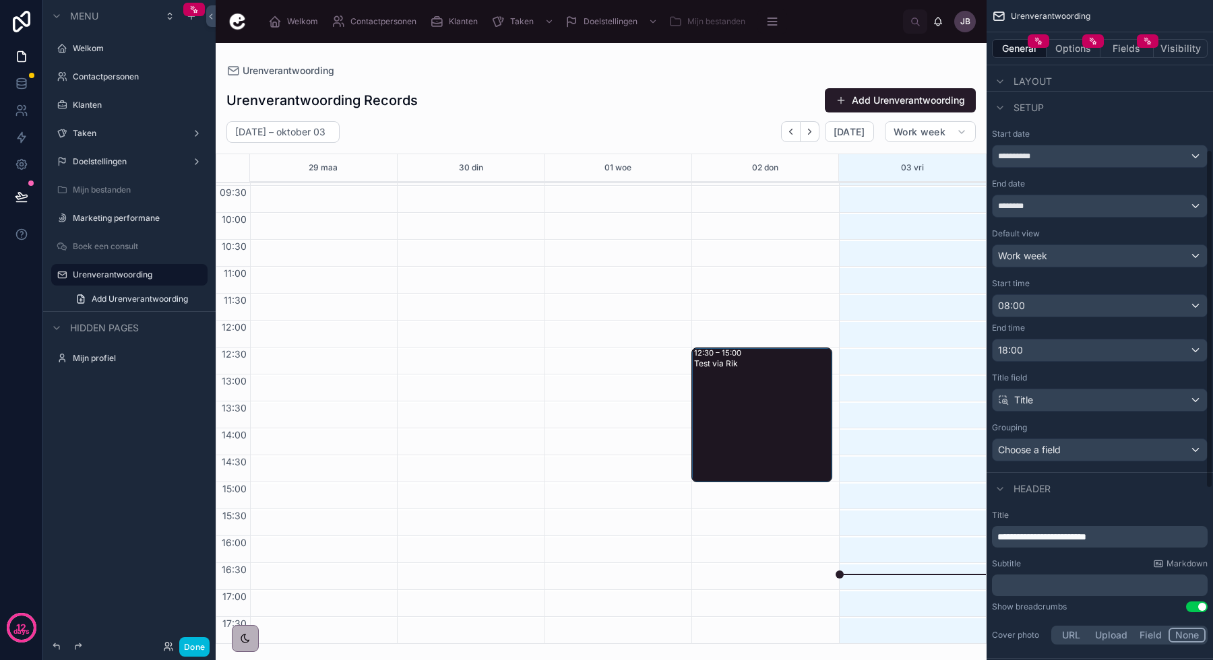
scroll to position [291, 0]
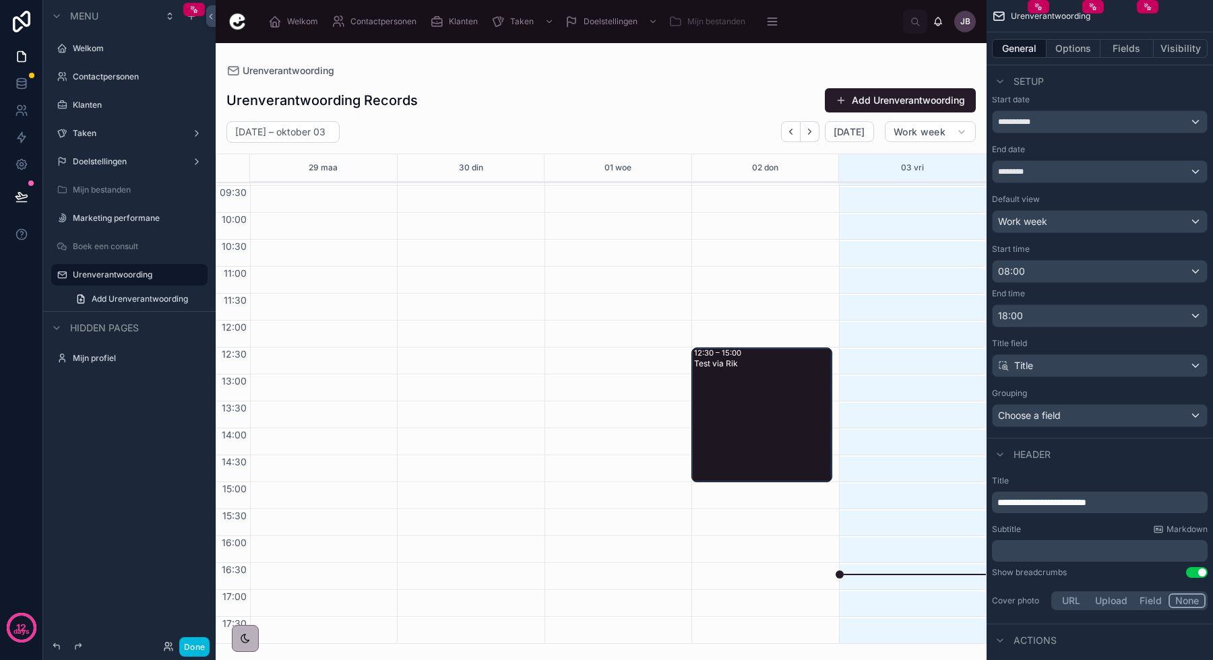
click at [1036, 418] on span "Choose a field" at bounding box center [1029, 415] width 63 height 11
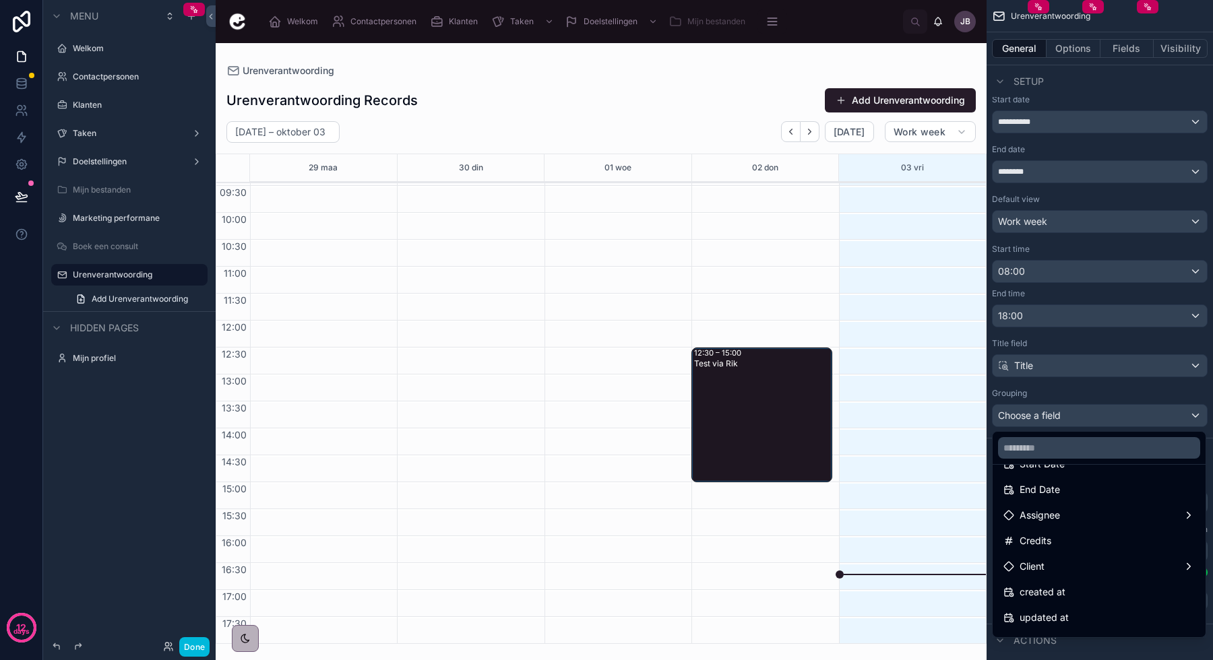
scroll to position [172, 0]
click at [895, 486] on div at bounding box center [909, 374] width 140 height 539
click at [793, 450] on div "Test via Rik" at bounding box center [762, 424] width 136 height 132
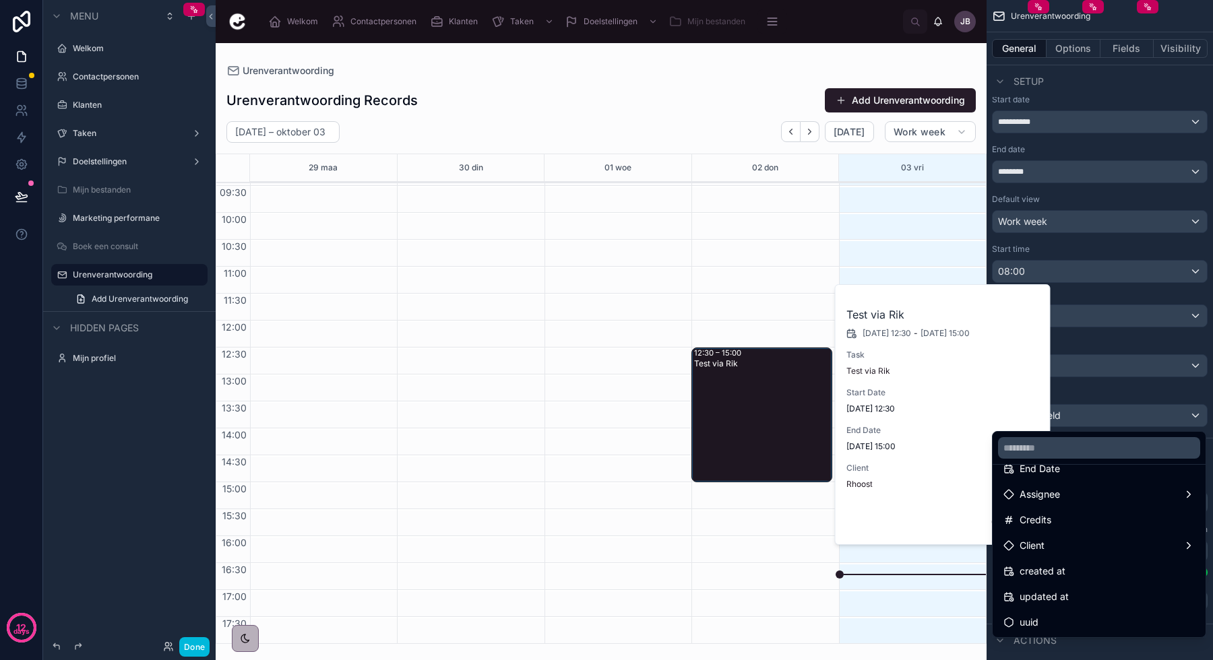
click at [794, 297] on div "12:30 – 15:00 Test via Rik" at bounding box center [761, 374] width 140 height 539
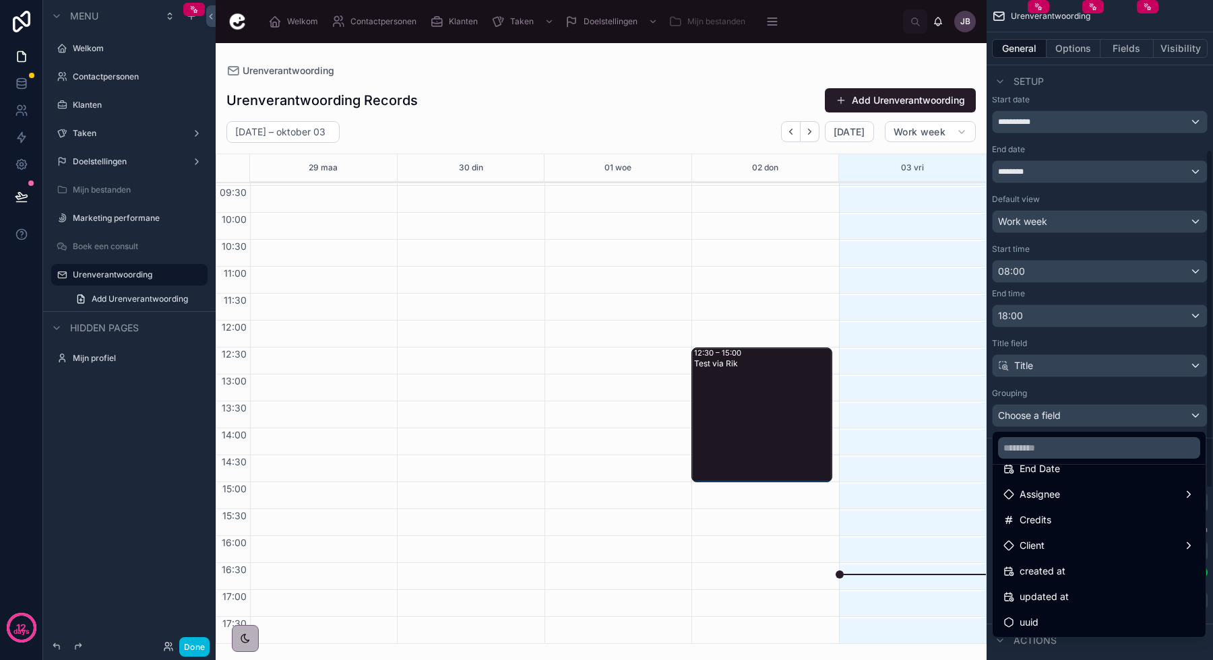
click at [1127, 435] on div at bounding box center [1098, 448] width 213 height 32
click at [1110, 386] on div "scrollable content" at bounding box center [606, 330] width 1213 height 660
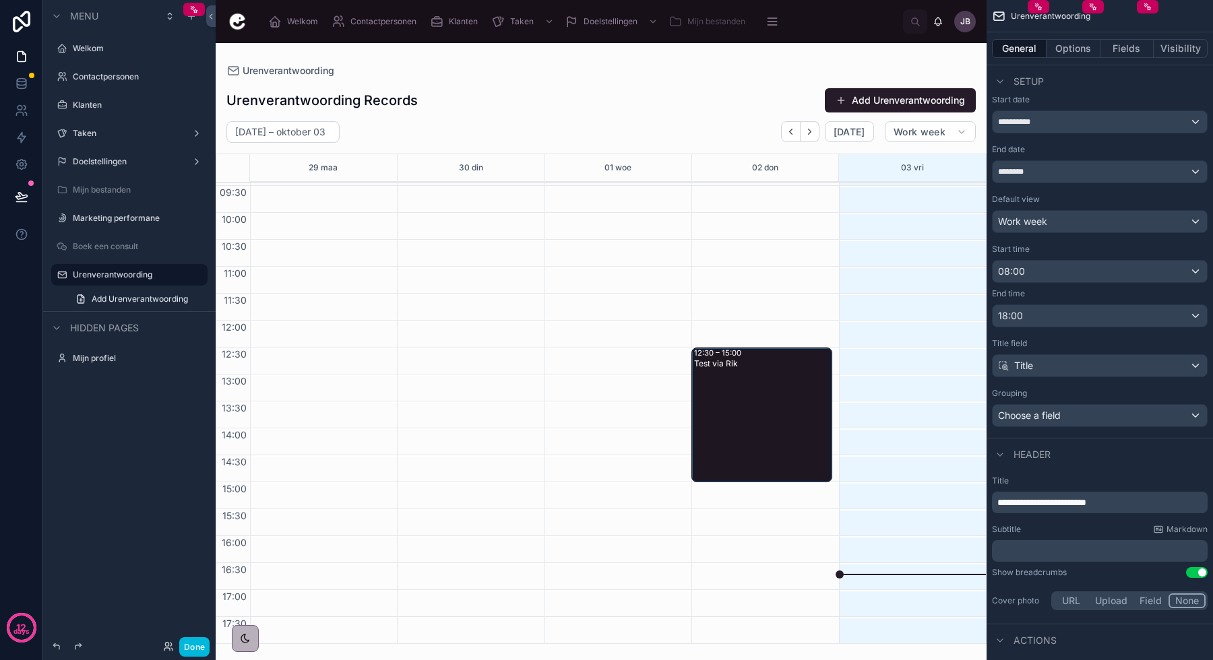
click at [1131, 42] on button "Fields" at bounding box center [1127, 48] width 54 height 19
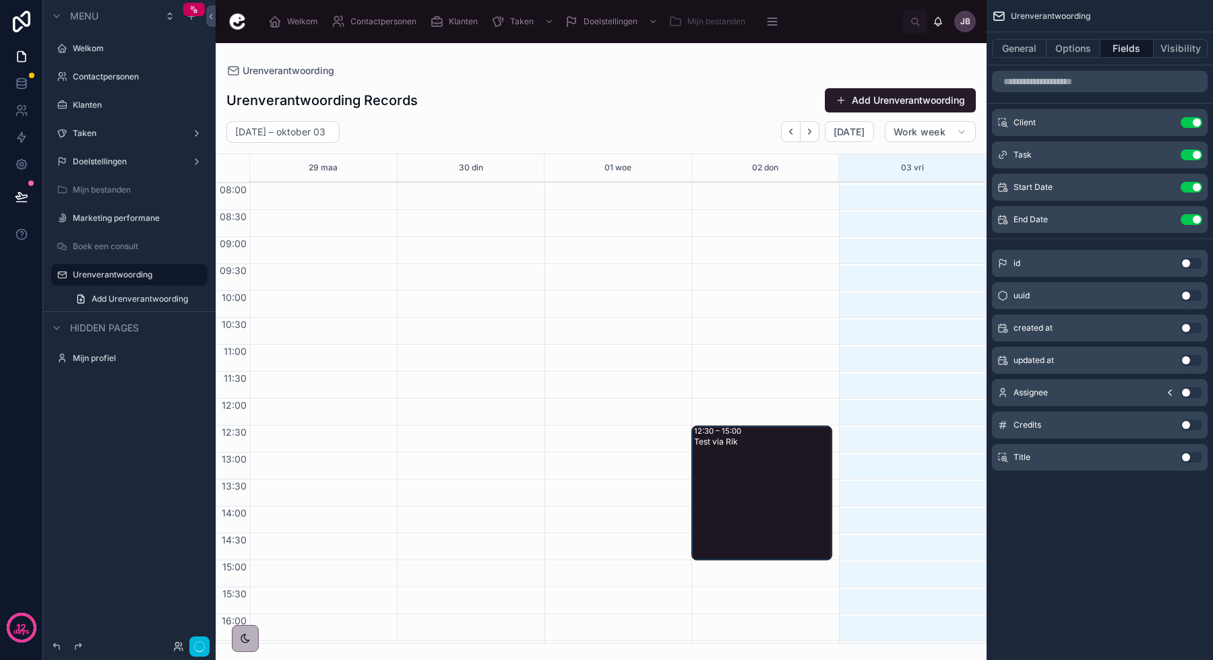
scroll to position [78, 0]
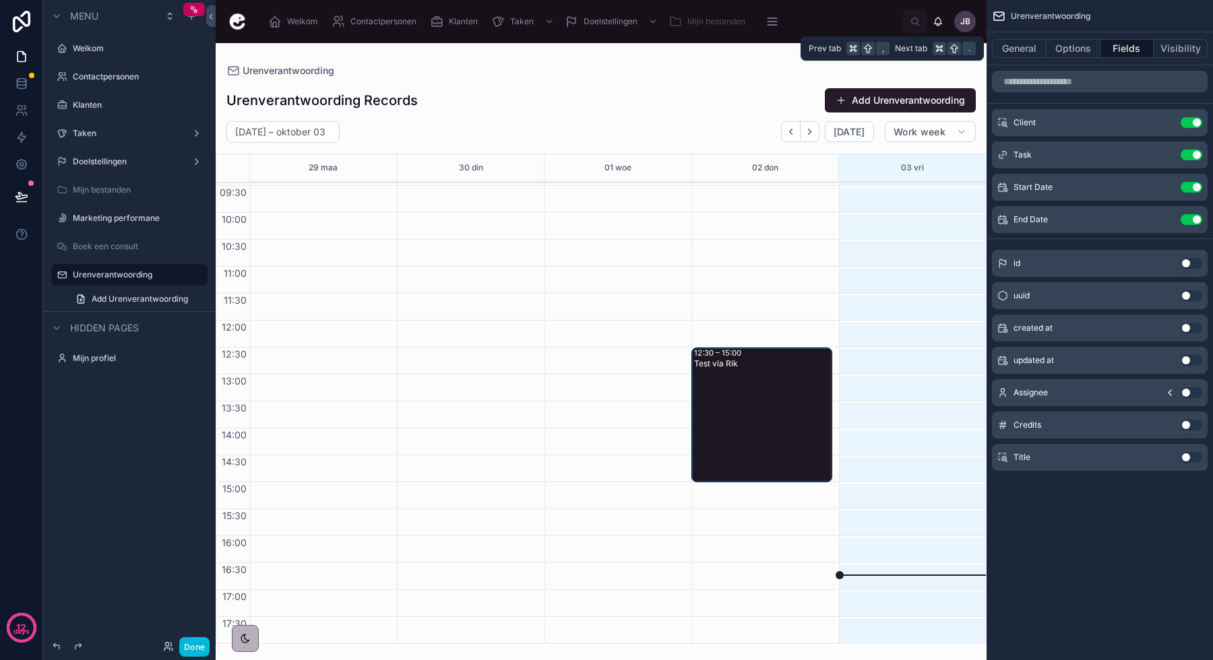
click at [1061, 51] on button "Options" at bounding box center [1073, 48] width 54 height 19
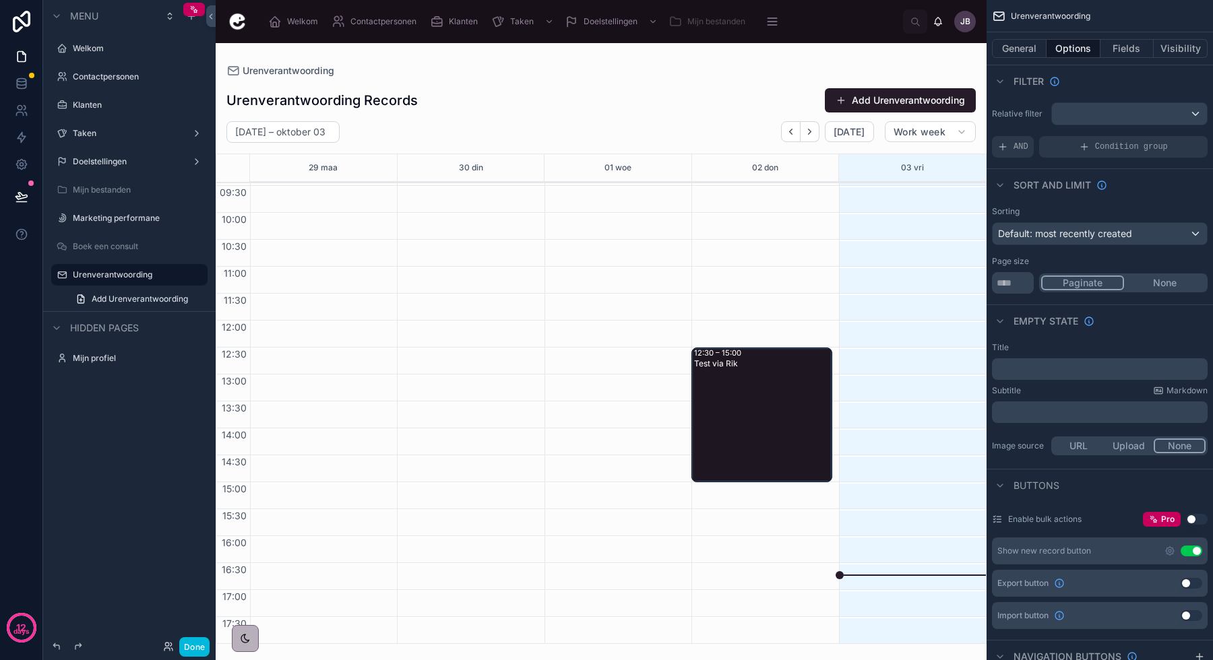
click at [1156, 281] on button "None" at bounding box center [1165, 283] width 82 height 15
click at [1012, 288] on input "**" at bounding box center [1013, 283] width 42 height 22
type input "***"
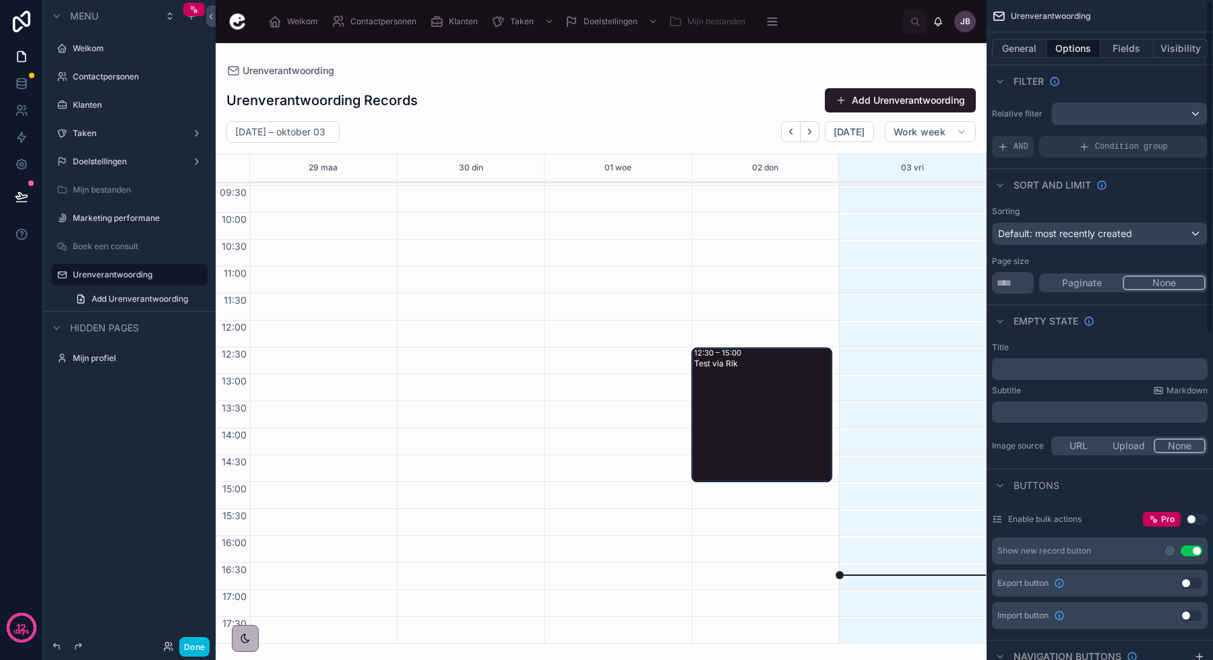
click at [1067, 282] on button "Paginate" at bounding box center [1082, 283] width 82 height 15
click at [1123, 287] on button "Paginate" at bounding box center [1082, 283] width 83 height 15
click at [1143, 285] on button "None" at bounding box center [1165, 283] width 82 height 15
click at [1056, 202] on div "Sorting Default: most recently created Page size *** Paginate None" at bounding box center [1099, 250] width 226 height 98
click at [1169, 555] on icon "scrollable content" at bounding box center [1169, 551] width 11 height 11
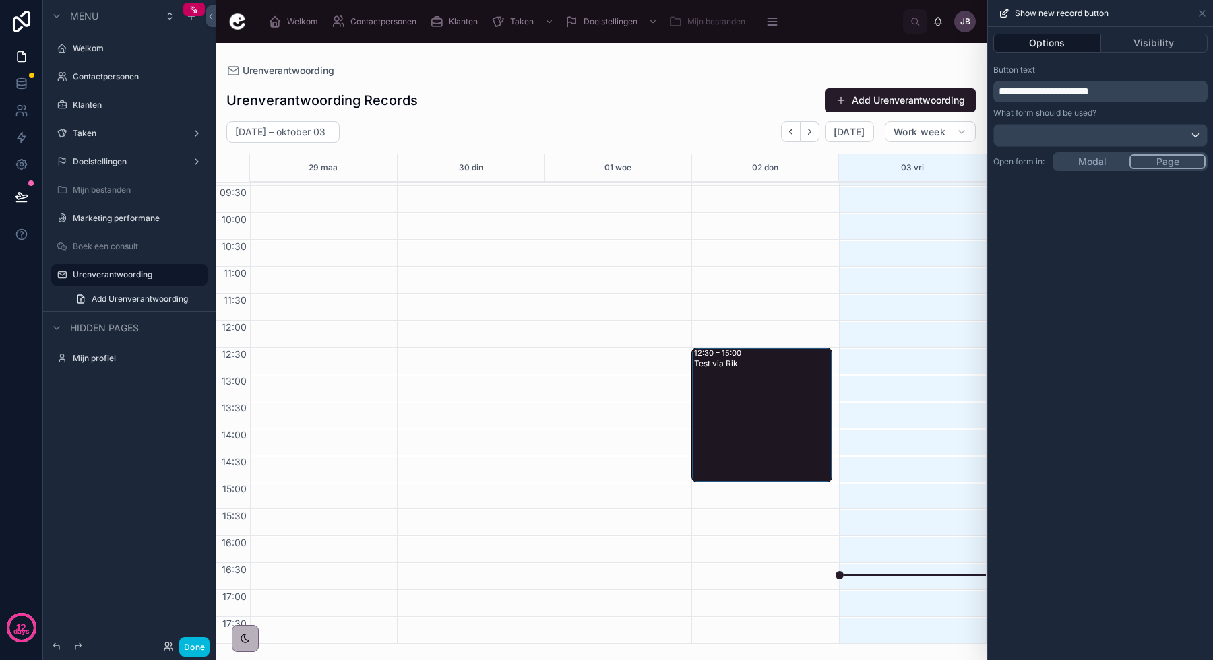
click at [1066, 103] on div "**********" at bounding box center [1100, 117] width 225 height 117
click at [1061, 96] on span "**********" at bounding box center [1044, 91] width 90 height 10
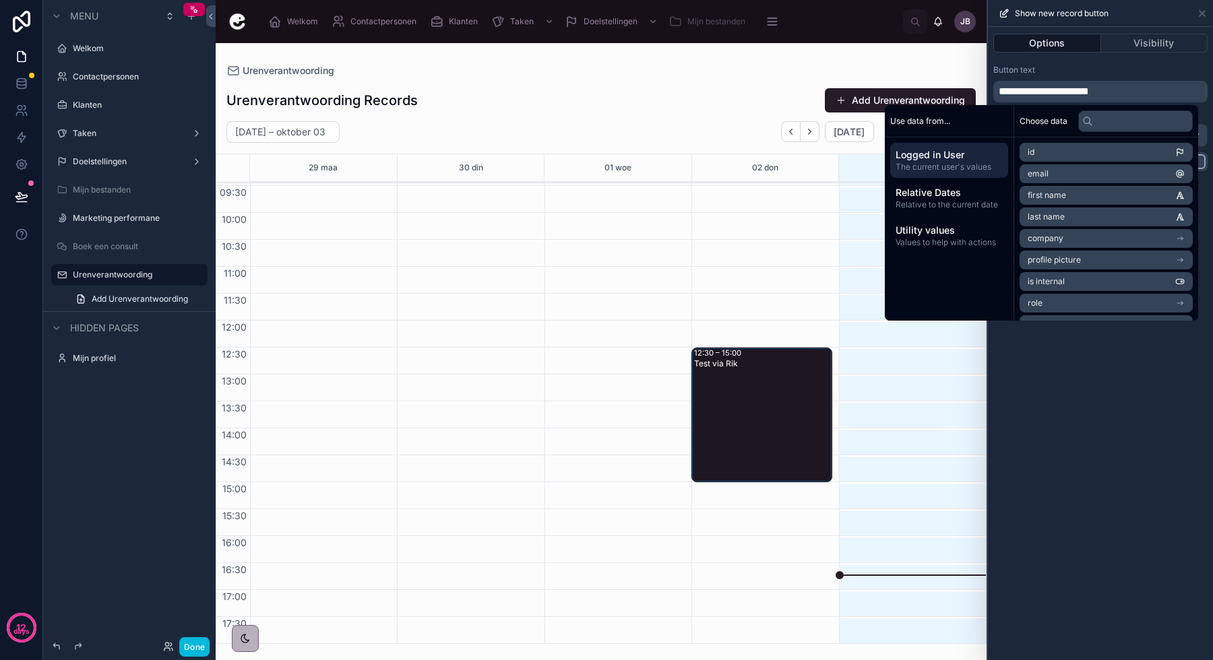
click at [1061, 96] on span "**********" at bounding box center [1044, 91] width 90 height 10
click at [1144, 409] on div "**********" at bounding box center [1100, 343] width 225 height 633
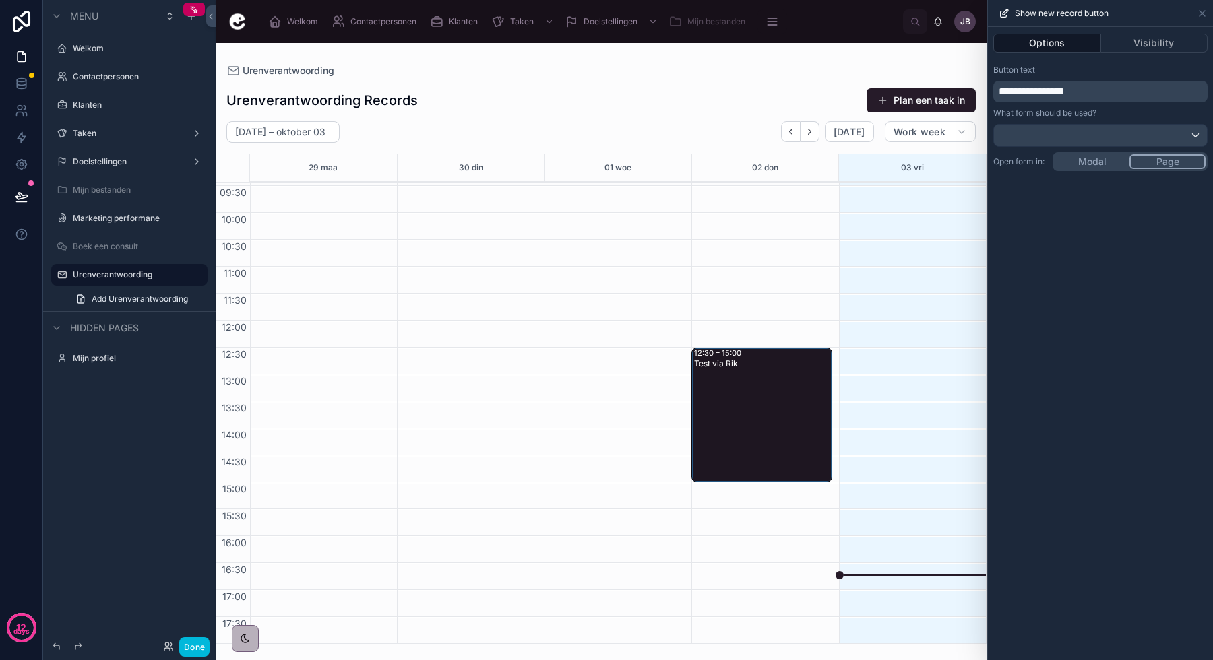
click at [383, 103] on h1 "Urenverantwoording Records" at bounding box center [321, 100] width 191 height 19
click at [1095, 158] on div "**********" at bounding box center [1100, 343] width 225 height 633
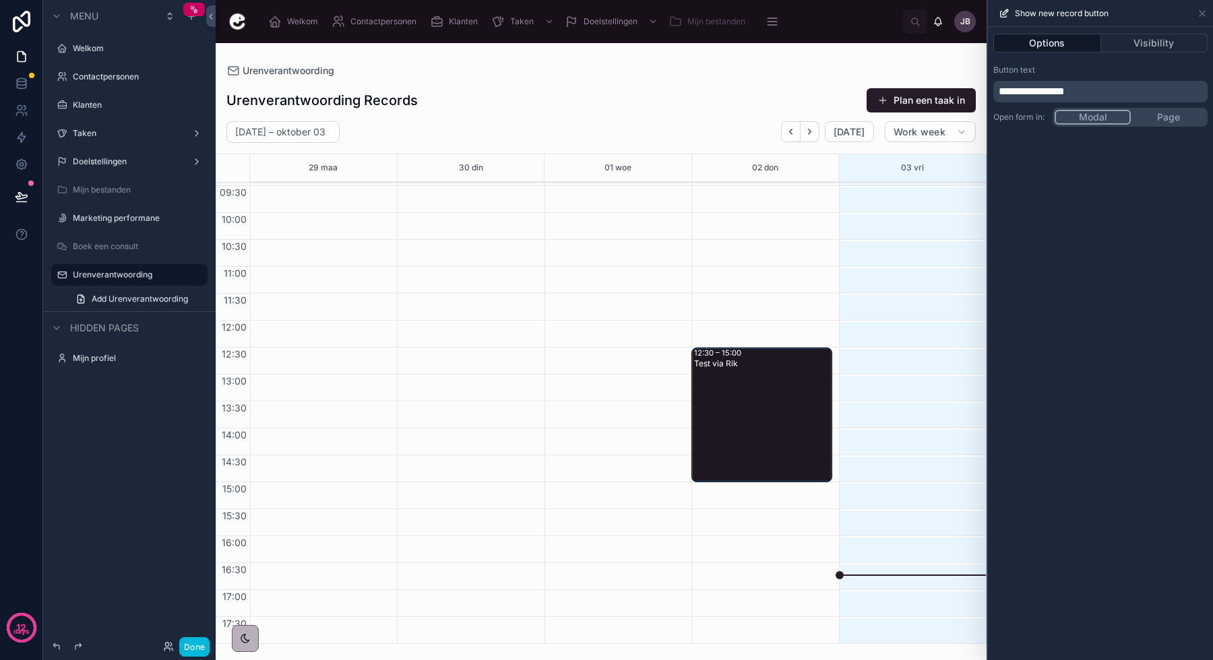
click at [912, 96] on button "Plan een taak in" at bounding box center [920, 100] width 109 height 24
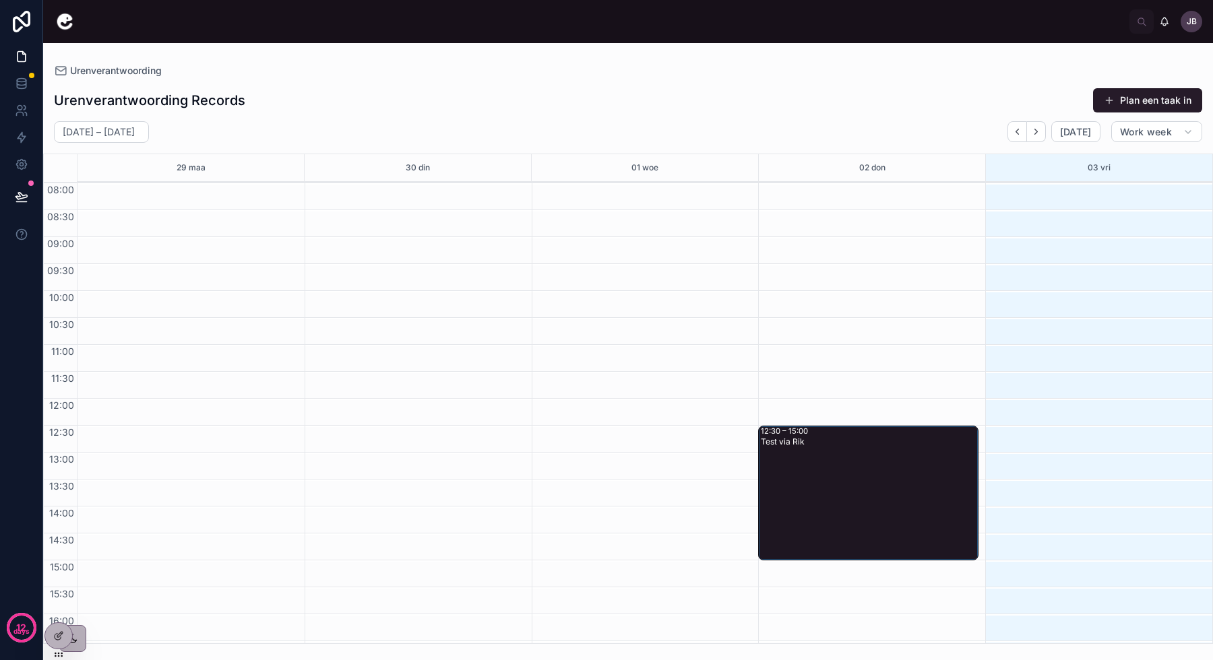
scroll to position [78, 0]
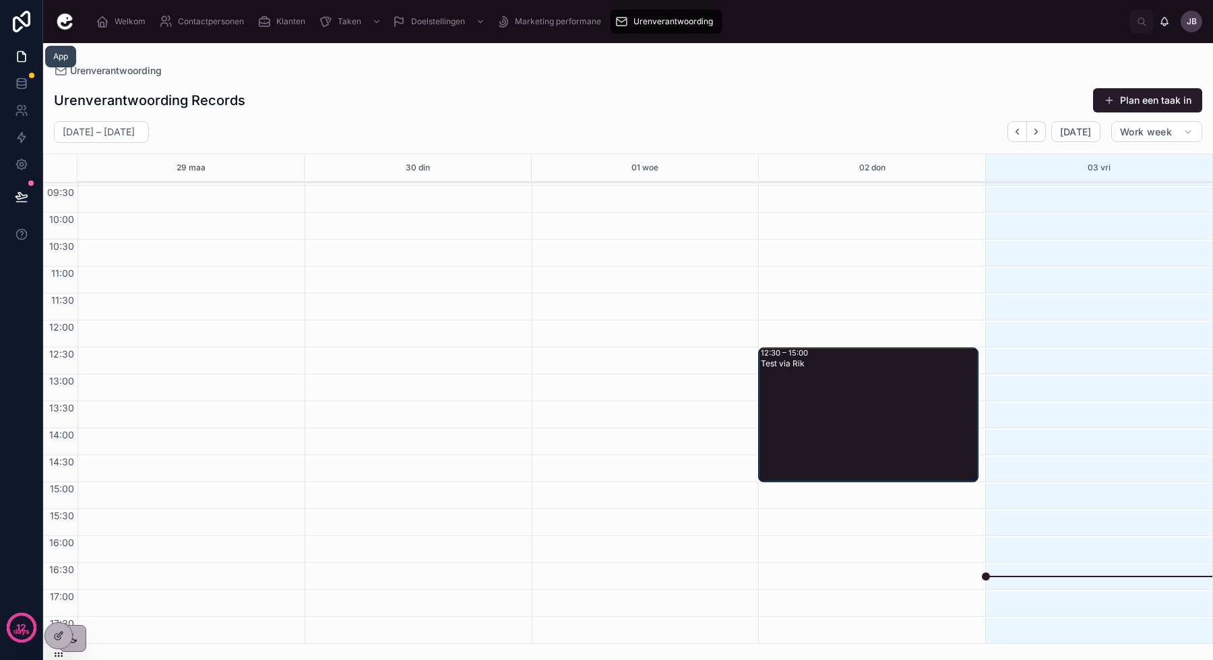
click at [28, 50] on icon at bounding box center [21, 56] width 13 height 13
click at [20, 58] on icon at bounding box center [21, 56] width 13 height 13
click at [58, 631] on icon at bounding box center [58, 636] width 11 height 11
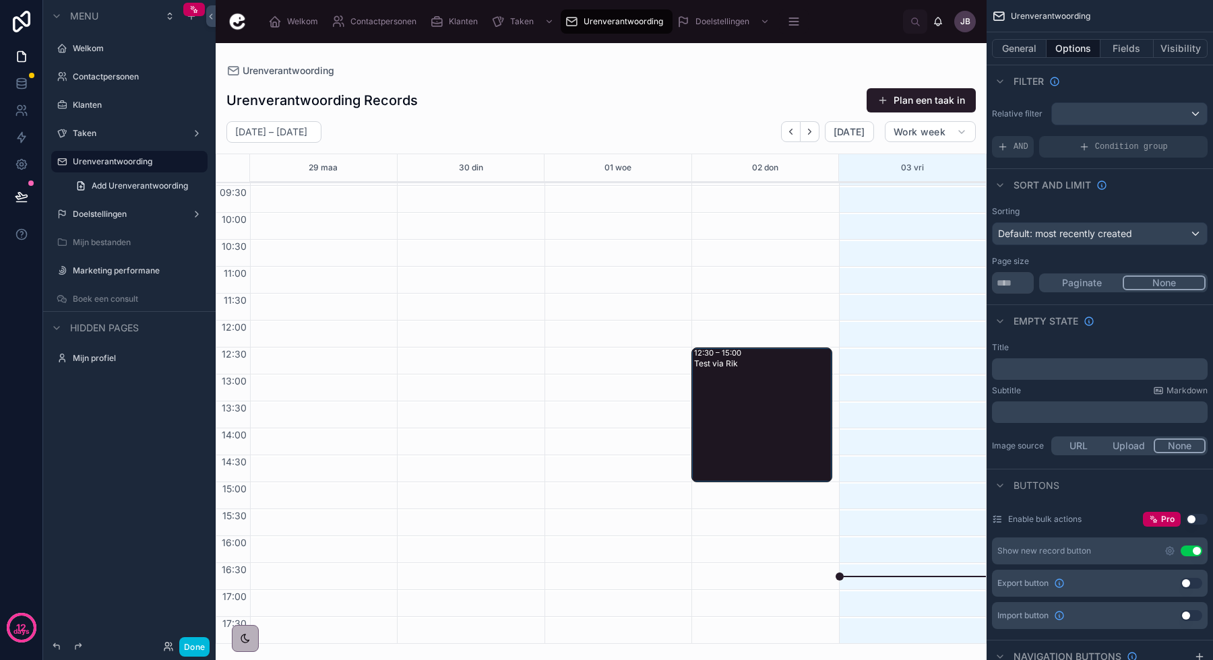
click at [61, 158] on icon "scrollable content" at bounding box center [62, 161] width 11 height 11
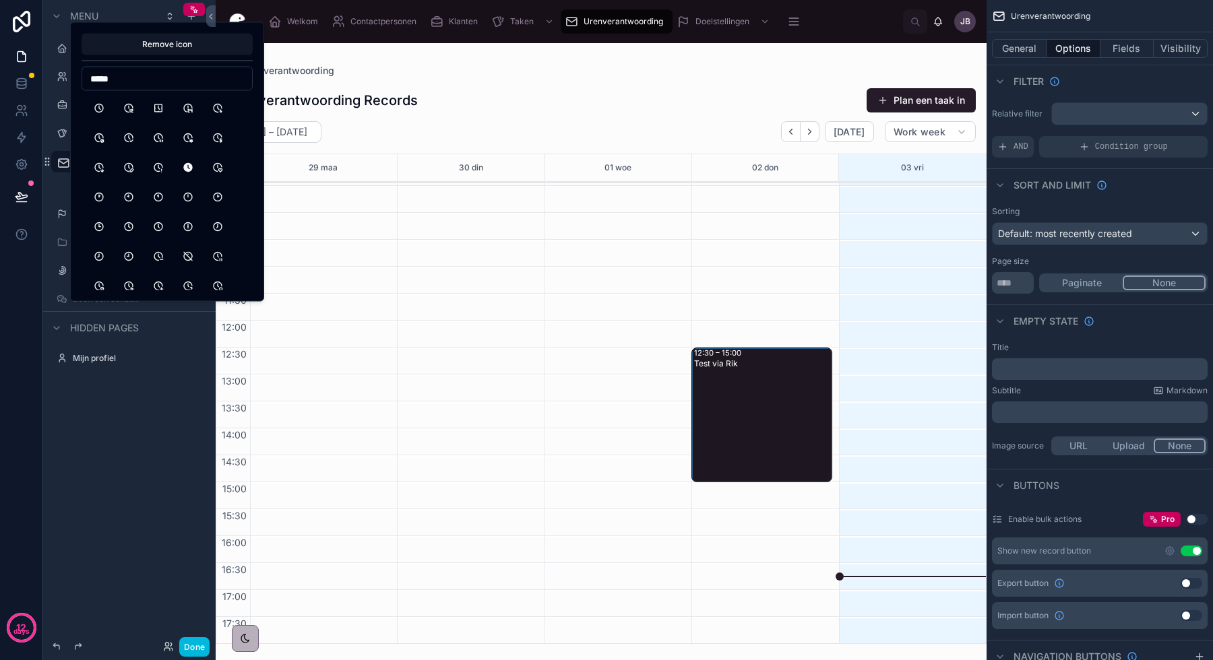
type input "*****"
click at [98, 100] on button "Clock" at bounding box center [99, 108] width 24 height 24
click at [582, 92] on div at bounding box center [601, 351] width 771 height 617
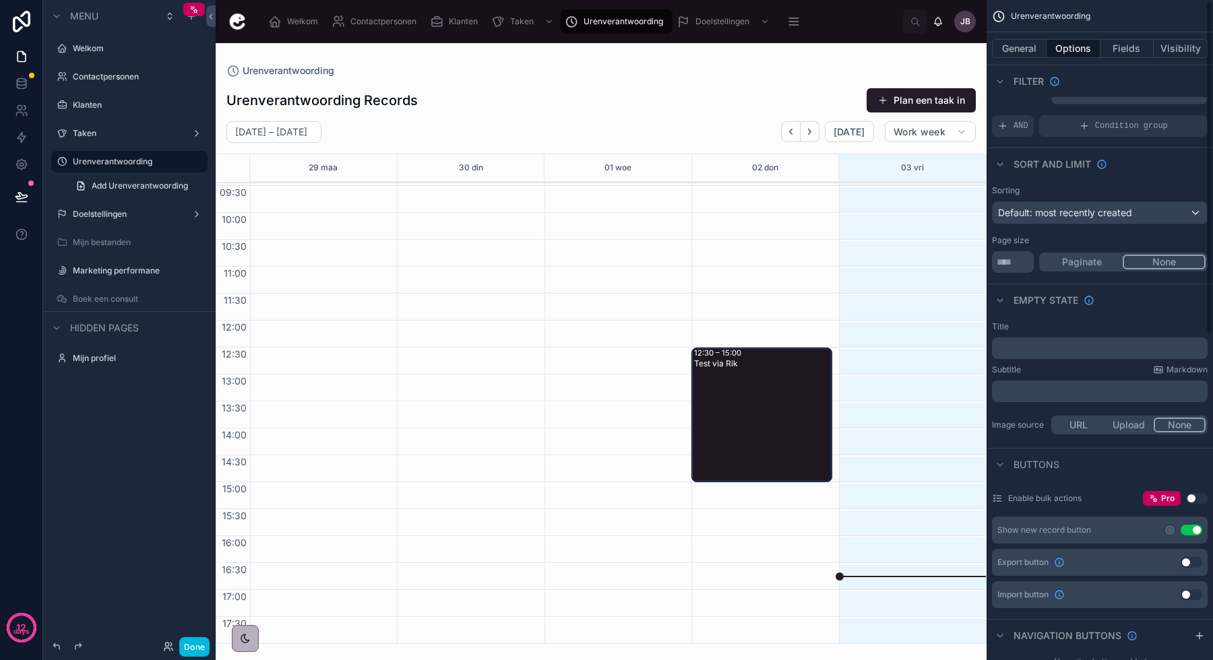
scroll to position [0, 0]
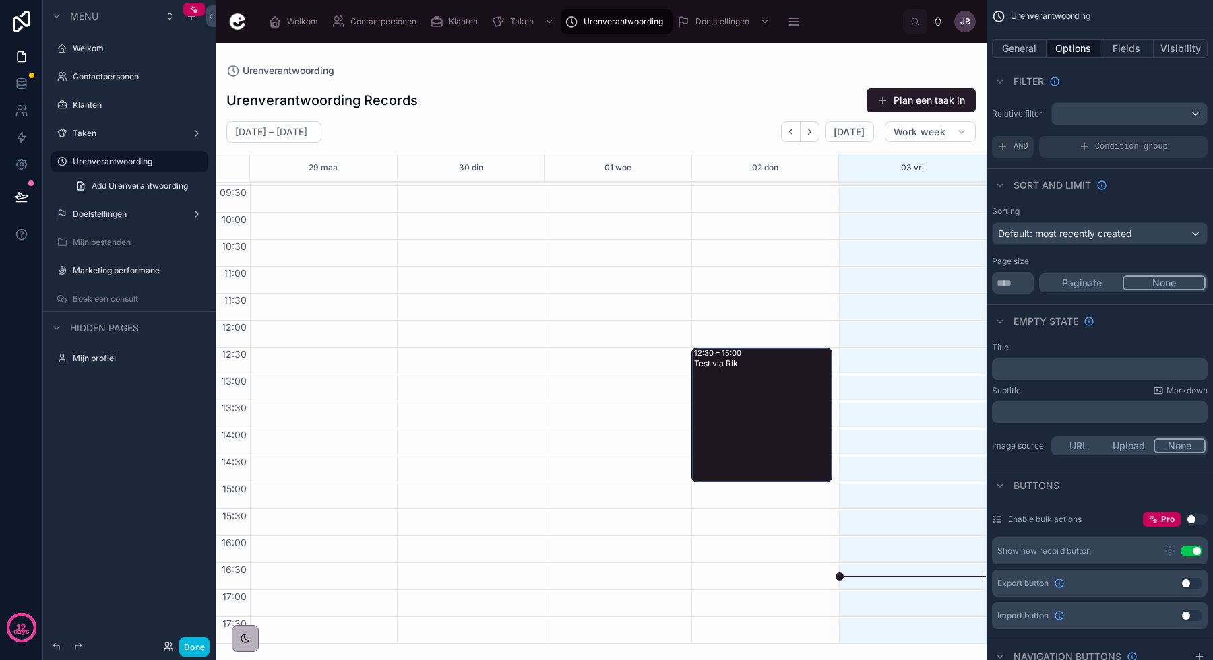
click at [1012, 148] on div "AND" at bounding box center [1013, 147] width 42 height 22
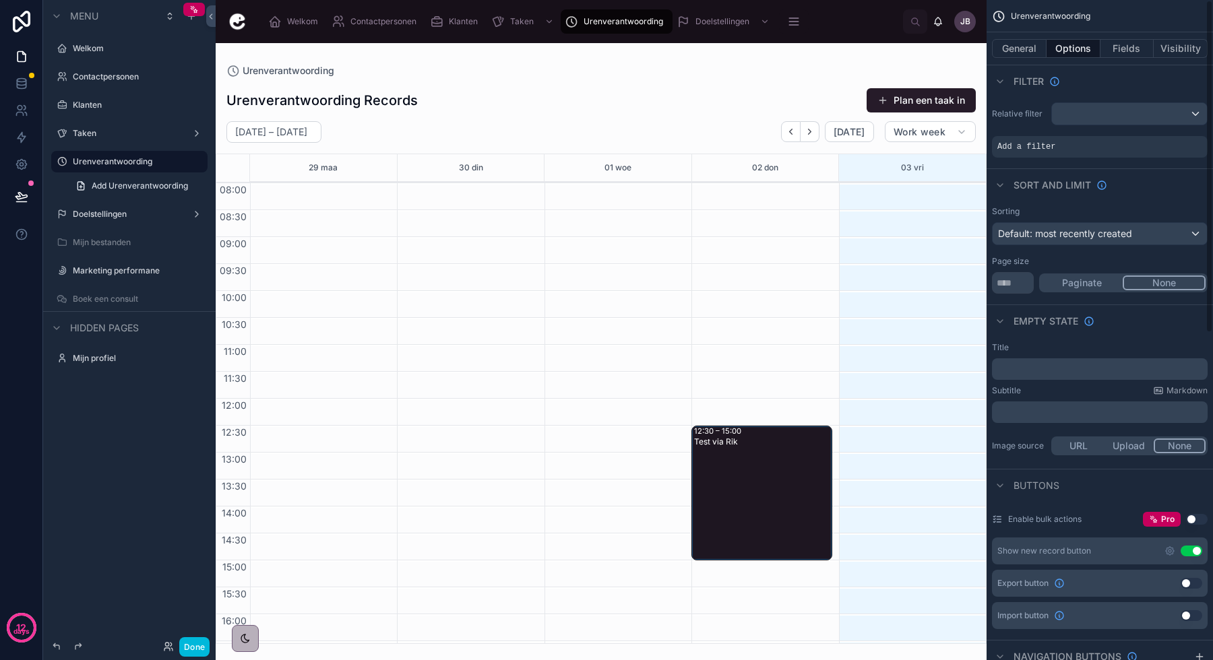
scroll to position [78, 0]
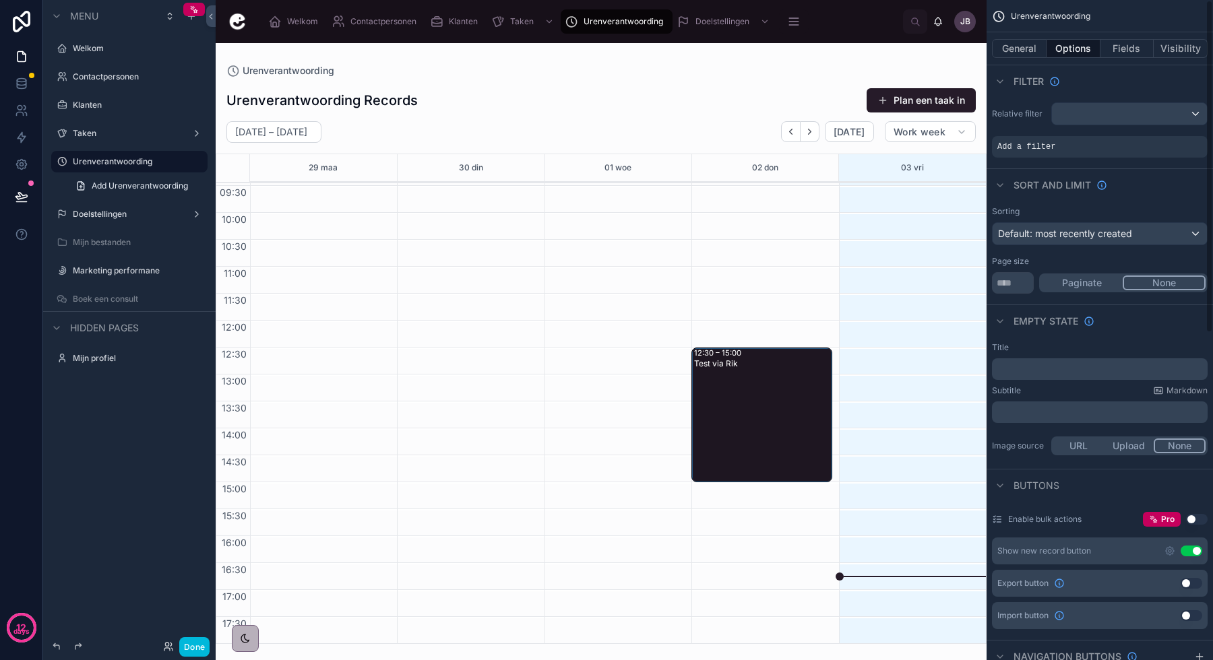
click at [1049, 143] on span "Add a filter" at bounding box center [1026, 146] width 58 height 11
click at [0, 0] on icon "scrollable content" at bounding box center [0, 0] width 0 height 0
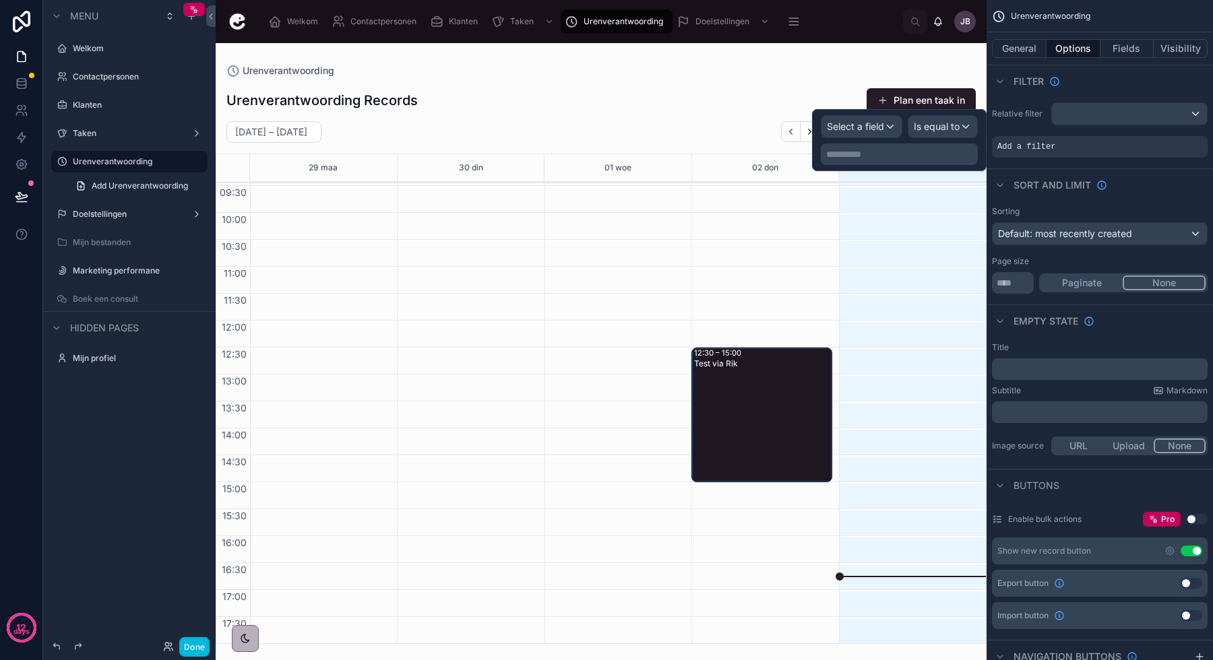
click at [736, 88] on div "Urenverantwoording Records Plan een taak in" at bounding box center [600, 101] width 749 height 26
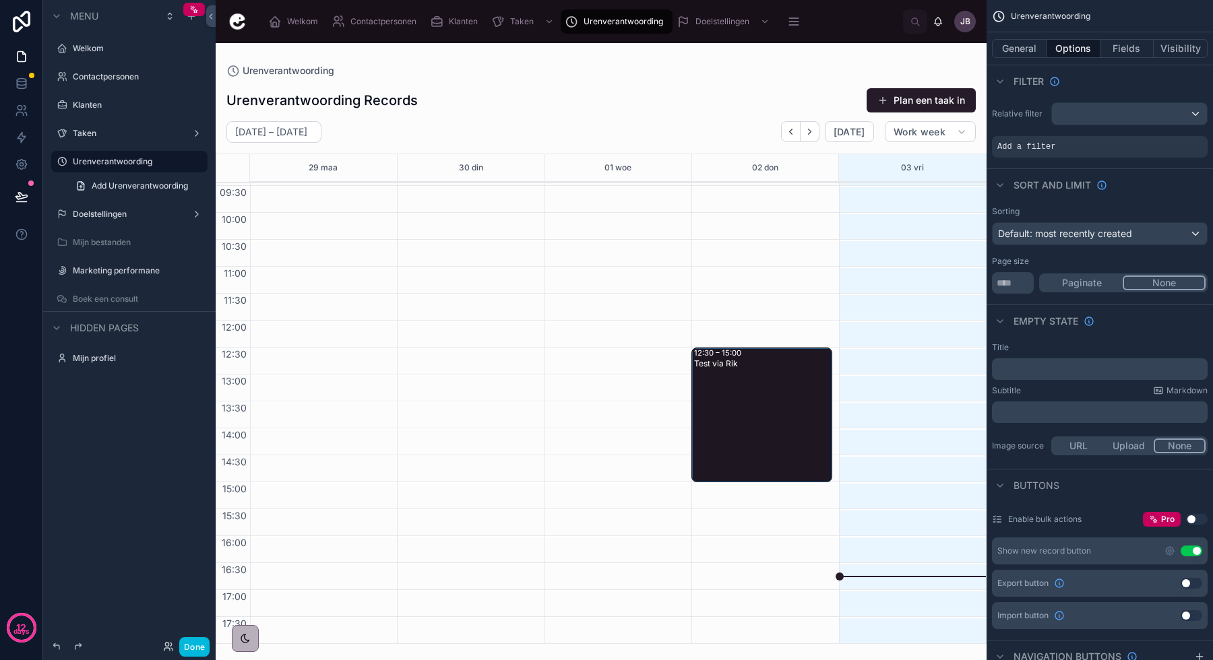
click at [925, 92] on button "Plan een taak in" at bounding box center [920, 100] width 109 height 24
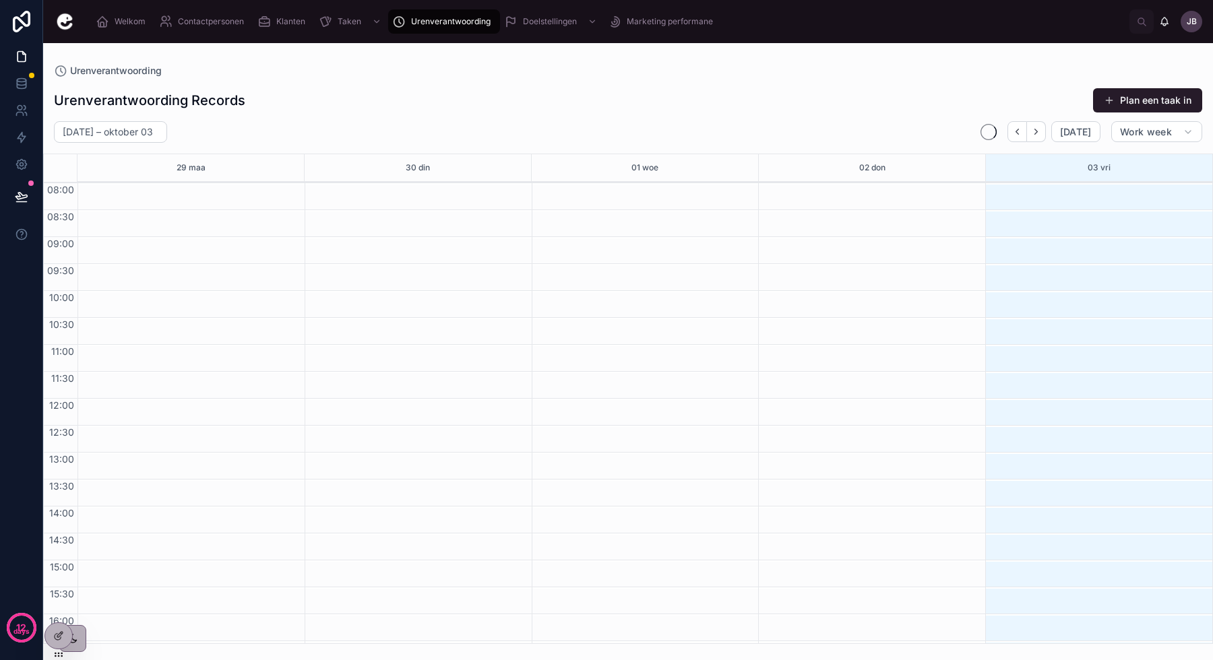
scroll to position [78, 0]
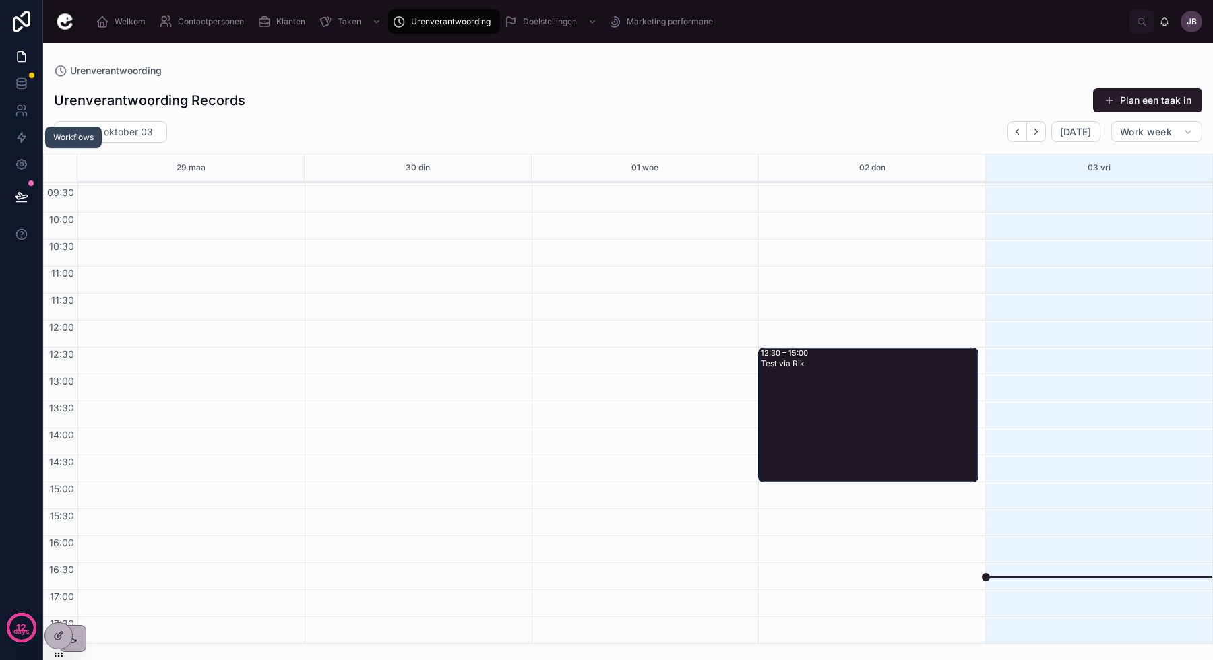
click at [23, 139] on icon at bounding box center [22, 138] width 8 height 10
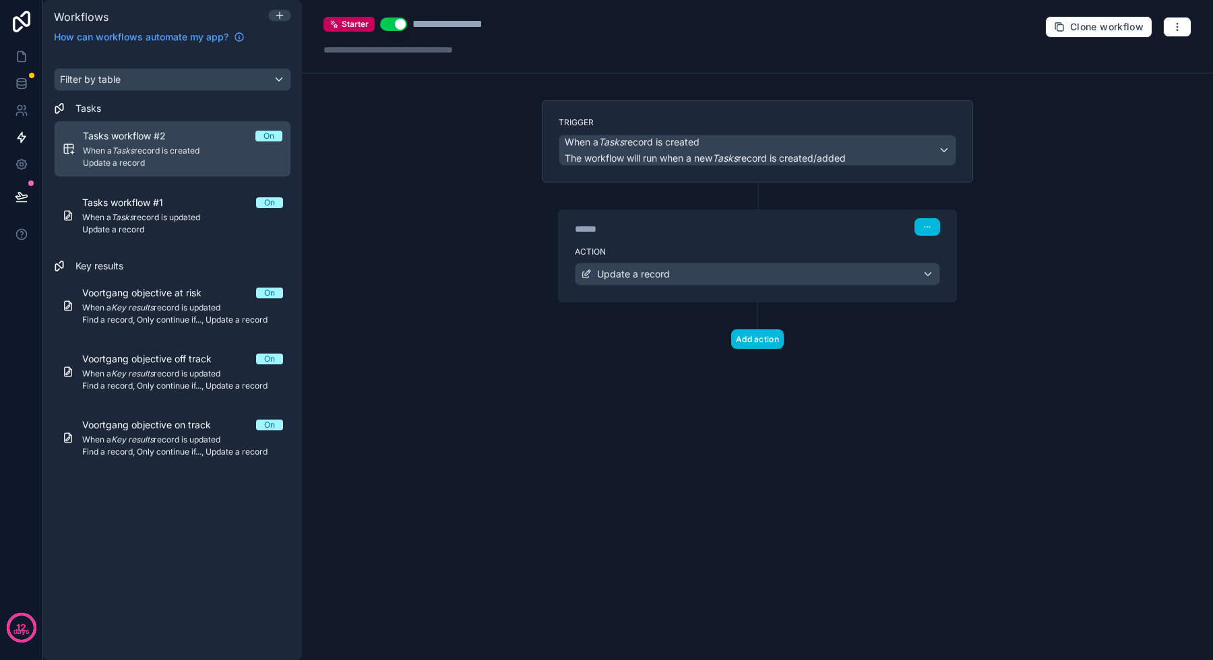
click at [200, 207] on div "Tasks workflow #1 On" at bounding box center [182, 202] width 201 height 13
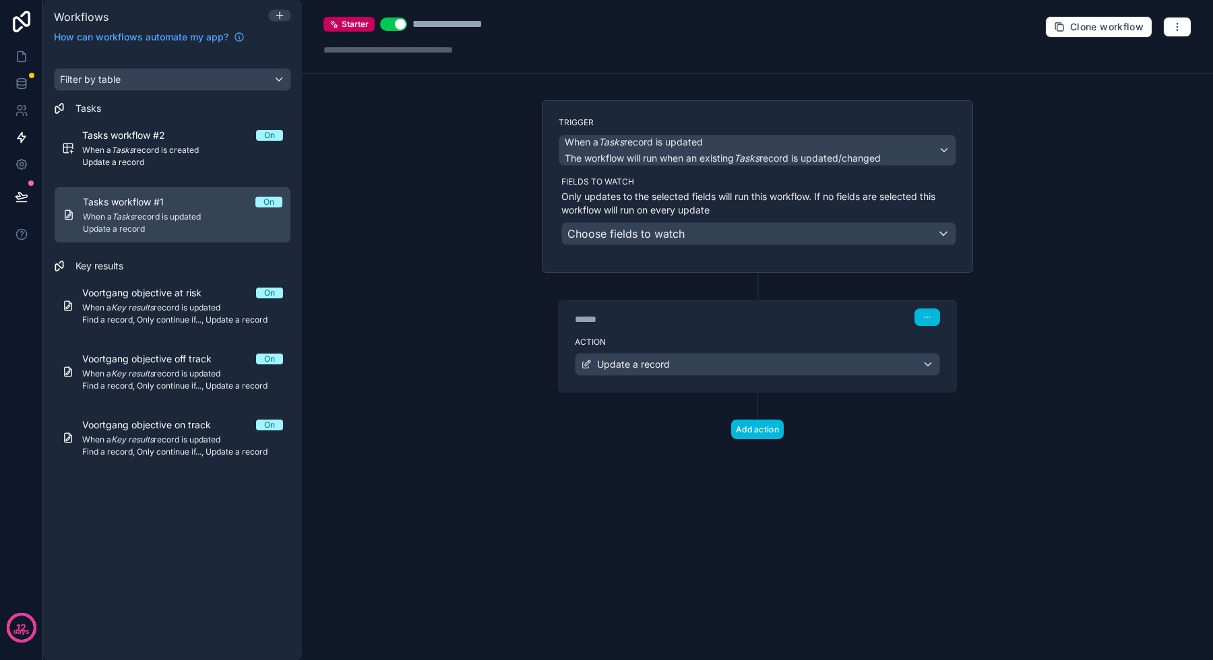
click at [798, 365] on div "Update a record" at bounding box center [757, 365] width 364 height 22
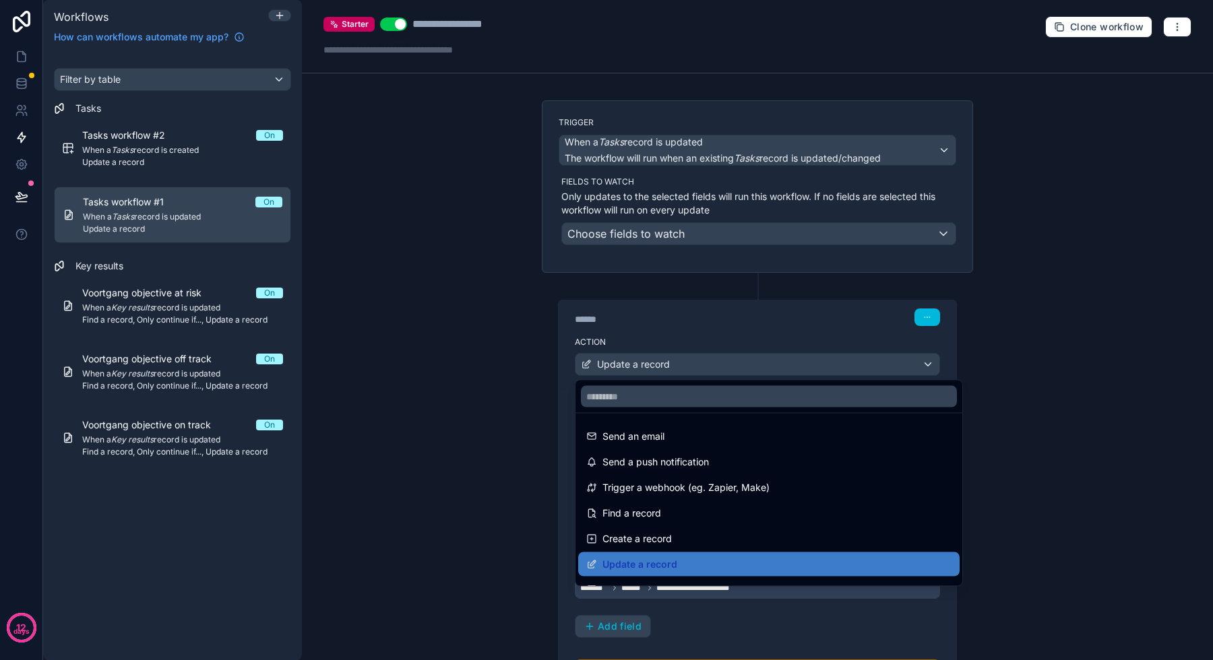
click at [798, 365] on div at bounding box center [606, 330] width 1213 height 660
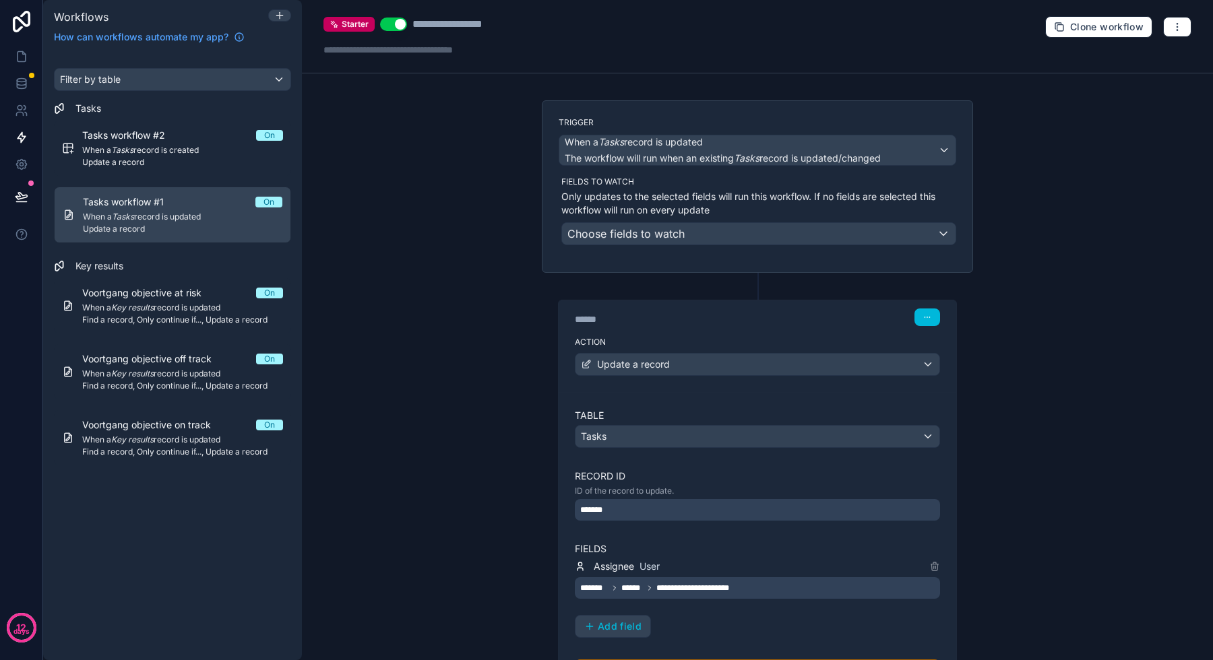
click at [203, 154] on span "When a Tasks record is created" at bounding box center [182, 150] width 201 height 11
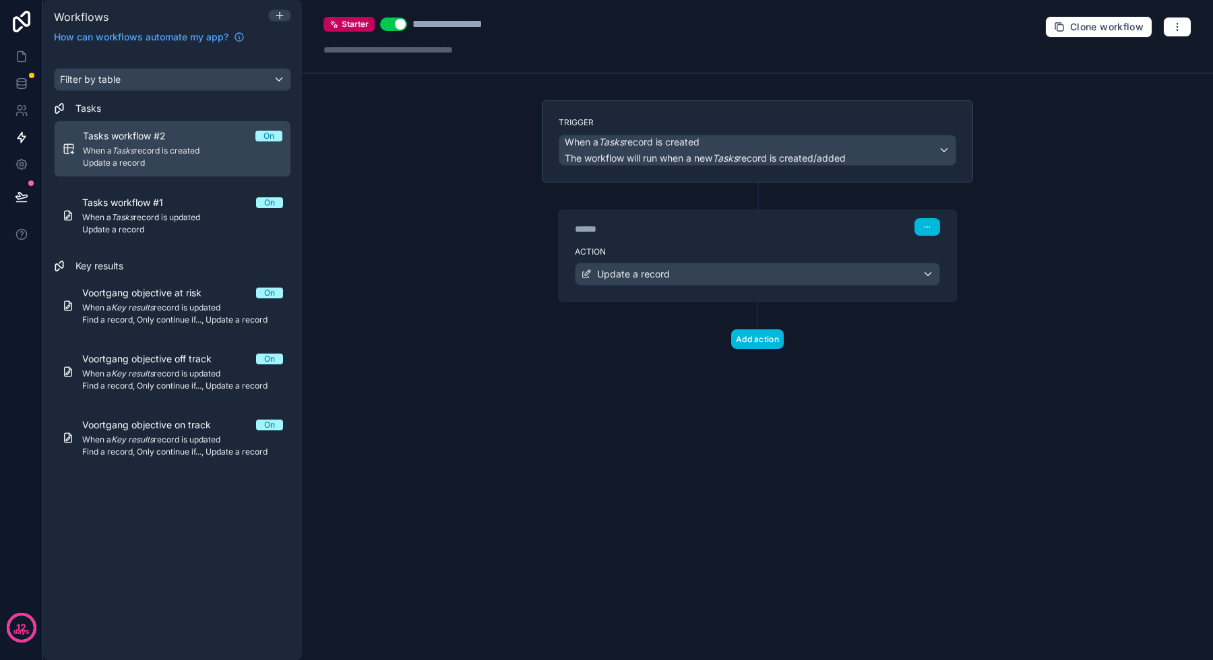
click at [643, 278] on span "Update a record" at bounding box center [633, 273] width 73 height 13
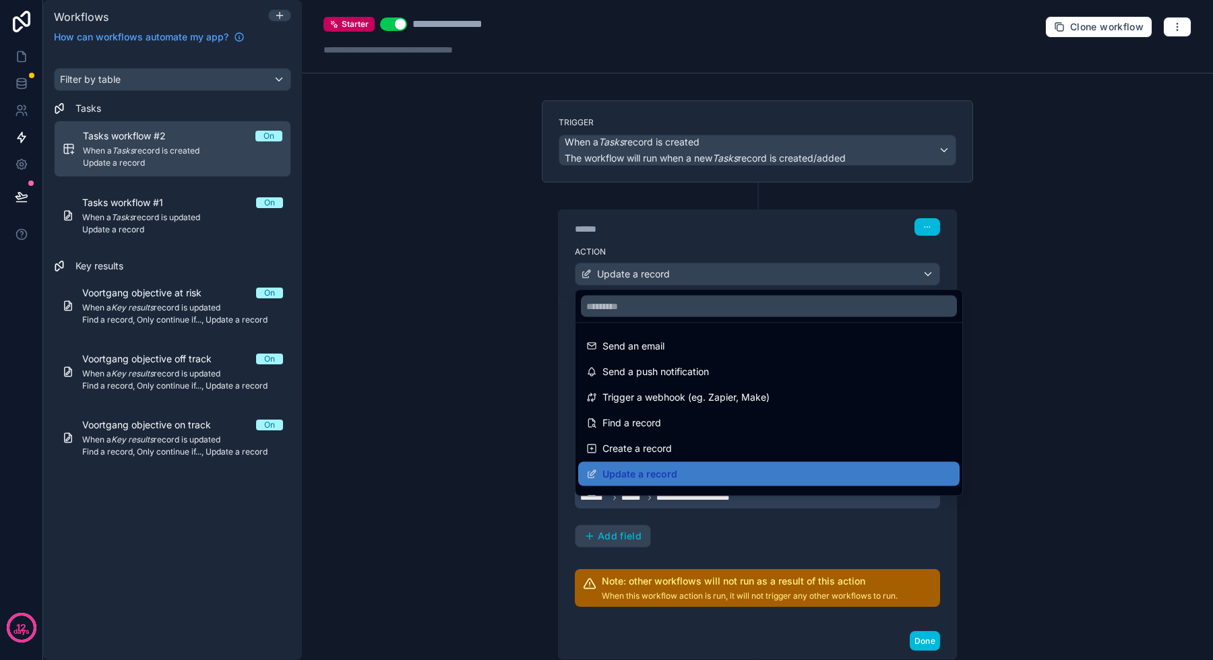
click at [643, 278] on div at bounding box center [606, 330] width 1213 height 660
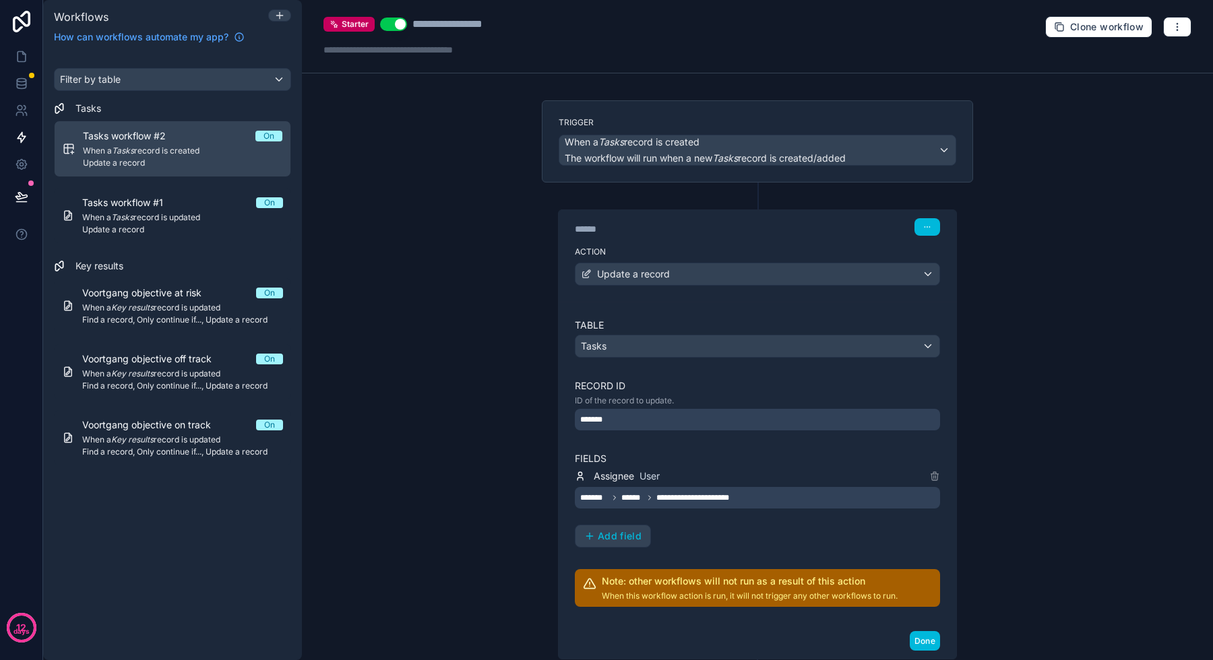
click at [272, 152] on span "When a Tasks record is created" at bounding box center [182, 151] width 199 height 11
click at [1182, 28] on icon "button" at bounding box center [1177, 27] width 11 height 11
click at [1137, 107] on button "Delete workflow" at bounding box center [1130, 102] width 97 height 22
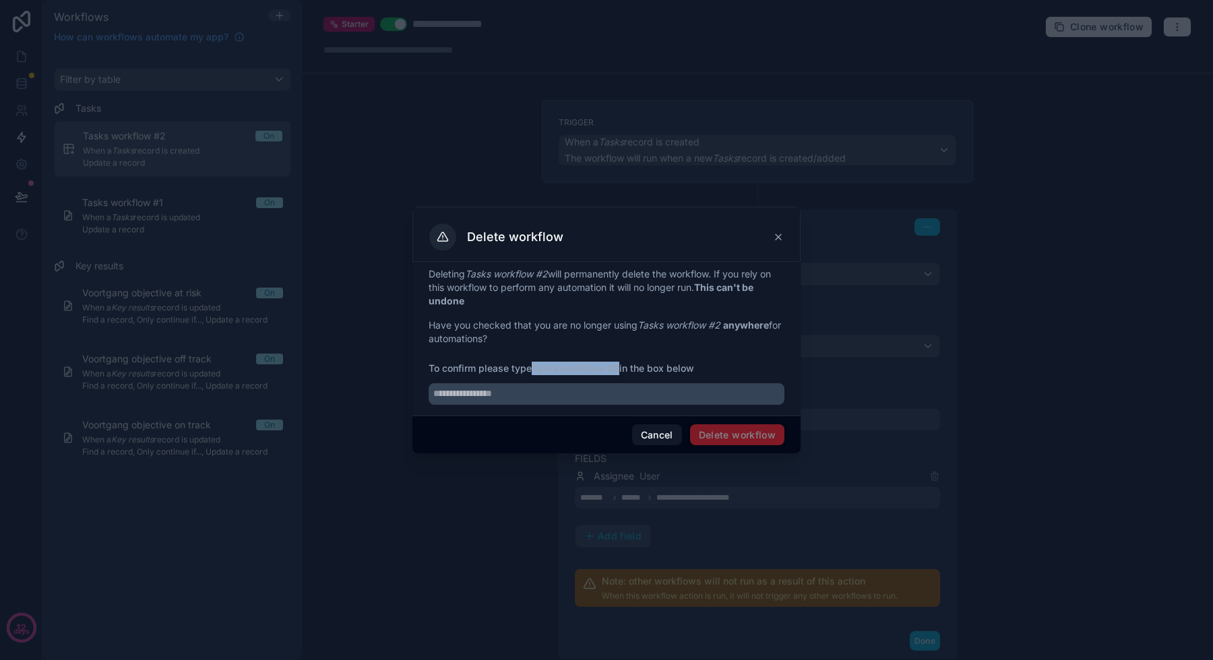
drag, startPoint x: 620, startPoint y: 369, endPoint x: 536, endPoint y: 370, distance: 83.6
click at [536, 370] on strong "Tasks workflow #2" at bounding box center [576, 367] width 88 height 11
copy strong "Tasks workflow #2"
click at [539, 395] on input "text" at bounding box center [607, 394] width 356 height 22
paste input "**********"
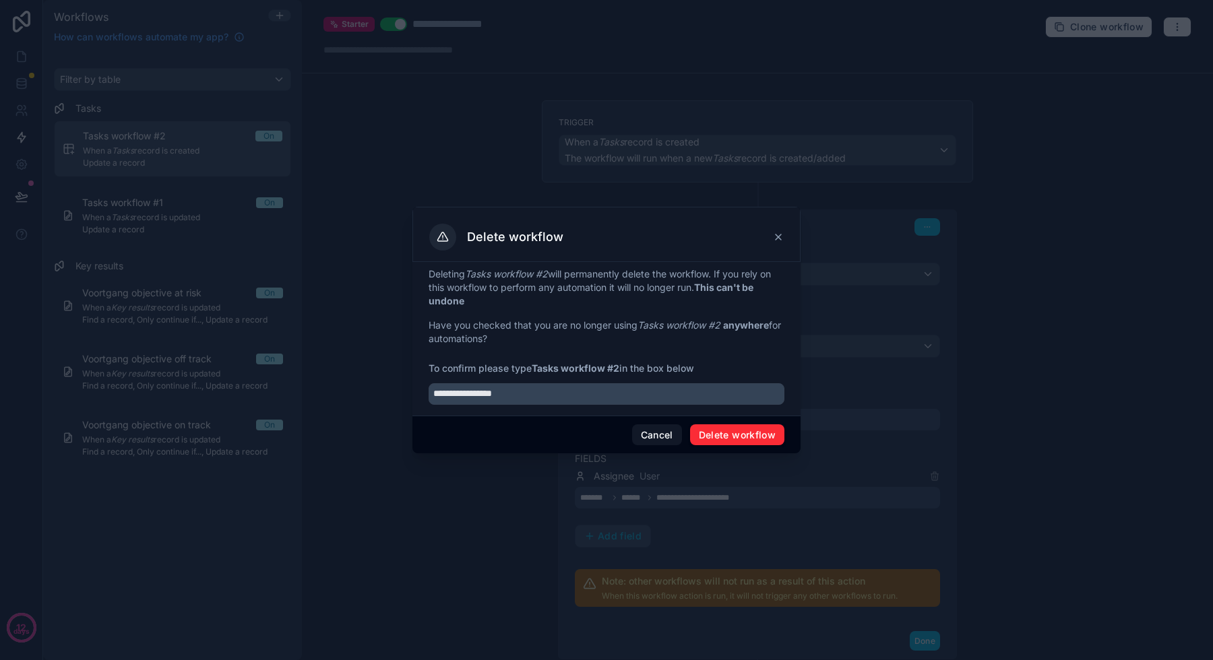
type input "**********"
click at [739, 425] on button "Delete workflow" at bounding box center [737, 435] width 94 height 22
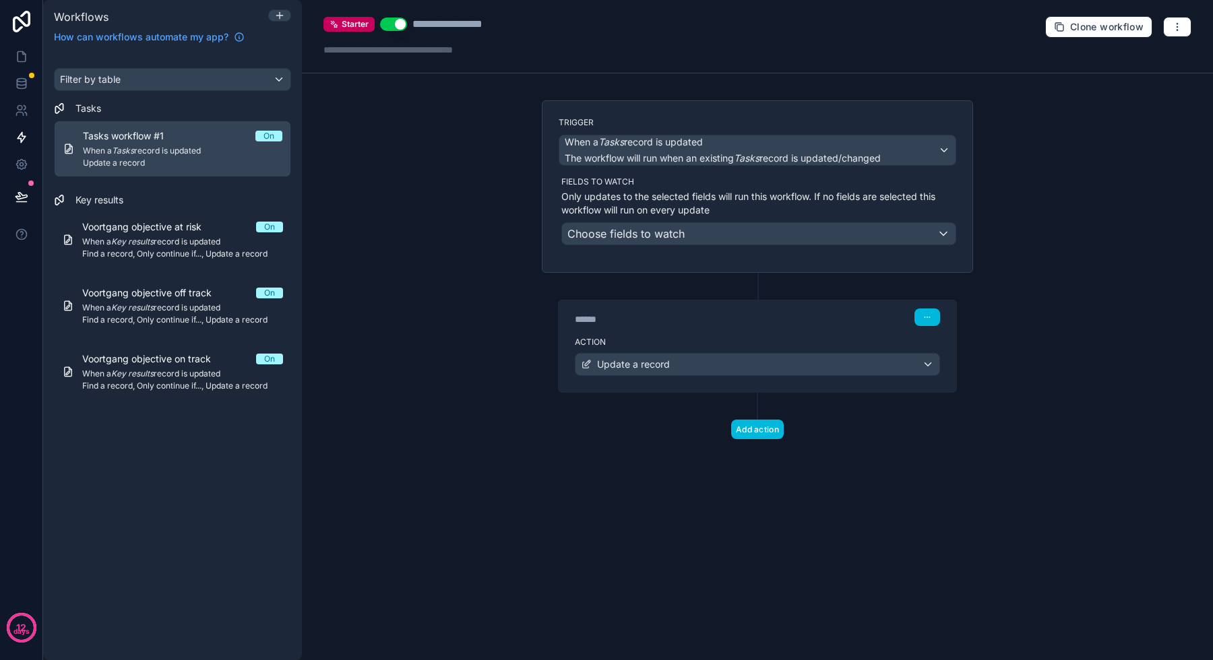
click at [190, 144] on div "Tasks workflow #1 On When a Tasks record is updated Update a record" at bounding box center [182, 148] width 199 height 39
click at [697, 366] on div "Update a record" at bounding box center [757, 365] width 364 height 22
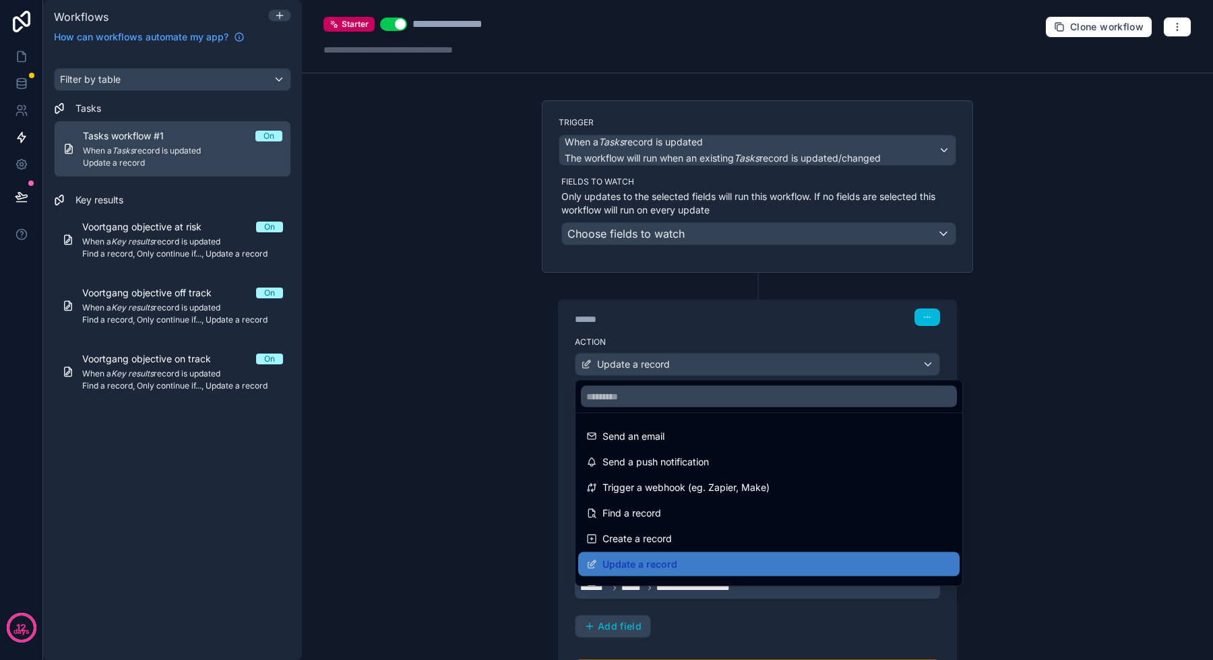
click at [709, 622] on div at bounding box center [606, 330] width 1213 height 660
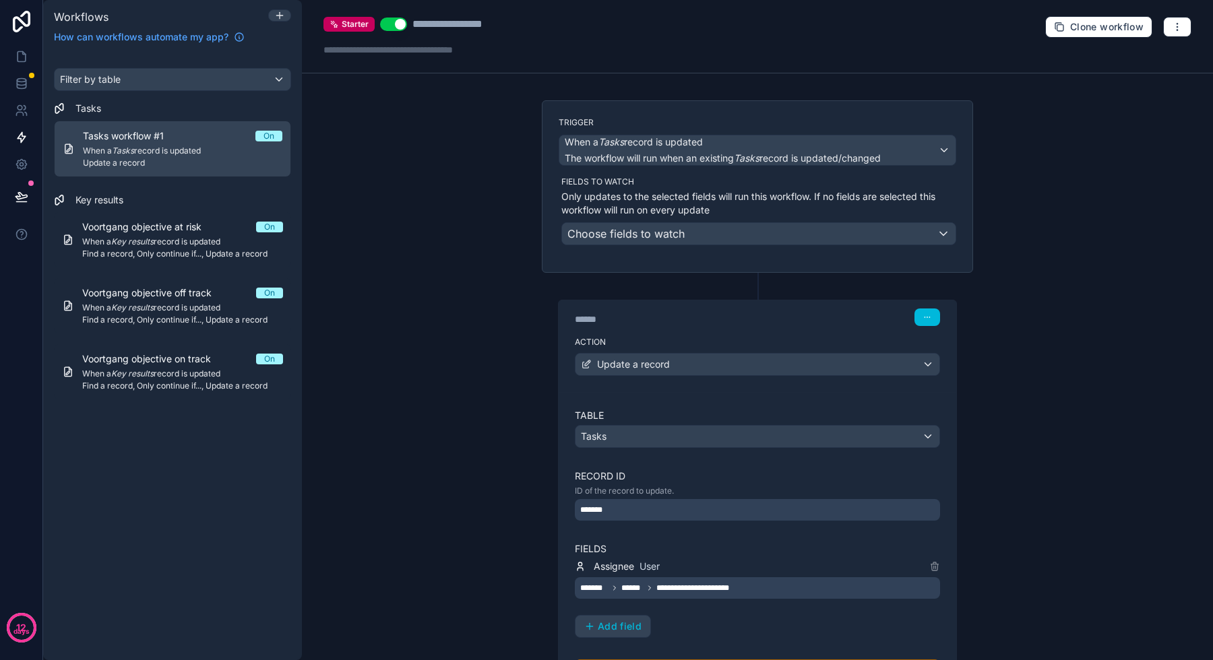
click at [1175, 29] on icon "button" at bounding box center [1177, 27] width 11 height 11
click at [1129, 101] on span "Delete workflow" at bounding box center [1141, 101] width 65 height 11
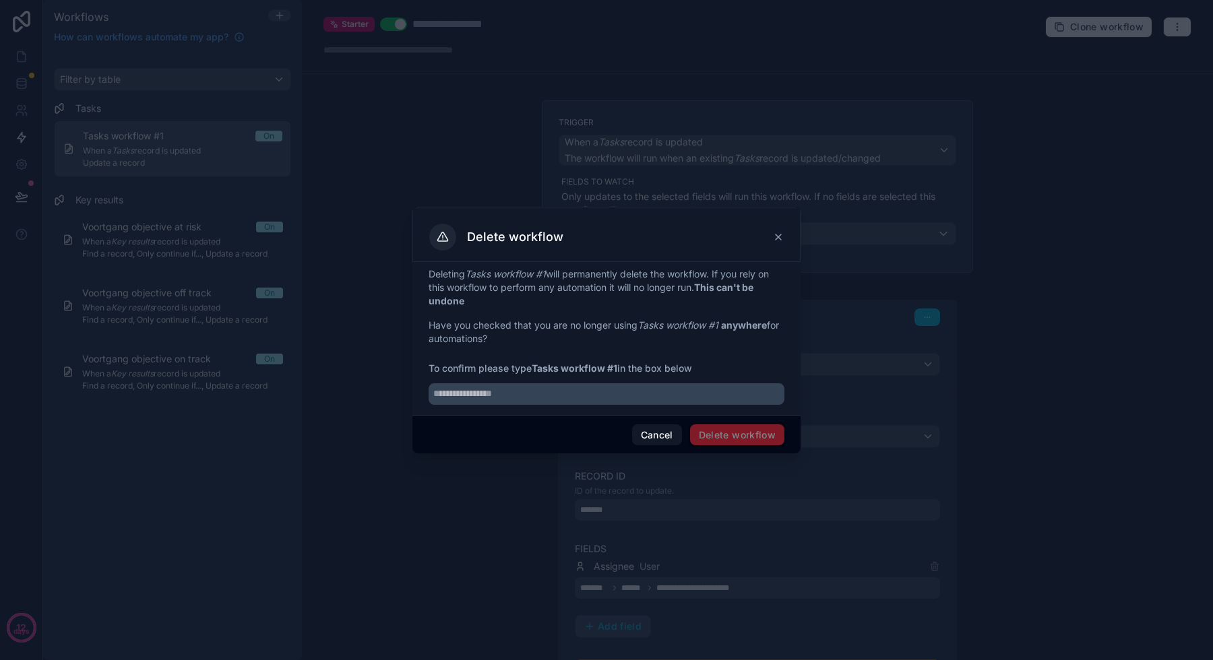
click at [617, 395] on input "text" at bounding box center [607, 394] width 356 height 22
paste input "**********"
type input "**********"
click at [714, 437] on button "Delete workflow" at bounding box center [737, 435] width 94 height 22
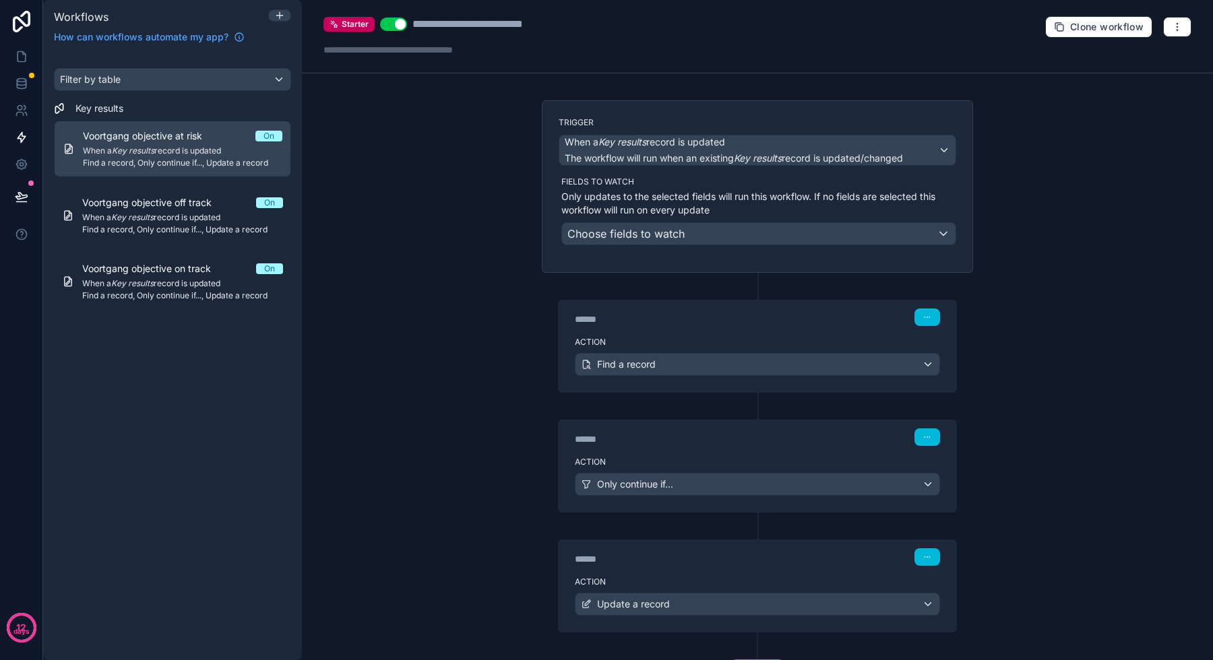
click at [191, 156] on span "When a Key results record is updated" at bounding box center [182, 151] width 199 height 11
click at [703, 570] on div "****** Step 3" at bounding box center [758, 555] width 398 height 31
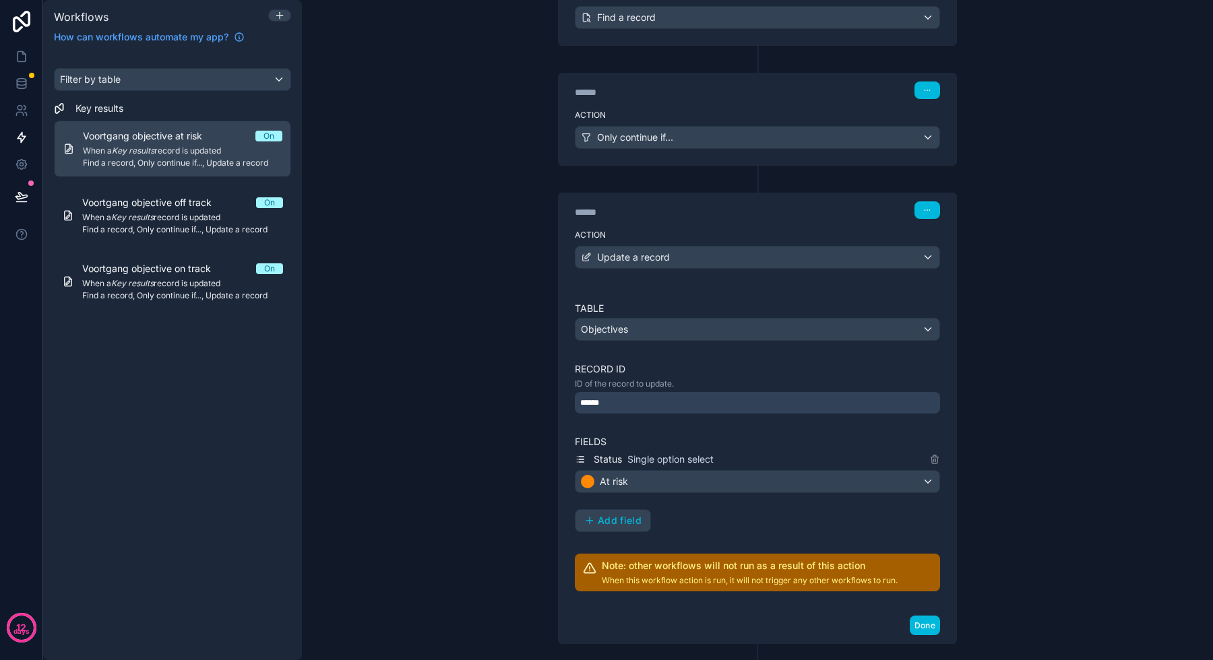
scroll to position [370, 0]
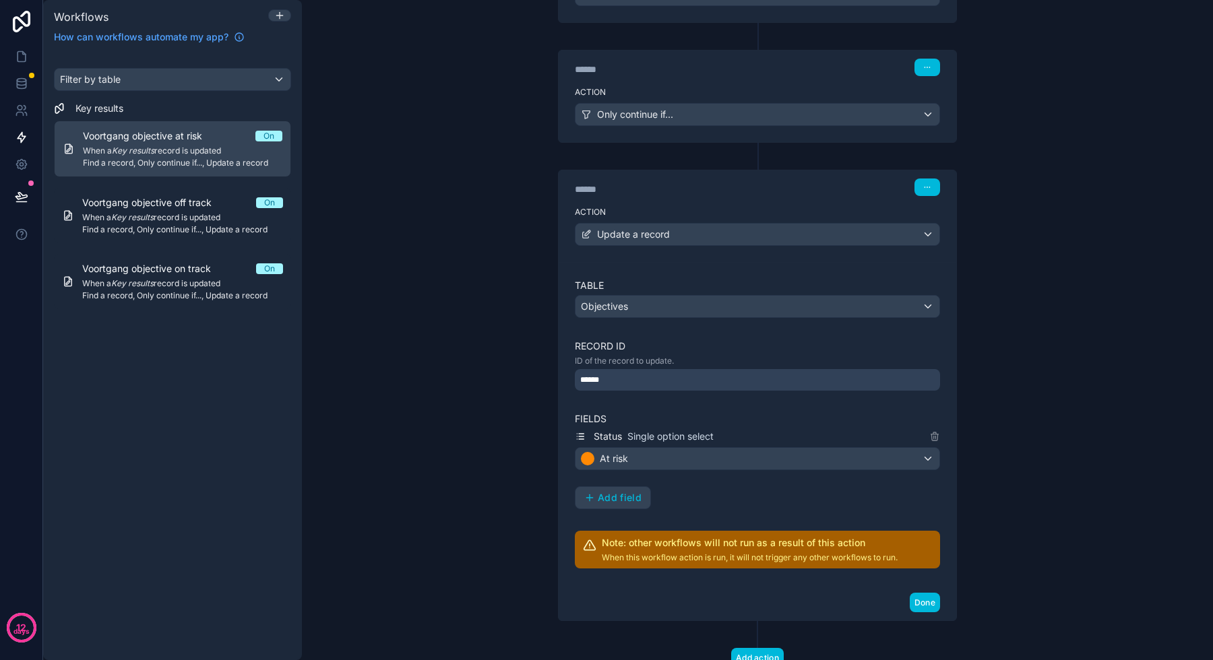
click at [491, 427] on div "**********" at bounding box center [757, 330] width 911 height 660
click at [200, 160] on span "Find a record, Only continue if..., Update a record" at bounding box center [182, 163] width 199 height 11
click at [206, 150] on span "When a Key results record is updated" at bounding box center [182, 151] width 199 height 11
click at [288, 20] on button at bounding box center [279, 15] width 23 height 12
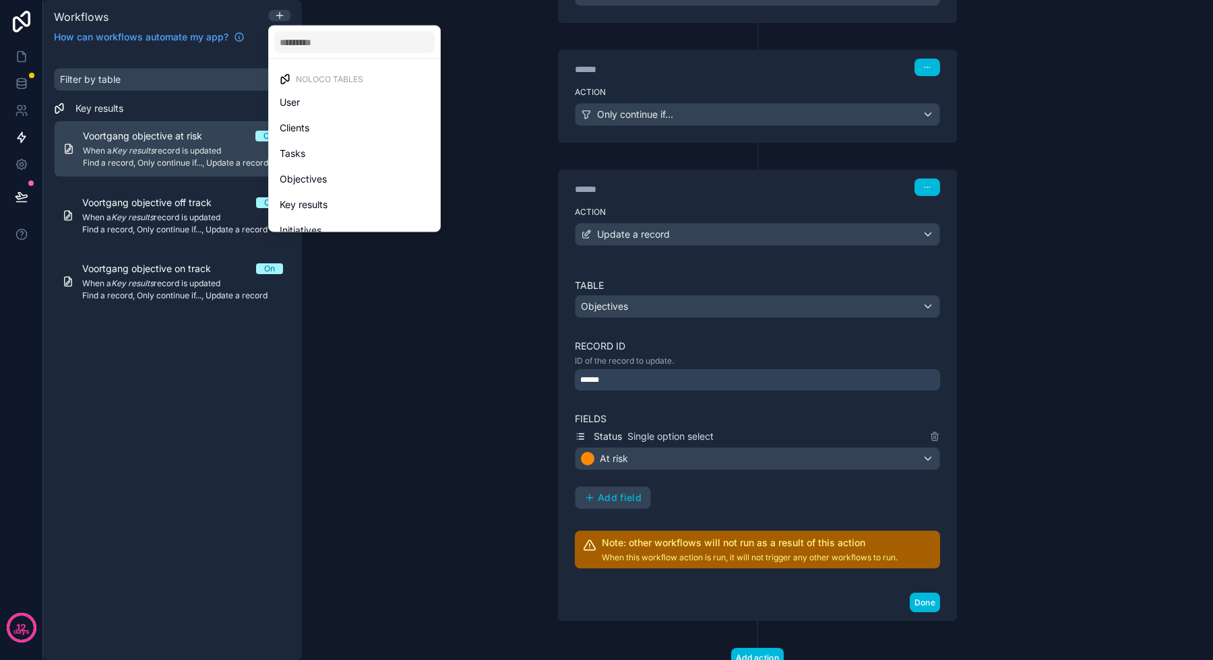
scroll to position [39, 0]
click at [325, 216] on span "Urenverantwoording" at bounding box center [325, 217] width 90 height 16
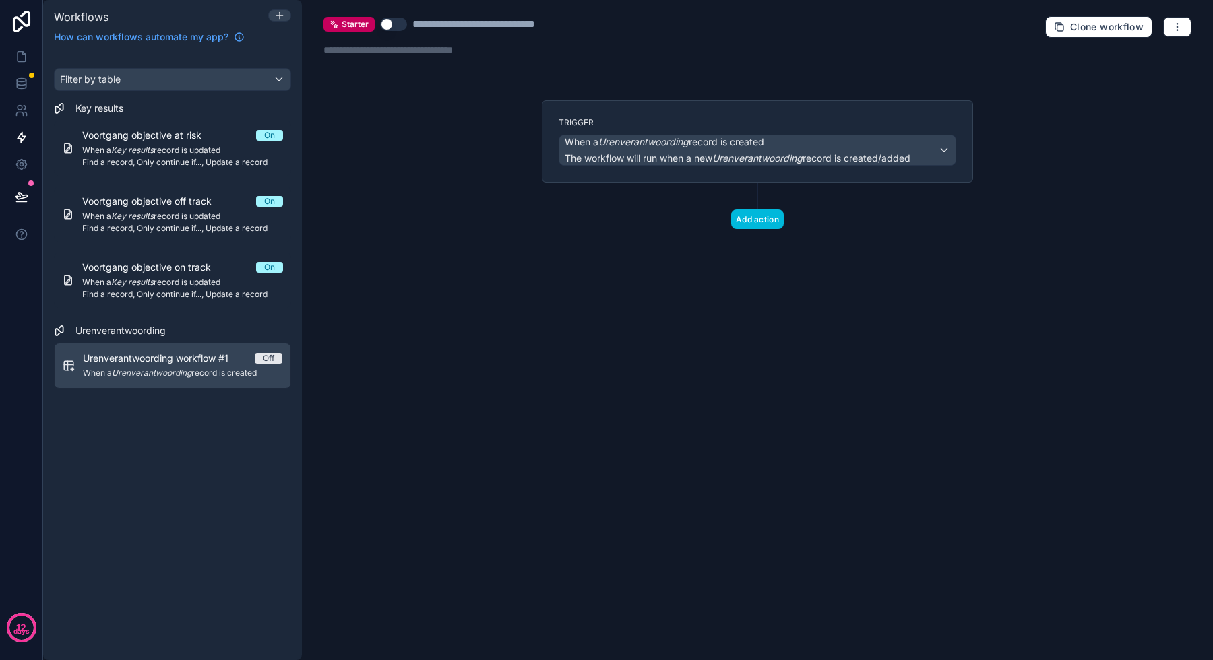
click at [759, 216] on button "Add action" at bounding box center [757, 220] width 53 height 20
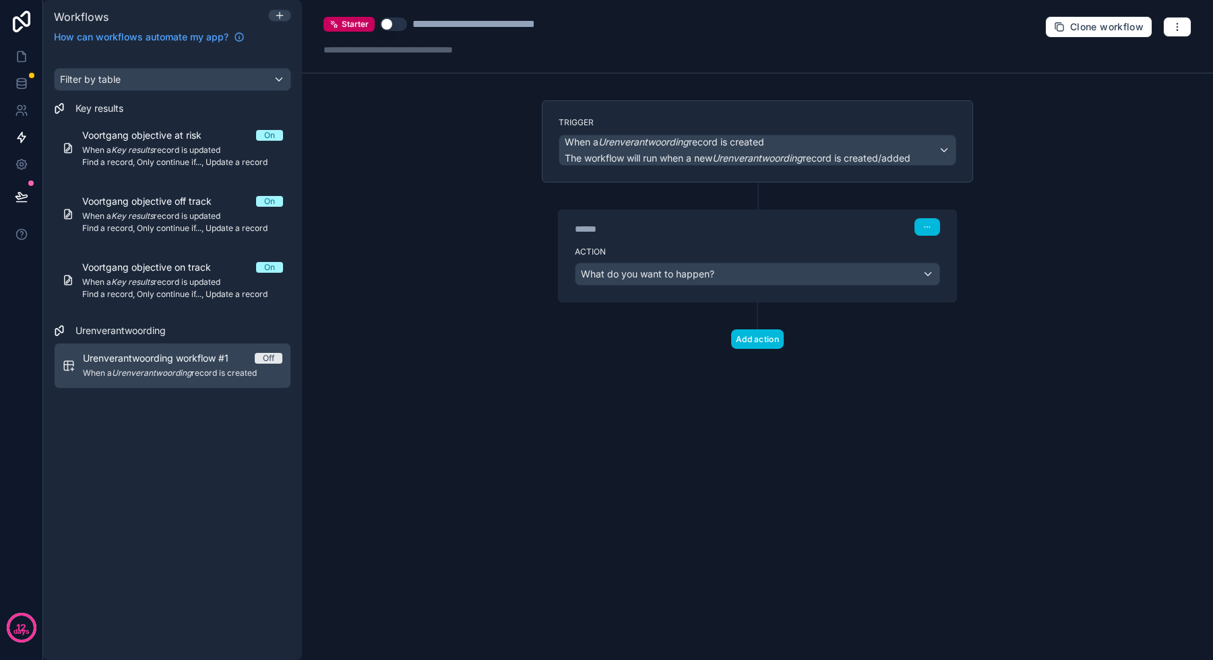
click at [722, 272] on div "What do you want to happen?" at bounding box center [757, 274] width 364 height 22
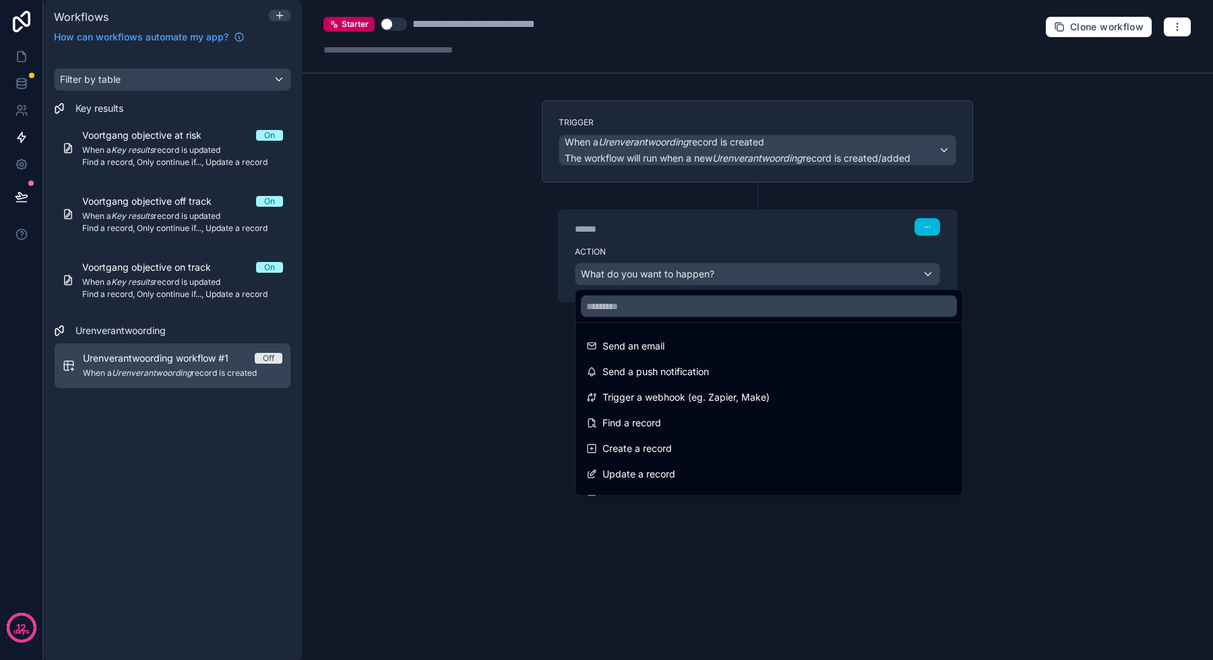
click at [678, 468] on div "Update a record" at bounding box center [768, 474] width 365 height 16
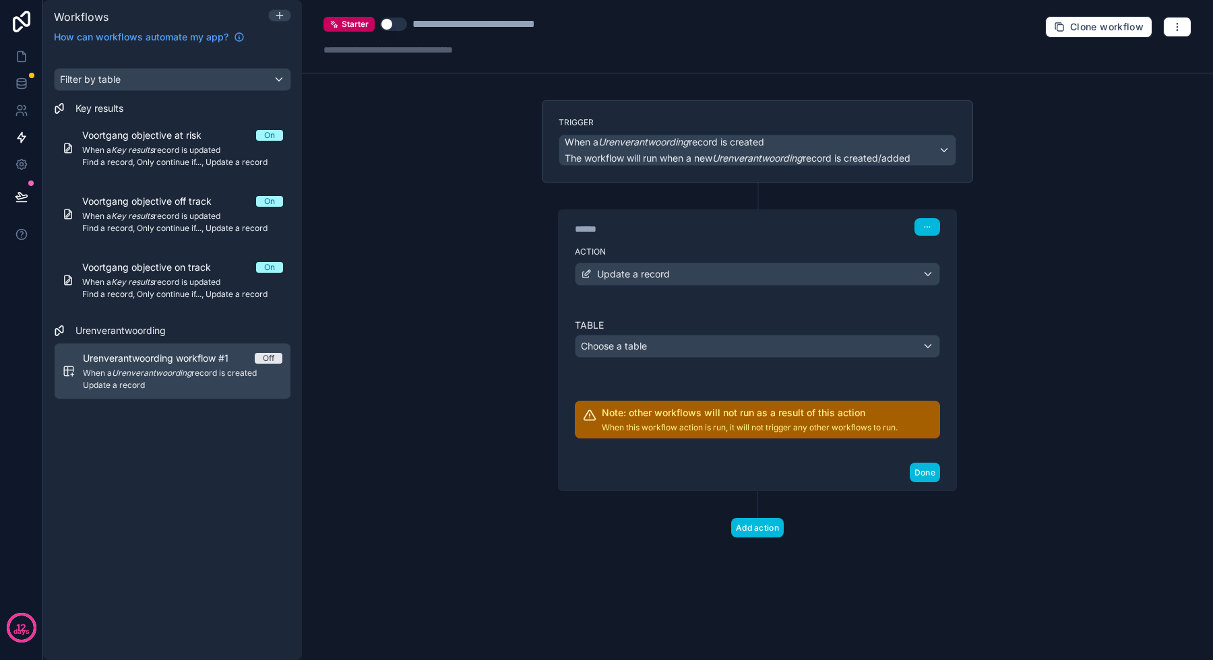
click at [682, 350] on div "Choose a table" at bounding box center [757, 347] width 364 height 22
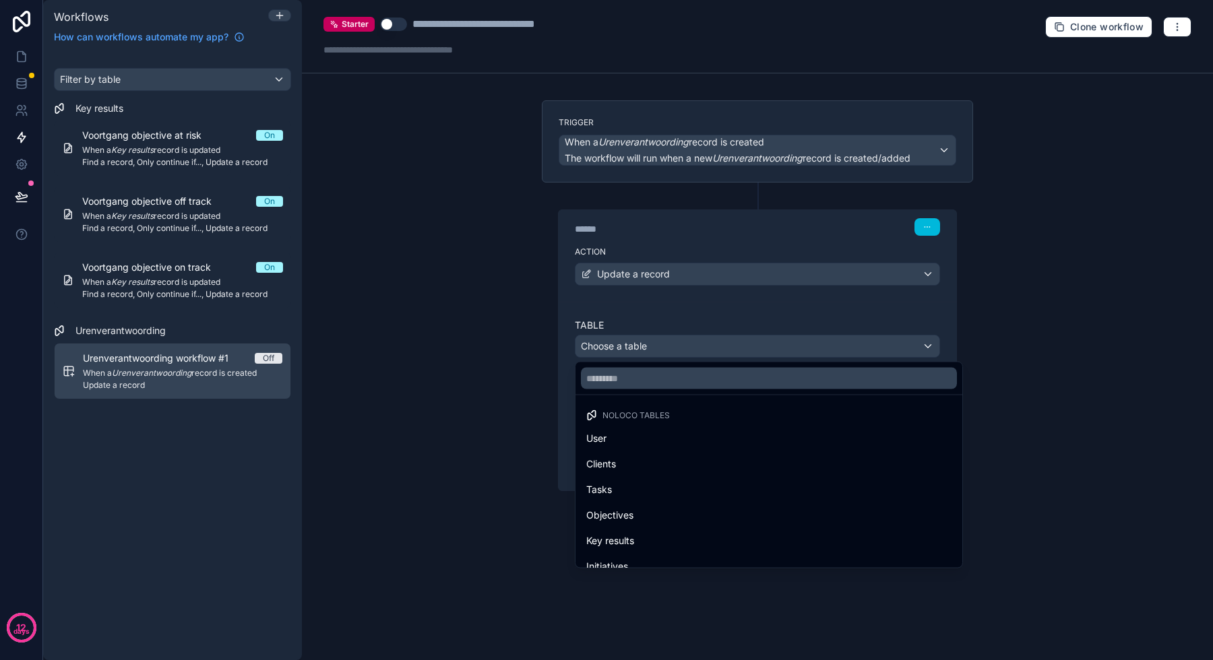
scroll to position [39, 0]
click at [645, 546] on span "Urenverantwoording" at bounding box center [631, 553] width 90 height 16
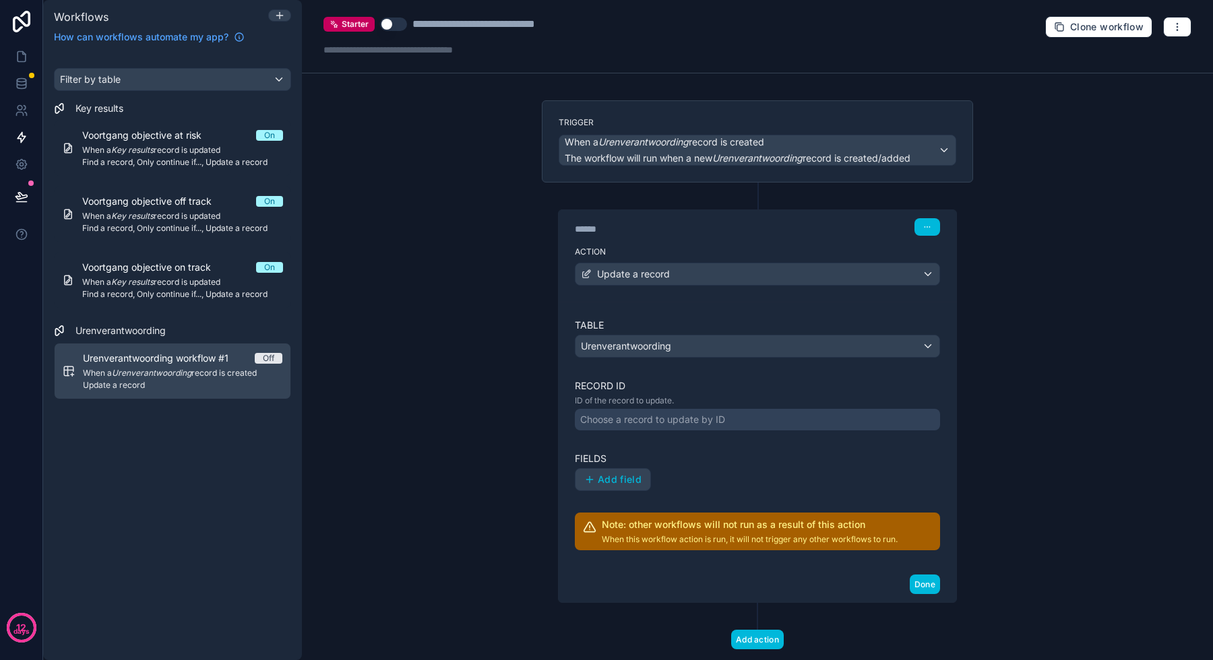
click at [672, 422] on div "Choose a record to update by ID" at bounding box center [652, 419] width 145 height 13
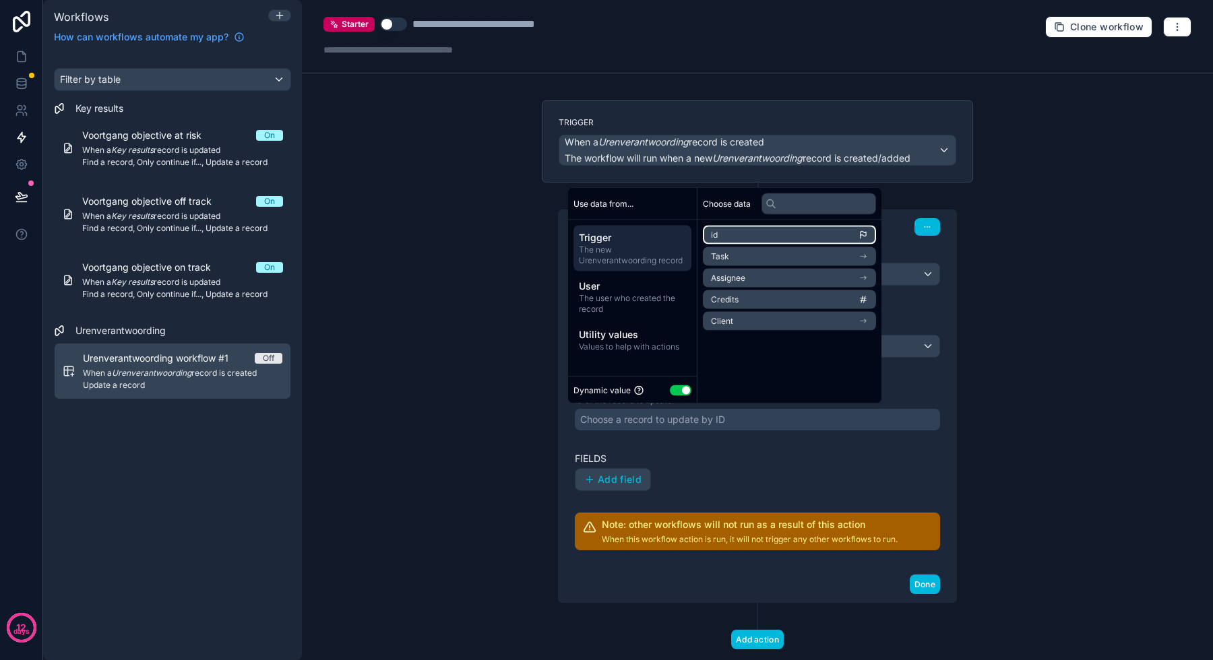
click at [730, 234] on li "id" at bounding box center [789, 235] width 173 height 19
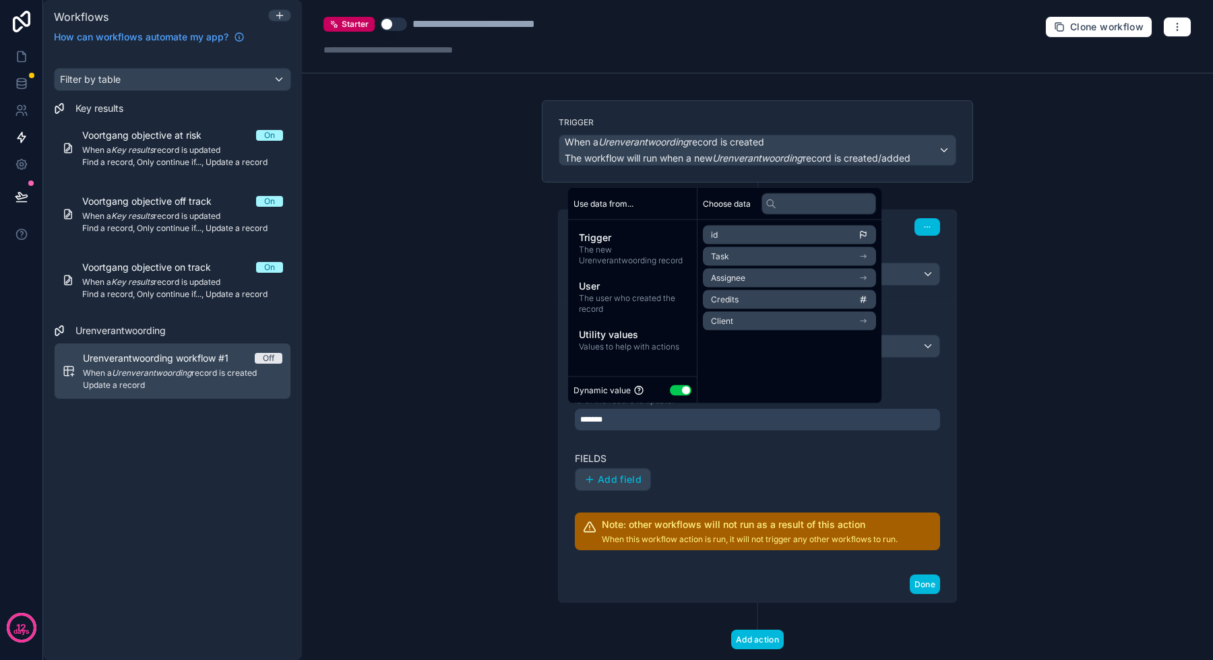
click at [678, 460] on label "Fields" at bounding box center [757, 458] width 365 height 13
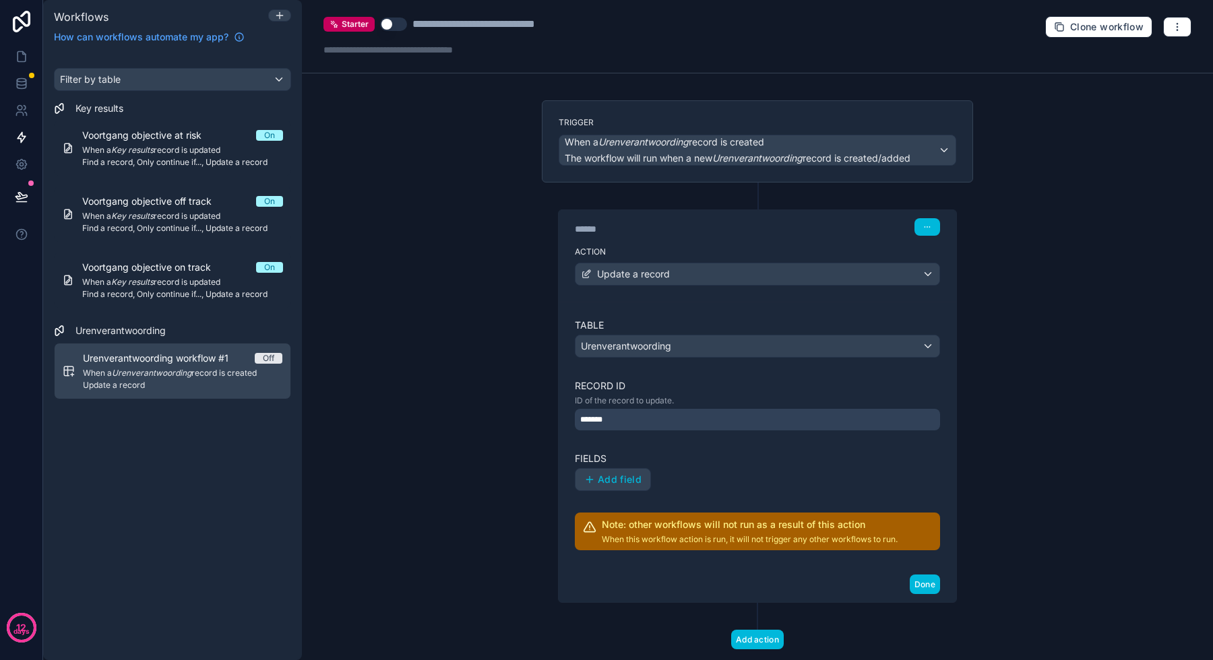
click at [637, 471] on button "Add field" at bounding box center [612, 480] width 75 height 22
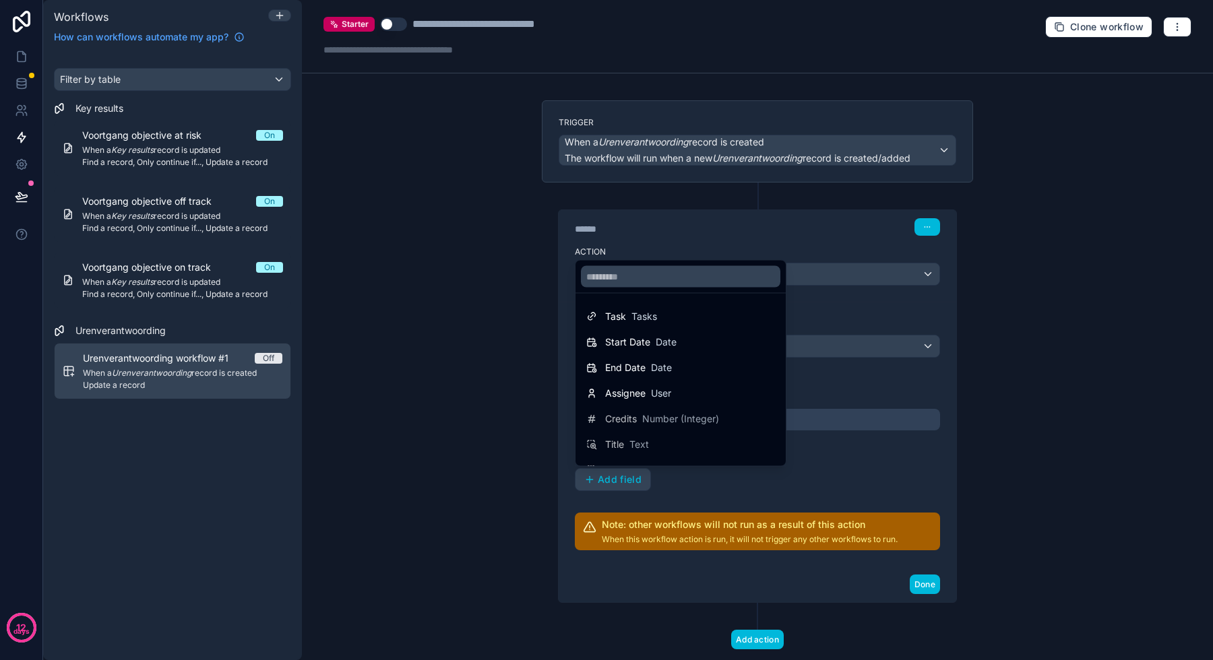
scroll to position [44, 0]
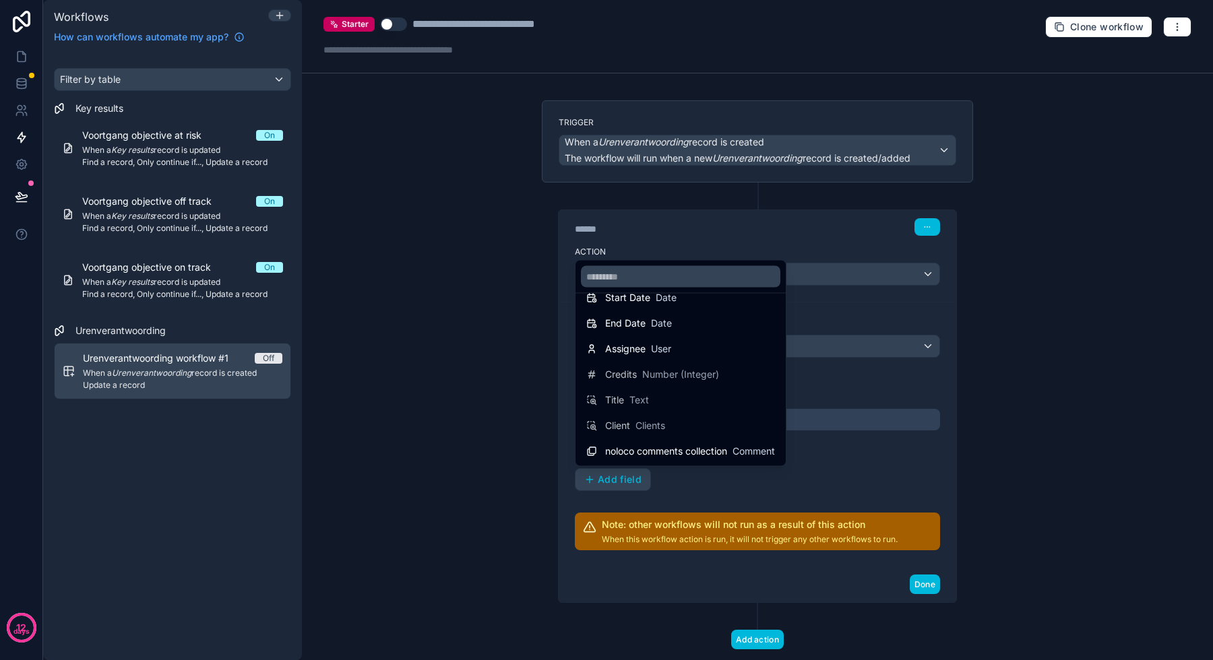
click at [651, 344] on div "Assignee User" at bounding box center [638, 348] width 66 height 13
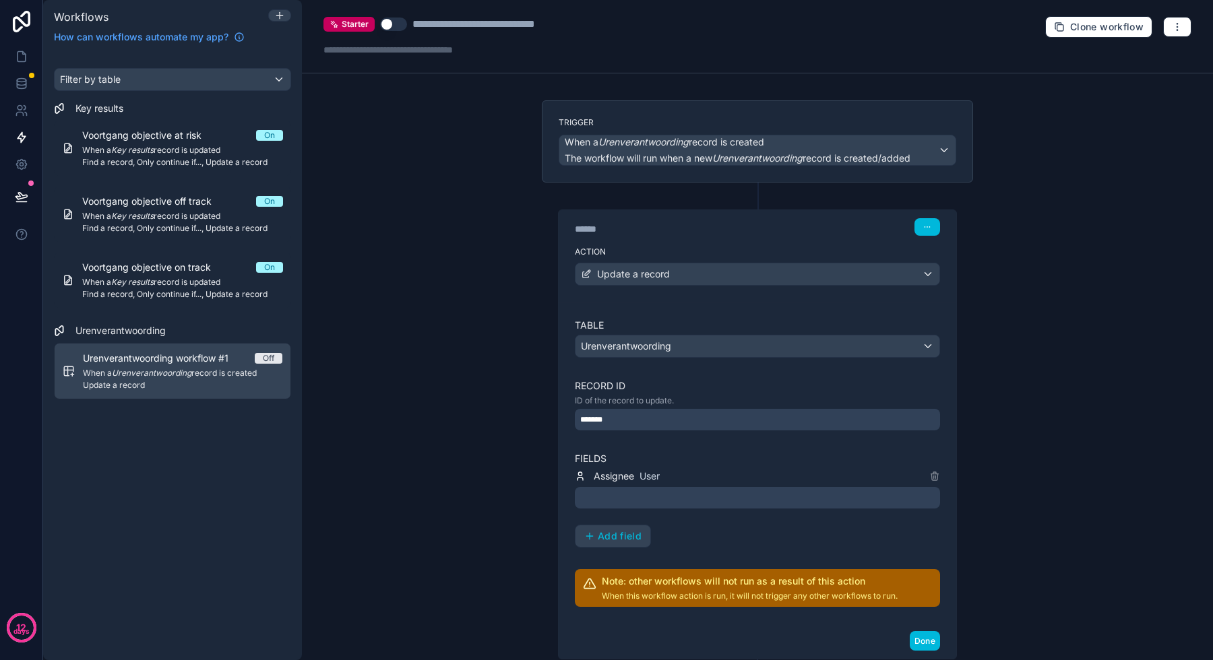
click at [675, 494] on div at bounding box center [757, 498] width 365 height 22
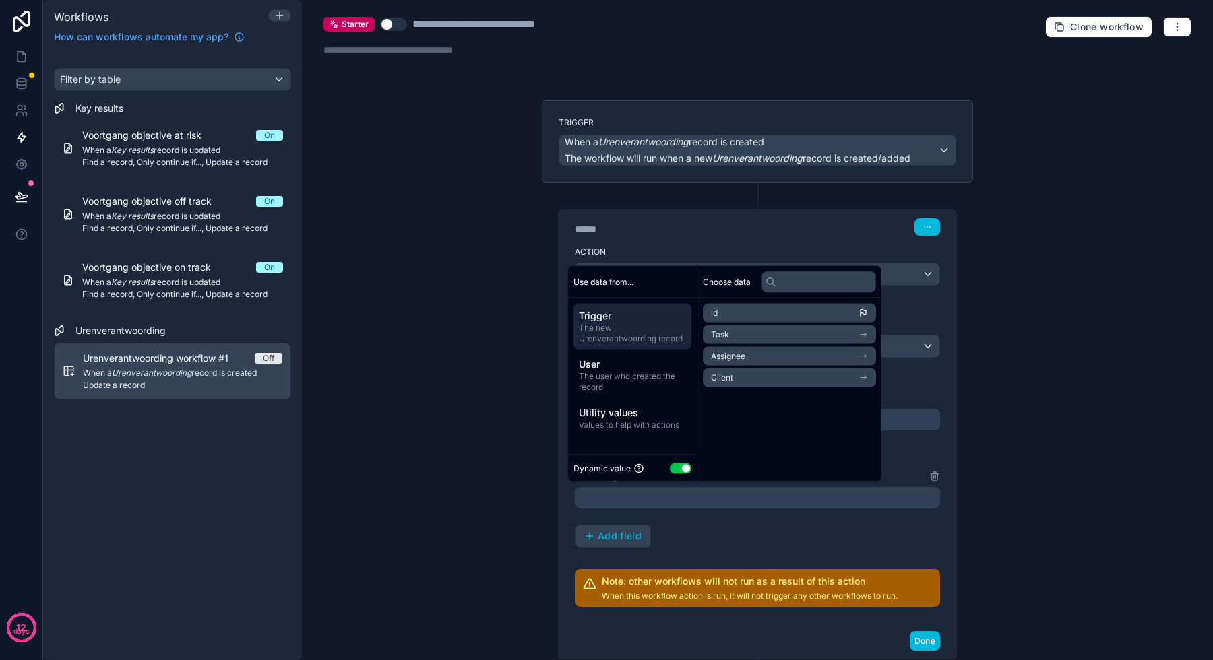
click at [665, 375] on span "The user who created the record" at bounding box center [632, 382] width 107 height 22
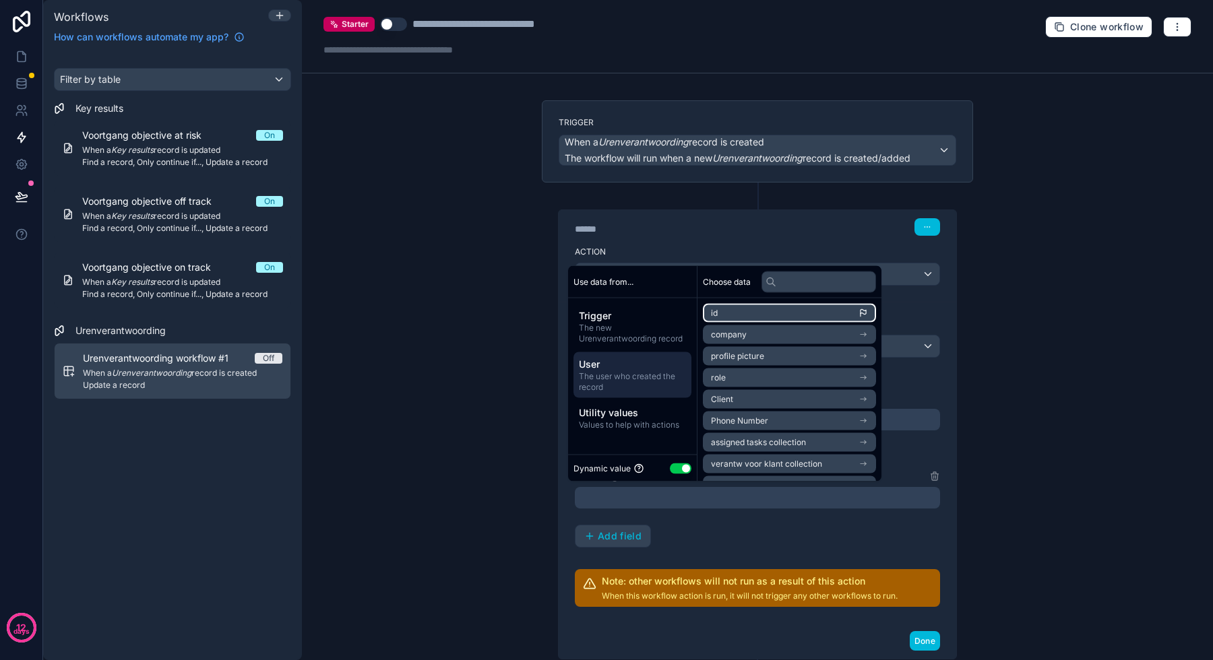
click at [740, 314] on li "id" at bounding box center [789, 313] width 173 height 19
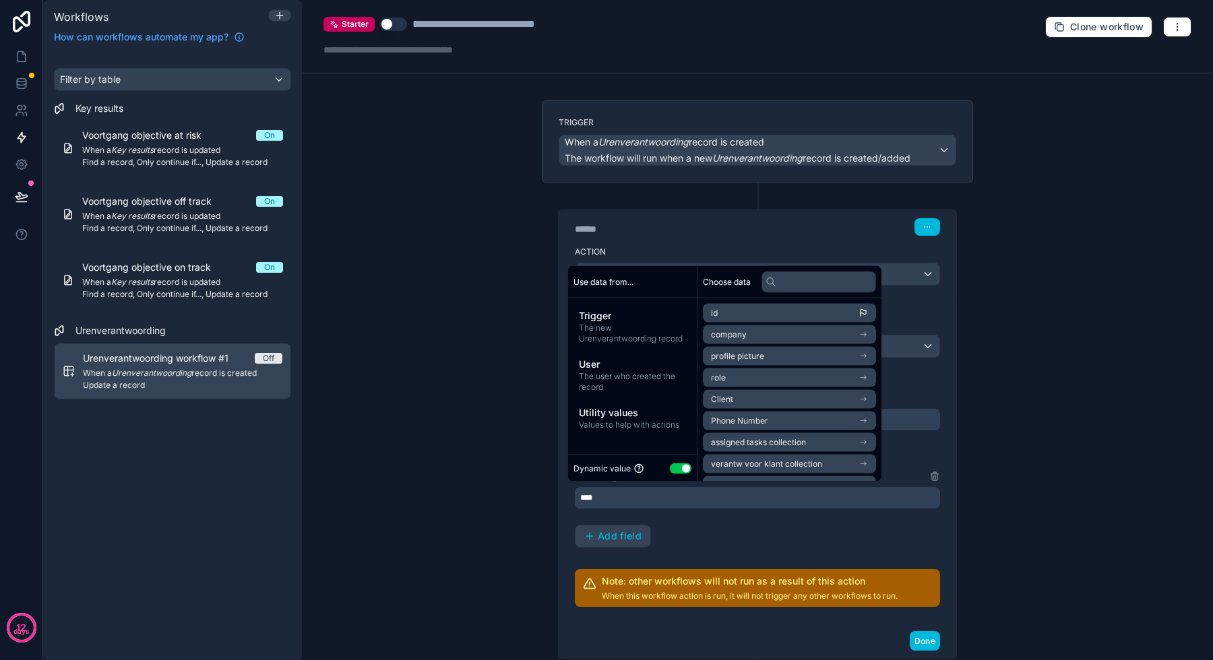
click at [1064, 538] on div "**********" at bounding box center [757, 330] width 911 height 660
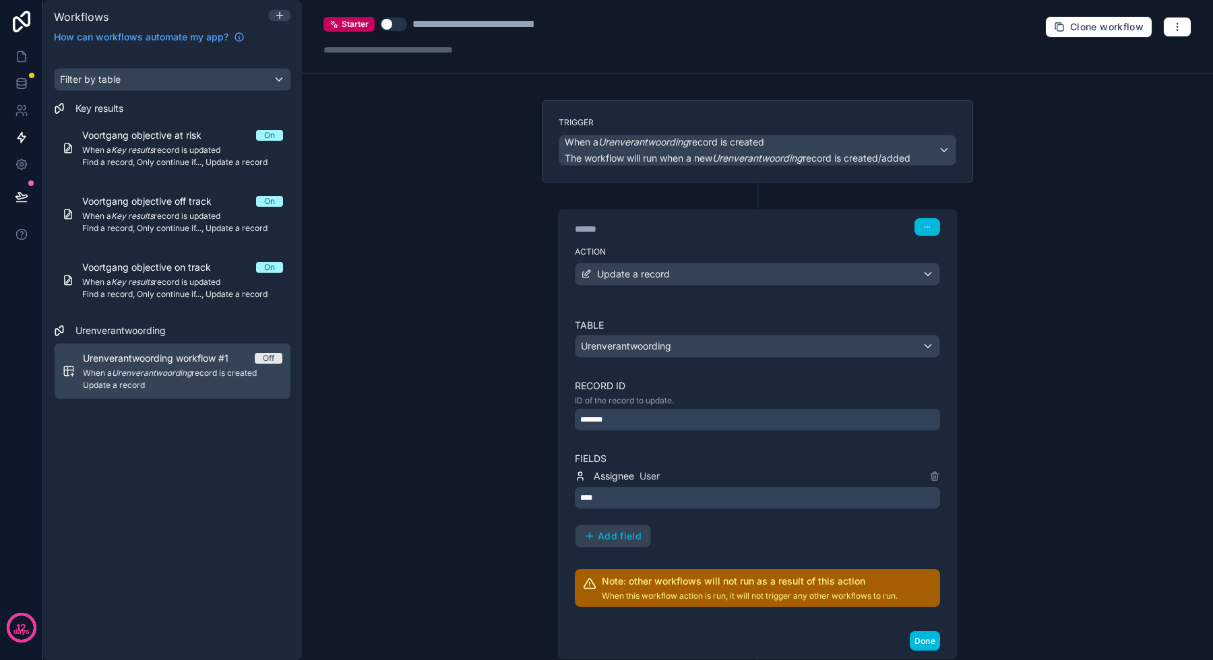
click at [922, 641] on button "Done" at bounding box center [925, 641] width 30 height 20
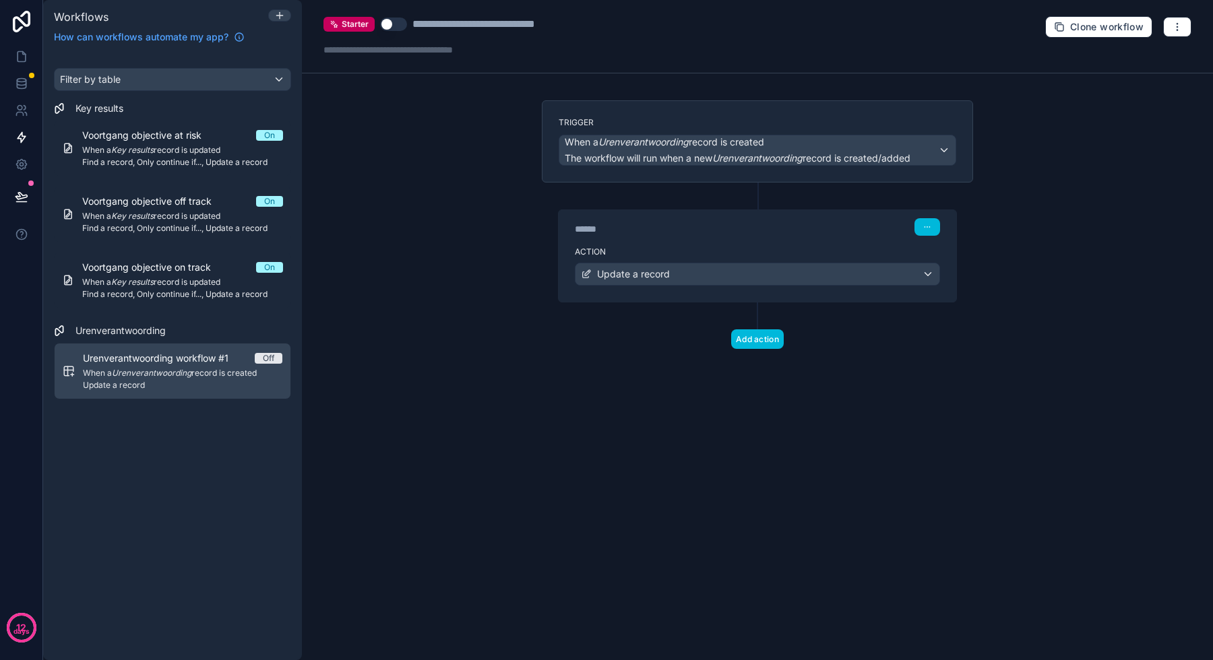
click at [465, 27] on div "**********" at bounding box center [501, 24] width 179 height 16
type div "**********"
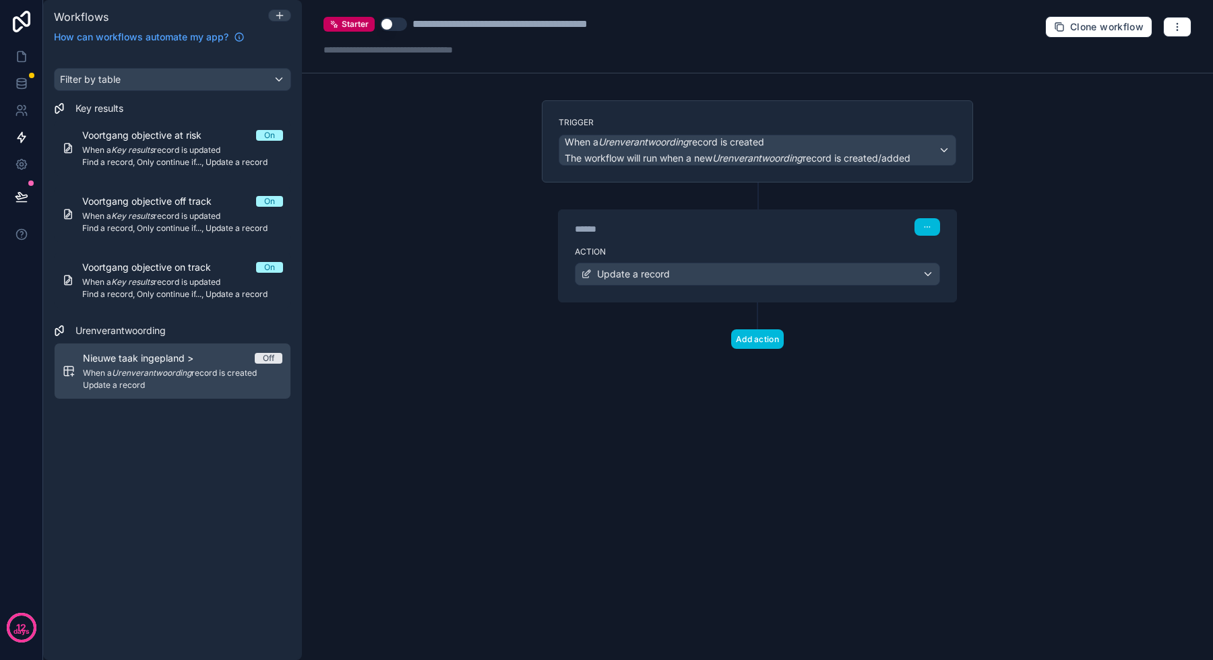
click at [391, 29] on button "Use setting" at bounding box center [393, 24] width 27 height 13
click at [427, 192] on div "**********" at bounding box center [757, 330] width 911 height 660
click at [28, 64] on link at bounding box center [21, 56] width 42 height 27
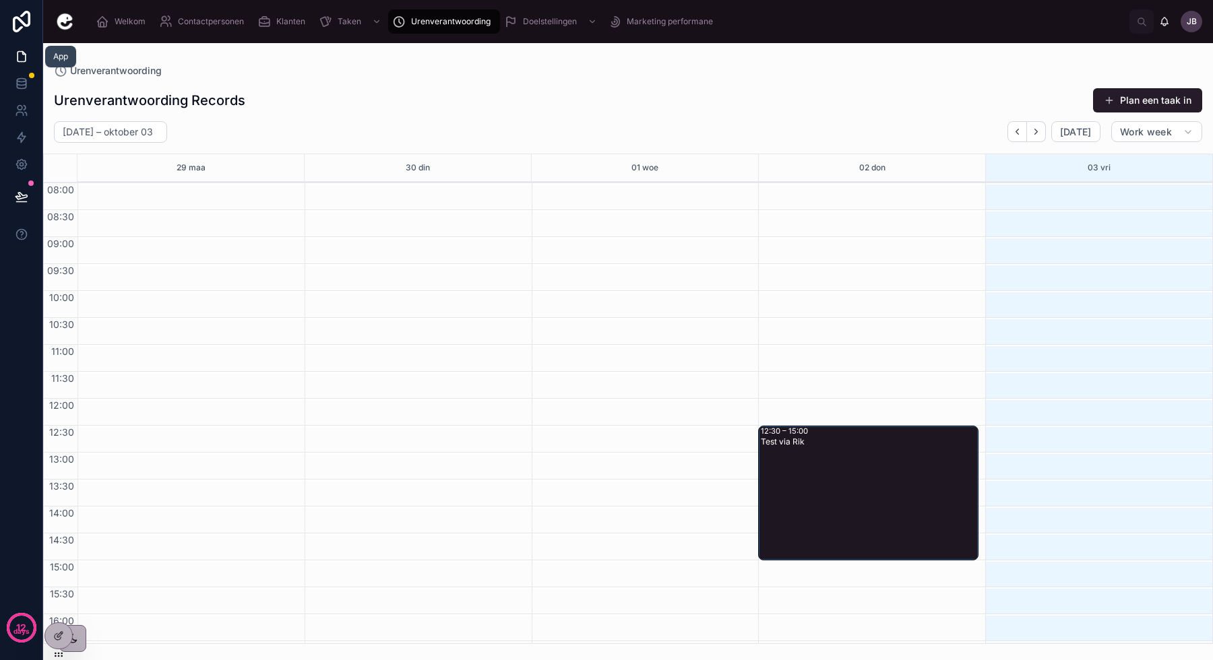
scroll to position [78, 0]
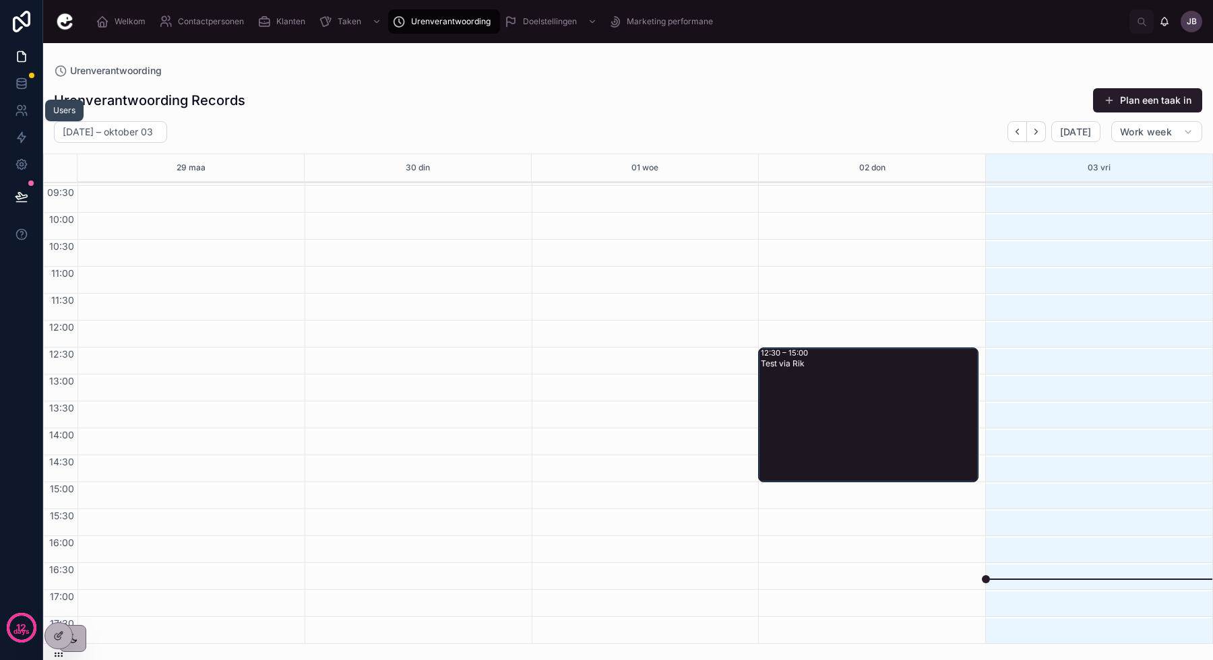
click at [22, 106] on icon at bounding box center [21, 110] width 13 height 13
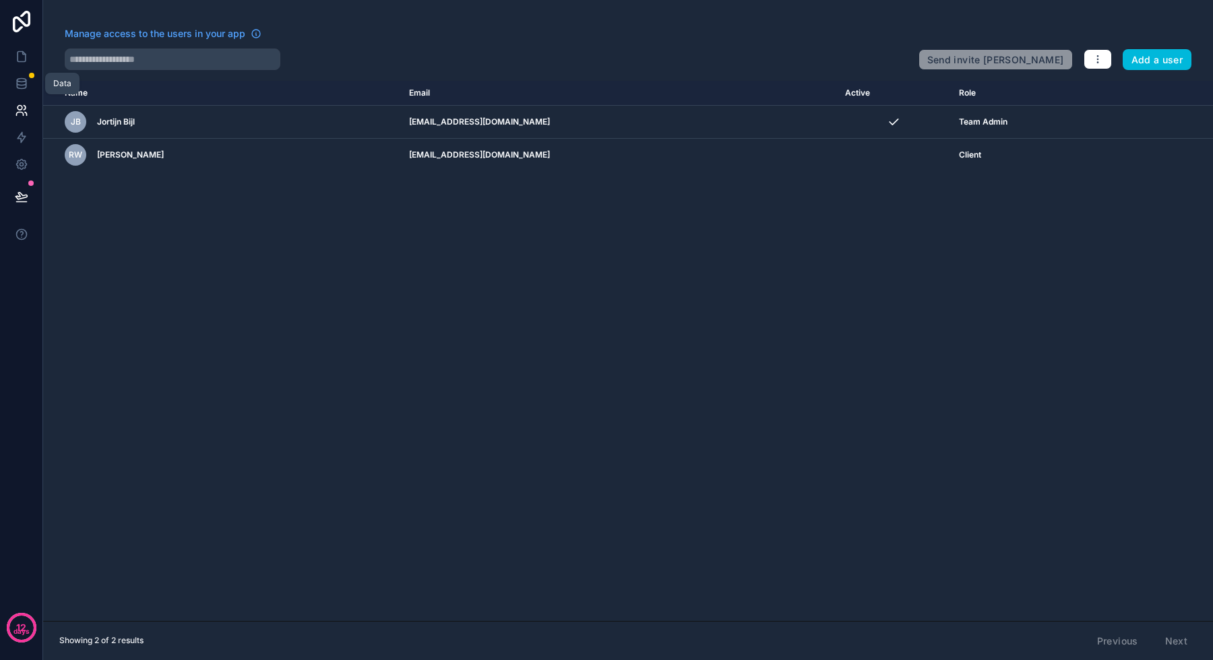
click at [13, 86] on link at bounding box center [21, 83] width 42 height 27
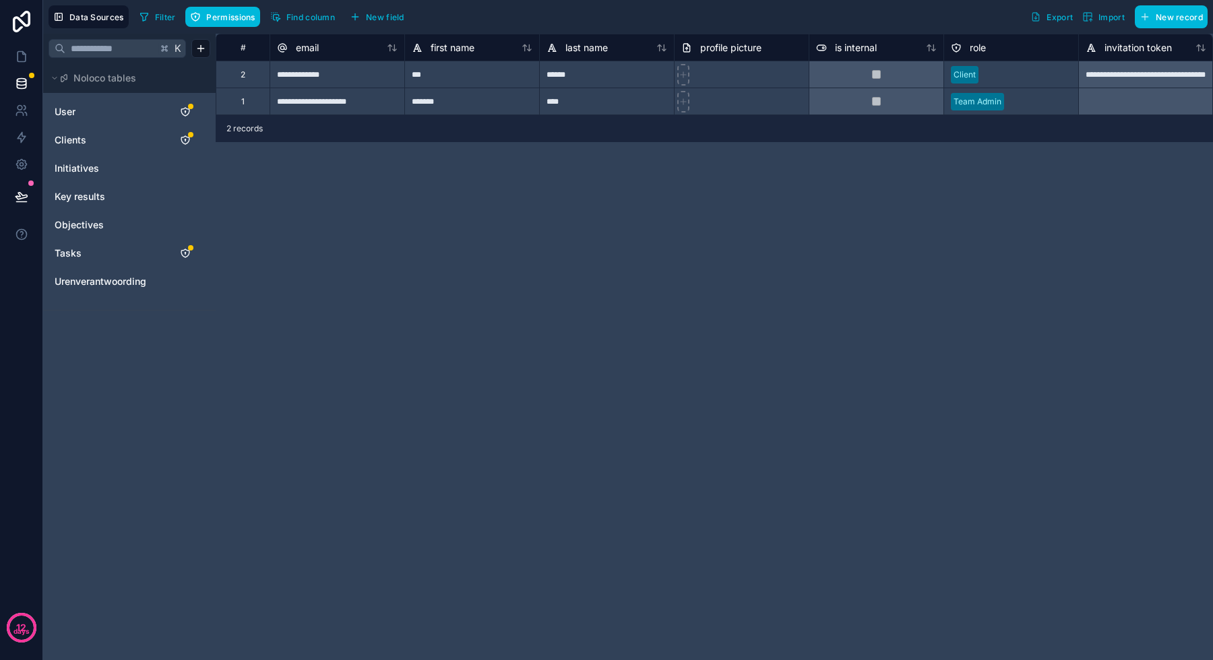
click at [97, 278] on span "Urenverantwoording" at bounding box center [101, 281] width 92 height 13
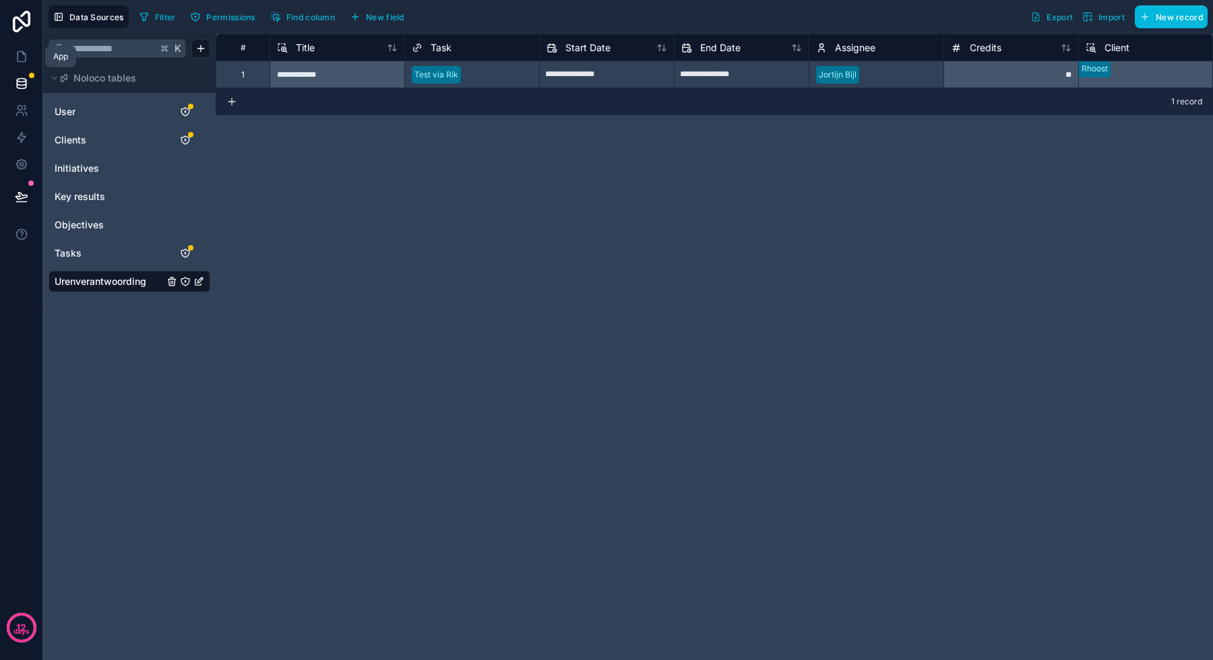
click at [31, 59] on link at bounding box center [21, 56] width 42 height 27
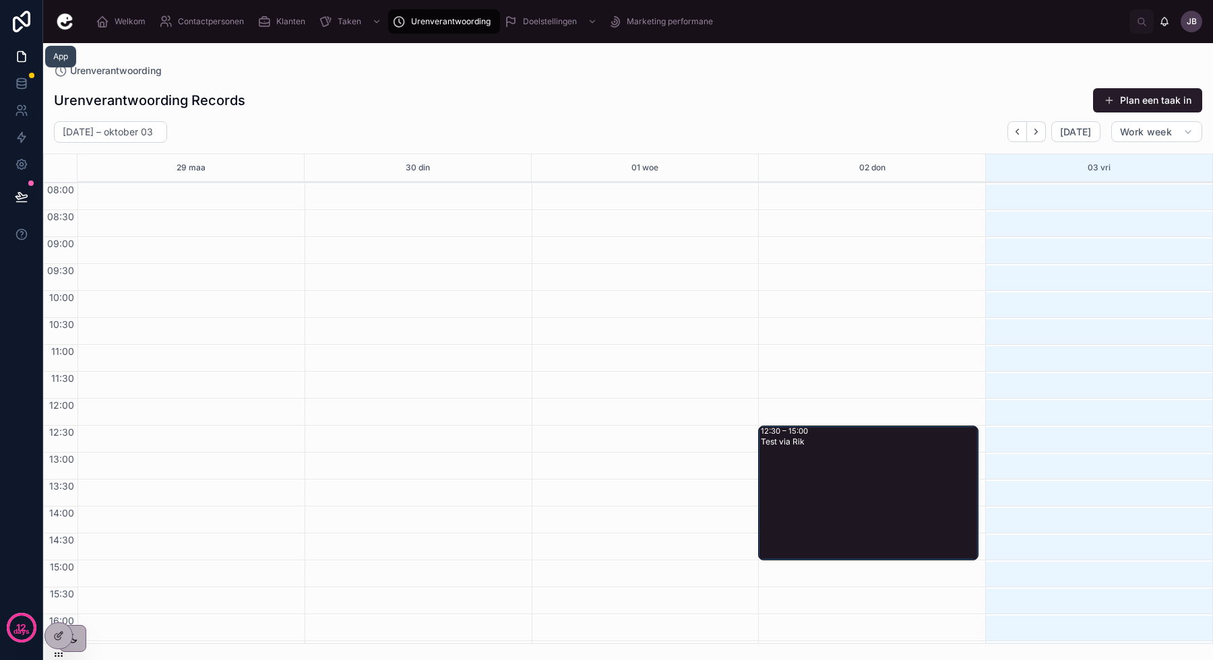
scroll to position [78, 0]
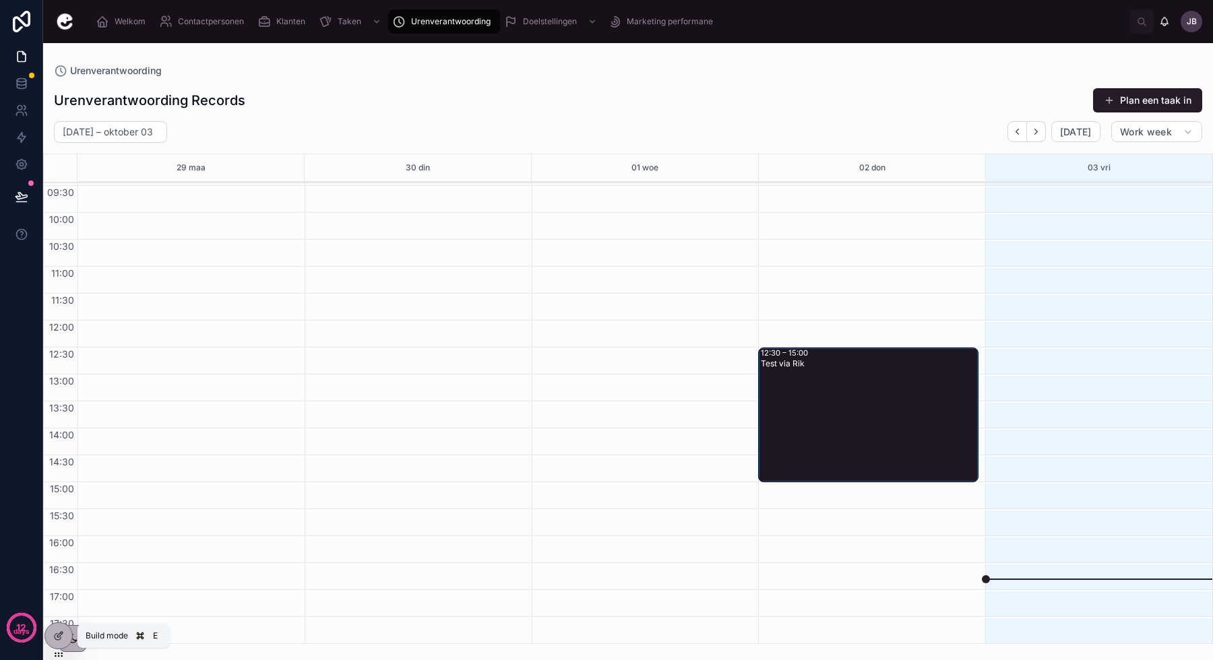
click at [61, 638] on icon at bounding box center [58, 636] width 11 height 11
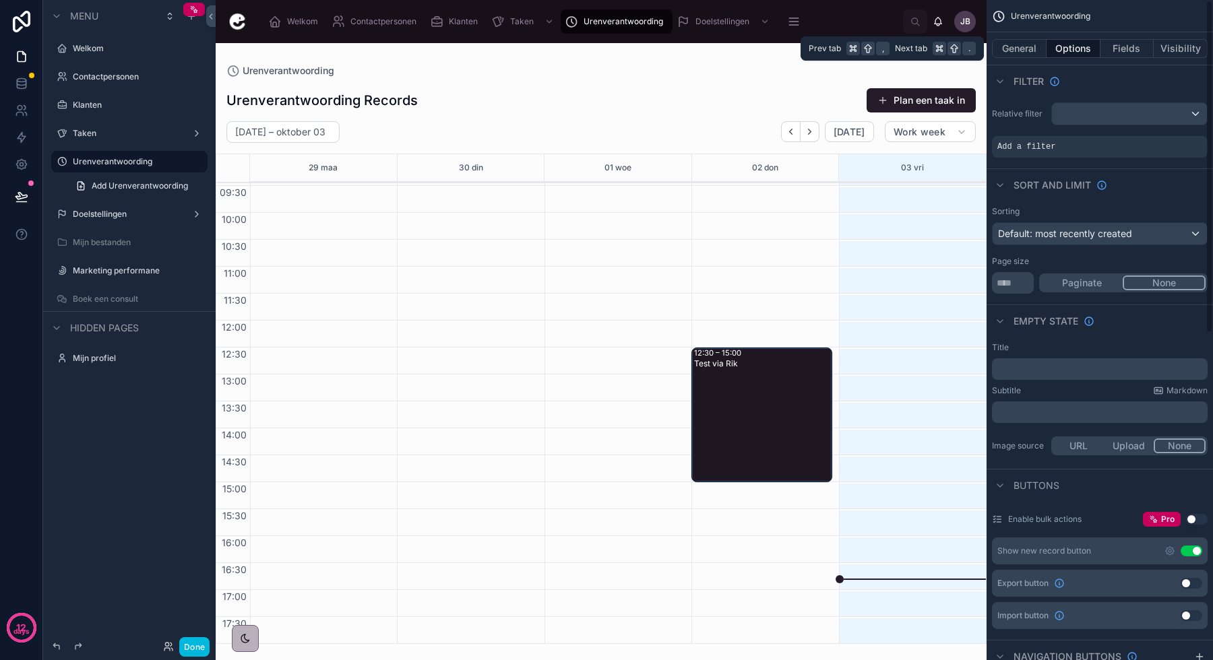
click at [1171, 54] on button "Visibility" at bounding box center [1181, 48] width 54 height 19
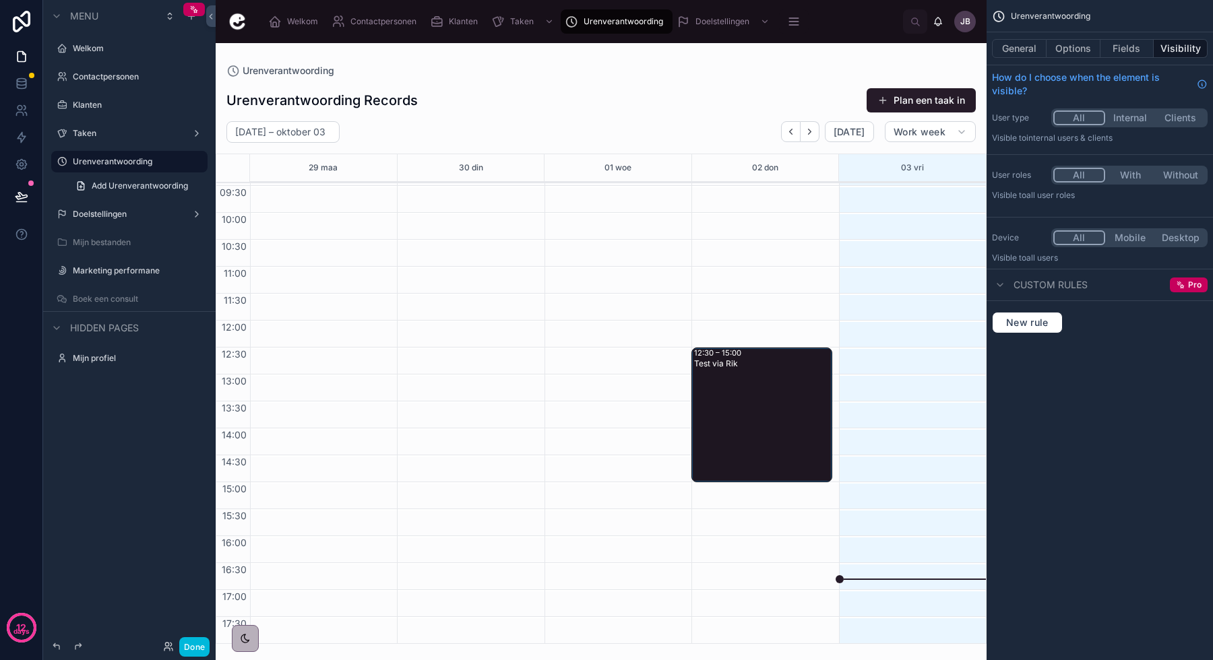
click at [1129, 119] on button "Internal" at bounding box center [1130, 117] width 51 height 15
click at [1133, 53] on button "Fields" at bounding box center [1127, 48] width 54 height 19
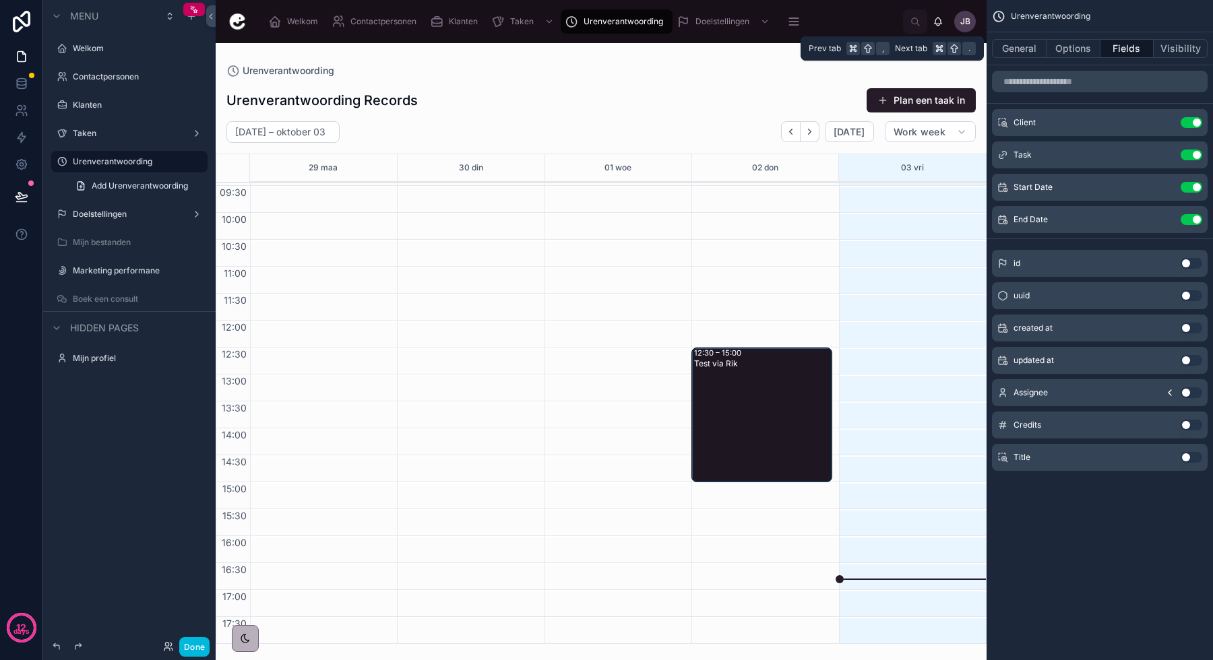
click at [1069, 49] on button "Options" at bounding box center [1073, 48] width 54 height 19
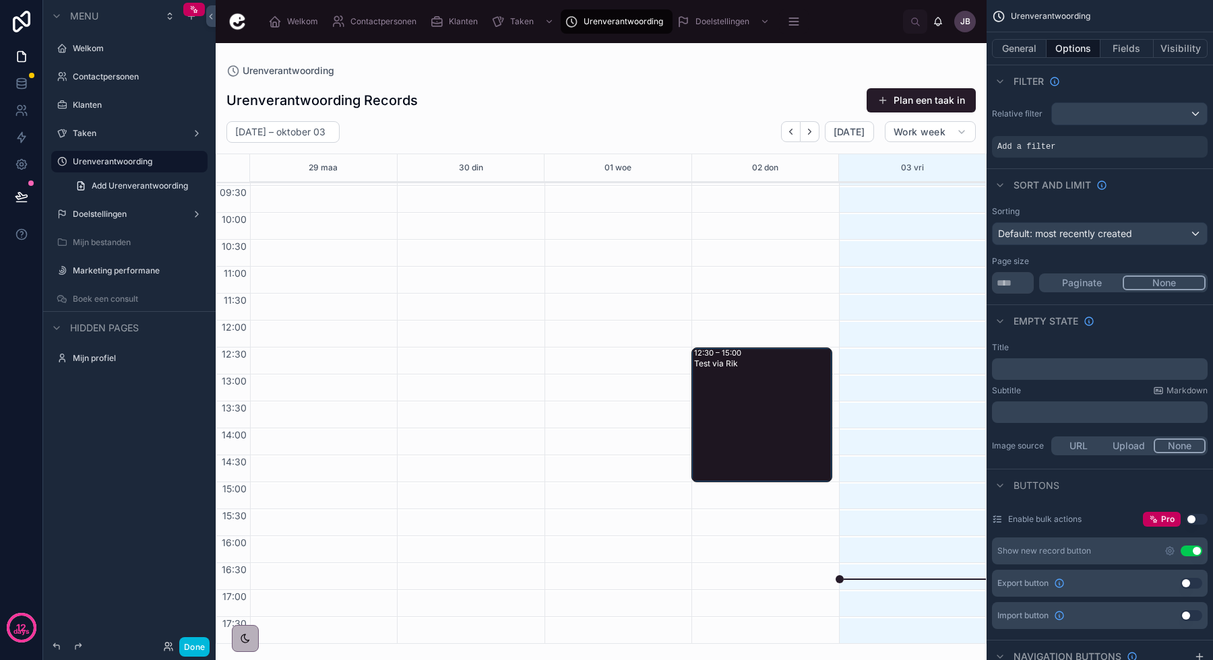
click at [1052, 153] on div "Add a filter" at bounding box center [1100, 147] width 216 height 22
click at [1032, 149] on span "Add a filter" at bounding box center [1026, 146] width 58 height 11
click at [0, 0] on icon "scrollable content" at bounding box center [0, 0] width 0 height 0
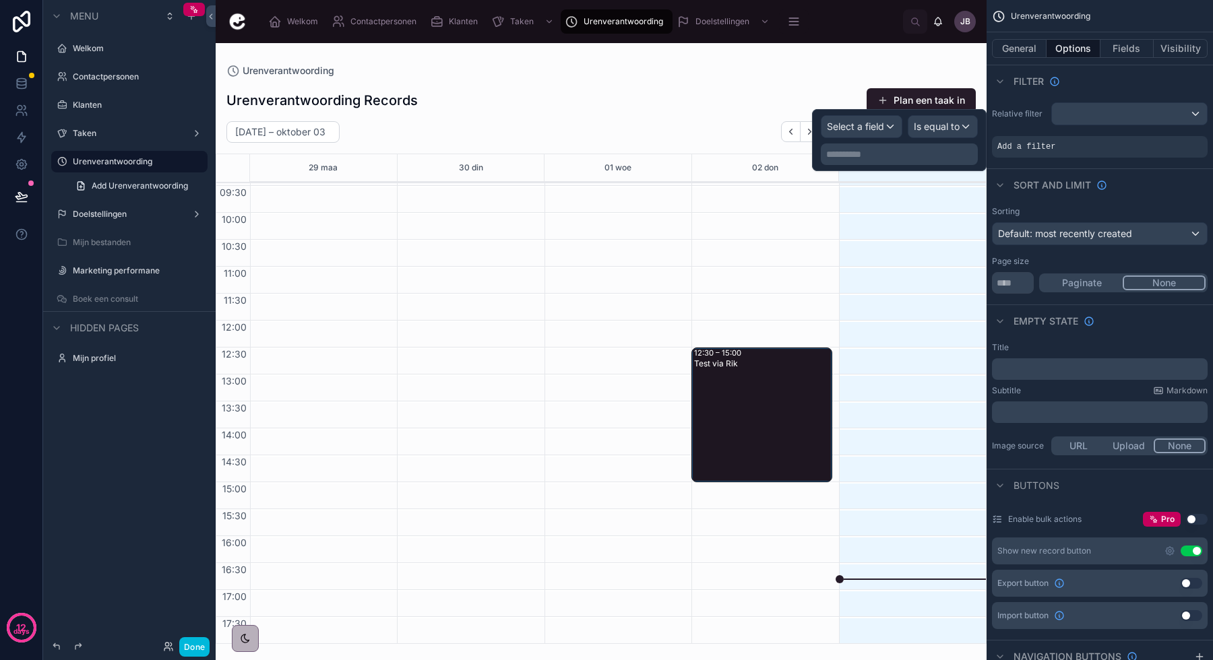
click at [881, 125] on span "Select a field" at bounding box center [855, 126] width 57 height 11
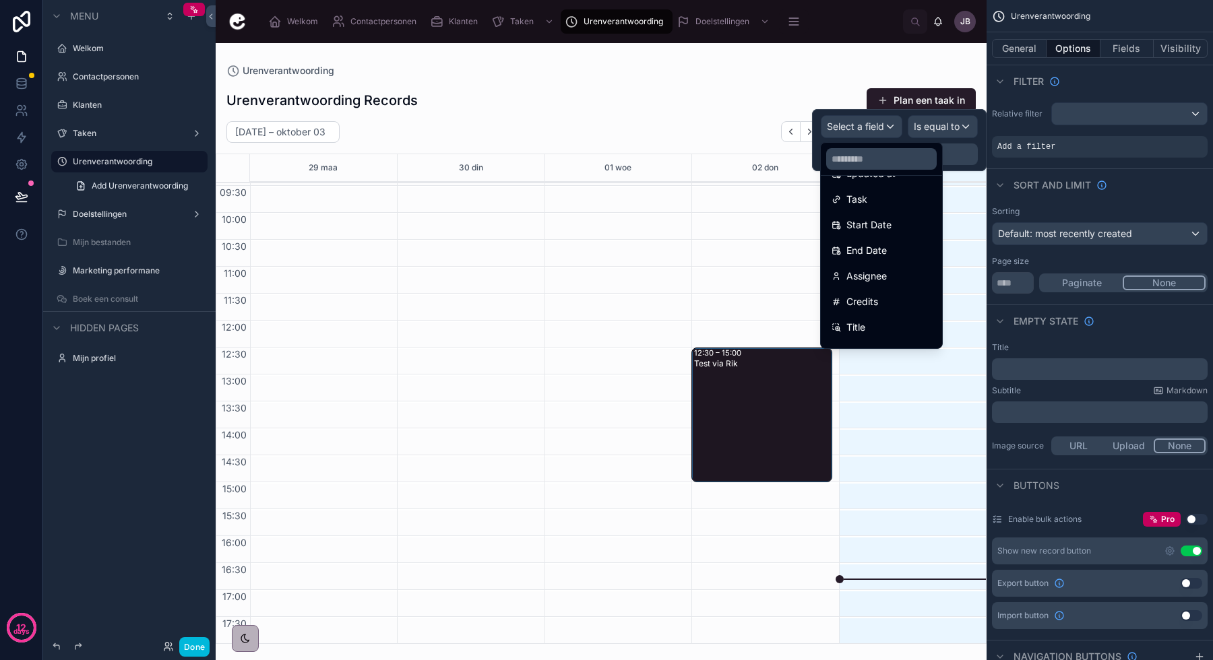
scroll to position [106, 0]
click at [865, 267] on span "Assignee" at bounding box center [866, 271] width 40 height 16
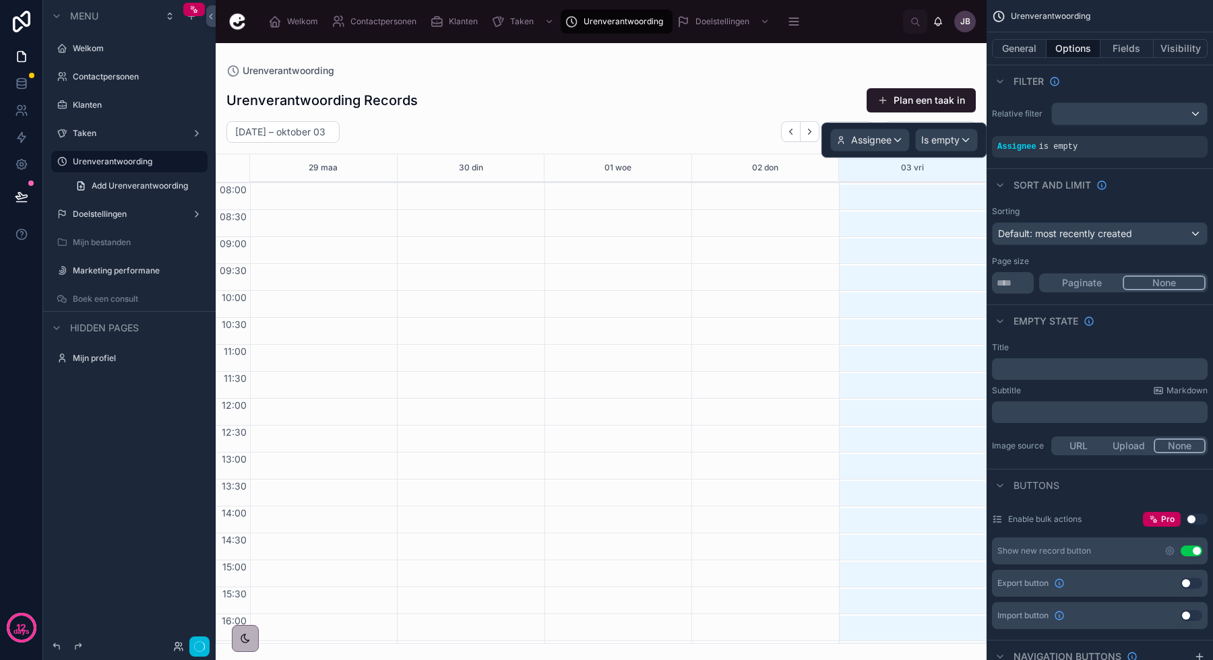
scroll to position [78, 0]
click at [937, 144] on span "Is empty" at bounding box center [940, 139] width 38 height 13
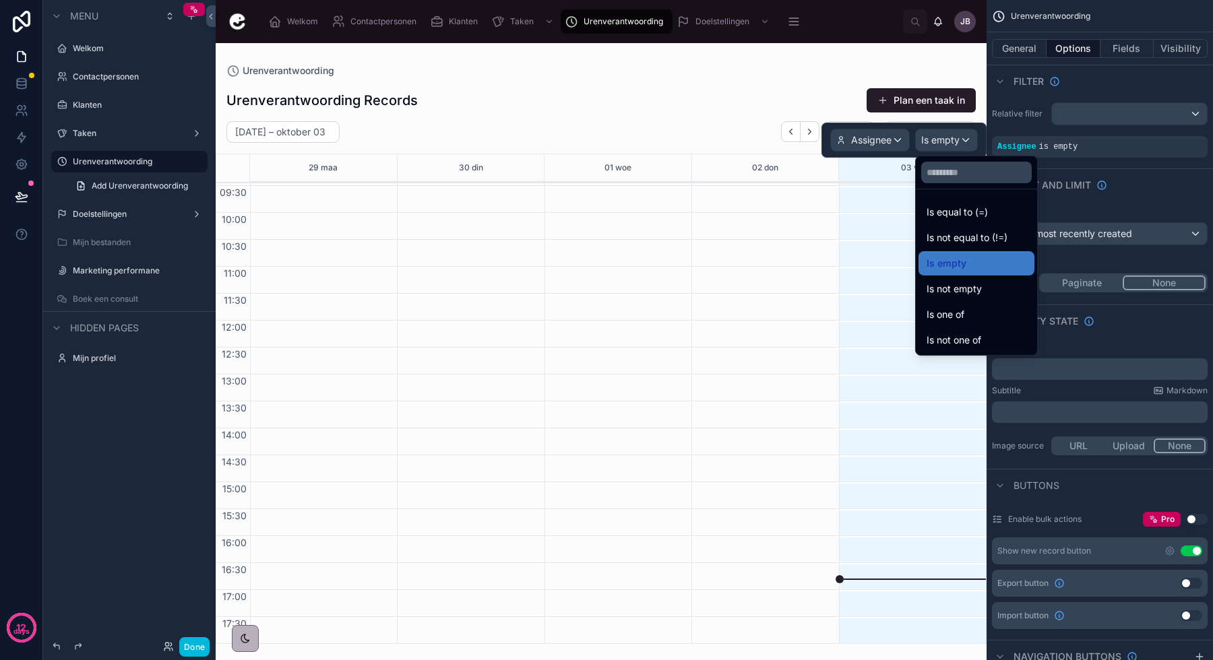
click at [959, 213] on span "Is equal to (=)" at bounding box center [956, 212] width 61 height 16
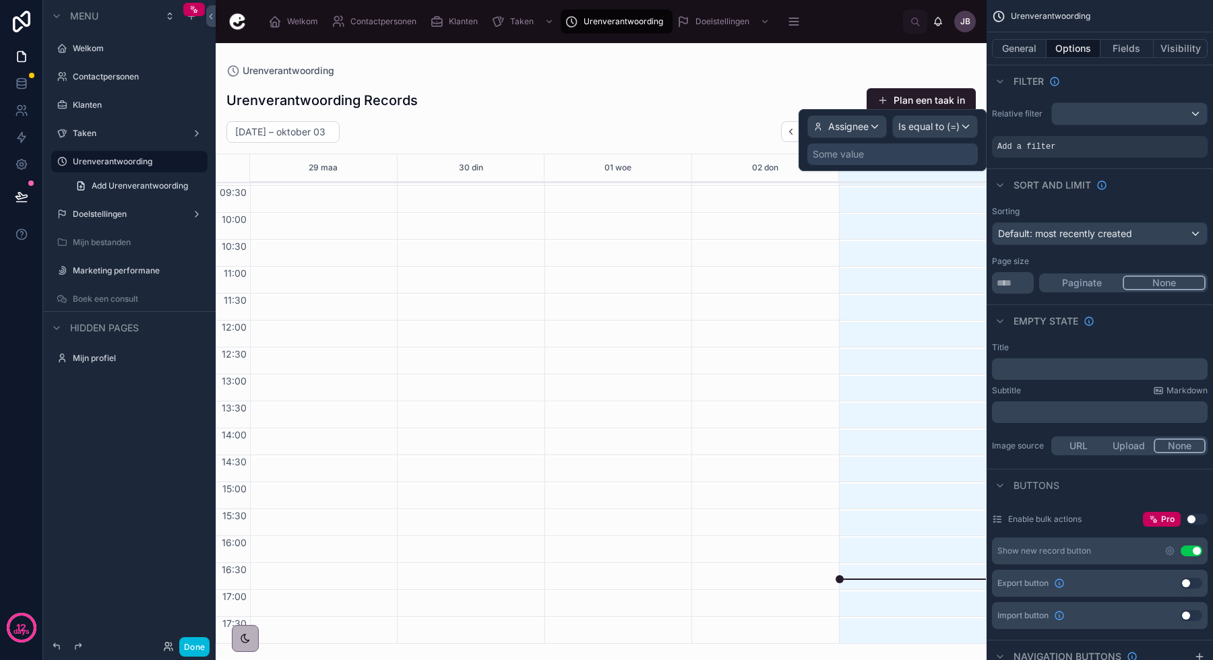
click at [867, 157] on div "Some value" at bounding box center [892, 155] width 170 height 22
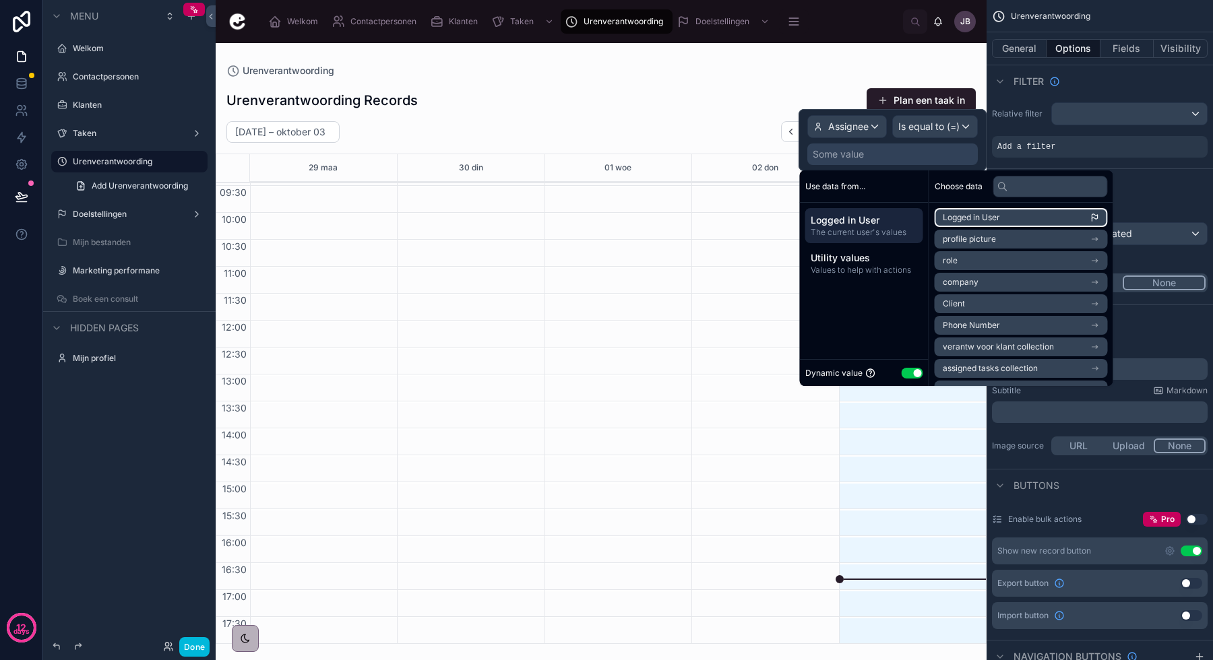
click at [969, 220] on span "Logged in User" at bounding box center [971, 217] width 57 height 11
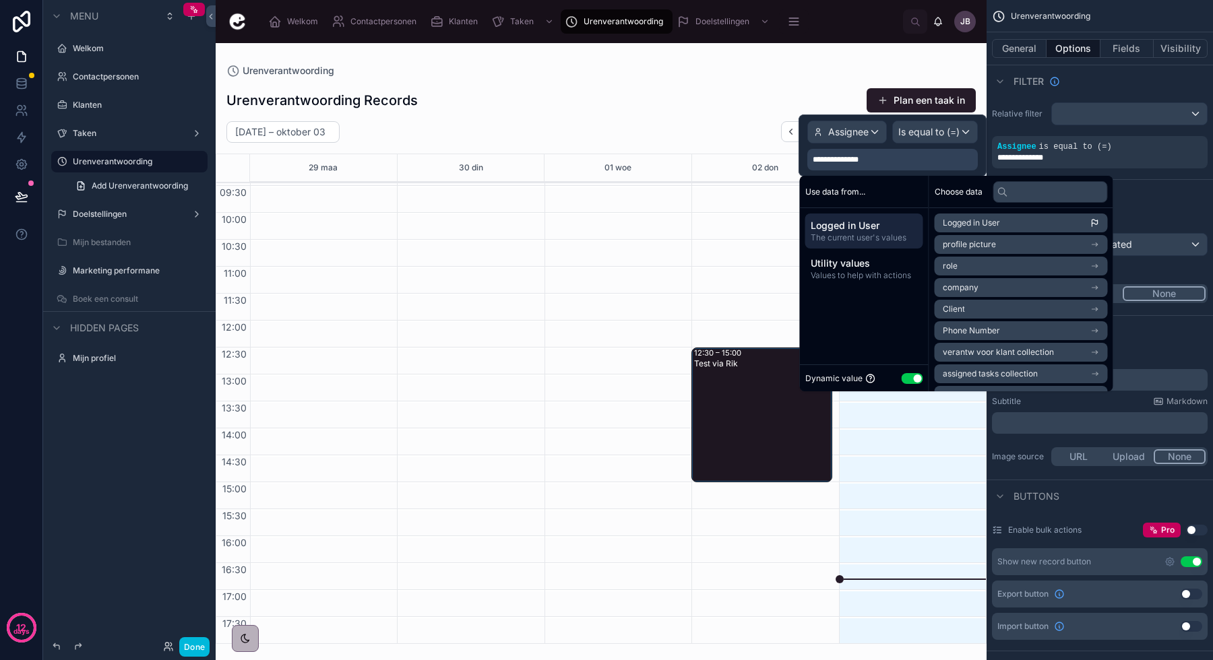
click at [703, 241] on div at bounding box center [601, 351] width 771 height 617
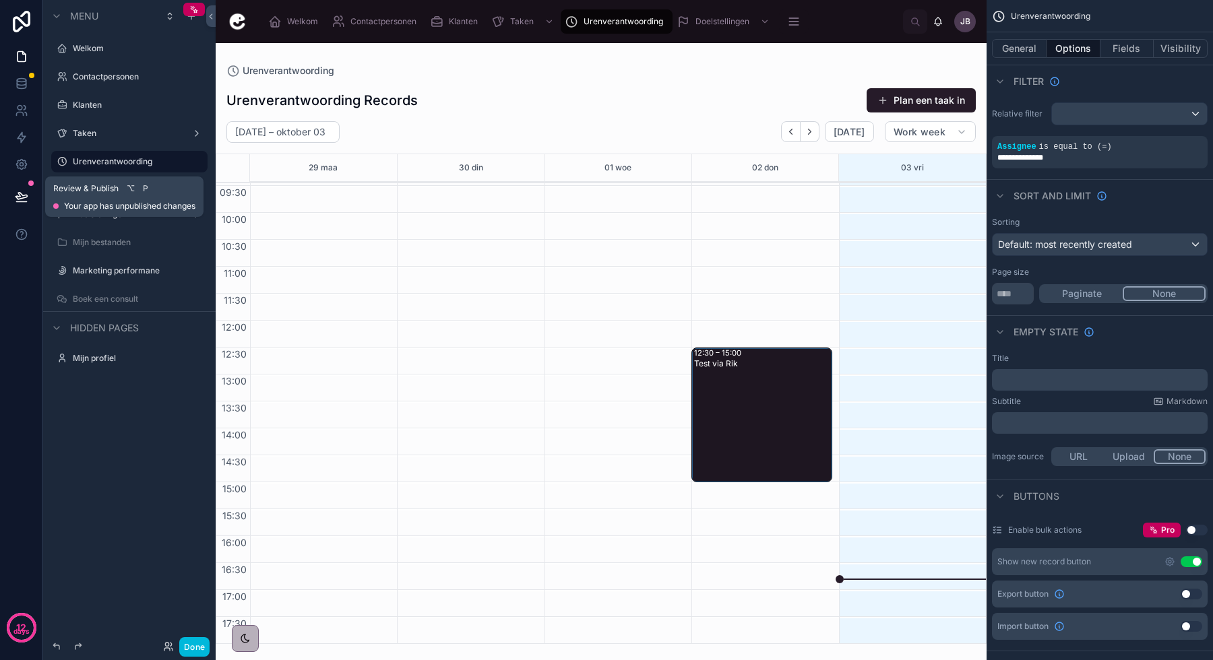
click at [28, 193] on icon at bounding box center [21, 196] width 13 height 13
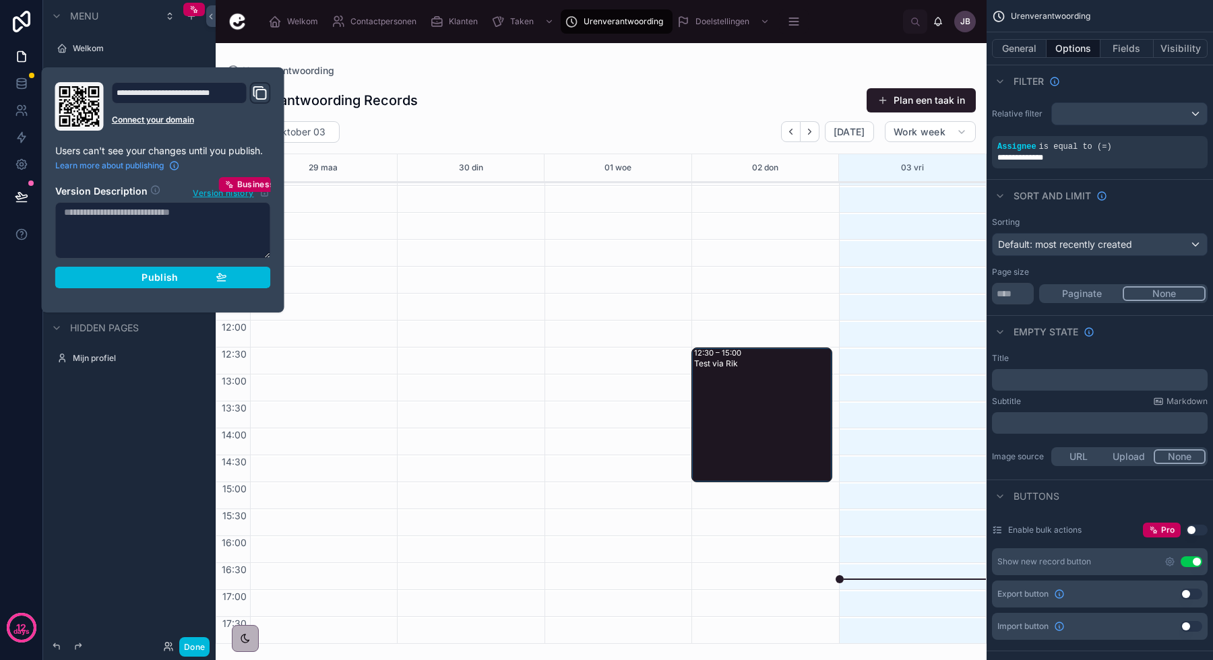
click at [183, 276] on div "Publish" at bounding box center [163, 278] width 128 height 12
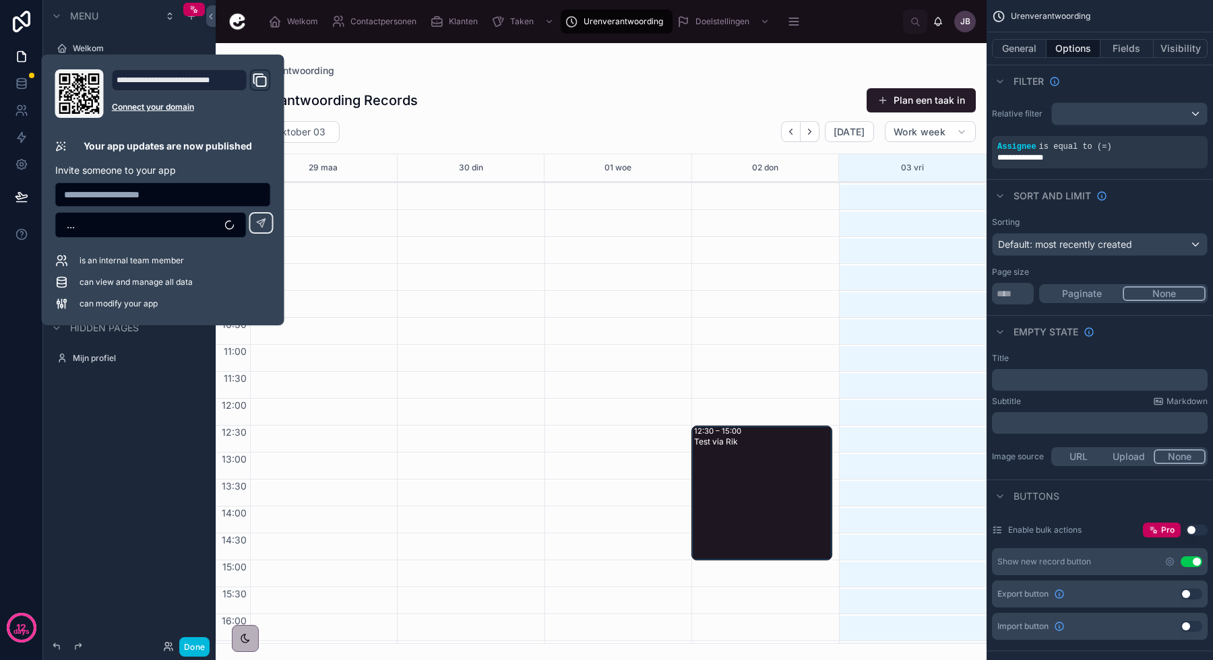
scroll to position [78, 0]
